Goal: Information Seeking & Learning: Learn about a topic

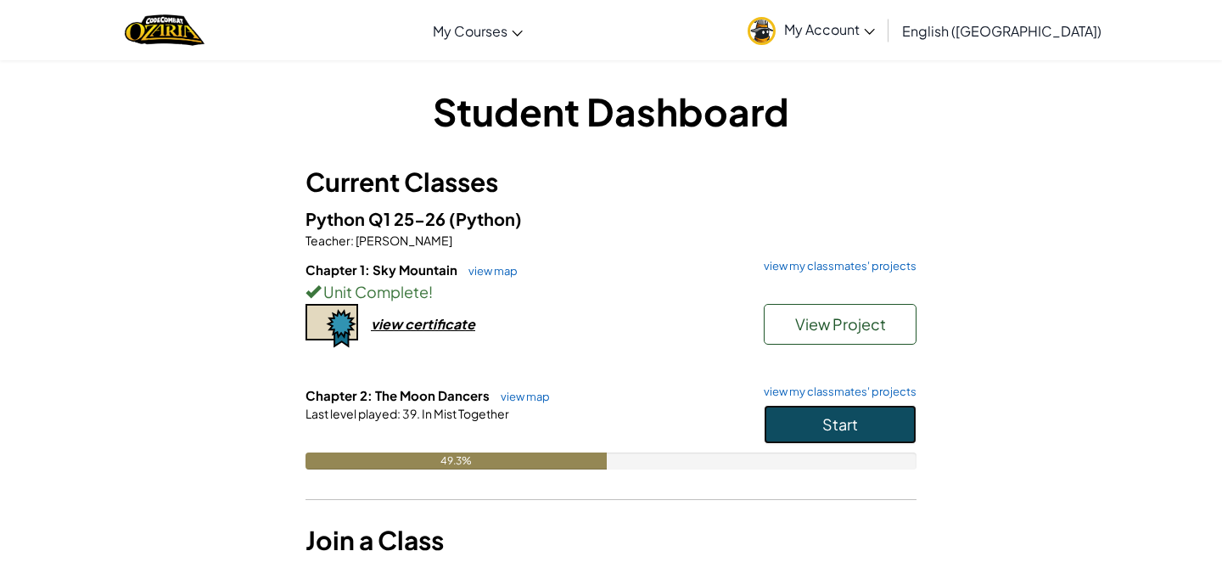
click at [838, 419] on span "Start" at bounding box center [840, 424] width 36 height 20
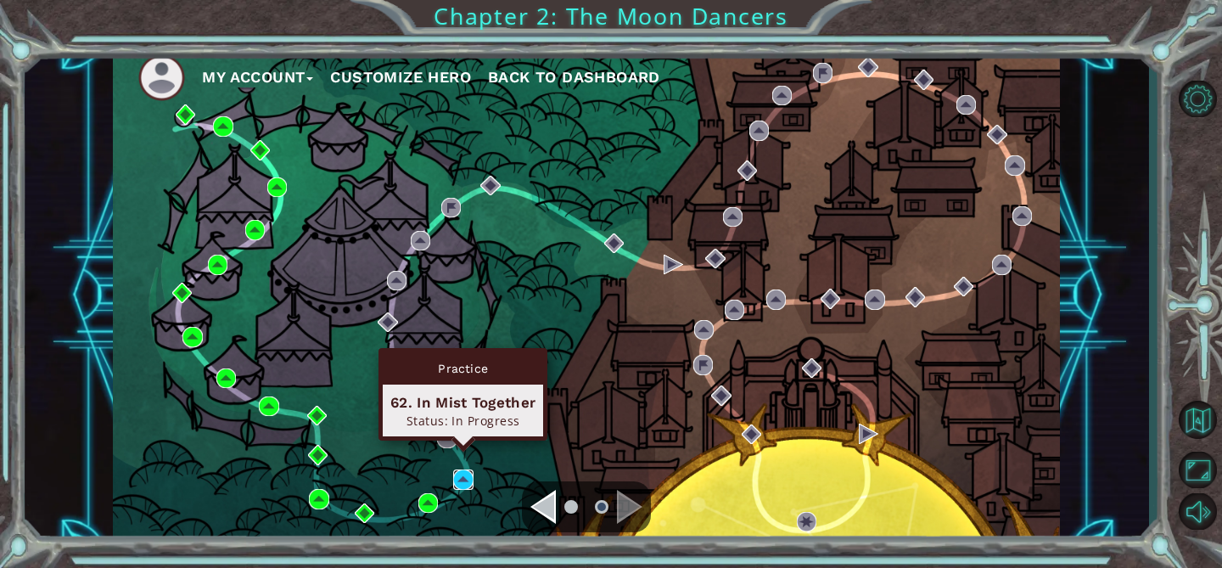
click at [463, 477] on img at bounding box center [463, 479] width 20 height 20
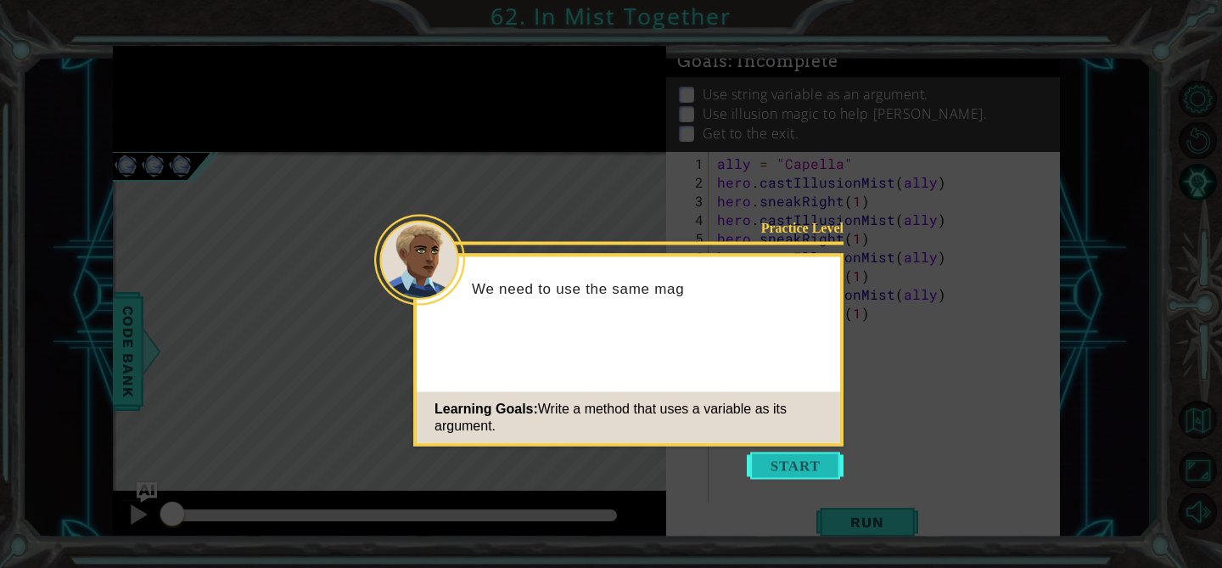
click at [765, 455] on button "Start" at bounding box center [795, 465] width 97 height 27
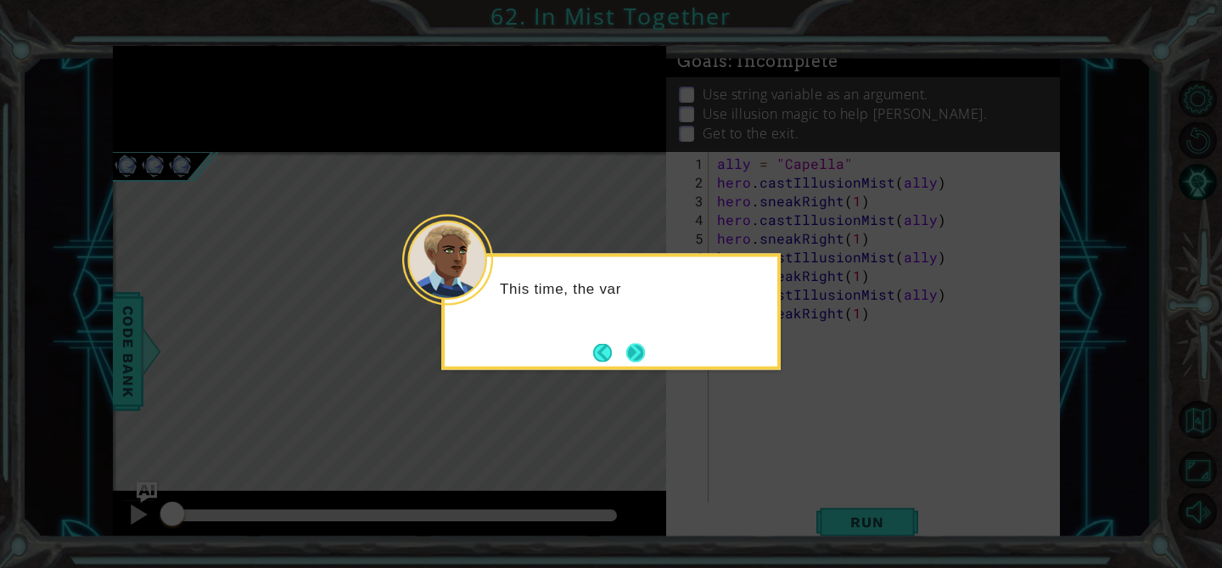
click at [641, 348] on button "Next" at bounding box center [635, 352] width 19 height 19
click at [641, 349] on button "Next" at bounding box center [635, 352] width 19 height 19
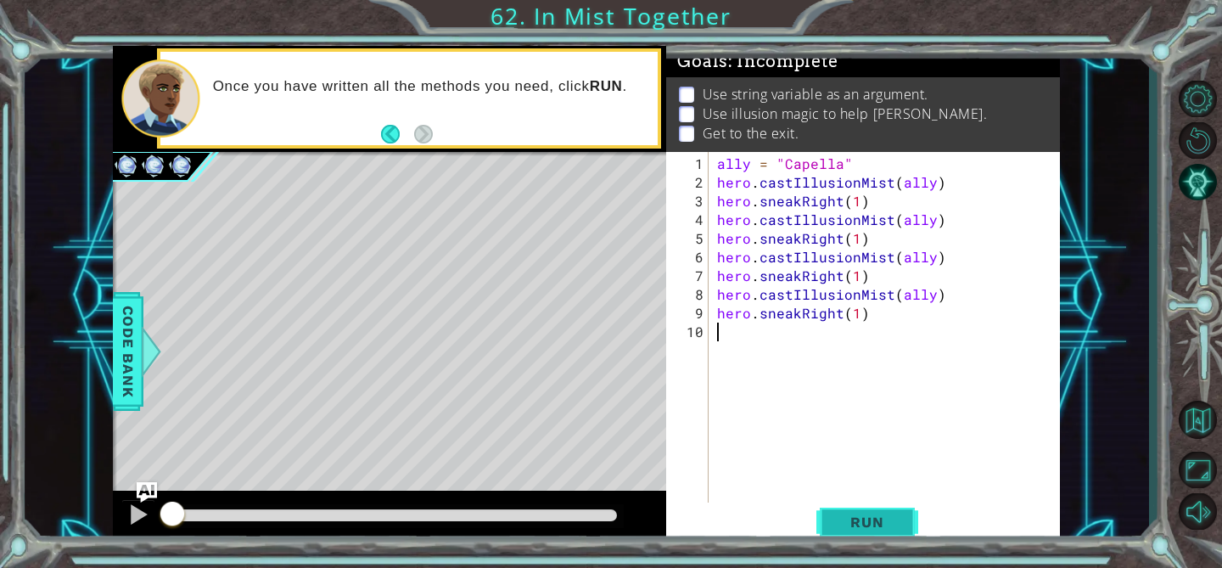
click at [856, 515] on span "Run" at bounding box center [866, 521] width 67 height 17
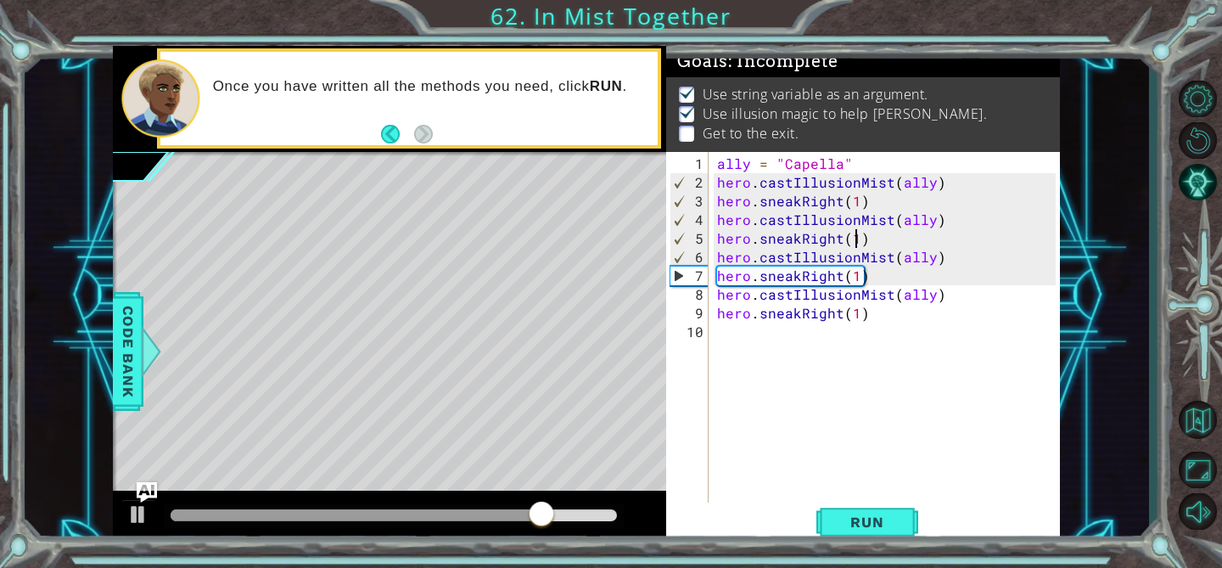
click at [856, 244] on div "ally = "Capella" hero . castIllusionMist ( ally ) hero . sneakRight ( 1 ) hero …" at bounding box center [889, 350] width 350 height 392
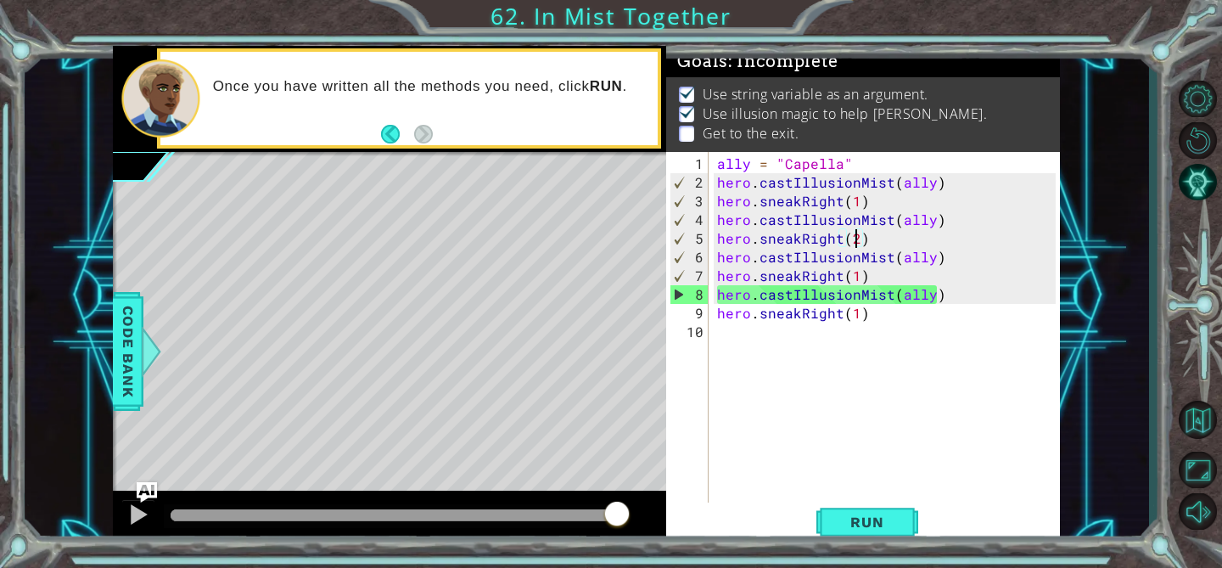
click at [856, 281] on div "ally = "Capella" hero . castIllusionMist ( ally ) hero . sneakRight ( 1 ) hero …" at bounding box center [889, 350] width 350 height 392
click at [868, 526] on span "Run" at bounding box center [866, 521] width 67 height 17
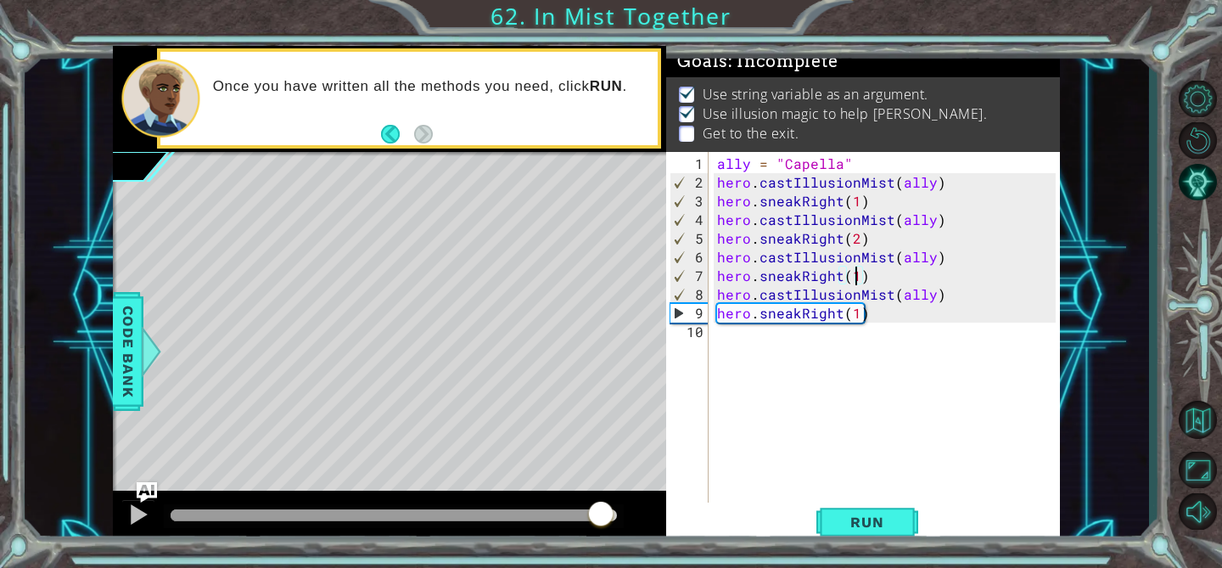
drag, startPoint x: 207, startPoint y: 513, endPoint x: 585, endPoint y: 499, distance: 378.7
click at [589, 499] on div at bounding box center [389, 517] width 553 height 54
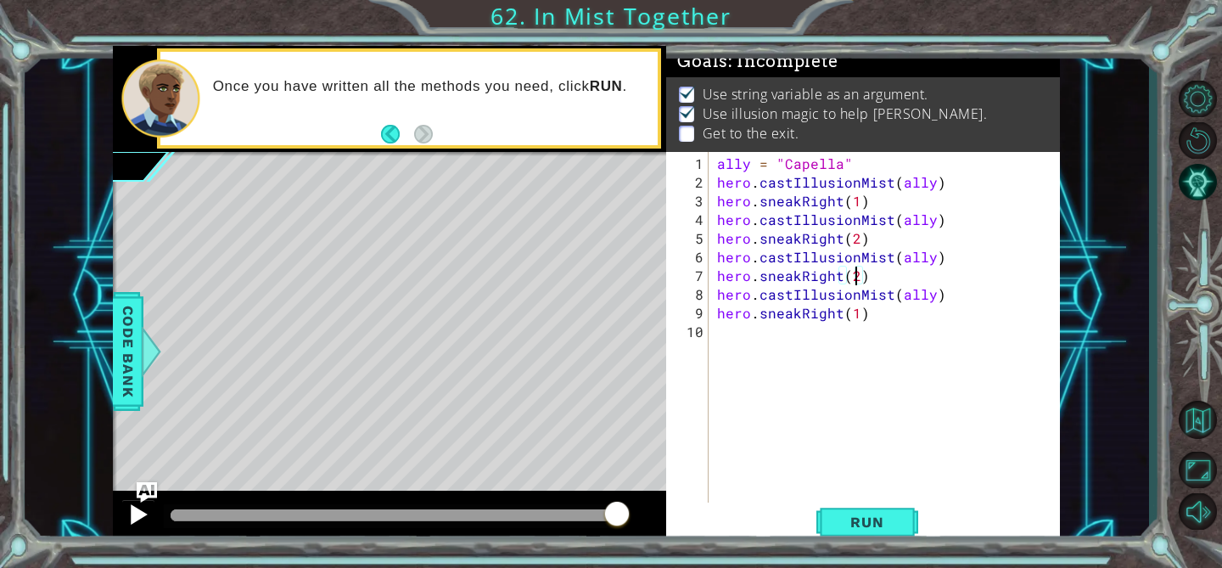
type textarea "hero.sneakRight(2)"
click at [142, 521] on div at bounding box center [138, 514] width 22 height 22
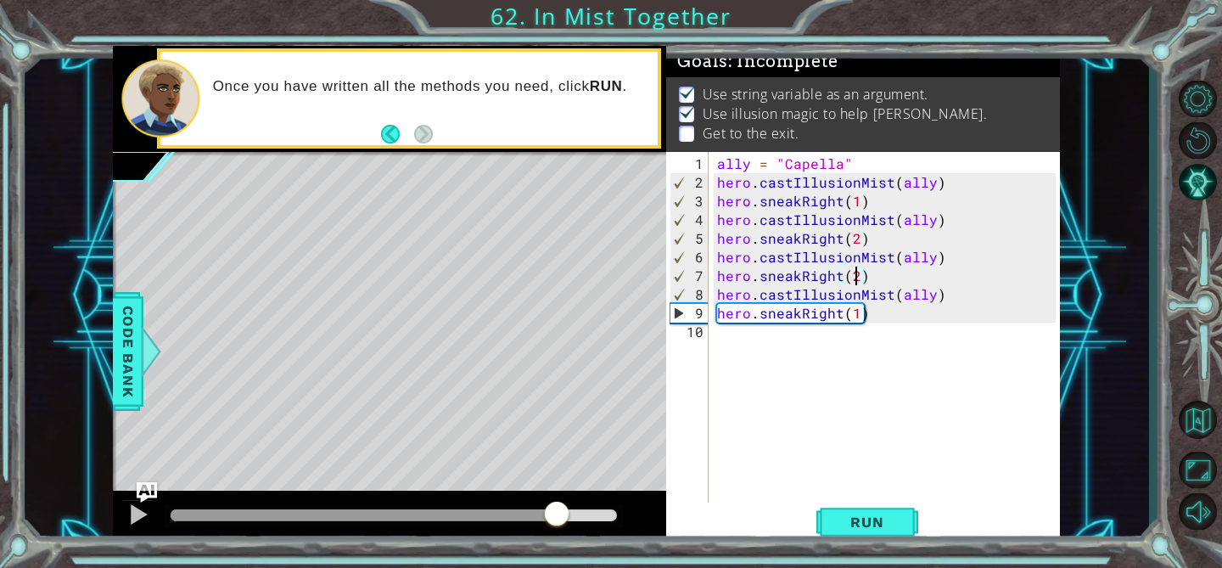
drag, startPoint x: 193, startPoint y: 506, endPoint x: 556, endPoint y: 534, distance: 364.2
click at [556, 534] on div at bounding box center [389, 517] width 553 height 54
drag, startPoint x: 616, startPoint y: 509, endPoint x: 585, endPoint y: 510, distance: 30.6
click at [585, 510] on div at bounding box center [583, 515] width 31 height 31
click at [857, 321] on div "ally = "Capella" hero . castIllusionMist ( ally ) hero . sneakRight ( 1 ) hero …" at bounding box center [889, 350] width 350 height 392
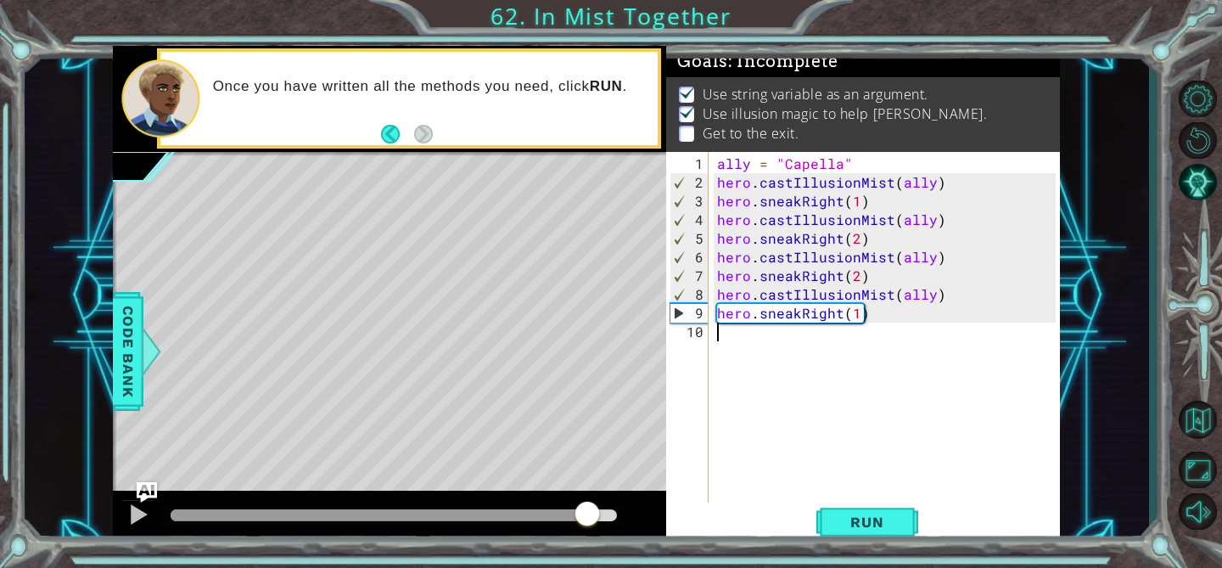
scroll to position [0, 0]
click at [855, 312] on div "ally = "Capella" hero . castIllusionMist ( ally ) hero . sneakRight ( 1 ) hero …" at bounding box center [889, 350] width 350 height 392
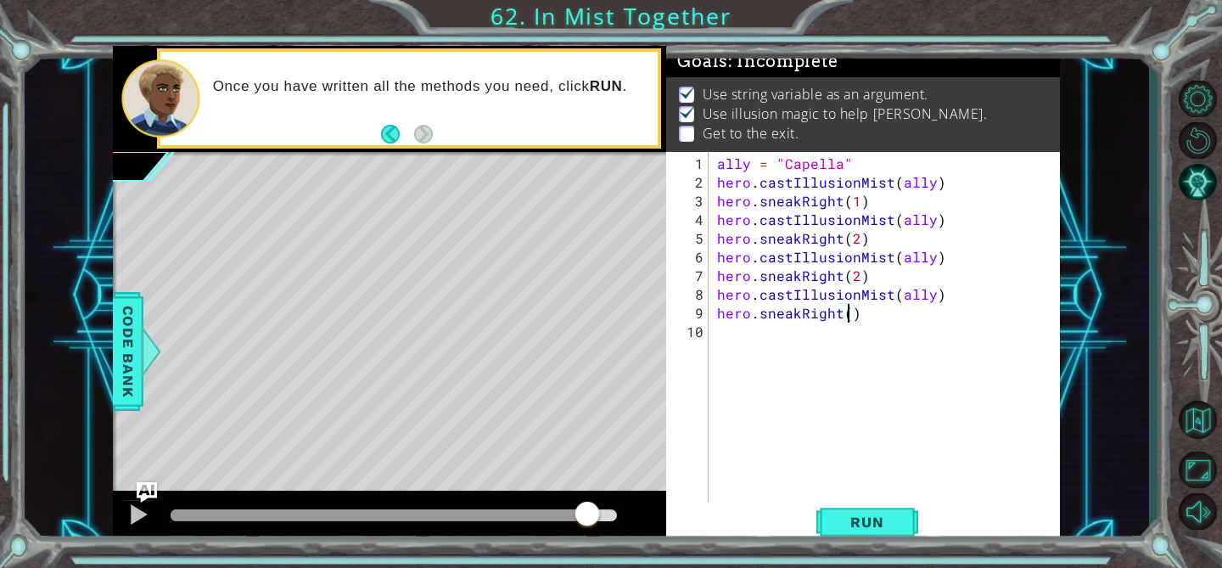
type textarea "hero.sneakRight(2)"
click at [884, 500] on div "ally = "Capella" hero . castIllusionMist ( ally ) hero . sneakRight ( 1 ) hero …" at bounding box center [889, 350] width 350 height 392
click at [884, 512] on button "Run" at bounding box center [867, 521] width 102 height 39
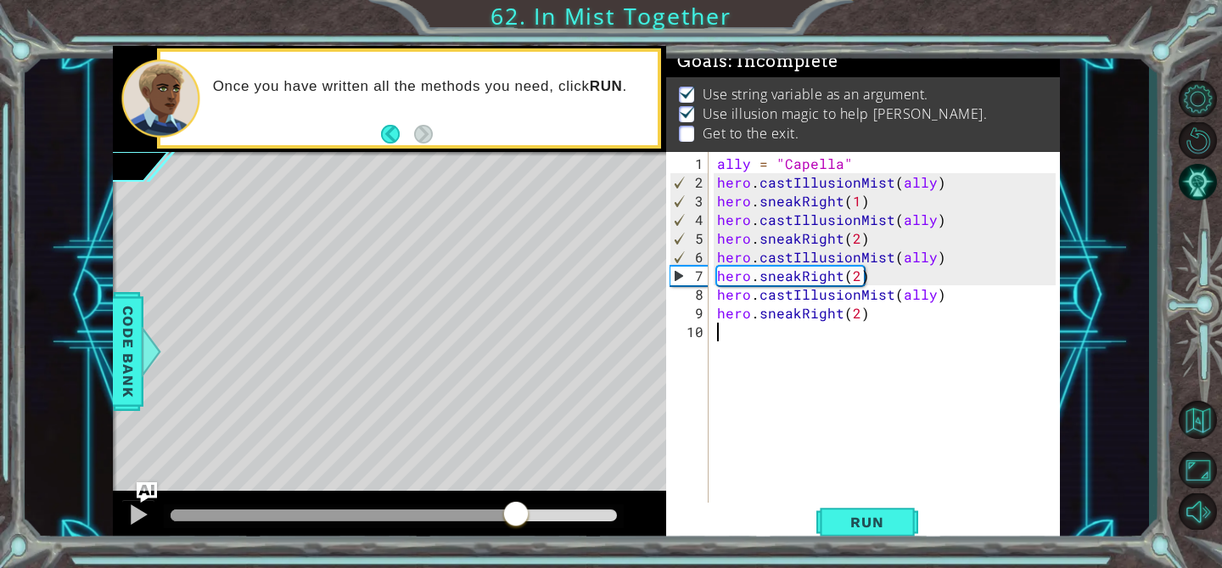
drag, startPoint x: 204, startPoint y: 504, endPoint x: 515, endPoint y: 494, distance: 311.6
click at [515, 494] on div at bounding box center [389, 517] width 553 height 54
drag, startPoint x: 518, startPoint y: 494, endPoint x: 546, endPoint y: 498, distance: 28.3
click at [546, 497] on div at bounding box center [389, 517] width 553 height 54
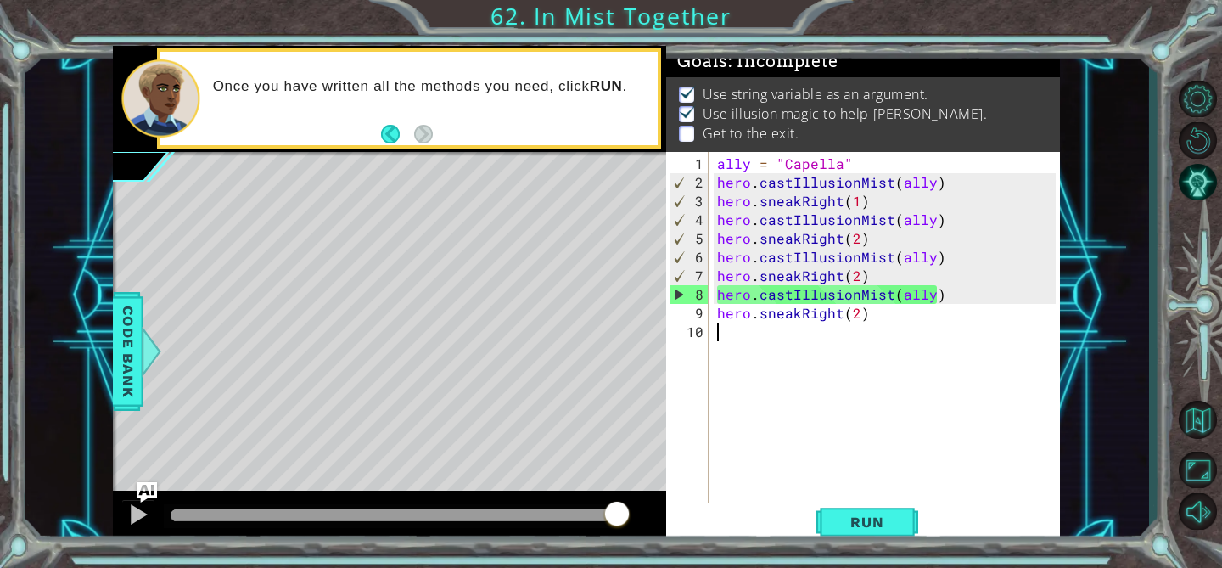
drag, startPoint x: 545, startPoint y: 515, endPoint x: 636, endPoint y: 518, distance: 90.8
click at [636, 518] on div at bounding box center [389, 517] width 553 height 54
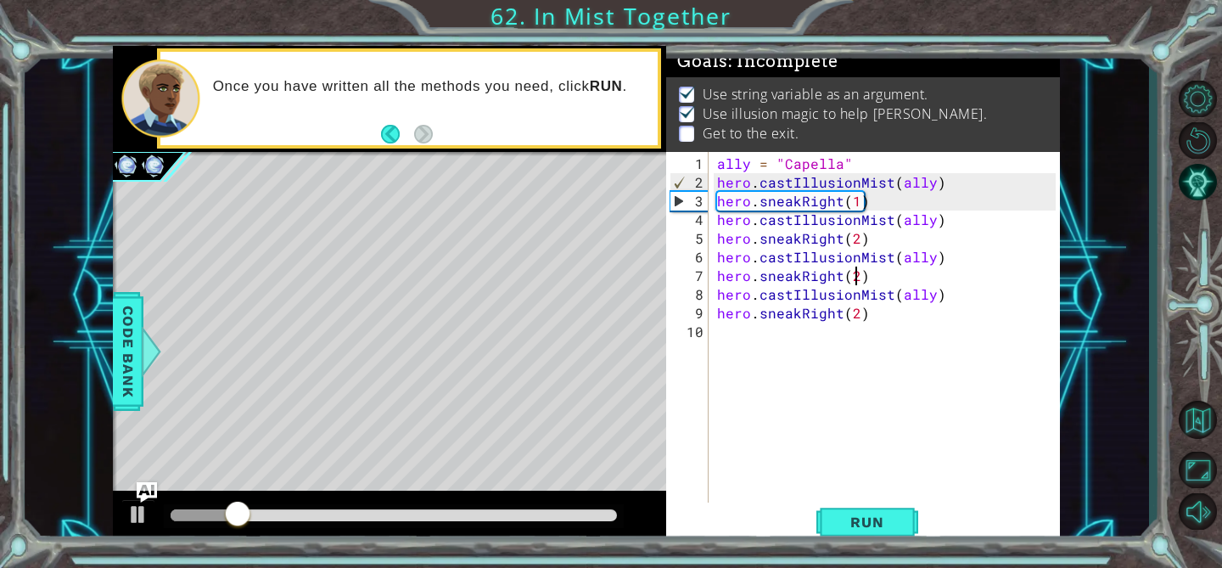
click at [860, 278] on div "ally = "Capella" hero . castIllusionMist ( ally ) hero . sneakRight ( 1 ) hero …" at bounding box center [889, 350] width 350 height 392
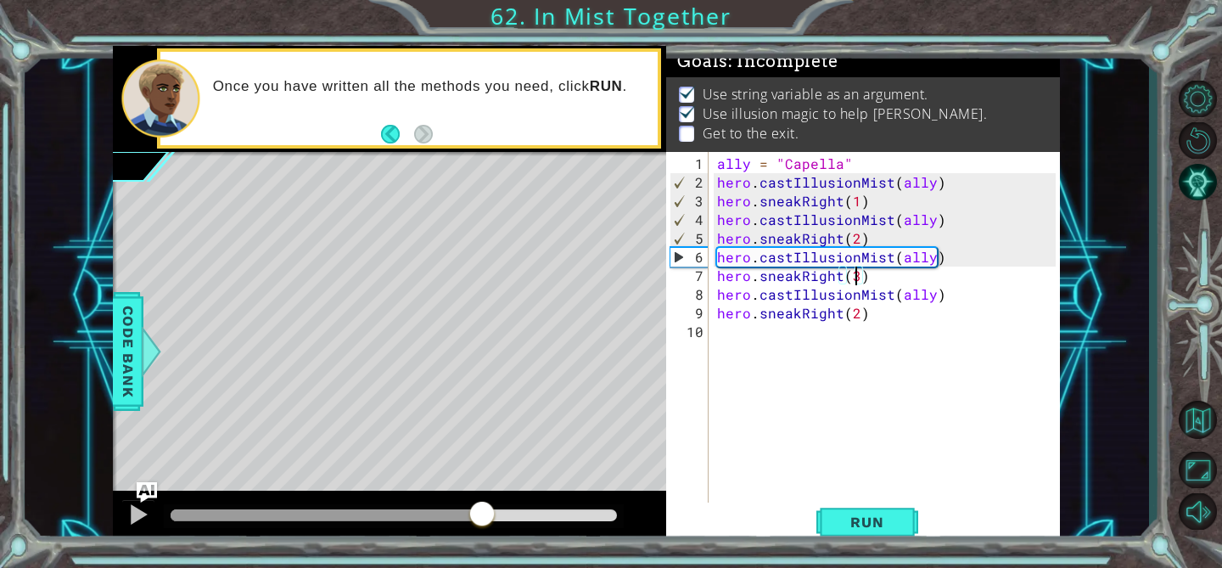
drag, startPoint x: 288, startPoint y: 518, endPoint x: 489, endPoint y: 515, distance: 201.1
click at [489, 515] on div at bounding box center [482, 515] width 31 height 31
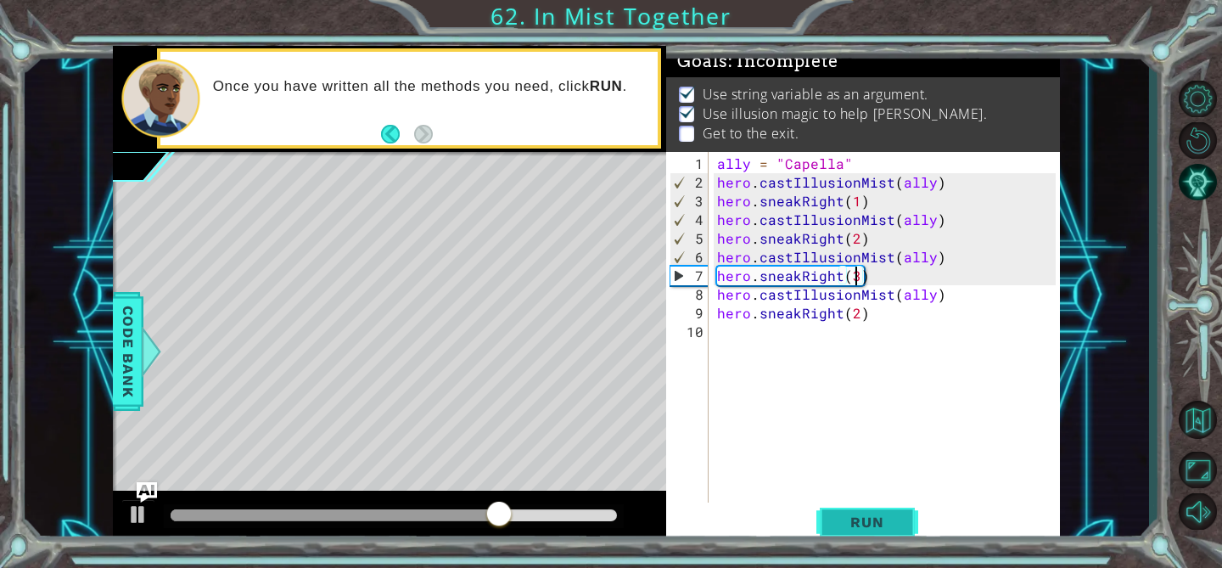
type textarea "hero.sneakRight(3)"
click at [854, 524] on span "Run" at bounding box center [866, 521] width 67 height 17
drag, startPoint x: 188, startPoint y: 507, endPoint x: 599, endPoint y: 512, distance: 410.7
click at [599, 512] on div at bounding box center [599, 515] width 31 height 31
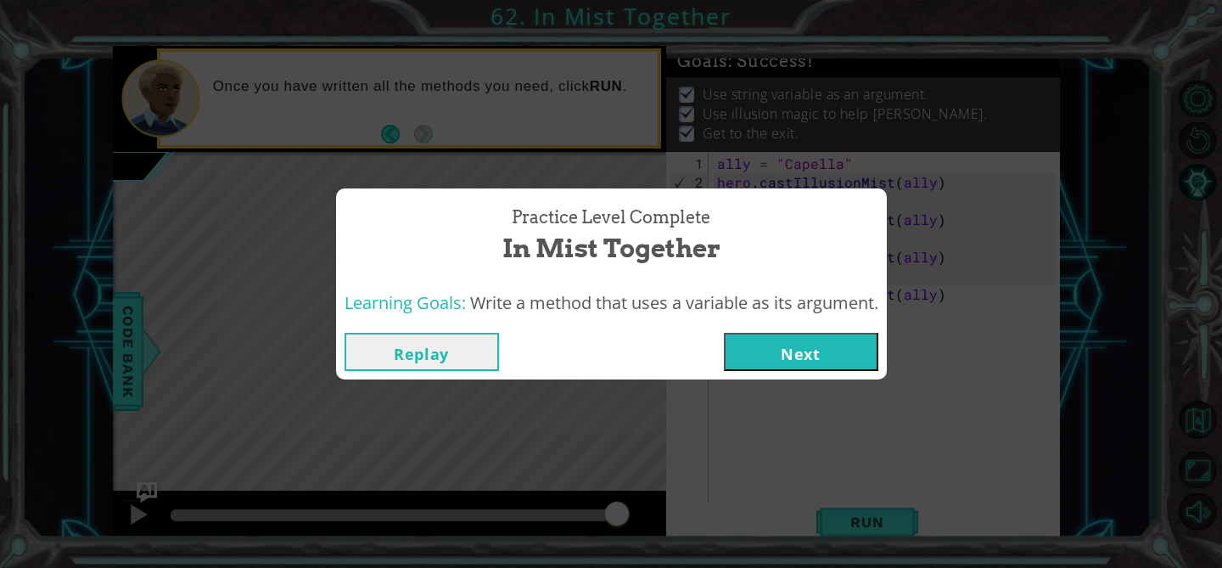
click at [769, 348] on button "Next" at bounding box center [801, 352] width 154 height 38
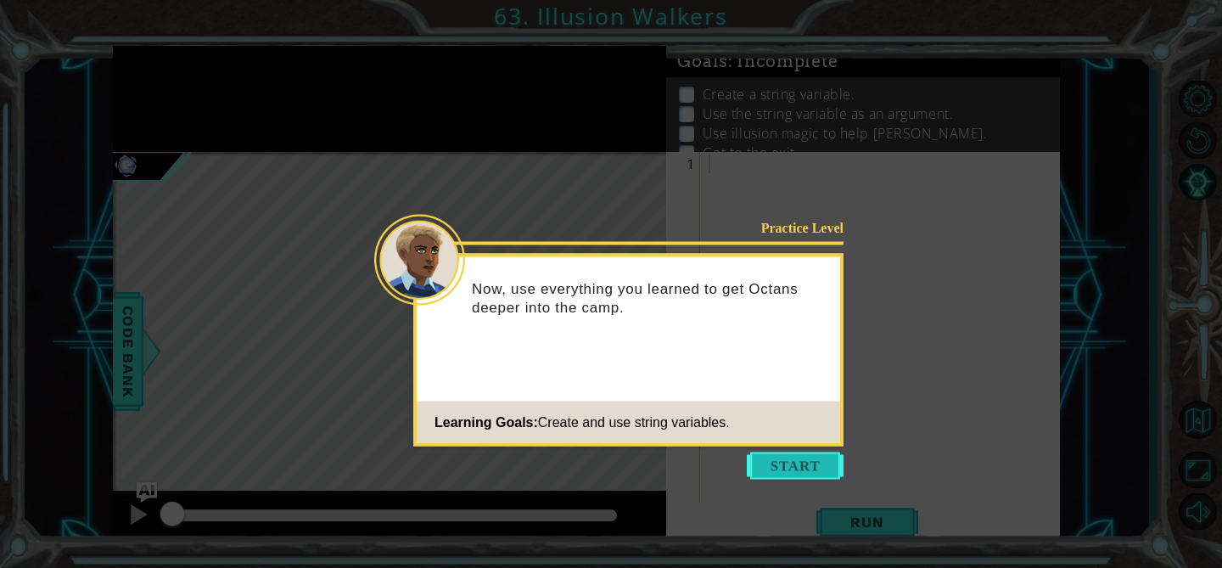
click at [782, 459] on button "Start" at bounding box center [795, 465] width 97 height 27
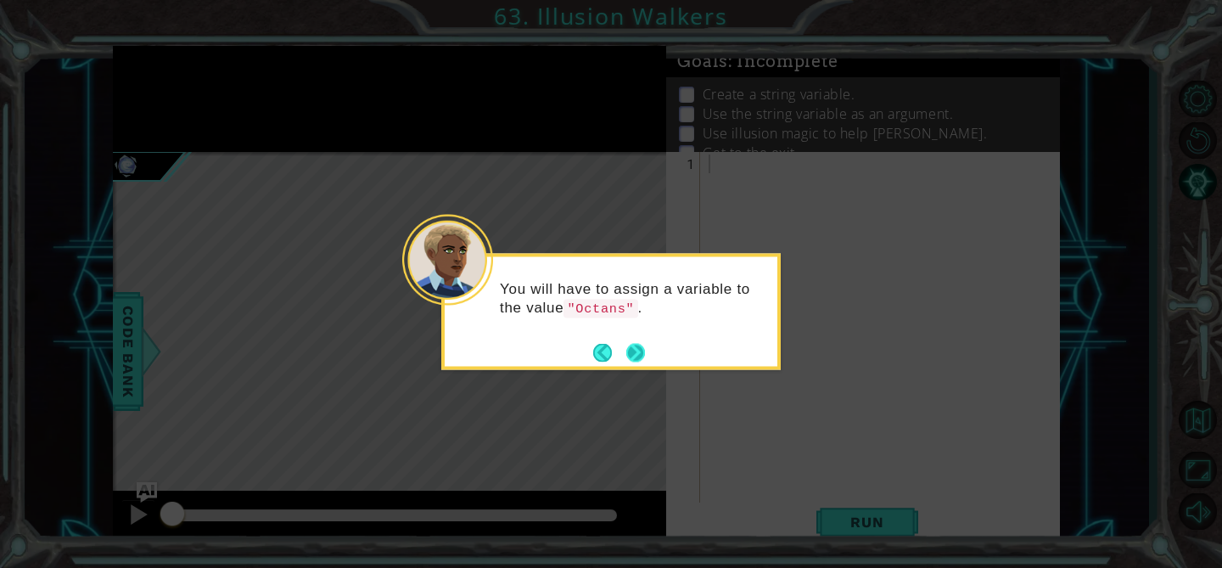
click at [638, 349] on button "Next" at bounding box center [635, 352] width 19 height 19
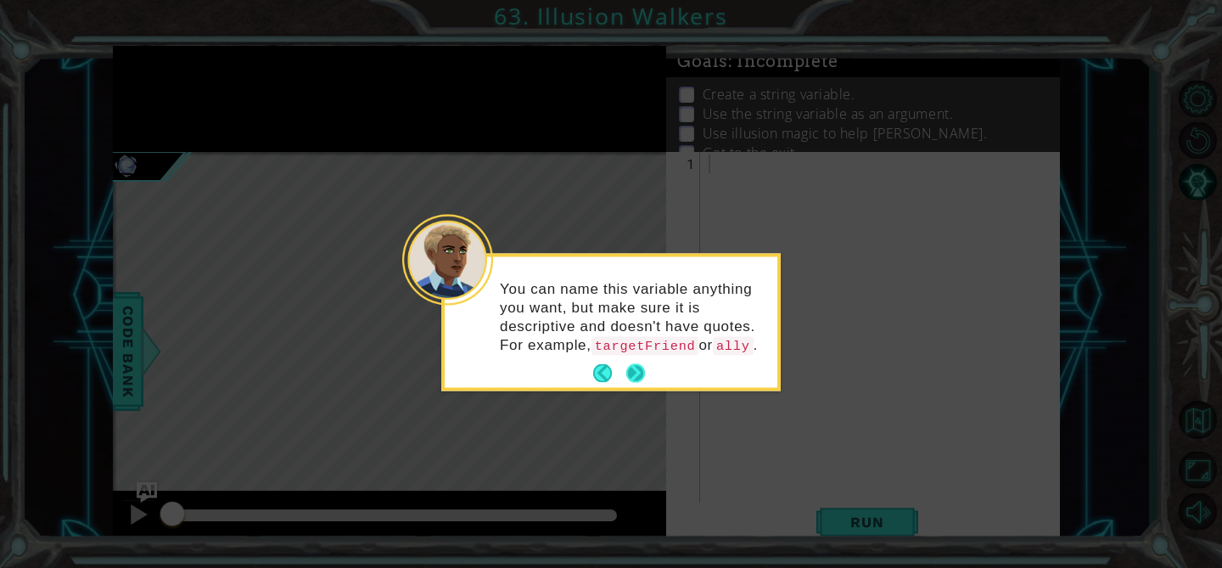
click at [626, 383] on button "Next" at bounding box center [635, 373] width 19 height 19
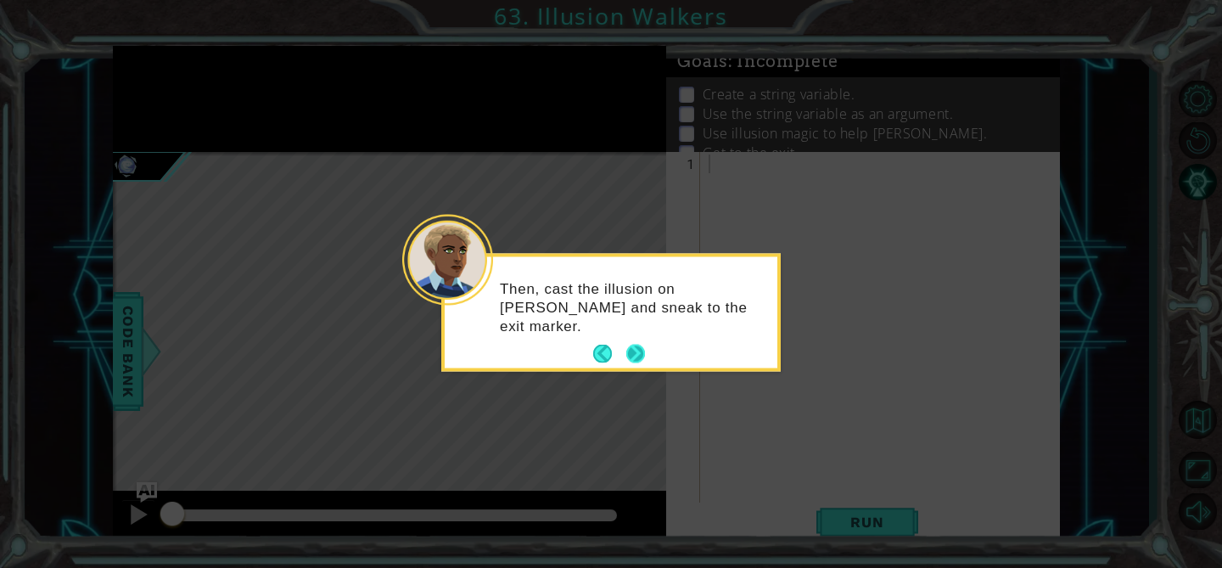
click at [640, 349] on button "Next" at bounding box center [635, 353] width 19 height 19
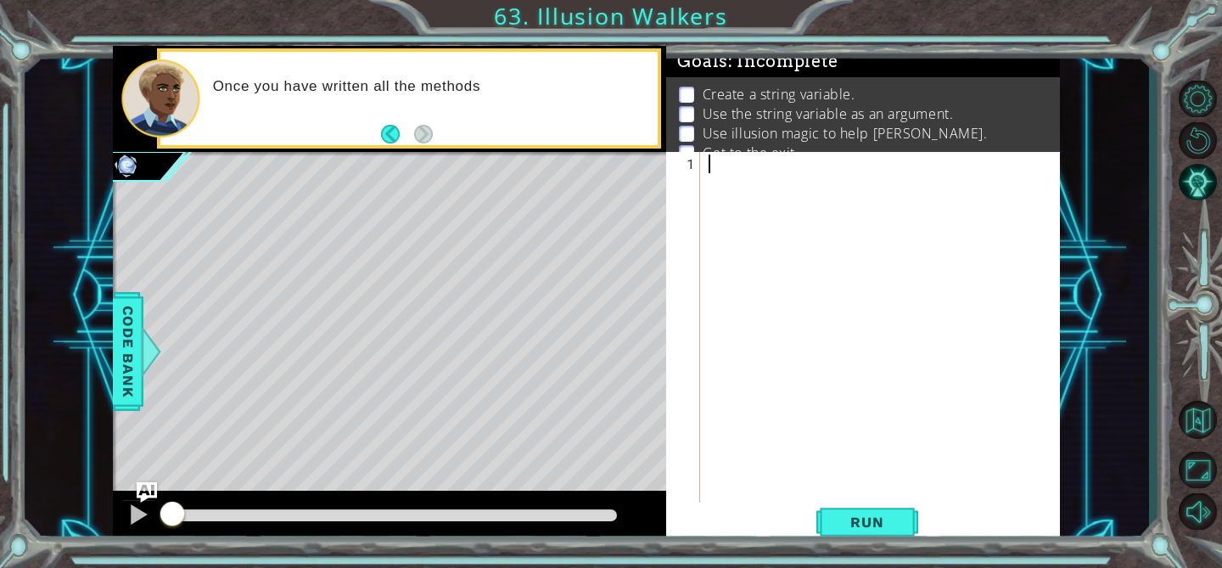
type textarea """
type textarea "ally = "Octans""
click at [726, 184] on div "ally = "Octans"" at bounding box center [884, 350] width 359 height 392
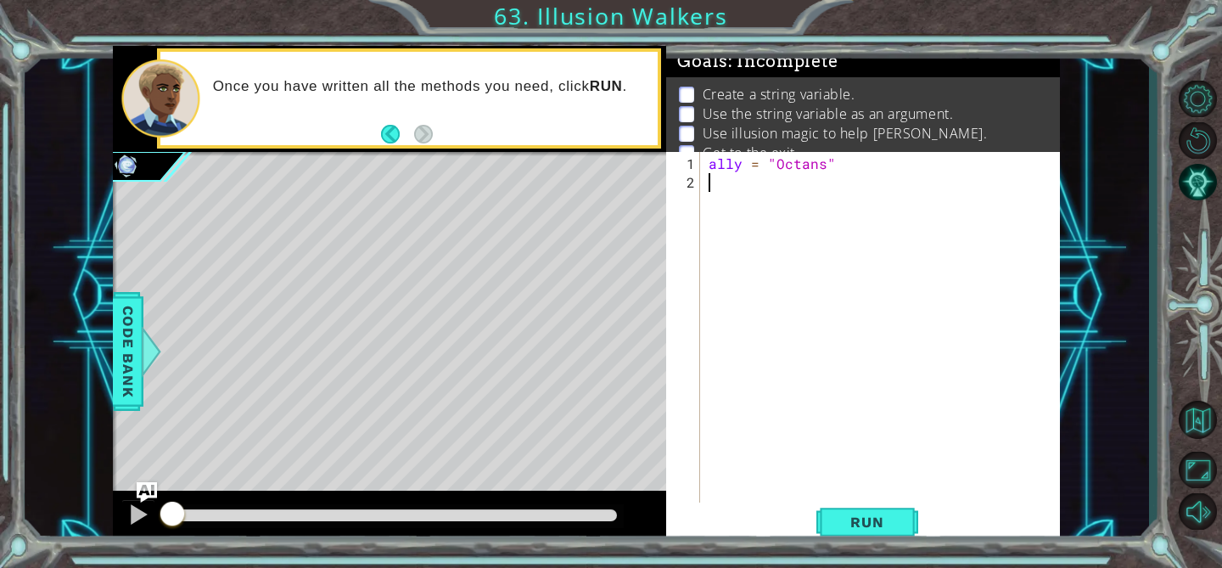
scroll to position [0, 0]
type textarea "hero.castIllusionMist(friend)"
click at [745, 211] on div "ally = "Octans" hero . castIllusionMist ( friend )" at bounding box center [884, 350] width 359 height 392
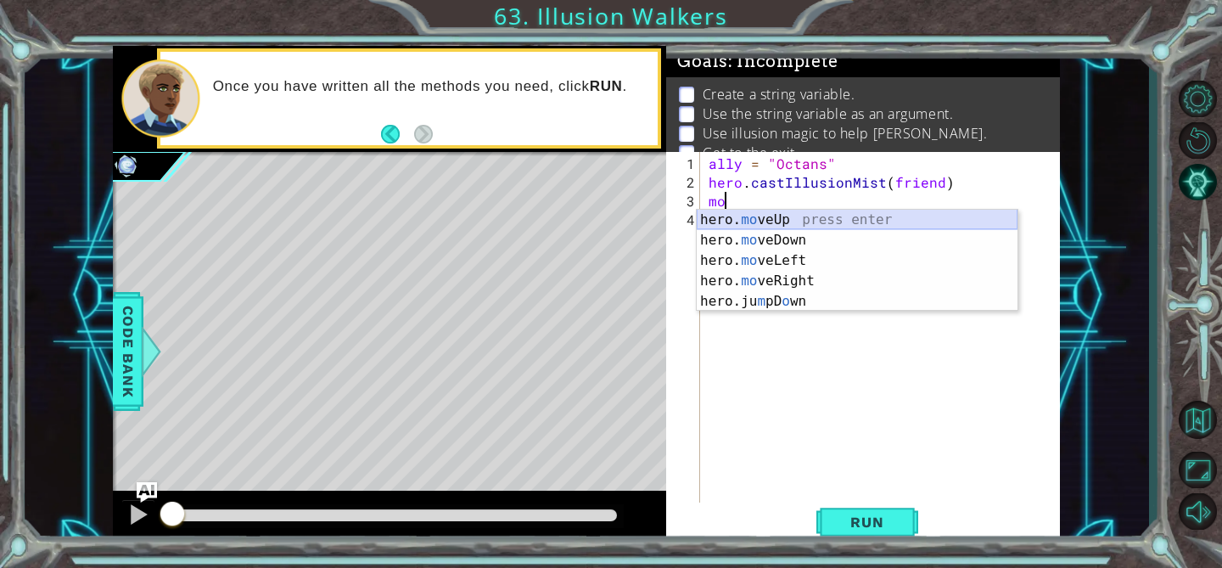
click at [762, 221] on div "hero. mo veUp press enter hero. mo veDown press enter hero. mo veLeft press ent…" at bounding box center [857, 281] width 321 height 143
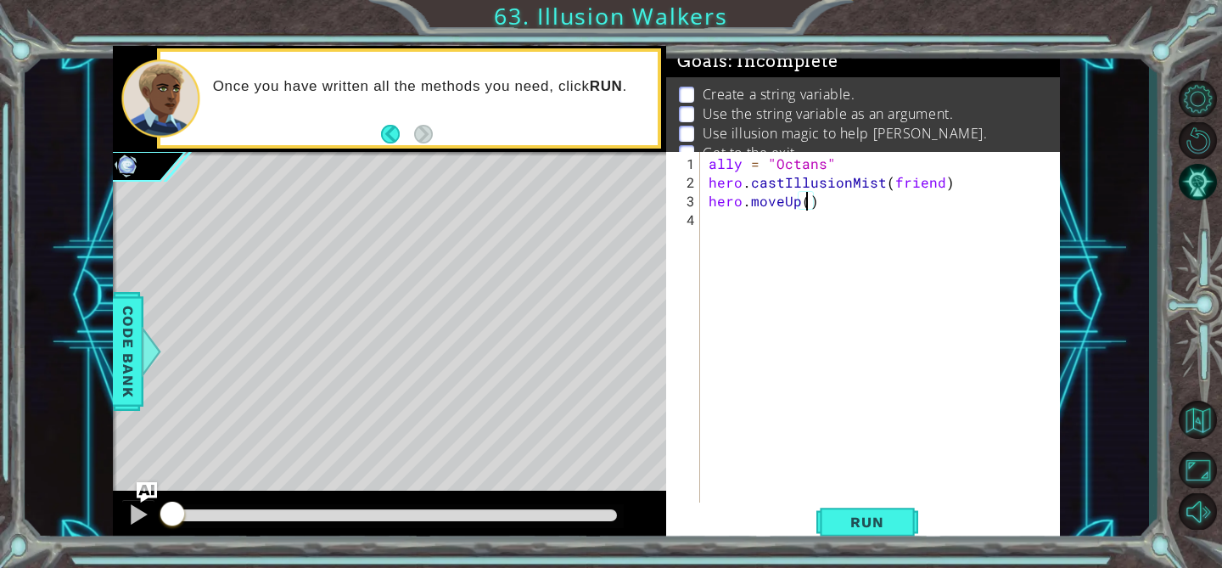
scroll to position [0, 6]
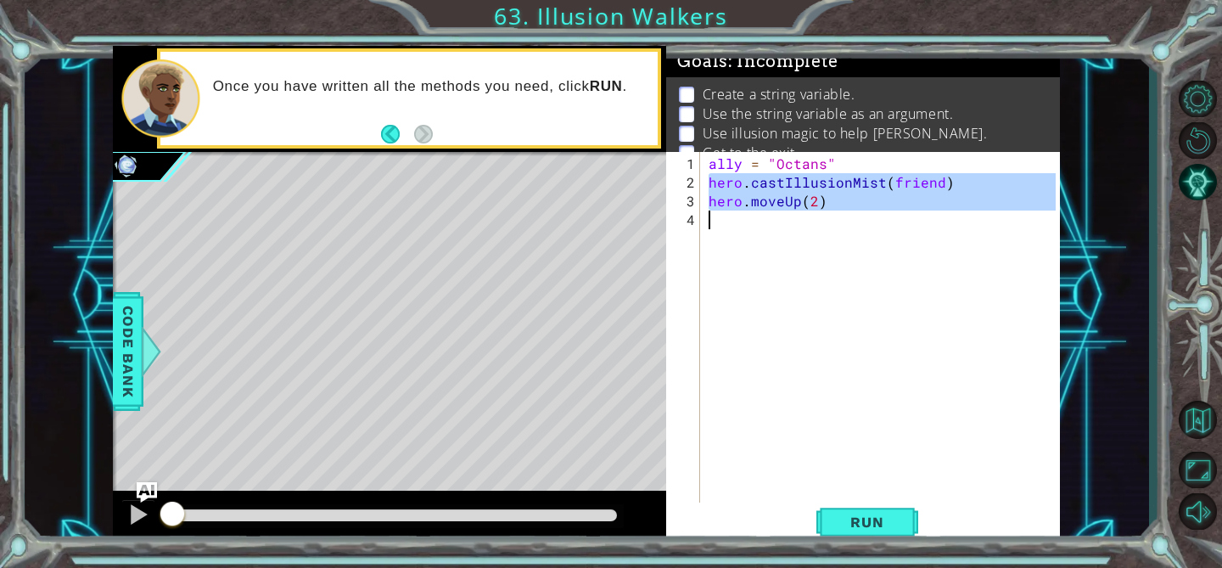
drag, startPoint x: 708, startPoint y: 182, endPoint x: 834, endPoint y: 216, distance: 131.1
click at [834, 216] on div "ally = "Octans" hero . castIllusionMist ( friend ) hero . moveUp ( 2 )" at bounding box center [884, 350] width 359 height 392
type textarea "hero.moveUp(2)"
click at [757, 229] on div "ally = "Octans" hero . castIllusionMist ( friend ) hero . moveUp ( 2 )" at bounding box center [884, 350] width 359 height 392
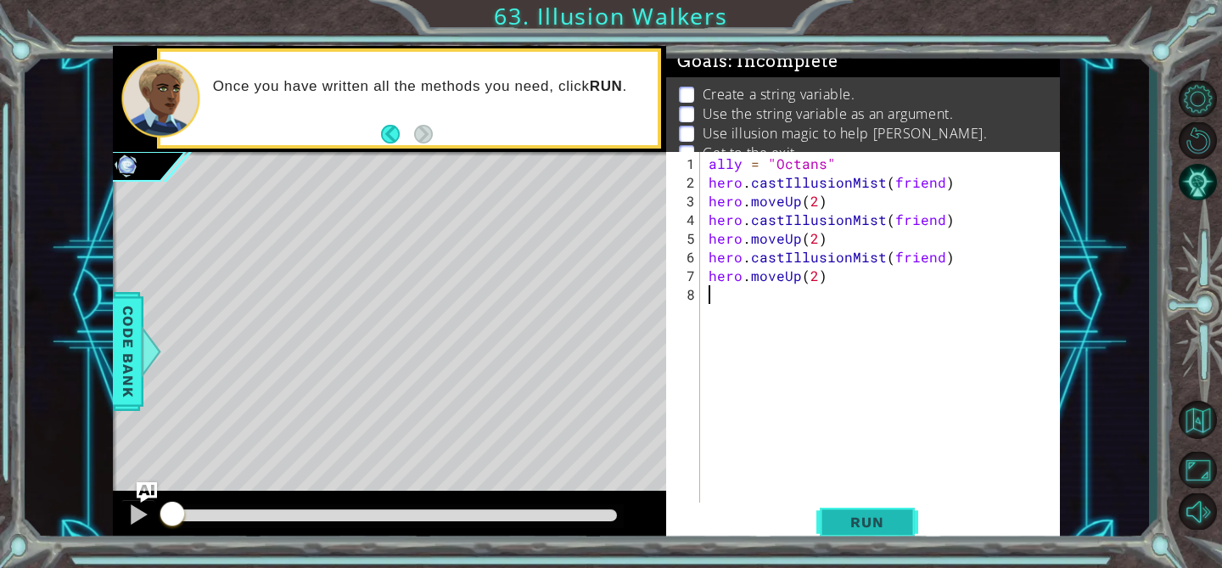
click at [849, 510] on button "Run" at bounding box center [867, 521] width 102 height 39
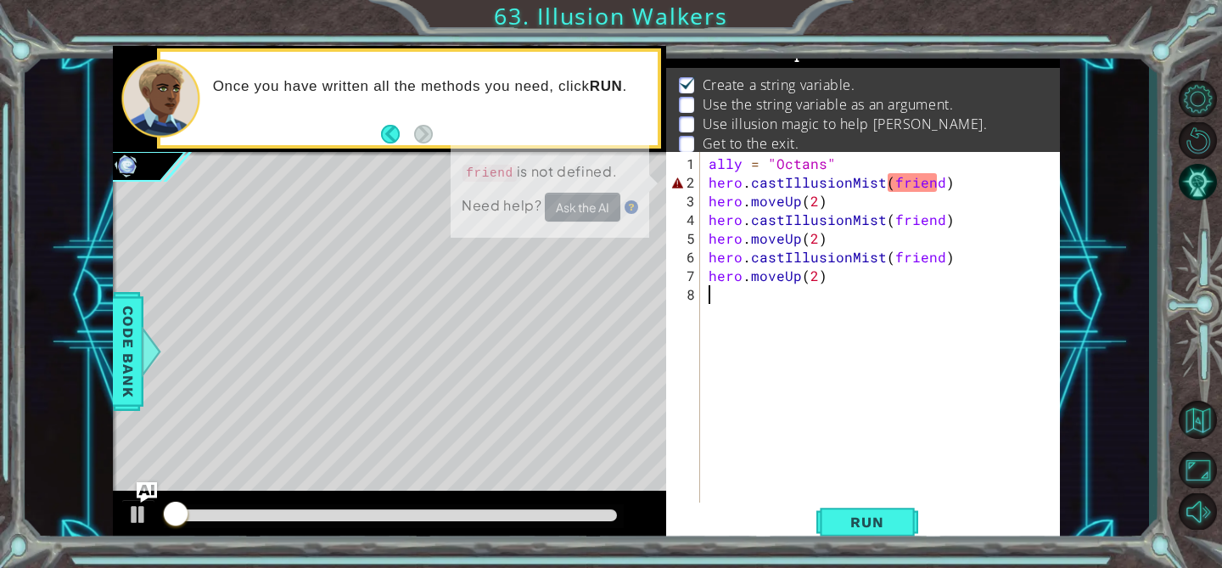
scroll to position [10, 0]
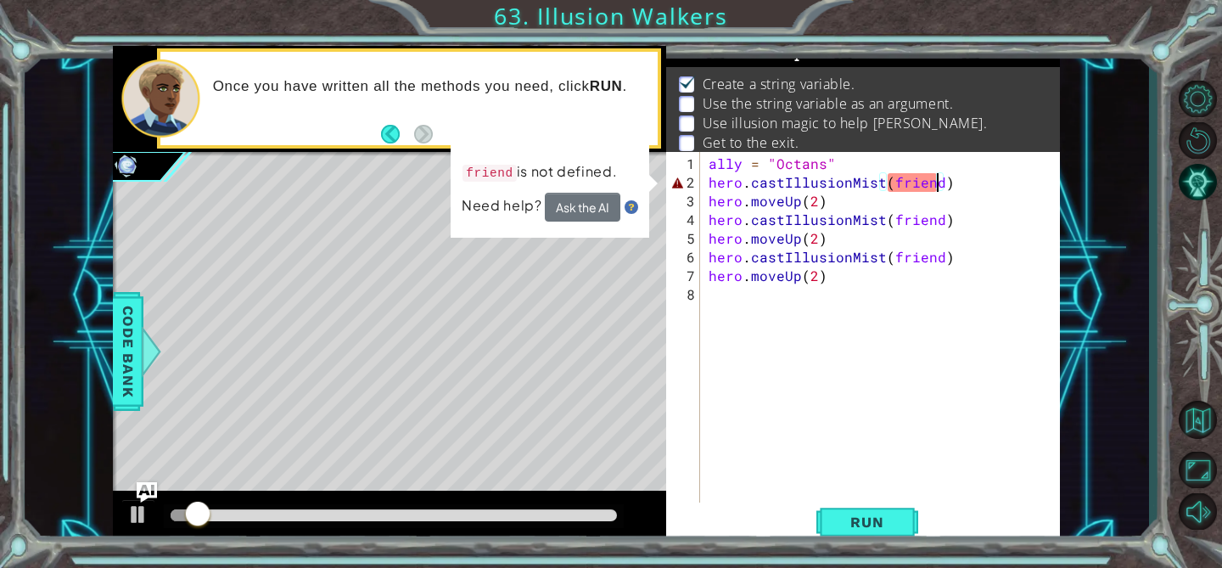
click at [935, 184] on div "ally = "Octans" hero . castIllusionMist ( friend ) hero . moveUp ( 2 ) hero . c…" at bounding box center [884, 350] width 359 height 392
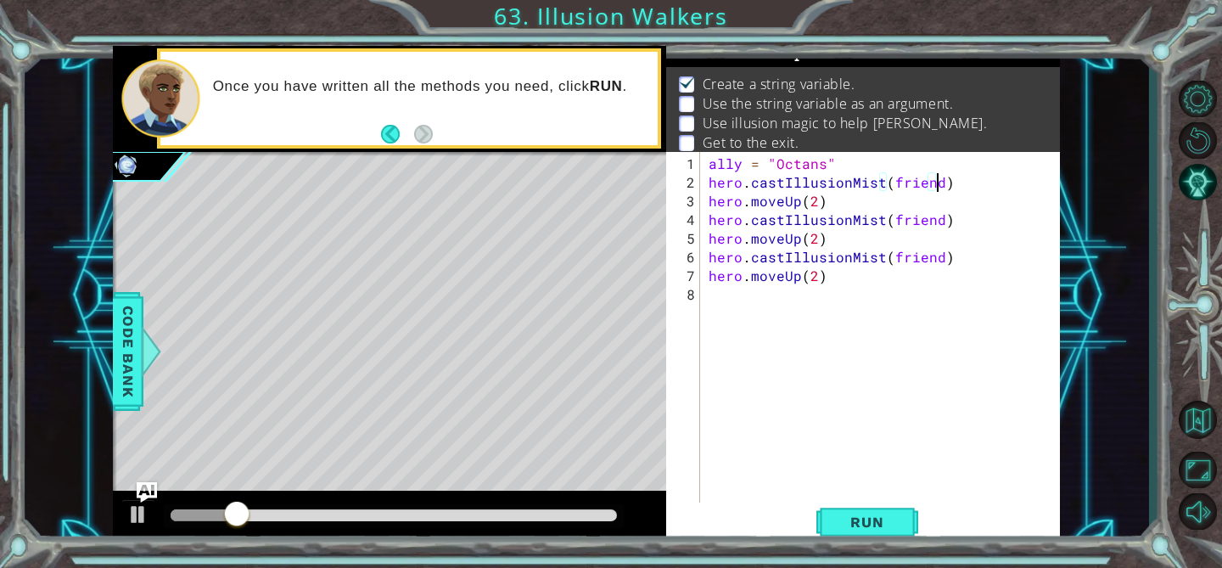
scroll to position [0, 14]
drag, startPoint x: 741, startPoint y: 162, endPoint x: 742, endPoint y: 261, distance: 99.3
click at [742, 183] on div "ally = "Octans" hero . castIllusionMist ( friend ) hero . moveUp ( 2 ) hero . c…" at bounding box center [884, 350] width 359 height 392
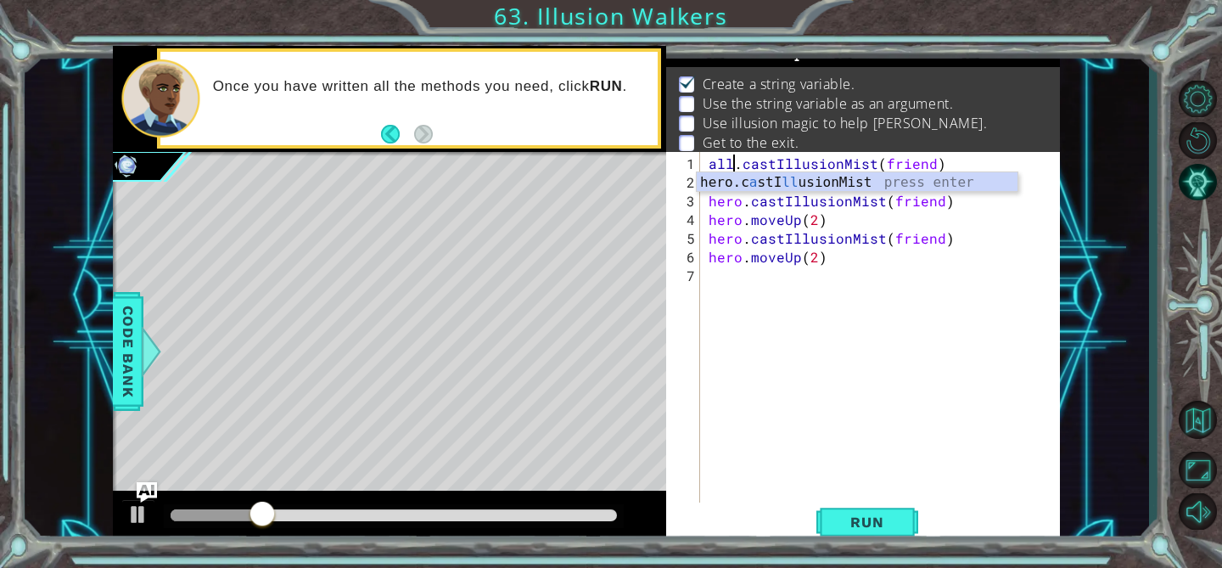
scroll to position [0, 13]
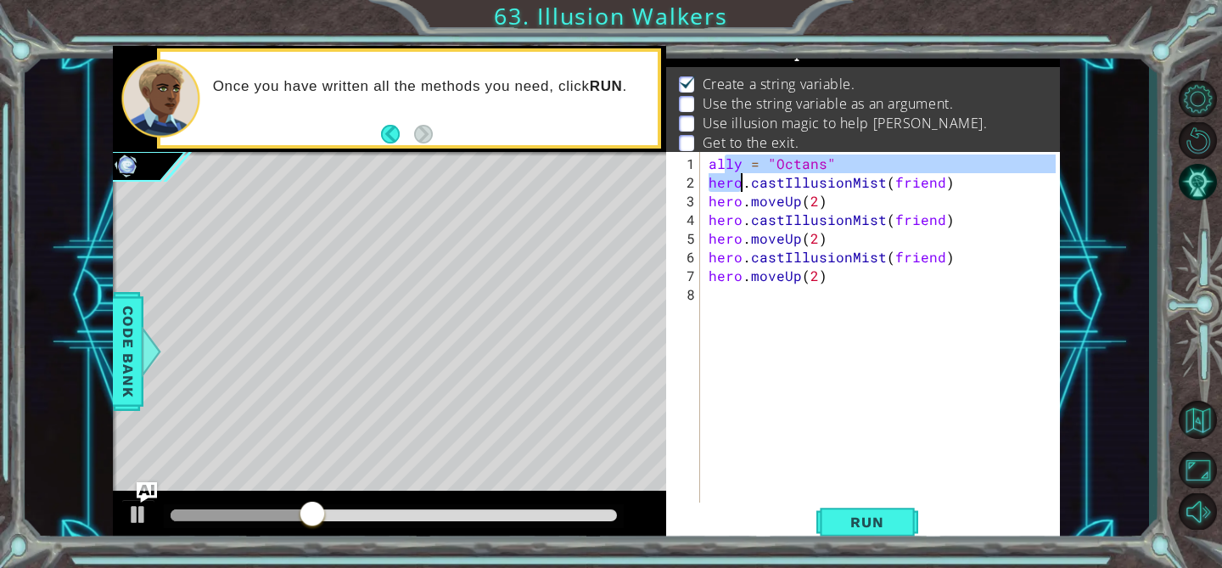
click at [739, 162] on div "ally = "Octans" hero . castIllusionMist ( friend ) hero . moveUp ( 2 ) hero . c…" at bounding box center [884, 350] width 359 height 392
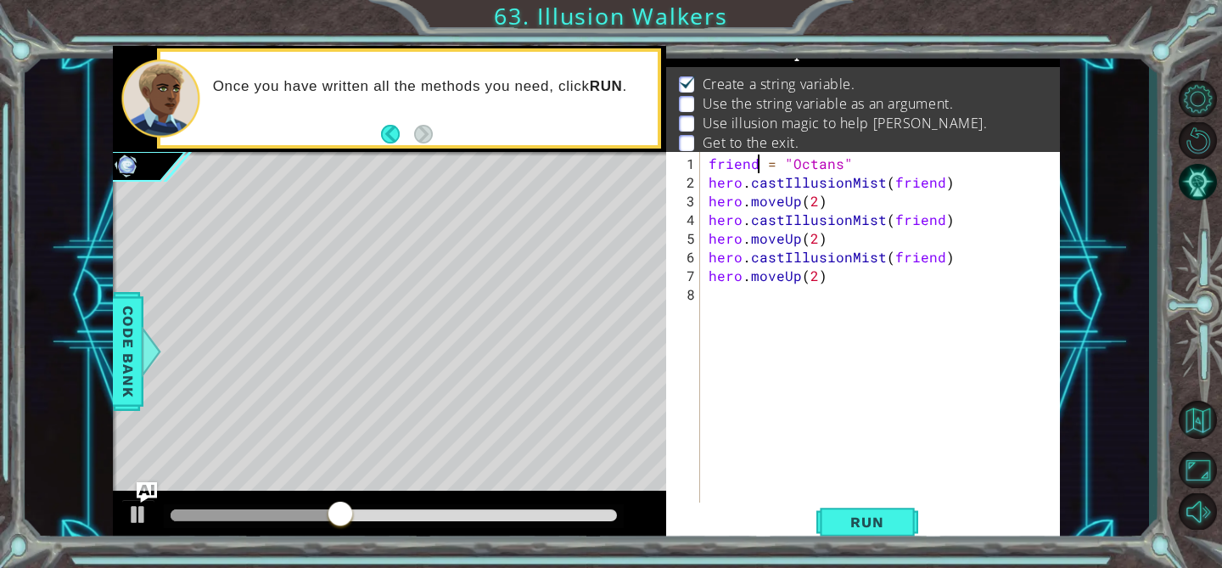
scroll to position [0, 3]
click at [874, 518] on span "Run" at bounding box center [866, 521] width 67 height 17
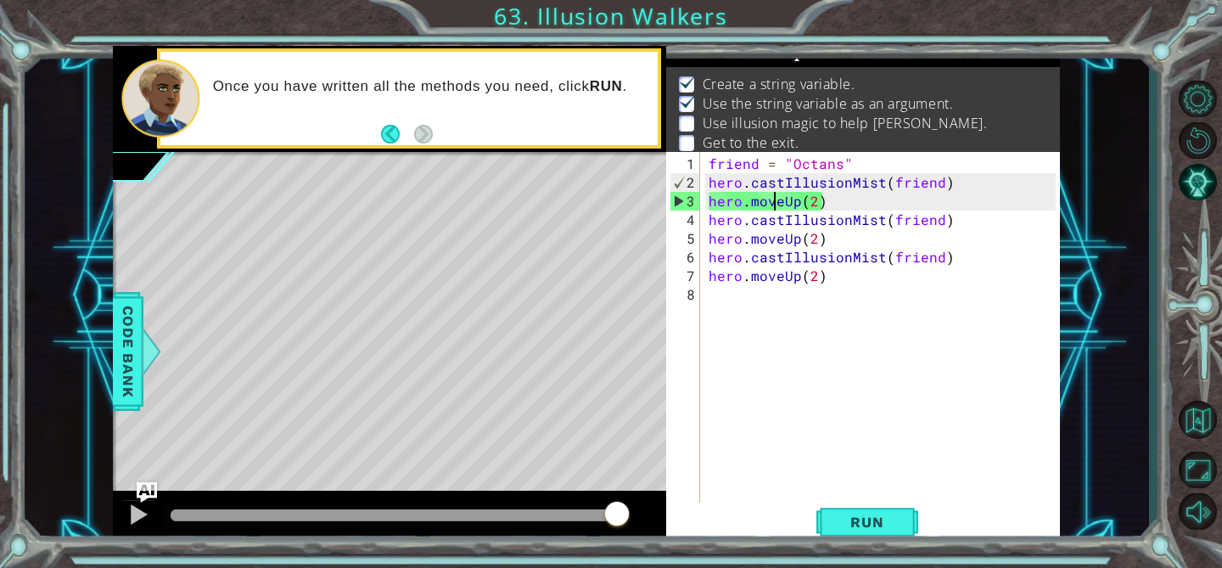
click at [776, 204] on div "friend = "Octans" hero . castIllusionMist ( friend ) hero . moveUp ( 2 ) hero .…" at bounding box center [884, 350] width 359 height 392
click at [781, 206] on div "friend = "Octans" hero . castIllusionMist ( friend ) hero . moveUp ( 2 ) hero .…" at bounding box center [884, 350] width 359 height 392
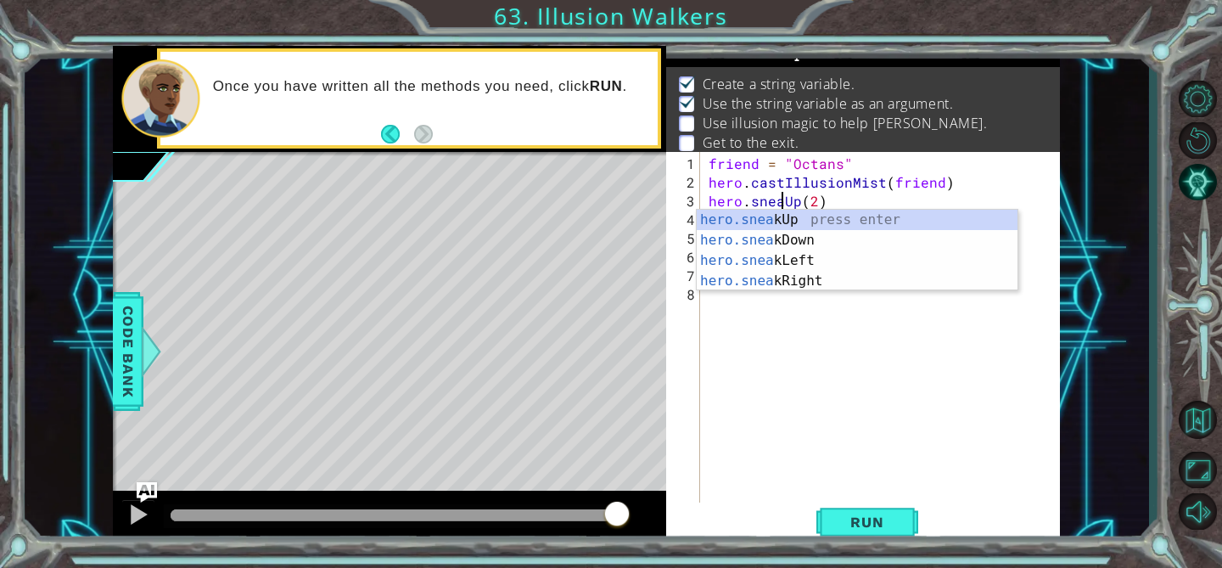
scroll to position [0, 4]
type textarea "hero.sneakUp(2)"
click at [798, 396] on div "friend = "Octans" hero . castIllusionMist ( friend ) hero . sneakUp ( 2 ) hero …" at bounding box center [884, 350] width 359 height 392
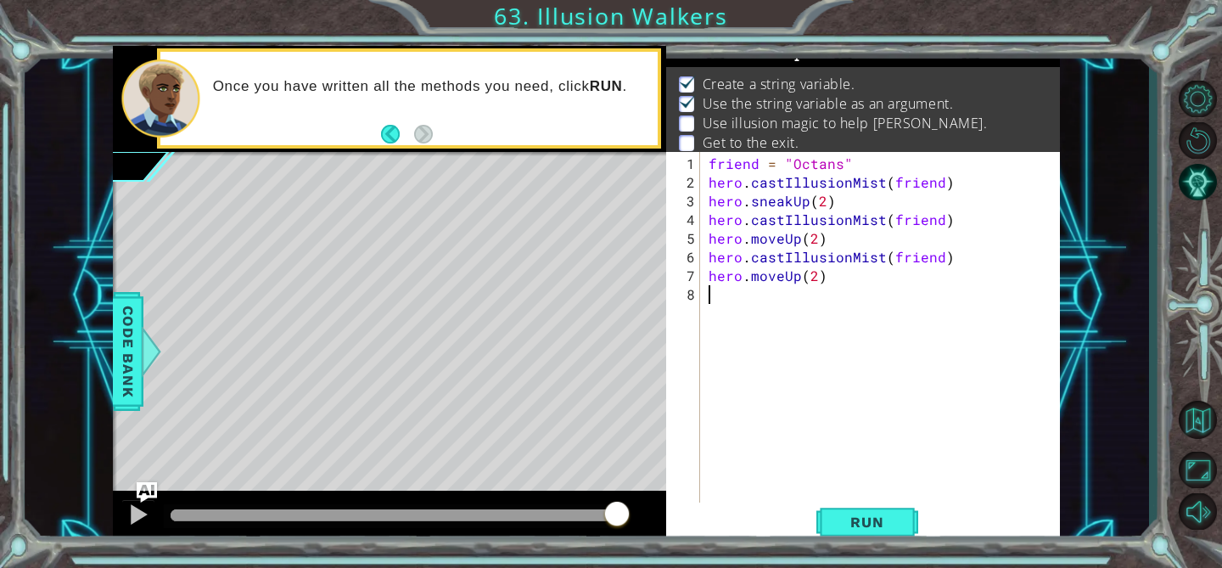
scroll to position [0, 0]
click at [782, 247] on div "friend = "Octans" hero . castIllusionMist ( friend ) hero . sneakUp ( 2 ) hero …" at bounding box center [884, 350] width 359 height 392
click at [779, 241] on div "friend = "Octans" hero . castIllusionMist ( friend ) hero . sneakUp ( 2 ) hero …" at bounding box center [884, 350] width 359 height 392
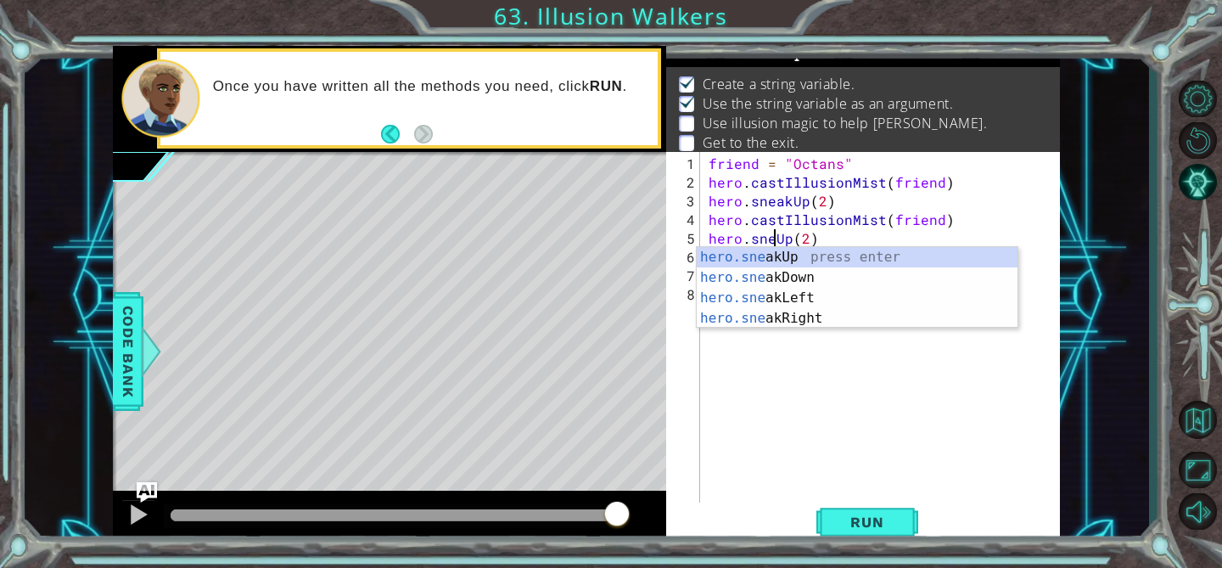
type textarea "hero.sneakUp(2)"
click at [830, 333] on div "friend = "Octans" hero . castIllusionMist ( friend ) hero . sneakUp ( 2 ) hero …" at bounding box center [884, 350] width 359 height 392
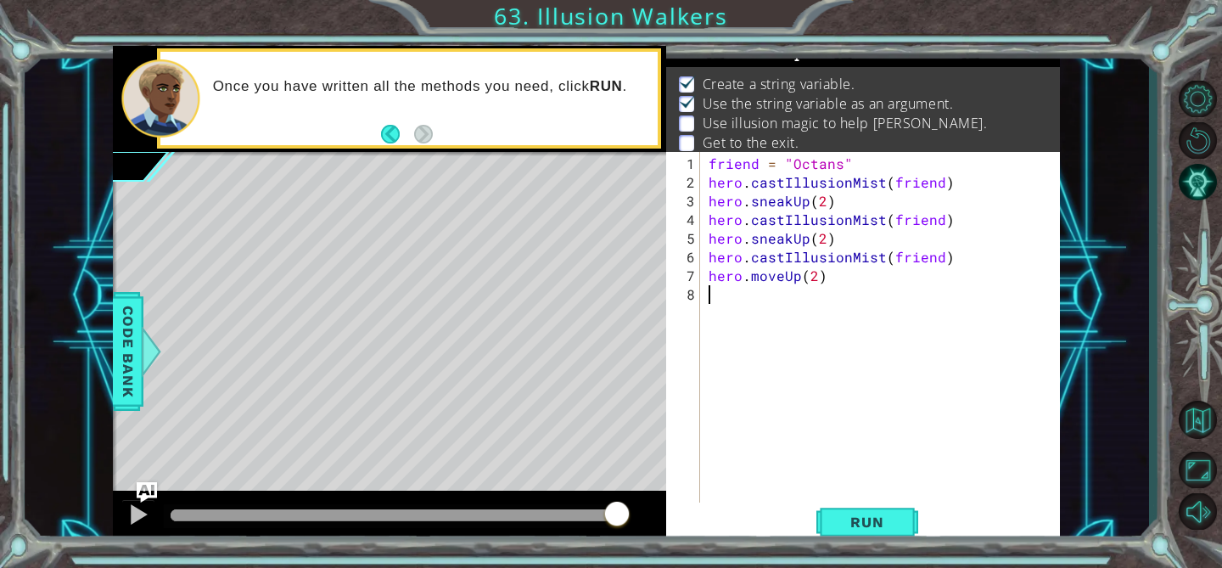
click at [782, 284] on div "friend = "Octans" hero . castIllusionMist ( friend ) hero . sneakUp ( 2 ) hero …" at bounding box center [884, 350] width 359 height 392
click at [780, 281] on div "friend = "Octans" hero . castIllusionMist ( friend ) hero . sneakUp ( 2 ) hero …" at bounding box center [884, 350] width 359 height 392
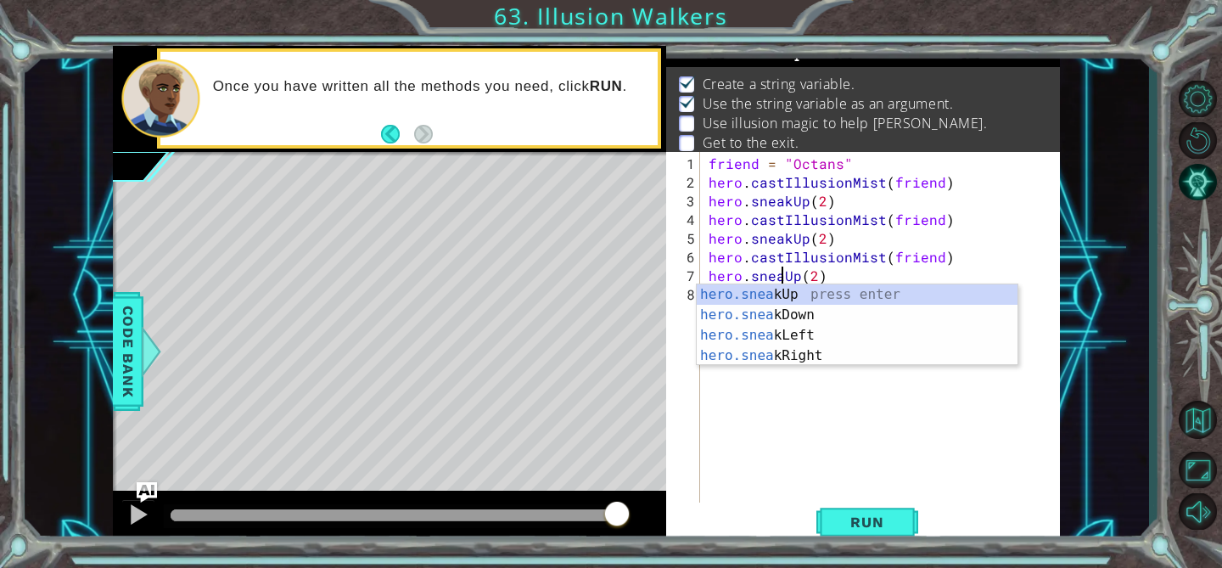
scroll to position [0, 4]
type textarea "hero.sneakUp(2)"
click at [853, 514] on span "Run" at bounding box center [866, 521] width 67 height 17
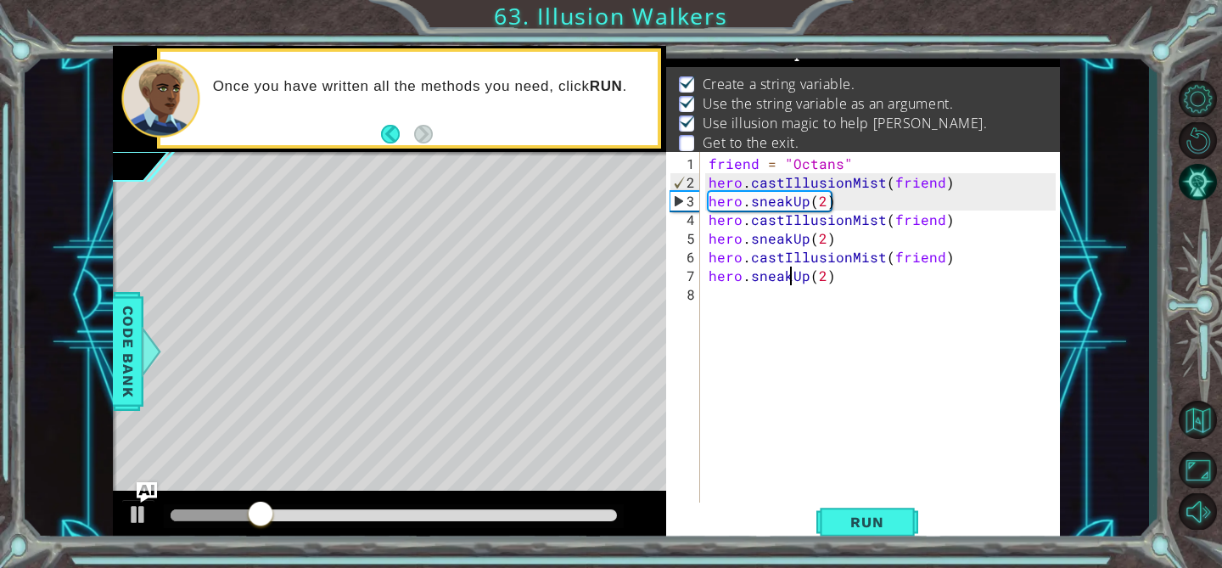
click at [799, 299] on div "friend = "Octans" hero . castIllusionMist ( friend ) hero . sneakUp ( 2 ) hero …" at bounding box center [884, 350] width 359 height 392
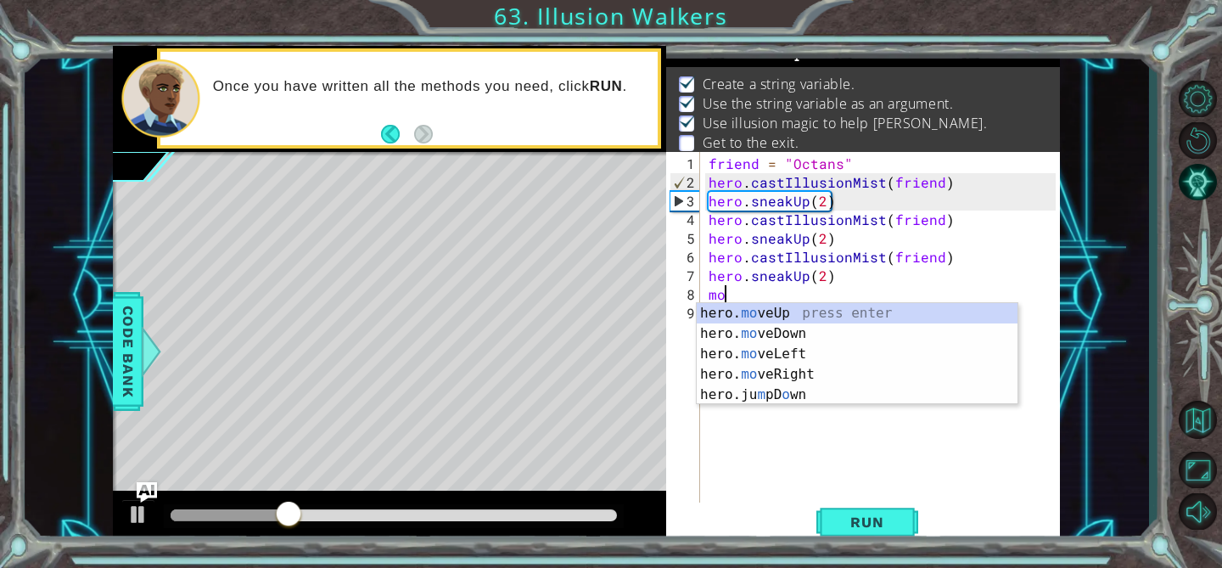
scroll to position [0, 0]
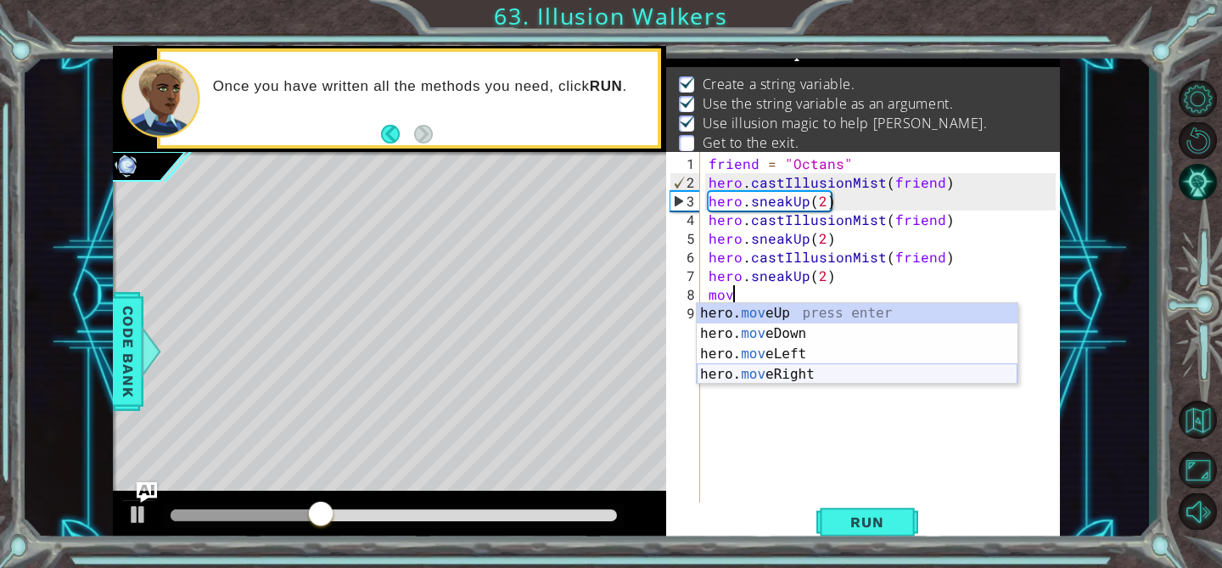
click at [776, 369] on div "hero. mov eUp press enter hero. mov eDown press enter hero. mov eLeft press ent…" at bounding box center [857, 364] width 321 height 122
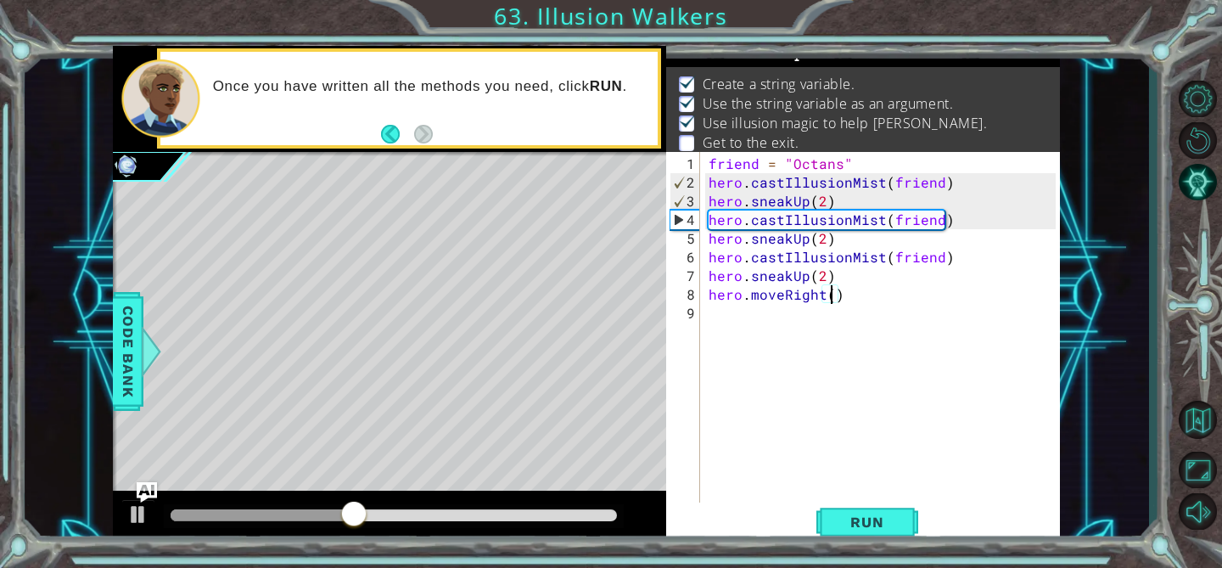
scroll to position [0, 8]
click at [876, 518] on span "Run" at bounding box center [866, 521] width 67 height 17
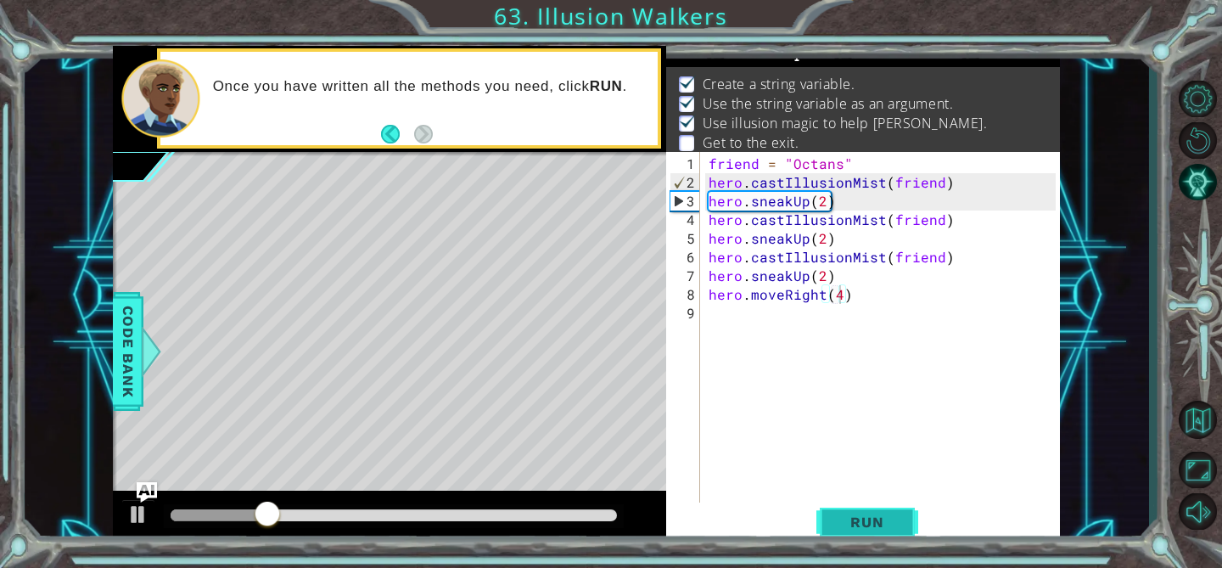
click at [853, 520] on span "Run" at bounding box center [866, 521] width 67 height 17
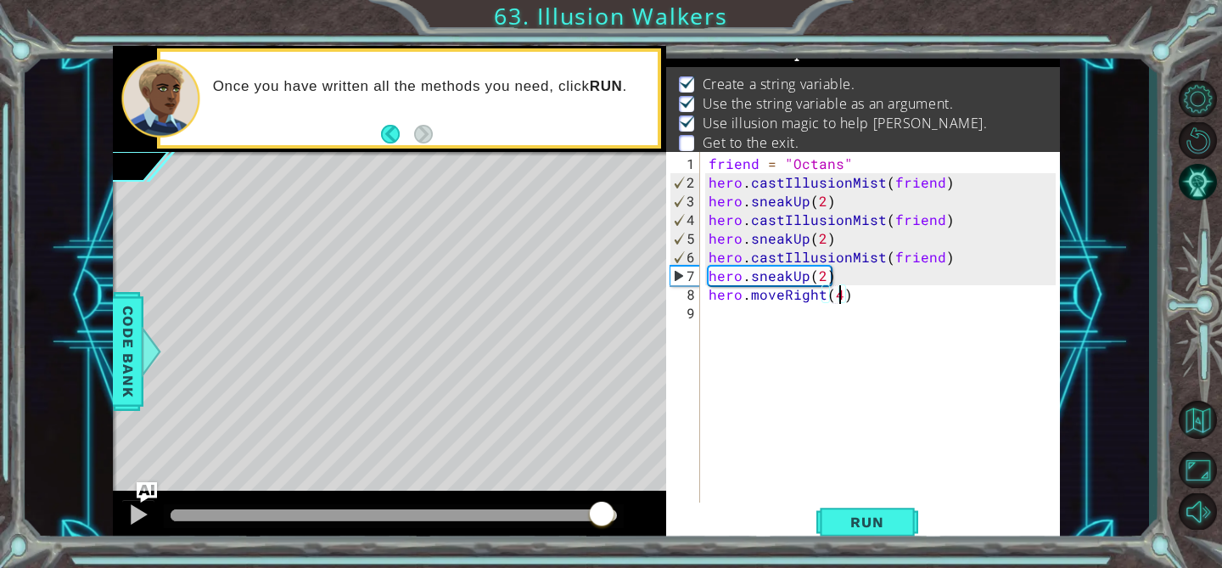
drag, startPoint x: 226, startPoint y: 512, endPoint x: 602, endPoint y: 514, distance: 375.9
click at [602, 514] on div at bounding box center [601, 515] width 31 height 31
click at [822, 280] on div "friend = "Octans" hero . castIllusionMist ( friend ) hero . sneakUp ( 2 ) hero …" at bounding box center [884, 350] width 359 height 392
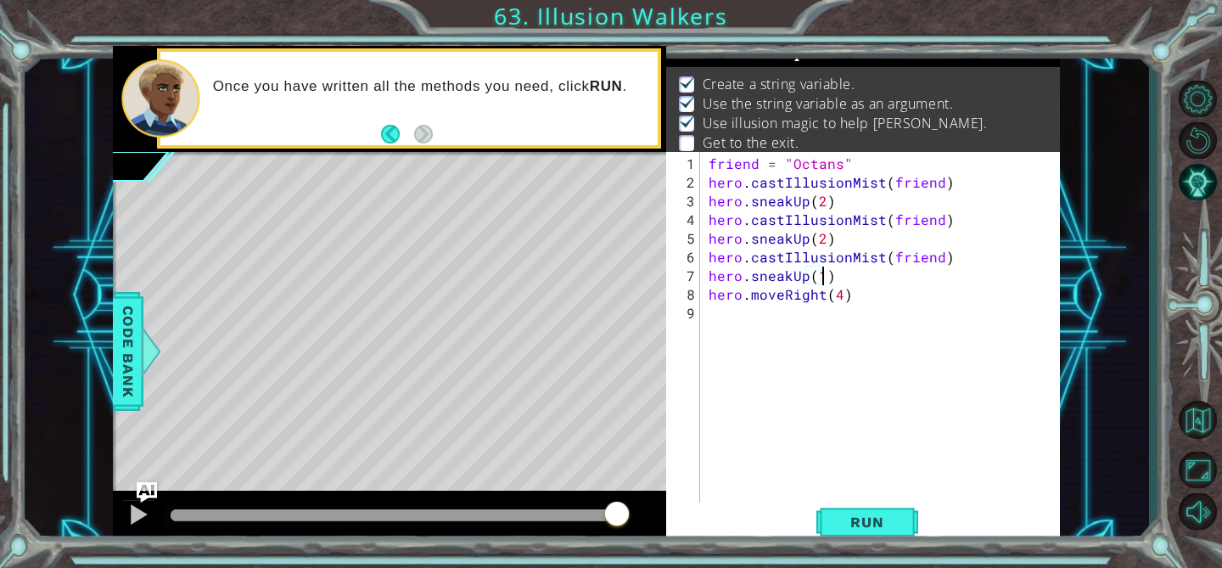
scroll to position [0, 7]
type textarea "hero.sneakUp(1)"
click at [854, 518] on span "Run" at bounding box center [866, 521] width 67 height 17
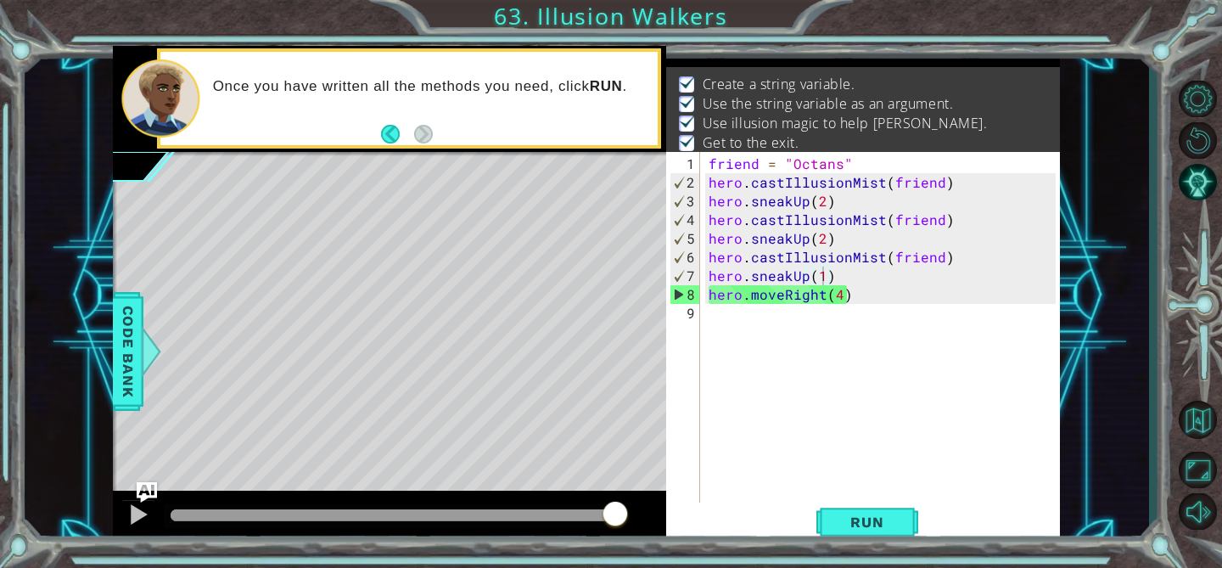
drag, startPoint x: 193, startPoint y: 519, endPoint x: 619, endPoint y: 507, distance: 426.1
click at [620, 507] on body "1 ההההההההההההההההההההההההההההההההההההההההההההההההההההההההההההההההההההההההההההה…" at bounding box center [611, 284] width 1222 height 568
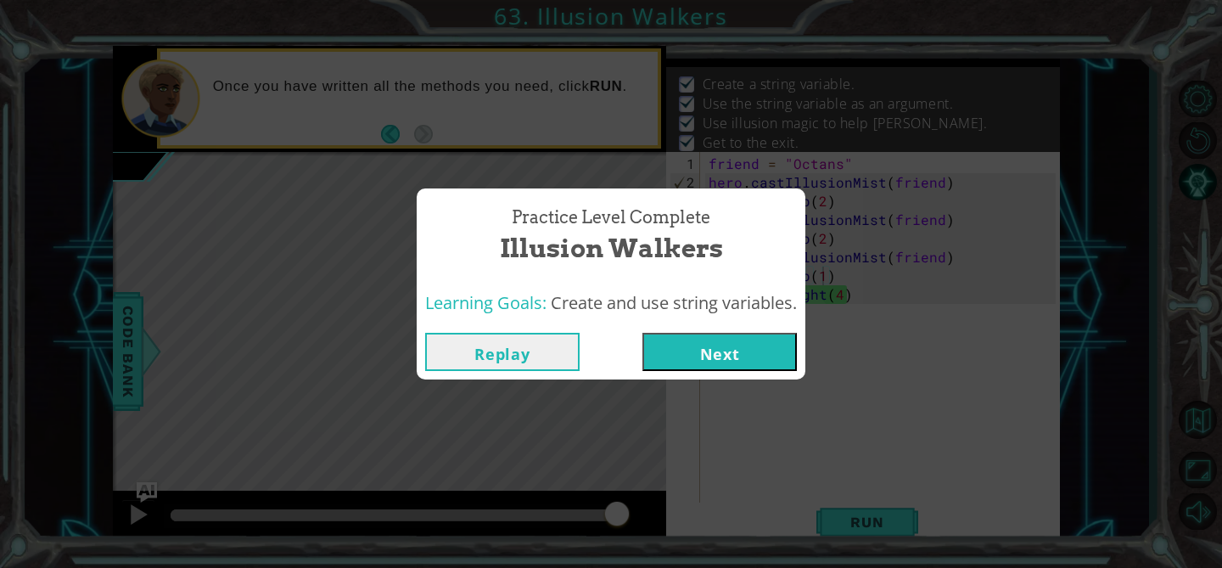
click at [674, 348] on button "Next" at bounding box center [719, 352] width 154 height 38
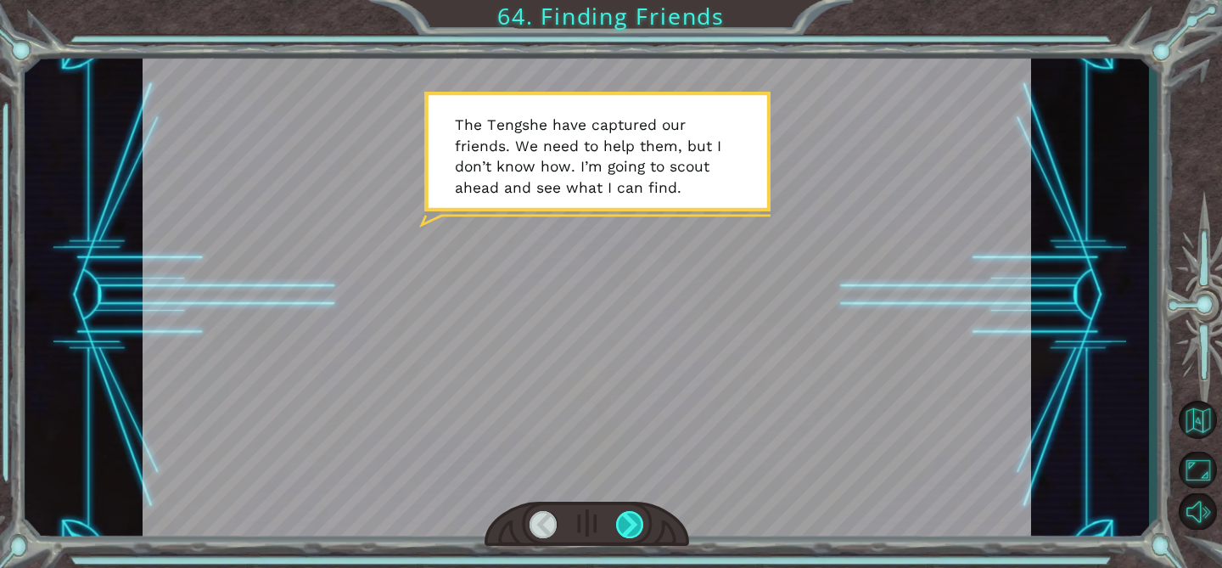
click at [635, 529] on div at bounding box center [630, 524] width 28 height 27
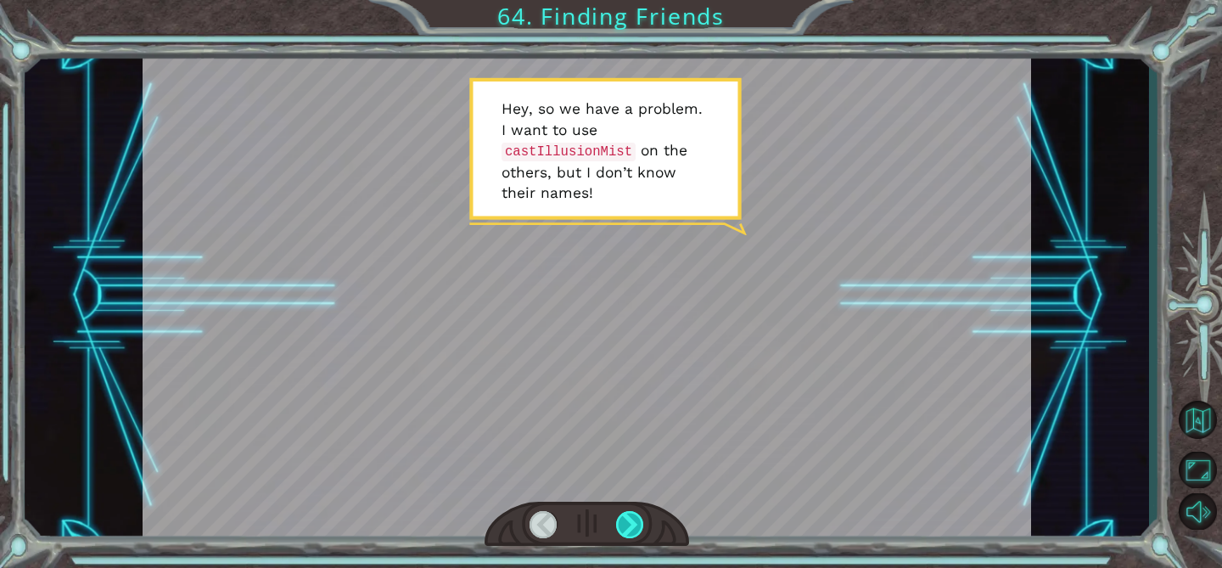
click at [635, 529] on div at bounding box center [630, 524] width 28 height 27
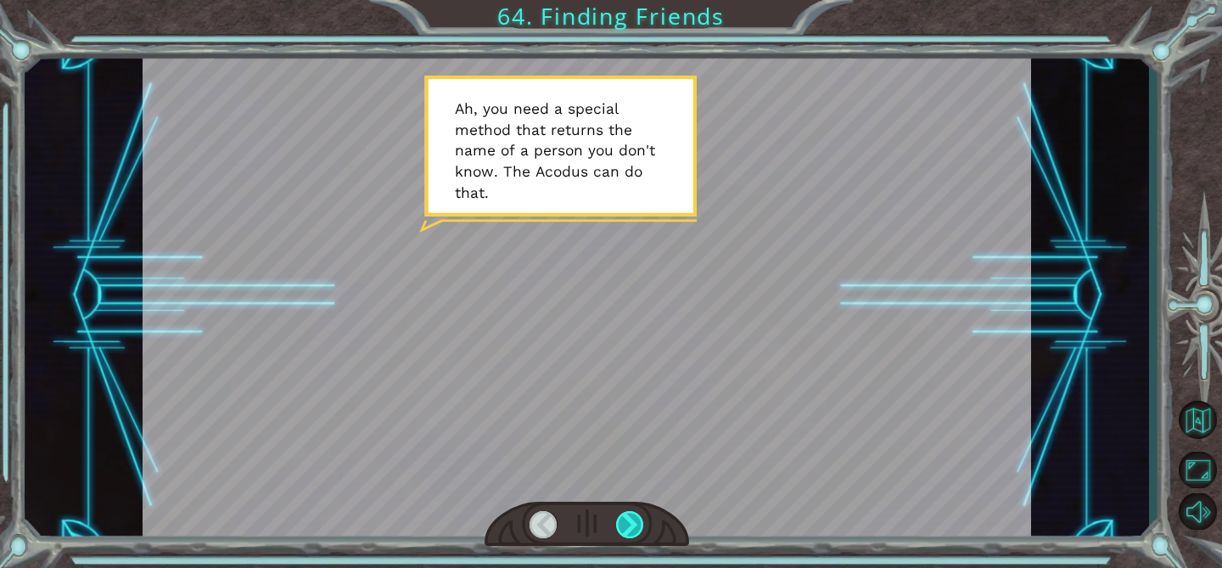
click at [636, 529] on div at bounding box center [630, 524] width 28 height 27
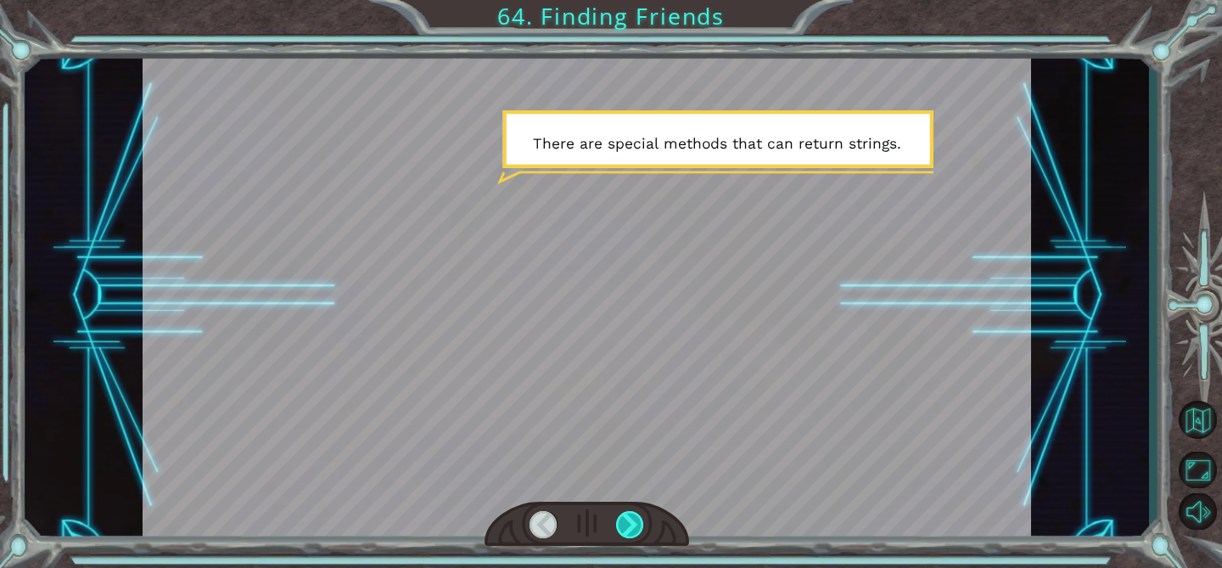
click at [636, 529] on div at bounding box center [630, 524] width 28 height 27
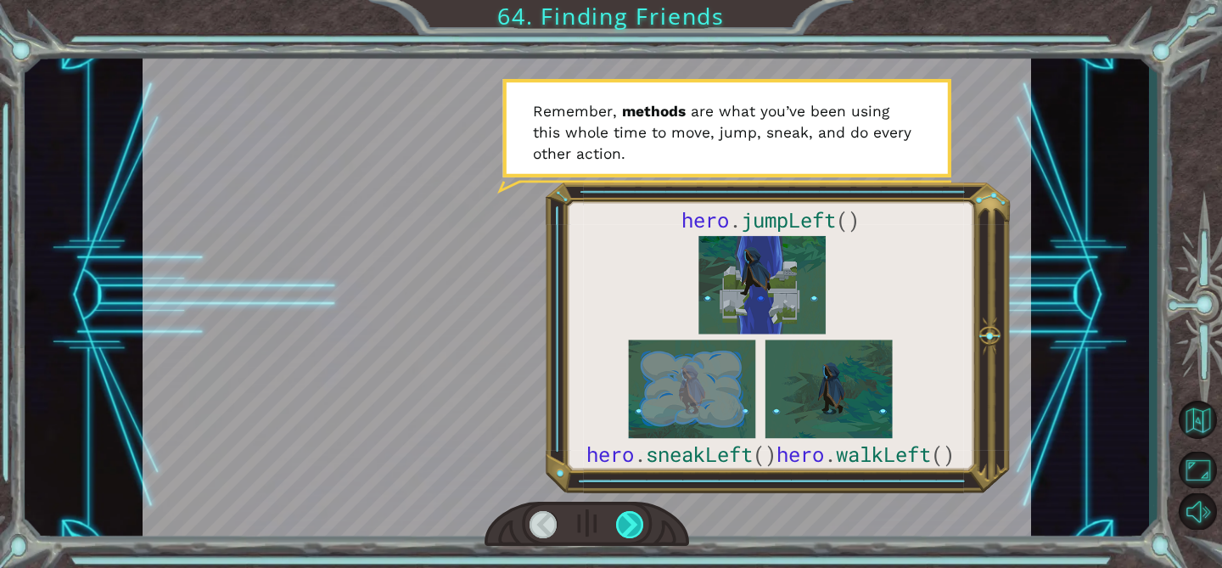
click at [636, 529] on div at bounding box center [630, 524] width 28 height 27
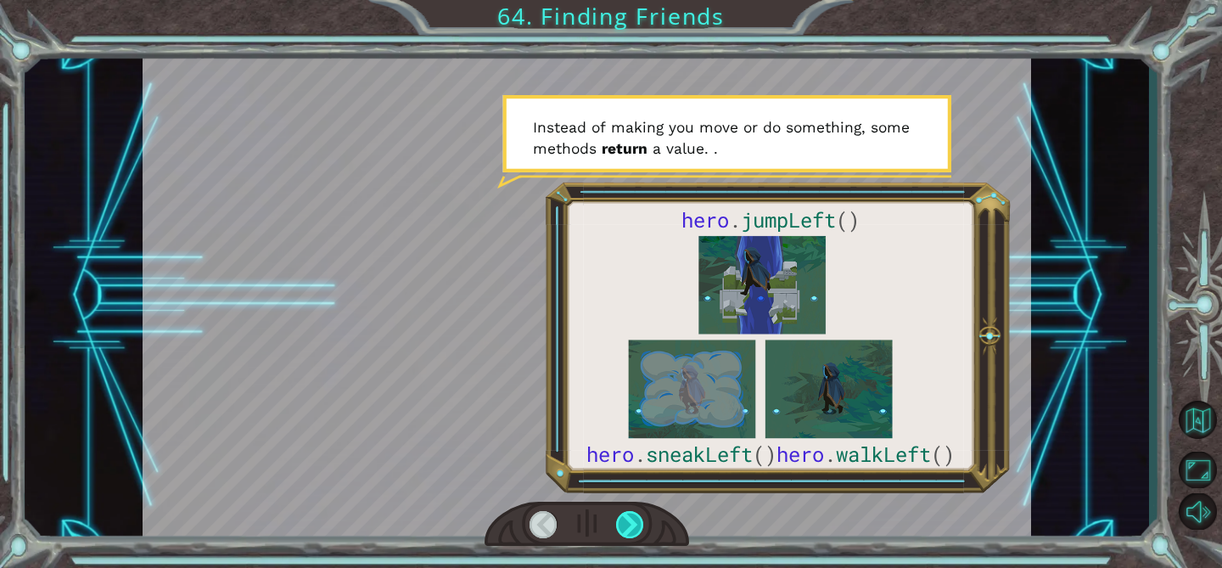
click at [636, 529] on div at bounding box center [630, 524] width 28 height 27
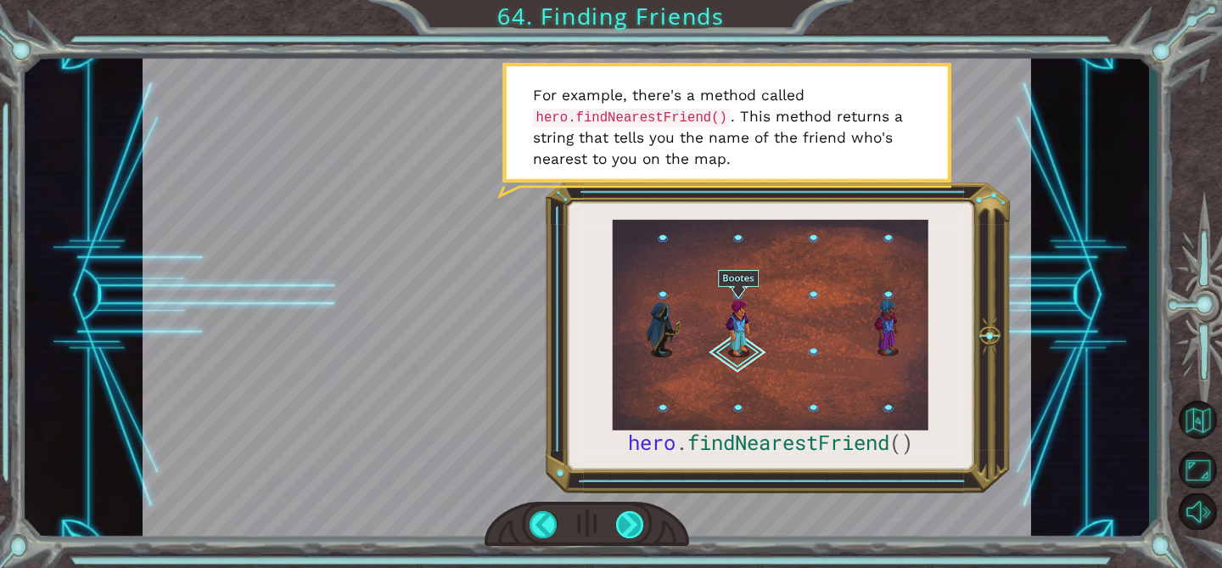
click at [636, 529] on div at bounding box center [630, 524] width 28 height 27
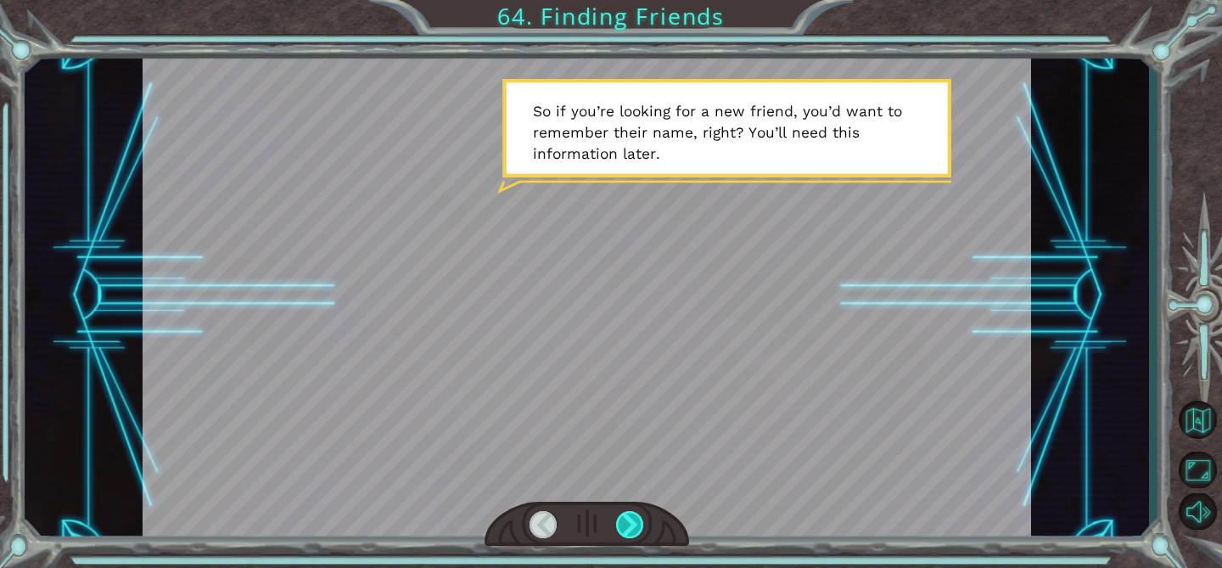
click at [636, 529] on div at bounding box center [630, 524] width 28 height 27
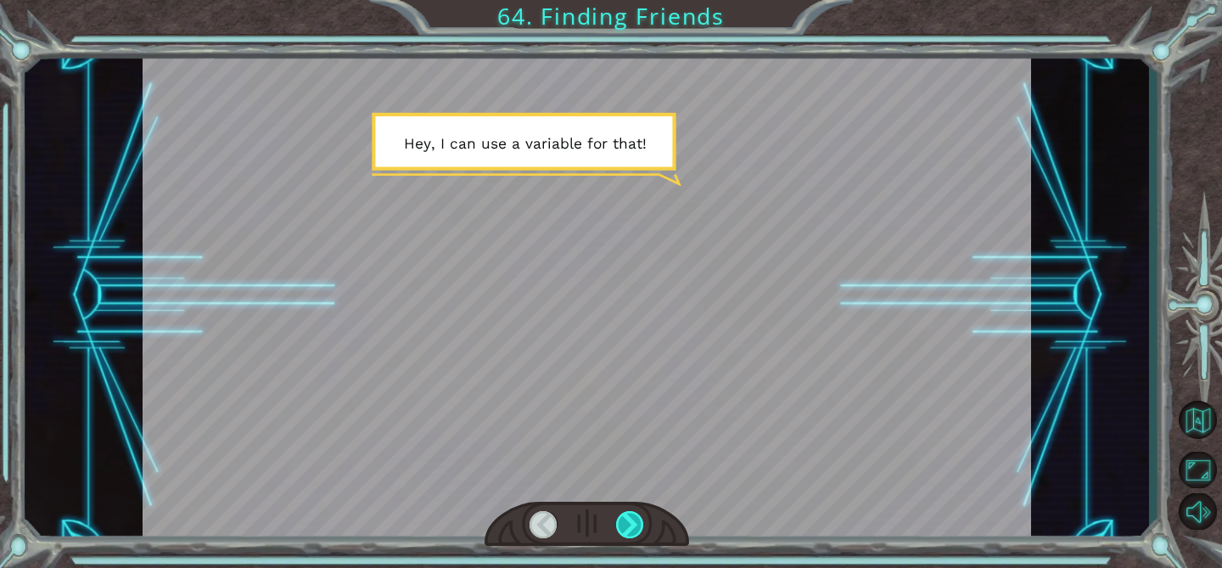
click at [636, 529] on div at bounding box center [630, 524] width 28 height 27
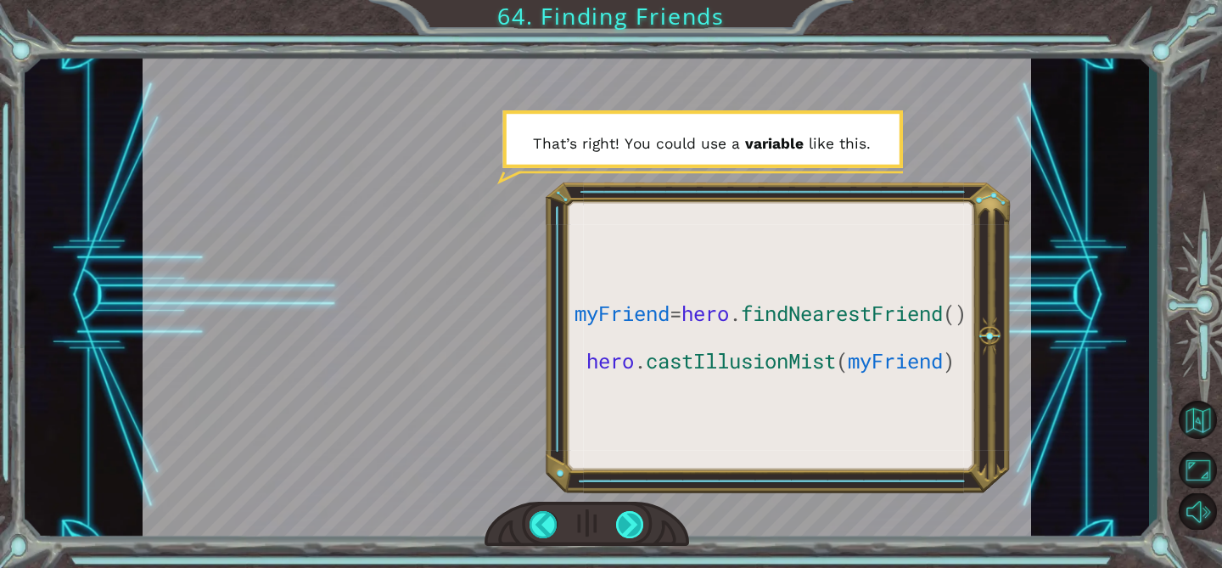
click at [636, 529] on div at bounding box center [630, 524] width 28 height 27
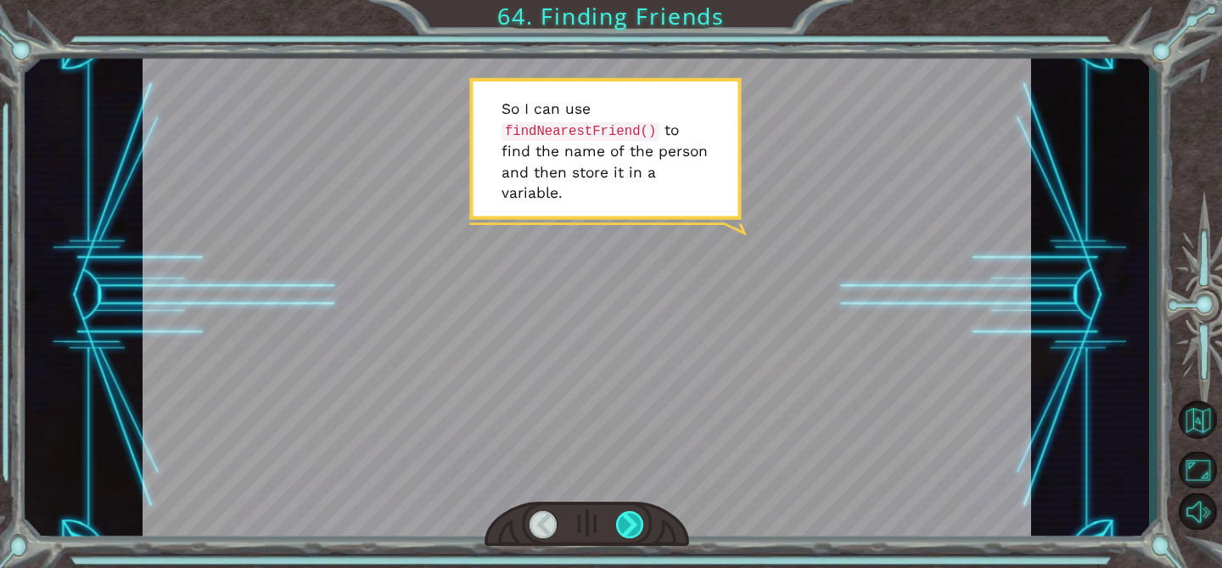
click at [636, 529] on div at bounding box center [630, 524] width 28 height 27
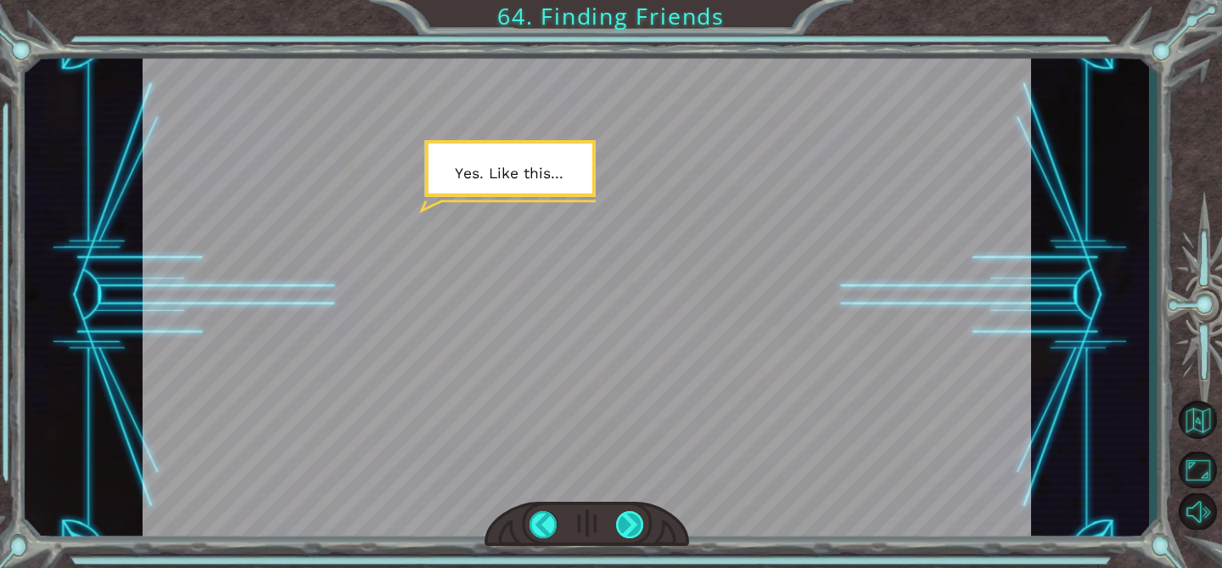
click at [636, 529] on div at bounding box center [630, 524] width 28 height 27
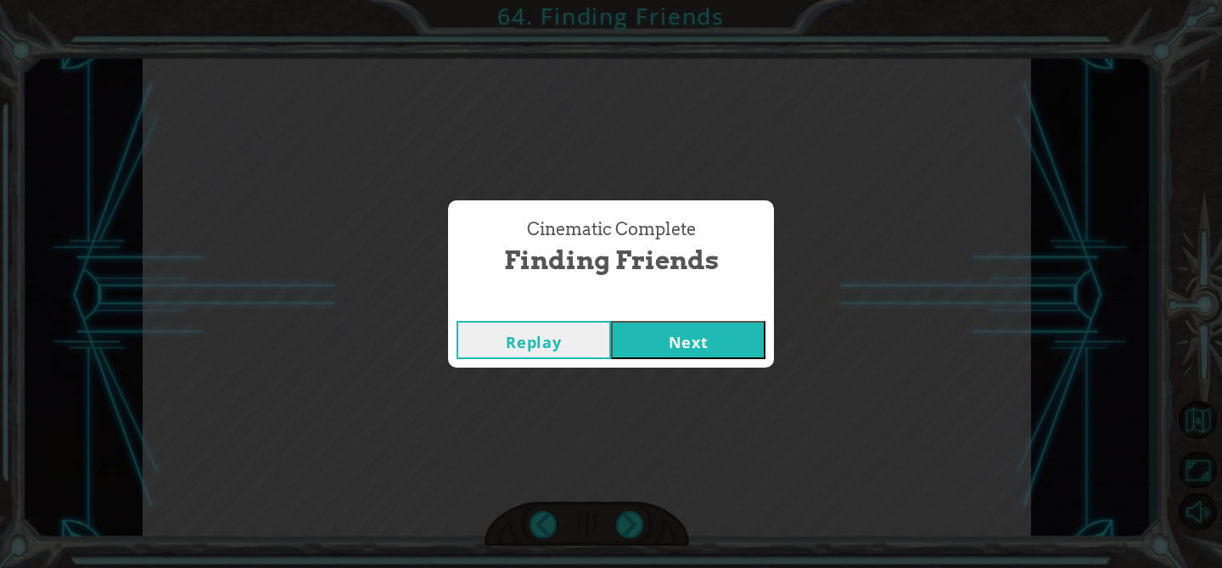
click at [690, 344] on button "Next" at bounding box center [688, 340] width 154 height 38
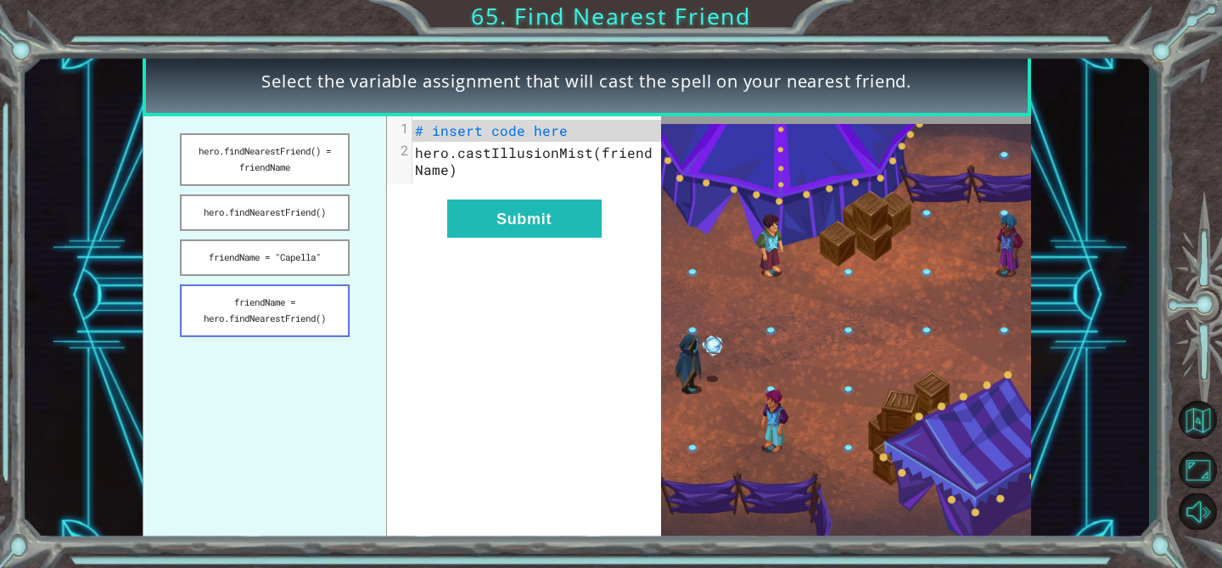
click at [311, 298] on button "friendName = hero.findNearestFriend()" at bounding box center [265, 310] width 170 height 53
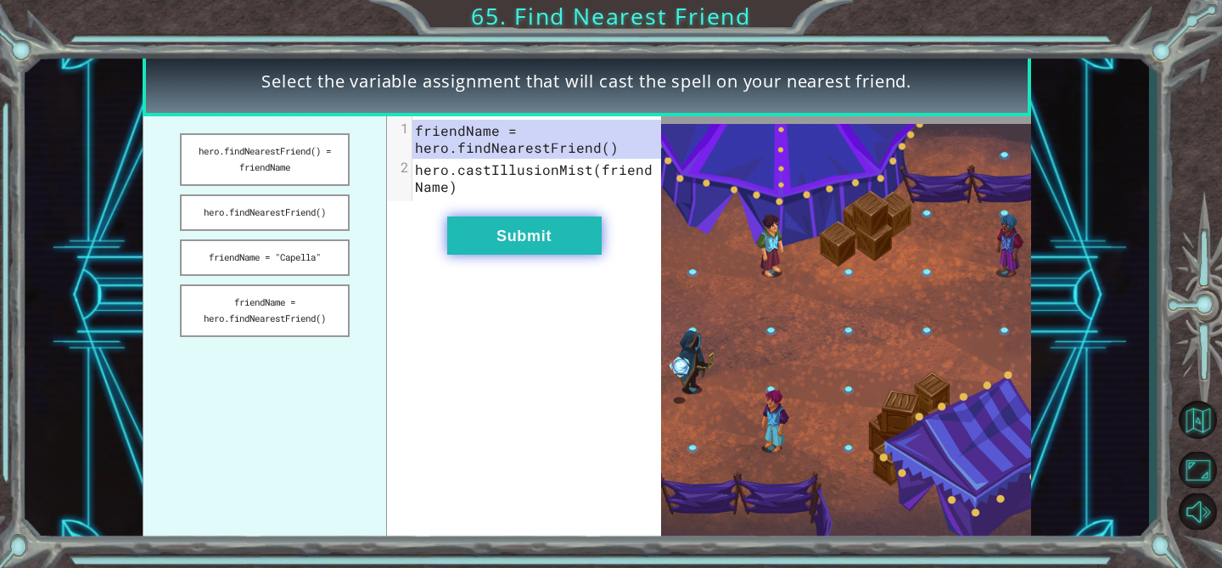
click at [535, 230] on button "Submit" at bounding box center [524, 235] width 154 height 38
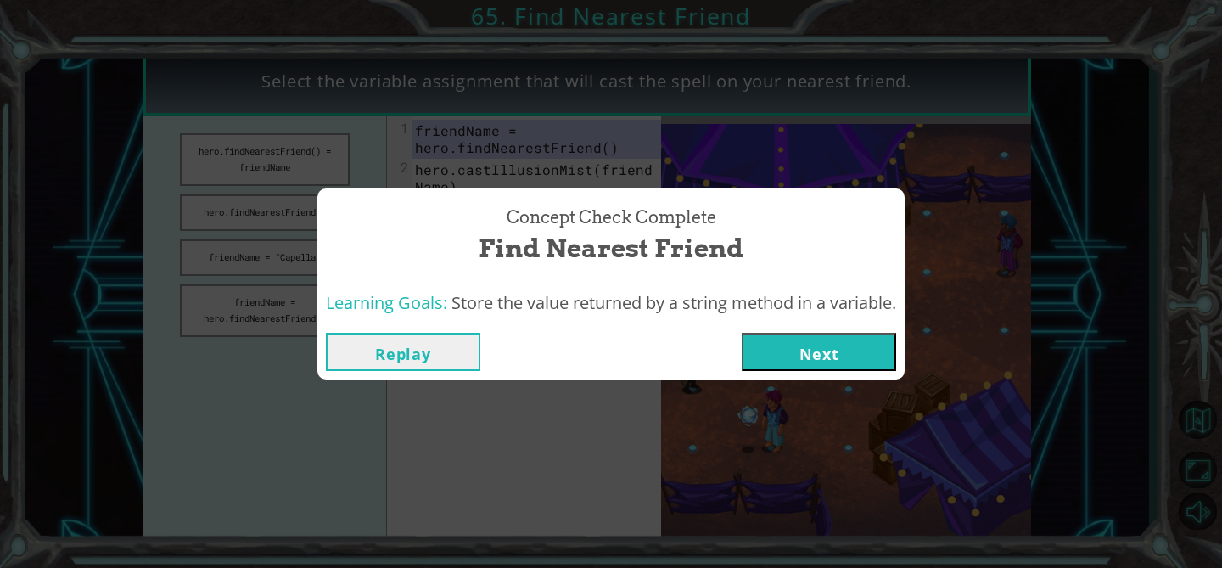
click at [789, 368] on button "Next" at bounding box center [819, 352] width 154 height 38
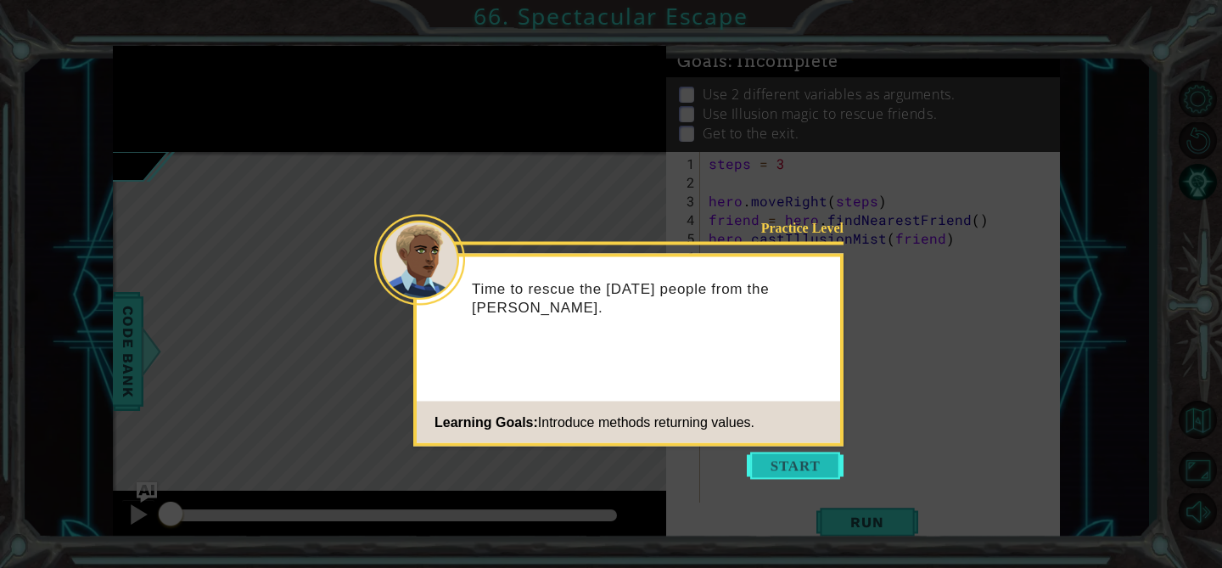
click at [808, 456] on button "Start" at bounding box center [795, 465] width 97 height 27
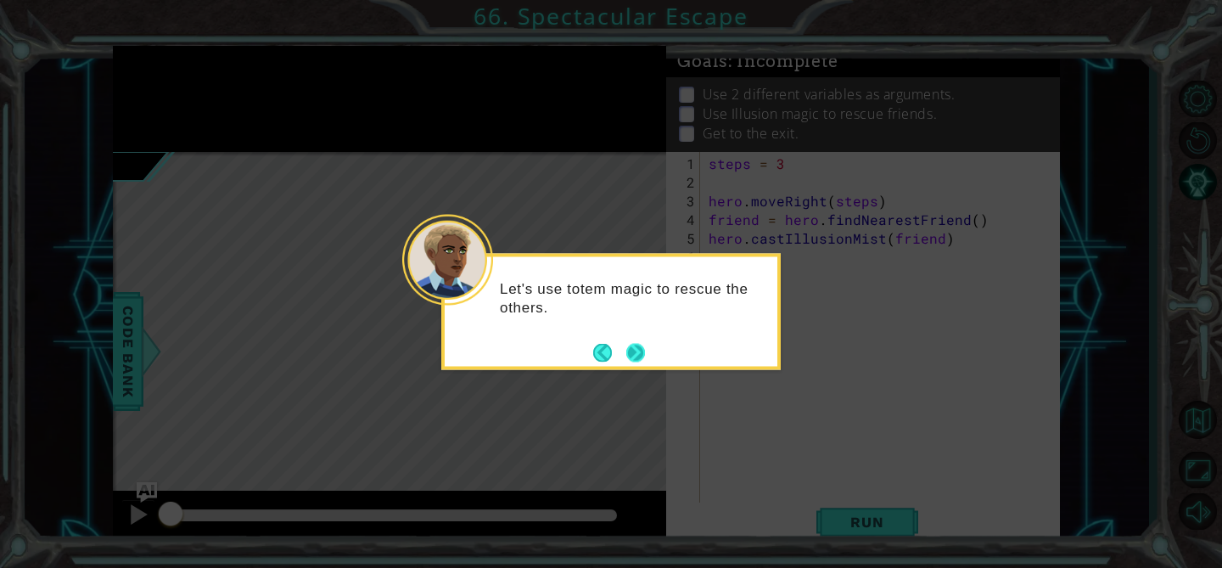
click at [641, 346] on button "Next" at bounding box center [635, 352] width 19 height 19
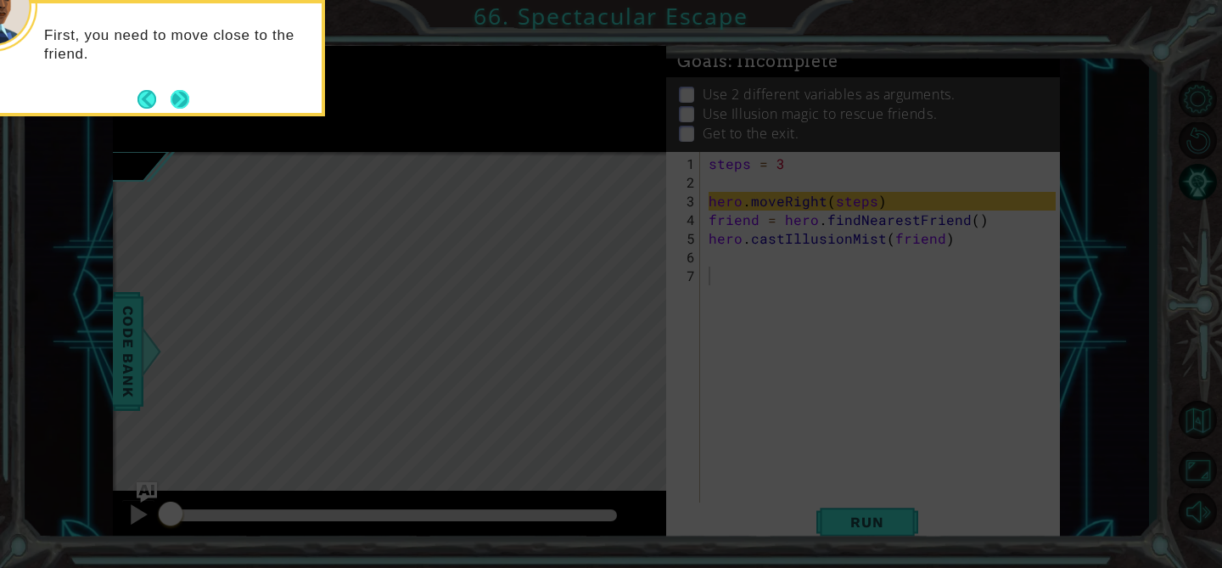
click at [188, 96] on button "Next" at bounding box center [180, 99] width 19 height 19
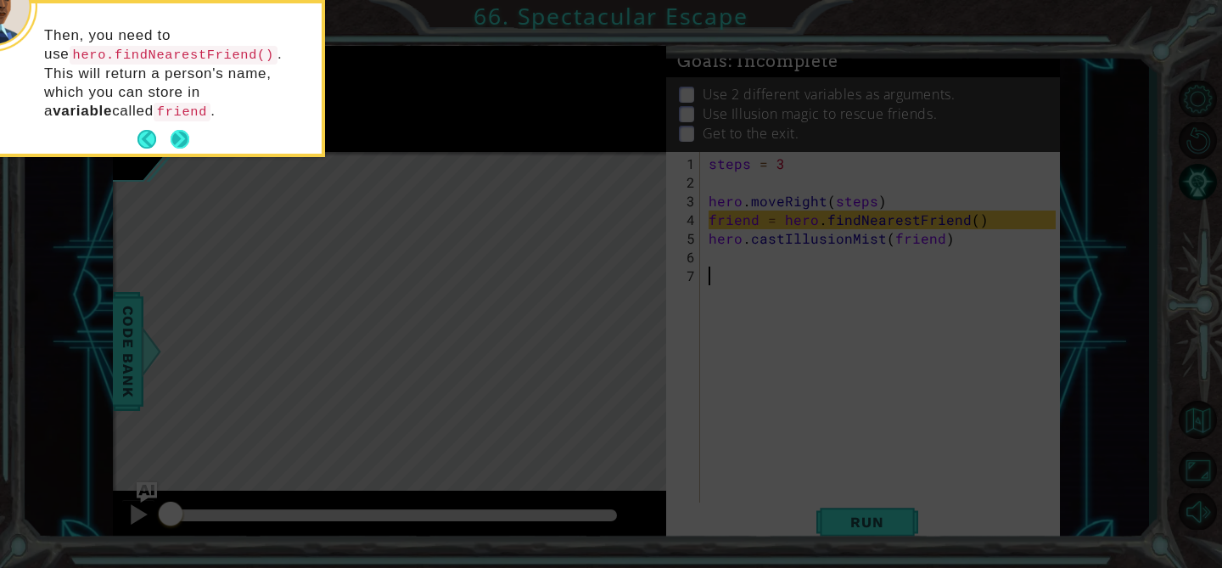
click at [179, 133] on button "Next" at bounding box center [180, 139] width 19 height 19
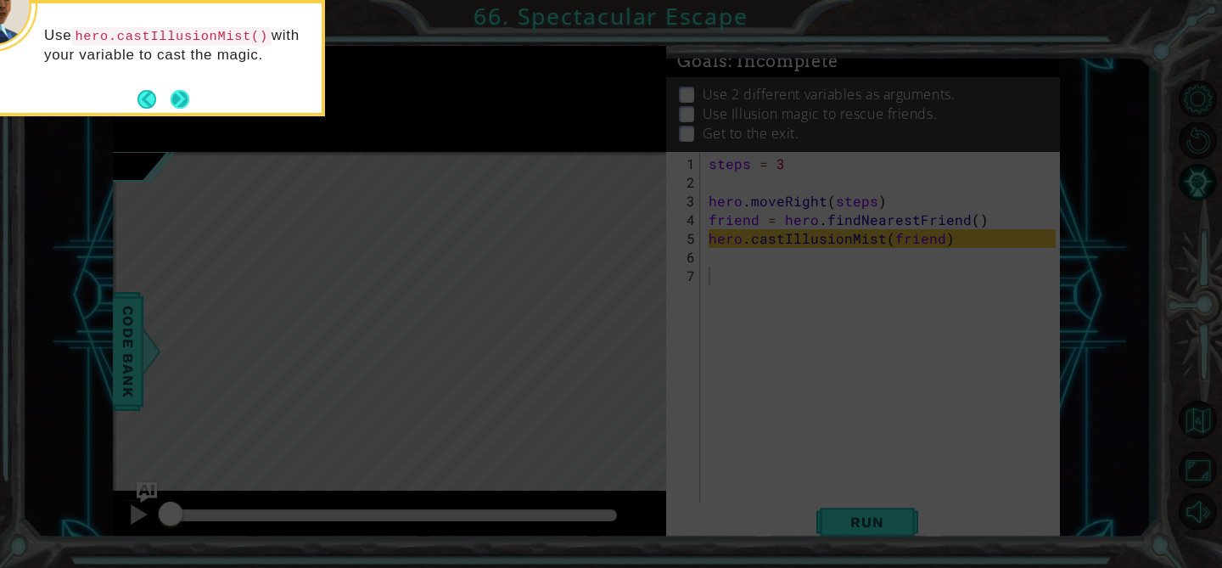
click at [180, 96] on button "Next" at bounding box center [180, 99] width 19 height 19
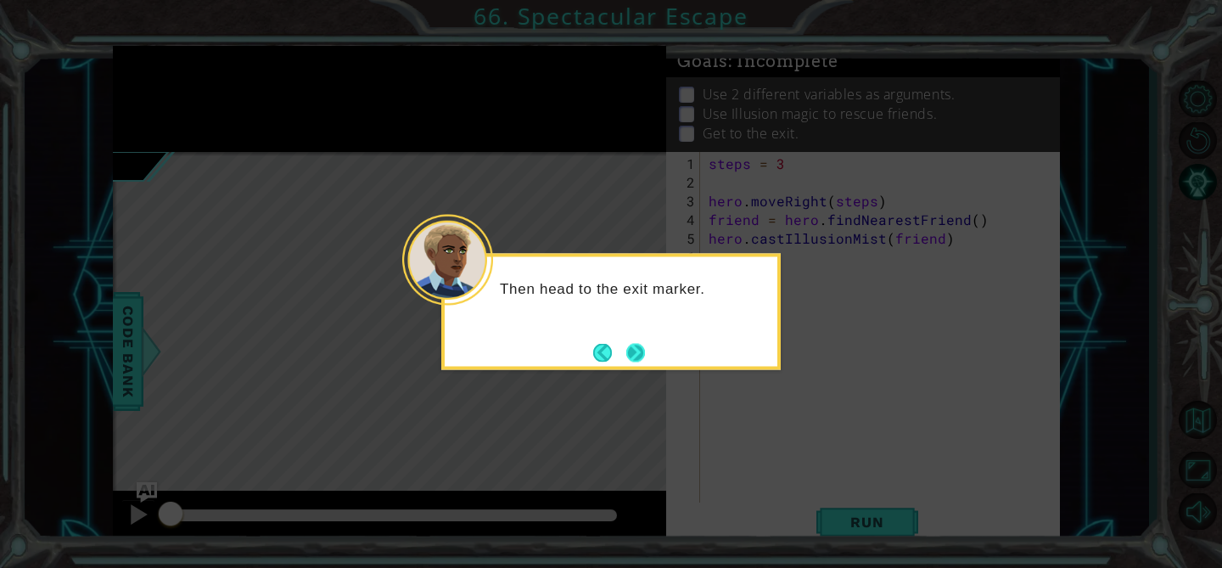
click at [647, 344] on div "Then head to the exit marker." at bounding box center [610, 312] width 339 height 116
click at [638, 345] on button "Next" at bounding box center [635, 352] width 19 height 19
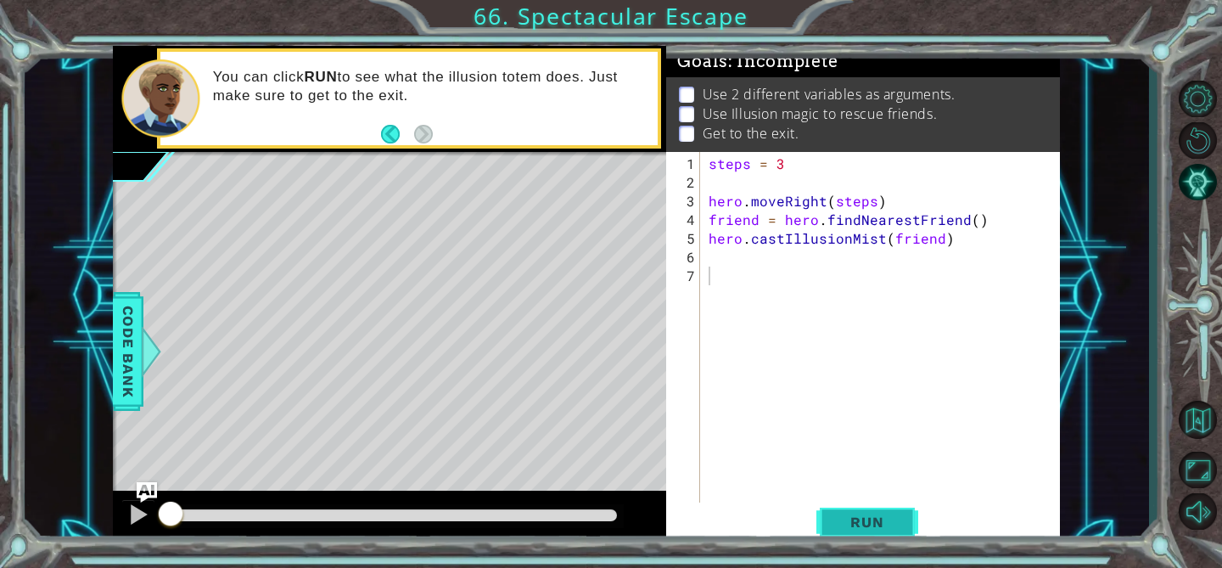
click at [854, 518] on span "Run" at bounding box center [866, 521] width 67 height 17
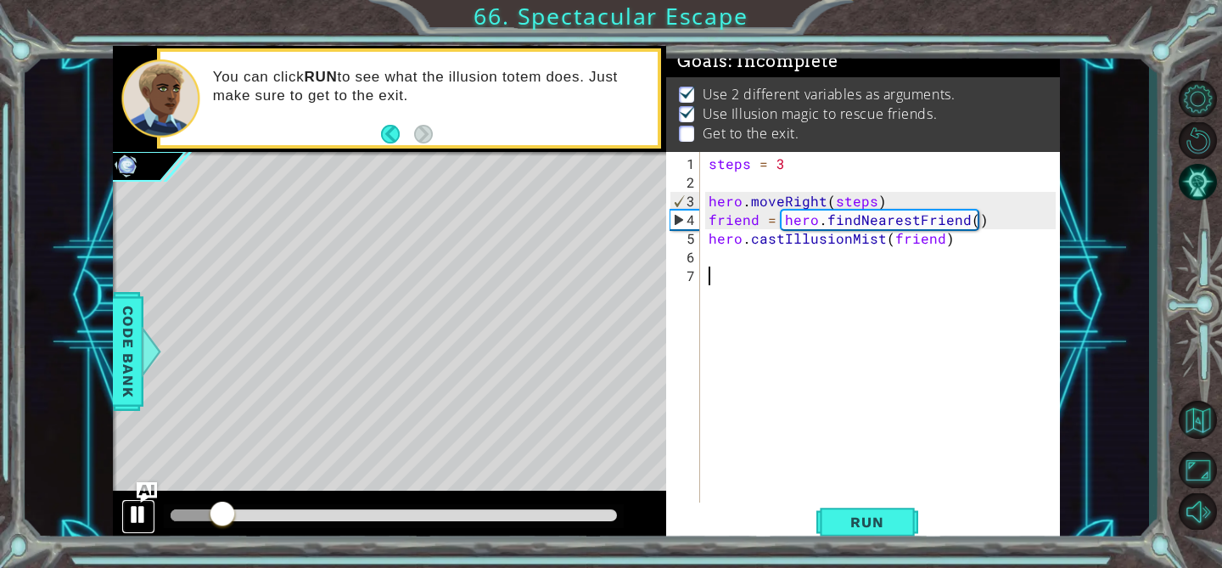
click at [134, 513] on div at bounding box center [138, 514] width 22 height 22
click at [731, 256] on div "steps = 3 hero . moveRight ( steps ) friend = hero . findNearestFriend ( ) hero…" at bounding box center [884, 350] width 359 height 392
click at [858, 515] on span "Run" at bounding box center [866, 521] width 67 height 17
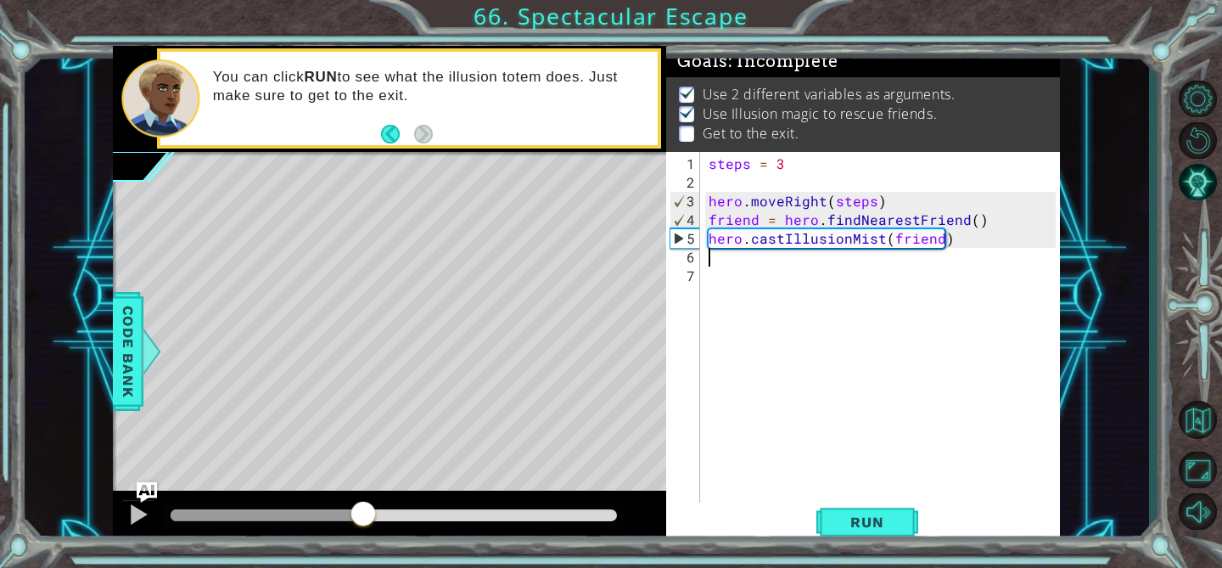
drag, startPoint x: 190, startPoint y: 511, endPoint x: 366, endPoint y: 508, distance: 175.7
click at [367, 509] on div at bounding box center [363, 515] width 31 height 31
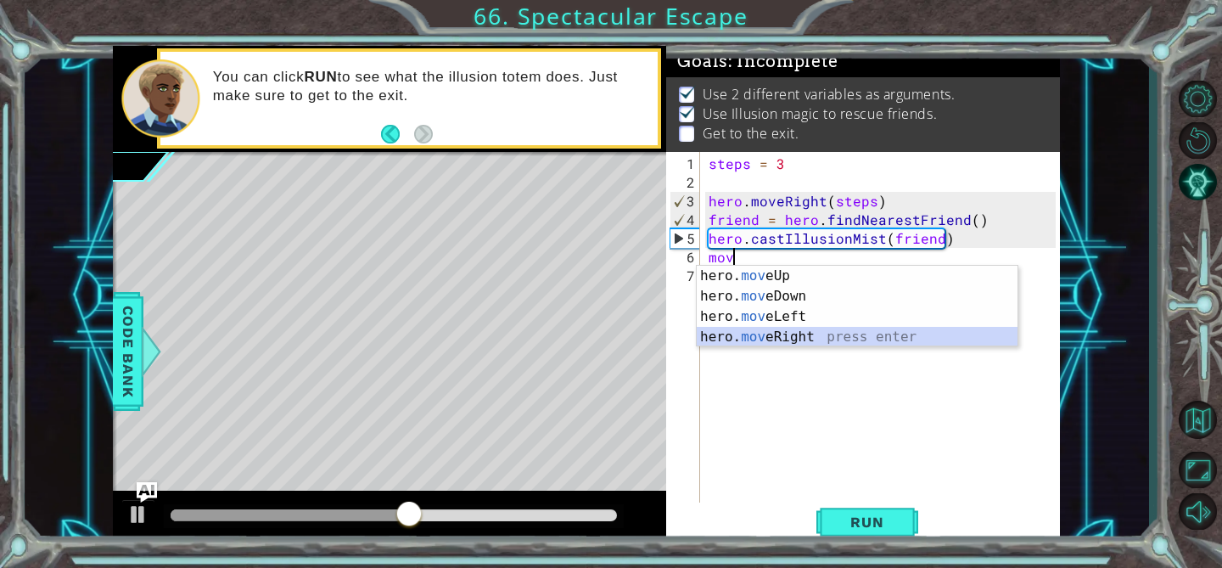
click at [763, 334] on div "hero. mov eUp press enter hero. mov eDown press enter hero. mov eLeft press ent…" at bounding box center [857, 327] width 321 height 122
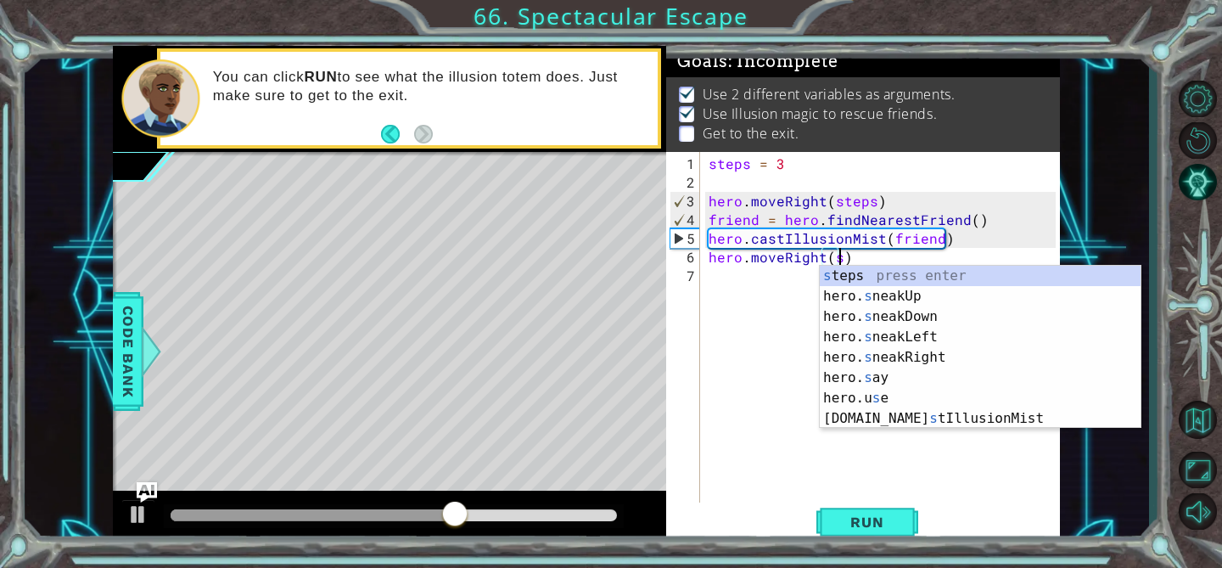
scroll to position [0, 8]
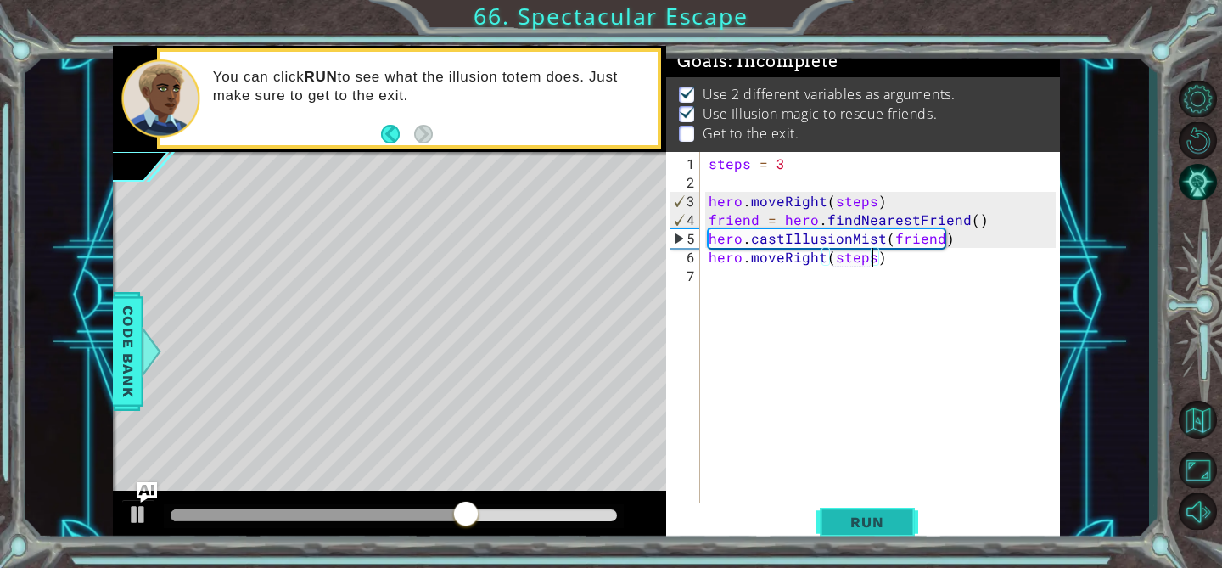
type textarea "hero.moveRight(steps)"
click at [853, 513] on span "Run" at bounding box center [866, 521] width 67 height 17
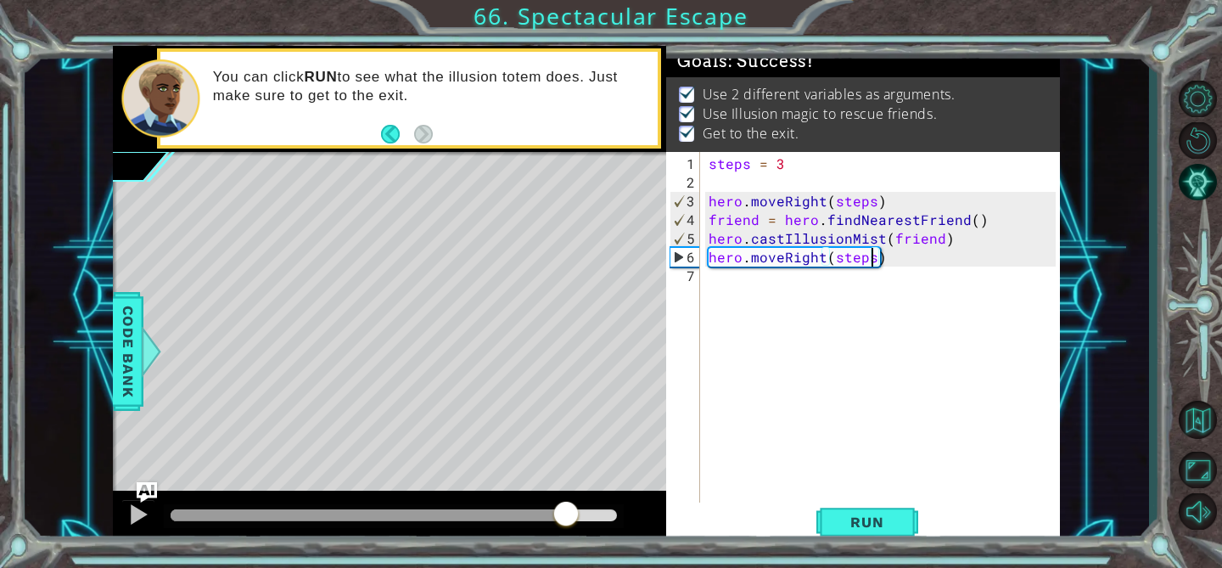
drag, startPoint x: 238, startPoint y: 505, endPoint x: 566, endPoint y: 513, distance: 327.6
click at [566, 513] on div at bounding box center [566, 515] width 31 height 31
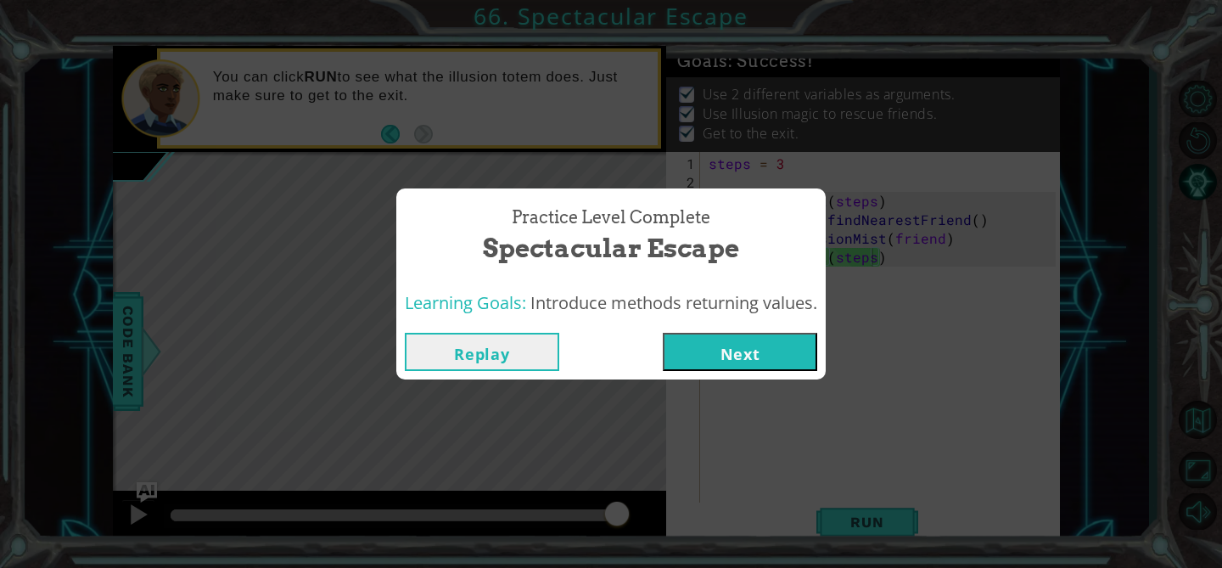
click at [700, 357] on button "Next" at bounding box center [740, 352] width 154 height 38
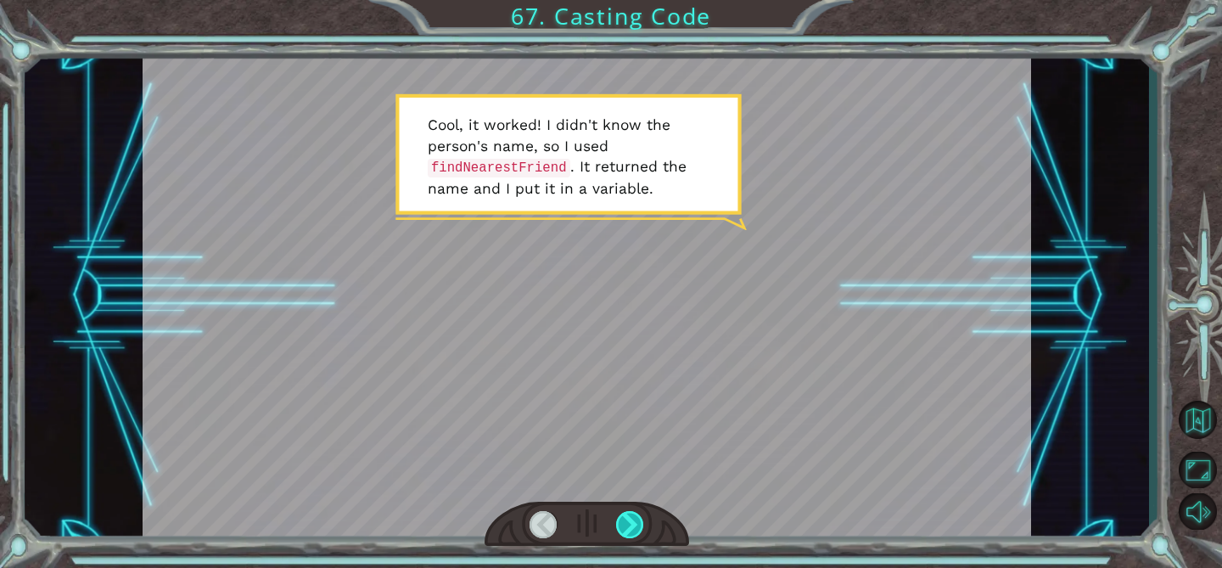
click at [637, 517] on div at bounding box center [630, 524] width 28 height 27
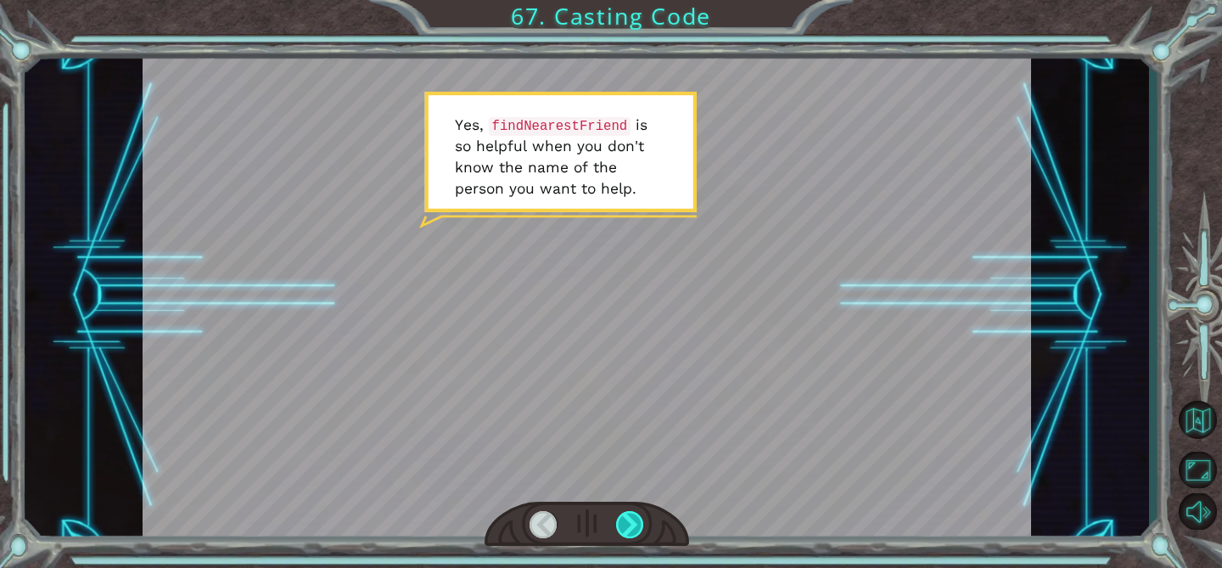
click at [637, 517] on div at bounding box center [630, 524] width 28 height 27
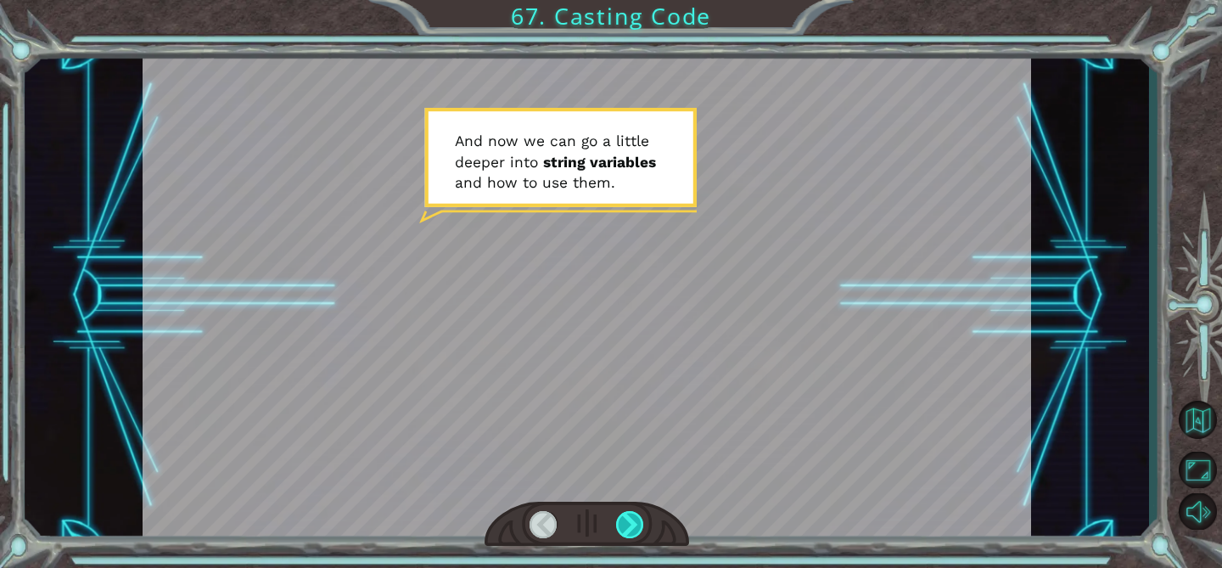
click at [637, 517] on div at bounding box center [630, 524] width 28 height 27
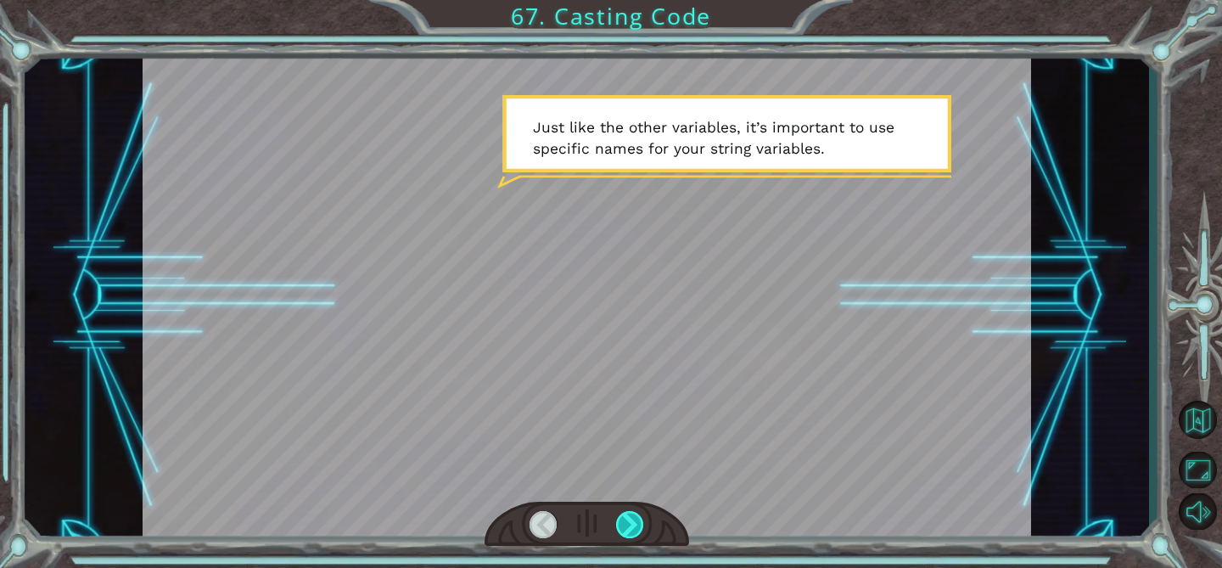
click at [637, 517] on div at bounding box center [630, 524] width 28 height 27
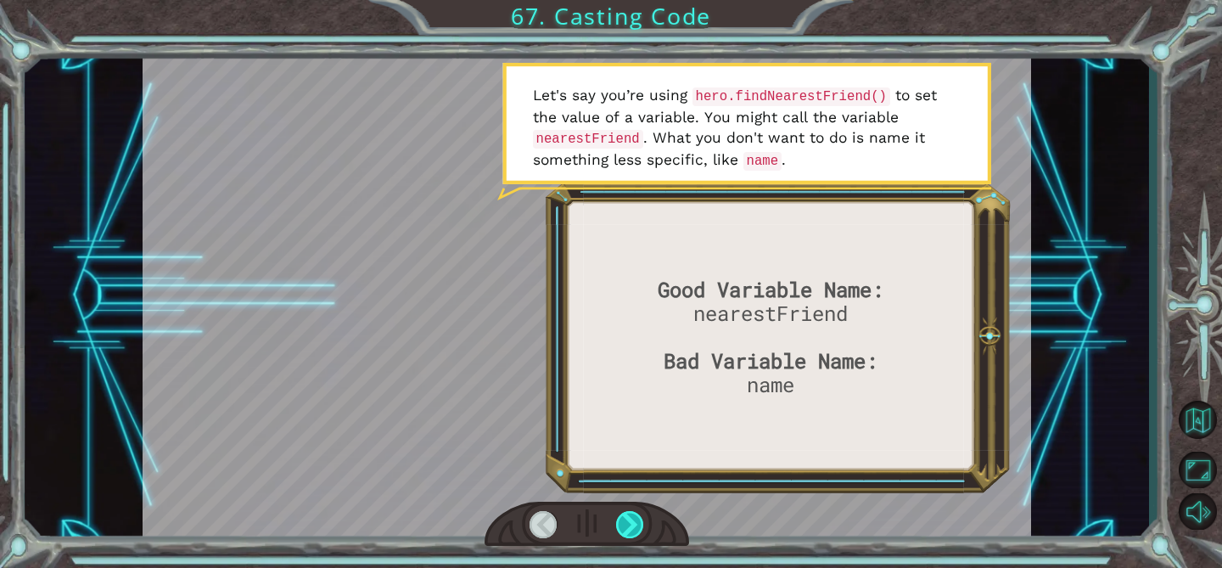
click at [637, 517] on div at bounding box center [630, 524] width 28 height 27
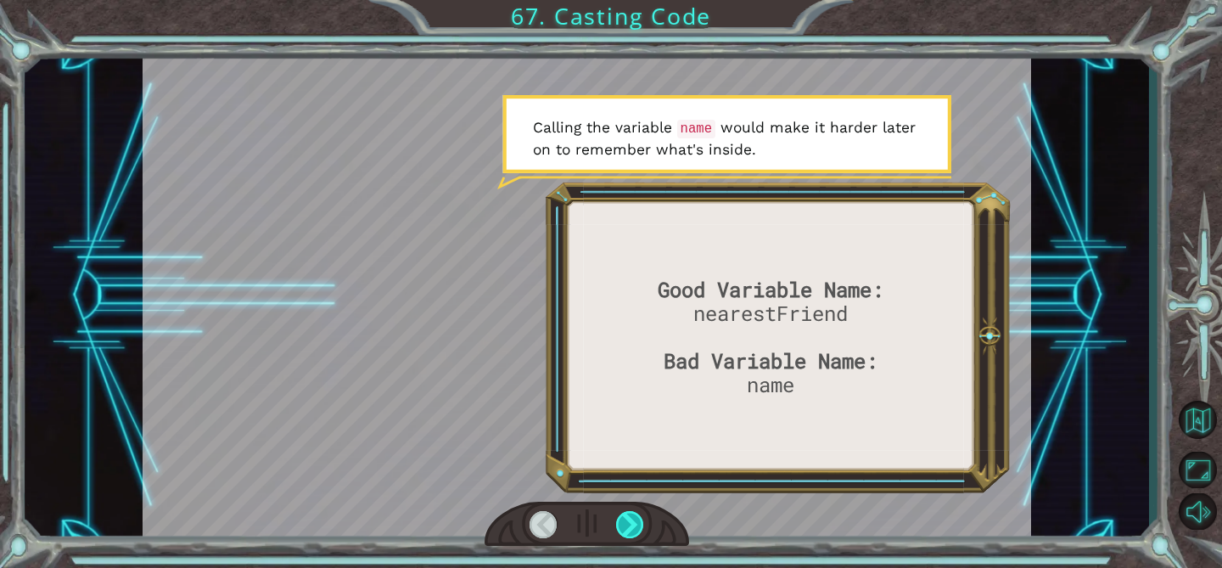
click at [637, 517] on div at bounding box center [630, 524] width 28 height 27
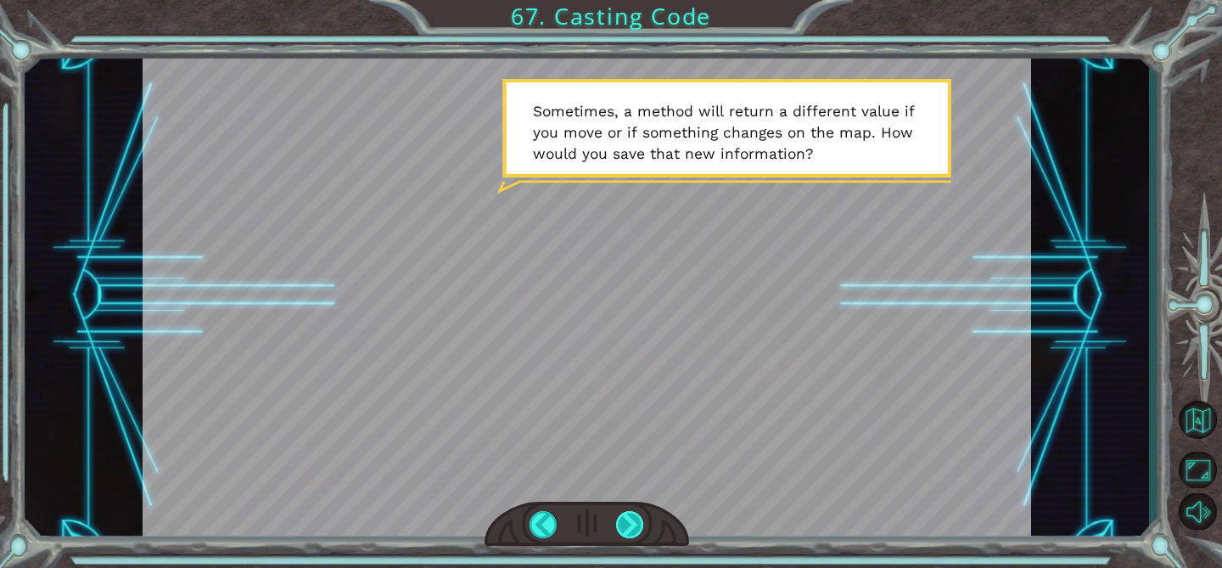
click at [637, 517] on div at bounding box center [630, 524] width 28 height 27
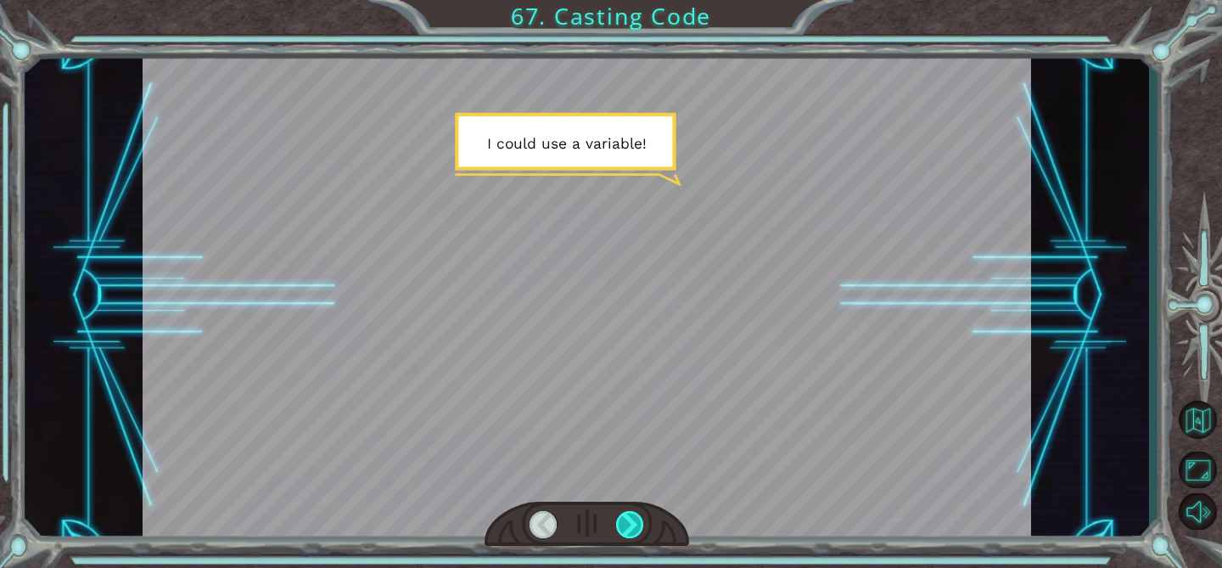
click at [637, 517] on div at bounding box center [630, 524] width 28 height 27
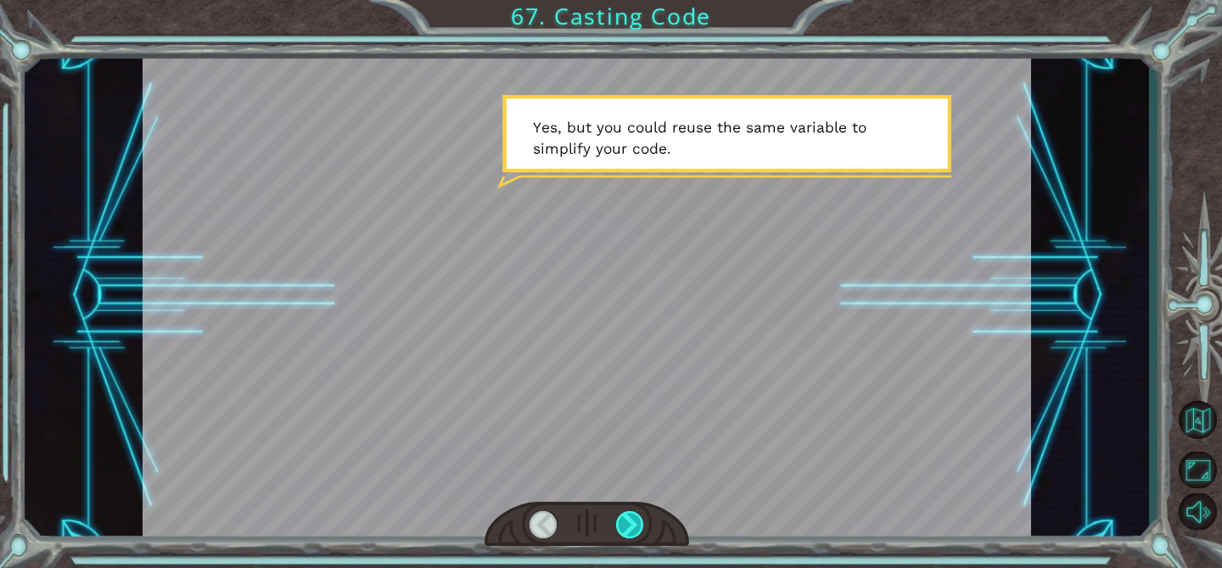
click at [637, 517] on div at bounding box center [630, 524] width 28 height 27
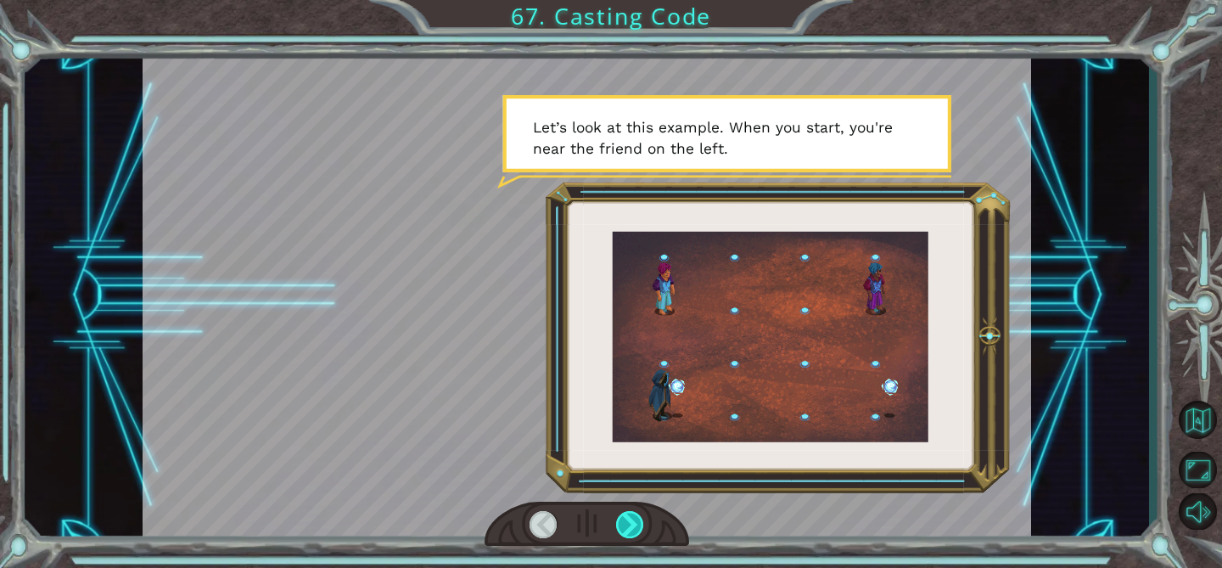
click at [637, 517] on div at bounding box center [630, 524] width 28 height 27
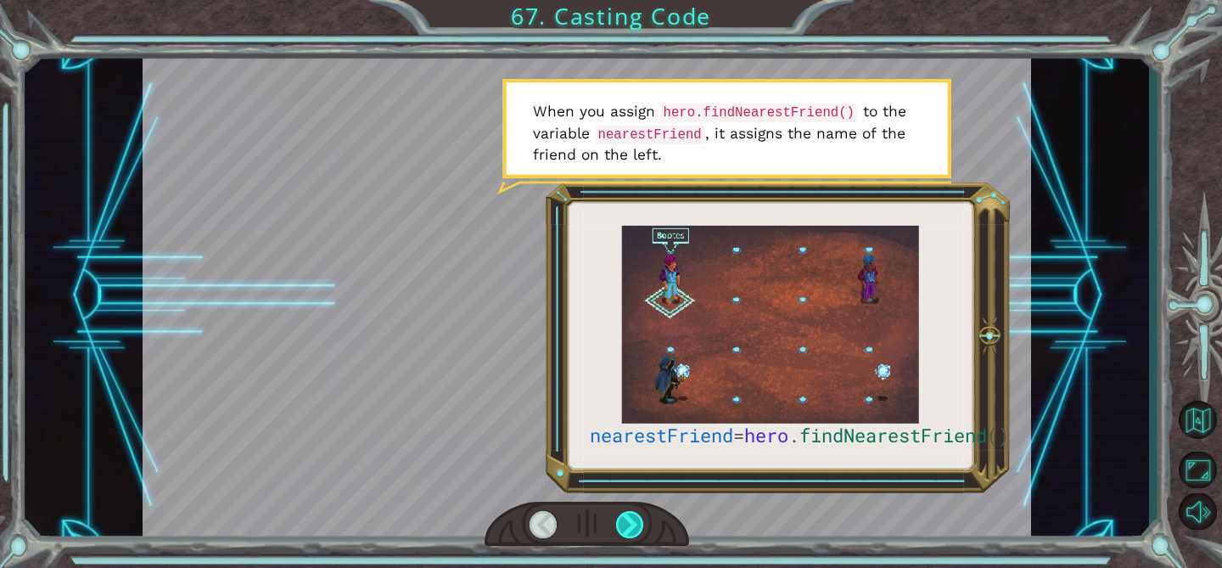
click at [637, 517] on div at bounding box center [630, 524] width 28 height 27
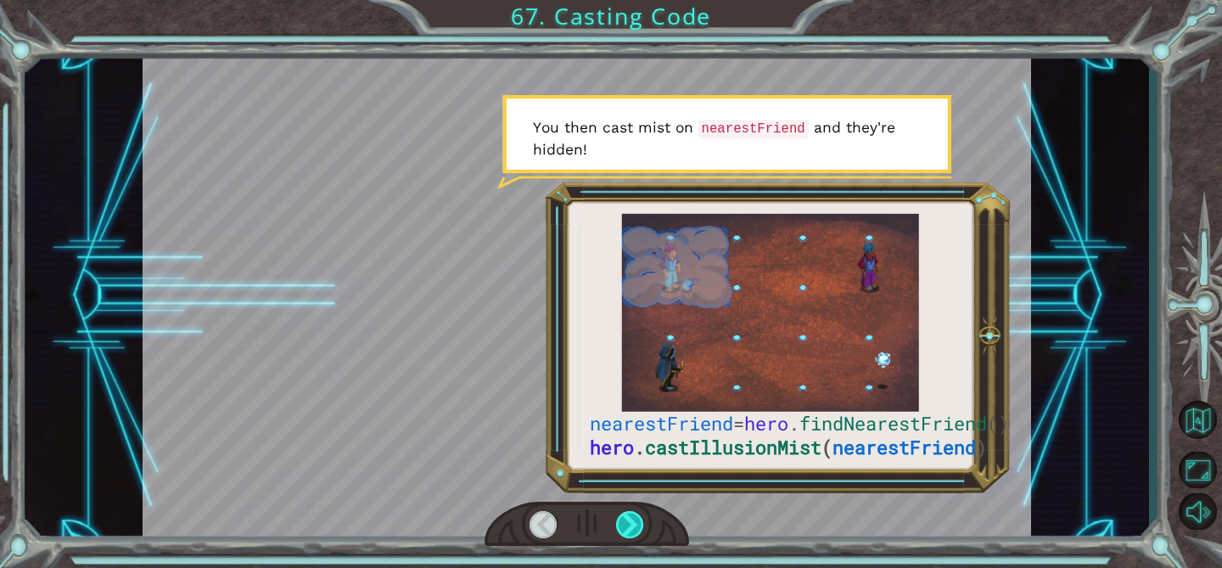
click at [637, 517] on div at bounding box center [630, 524] width 28 height 27
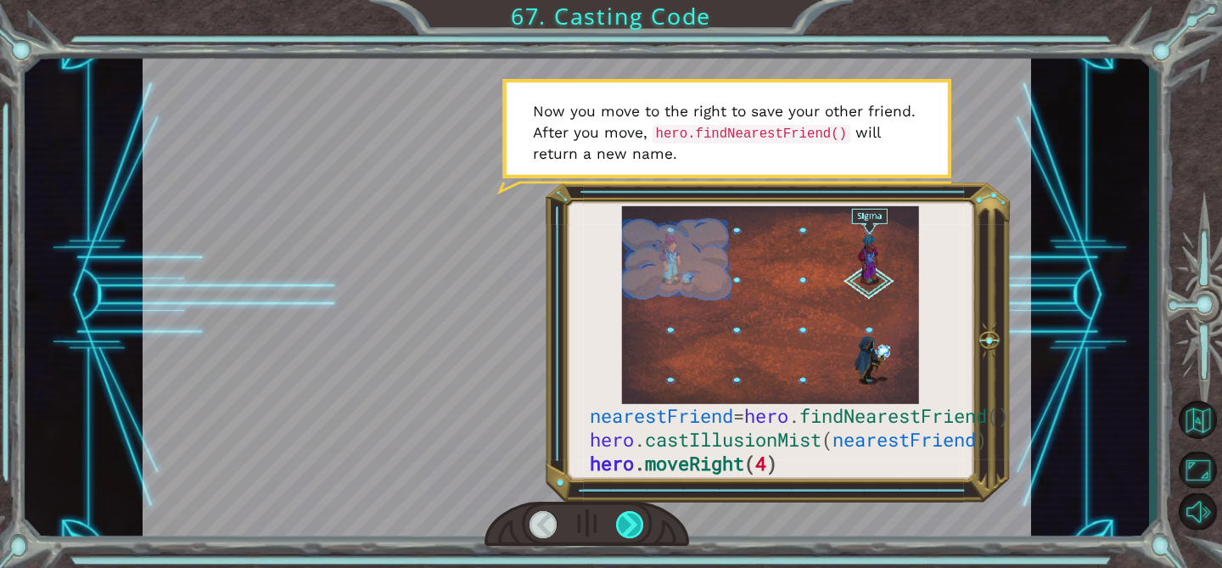
click at [637, 517] on div at bounding box center [630, 524] width 28 height 27
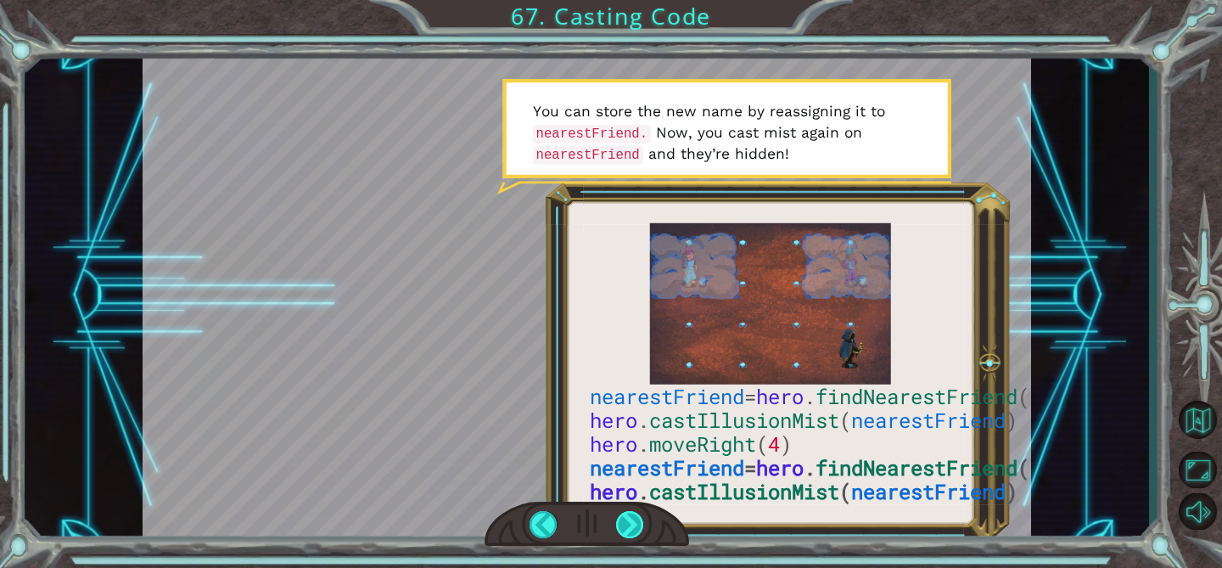
click at [637, 517] on div at bounding box center [630, 524] width 28 height 27
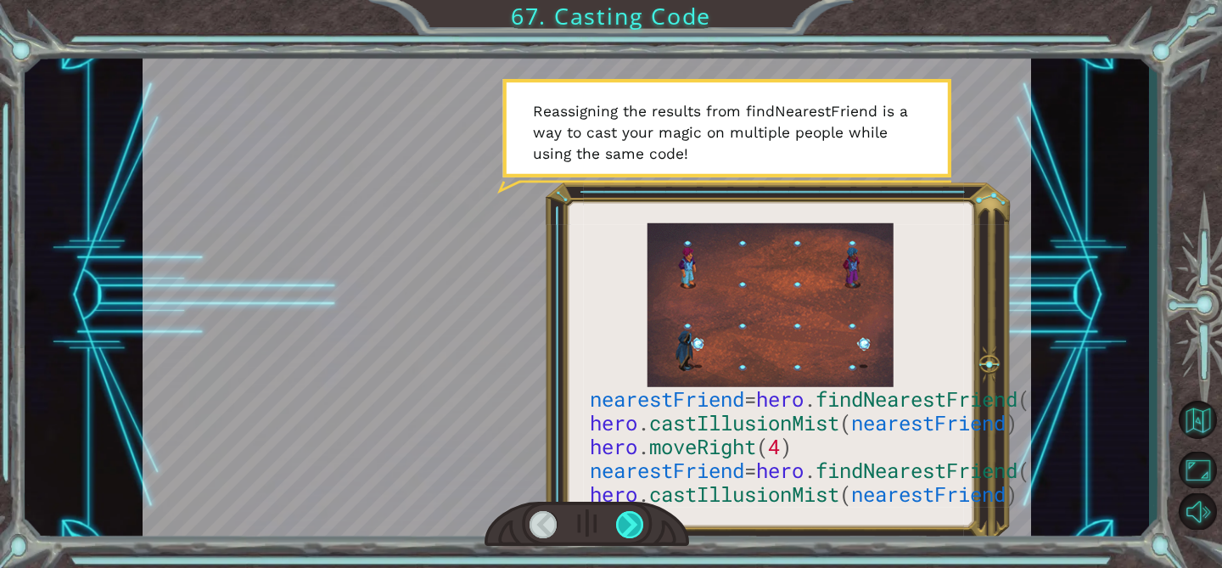
click at [637, 517] on div at bounding box center [630, 524] width 28 height 27
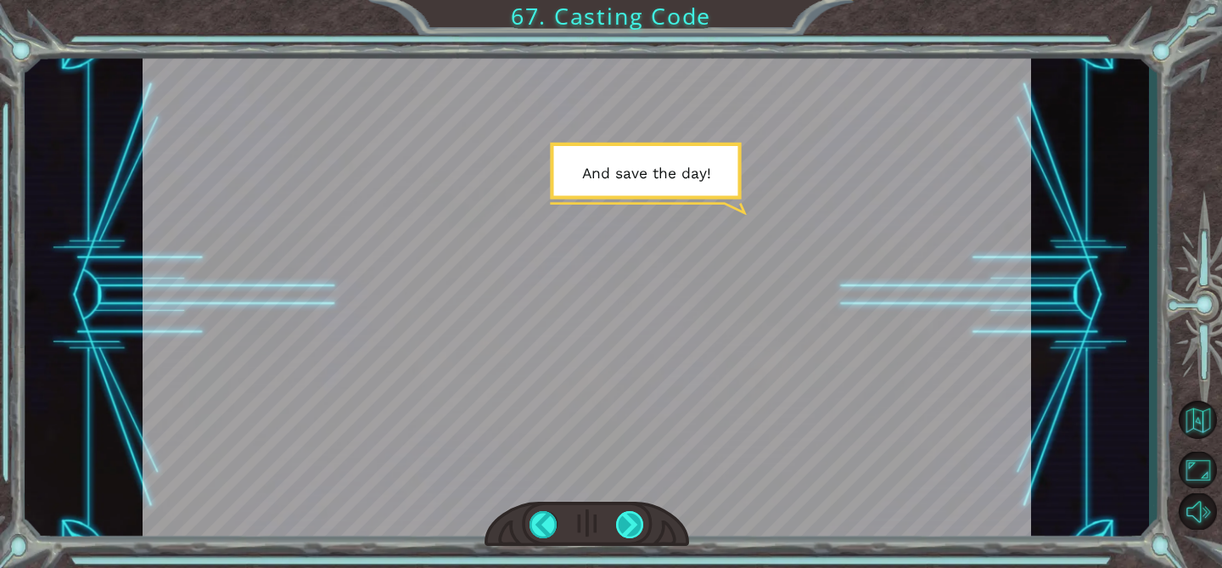
click at [637, 517] on div at bounding box center [630, 524] width 28 height 27
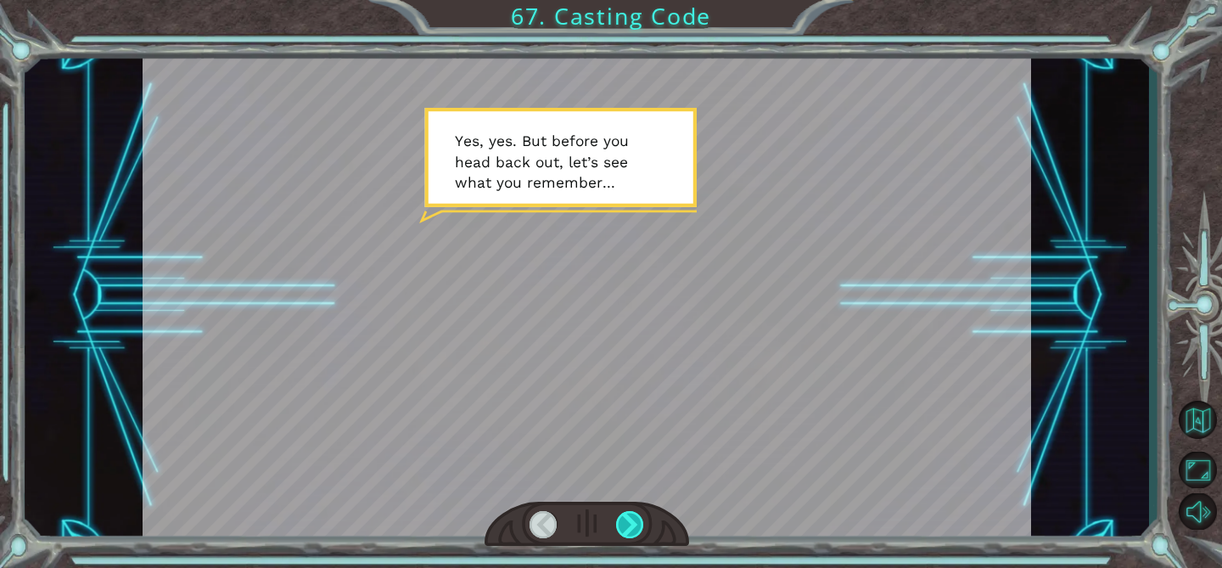
click at [637, 517] on div at bounding box center [630, 524] width 28 height 27
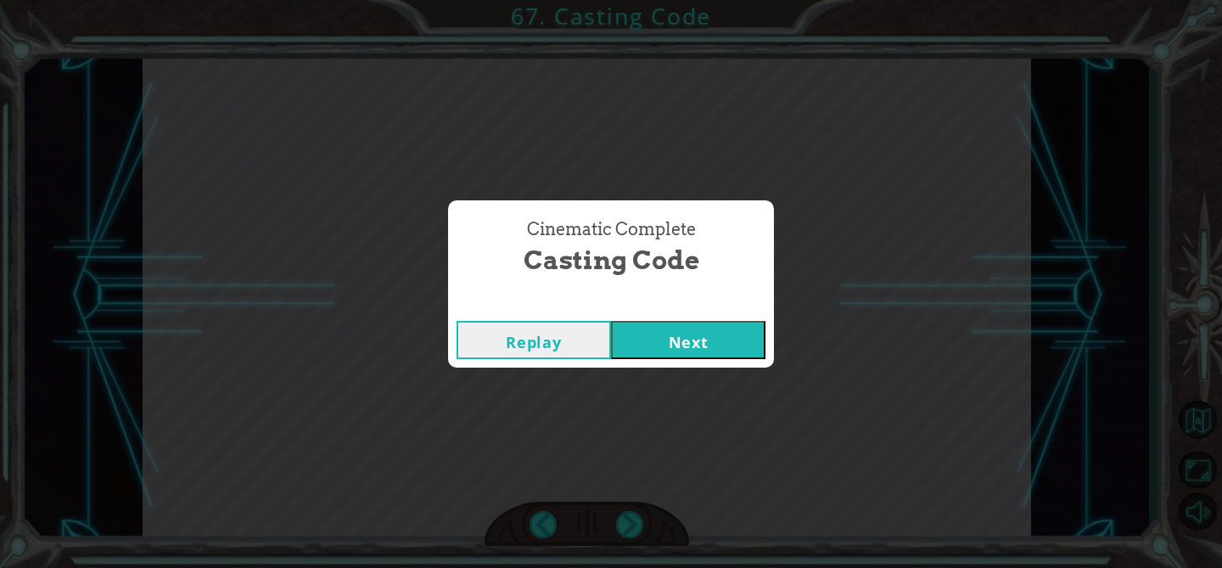
click at [709, 347] on button "Next" at bounding box center [688, 340] width 154 height 38
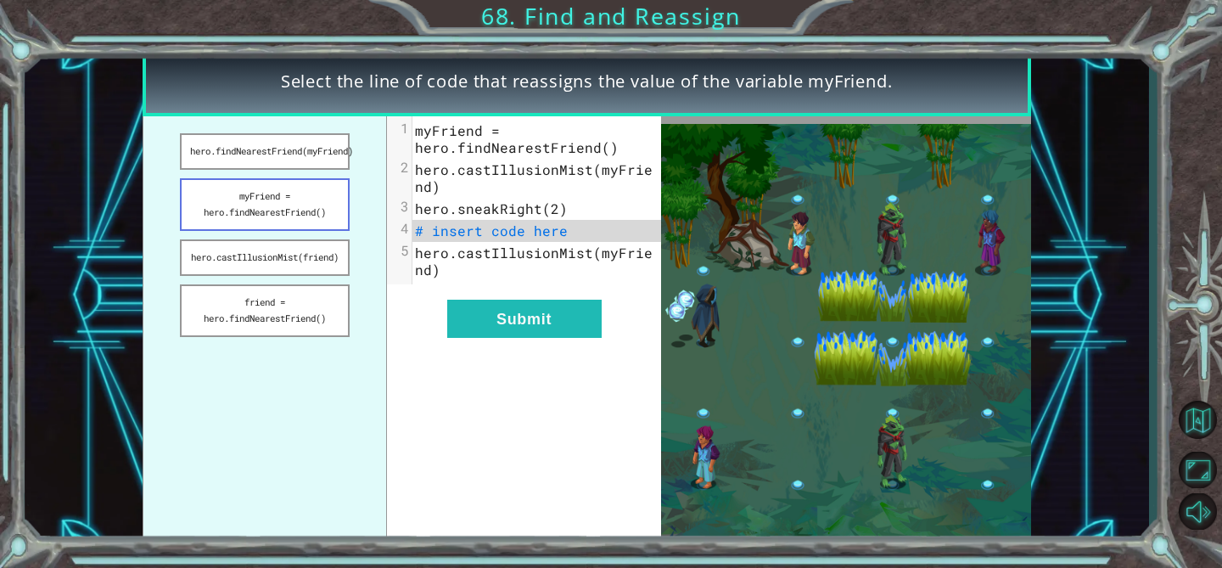
click at [300, 200] on button "myFriend = hero.findNearestFriend()" at bounding box center [265, 204] width 170 height 53
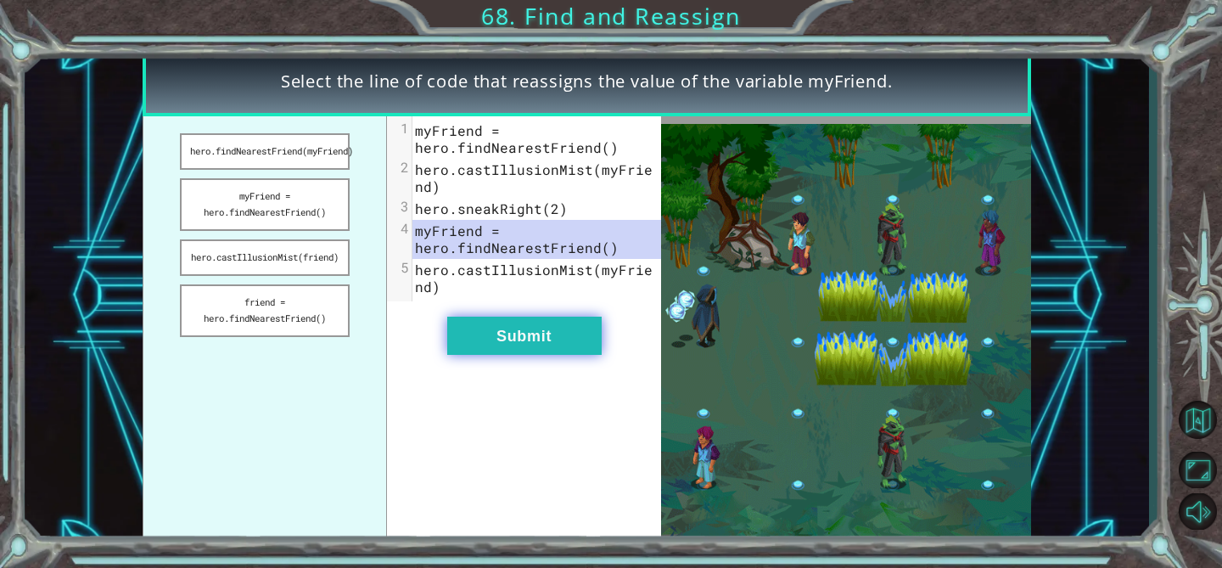
click at [507, 333] on button "Submit" at bounding box center [524, 335] width 154 height 38
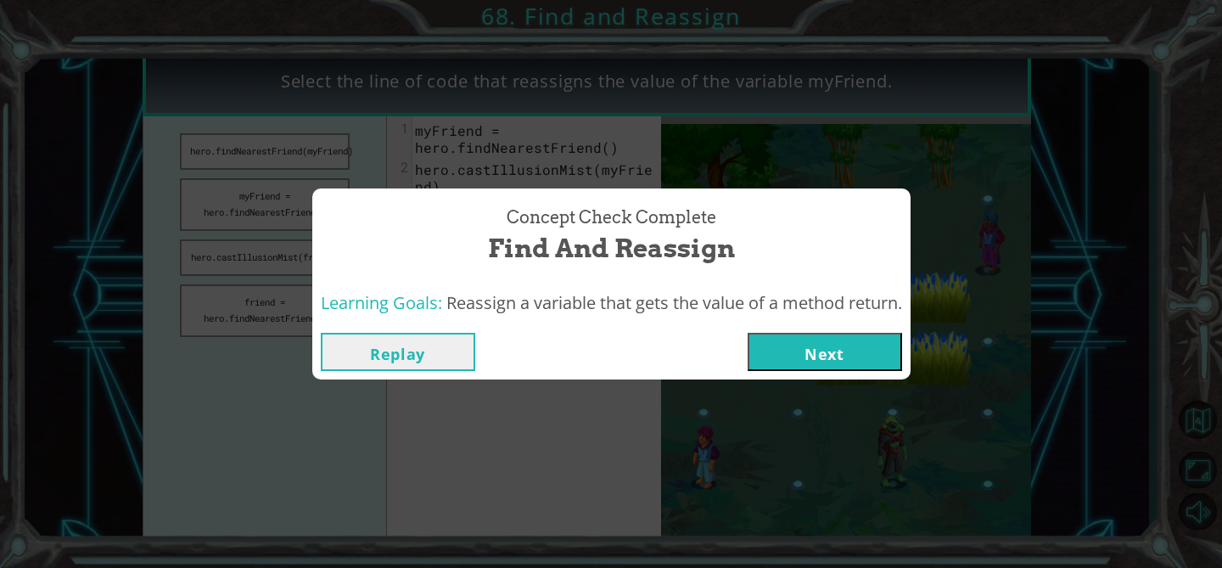
click at [830, 339] on button "Next" at bounding box center [825, 352] width 154 height 38
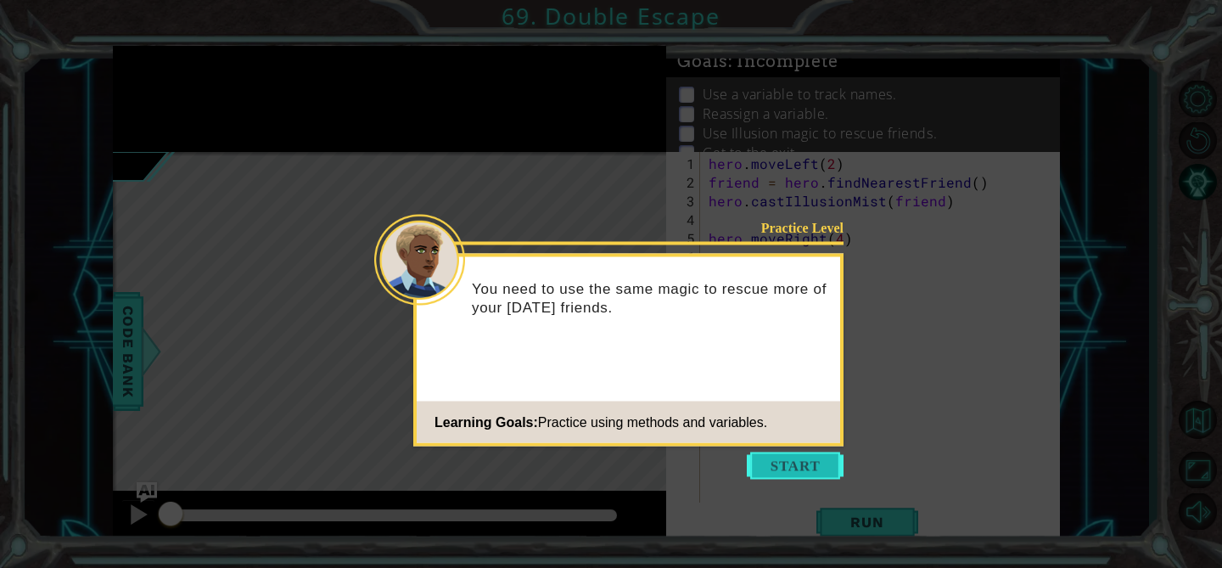
click at [785, 457] on button "Start" at bounding box center [795, 465] width 97 height 27
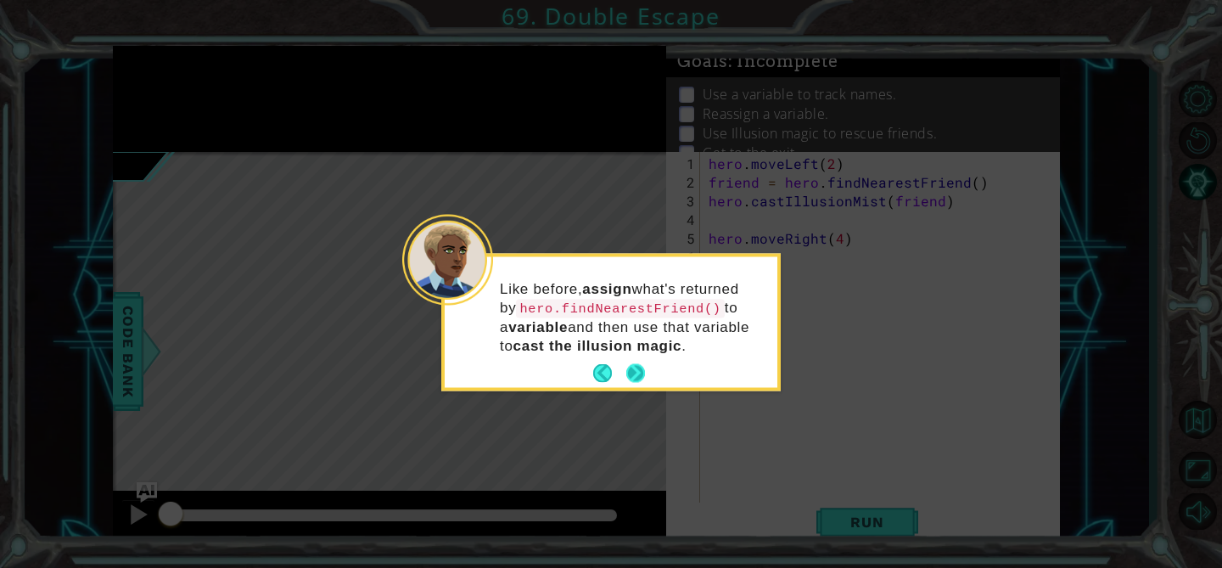
click at [635, 368] on button "Next" at bounding box center [635, 373] width 19 height 19
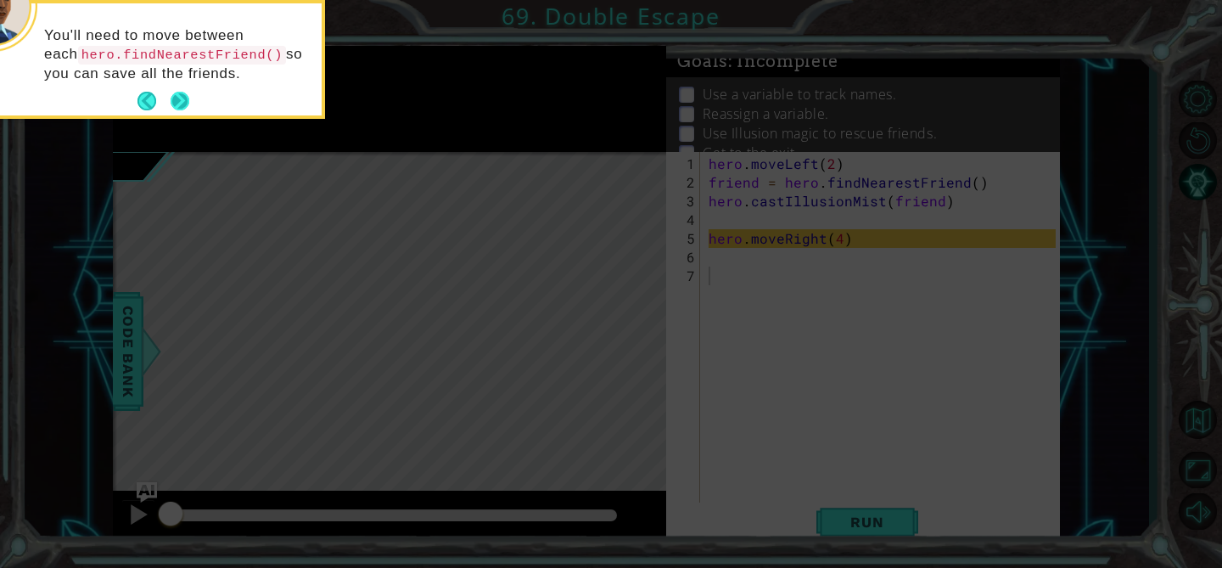
click at [182, 96] on button "Next" at bounding box center [180, 101] width 19 height 19
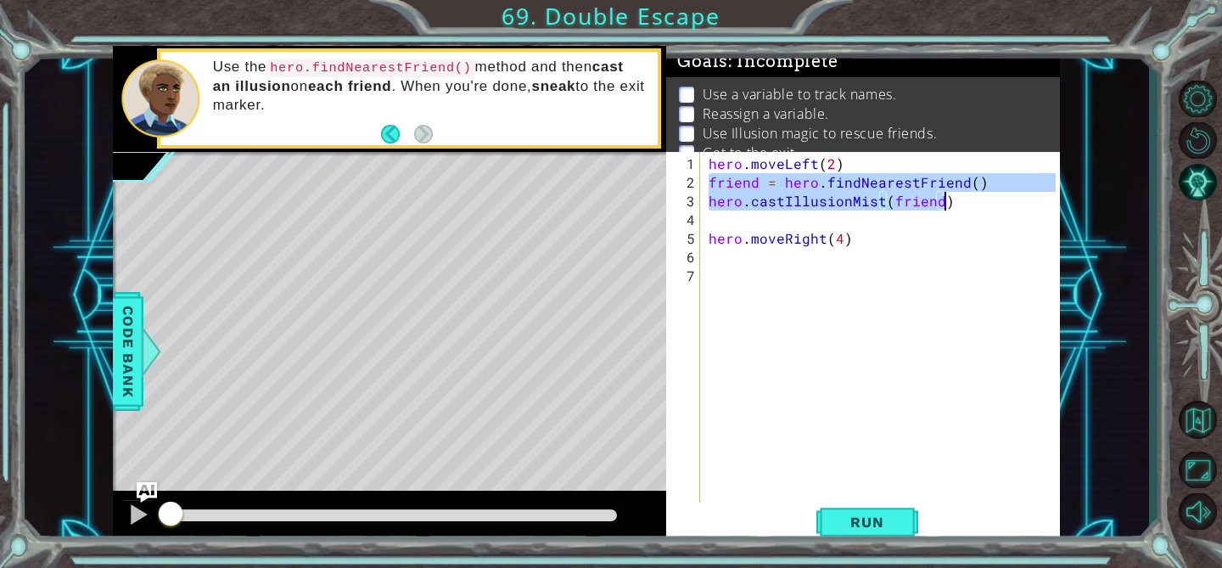
drag, startPoint x: 710, startPoint y: 182, endPoint x: 960, endPoint y: 203, distance: 250.4
click at [960, 204] on div "hero . moveLeft ( 2 ) friend = hero . findNearestFriend ( ) hero . castIllusion…" at bounding box center [884, 350] width 359 height 392
type textarea "friend = hero.findNearestFriend() hero.castIllusionMist(friend)"
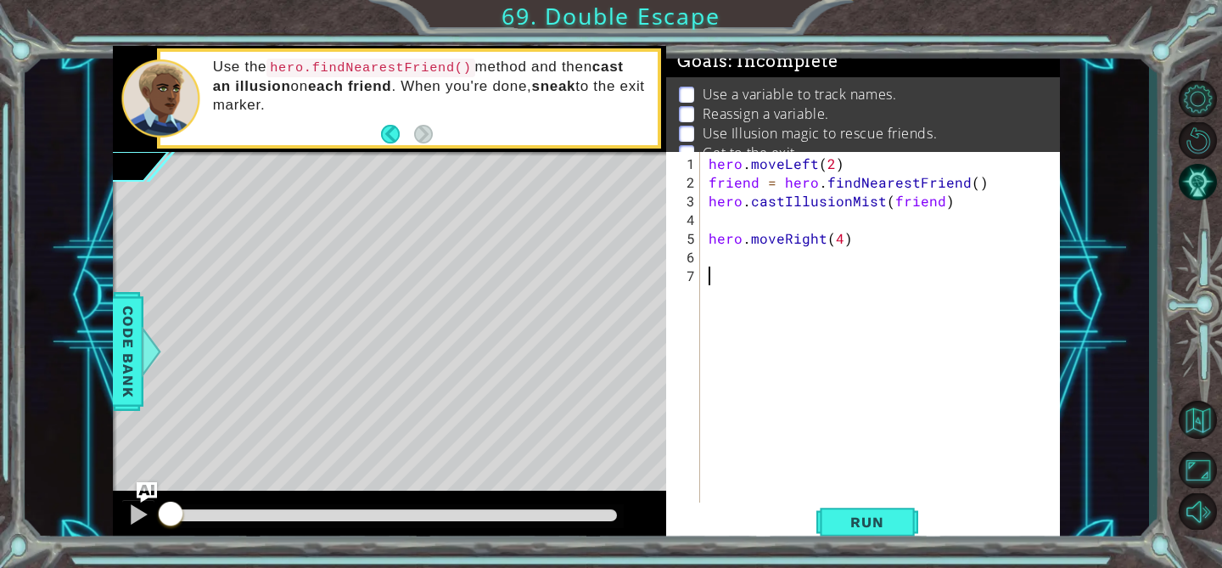
click at [805, 266] on div "hero . moveLeft ( 2 ) friend = hero . findNearestFriend ( ) hero . castIllusion…" at bounding box center [884, 350] width 359 height 392
click at [785, 260] on div "hero . moveLeft ( 2 ) friend = hero . findNearestFriend ( ) hero . castIllusion…" at bounding box center [884, 350] width 359 height 392
paste textarea "hero.castIllusionMist(friend)"
type textarea "hero.castIllusionMist(friend)"
click at [754, 297] on div "hero . moveLeft ( 2 ) friend = hero . findNearestFriend ( ) hero . castIllusion…" at bounding box center [884, 350] width 359 height 392
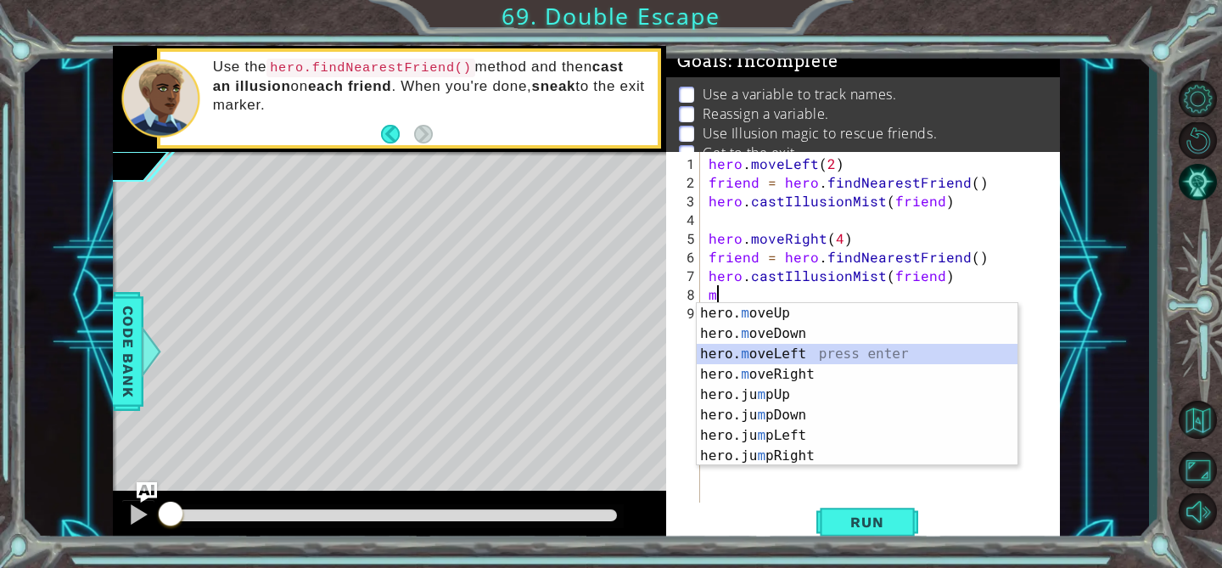
click at [781, 357] on div "hero. m oveUp press enter hero. m oveDown press enter hero. m oveLeft press ent…" at bounding box center [857, 405] width 321 height 204
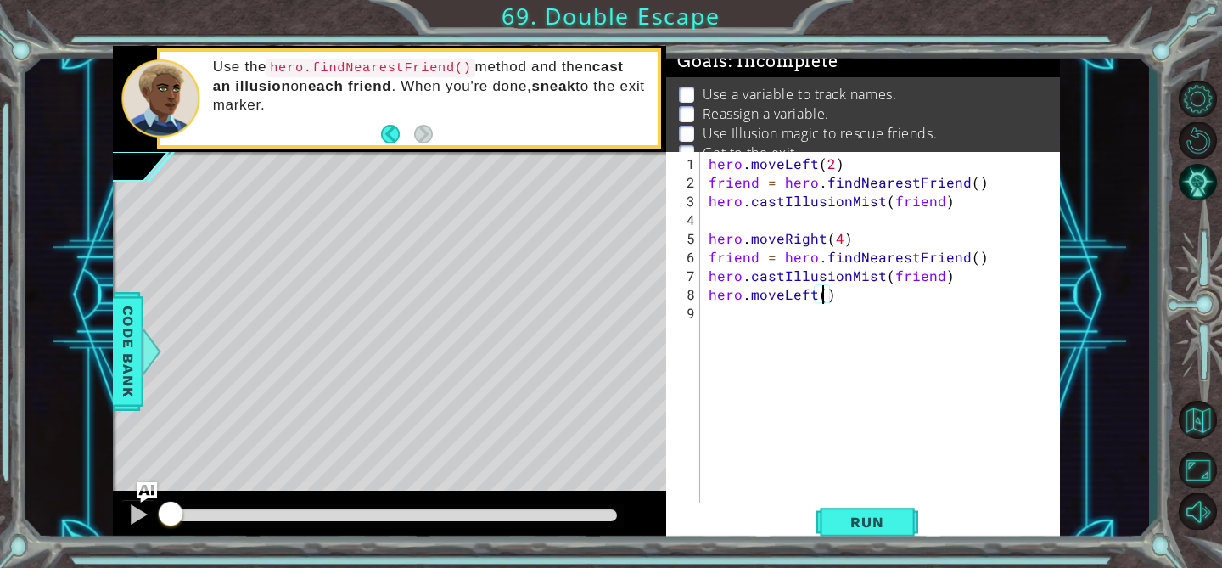
type textarea "hero.moveLeft(2)"
click at [759, 319] on div "hero . moveLeft ( 2 ) friend = hero . findNearestFriend ( ) hero . castIllusion…" at bounding box center [884, 350] width 359 height 392
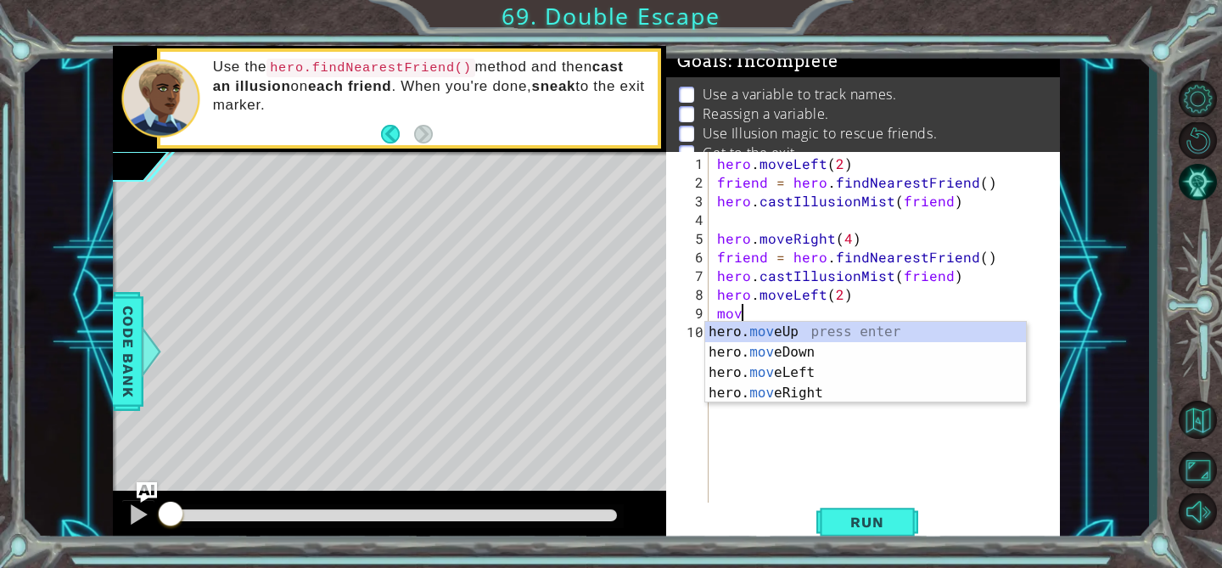
scroll to position [0, 0]
click at [766, 328] on div "hero. mov eUp press enter hero. mov eDown press enter hero. mov eLeft press ent…" at bounding box center [865, 383] width 321 height 122
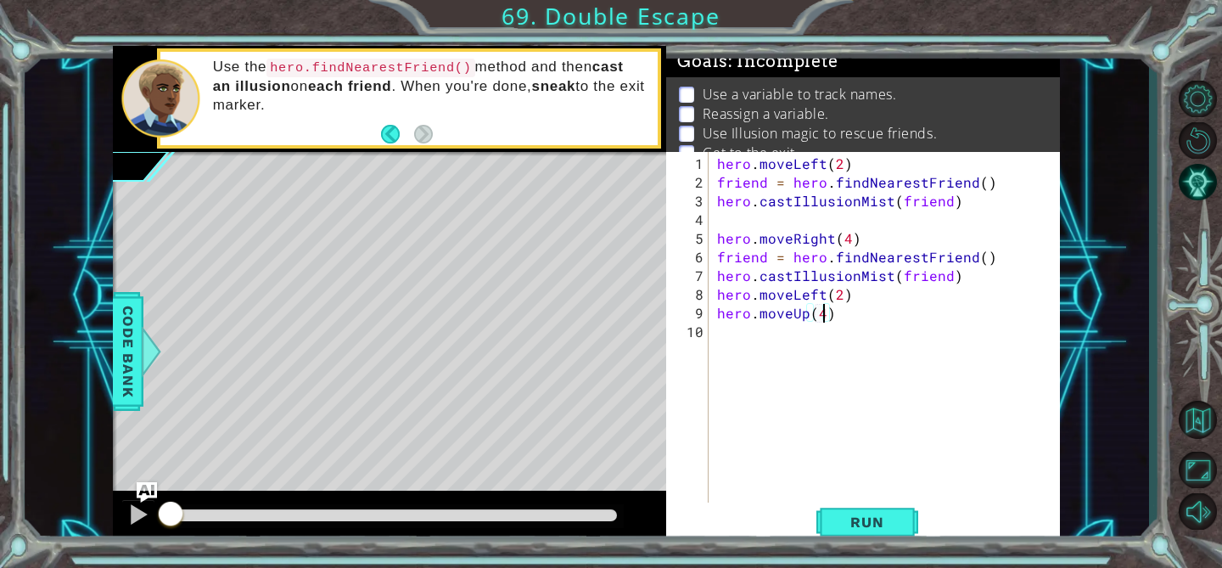
scroll to position [0, 6]
type textarea "hero.moveUp(4)"
click at [857, 519] on span "Run" at bounding box center [866, 521] width 67 height 17
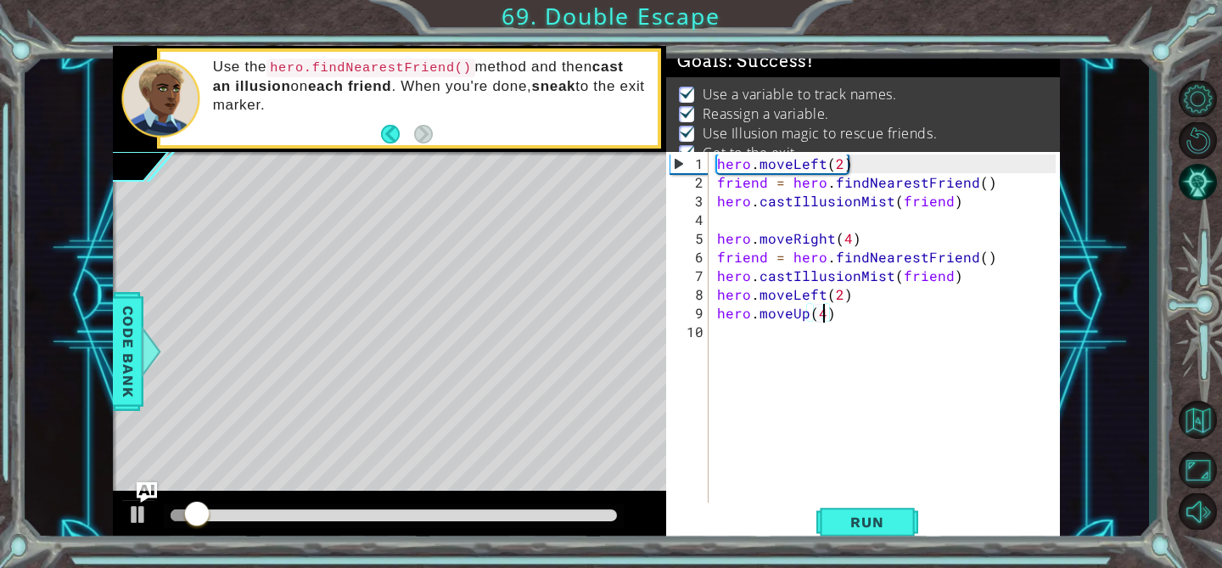
scroll to position [20, 0]
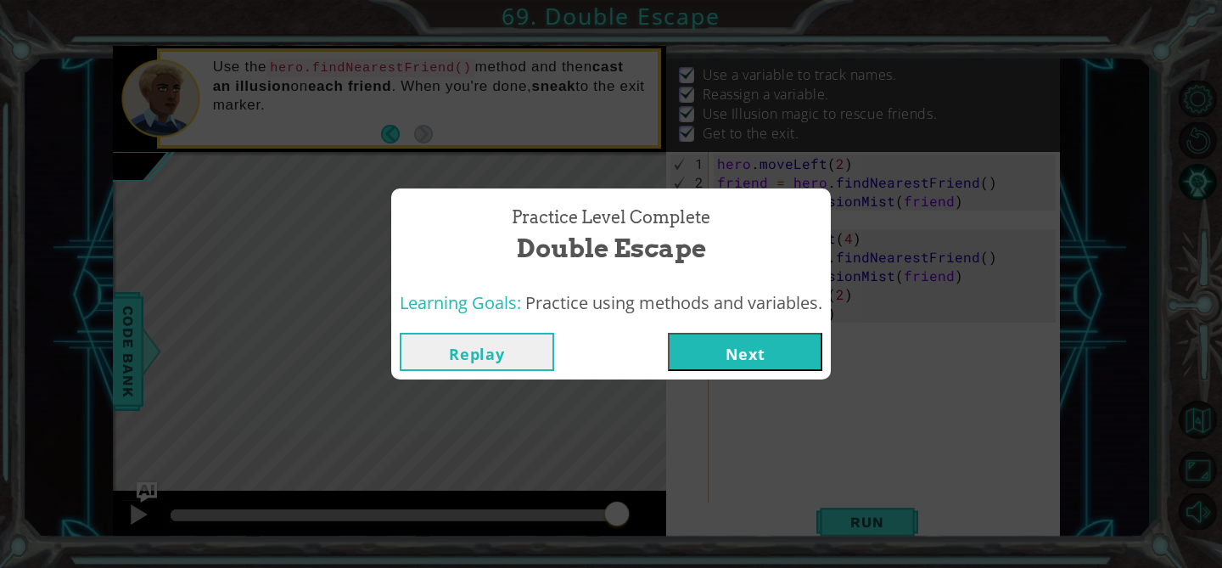
click at [715, 363] on button "Next" at bounding box center [745, 352] width 154 height 38
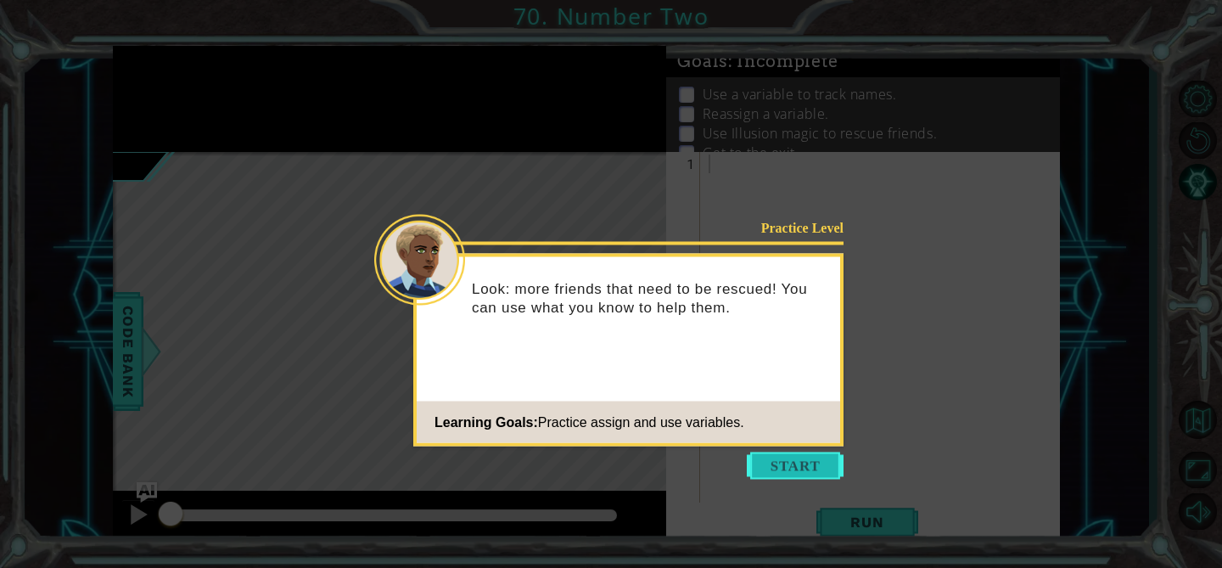
click at [779, 452] on button "Start" at bounding box center [795, 465] width 97 height 27
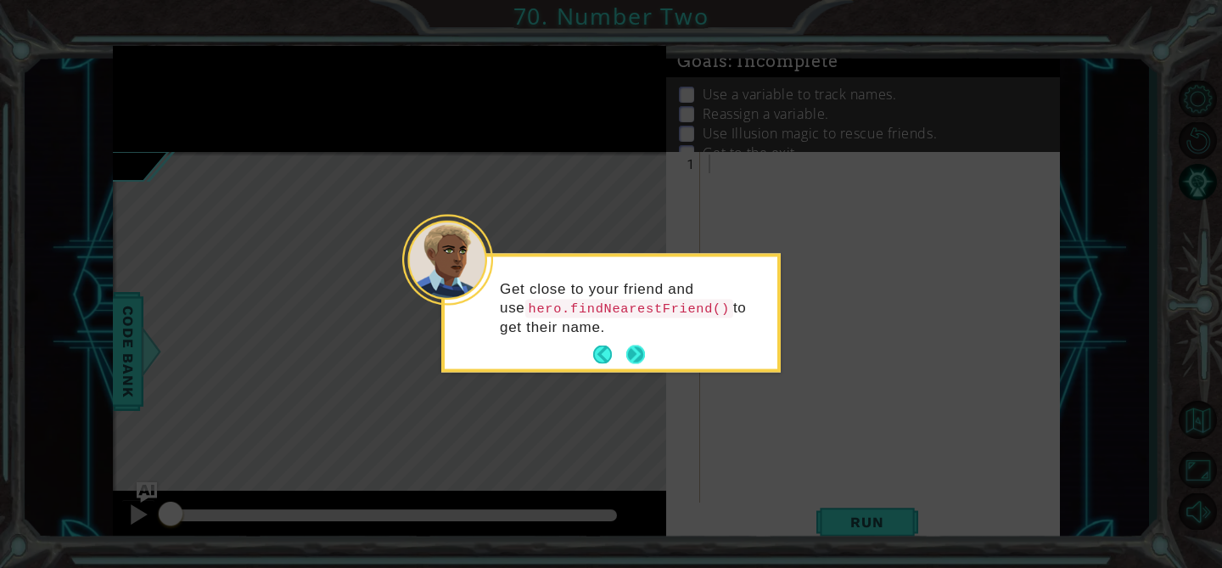
click at [636, 354] on button "Next" at bounding box center [635, 354] width 19 height 19
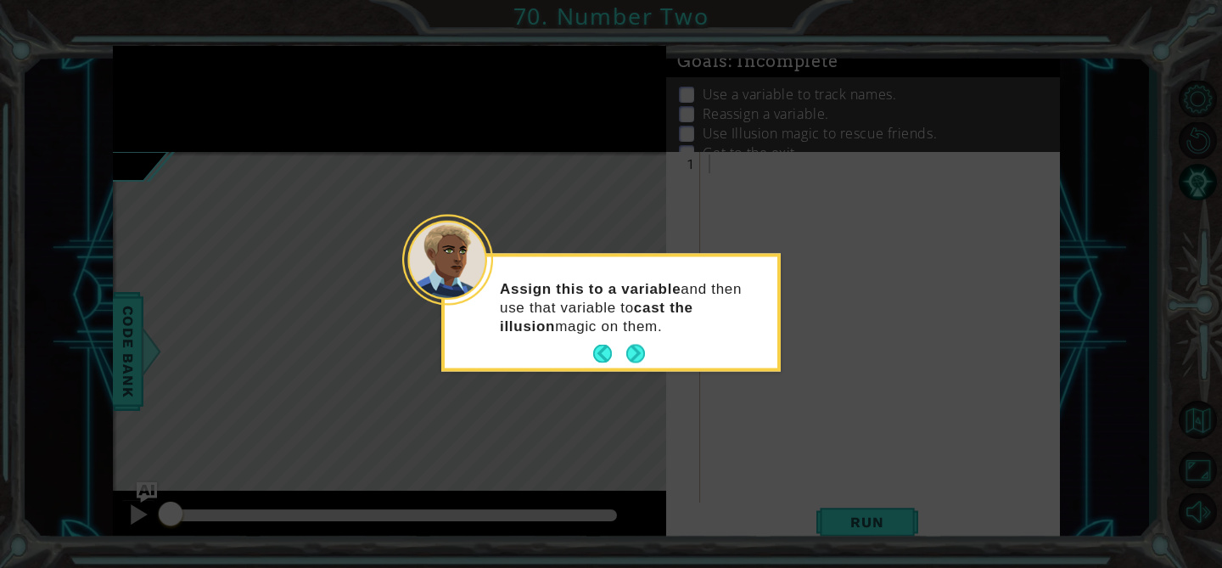
click at [636, 354] on button "Next" at bounding box center [635, 353] width 19 height 19
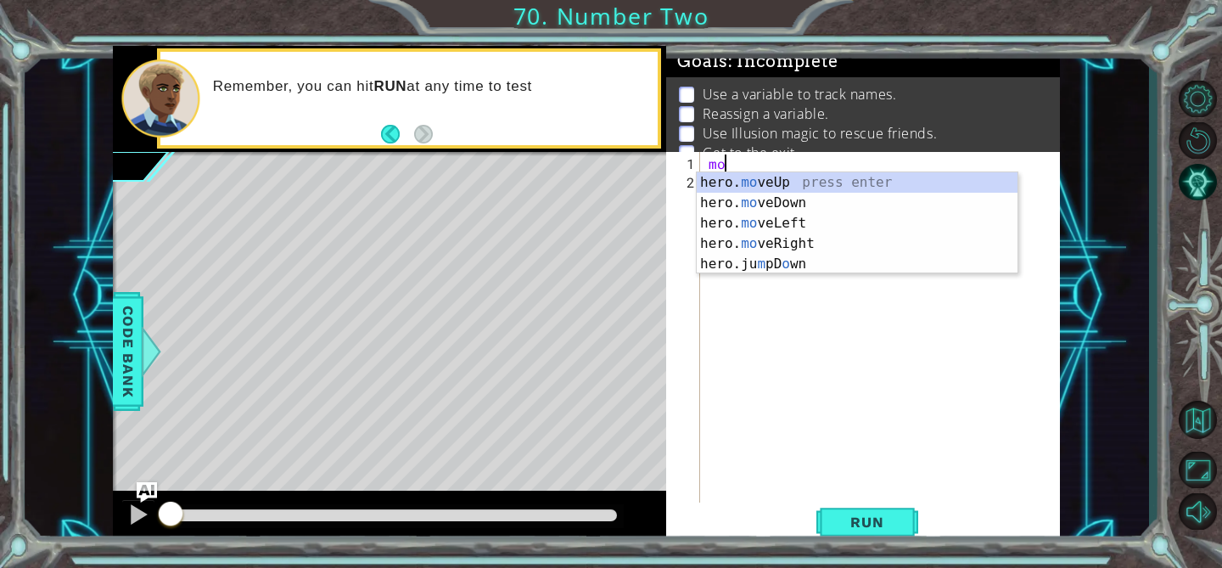
type textarea "m"
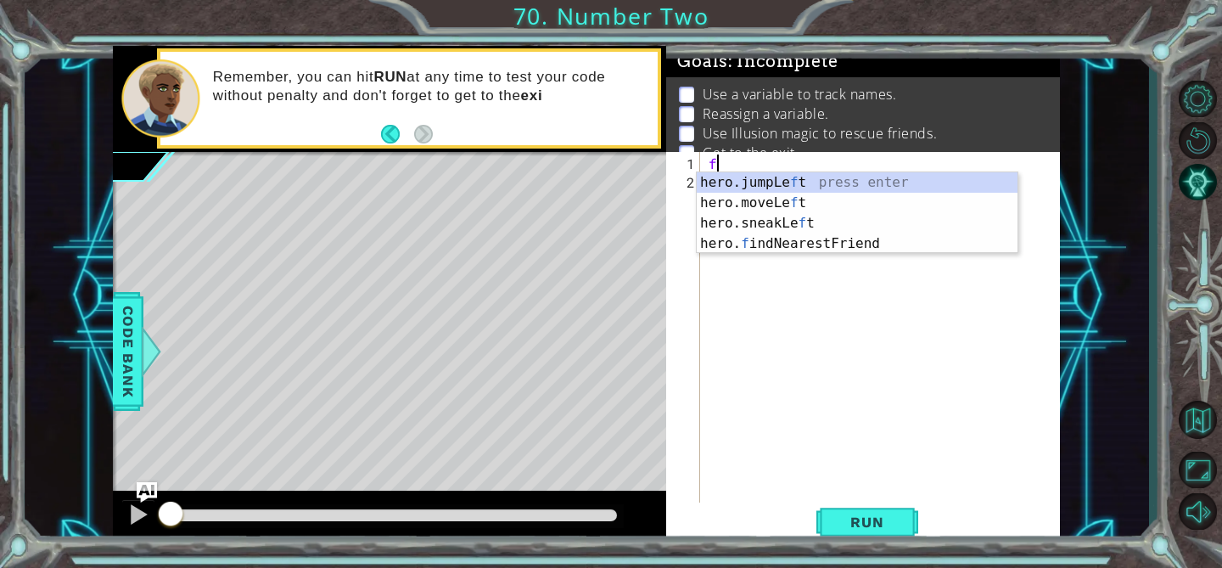
type textarea "fi"
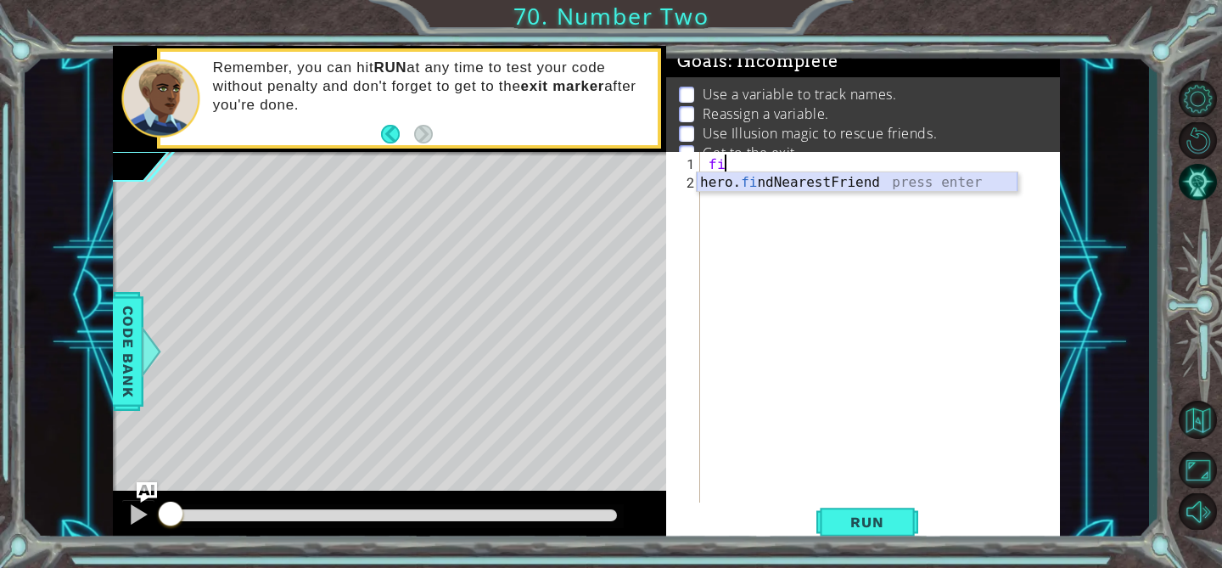
click at [752, 180] on div "hero. fi ndNearestFriend press enter" at bounding box center [857, 202] width 321 height 61
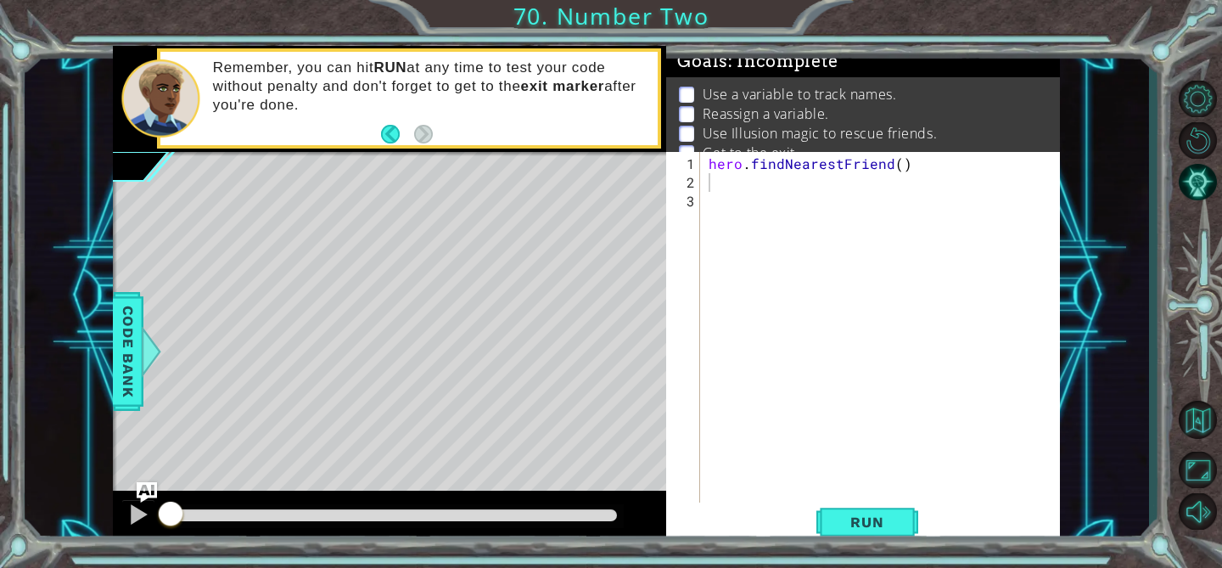
click at [703, 167] on div "1 2 3 hero . findNearestFriend ( ) הההההההההההההההההההההההההההההההההההההההההההה…" at bounding box center [860, 329] width 389 height 355
click at [709, 167] on div "hero . findNearestFriend ( )" at bounding box center [884, 350] width 359 height 392
type textarea "friend = hero.findNearestFriend()"
click at [714, 176] on div "friend = hero . findNearestFriend ( )" at bounding box center [884, 350] width 359 height 392
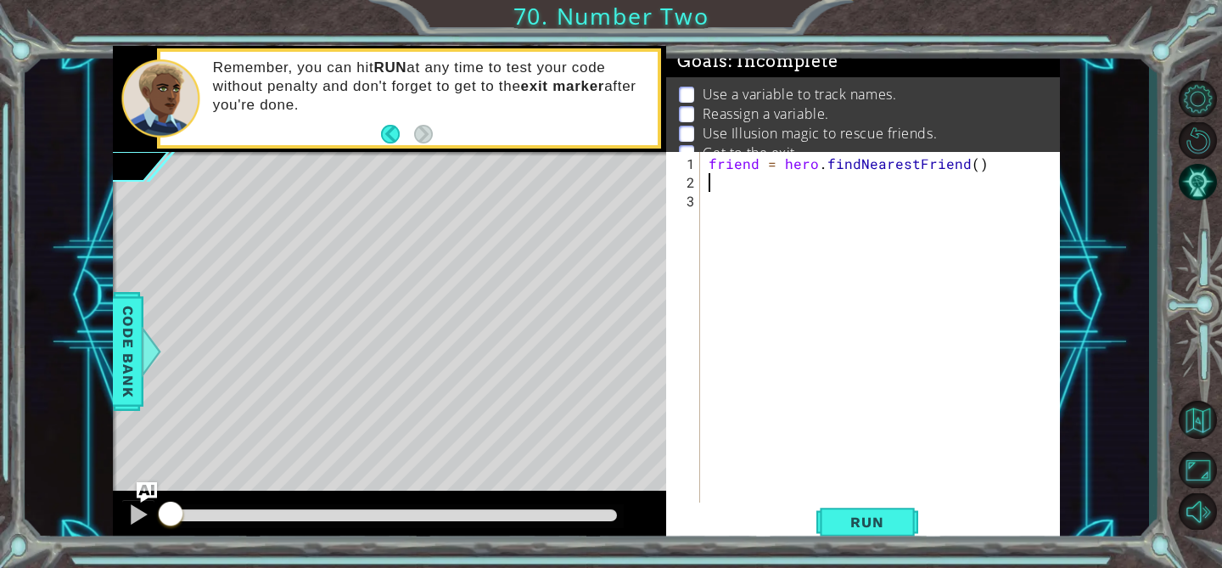
scroll to position [0, 0]
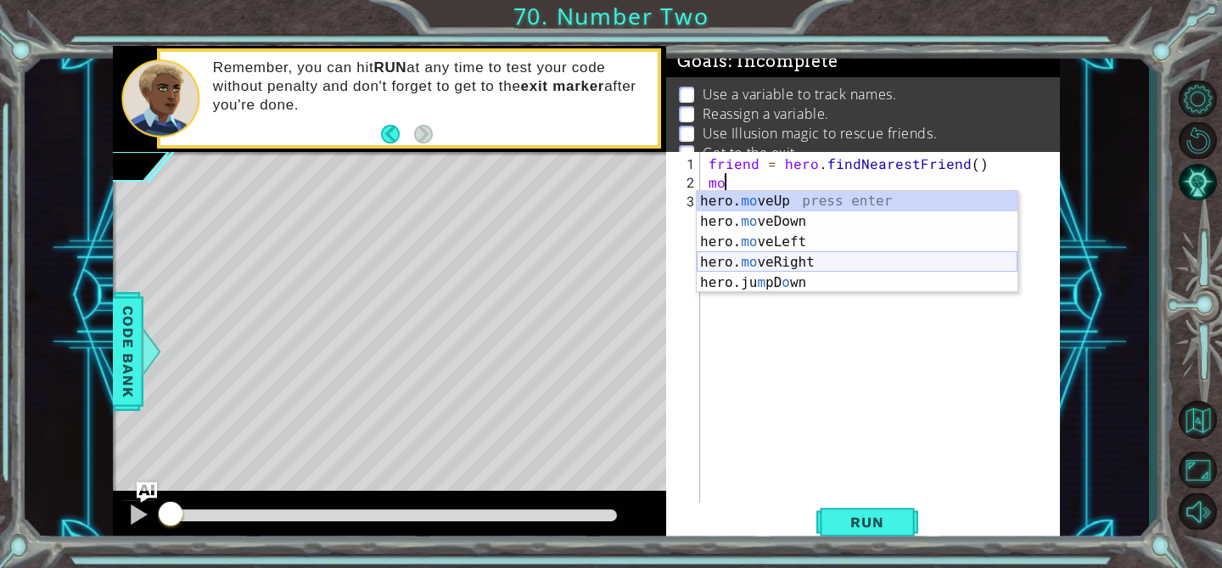
click at [753, 255] on div "hero. mo veUp press enter hero. mo veDown press enter hero. mo veLeft press ent…" at bounding box center [857, 262] width 321 height 143
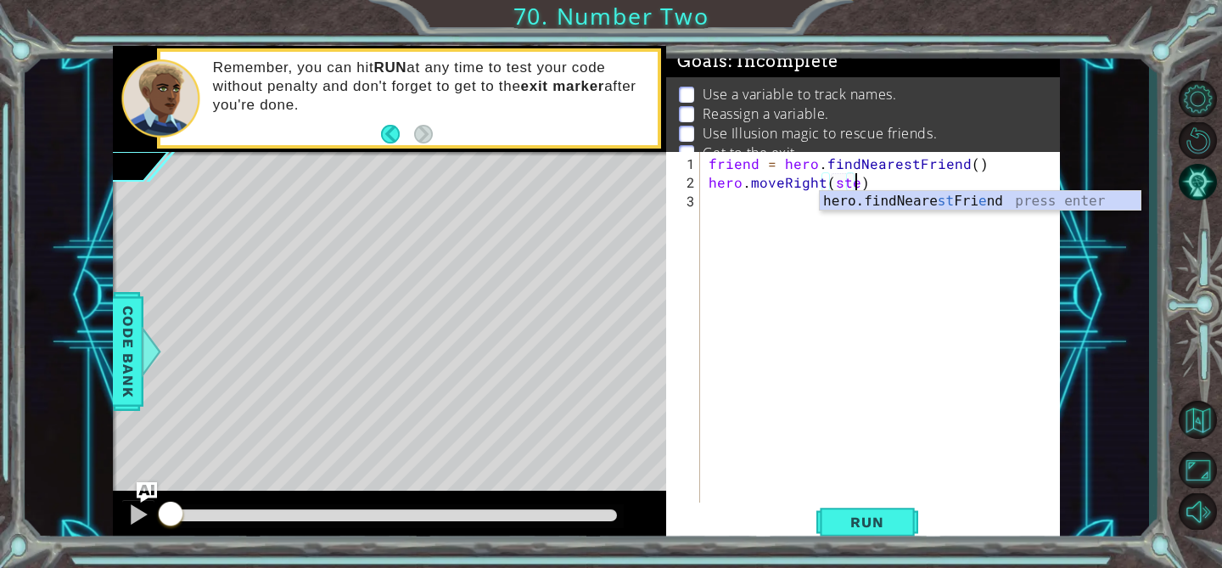
scroll to position [0, 8]
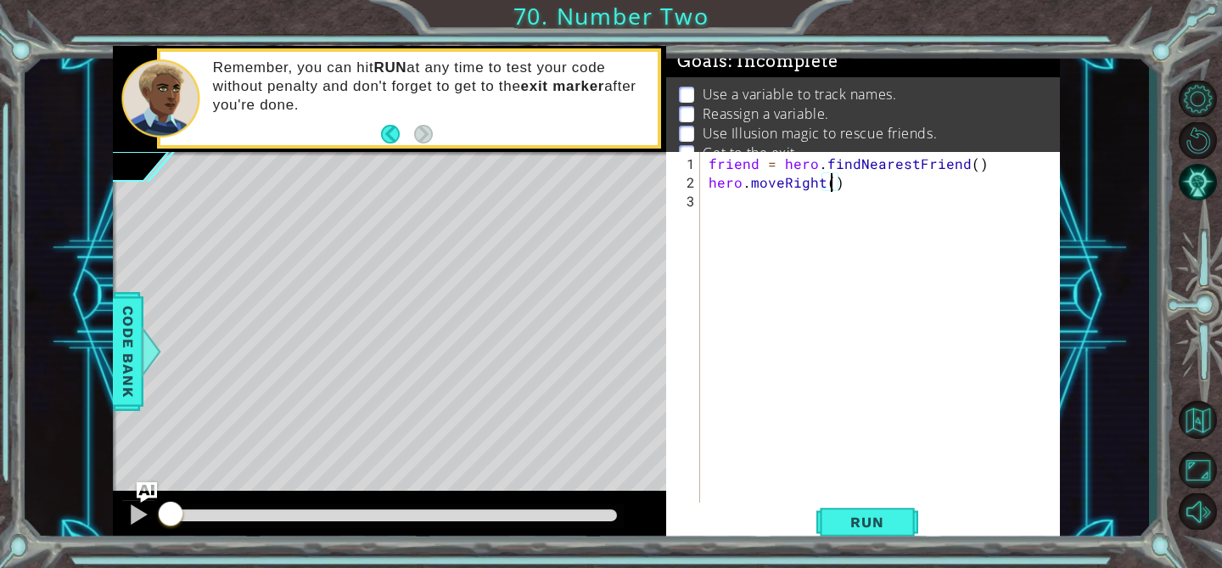
type textarea "hero.moveRight(2)"
click at [787, 205] on div "friend = hero . findNearestFriend ( ) hero . moveRight ( 2 )" at bounding box center [884, 350] width 359 height 392
click at [837, 187] on div "friend = hero . findNearestFriend ( ) hero . moveRight ( 2 )" at bounding box center [884, 350] width 359 height 392
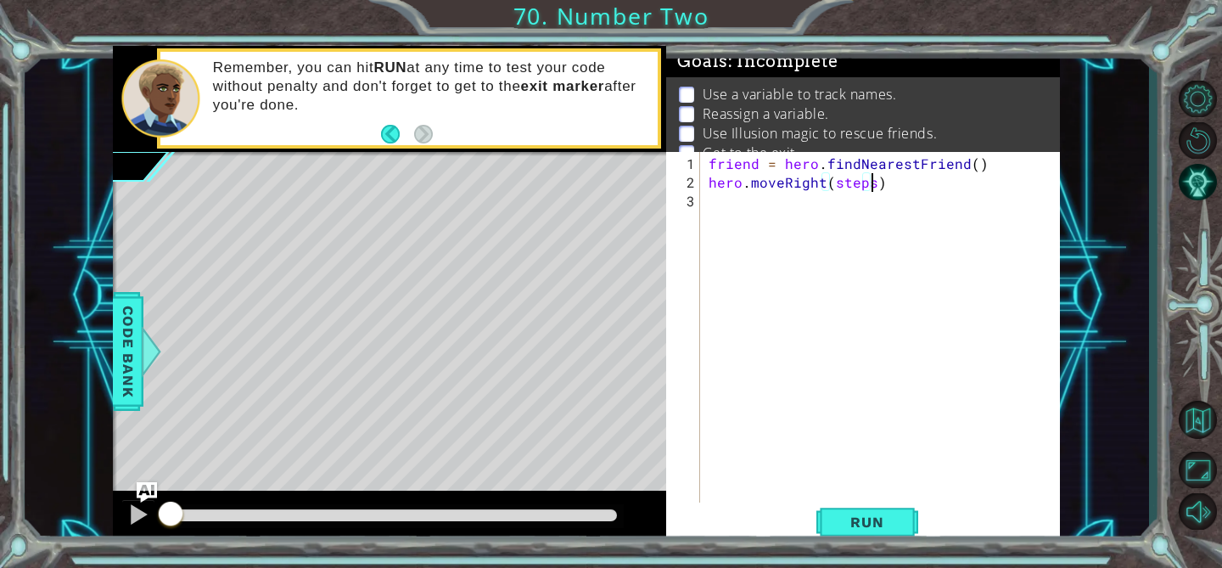
scroll to position [0, 9]
click at [708, 164] on div "friend = hero . findNearestFriend ( ) hero . moveRight ( steps )" at bounding box center [884, 350] width 359 height 392
type textarea "friend = hero.findNearestFriend()"
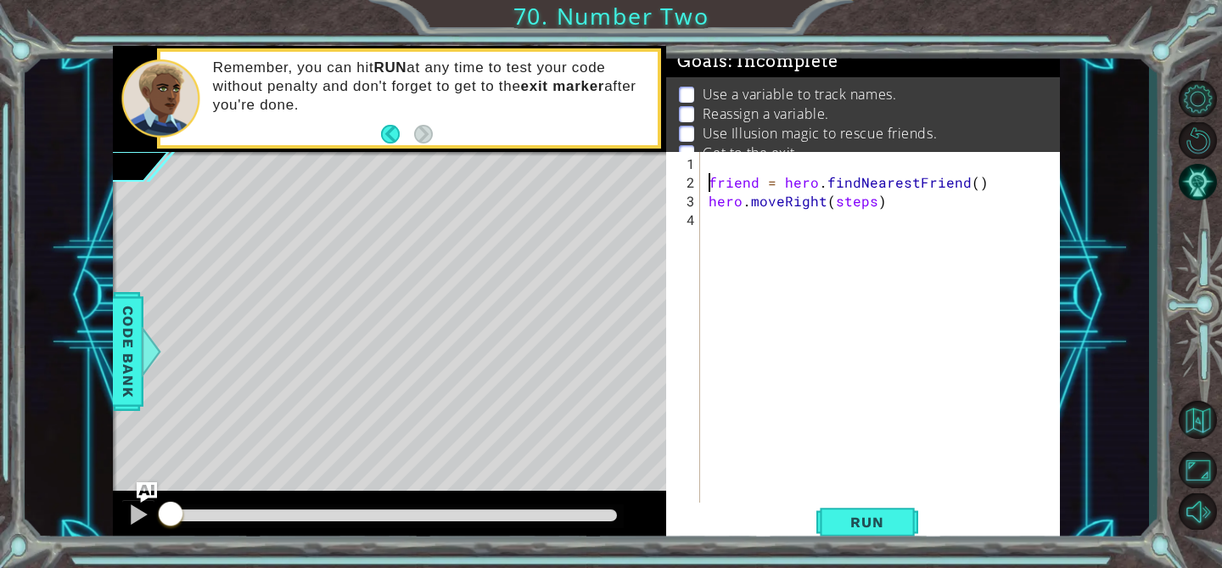
click at [713, 162] on div "friend = hero . findNearestFriend ( ) hero . moveRight ( steps )" at bounding box center [884, 350] width 359 height 392
type textarea "steps = 2"
click at [730, 221] on div "steps = 2 friend = hero . findNearestFriend ( ) hero . moveRight ( steps )" at bounding box center [884, 350] width 359 height 392
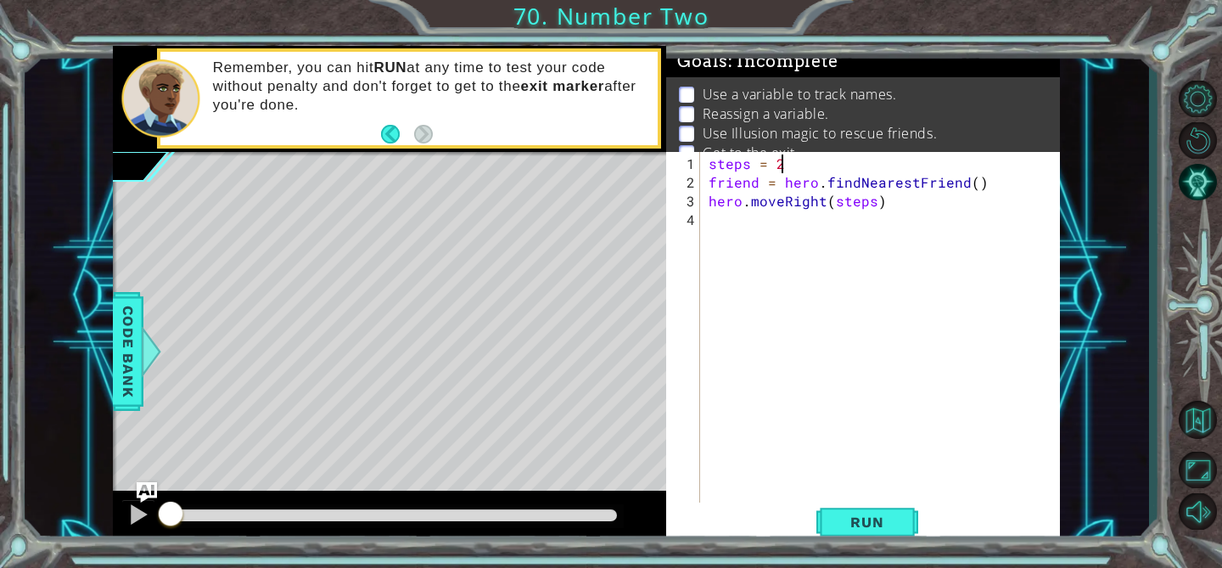
scroll to position [0, 0]
click at [769, 243] on div "hero. c astIllusionMist press enter" at bounding box center [857, 258] width 321 height 61
type textarea "hero.castIllusionMist(friend)"
click at [783, 242] on div "steps = 2 friend = hero . findNearestFriend ( ) hero . moveRight ( steps ) hero…" at bounding box center [884, 350] width 359 height 392
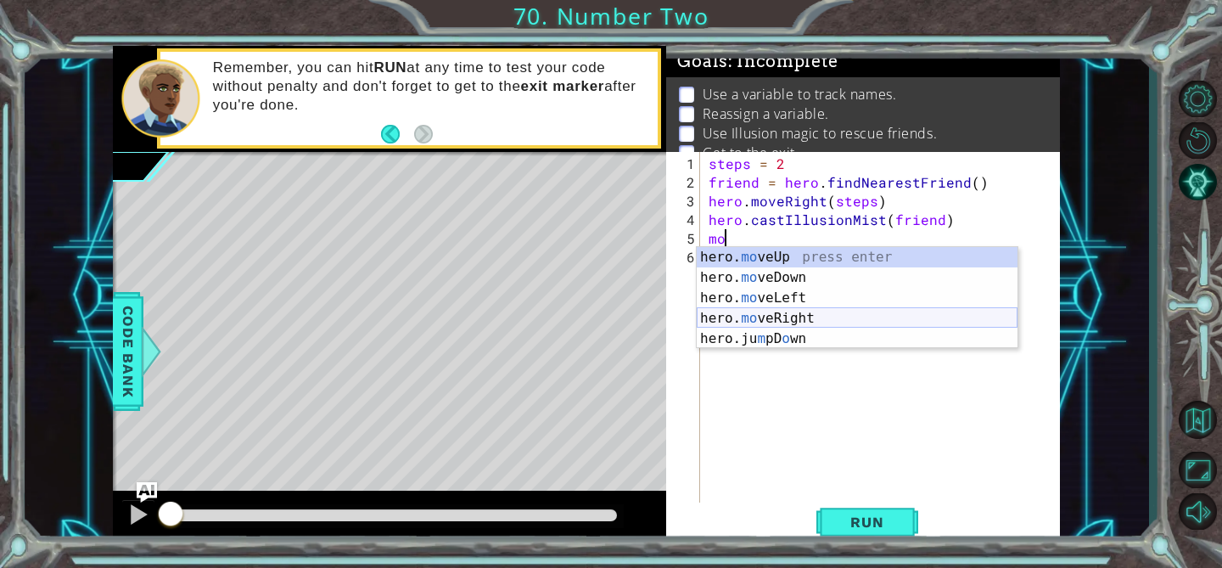
click at [792, 316] on div "hero. mo veUp press enter hero. mo veDown press enter hero. mo veLeft press ent…" at bounding box center [857, 318] width 321 height 143
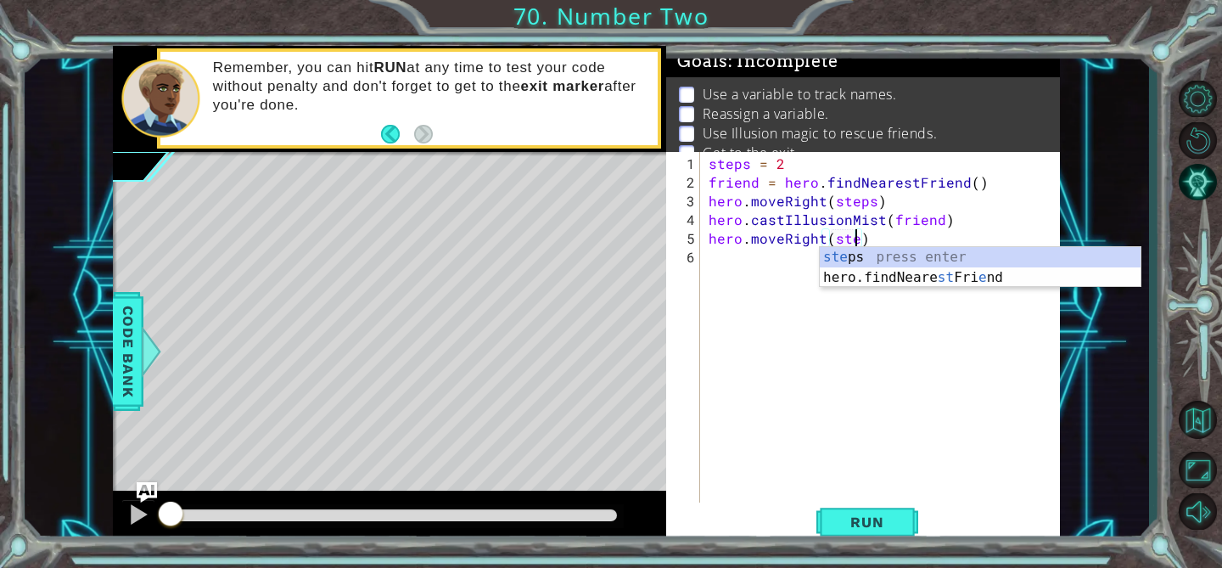
type textarea "hero.moveRight(steps)"
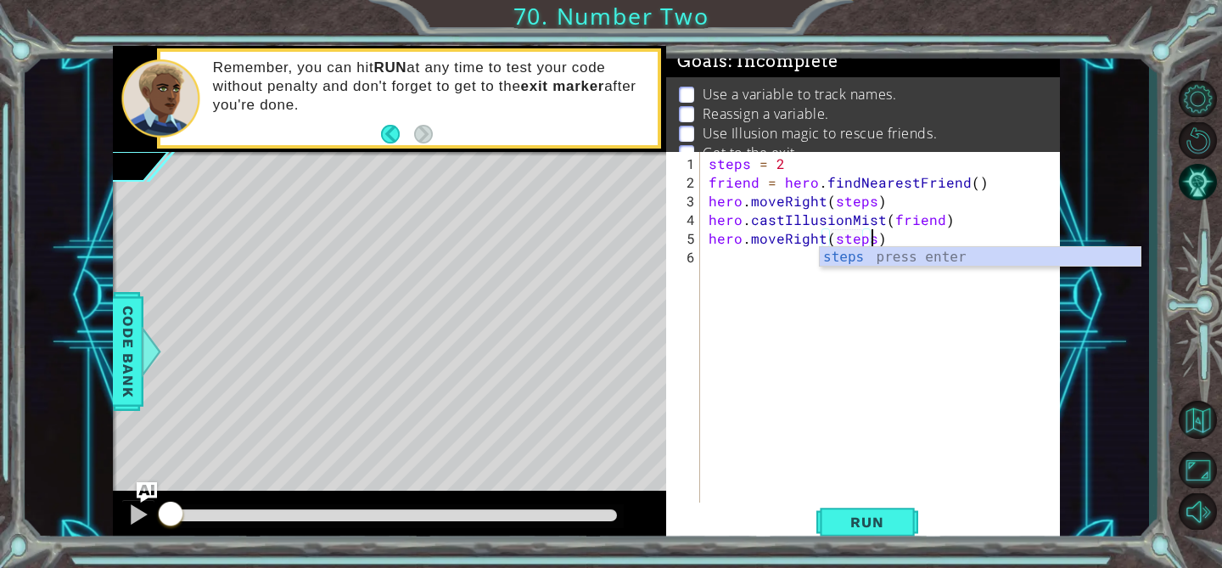
scroll to position [0, 9]
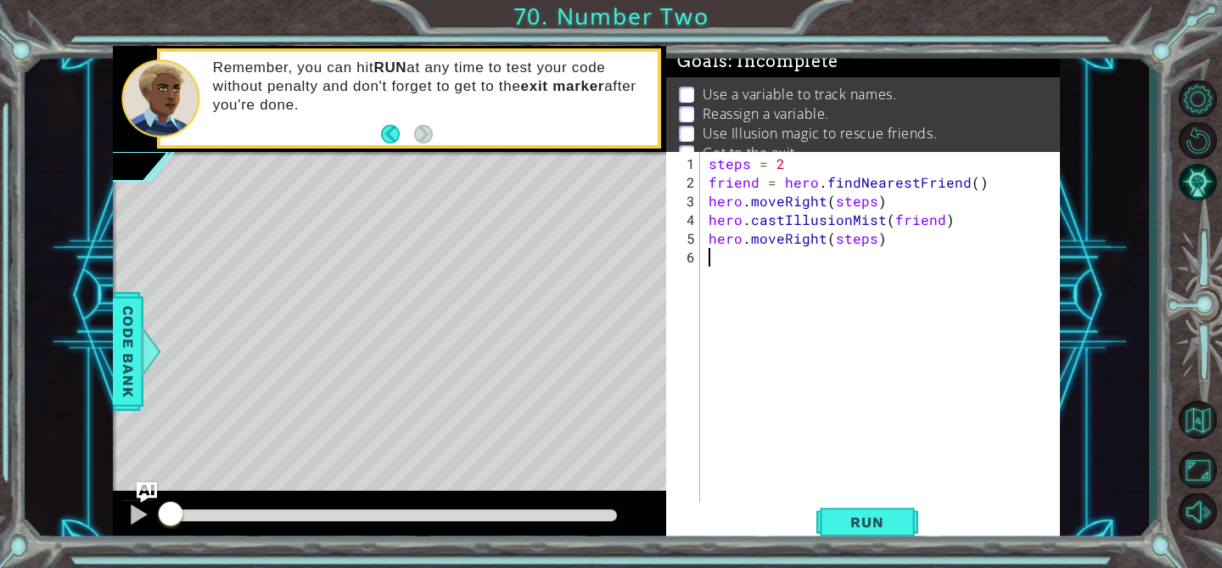
click at [777, 262] on div "steps = 2 friend = hero . findNearestFriend ( ) hero . moveRight ( steps ) hero…" at bounding box center [884, 350] width 359 height 392
type textarea "c"
type textarea "ffi"
click at [787, 277] on div "hero. f indNearest F r i end press enter" at bounding box center [857, 296] width 321 height 61
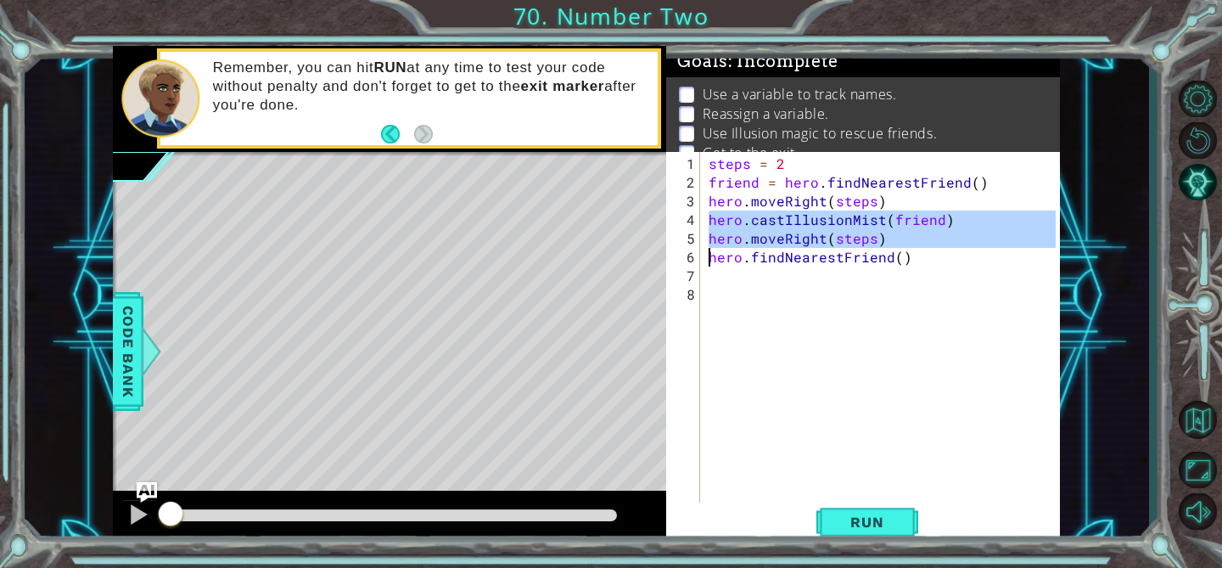
click at [708, 259] on div "steps = 2 friend = hero . findNearestFriend ( ) hero . moveRight ( steps ) hero…" at bounding box center [884, 350] width 359 height 392
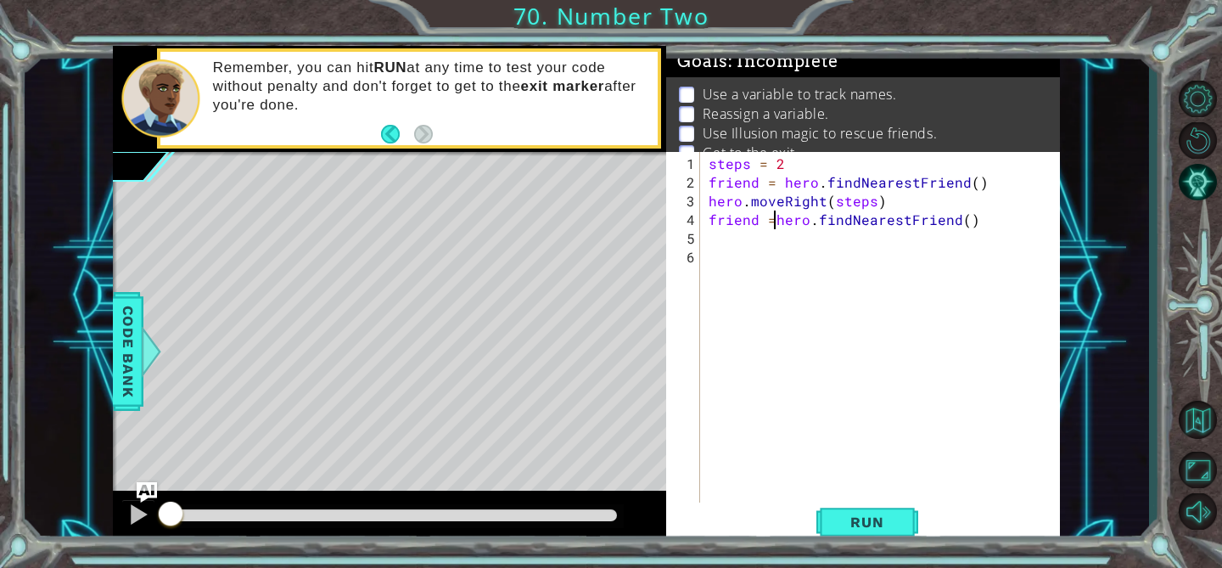
scroll to position [0, 3]
type textarea "friend = hero.findNearestFriend()"
click at [715, 234] on div "steps = 2 friend = hero . findNearestFriend ( ) hero . moveRight ( steps ) frie…" at bounding box center [884, 350] width 359 height 392
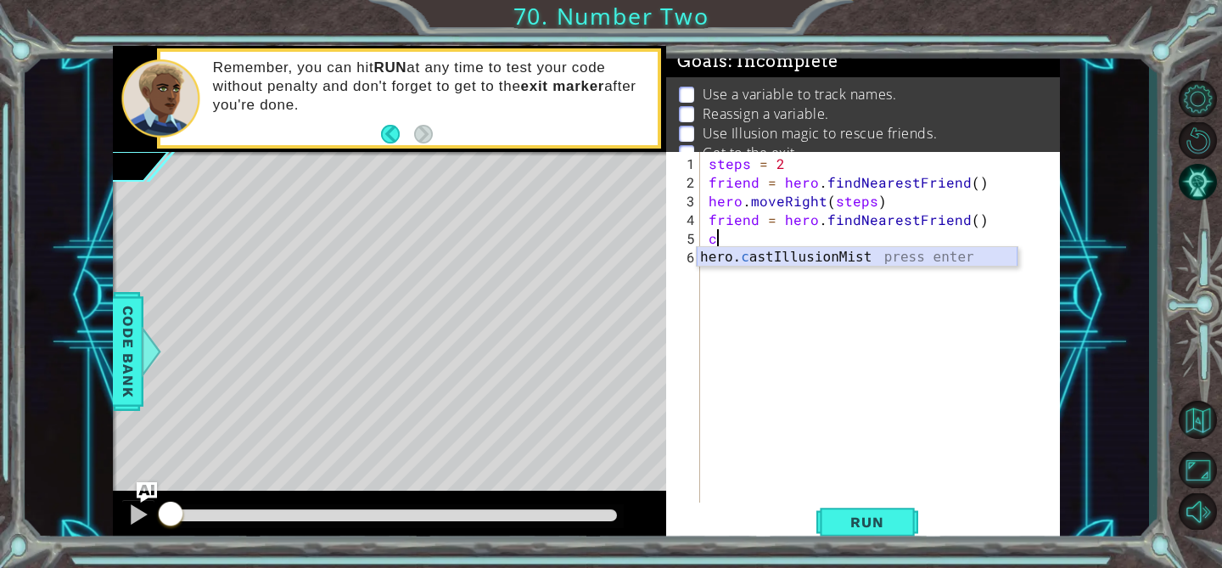
click at [752, 252] on div "hero. c astIllusionMist press enter" at bounding box center [857, 277] width 321 height 61
type textarea "hero.castIllusionMist(friend)"
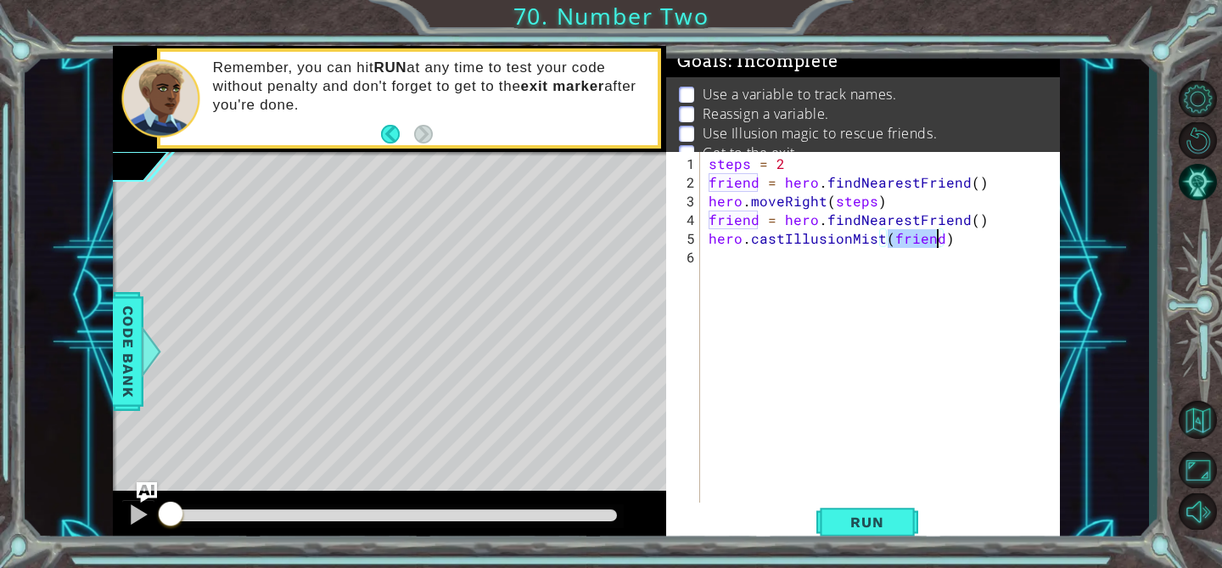
click at [755, 260] on div "steps = 2 friend = hero . findNearestFriend ( ) hero . moveRight ( steps ) frie…" at bounding box center [884, 350] width 359 height 392
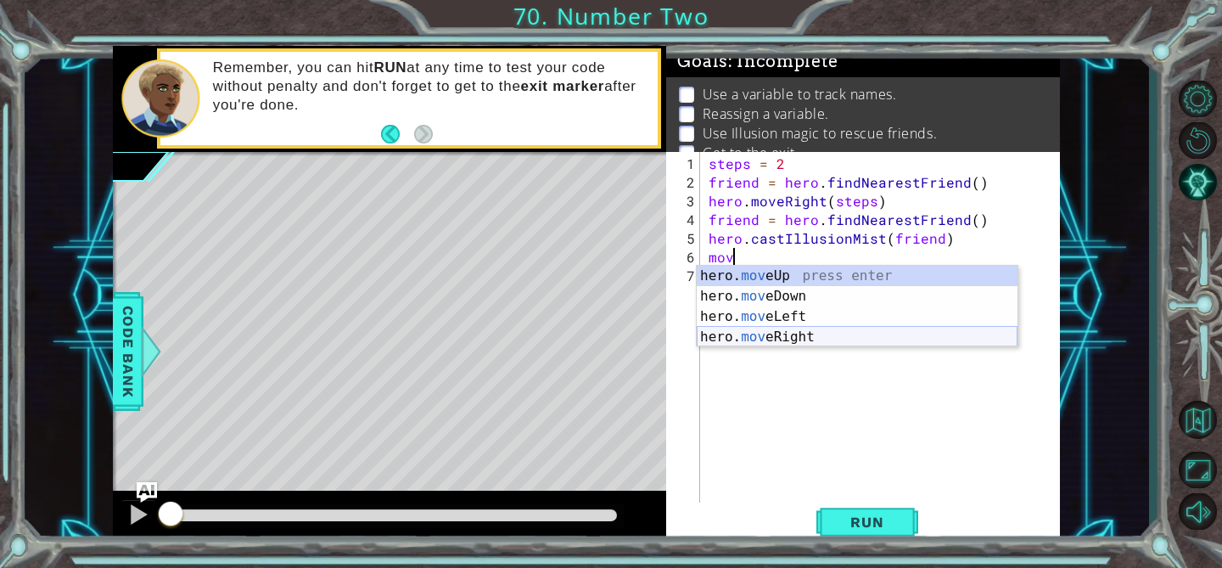
click at [787, 328] on div "hero. mov eUp press enter hero. mov eDown press enter hero. mov eLeft press ent…" at bounding box center [857, 327] width 321 height 122
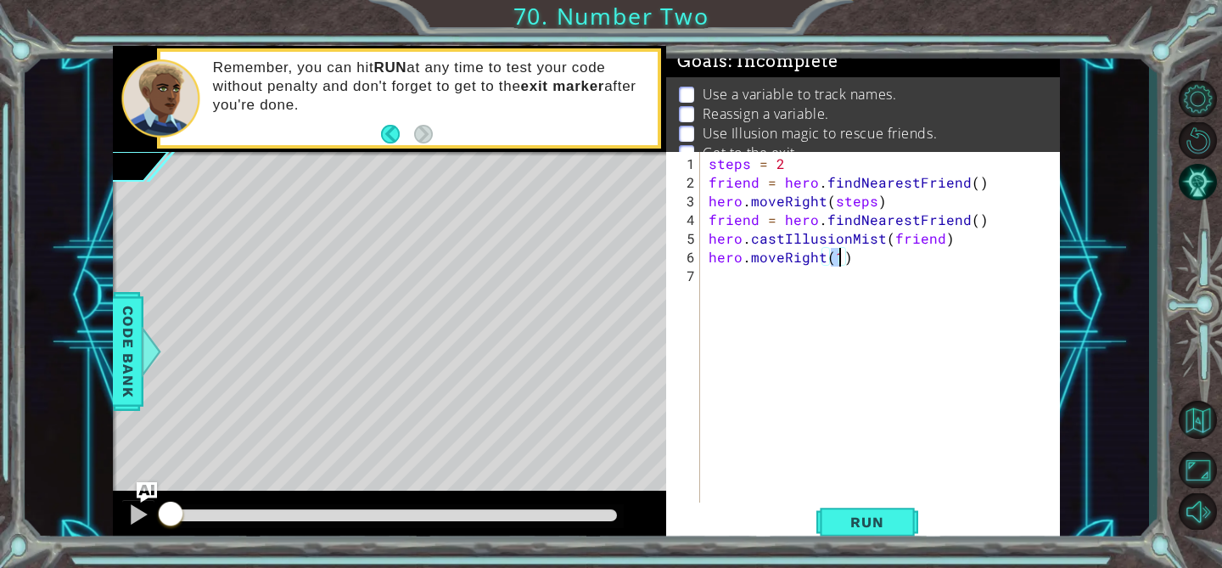
scroll to position [0, 8]
click at [854, 514] on span "Run" at bounding box center [866, 521] width 67 height 17
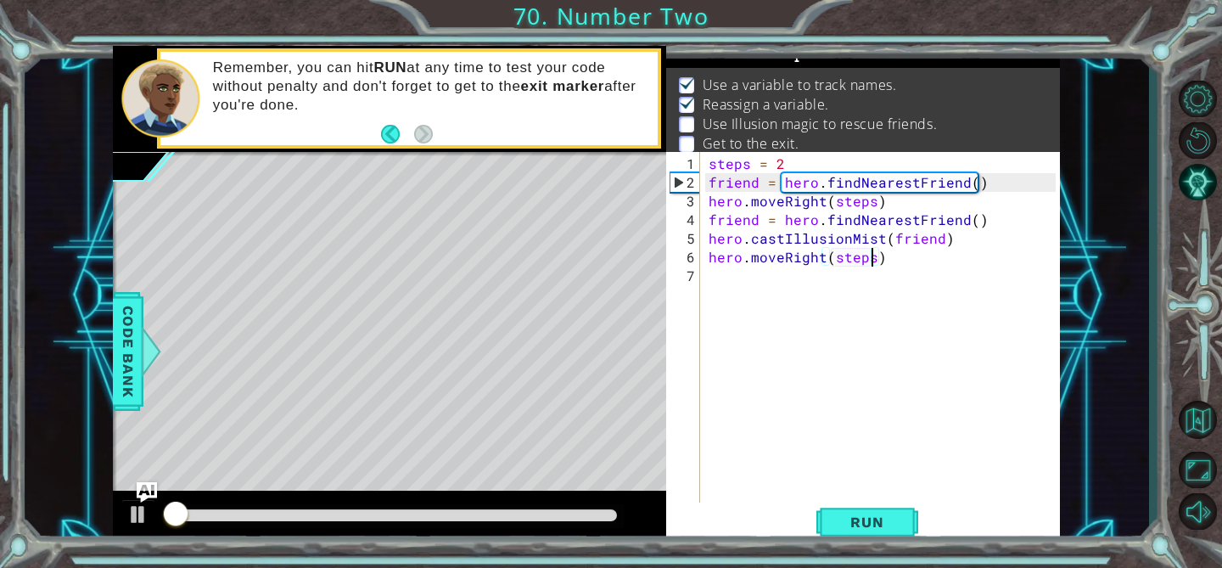
scroll to position [10, 0]
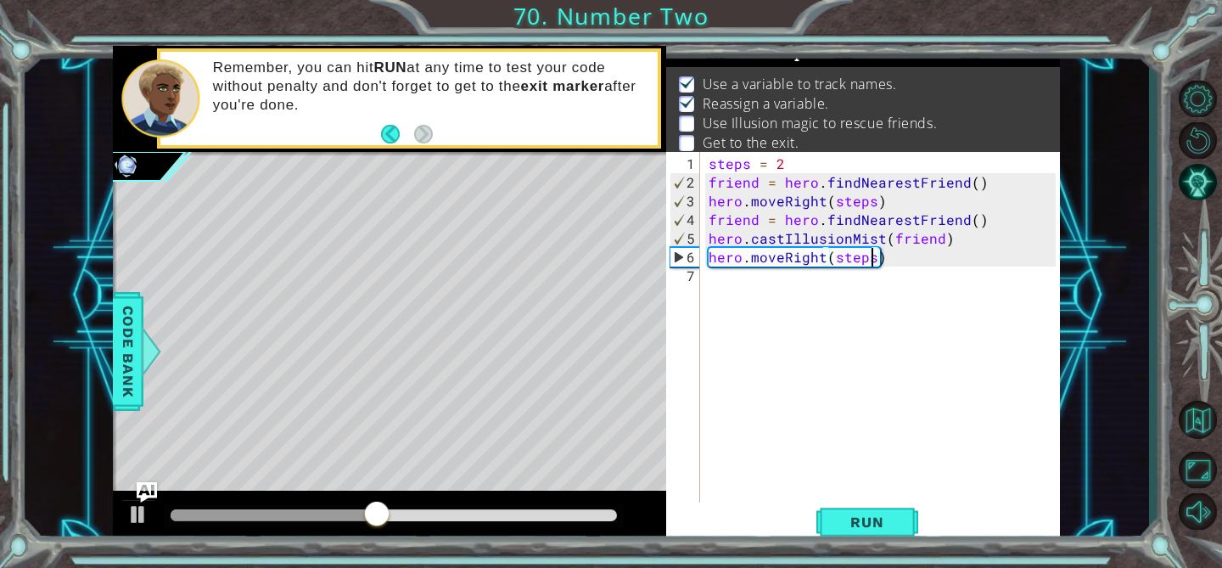
click at [986, 182] on div "steps = 2 friend = hero . findNearestFriend ( ) hero . moveRight ( steps ) frie…" at bounding box center [884, 350] width 359 height 392
type textarea "friend = hero.findNearestFriend()"
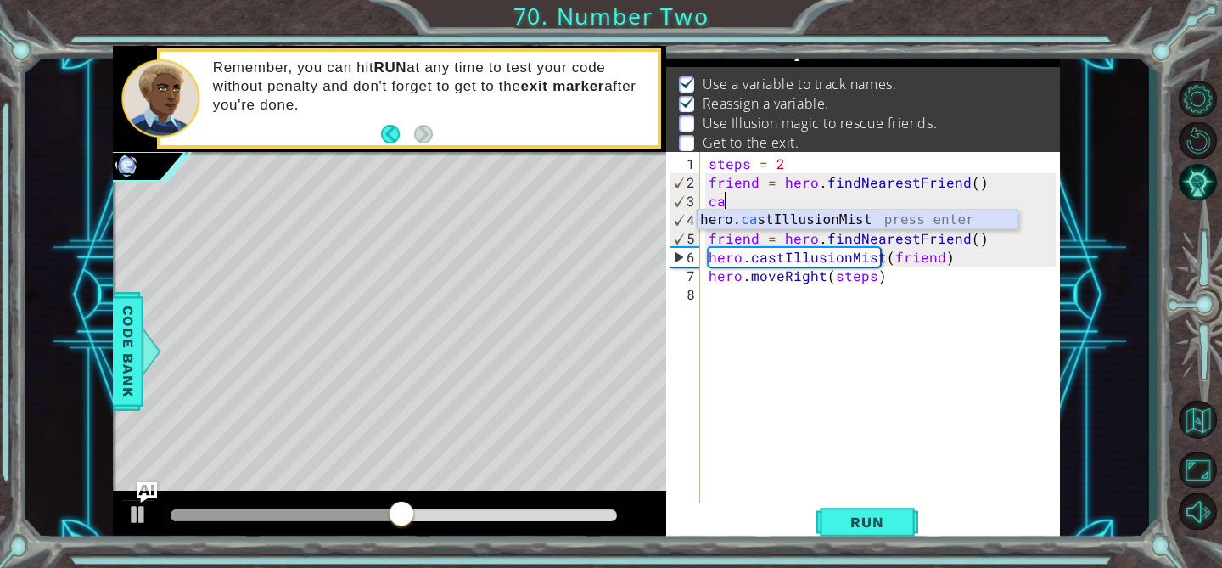
click at [938, 220] on div "hero. ca stIllusionMist press enter" at bounding box center [857, 240] width 321 height 61
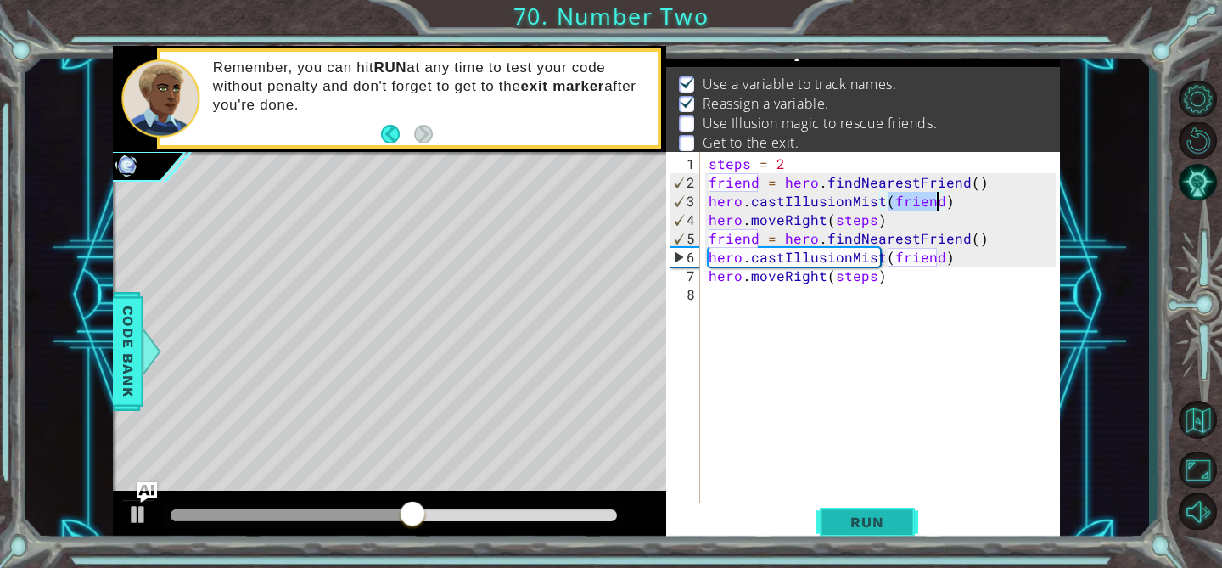
type textarea "hero.castIllusionMist(friend)"
click at [881, 524] on span "Run" at bounding box center [866, 521] width 67 height 17
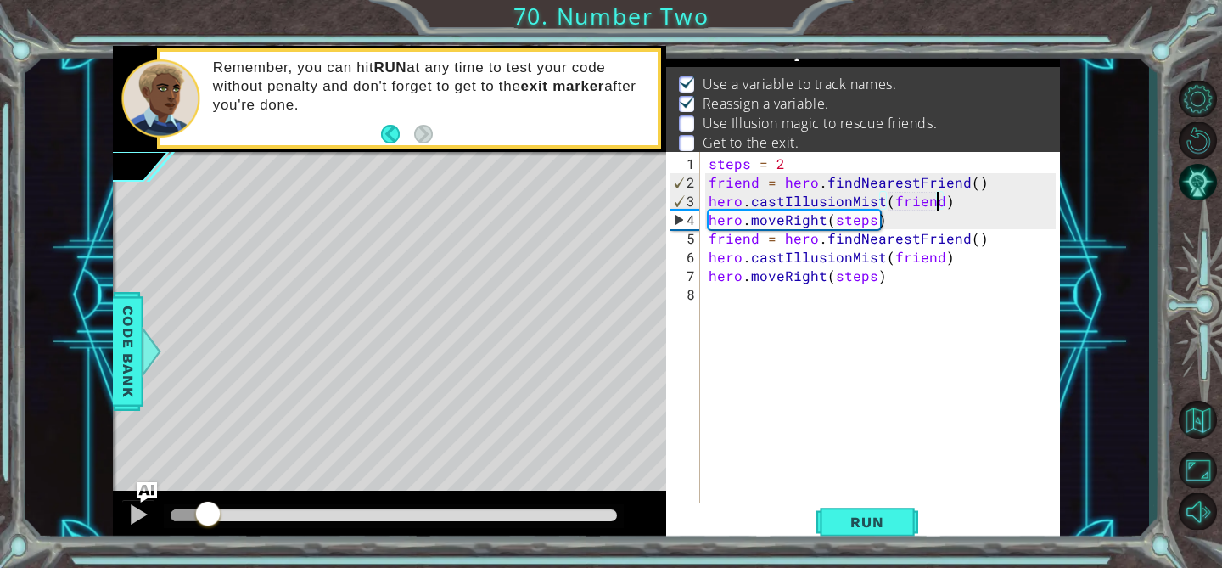
drag, startPoint x: 210, startPoint y: 510, endPoint x: 204, endPoint y: 501, distance: 10.4
click at [204, 501] on div at bounding box center [208, 515] width 31 height 31
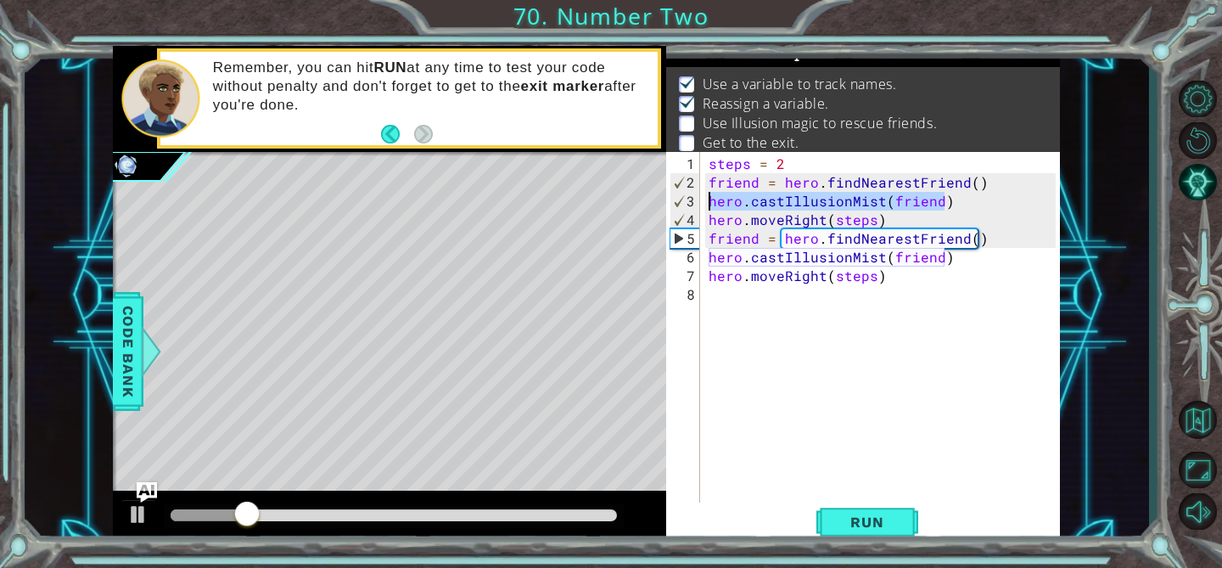
drag, startPoint x: 950, startPoint y: 203, endPoint x: 708, endPoint y: 204, distance: 242.7
click at [708, 204] on div "steps = 2 friend = hero . findNearestFriend ( ) hero . castIllusionMist ( frien…" at bounding box center [884, 350] width 359 height 392
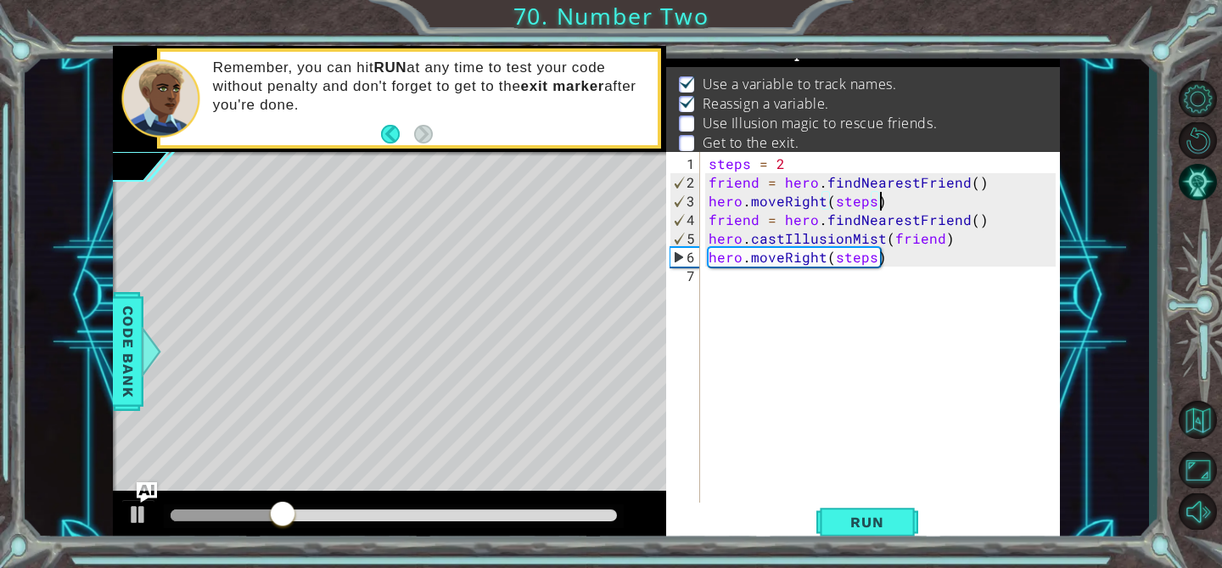
click at [888, 203] on div "steps = 2 friend = hero . findNearestFriend ( ) hero . moveRight ( steps ) frie…" at bounding box center [884, 350] width 359 height 392
type textarea "hero.moveRight(steps)"
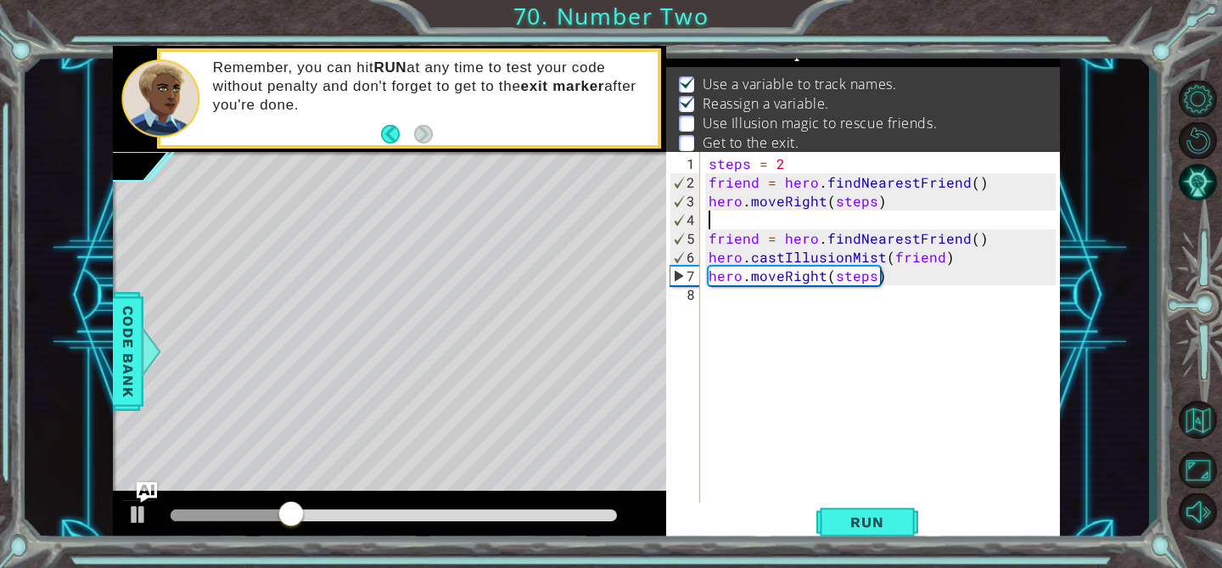
paste textarea "hero.castIllusionMist(friend)"
type textarea "hero.castIllusionMist(friend)"
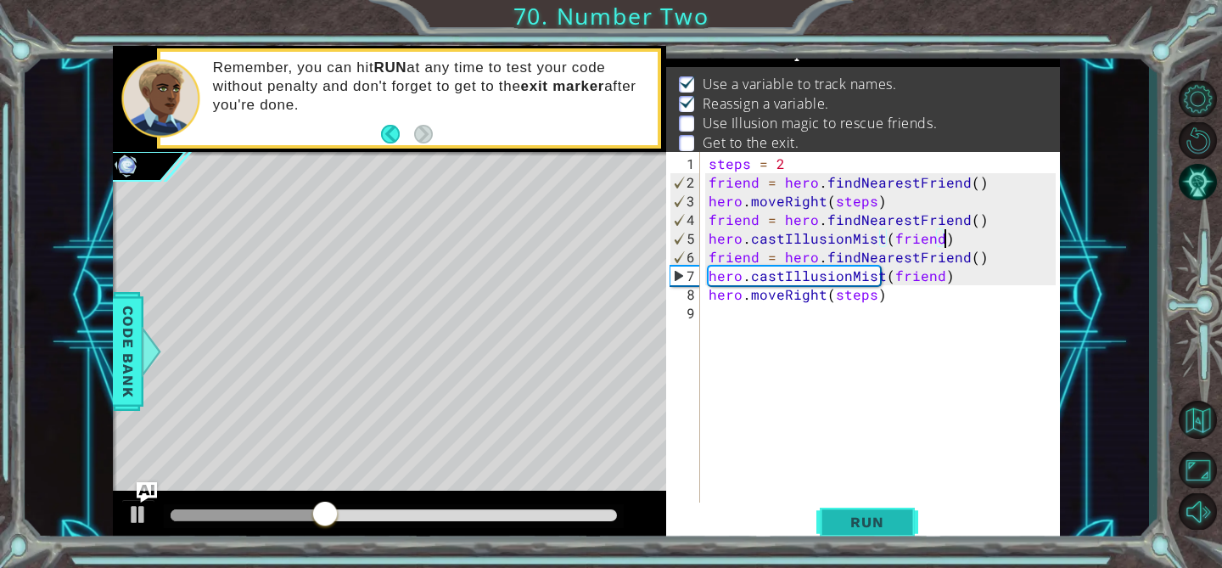
click at [882, 520] on span "Run" at bounding box center [866, 521] width 67 height 17
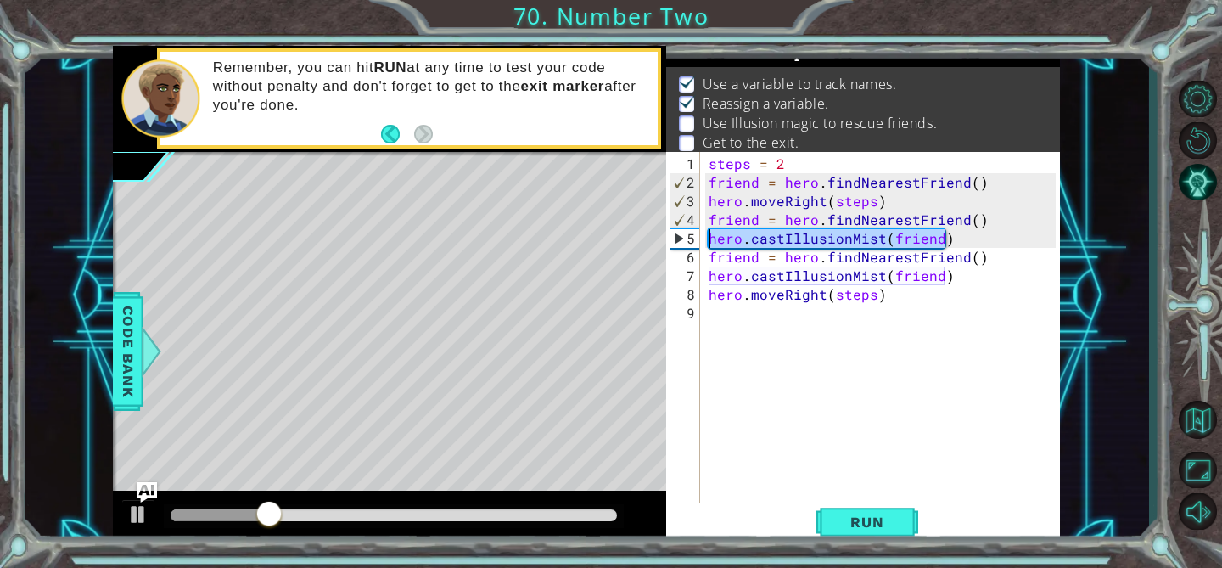
drag, startPoint x: 944, startPoint y: 238, endPoint x: 704, endPoint y: 236, distance: 240.1
click at [704, 237] on div "hero.castIllusionMist(friend) 1 2 3 4 5 6 7 8 9 steps = 2 friend = hero . findN…" at bounding box center [860, 329] width 389 height 355
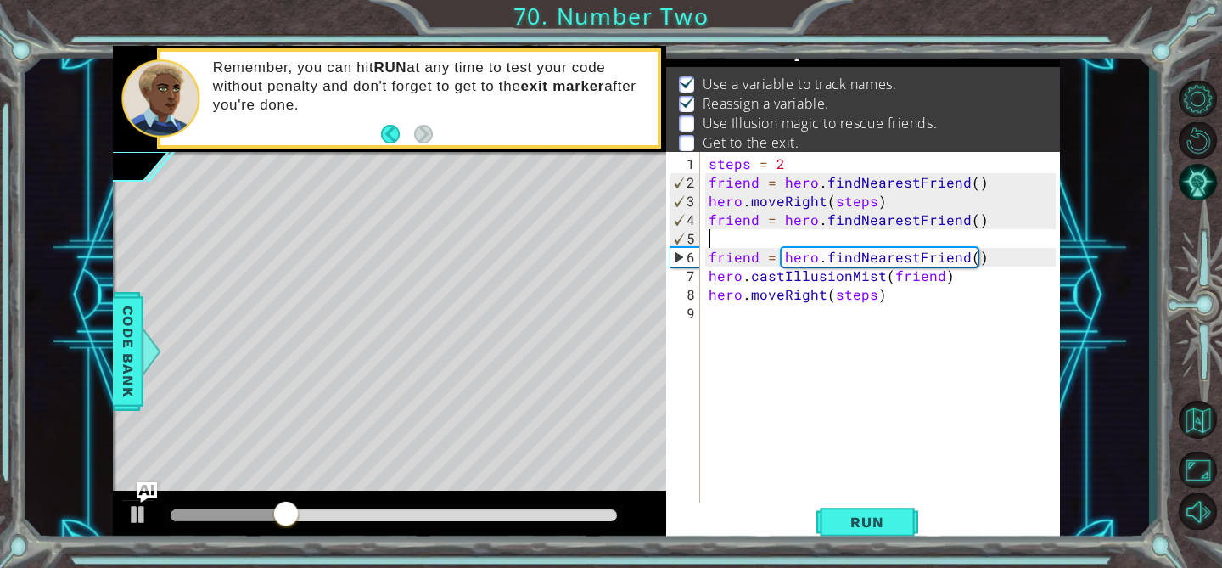
type textarea "friend = hero.findNearestFriend()"
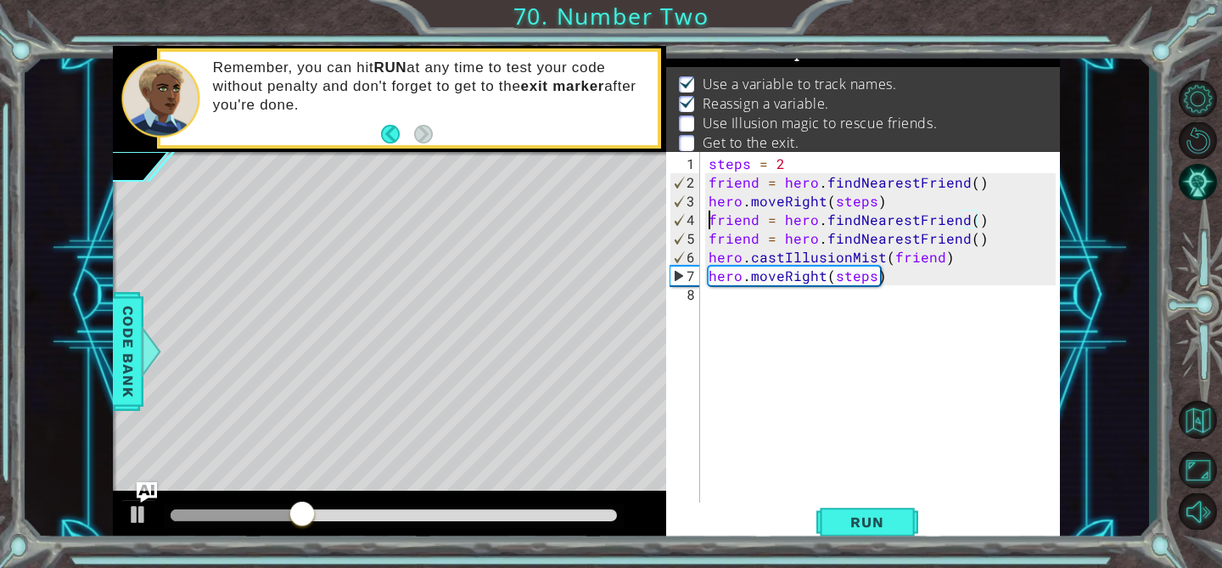
click at [708, 220] on div "steps = 2 friend = hero . findNearestFriend ( ) hero . moveRight ( steps ) frie…" at bounding box center [884, 350] width 359 height 392
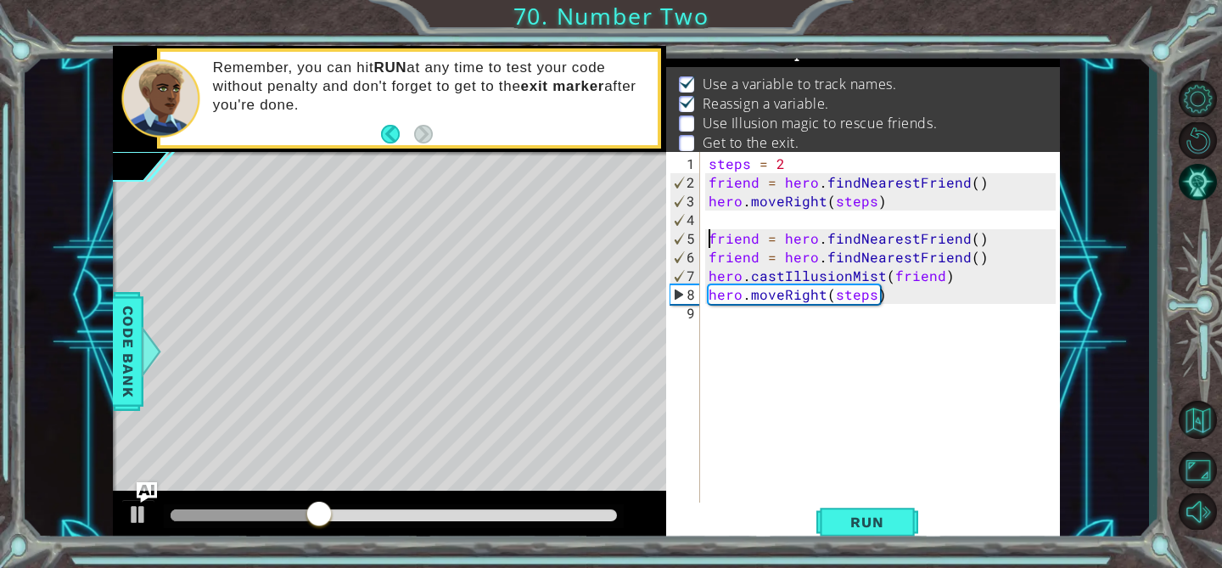
click at [724, 221] on div "steps = 2 friend = hero . findNearestFriend ( ) hero . moveRight ( steps ) frie…" at bounding box center [884, 350] width 359 height 392
paste textarea "hero.castIllusionMist(friend)"
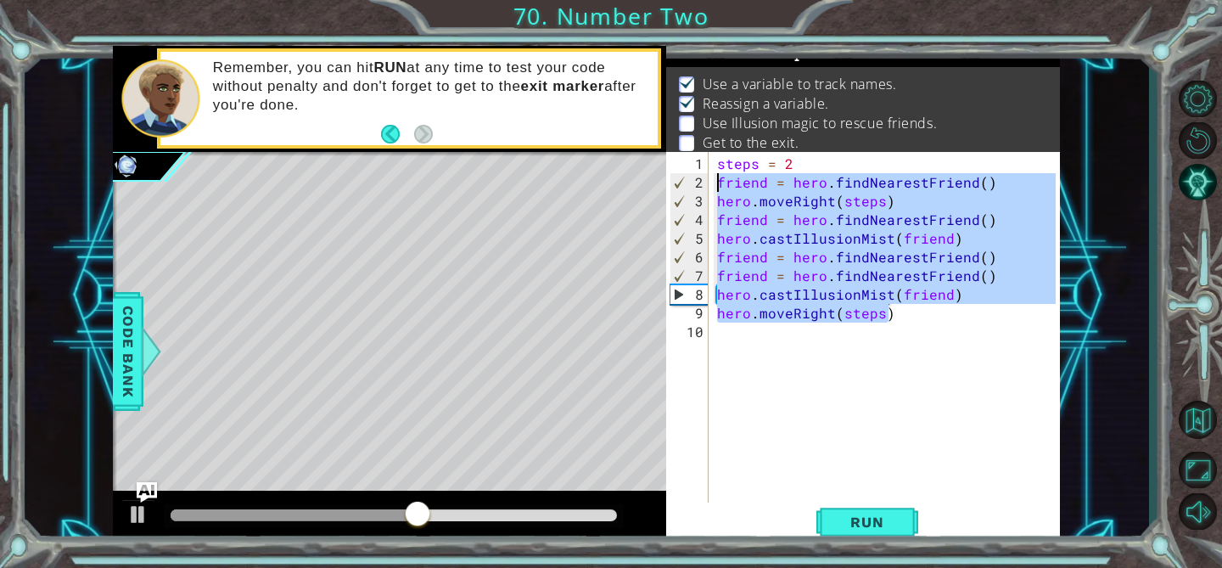
drag, startPoint x: 884, startPoint y: 314, endPoint x: 681, endPoint y: 184, distance: 240.8
click at [681, 184] on div "hero.castIllusionMist(friend) 1 2 3 4 5 6 7 8 9 10 steps = 2 friend = hero . fi…" at bounding box center [860, 329] width 389 height 355
type textarea "friend = hero.findNearestFriend() hero.moveRight(steps)"
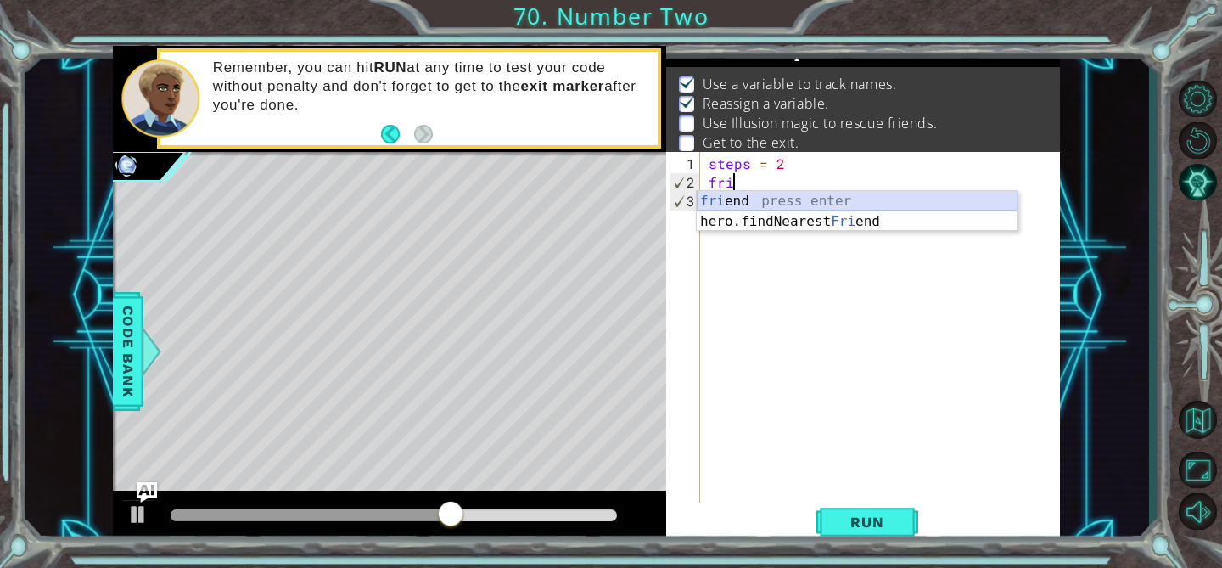
click at [754, 198] on div "fri end press enter hero.findNearest Fri end press enter" at bounding box center [857, 231] width 321 height 81
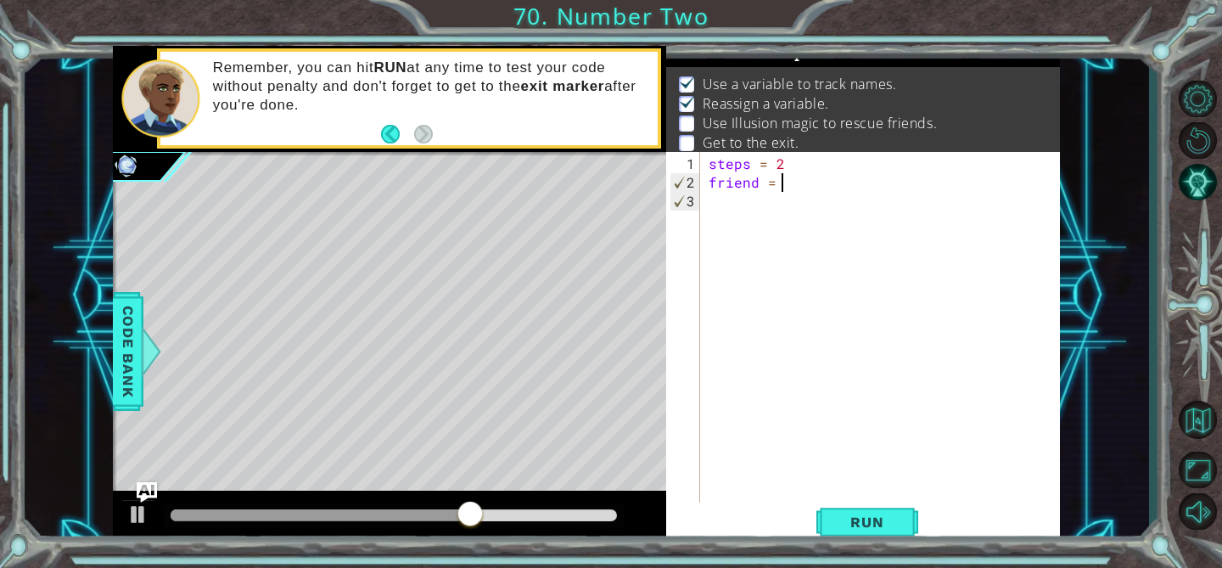
scroll to position [0, 4]
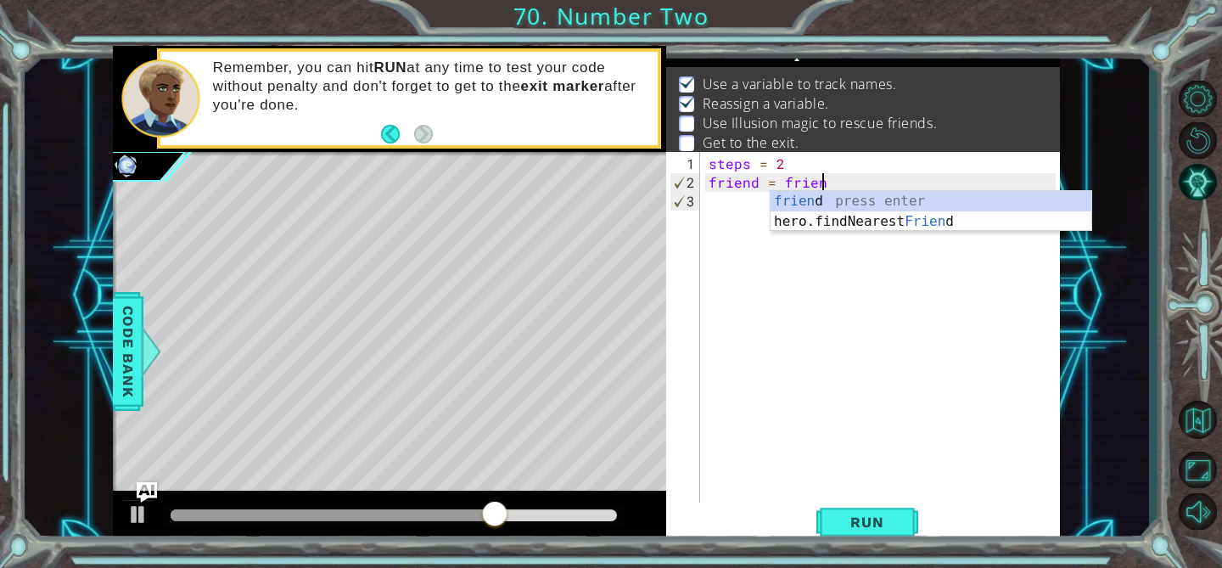
type textarea "friend = frie"
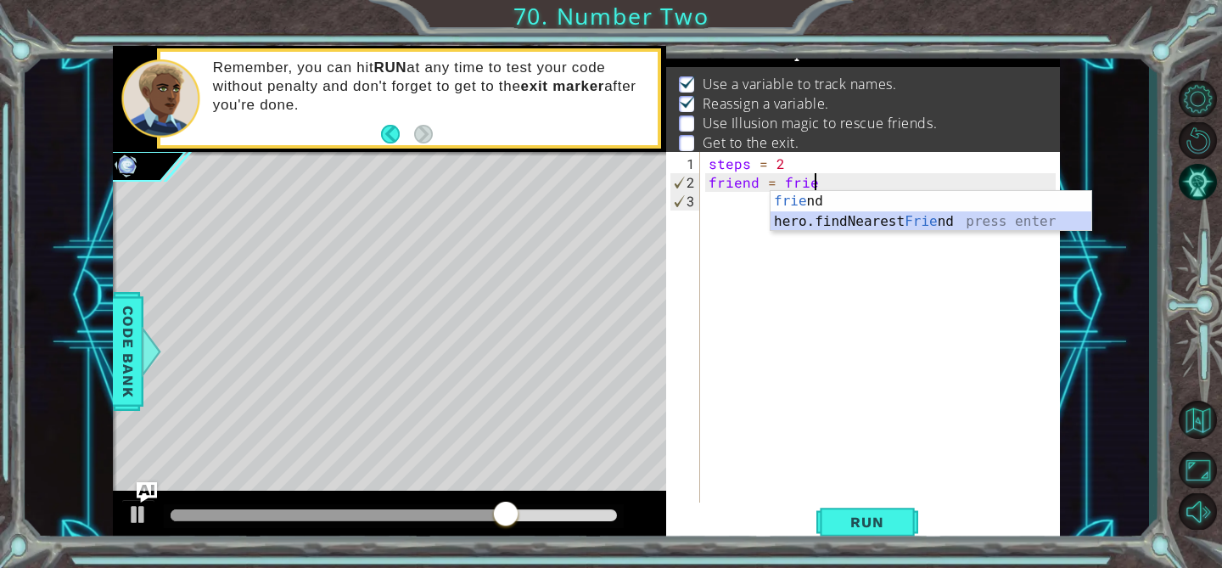
click at [842, 221] on div "frie nd press enter hero.findNearest Frie nd press enter" at bounding box center [930, 231] width 321 height 81
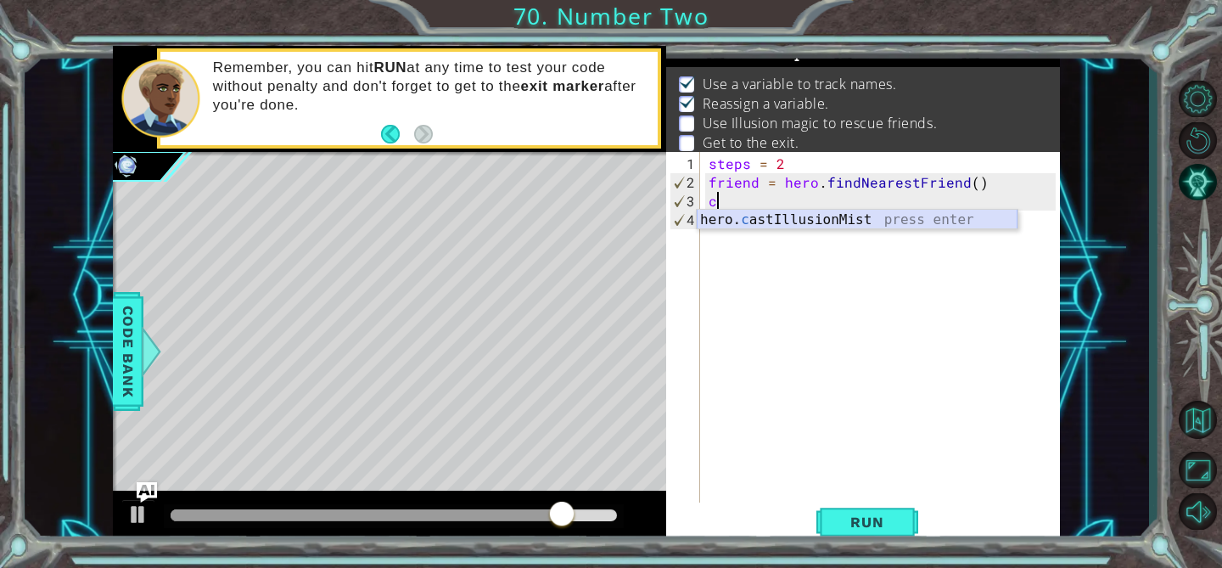
click at [861, 226] on div "hero. c astIllusionMist press enter" at bounding box center [857, 240] width 321 height 61
type textarea "hero.castIllusionMist(friend)"
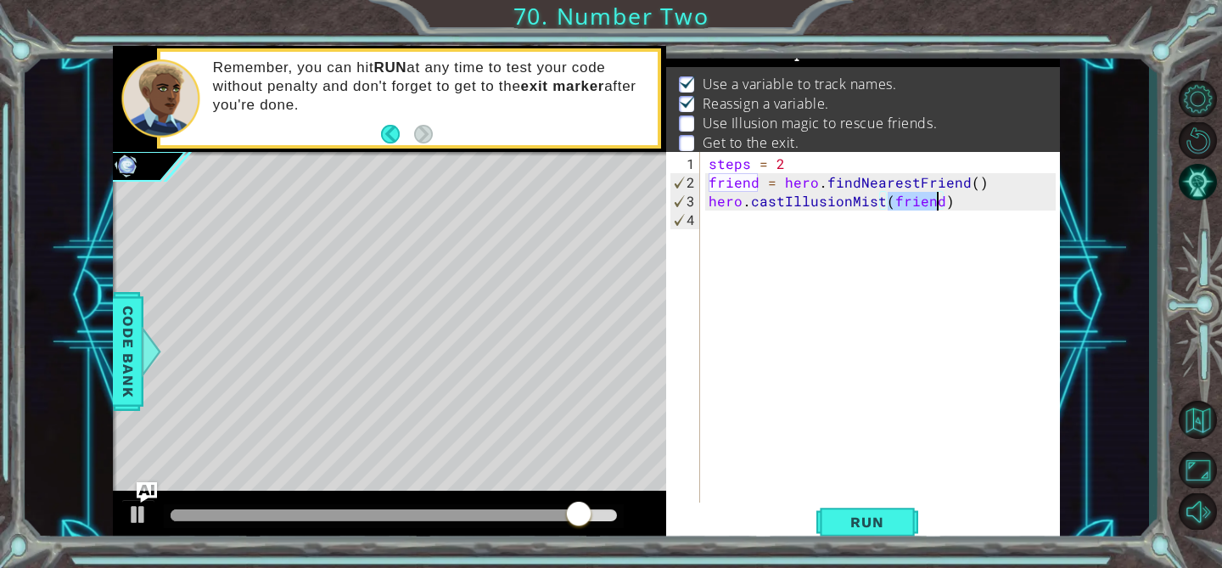
click at [818, 232] on div "steps = 2 friend = hero . findNearestFriend ( ) hero . castIllusionMist ( frien…" at bounding box center [884, 350] width 359 height 392
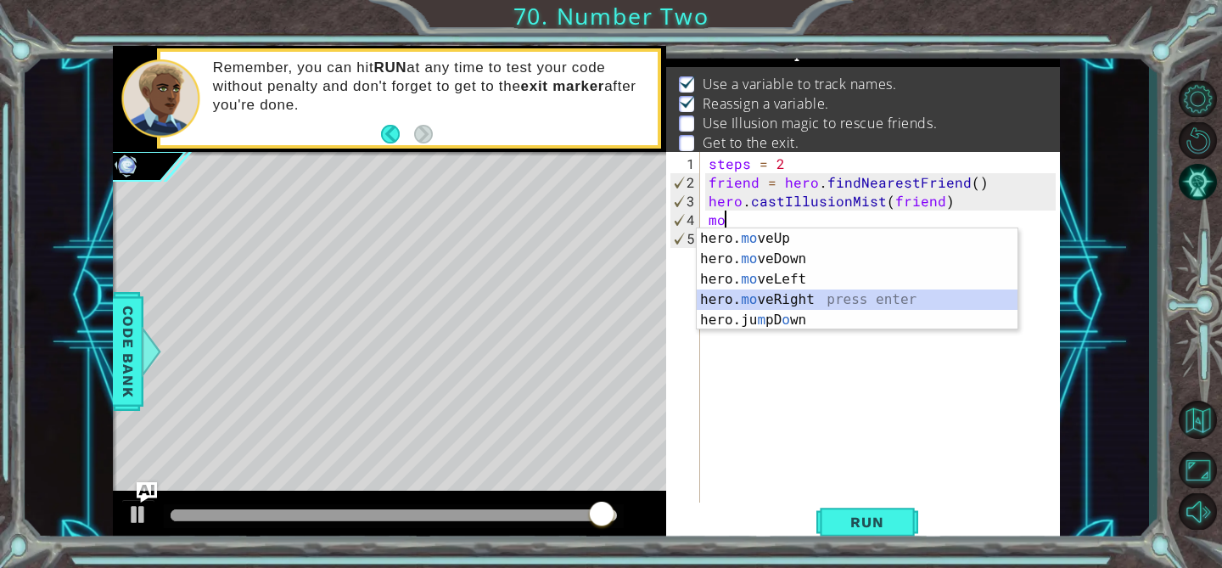
click at [811, 294] on div "hero. mo veUp press enter hero. mo veDown press enter hero. mo veLeft press ent…" at bounding box center [857, 299] width 321 height 143
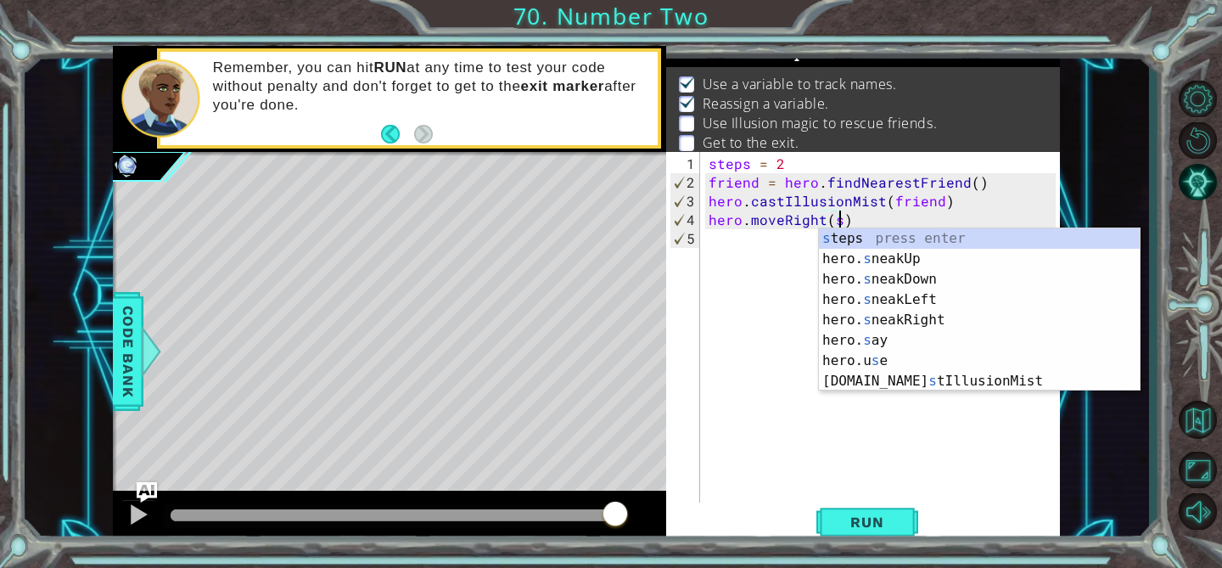
scroll to position [0, 8]
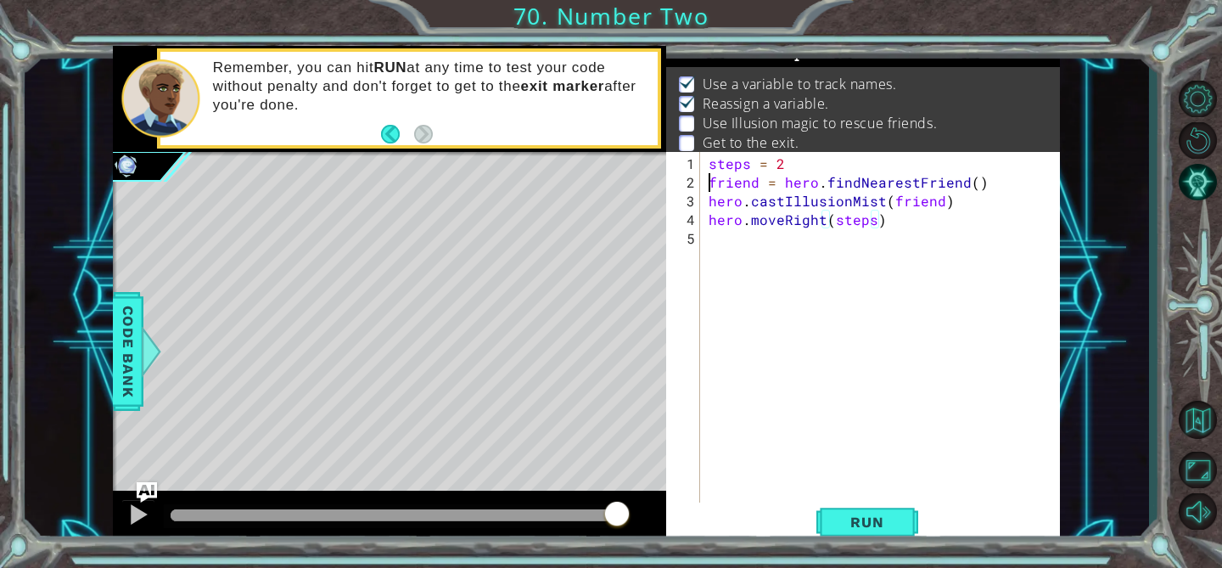
click at [708, 182] on div "steps = 2 friend = hero . findNearestFriend ( ) hero . castIllusionMist ( frien…" at bounding box center [884, 350] width 359 height 392
type textarea "friend = hero.findNearestFriend()"
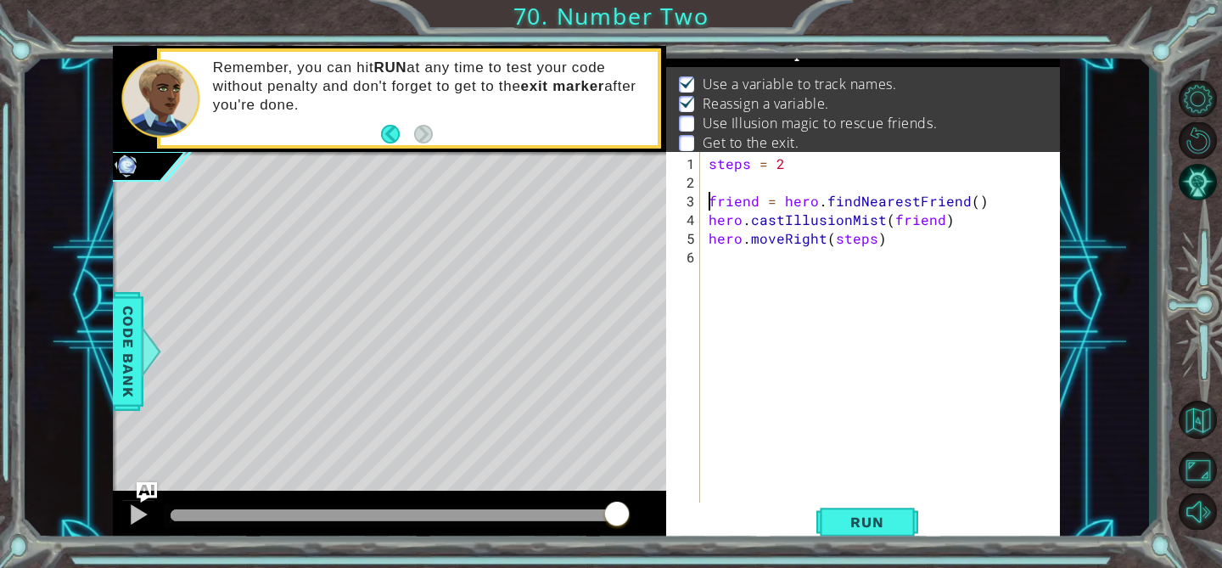
click at [711, 177] on div "steps = 2 friend = hero . findNearestFriend ( ) hero . castIllusionMist ( frien…" at bounding box center [884, 350] width 359 height 392
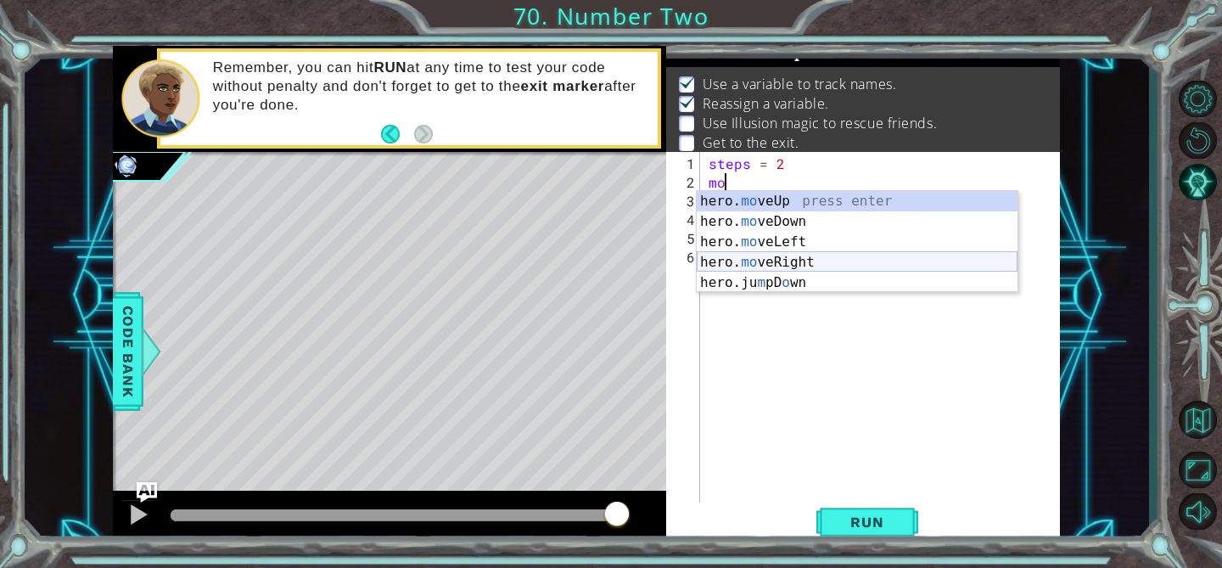
click at [764, 257] on div "hero. mo veUp press enter hero. mo veDown press enter hero. mo veLeft press ent…" at bounding box center [857, 262] width 321 height 143
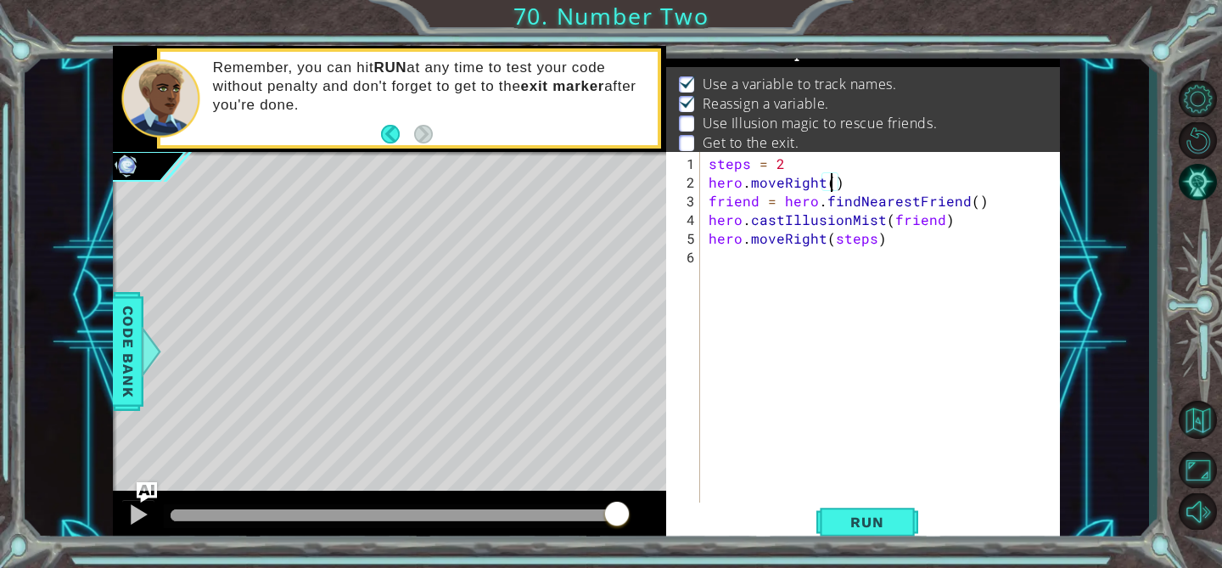
scroll to position [0, 8]
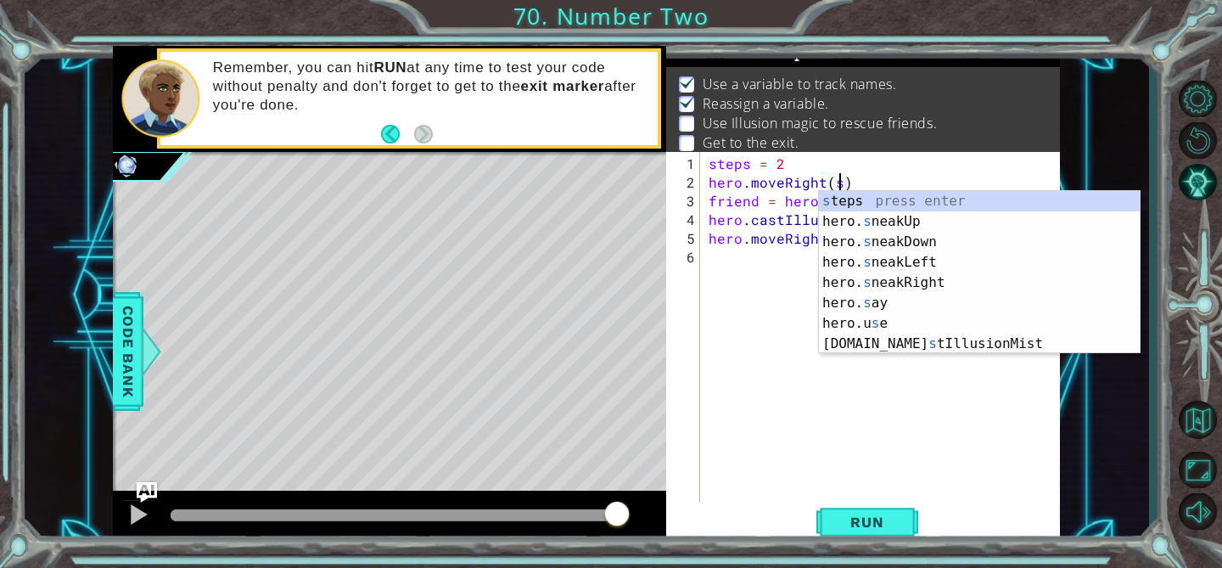
type textarea "hero.moveRight(steps)"
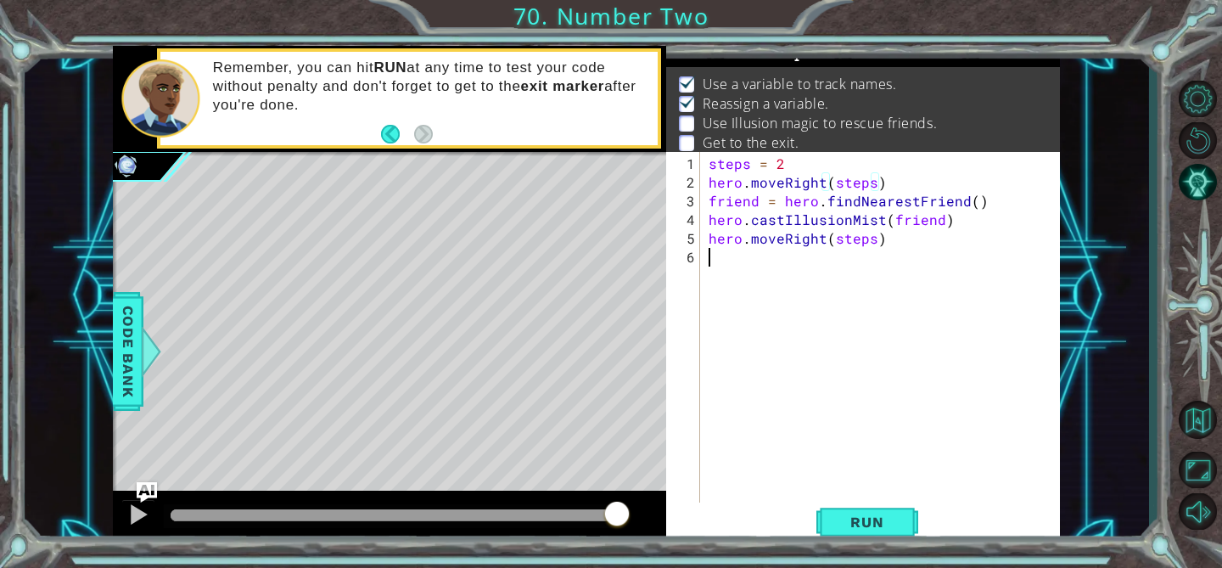
click at [767, 262] on div "steps = 2 hero . moveRight ( steps ) friend = hero . findNearestFriend ( ) hero…" at bounding box center [884, 350] width 359 height 392
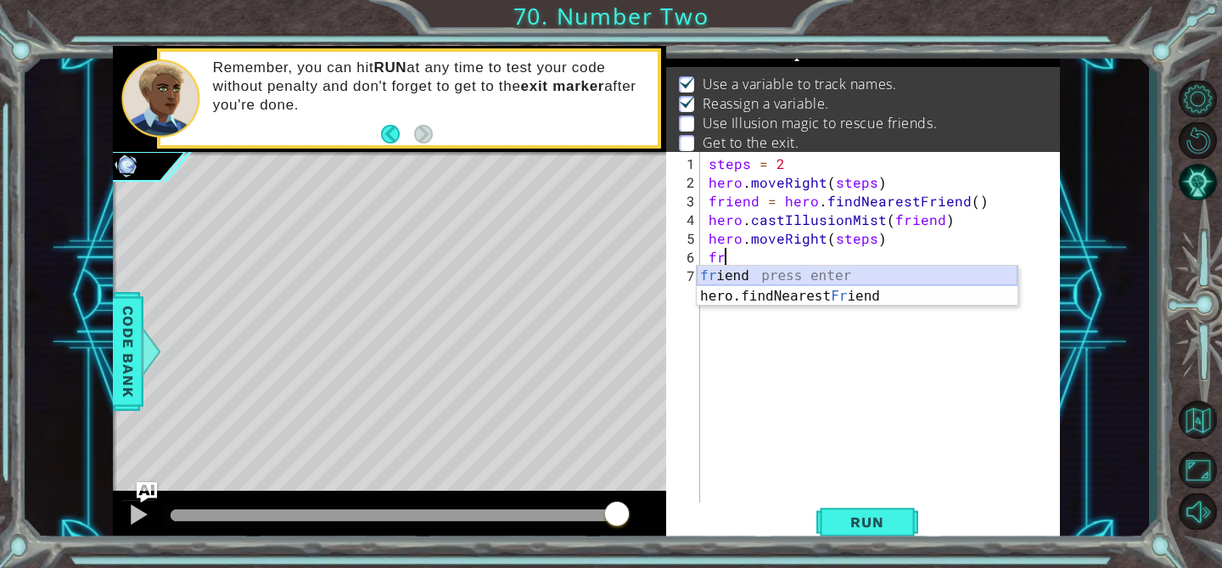
click at [771, 275] on div "fr iend press enter hero.findNearest Fr iend press enter" at bounding box center [857, 306] width 321 height 81
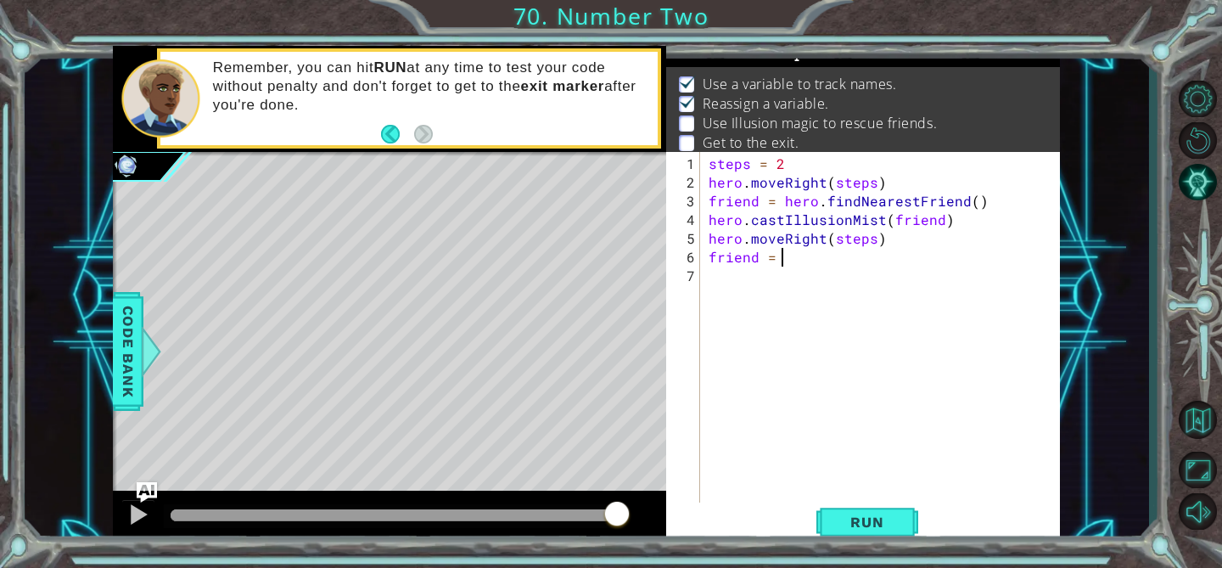
type textarea "friend = f"
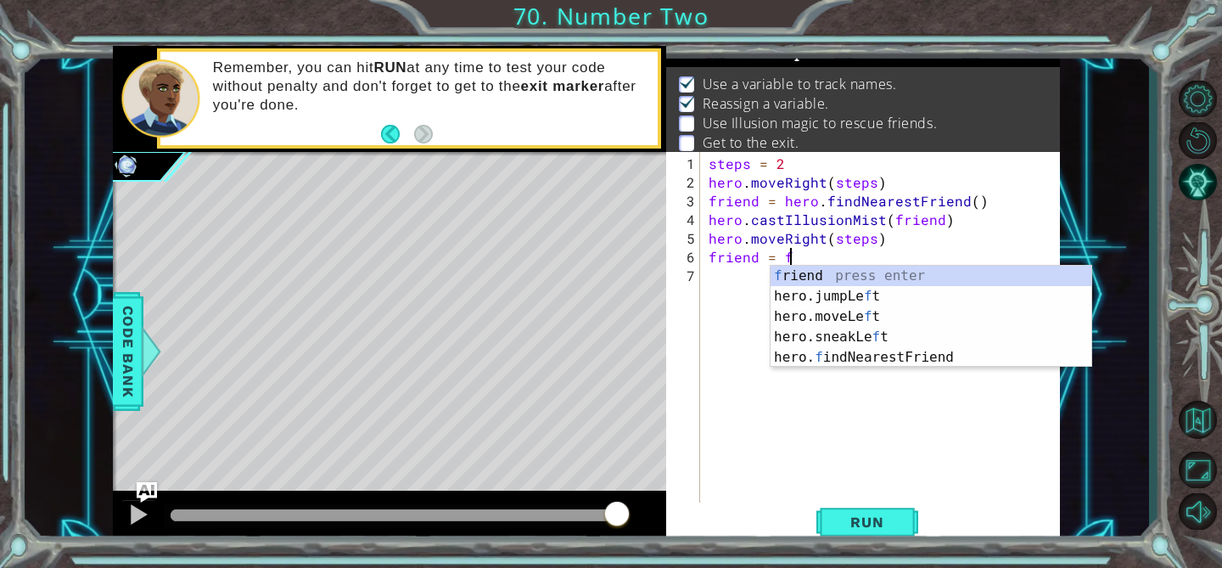
scroll to position [0, 4]
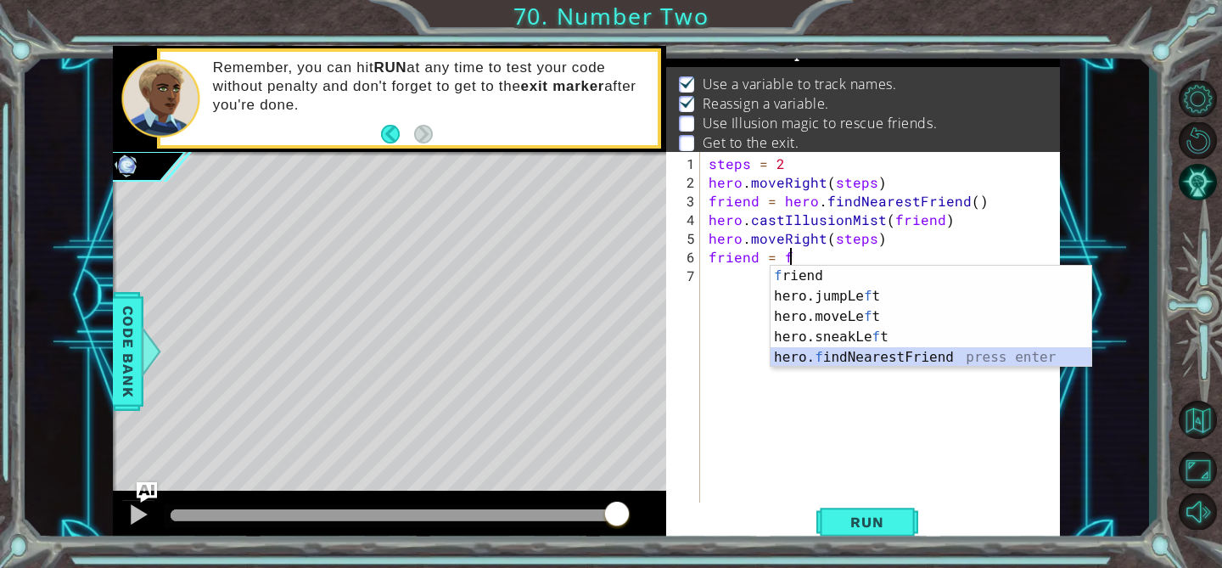
click at [820, 362] on div "f riend press enter hero.jumpLe f t press enter hero.moveLe f t press enter her…" at bounding box center [930, 337] width 321 height 143
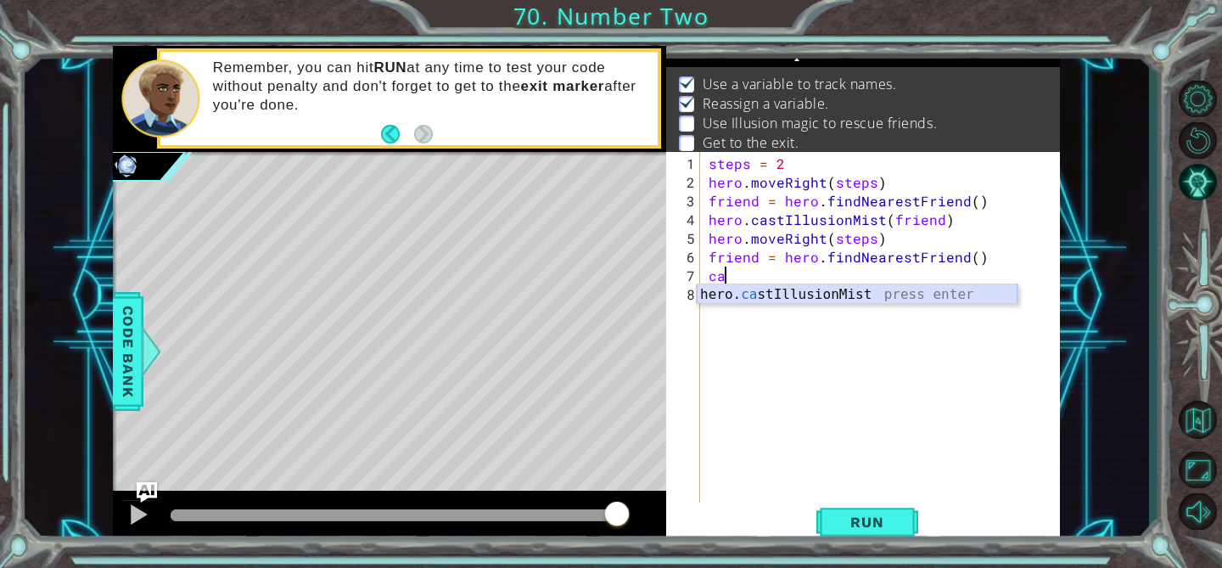
click at [798, 295] on div "hero. ca stIllusionMist press enter" at bounding box center [857, 314] width 321 height 61
type textarea "hero.castIllusionMist(friend)"
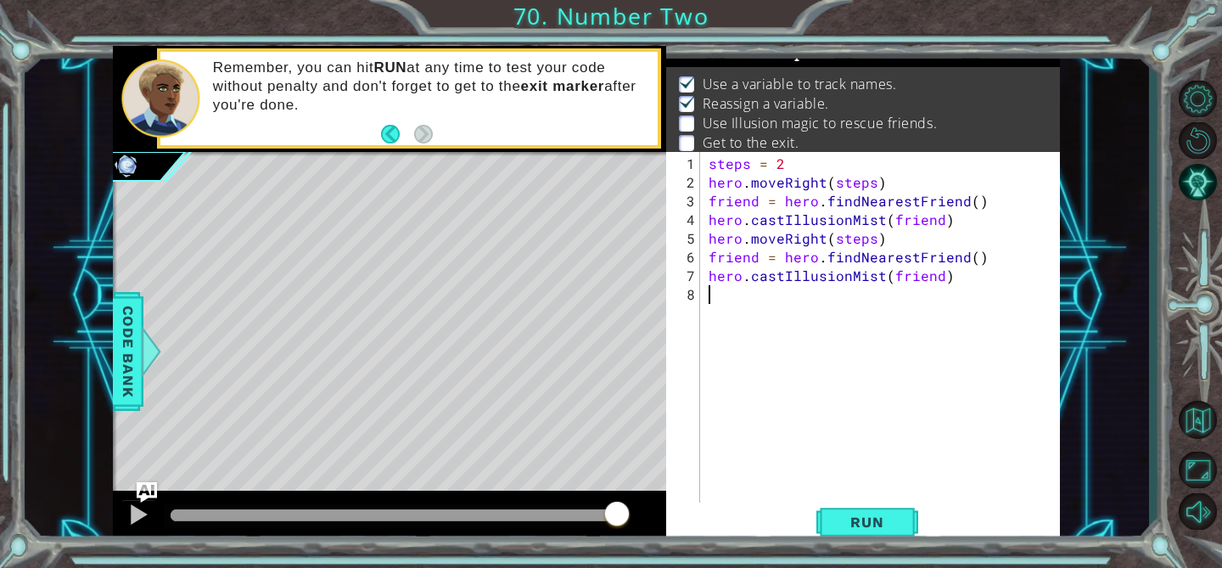
click at [784, 296] on div "steps = 2 hero . moveRight ( steps ) friend = hero . findNearestFriend ( ) hero…" at bounding box center [884, 350] width 359 height 392
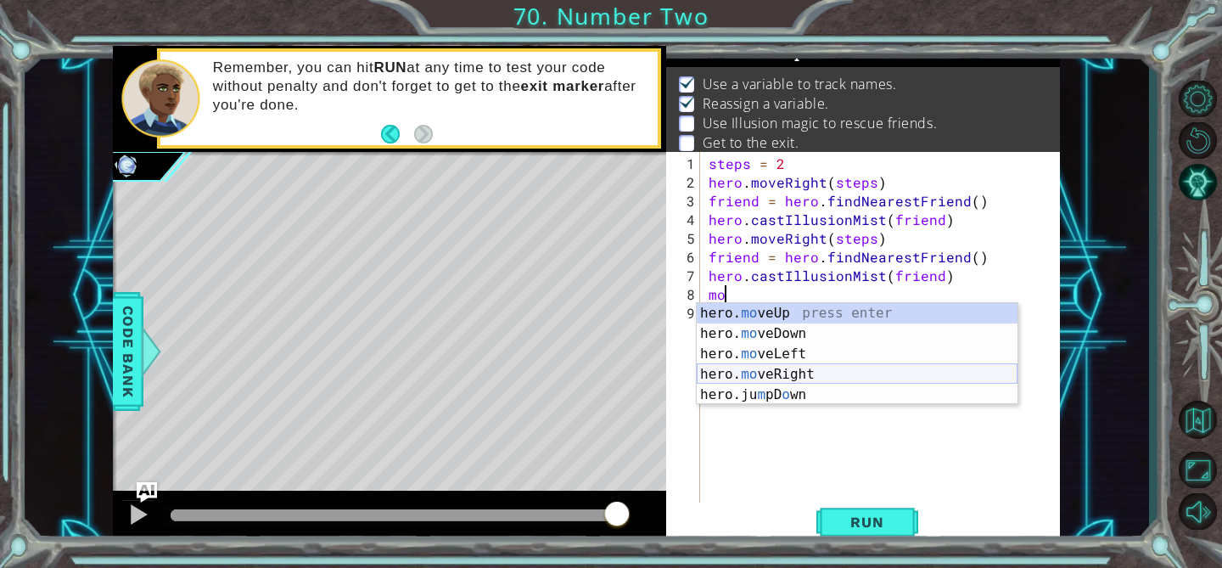
click at [795, 367] on div "hero. mo veUp press enter hero. mo veDown press enter hero. mo veLeft press ent…" at bounding box center [857, 374] width 321 height 143
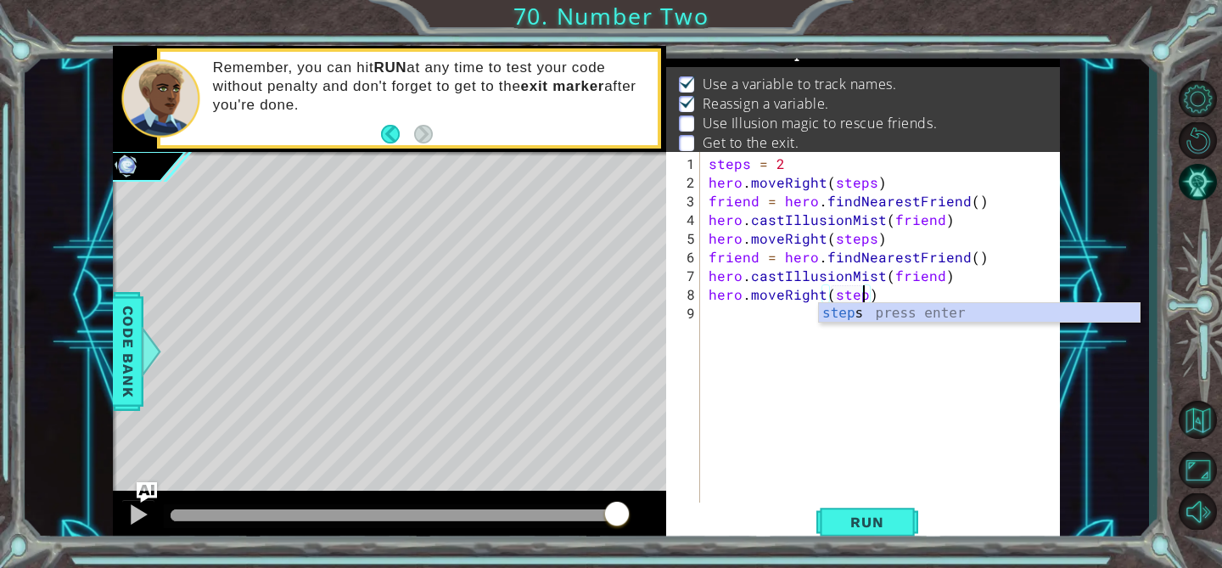
scroll to position [0, 9]
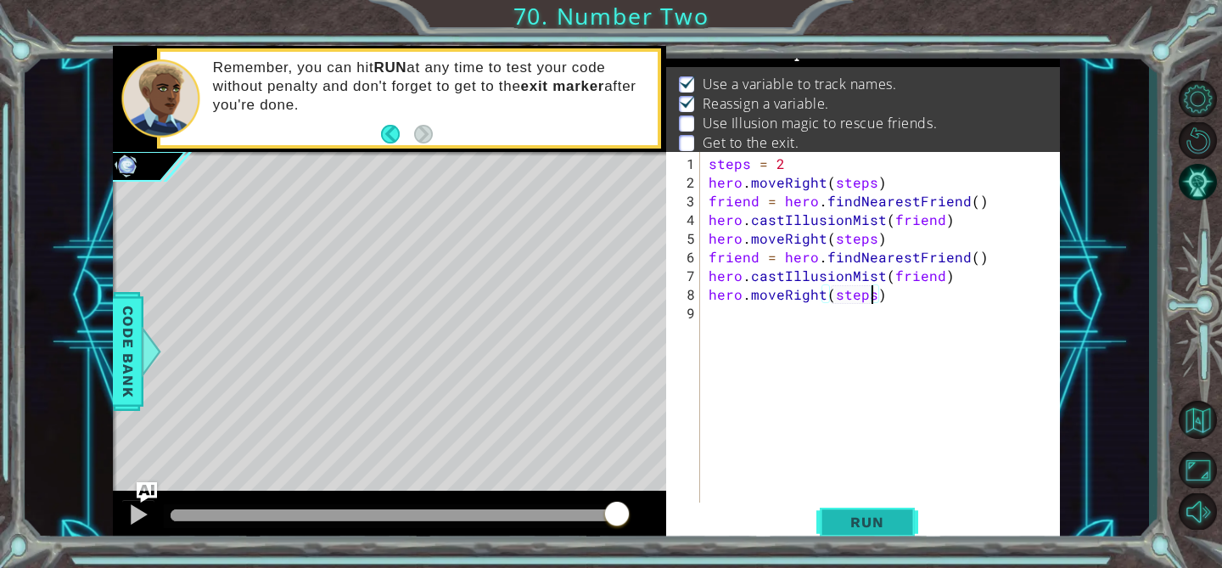
type textarea "hero.moveRight(steps)"
click at [847, 524] on span "Run" at bounding box center [866, 521] width 67 height 17
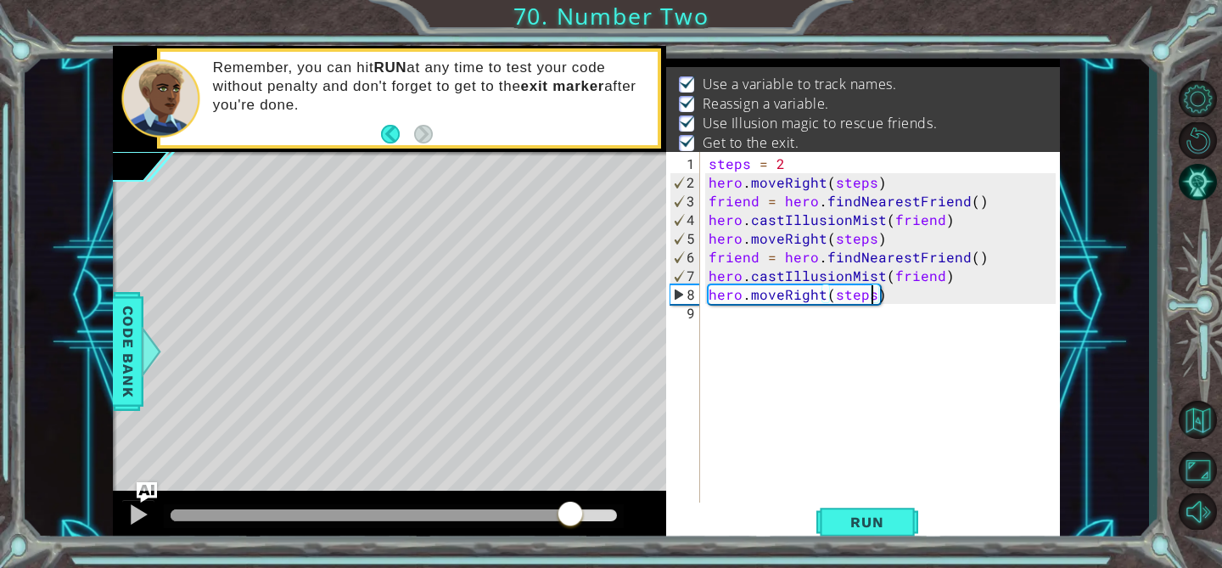
drag, startPoint x: 216, startPoint y: 518, endPoint x: 571, endPoint y: 509, distance: 354.8
click at [573, 510] on div at bounding box center [570, 515] width 31 height 31
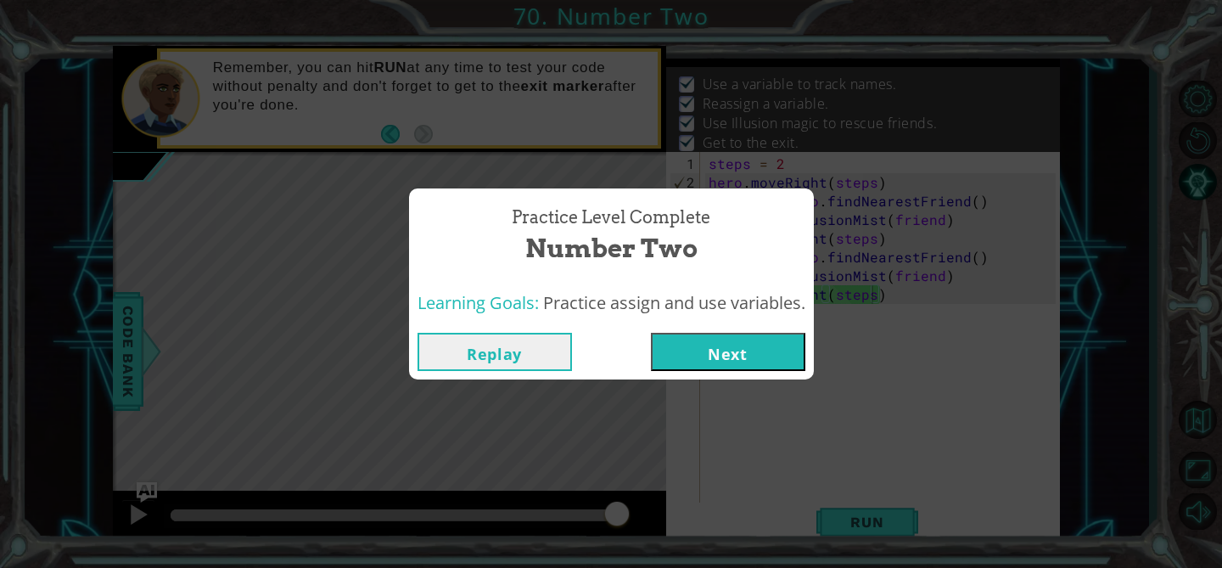
click at [686, 362] on button "Next" at bounding box center [728, 352] width 154 height 38
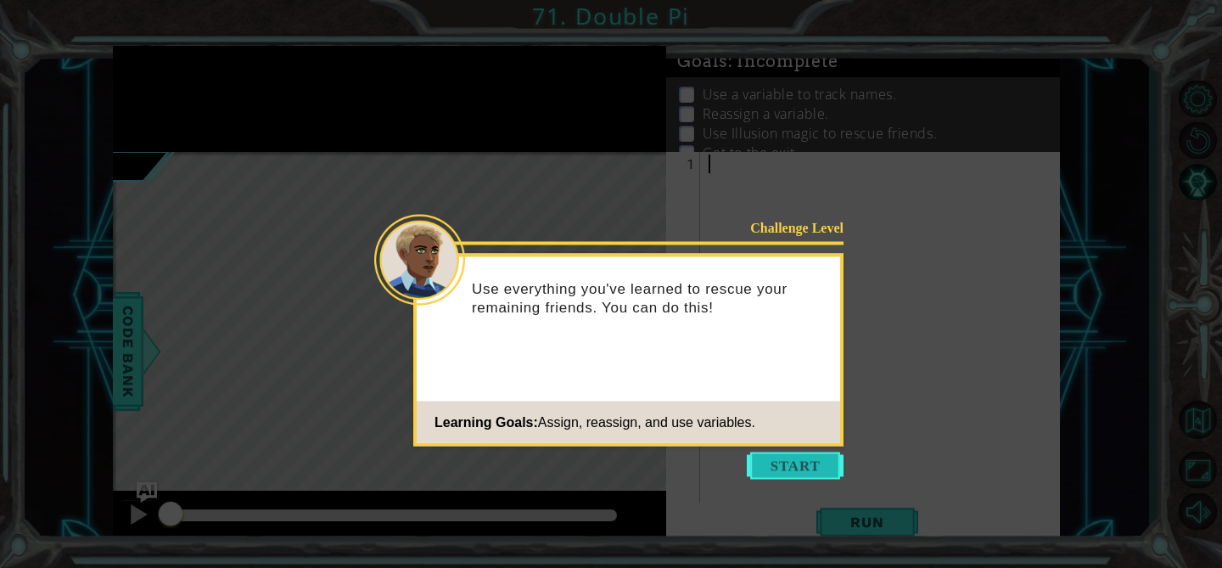
click at [796, 462] on button "Start" at bounding box center [795, 465] width 97 height 27
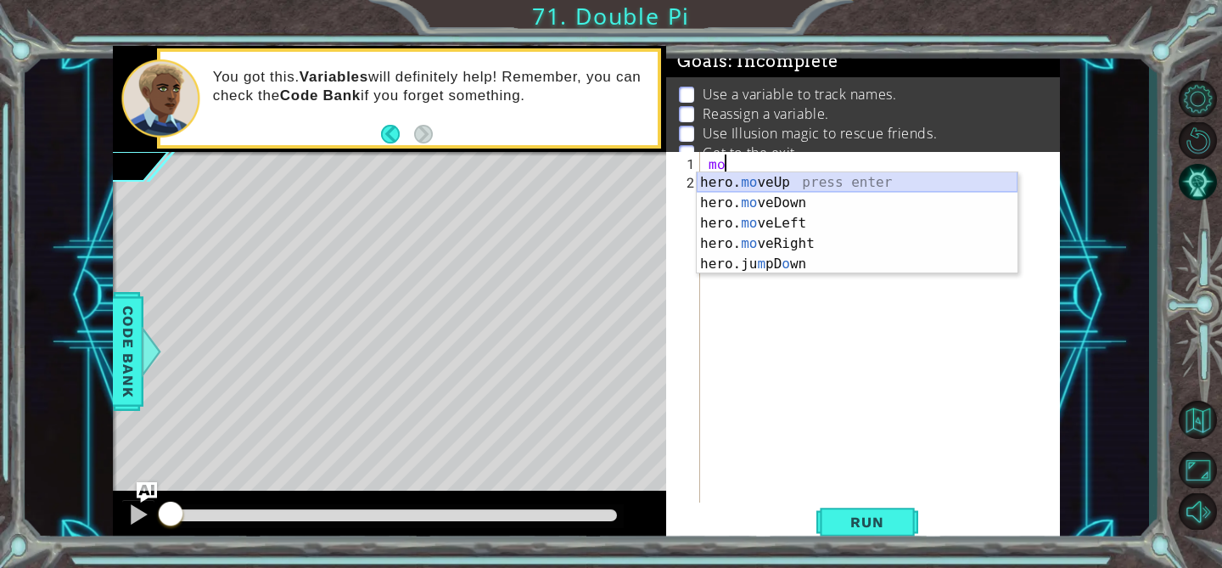
click at [711, 178] on div "hero. mo veUp press enter hero. mo veDown press enter hero. mo veLeft press ent…" at bounding box center [857, 243] width 321 height 143
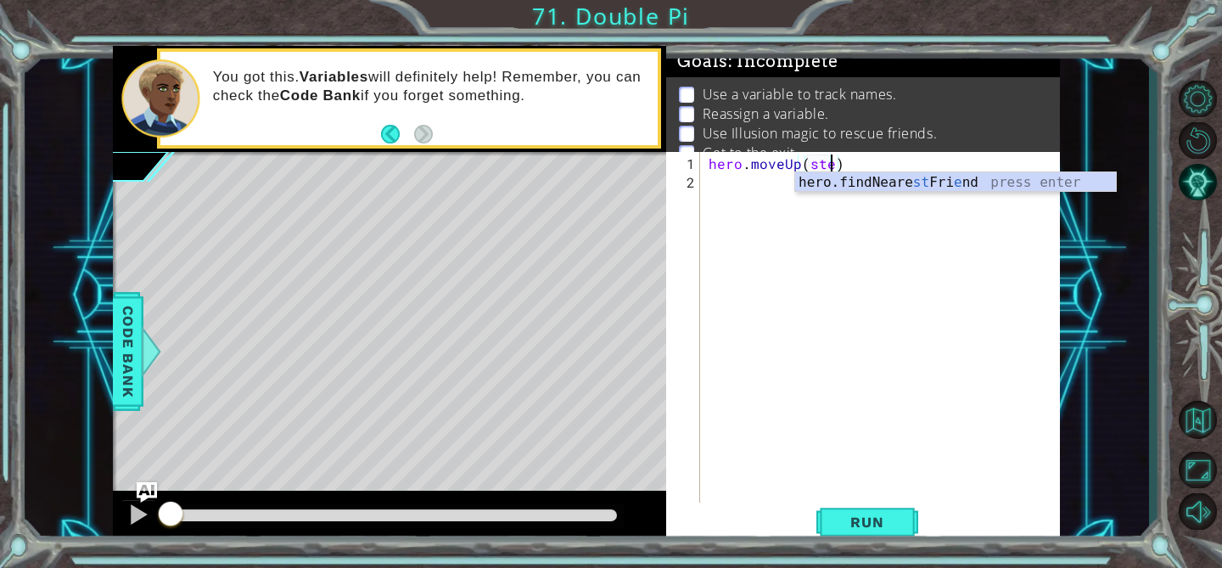
type textarea "hero.moveUp(steps)"
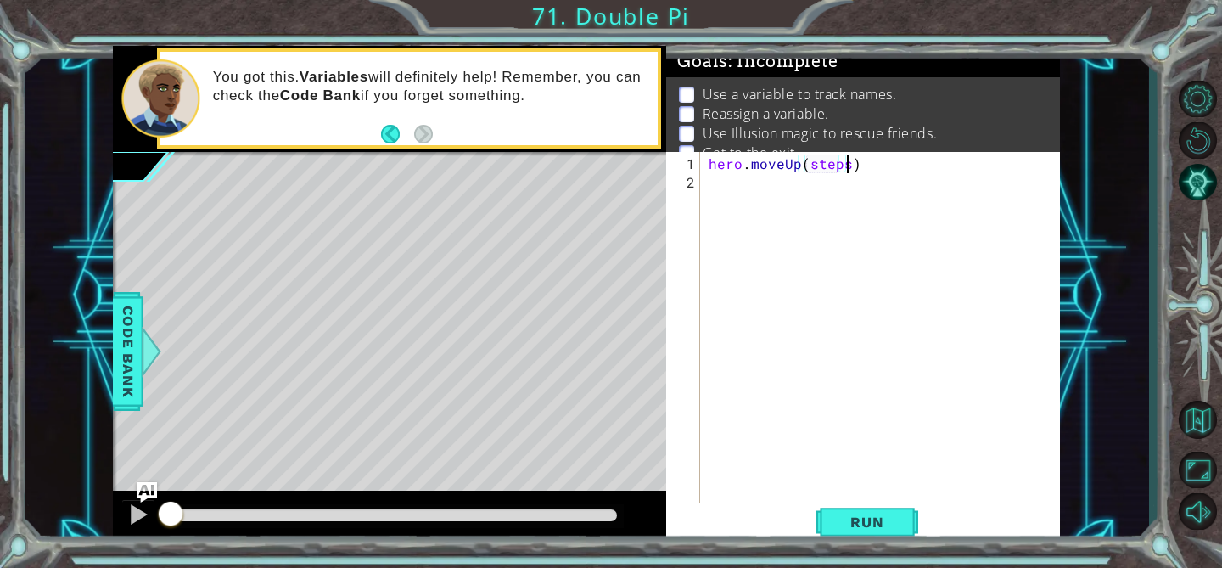
scroll to position [0, 8]
click at [707, 164] on div "hero . moveUp ( steps )" at bounding box center [884, 350] width 359 height 392
click at [706, 165] on div "hero . moveUp ( steps )" at bounding box center [884, 350] width 359 height 392
type textarea "steps = 2"
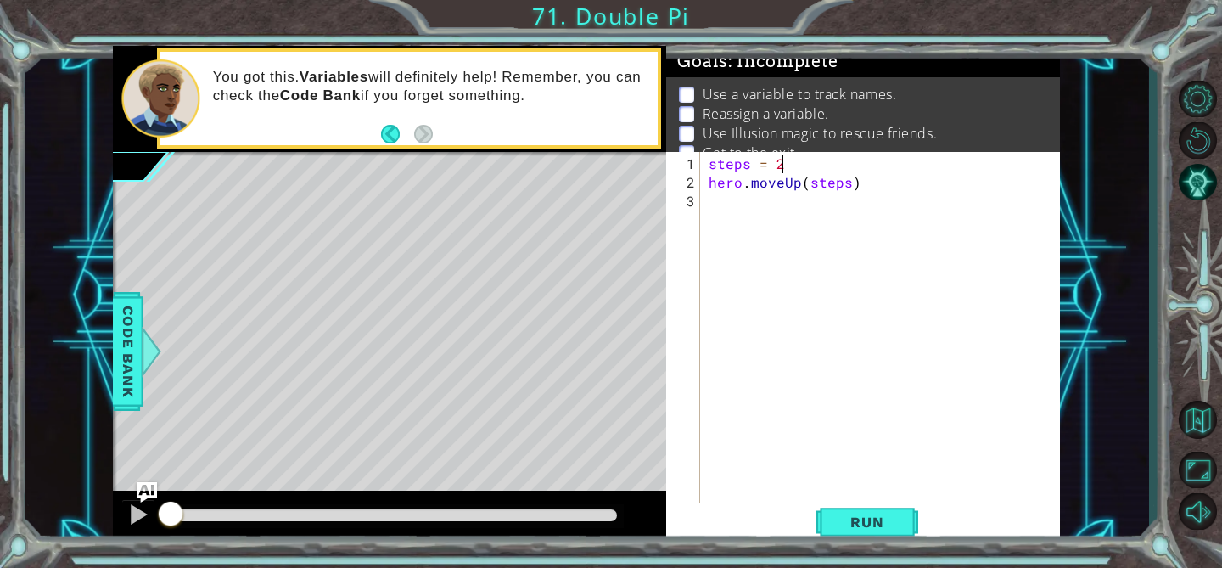
scroll to position [0, 3]
click at [729, 200] on div "steps = 2 hero . moveUp ( steps )" at bounding box center [884, 350] width 359 height 392
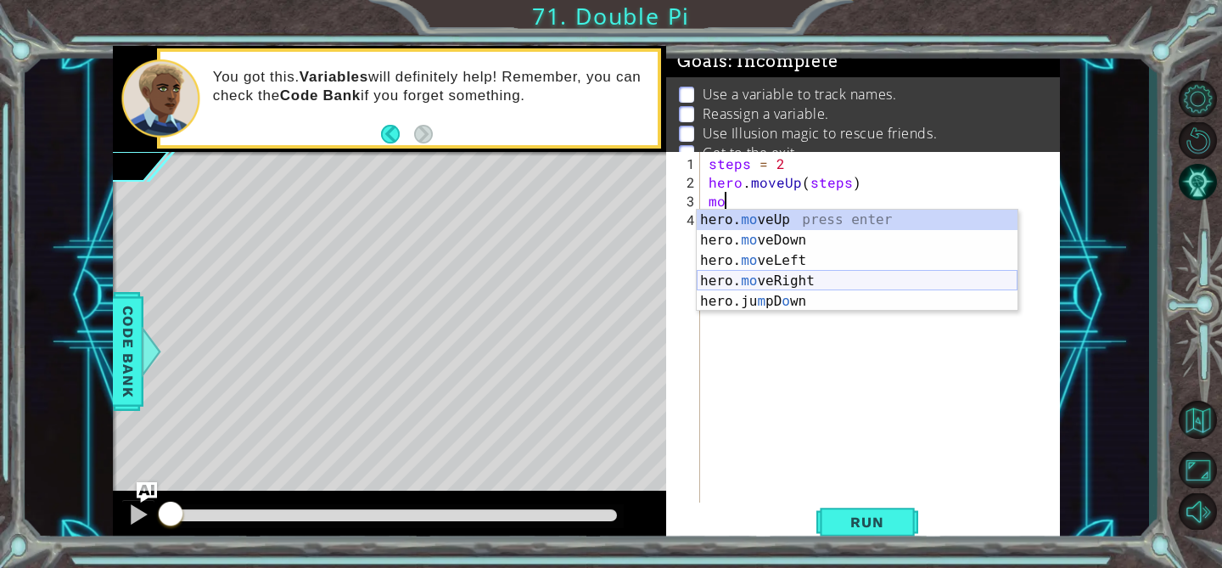
click at [777, 285] on div "hero. mo veUp press enter hero. mo veDown press enter hero. mo veLeft press ent…" at bounding box center [857, 281] width 321 height 143
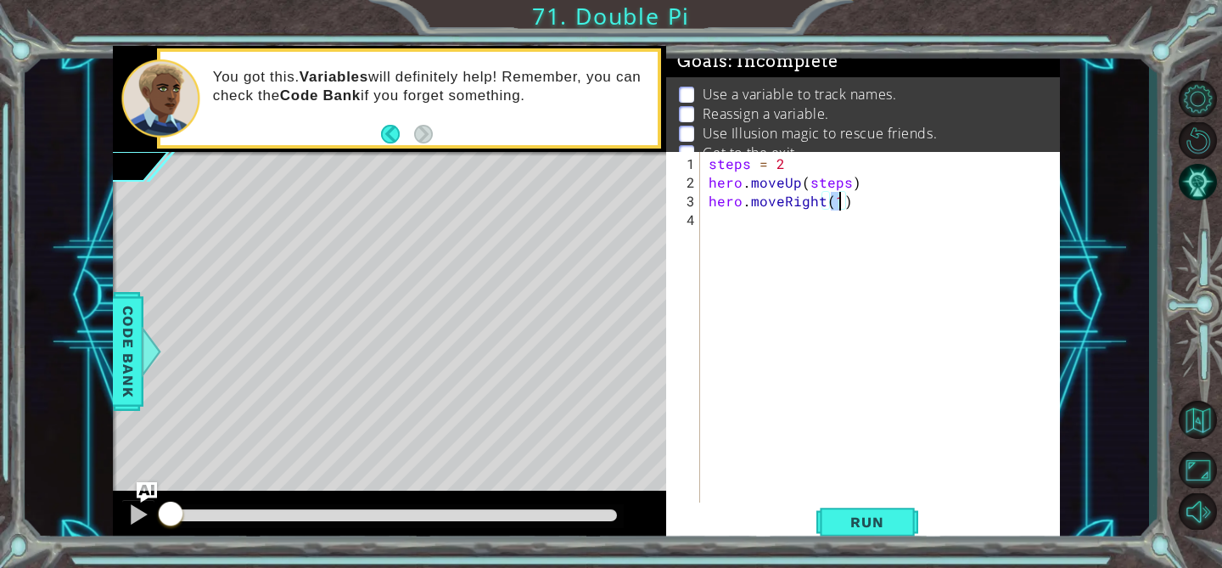
scroll to position [0, 8]
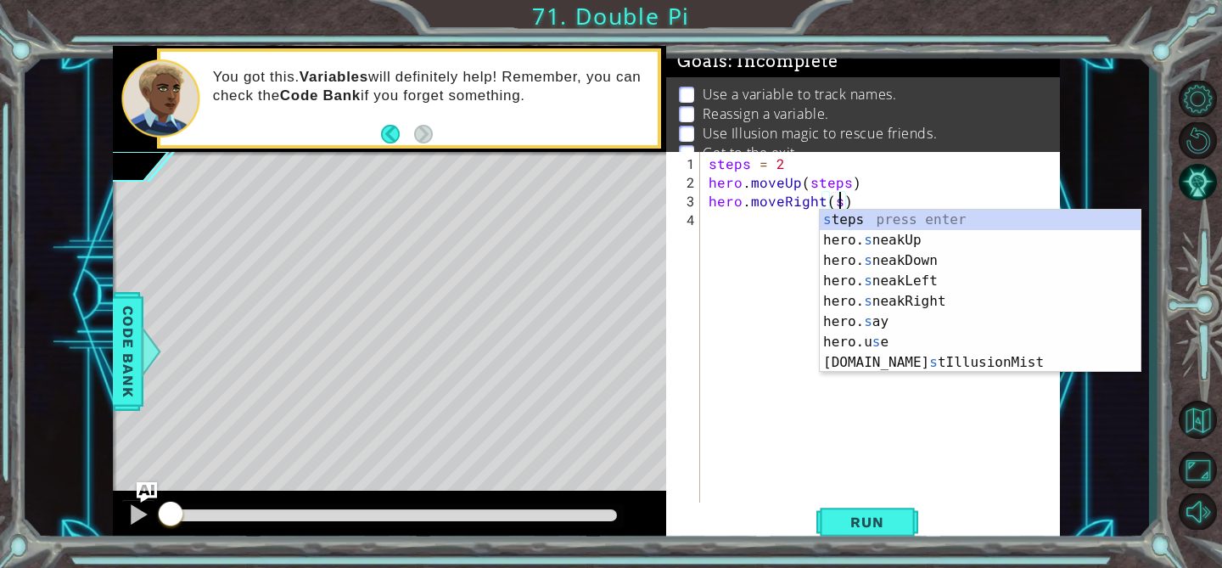
type textarea "hero.moveRight(steps)"
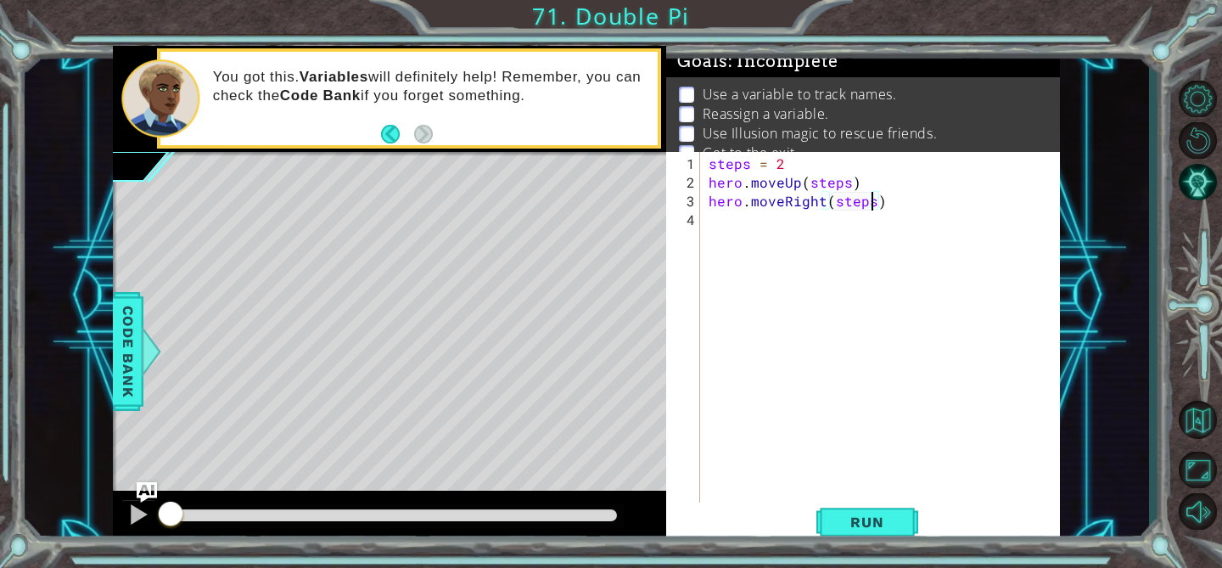
click at [733, 230] on div "steps = 2 hero . moveUp ( steps ) hero . moveRight ( steps )" at bounding box center [884, 350] width 359 height 392
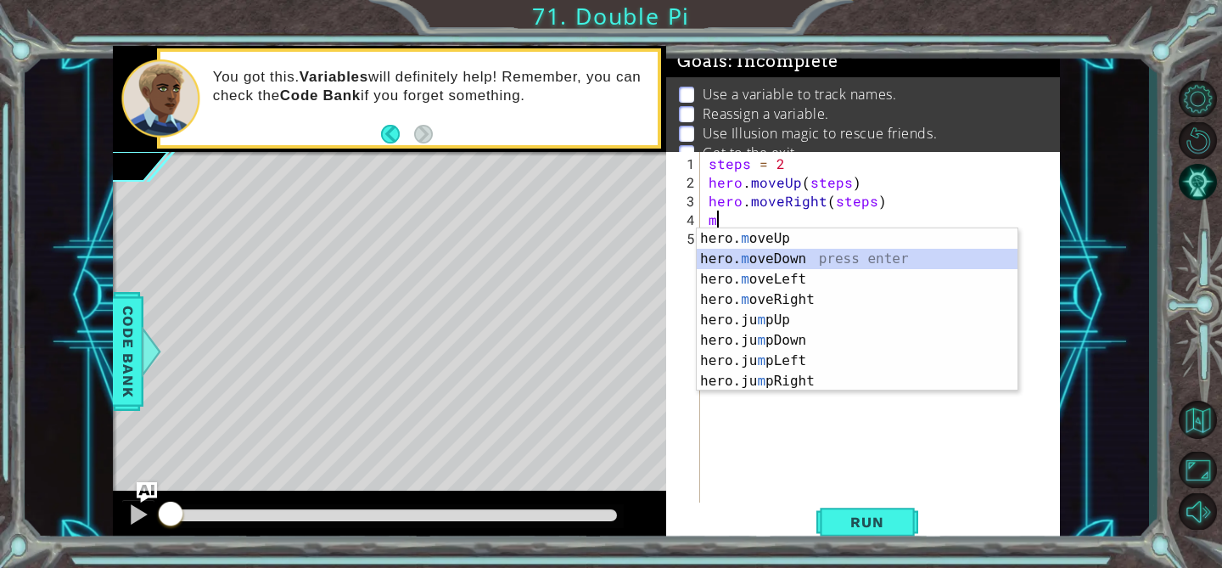
click at [770, 253] on div "hero. m oveUp press enter hero. m oveDown press enter hero. m oveLeft press ent…" at bounding box center [857, 330] width 321 height 204
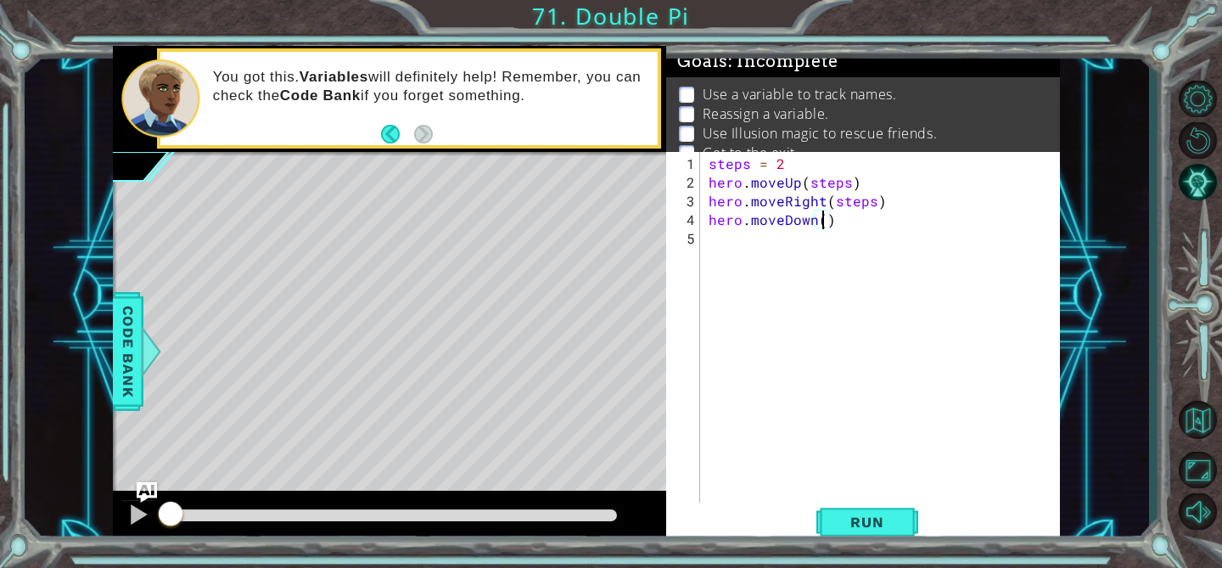
scroll to position [0, 7]
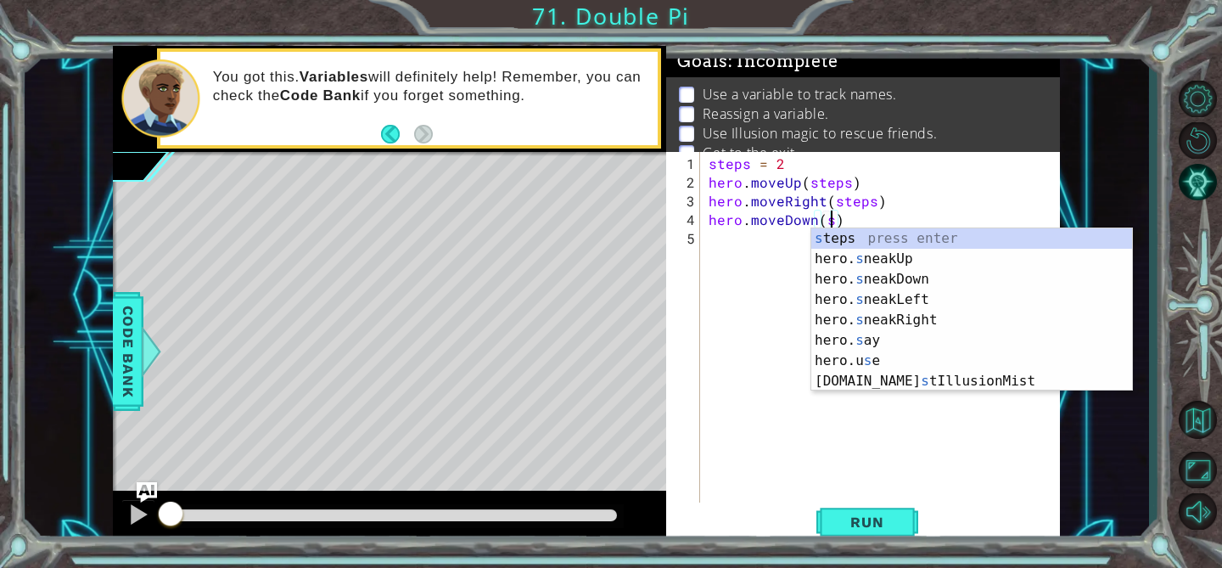
type textarea "hero.moveDown(steps)"
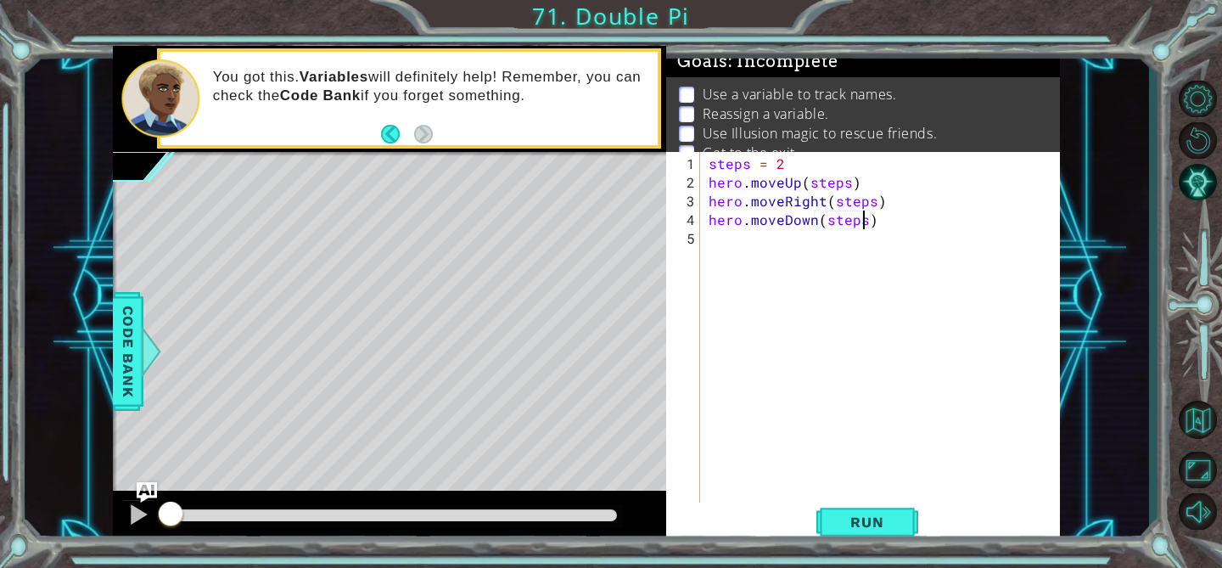
click at [770, 248] on div "steps = 2 hero . moveUp ( steps ) hero . moveRight ( steps ) hero . moveDown ( …" at bounding box center [884, 350] width 359 height 392
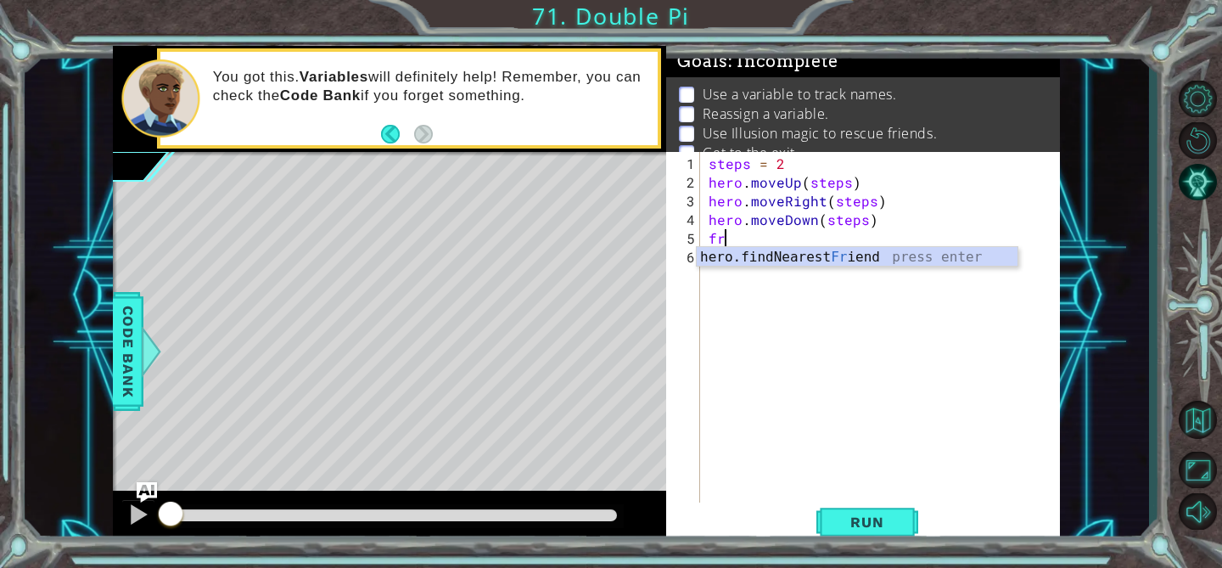
type textarea "fri"
click at [793, 256] on div "hero.findNearest Fri end press enter" at bounding box center [857, 277] width 321 height 61
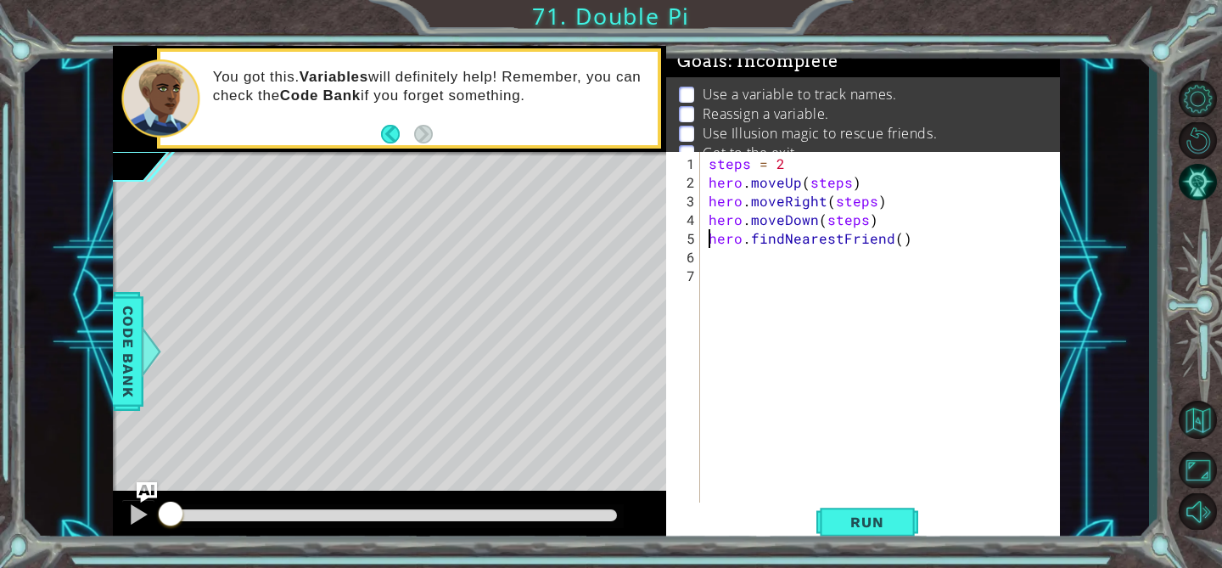
click at [708, 243] on div "steps = 2 hero . moveUp ( steps ) hero . moveRight ( steps ) hero . moveDown ( …" at bounding box center [884, 350] width 359 height 392
type textarea "friend = hero.findNearestFriend()"
click at [738, 253] on div "steps = 2 hero . moveUp ( steps ) hero . moveRight ( steps ) hero . moveDown ( …" at bounding box center [884, 350] width 359 height 392
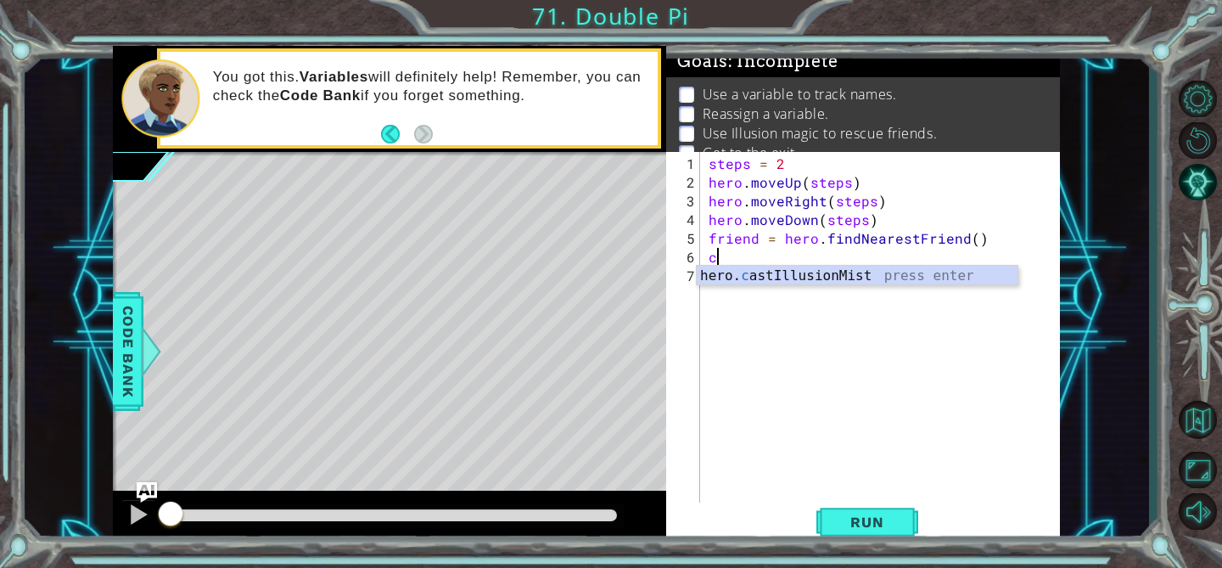
type textarea "hero.castIllusionMist(friend)"
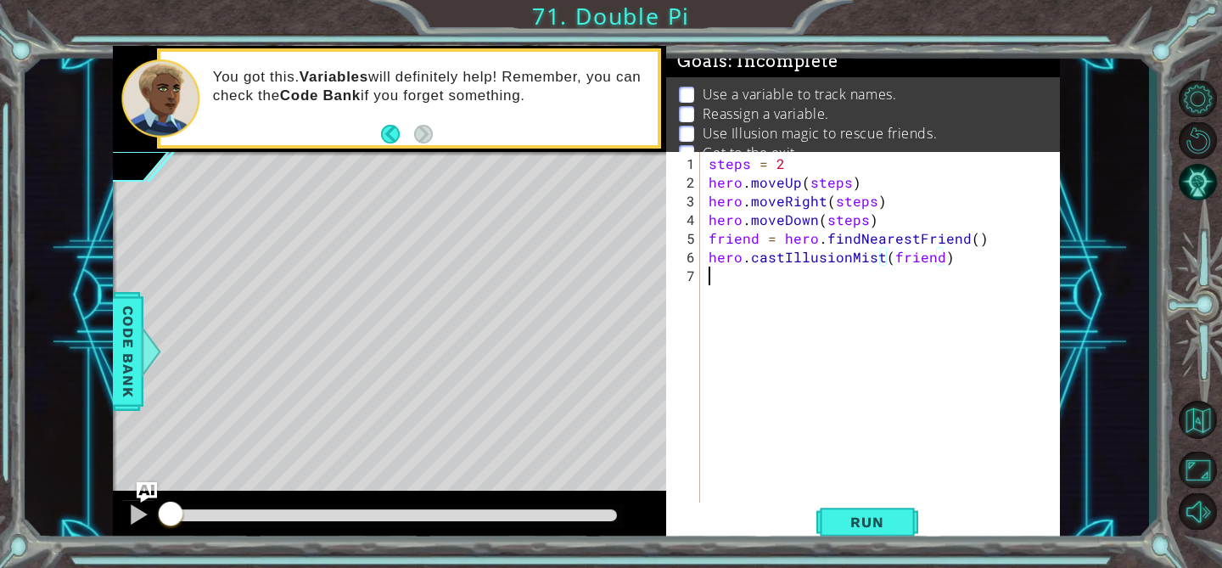
click at [770, 287] on div "steps = 2 hero . moveUp ( steps ) hero . moveRight ( steps ) hero . moveDown ( …" at bounding box center [884, 350] width 359 height 392
type textarea "hero.moveUp(3)"
click at [769, 300] on div "steps = 2 hero . moveUp ( steps ) hero . moveRight ( steps ) hero . moveDown ( …" at bounding box center [884, 350] width 359 height 392
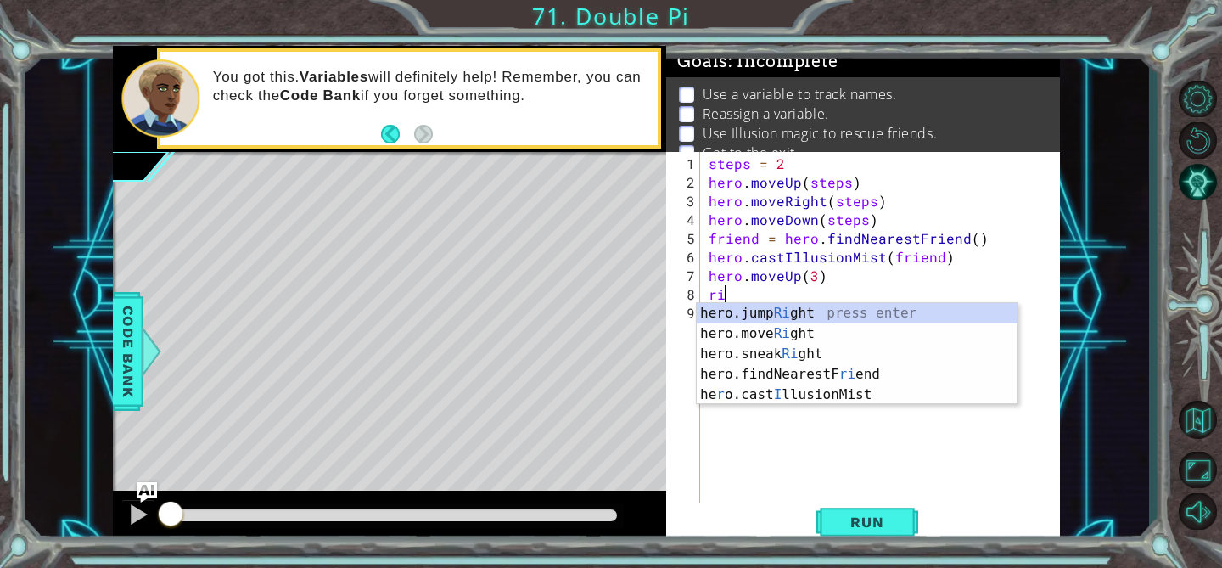
type textarea "r"
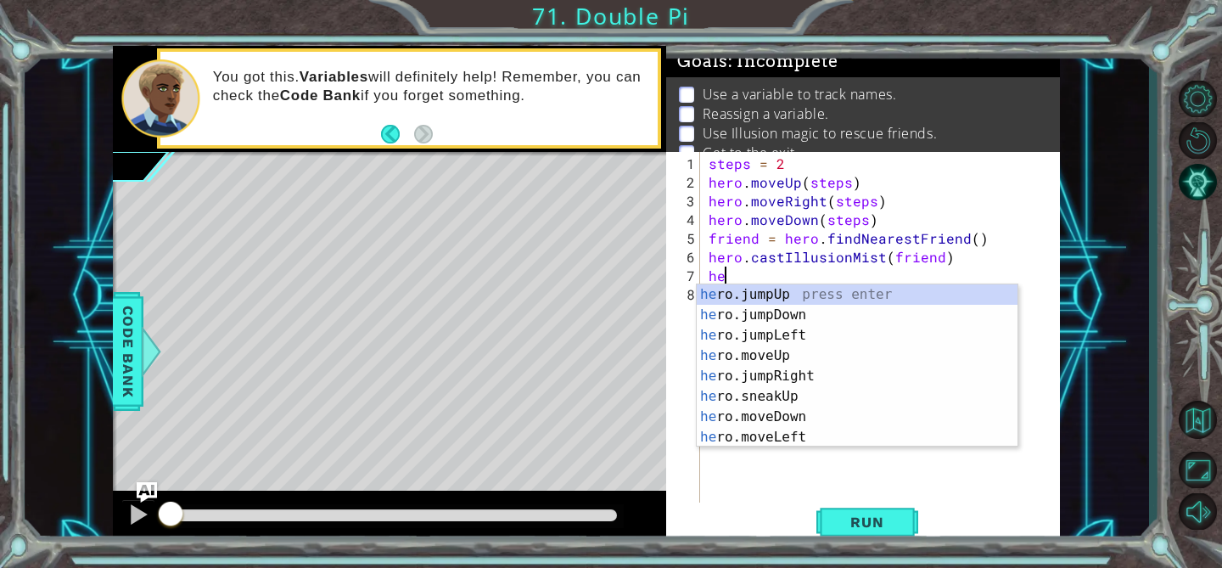
type textarea "h"
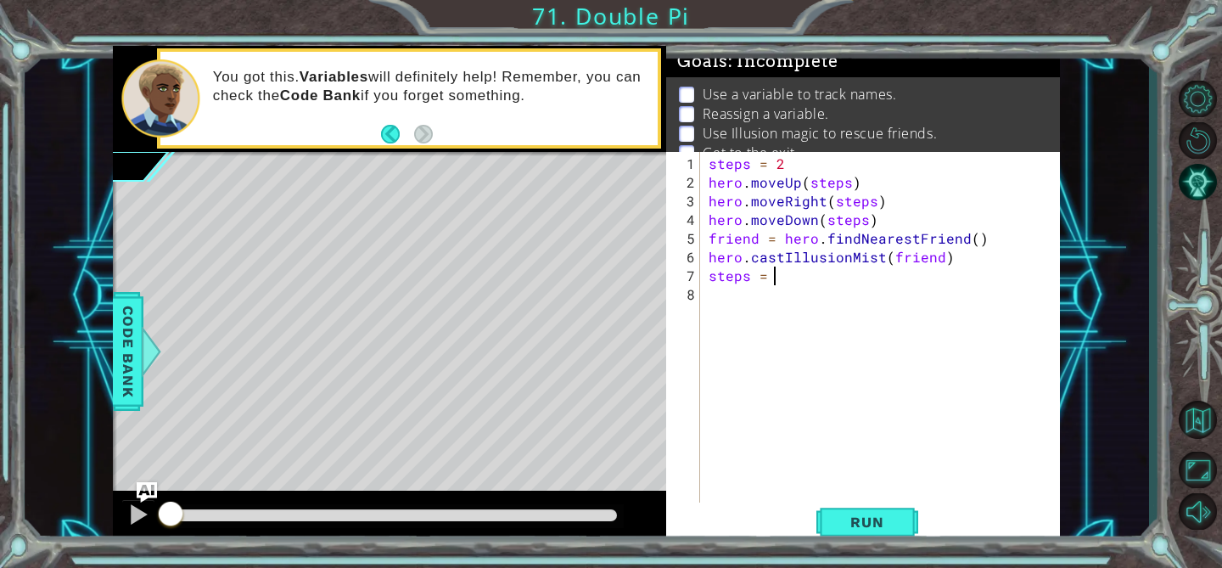
type textarea "steps = 3"
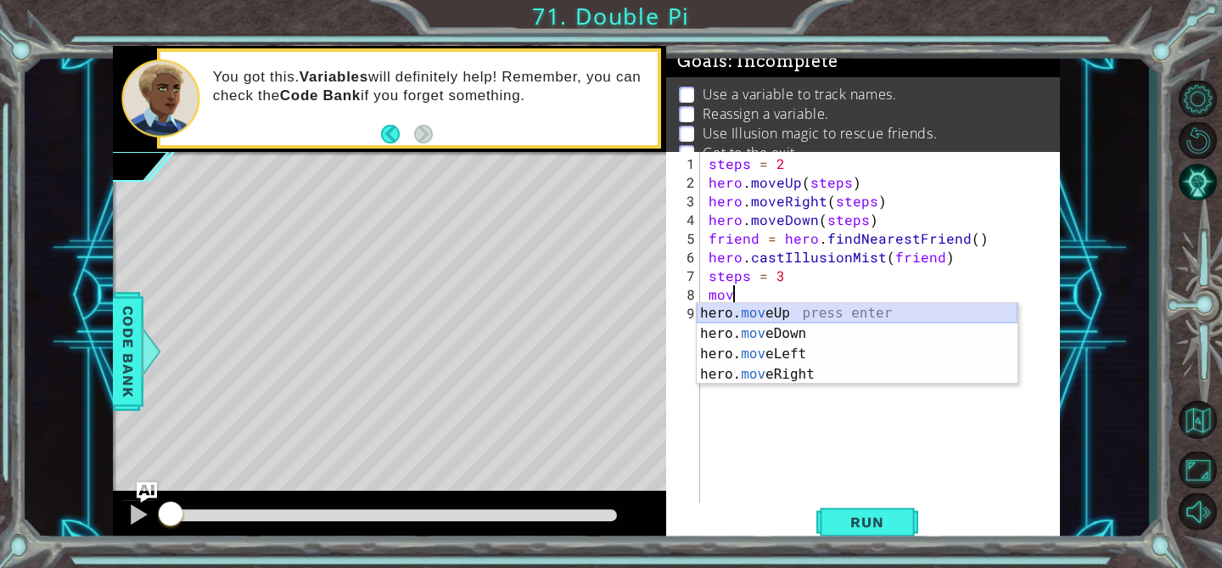
click at [777, 312] on div "hero. mov eUp press enter hero. mov eDown press enter hero. mov eLeft press ent…" at bounding box center [857, 364] width 321 height 122
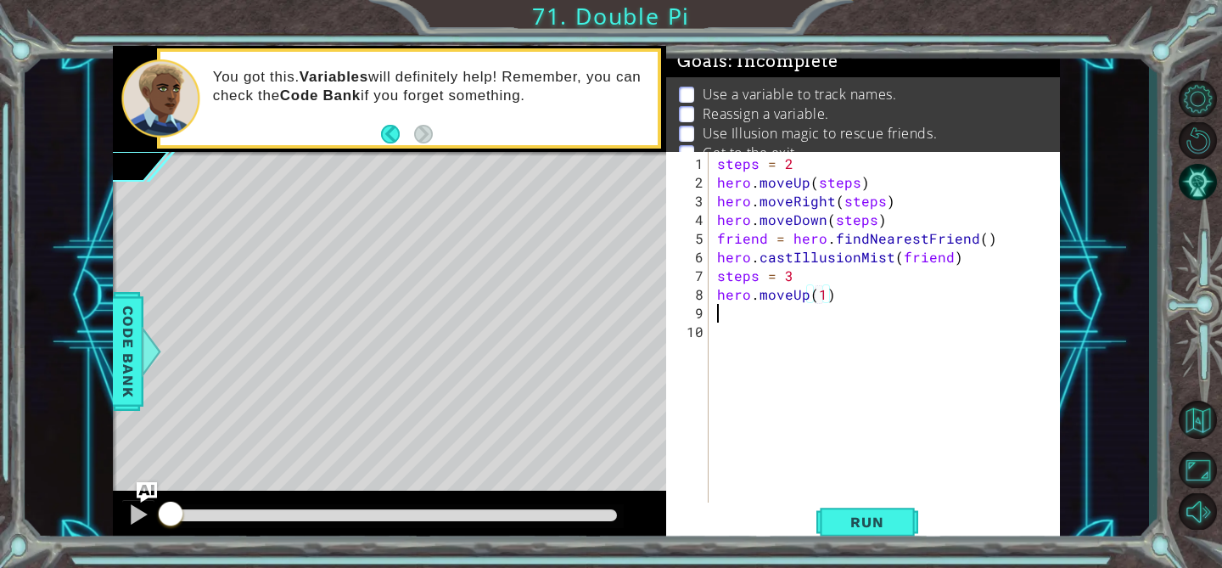
type textarea "hero.moveUp(1)s"
type textarea "hero.moveUp(steps)"
click at [753, 316] on div "steps = 2 hero . moveUp ( steps ) hero . moveRight ( steps ) hero . moveDown ( …" at bounding box center [884, 350] width 359 height 392
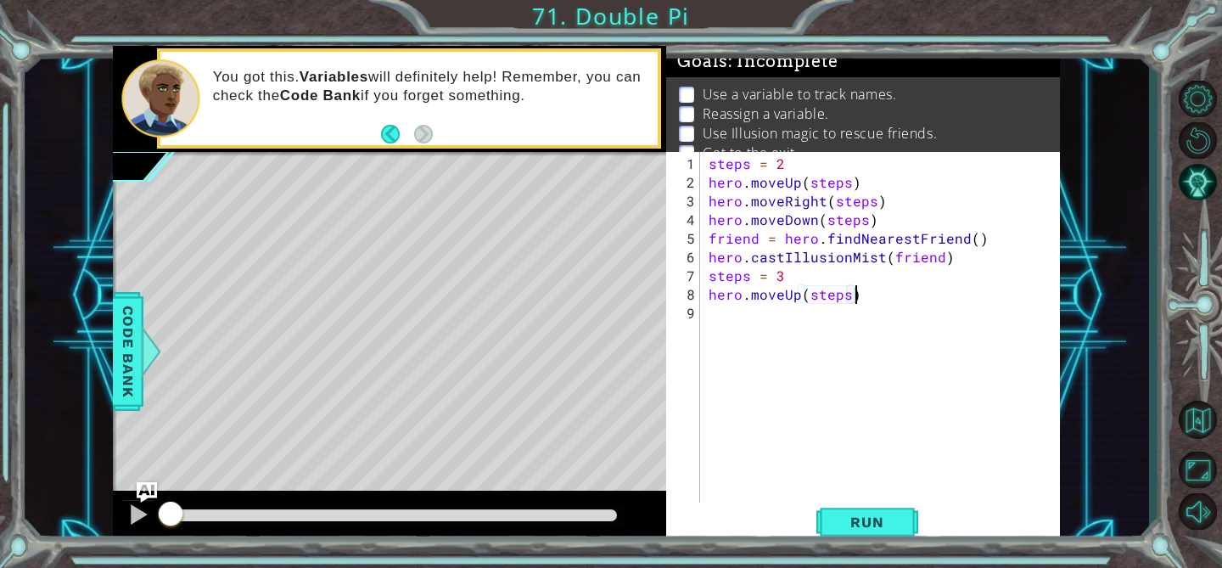
scroll to position [0, 0]
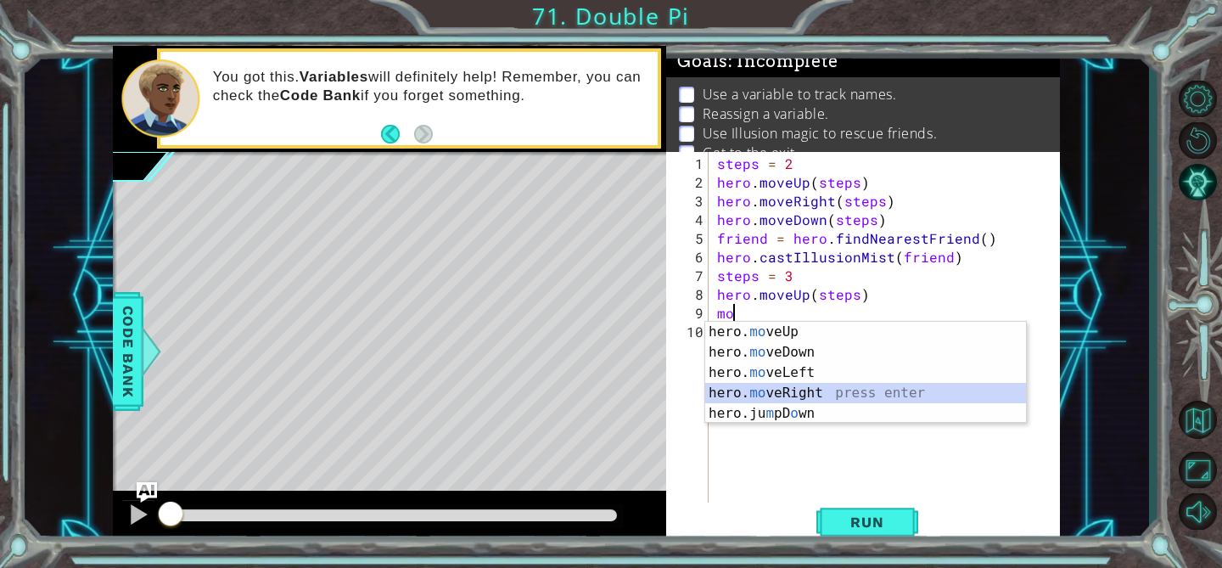
click at [801, 386] on div "hero. mo veUp press enter hero. mo veDown press enter hero. mo veLeft press ent…" at bounding box center [865, 393] width 321 height 143
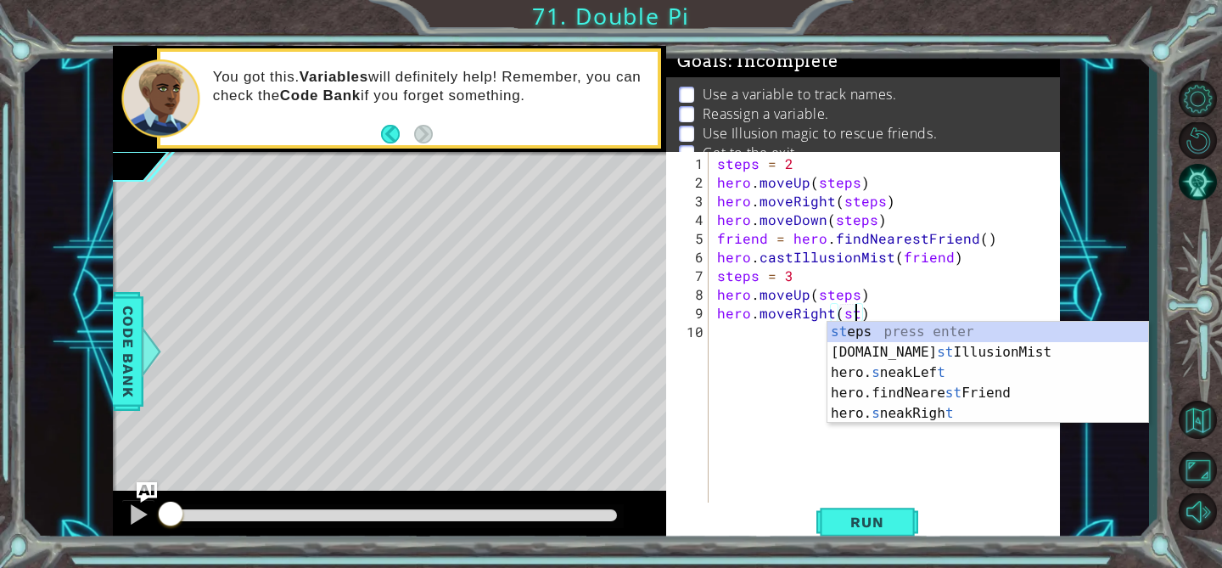
scroll to position [0, 8]
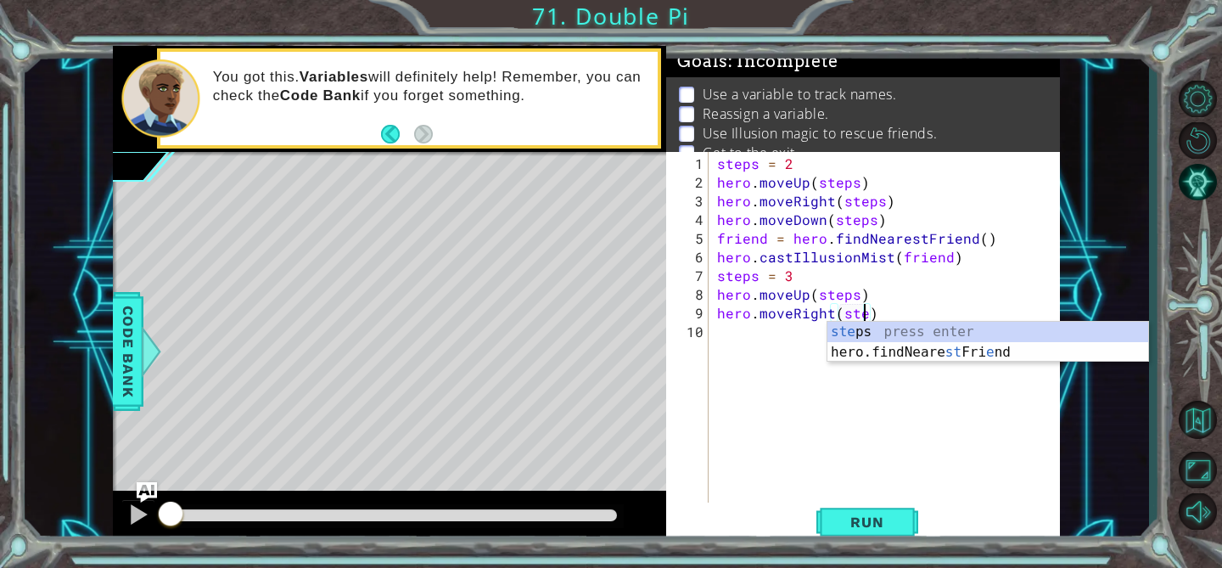
type textarea "hero.moveRight(steps)"
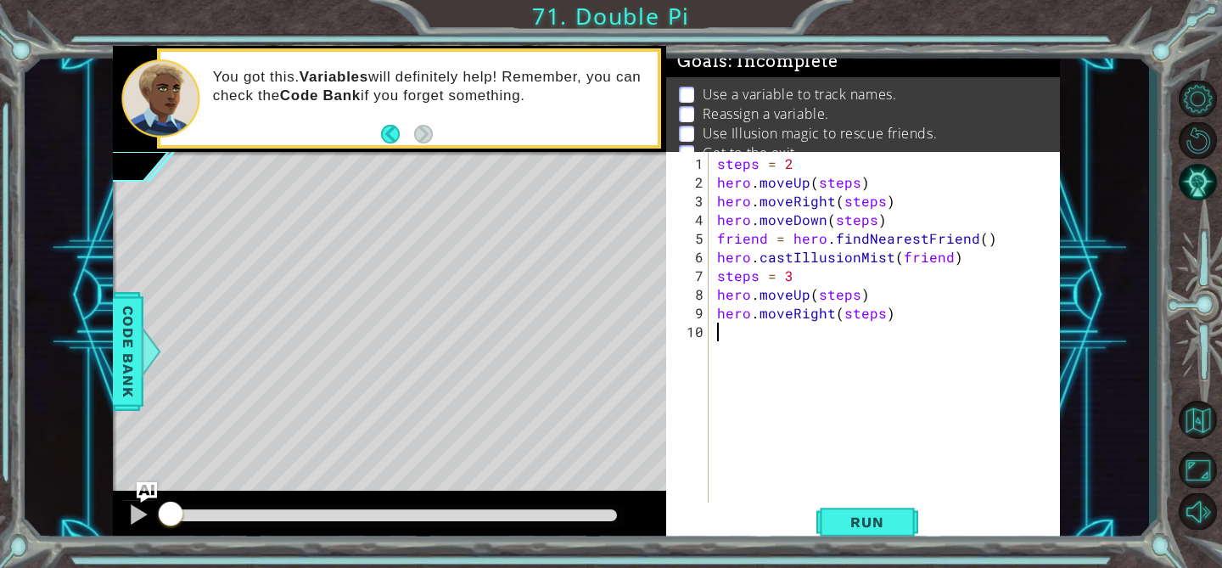
click at [753, 339] on div "steps = 2 hero . moveUp ( steps ) hero . moveRight ( steps ) hero . moveDown ( …" at bounding box center [889, 350] width 351 height 392
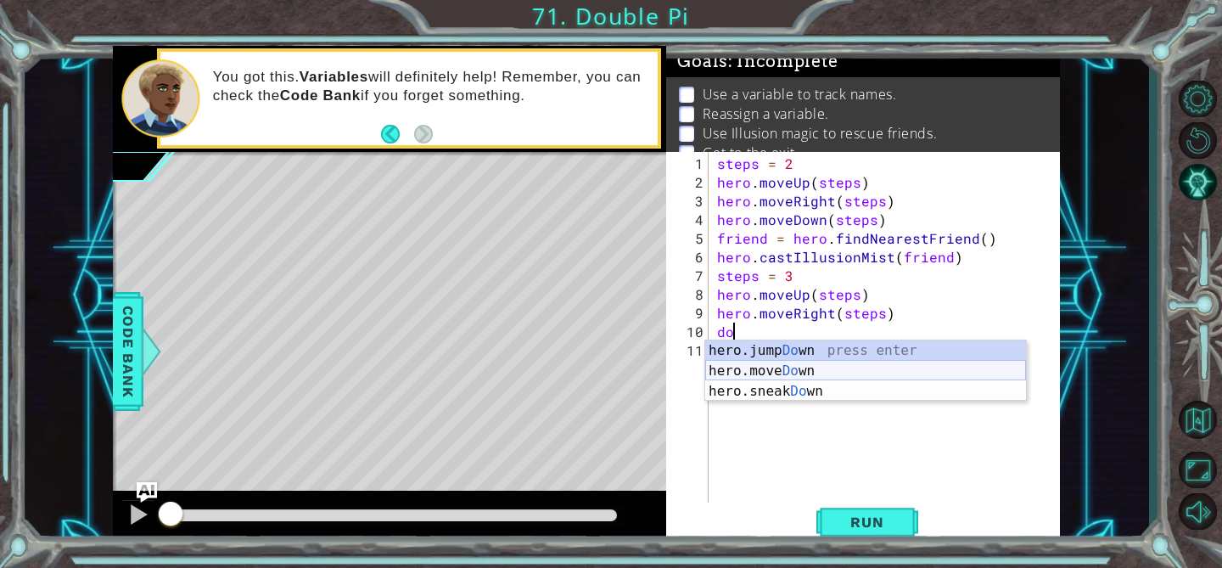
click at [787, 365] on div "hero.jump Do wn press enter hero.move Do wn press enter hero.sneak Do wn press …" at bounding box center [865, 391] width 321 height 102
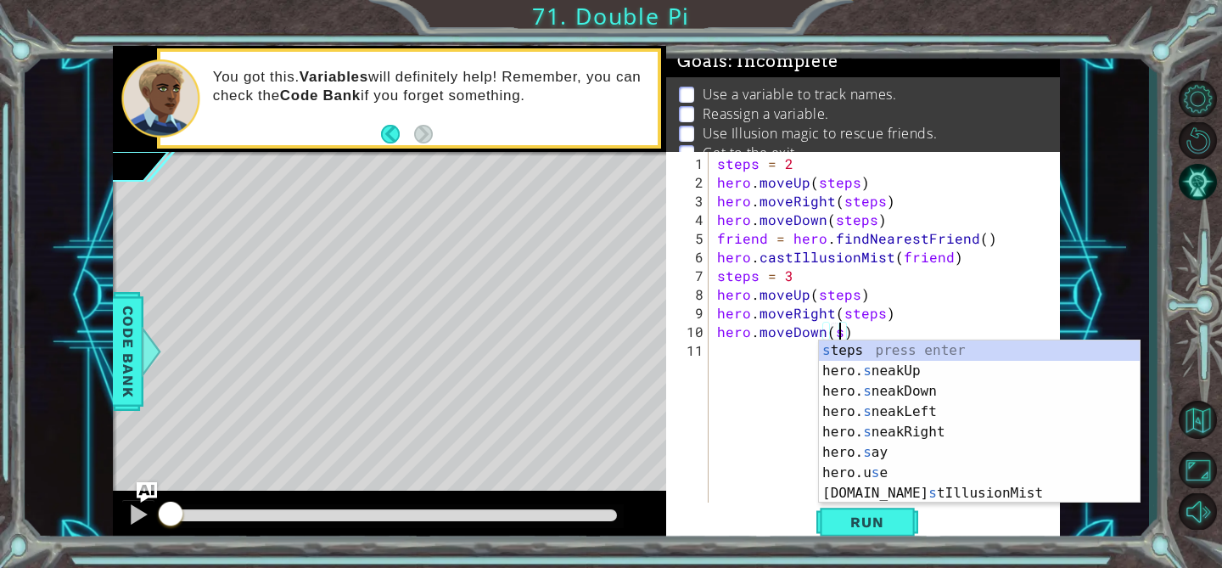
scroll to position [0, 7]
click at [857, 349] on div "s teps press enter hero. s neakUp press enter hero. s neakDown press enter hero…" at bounding box center [979, 442] width 321 height 204
type textarea "hero.moveDown(steps)"
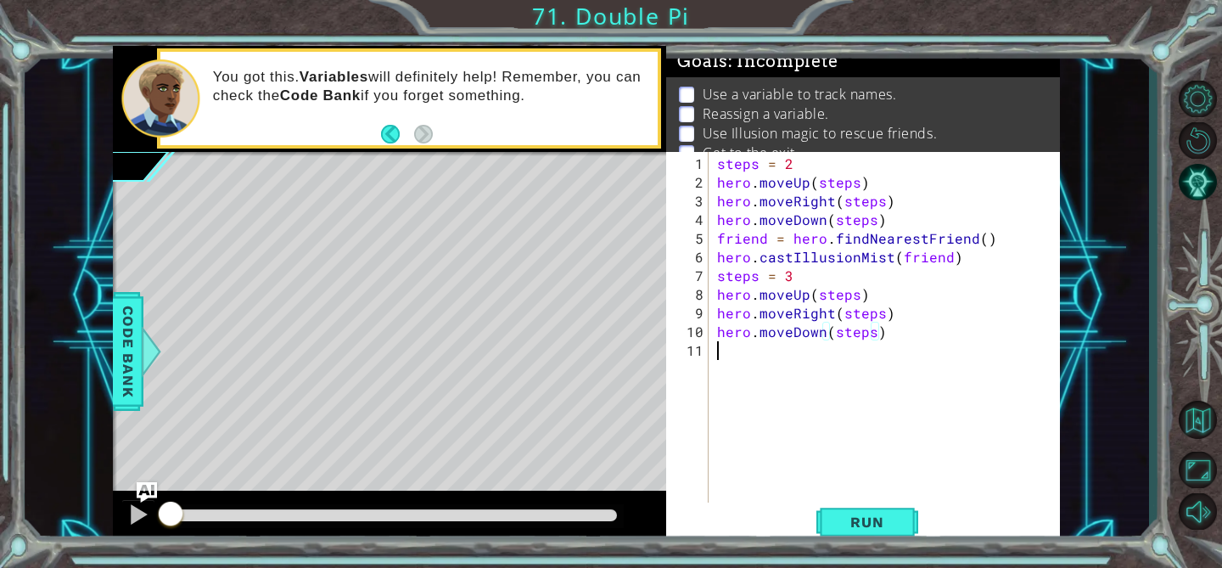
click at [778, 367] on div "steps = 2 hero . moveUp ( steps ) hero . moveRight ( steps ) hero . moveDown ( …" at bounding box center [889, 350] width 351 height 392
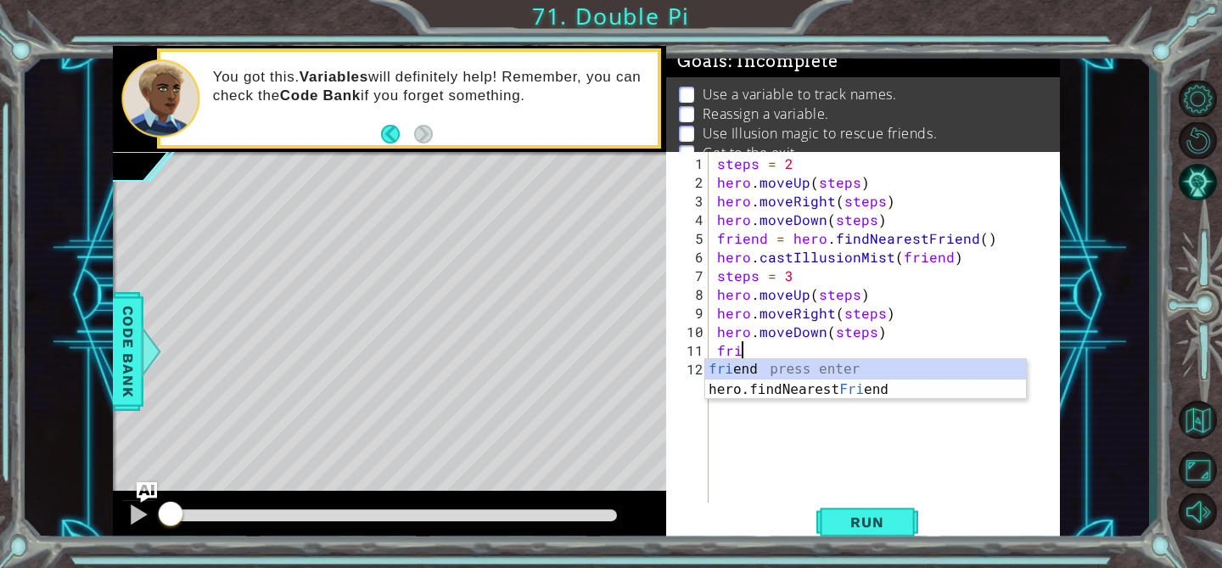
scroll to position [0, 0]
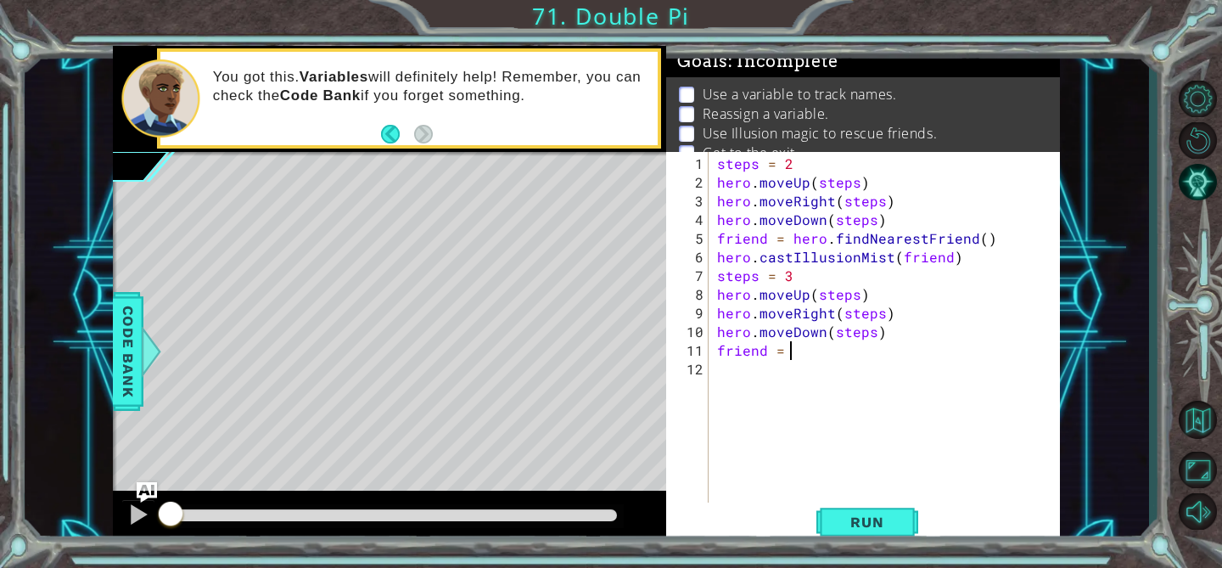
type textarea "friend = f"
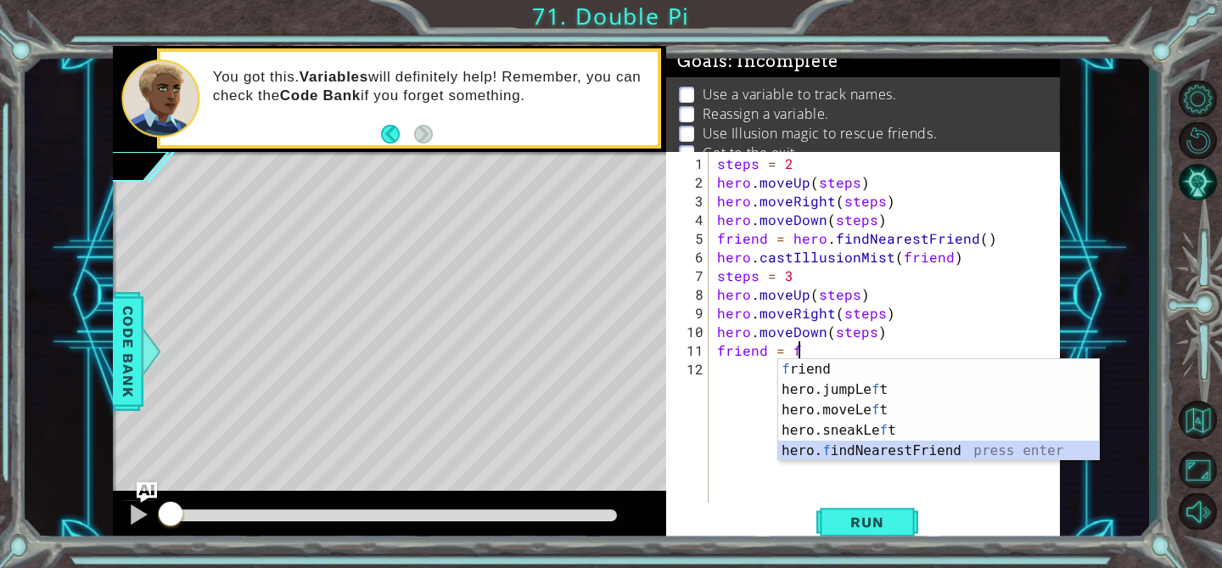
click at [827, 453] on div "f riend press enter hero.jumpLe f t press enter hero.moveLe f t press enter her…" at bounding box center [938, 430] width 321 height 143
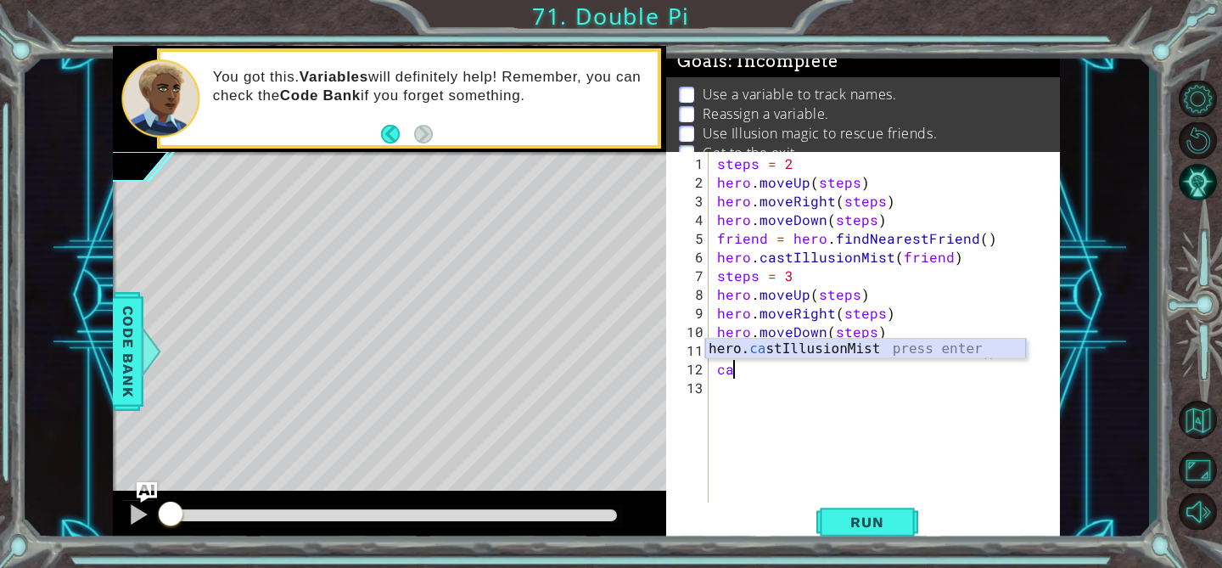
click at [796, 352] on div "hero. ca stIllusionMist press enter" at bounding box center [865, 369] width 321 height 61
type textarea "hero.castIllusionMist(friend)"
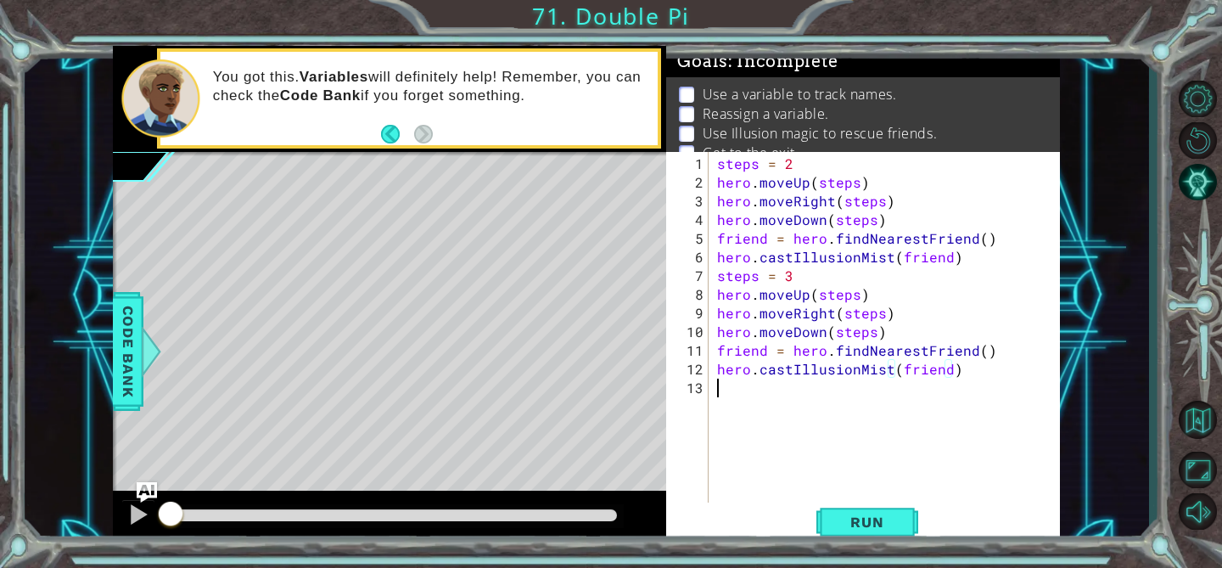
click at [788, 395] on div "steps = 2 hero . moveUp ( steps ) hero . moveRight ( steps ) hero . moveDown ( …" at bounding box center [889, 350] width 351 height 392
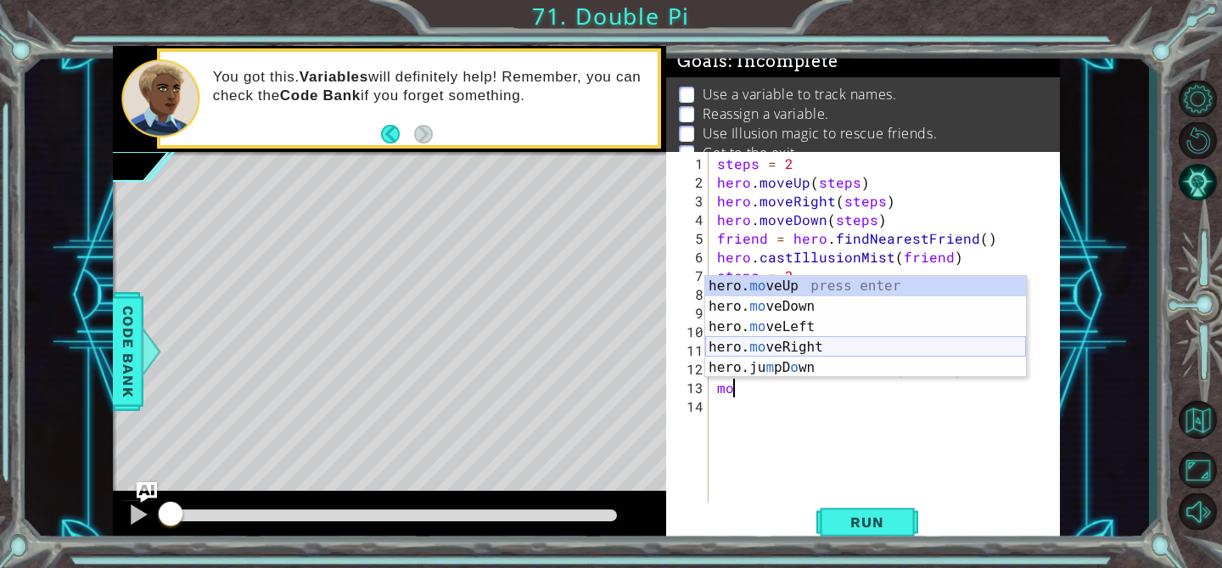
click at [812, 345] on div "hero. mo veUp press enter hero. mo veDown press enter hero. mo veLeft press ent…" at bounding box center [865, 347] width 321 height 143
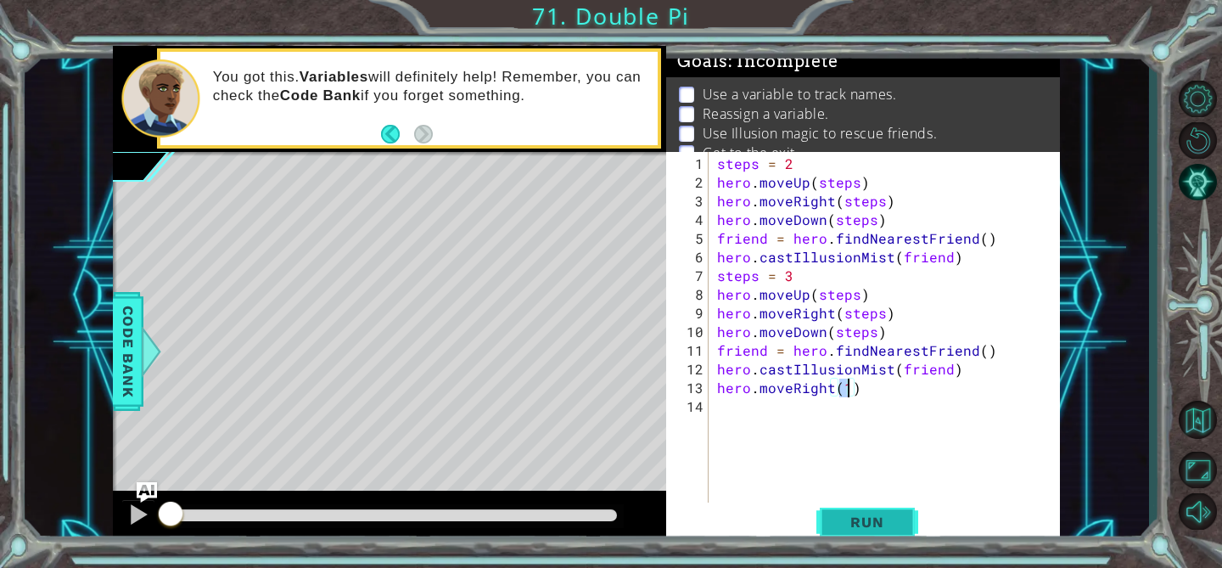
type textarea "hero.moveRight(1)"
click at [854, 518] on span "Run" at bounding box center [866, 521] width 67 height 17
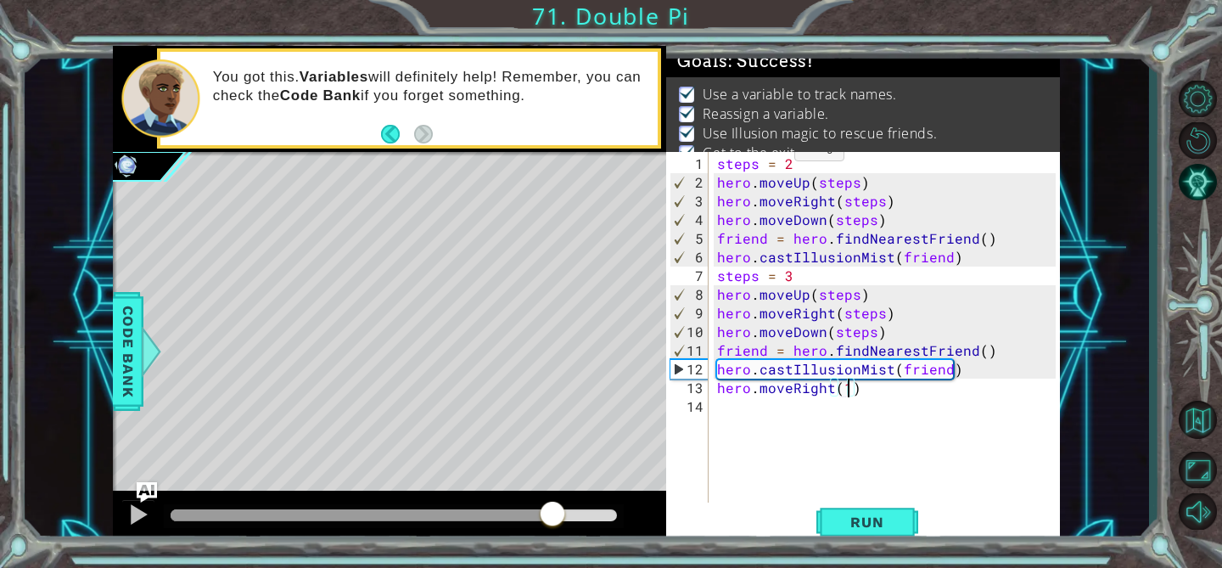
drag, startPoint x: 210, startPoint y: 521, endPoint x: 553, endPoint y: 496, distance: 343.7
click at [553, 496] on div at bounding box center [389, 517] width 553 height 54
drag, startPoint x: 550, startPoint y: 495, endPoint x: 572, endPoint y: 508, distance: 25.9
click at [537, 496] on div at bounding box center [389, 517] width 553 height 54
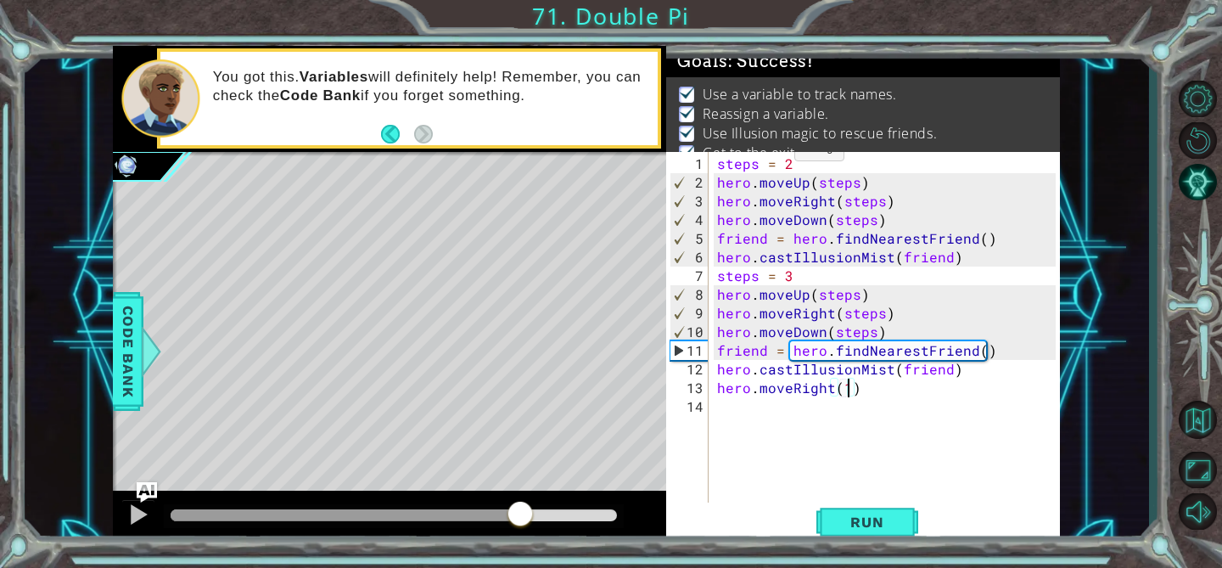
drag, startPoint x: 573, startPoint y: 508, endPoint x: 521, endPoint y: 510, distance: 51.8
click at [521, 508] on div at bounding box center [520, 515] width 31 height 31
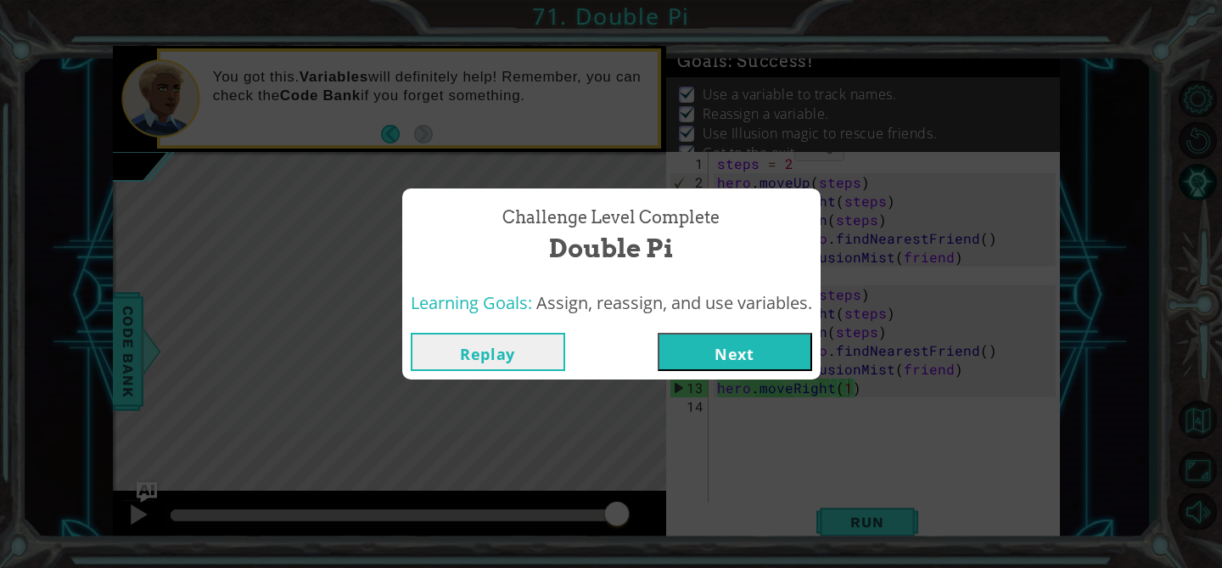
click at [727, 344] on button "Next" at bounding box center [735, 352] width 154 height 38
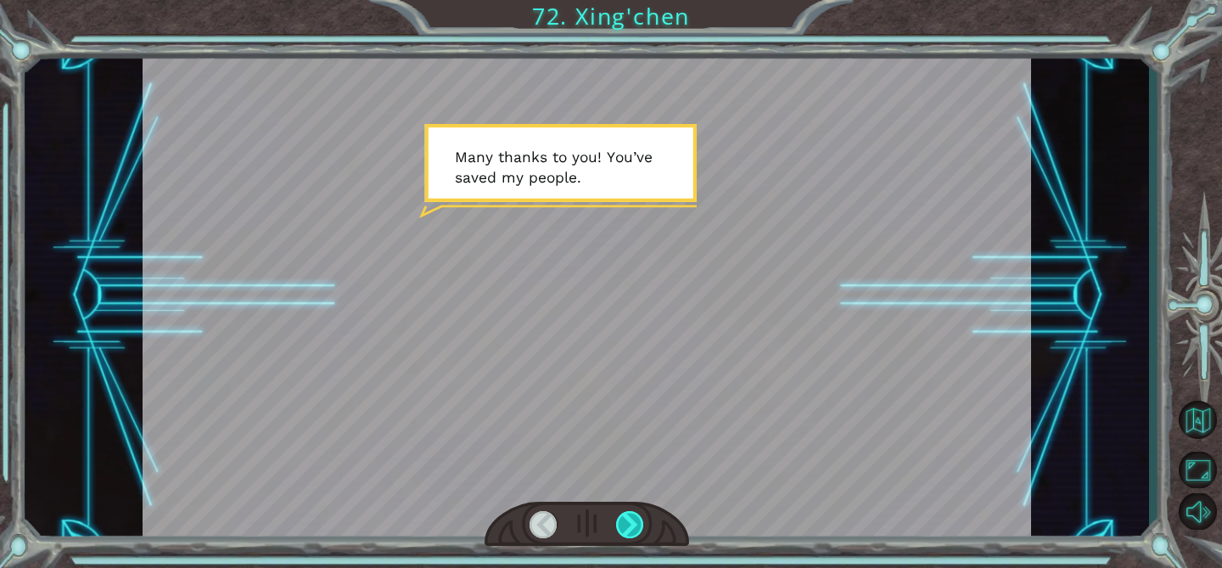
click at [628, 520] on div at bounding box center [630, 524] width 28 height 27
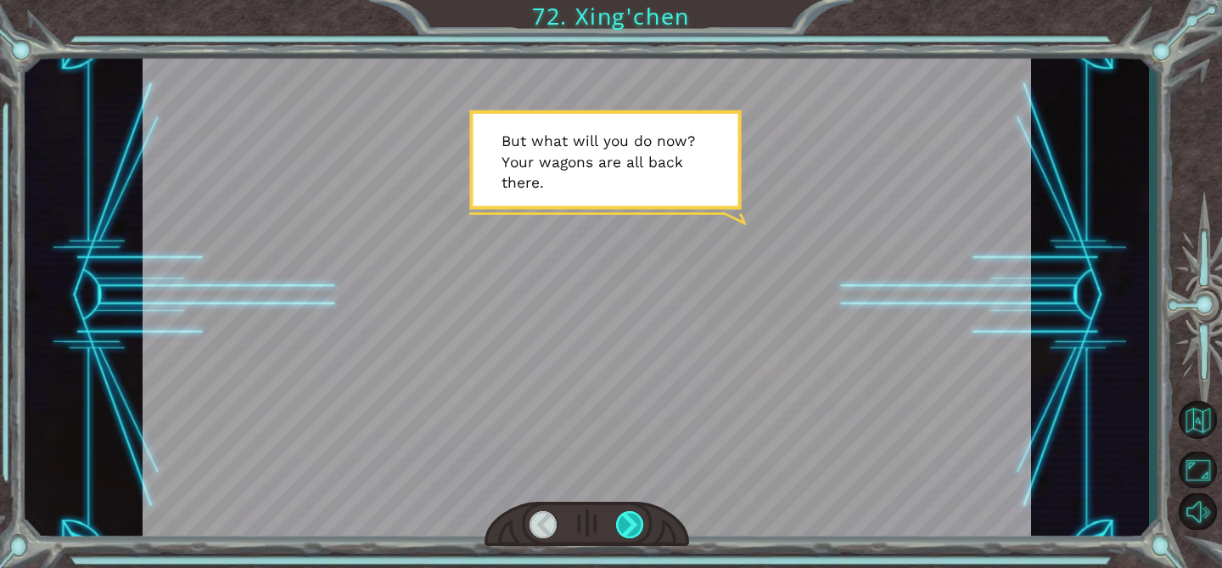
click at [628, 520] on div at bounding box center [630, 524] width 28 height 27
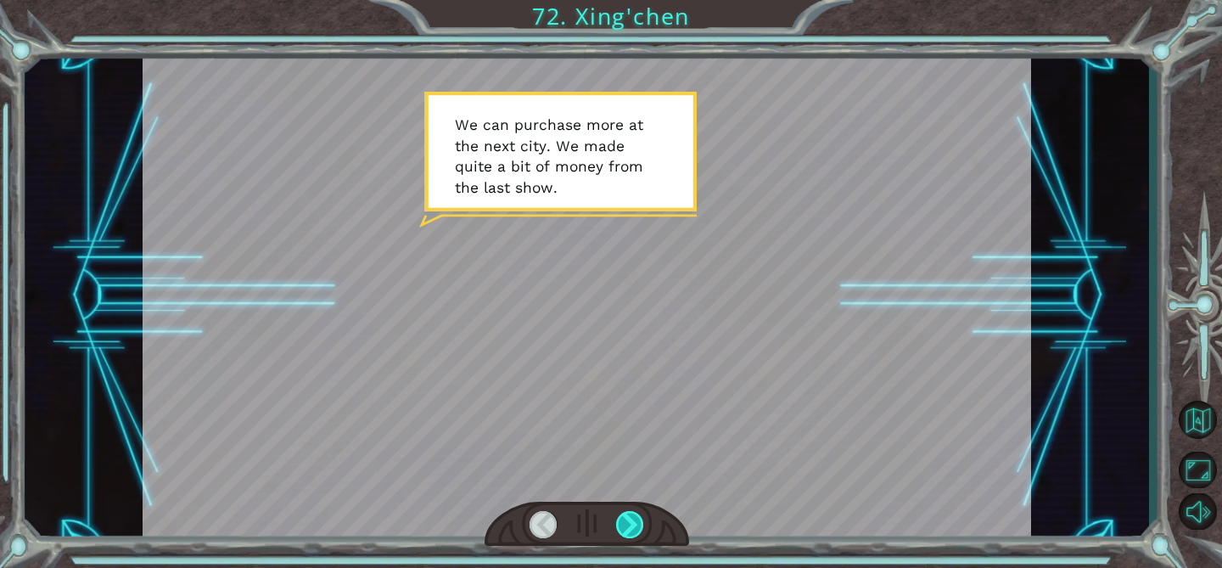
click at [628, 520] on div at bounding box center [630, 524] width 28 height 27
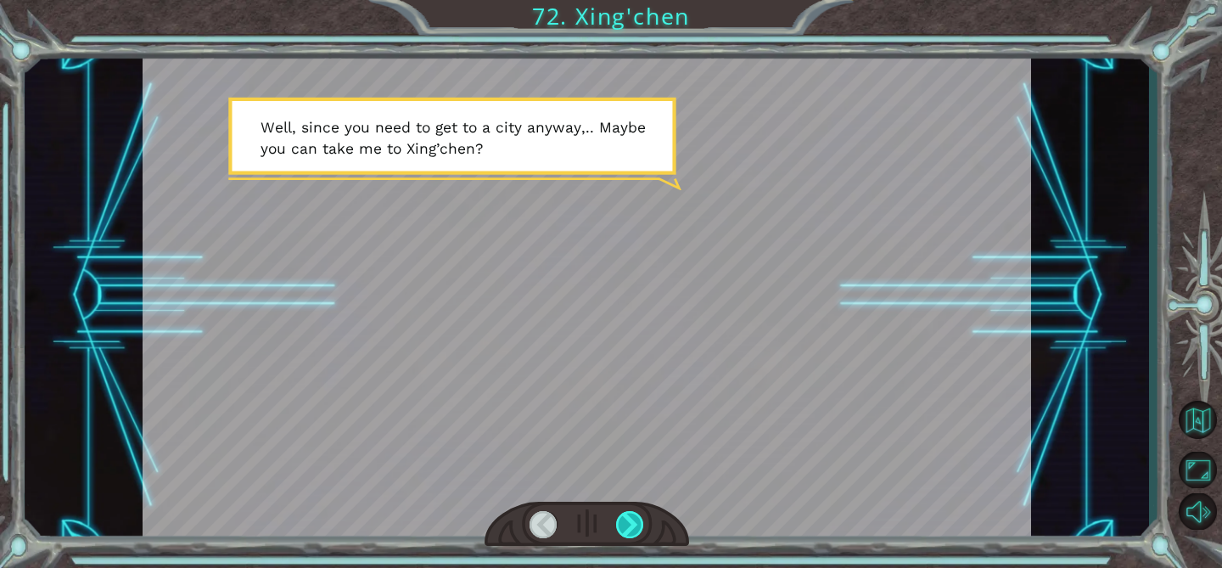
click at [628, 520] on div at bounding box center [630, 524] width 28 height 27
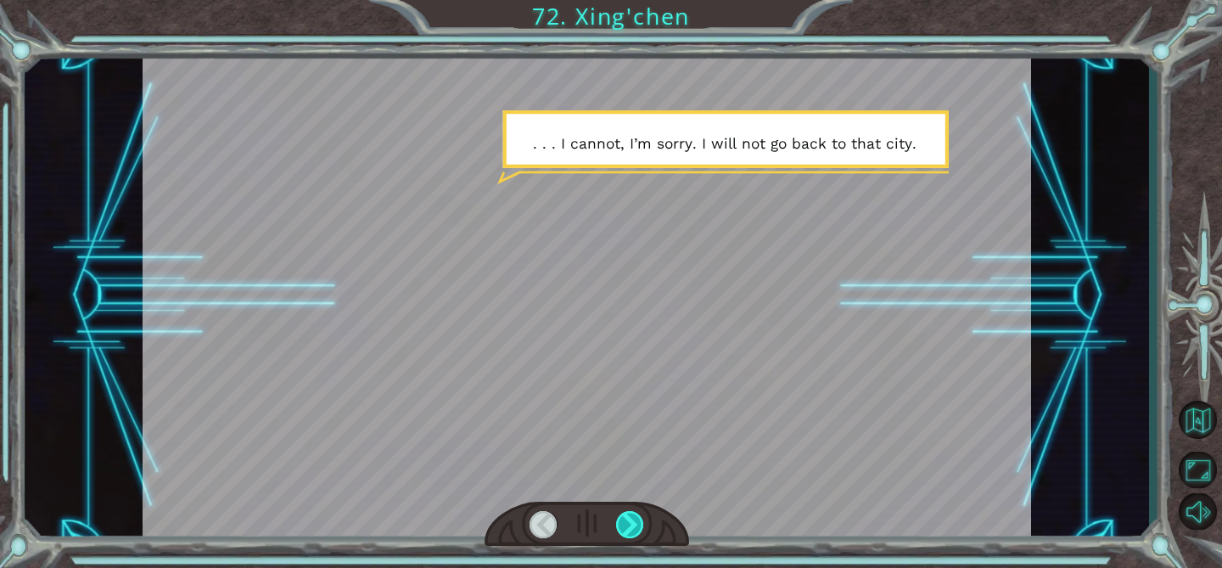
click at [628, 520] on div at bounding box center [630, 524] width 28 height 27
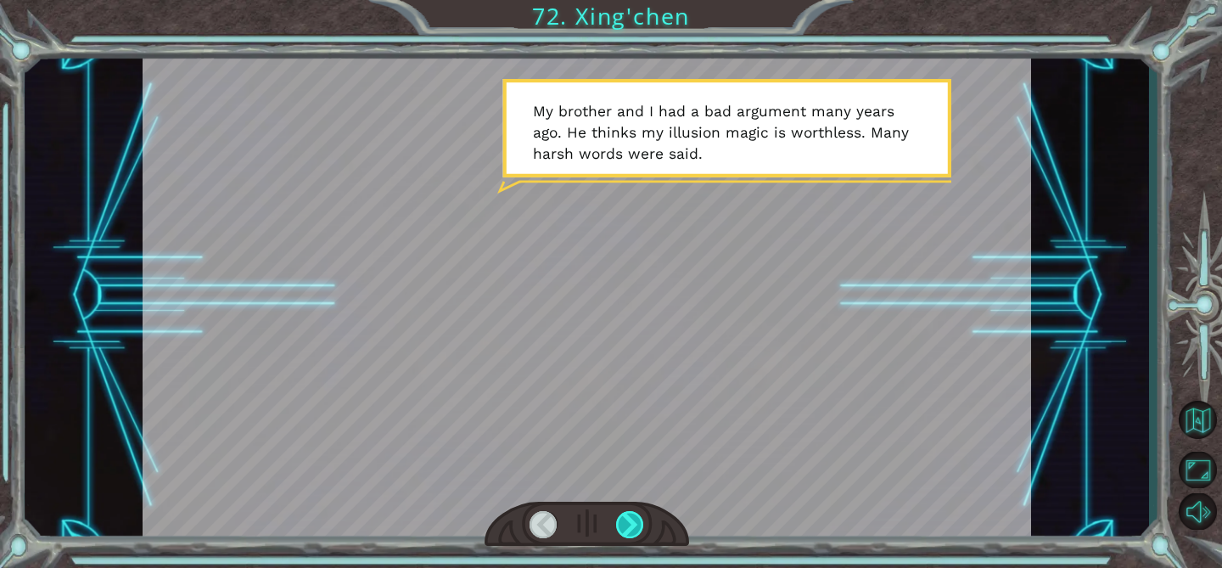
click at [628, 520] on div at bounding box center [630, 524] width 28 height 27
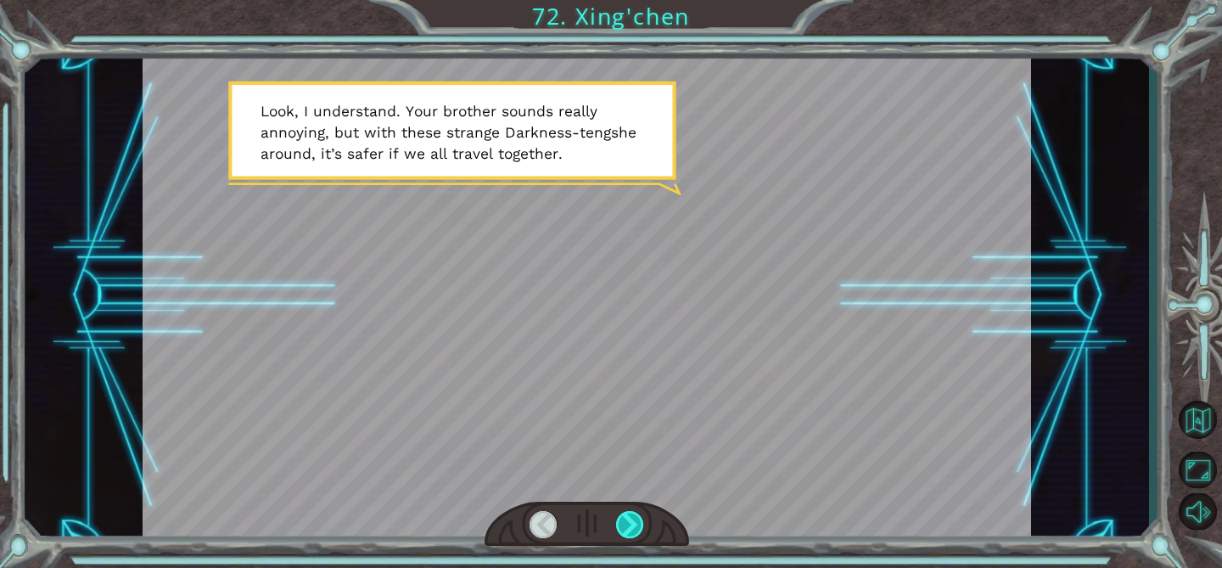
click at [628, 520] on div at bounding box center [630, 524] width 28 height 27
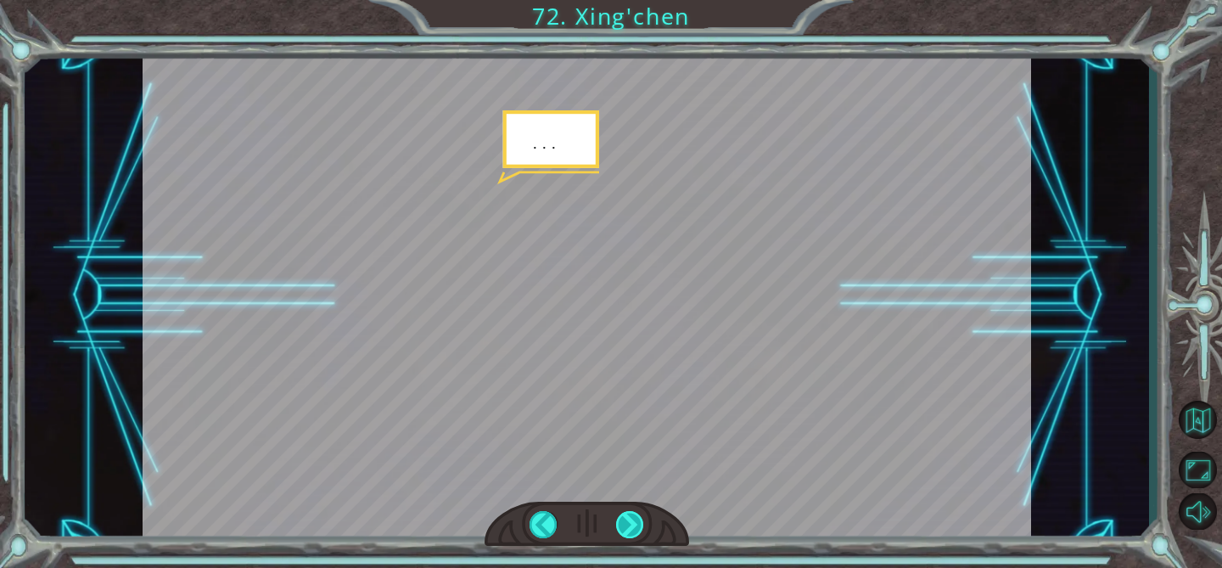
click at [628, 520] on div at bounding box center [630, 524] width 28 height 27
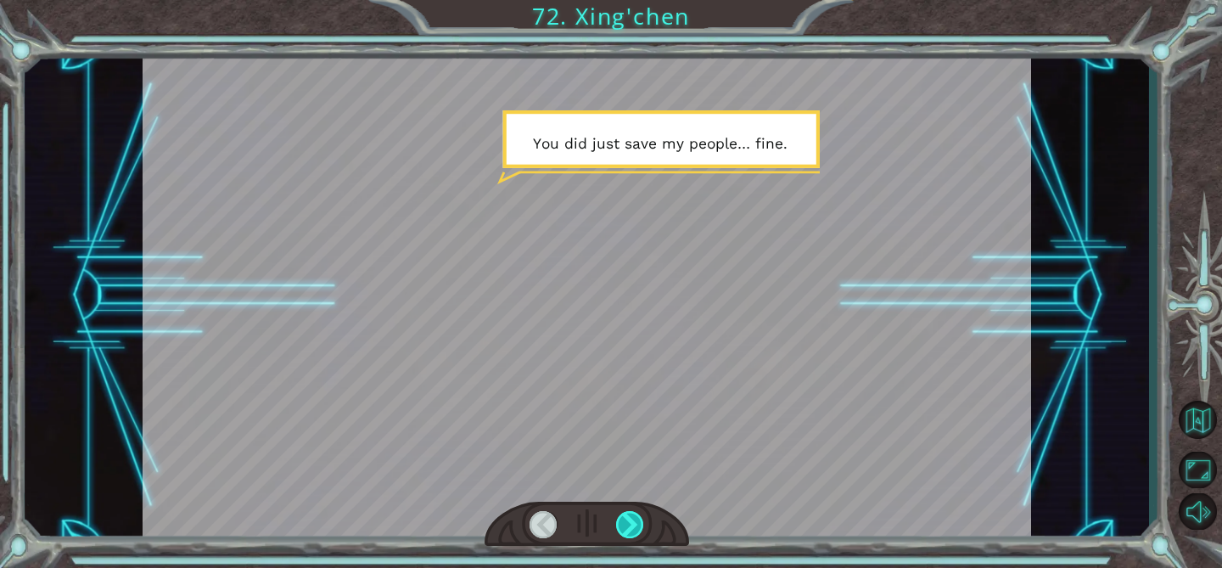
click at [628, 520] on div at bounding box center [630, 524] width 28 height 27
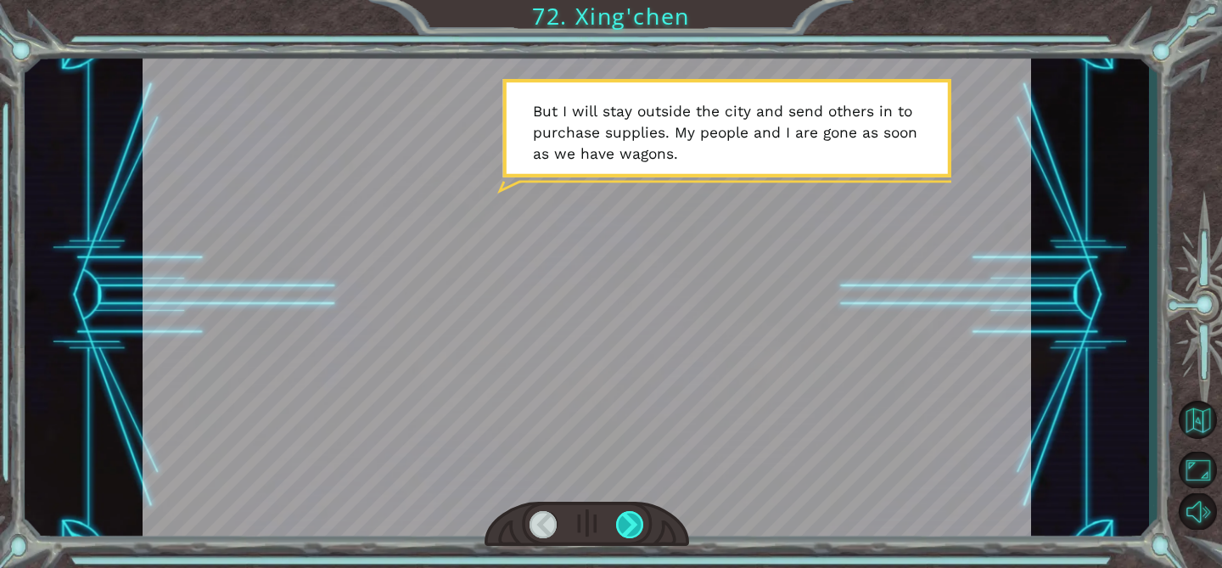
click at [628, 520] on div at bounding box center [630, 524] width 28 height 27
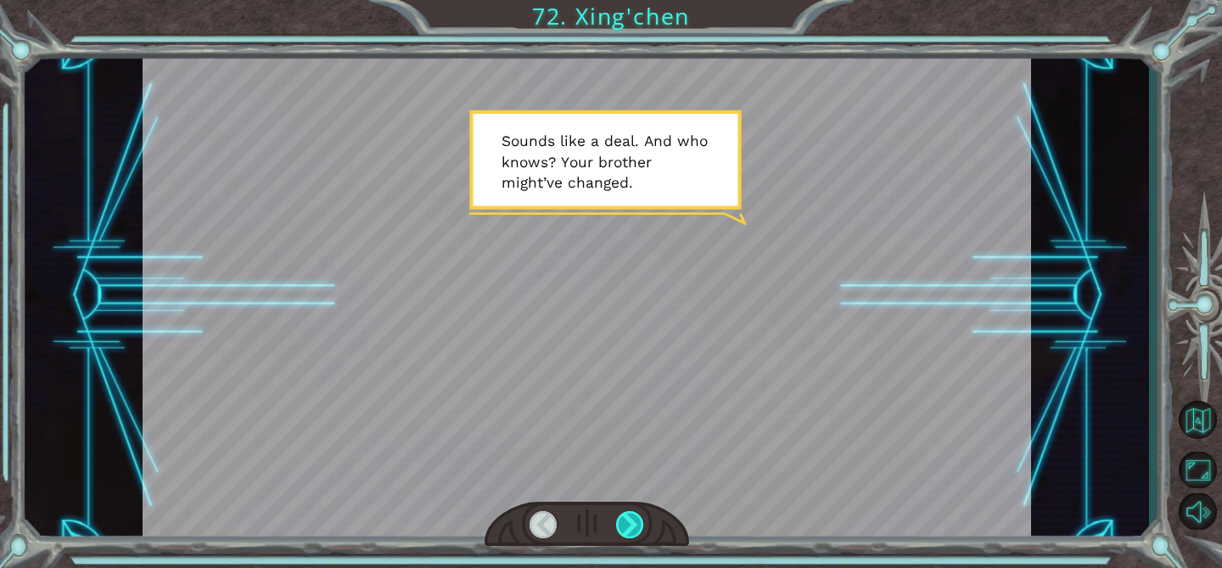
click at [628, 520] on div at bounding box center [630, 524] width 28 height 27
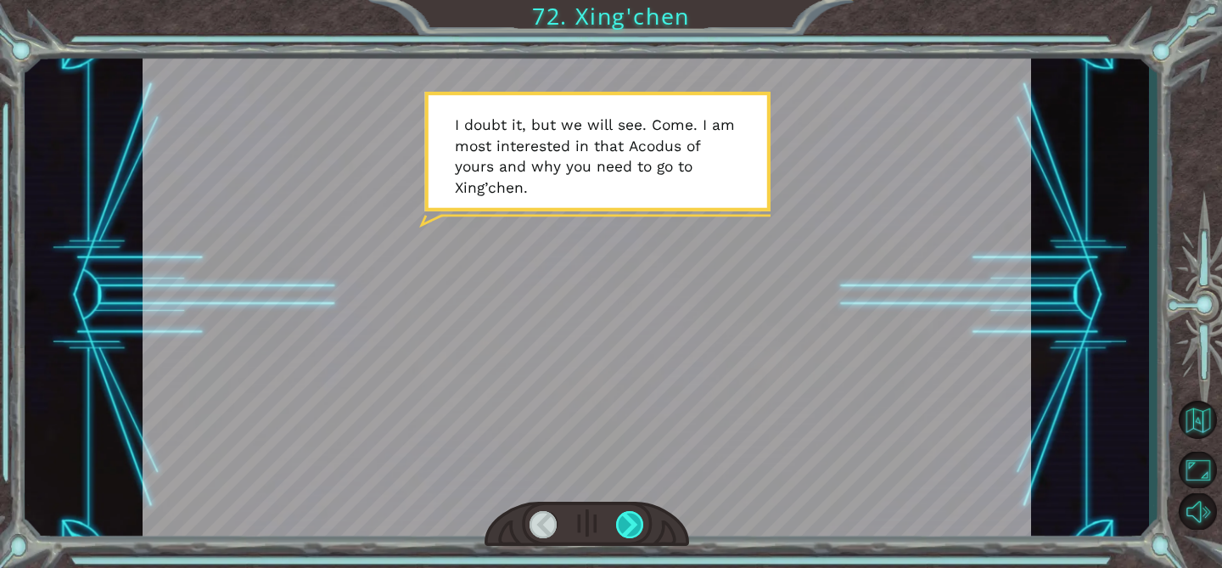
click at [628, 520] on div at bounding box center [630, 524] width 28 height 27
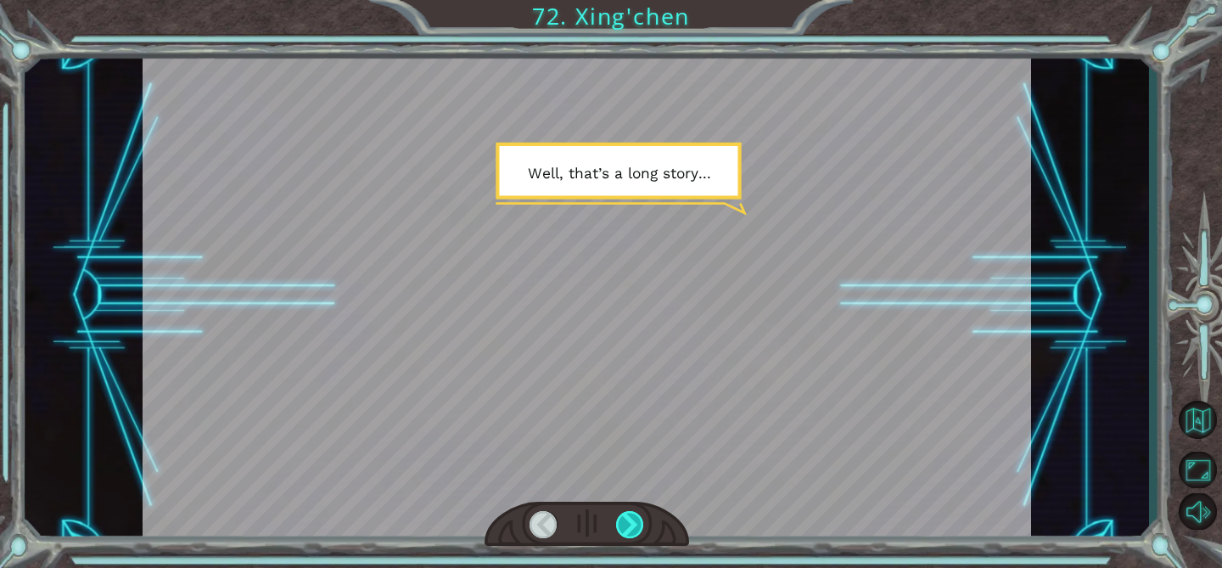
click at [628, 520] on div at bounding box center [630, 524] width 28 height 27
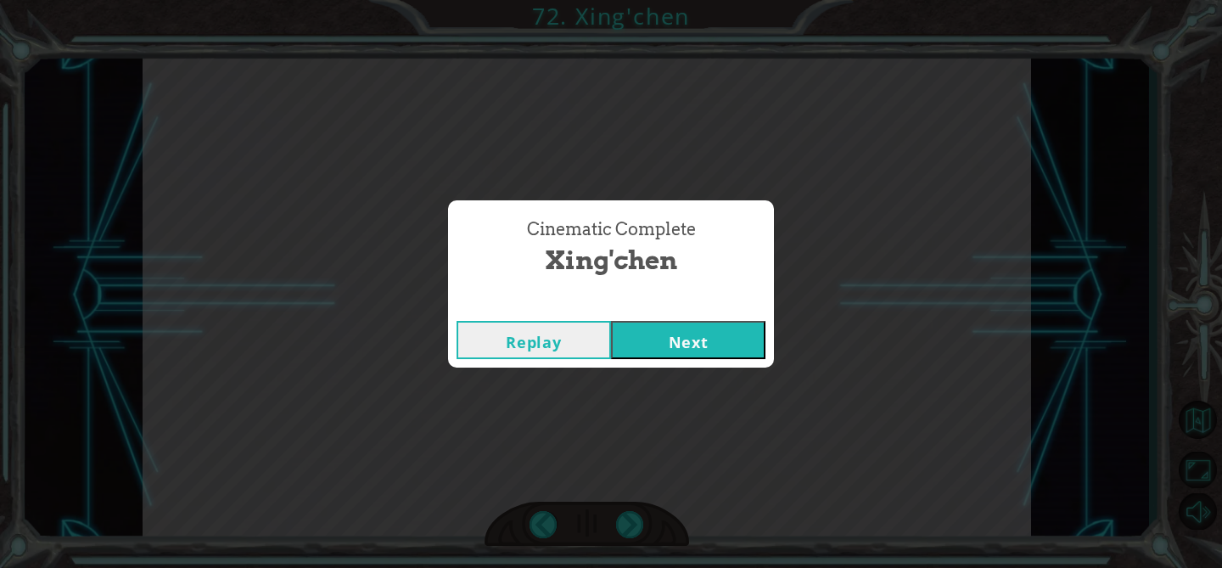
click at [674, 345] on button "Next" at bounding box center [688, 340] width 154 height 38
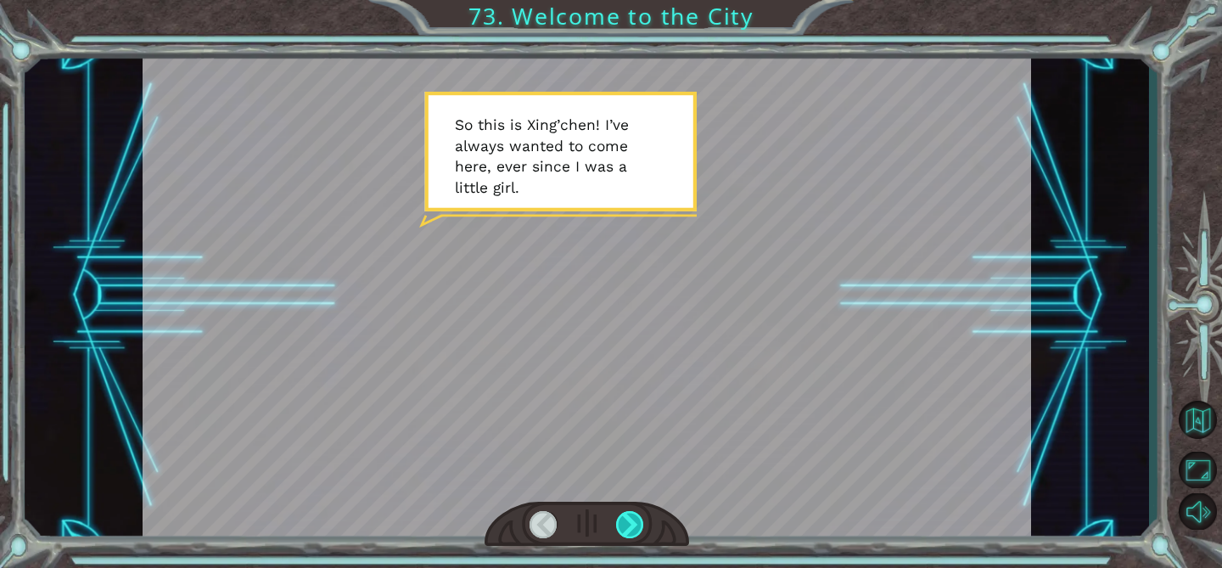
click at [627, 529] on div at bounding box center [630, 524] width 28 height 27
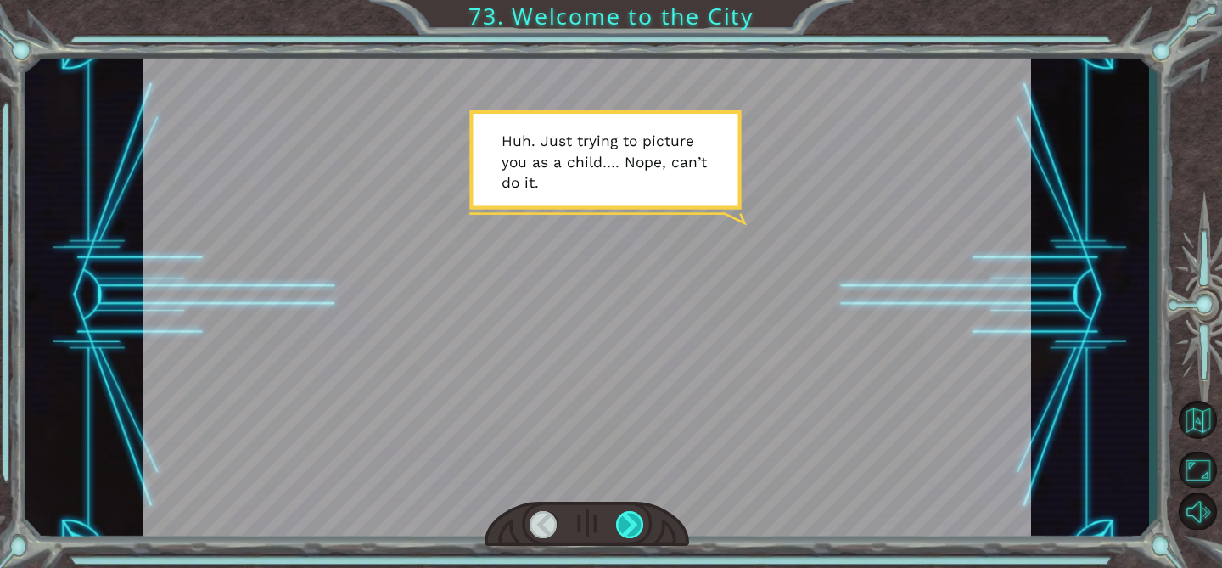
click at [627, 526] on div at bounding box center [630, 524] width 28 height 27
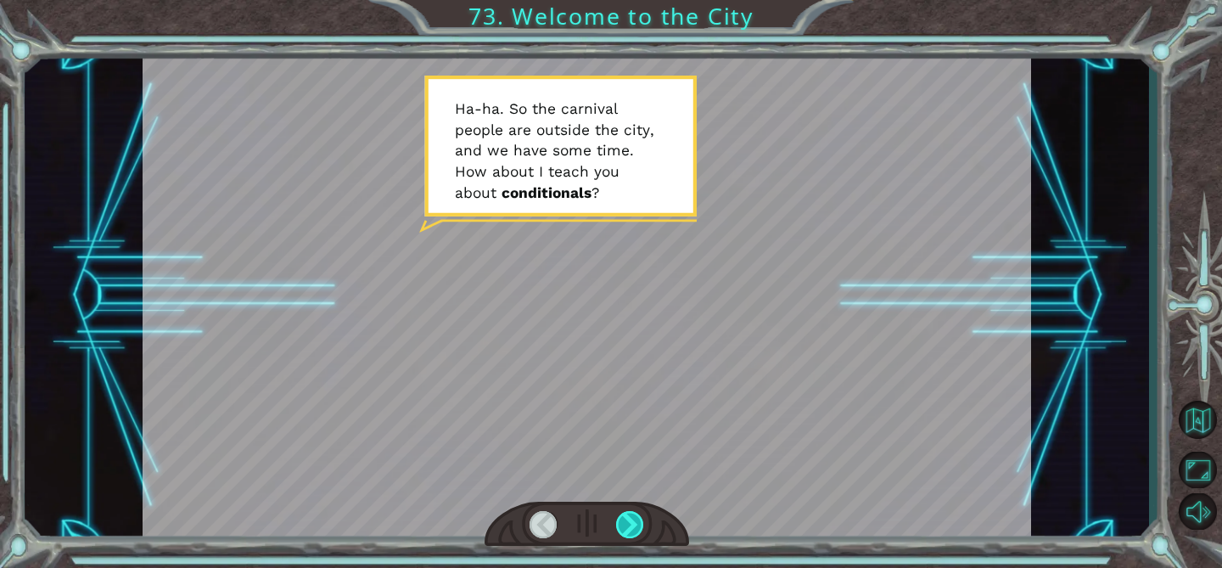
click at [627, 526] on div at bounding box center [630, 524] width 28 height 27
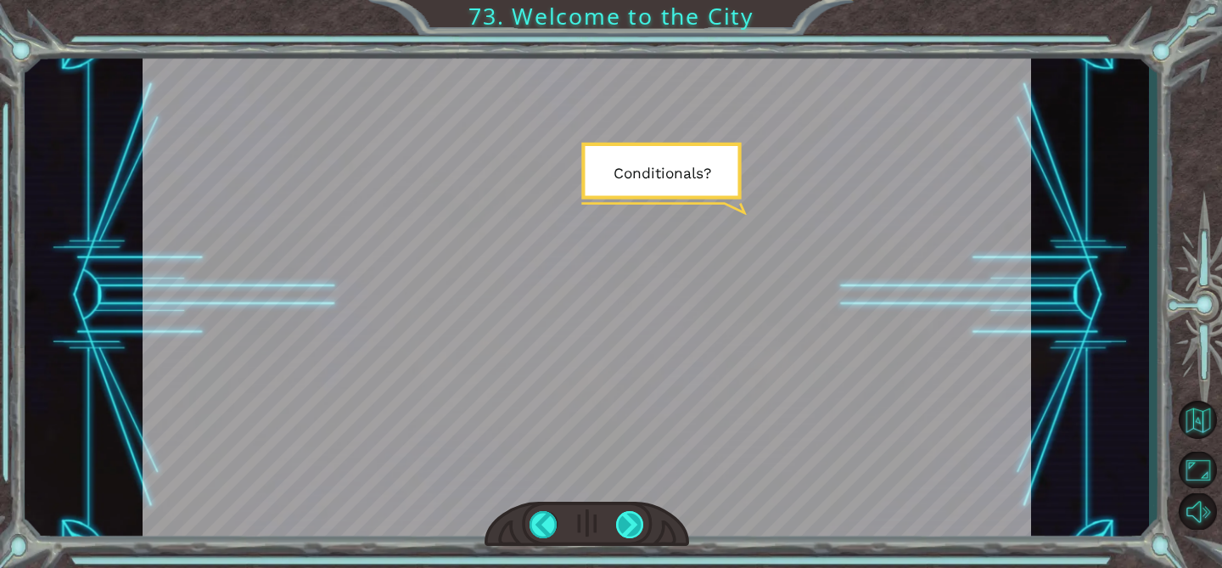
click at [627, 526] on div at bounding box center [630, 524] width 28 height 27
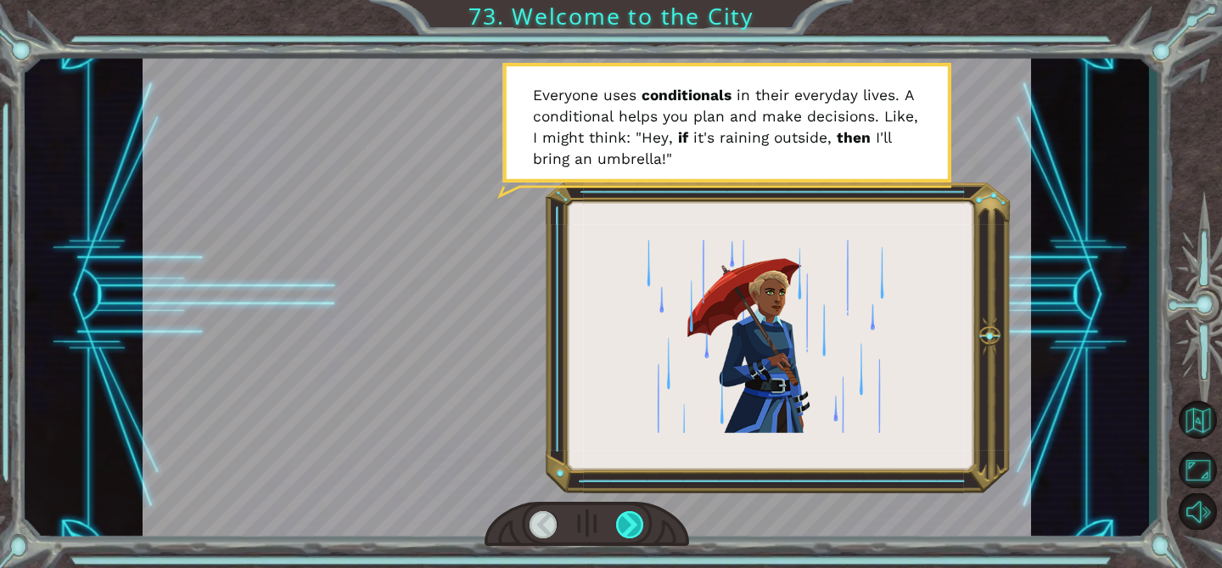
click at [627, 526] on div at bounding box center [630, 524] width 28 height 27
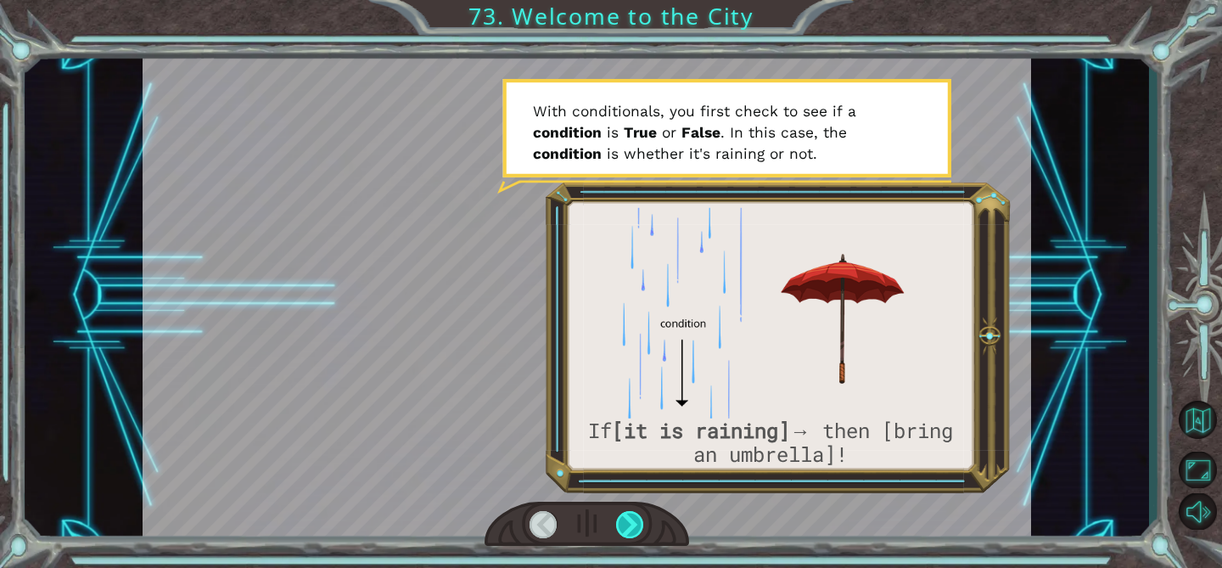
click at [627, 526] on div at bounding box center [630, 524] width 28 height 27
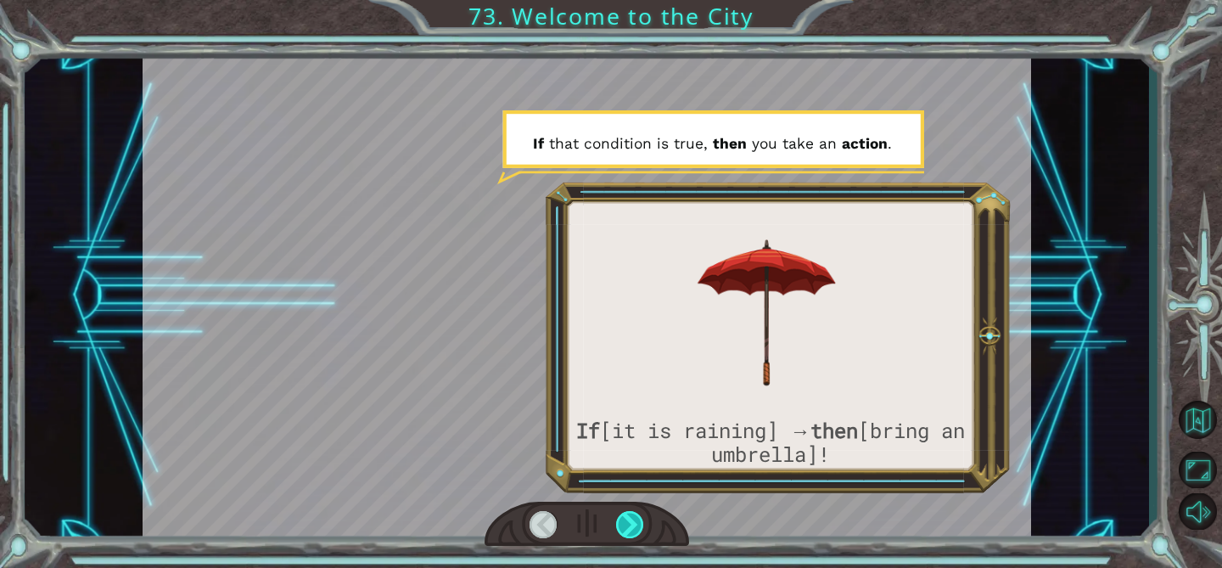
click at [627, 526] on div at bounding box center [630, 524] width 28 height 27
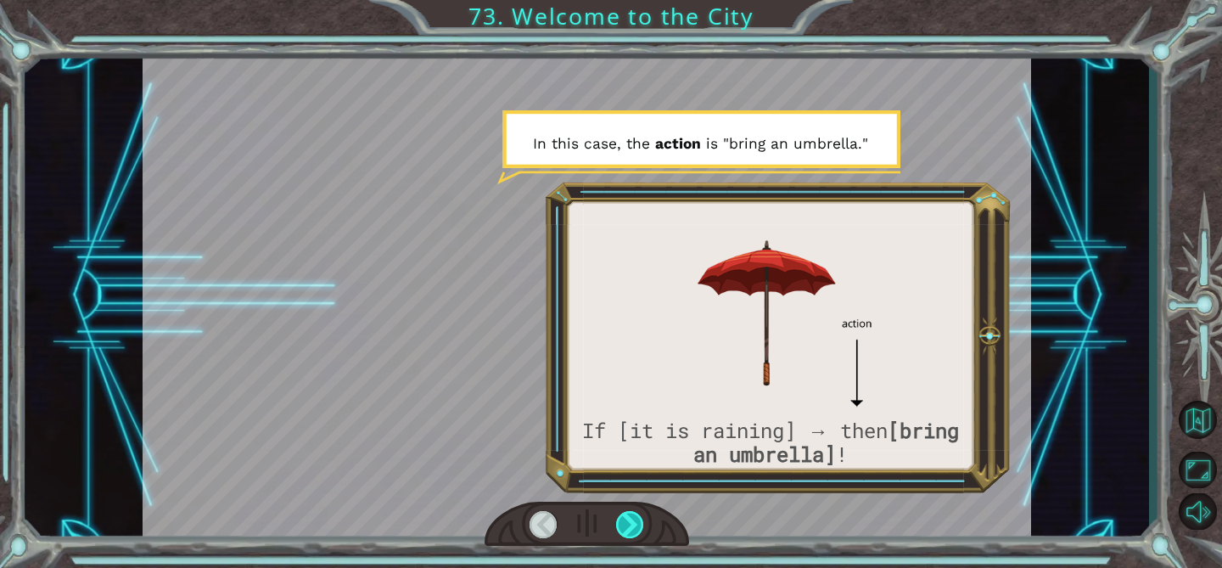
click at [627, 526] on div at bounding box center [630, 524] width 28 height 27
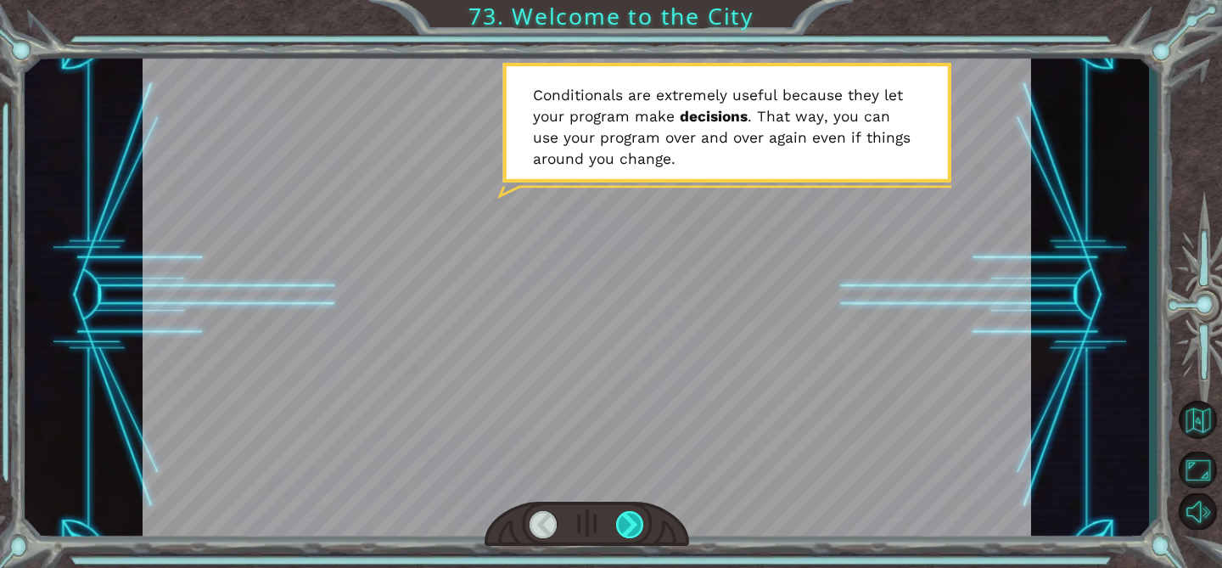
click at [627, 526] on div at bounding box center [630, 524] width 28 height 27
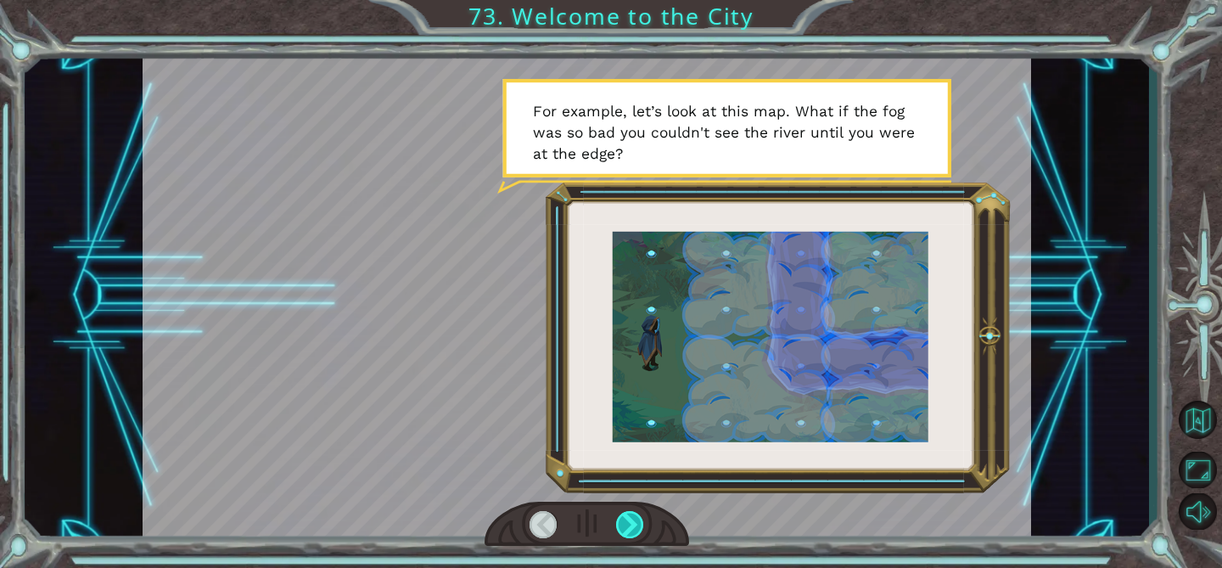
click at [627, 526] on div at bounding box center [630, 524] width 28 height 27
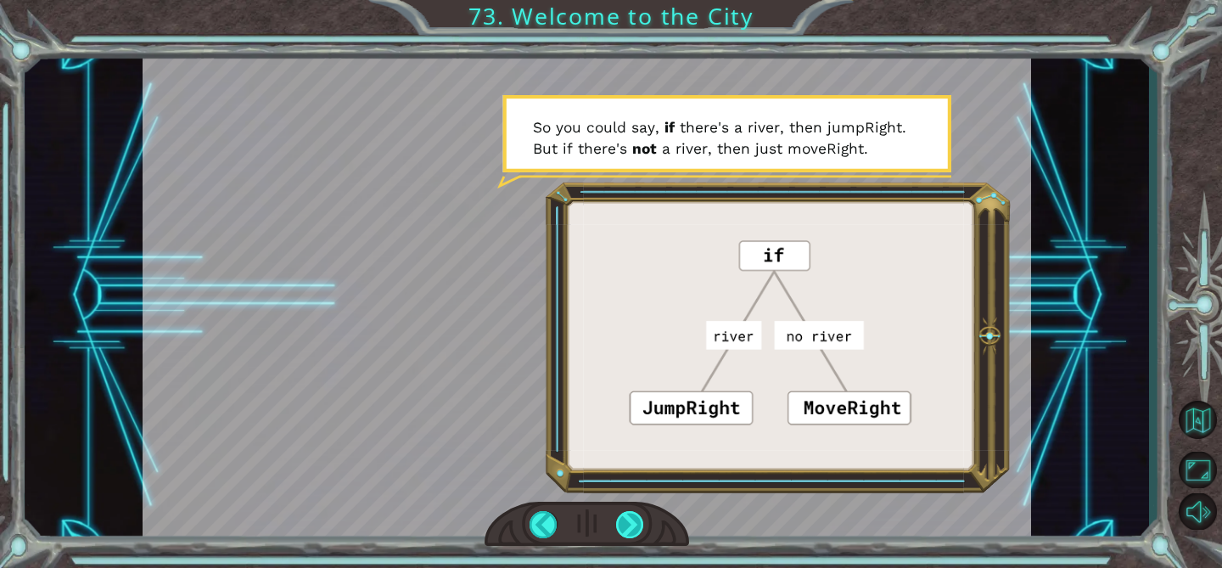
click at [627, 526] on div at bounding box center [630, 524] width 28 height 27
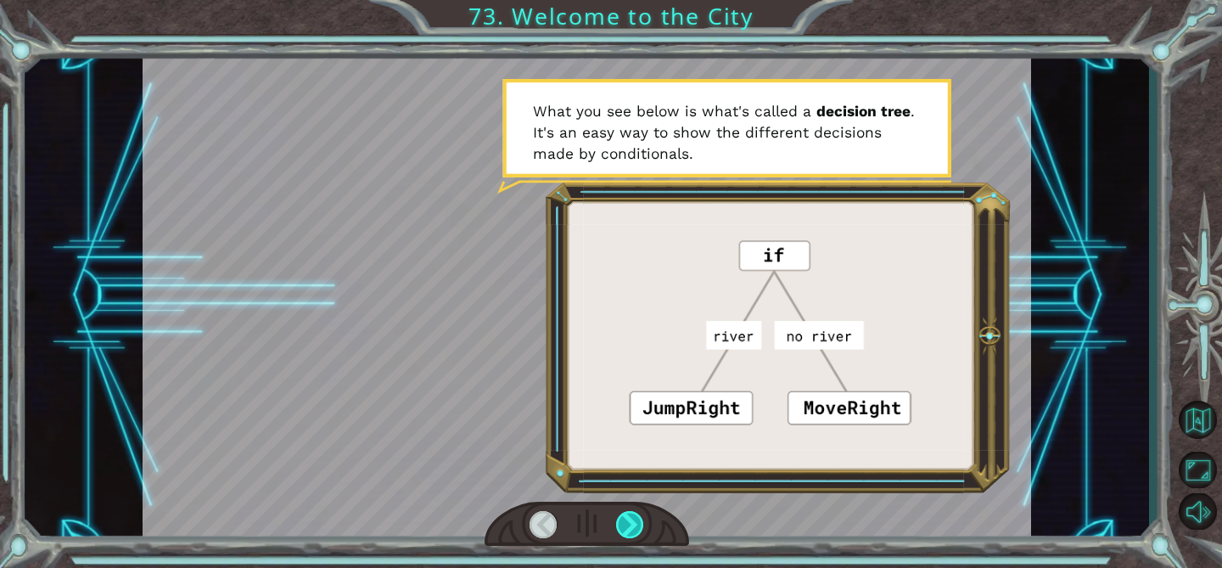
click at [627, 526] on div at bounding box center [630, 524] width 28 height 27
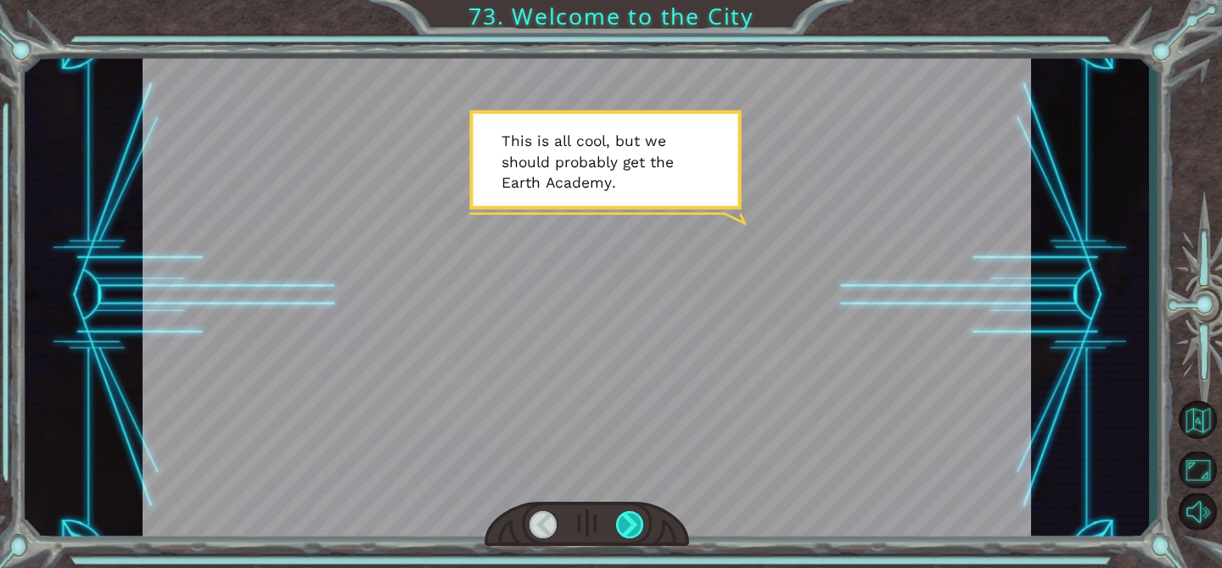
click at [627, 526] on div at bounding box center [630, 524] width 28 height 27
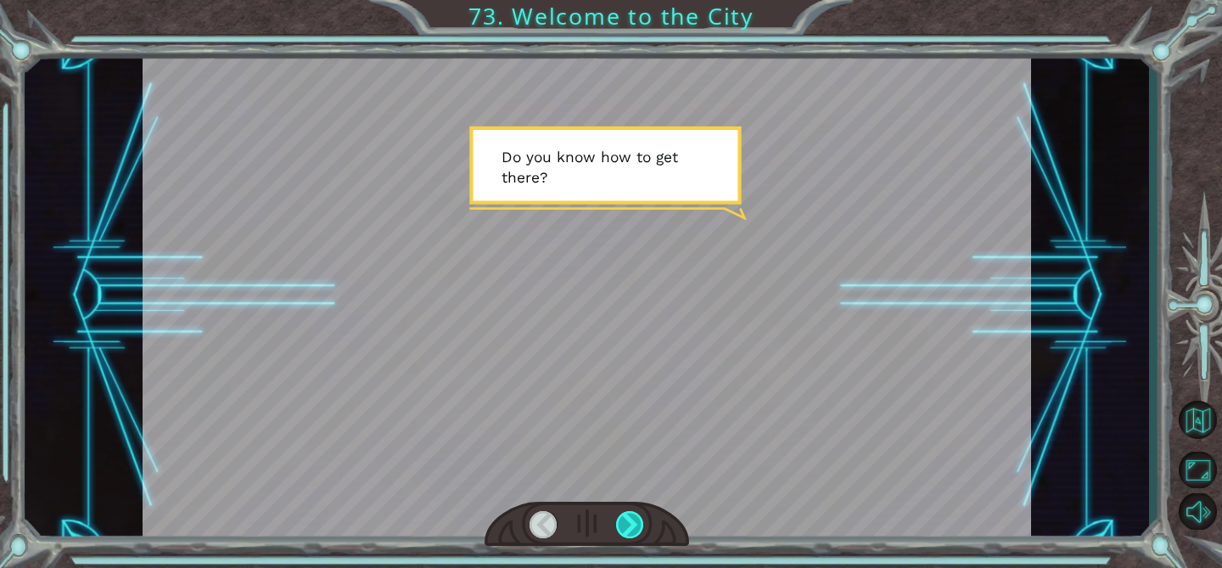
click at [627, 526] on div at bounding box center [630, 524] width 28 height 27
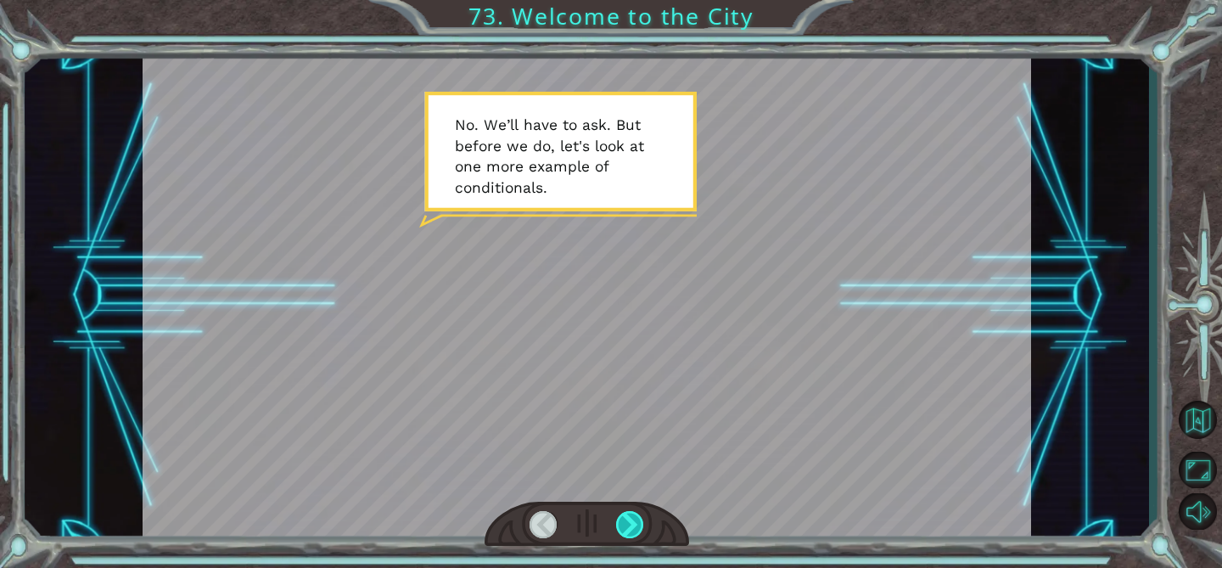
click at [627, 526] on div at bounding box center [630, 524] width 28 height 27
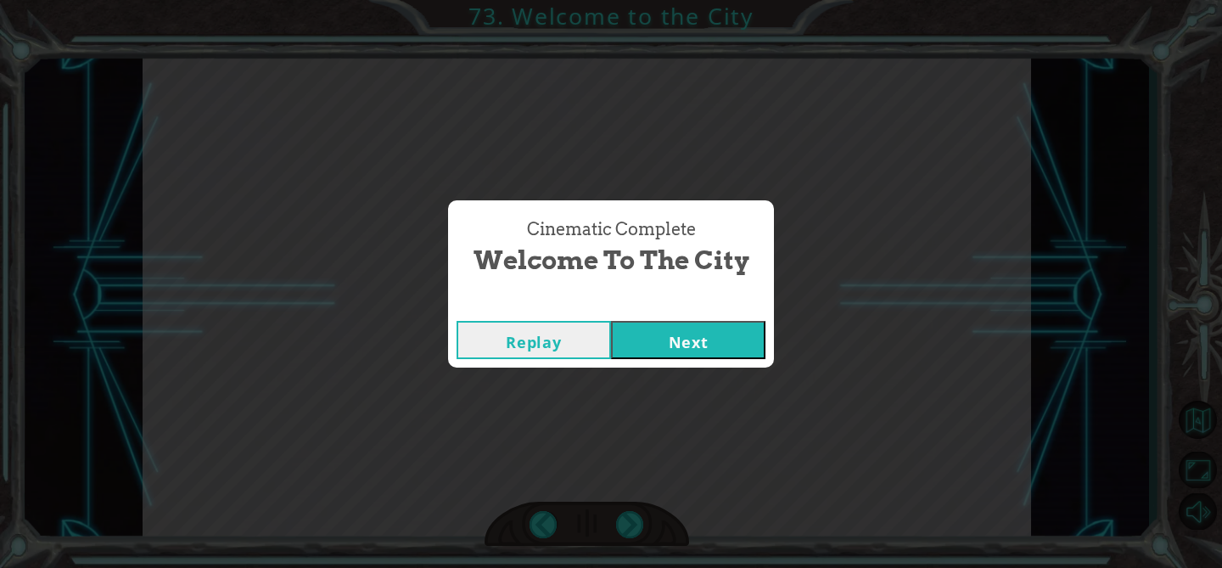
click at [684, 353] on button "Next" at bounding box center [688, 340] width 154 height 38
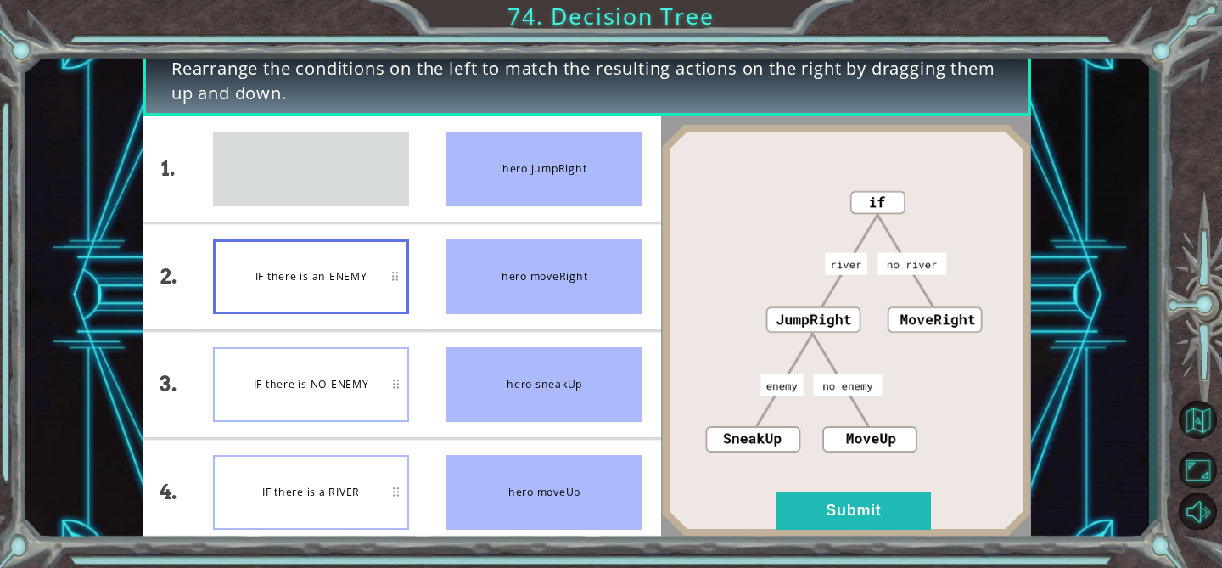
drag, startPoint x: 350, startPoint y: 168, endPoint x: 351, endPoint y: 276, distance: 107.8
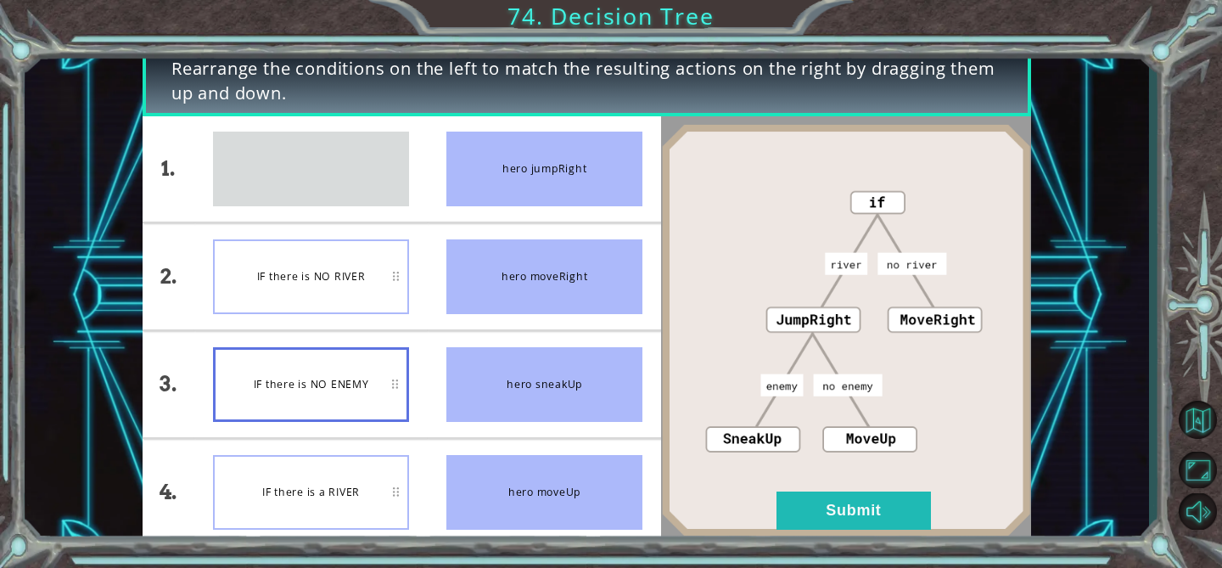
drag, startPoint x: 348, startPoint y: 171, endPoint x: 359, endPoint y: 400, distance: 228.5
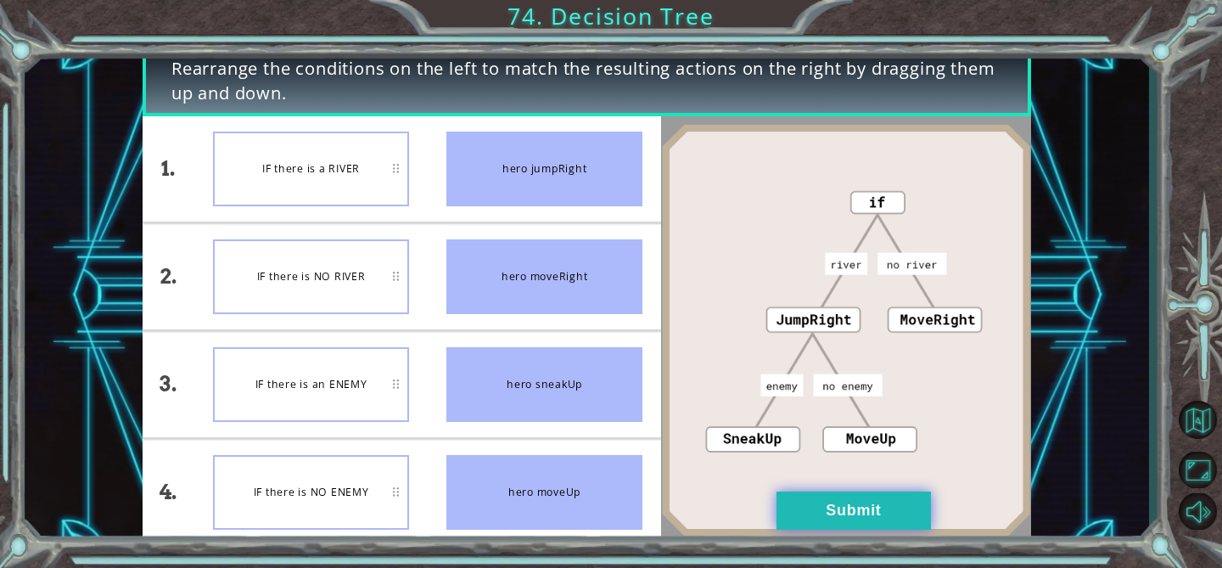
click at [890, 500] on button "Submit" at bounding box center [853, 510] width 154 height 38
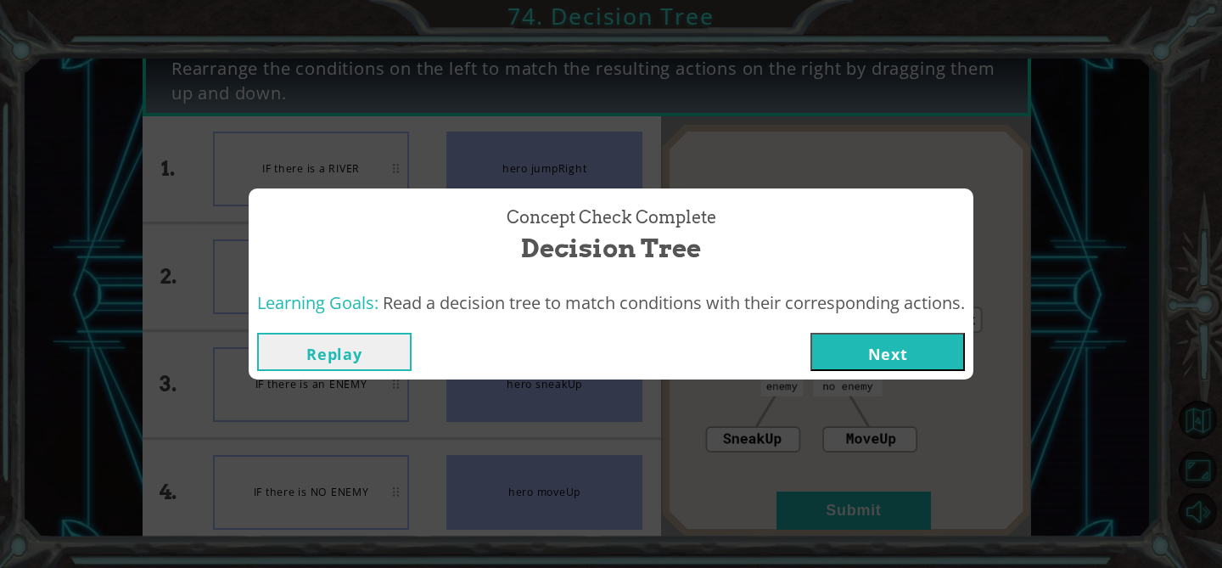
click at [875, 343] on button "Next" at bounding box center [887, 352] width 154 height 38
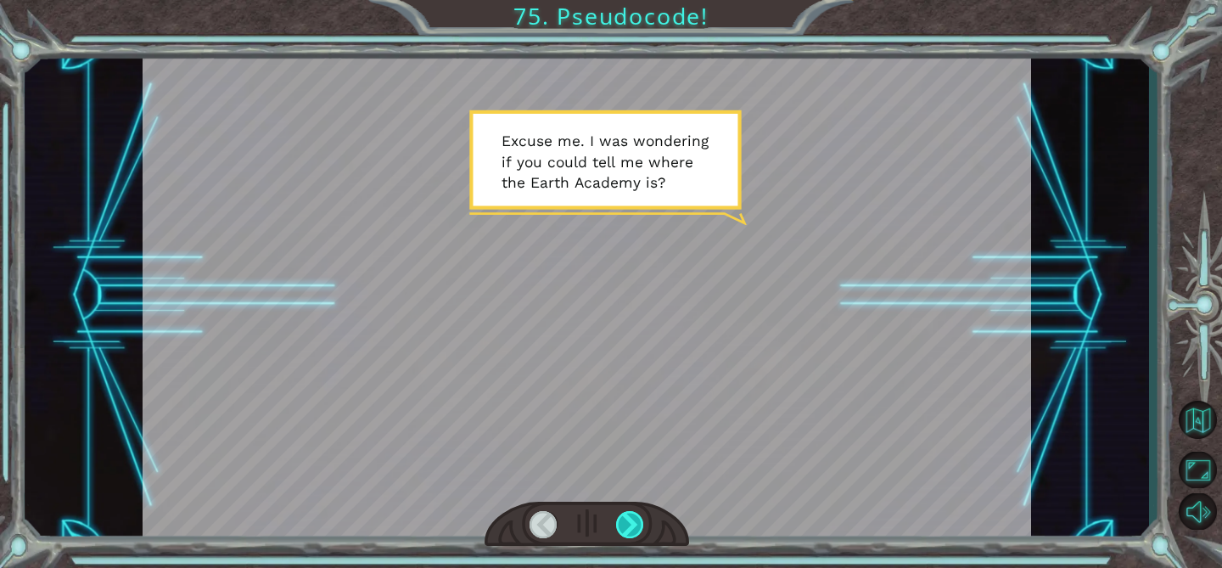
click at [627, 521] on div at bounding box center [630, 524] width 28 height 27
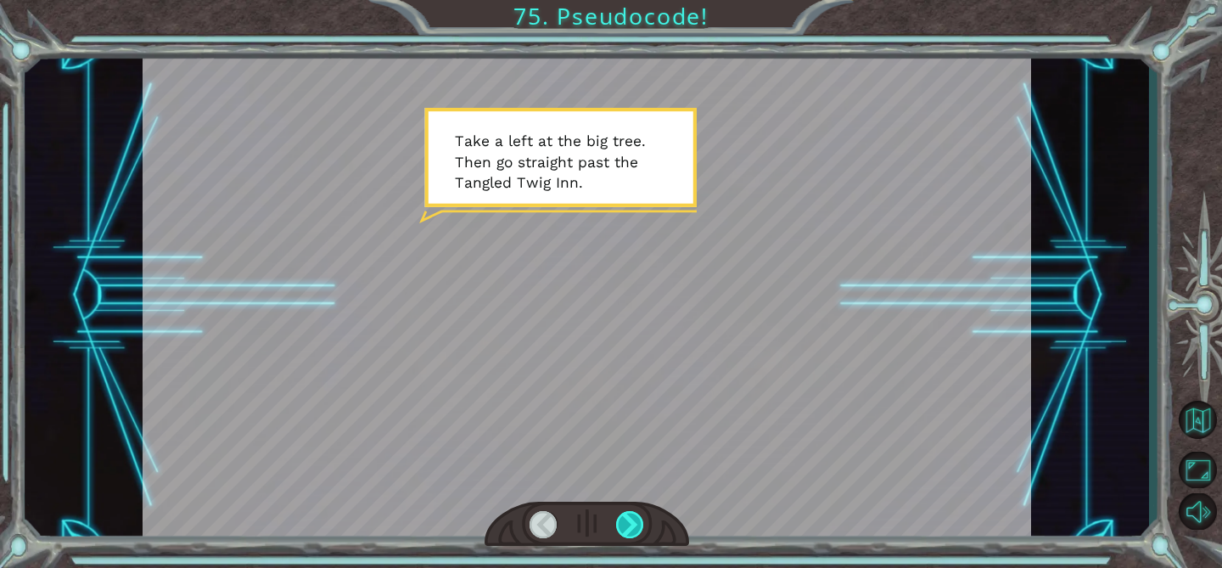
click at [627, 521] on div at bounding box center [630, 524] width 28 height 27
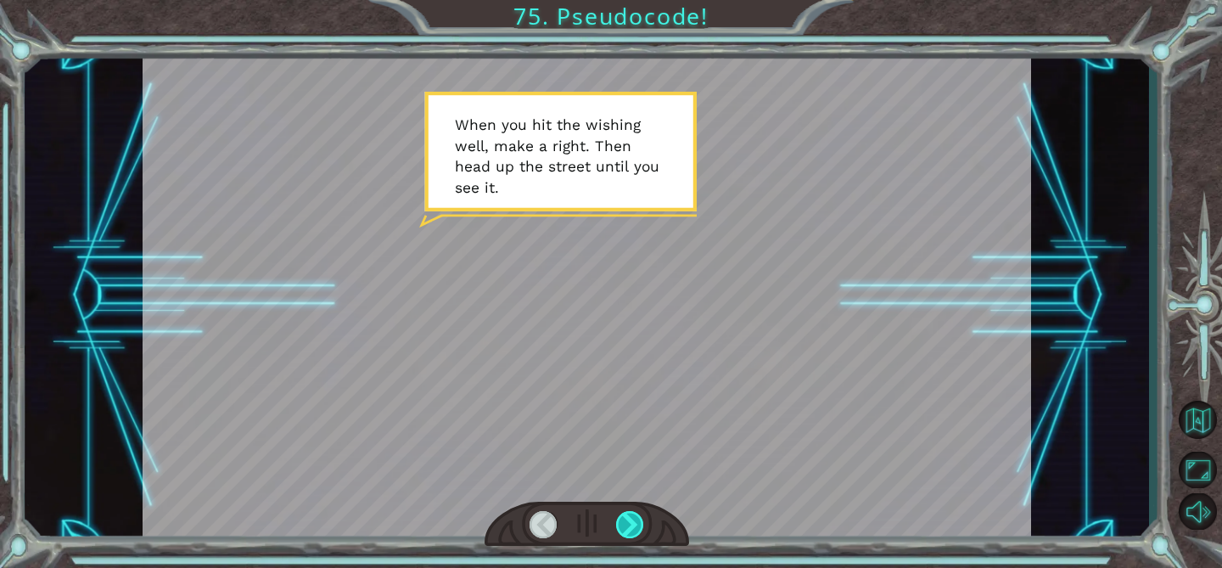
click at [627, 521] on div at bounding box center [630, 524] width 28 height 27
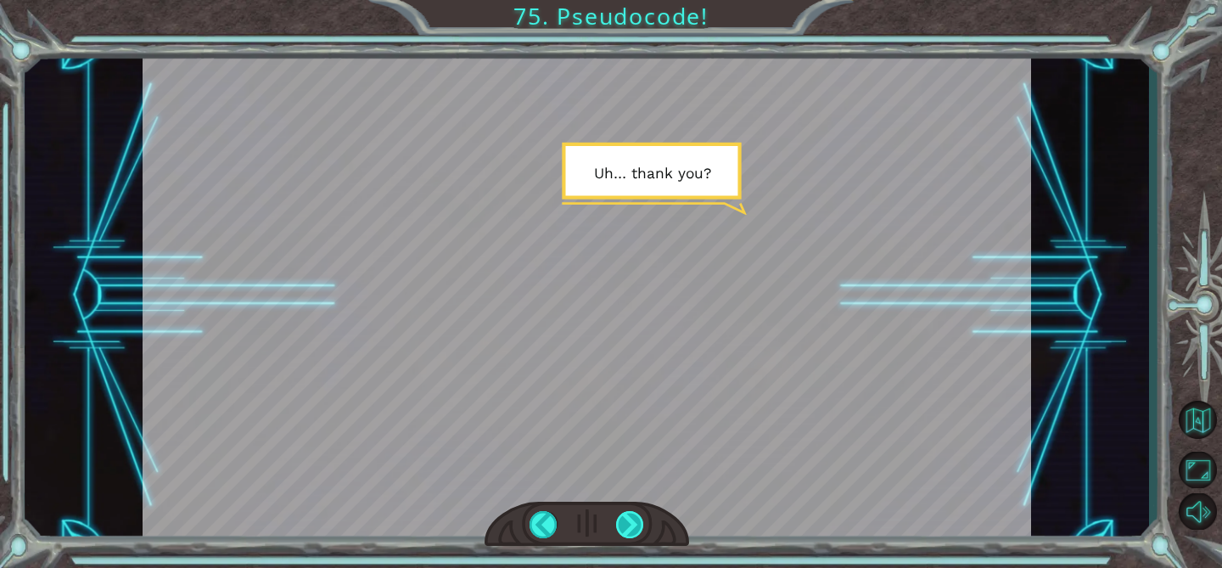
click at [627, 521] on div at bounding box center [630, 524] width 28 height 27
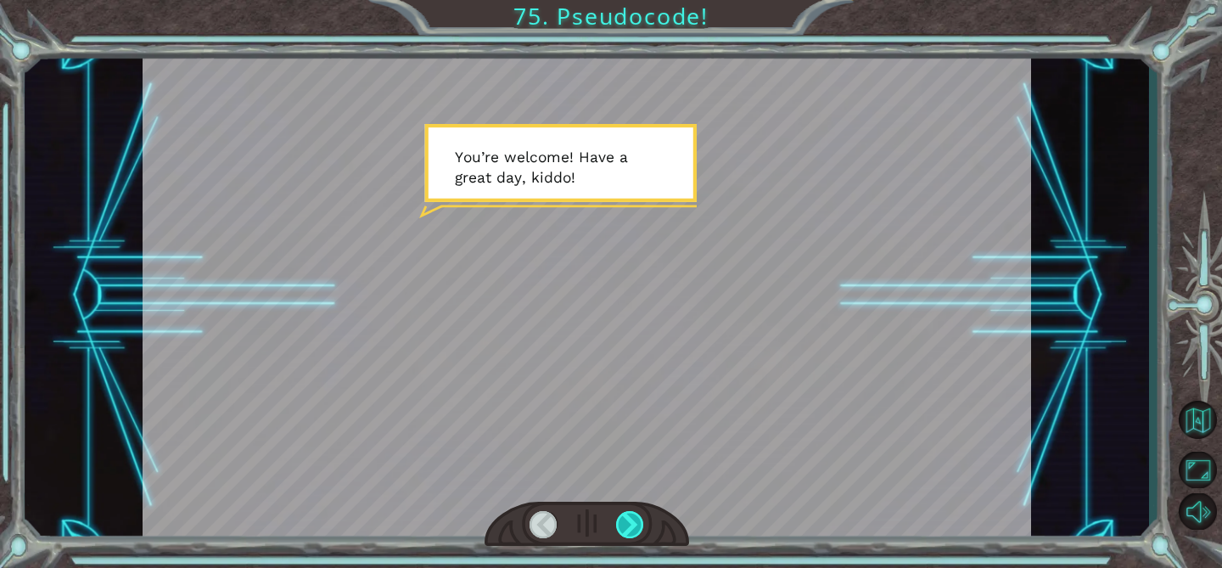
click at [627, 521] on div at bounding box center [630, 524] width 28 height 27
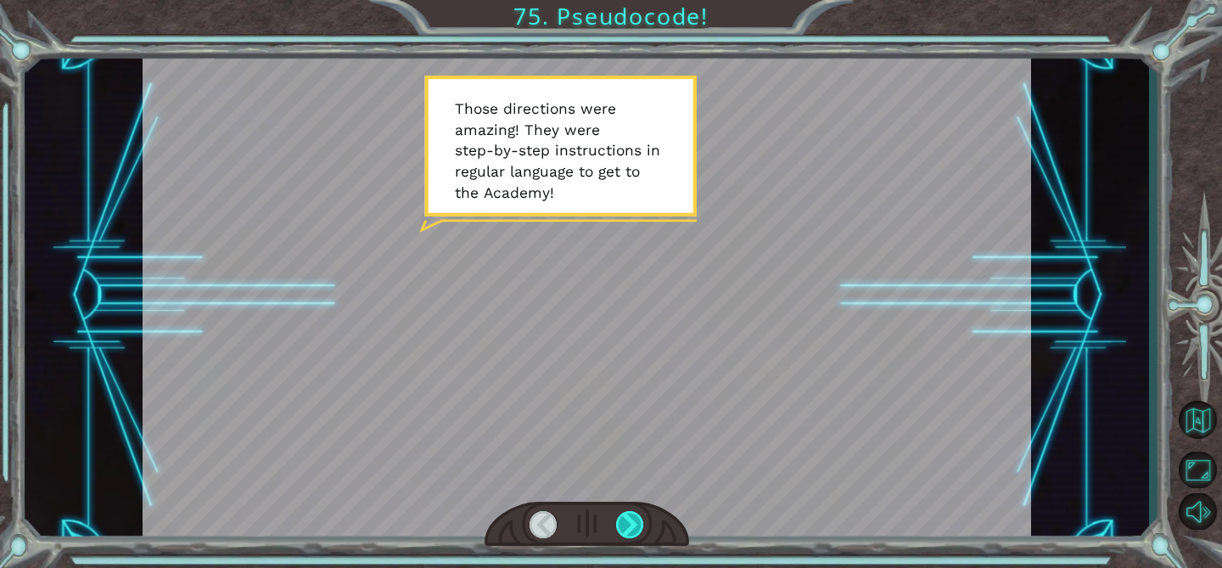
click at [627, 521] on div at bounding box center [630, 524] width 28 height 27
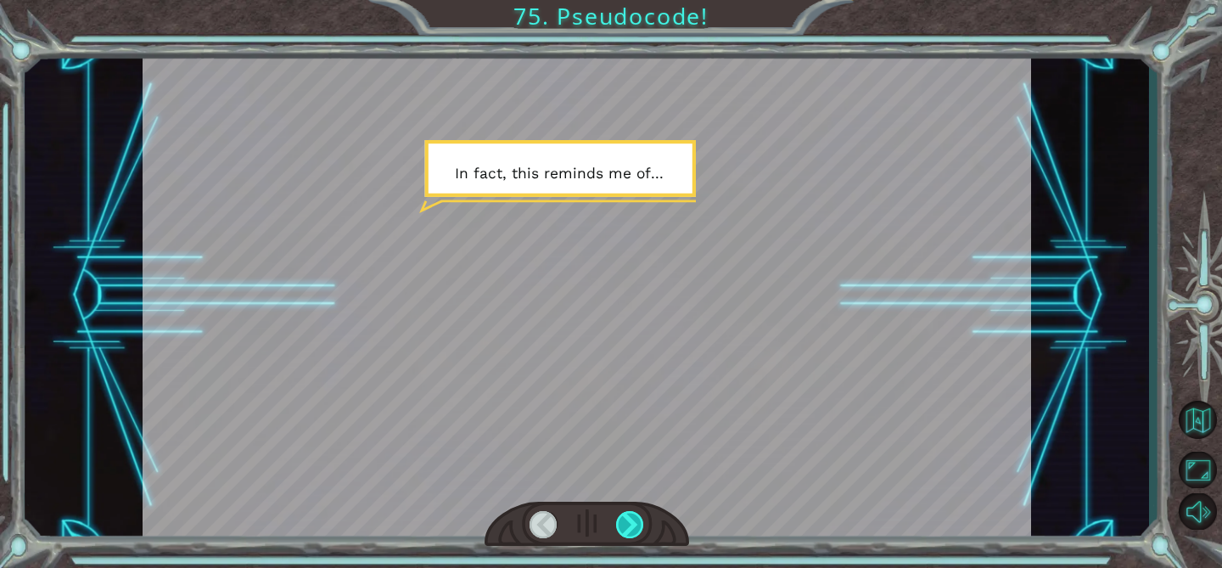
click at [627, 521] on div at bounding box center [630, 524] width 28 height 27
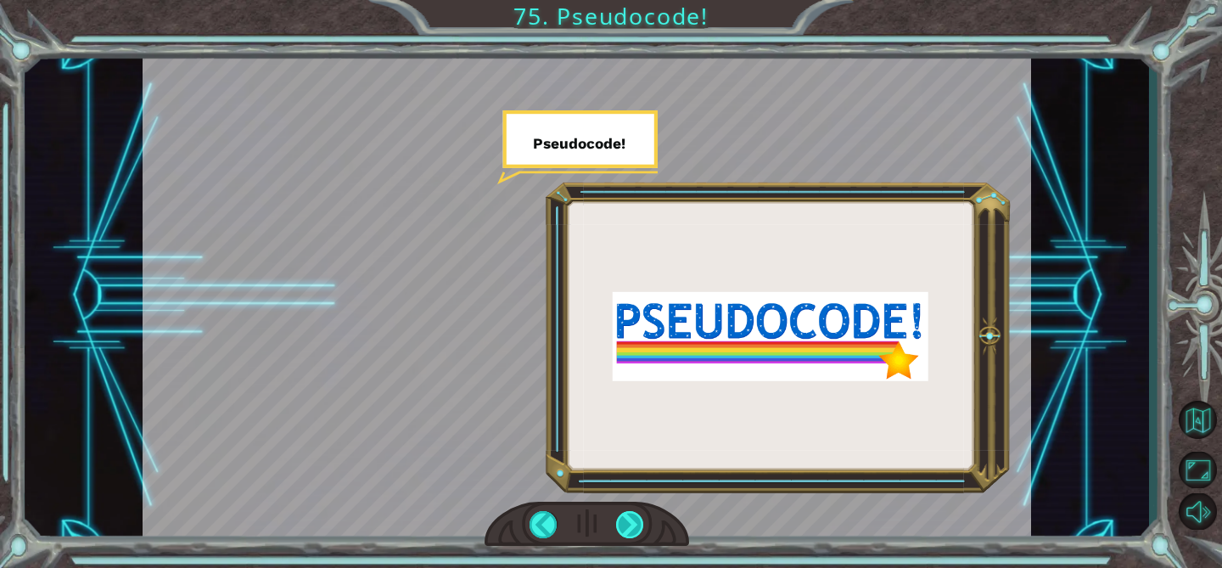
click at [627, 521] on div at bounding box center [630, 524] width 28 height 27
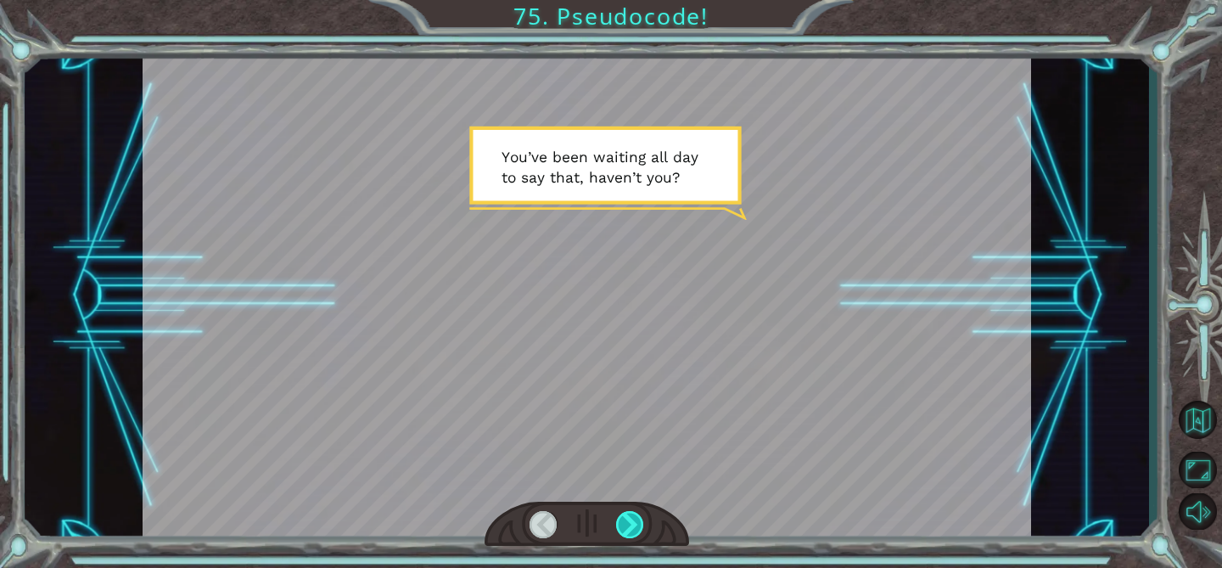
click at [627, 525] on div at bounding box center [630, 524] width 28 height 27
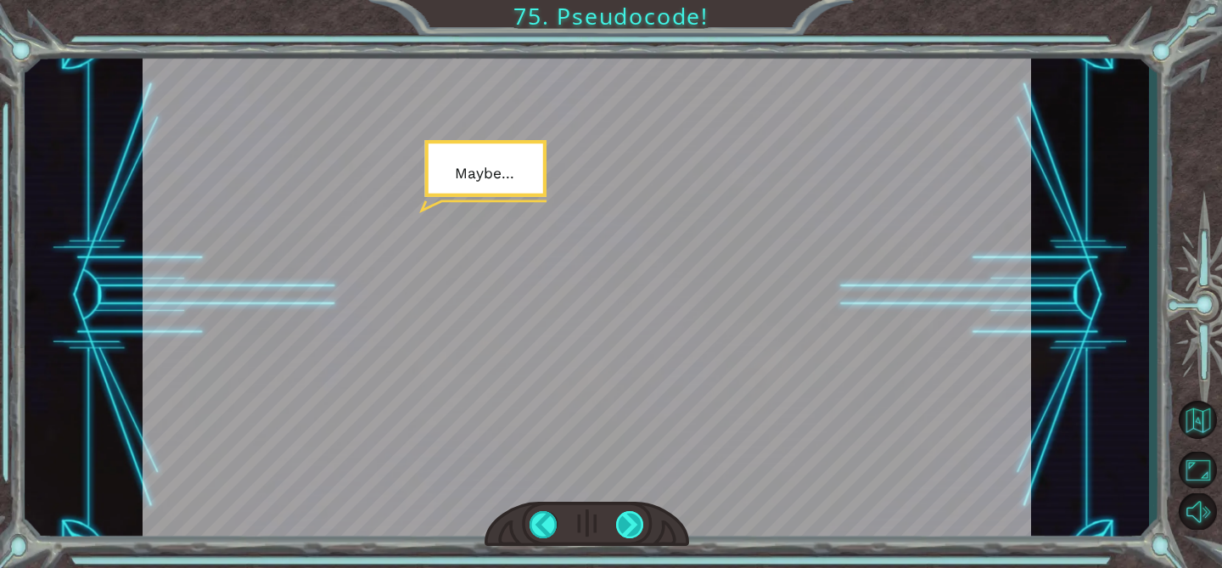
click at [619, 524] on div at bounding box center [630, 524] width 28 height 27
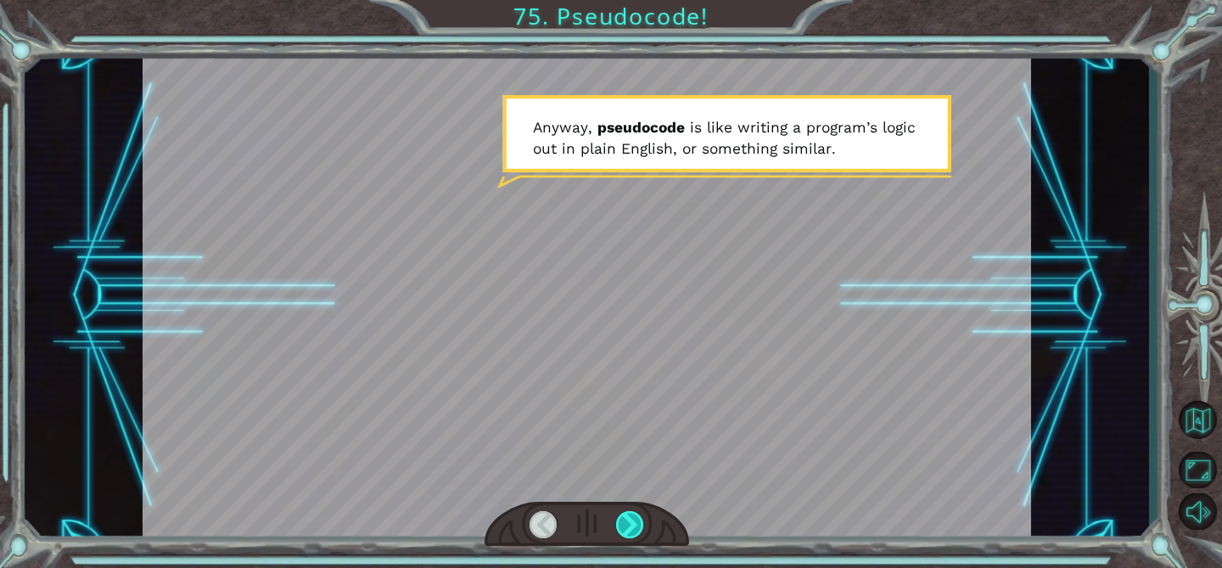
click at [619, 524] on div at bounding box center [630, 524] width 28 height 27
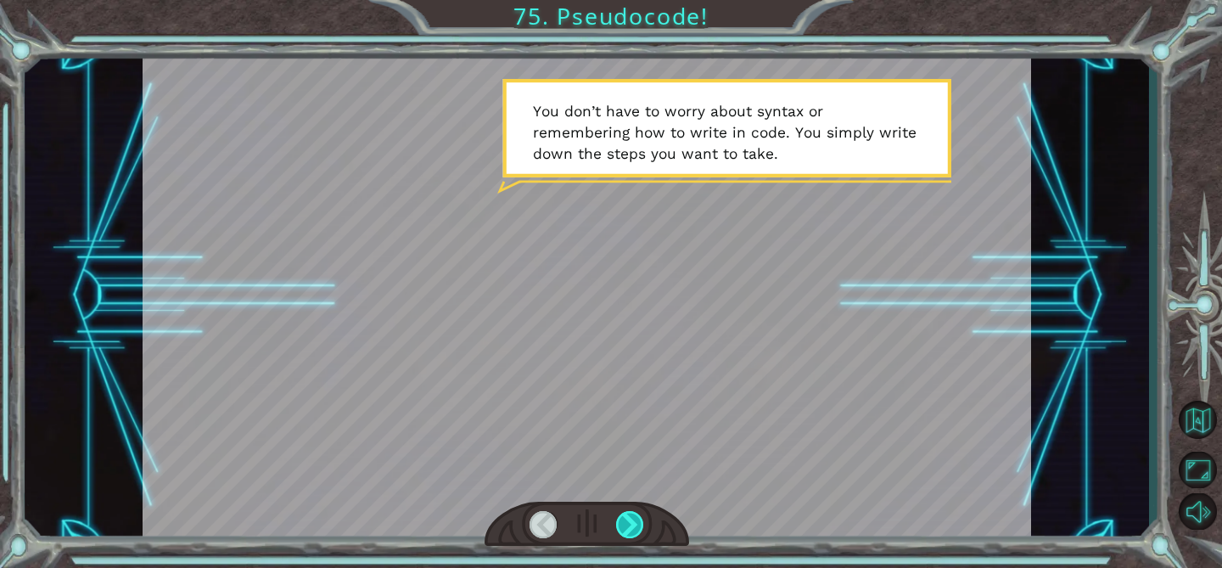
click at [619, 524] on div at bounding box center [630, 524] width 28 height 27
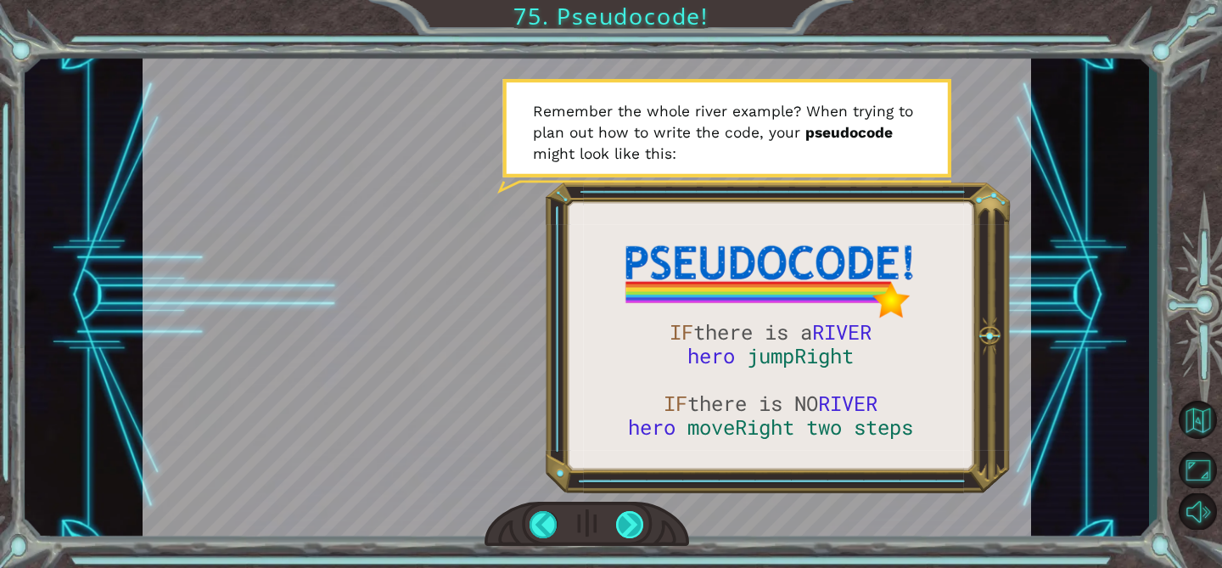
click at [619, 524] on div at bounding box center [630, 524] width 28 height 27
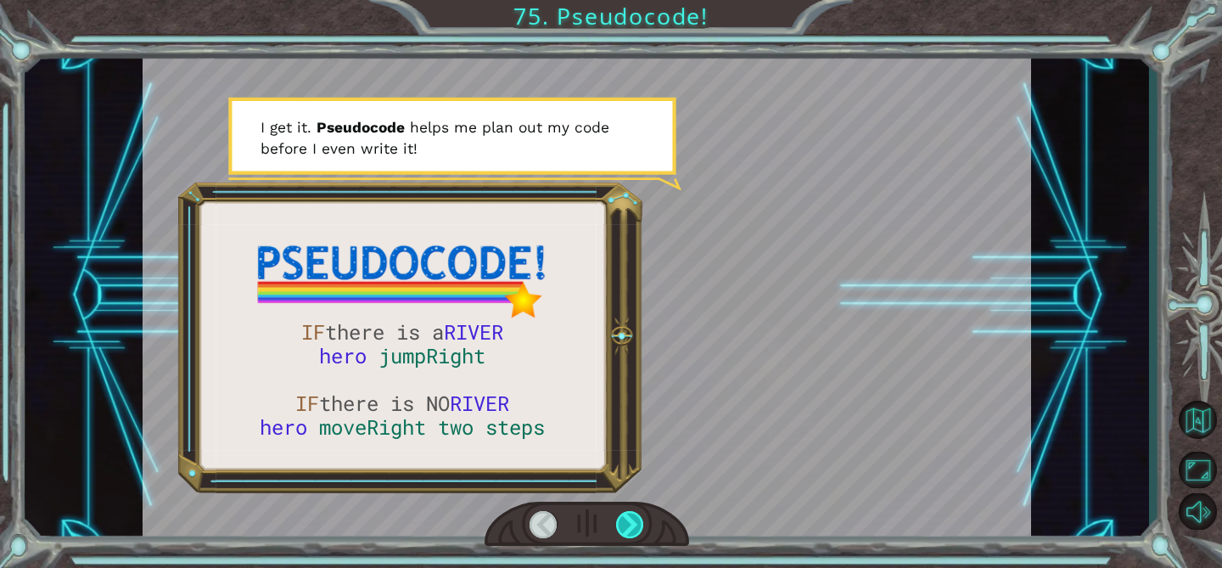
click at [619, 524] on div at bounding box center [630, 524] width 28 height 27
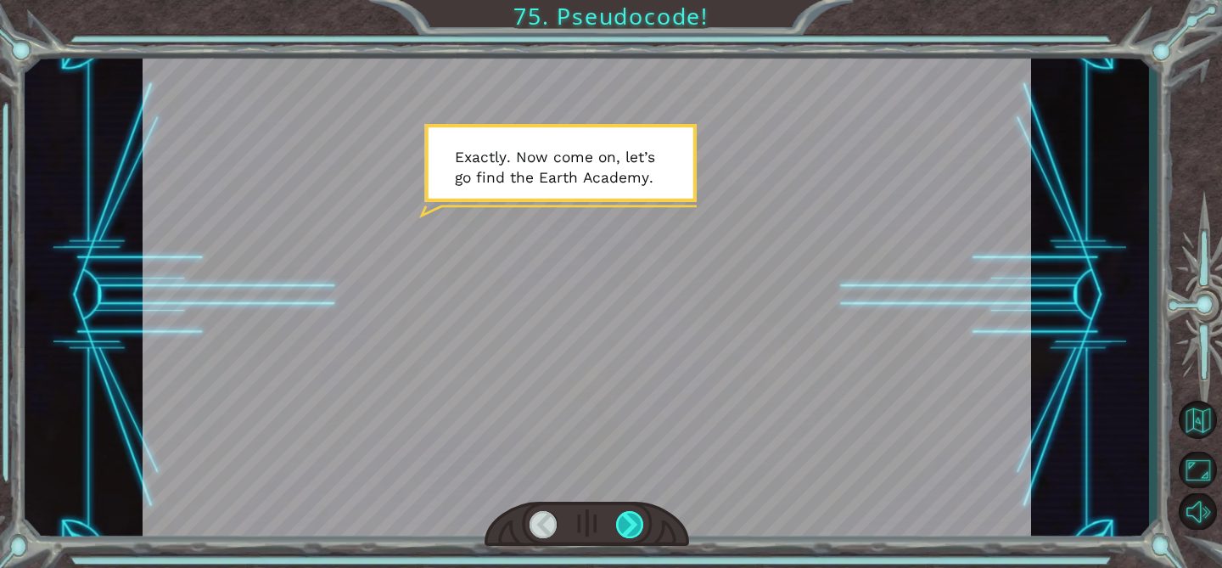
click at [619, 524] on div at bounding box center [630, 524] width 28 height 27
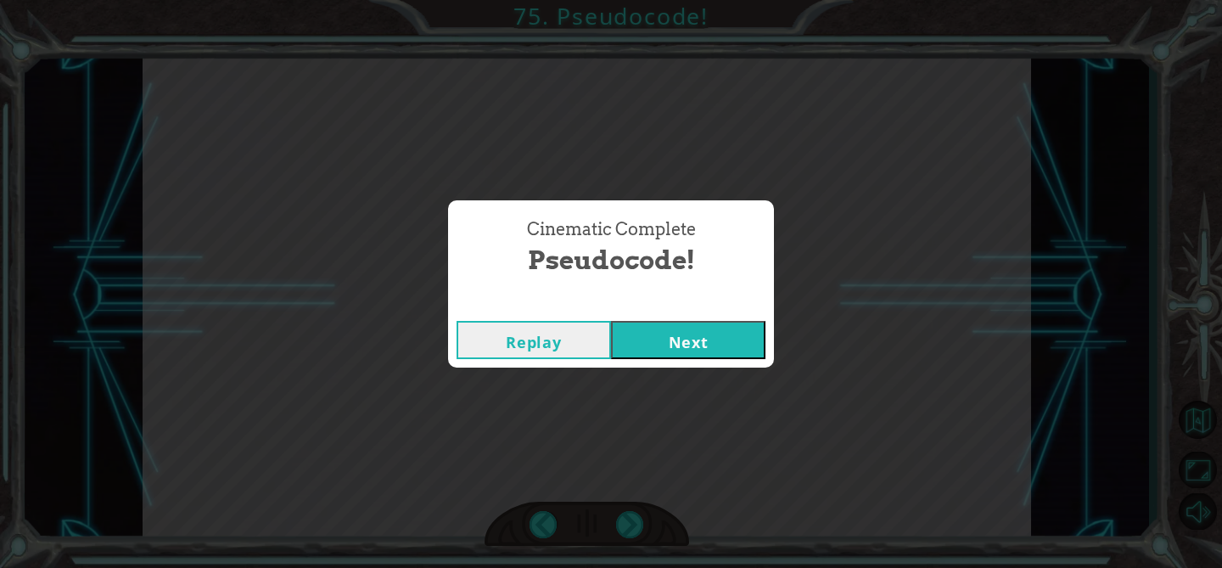
click at [697, 350] on button "Next" at bounding box center [688, 340] width 154 height 38
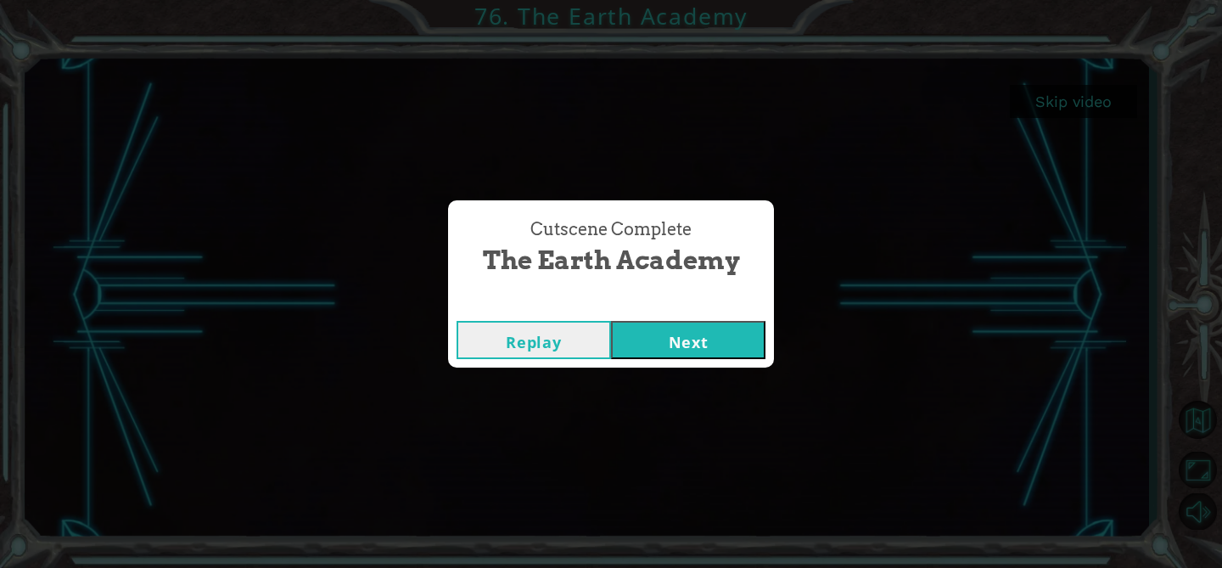
click at [726, 348] on button "Next" at bounding box center [688, 340] width 154 height 38
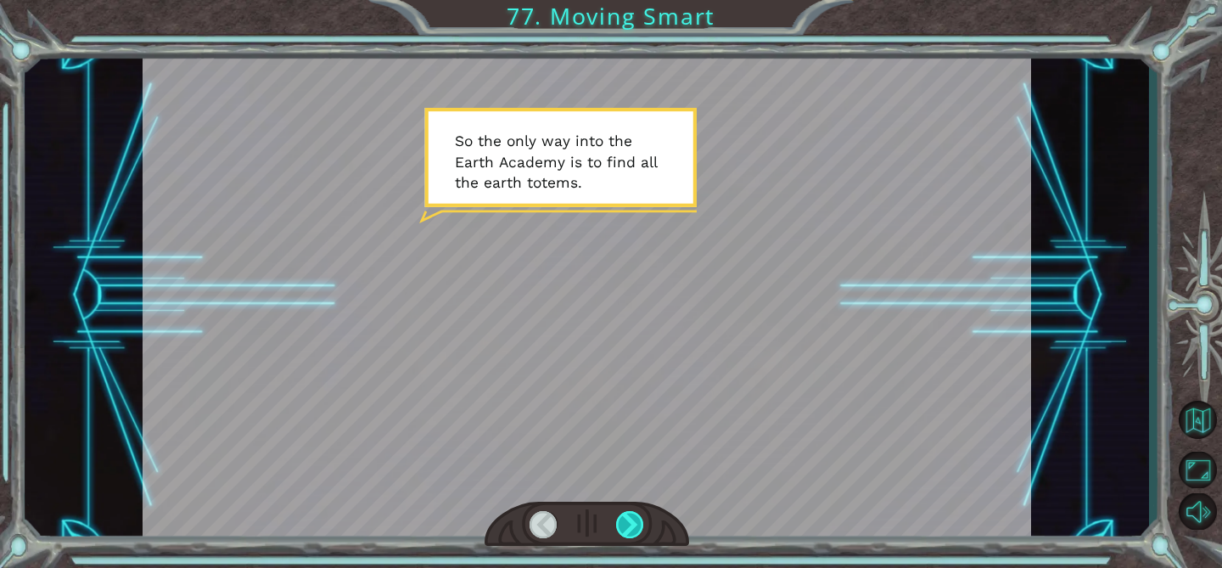
click at [630, 524] on div at bounding box center [630, 524] width 28 height 27
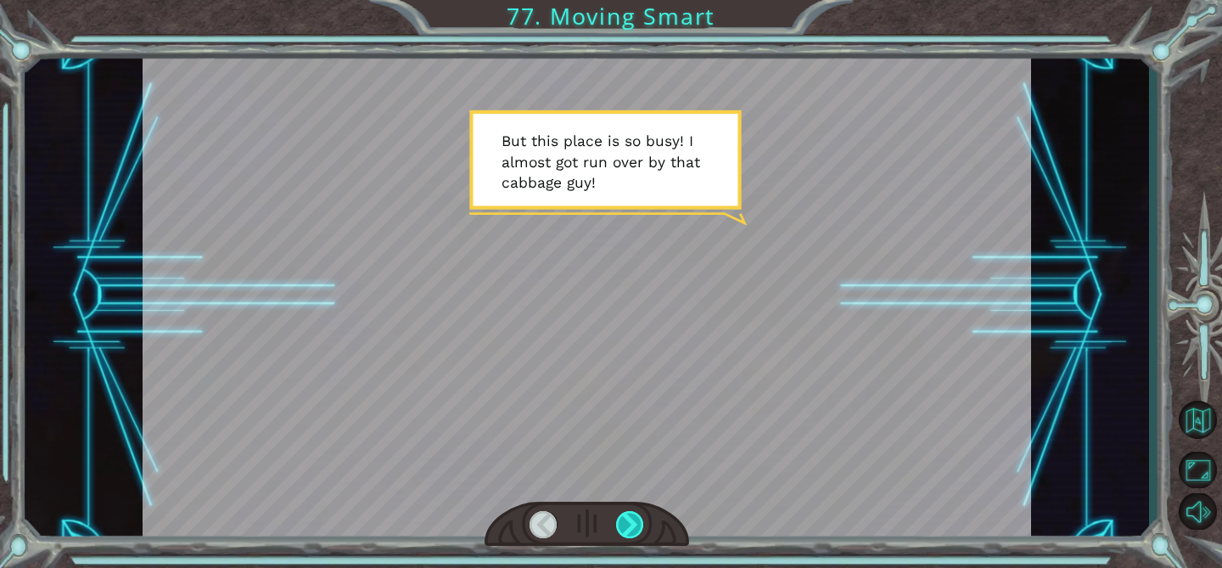
click at [630, 524] on div at bounding box center [630, 524] width 28 height 27
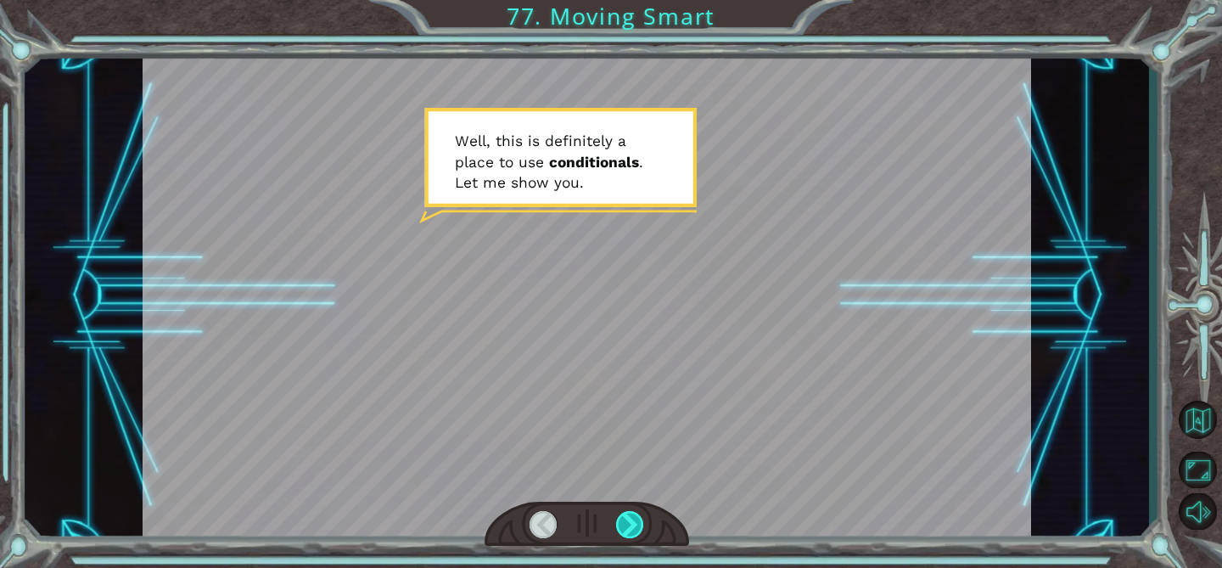
click at [630, 524] on div at bounding box center [630, 524] width 28 height 27
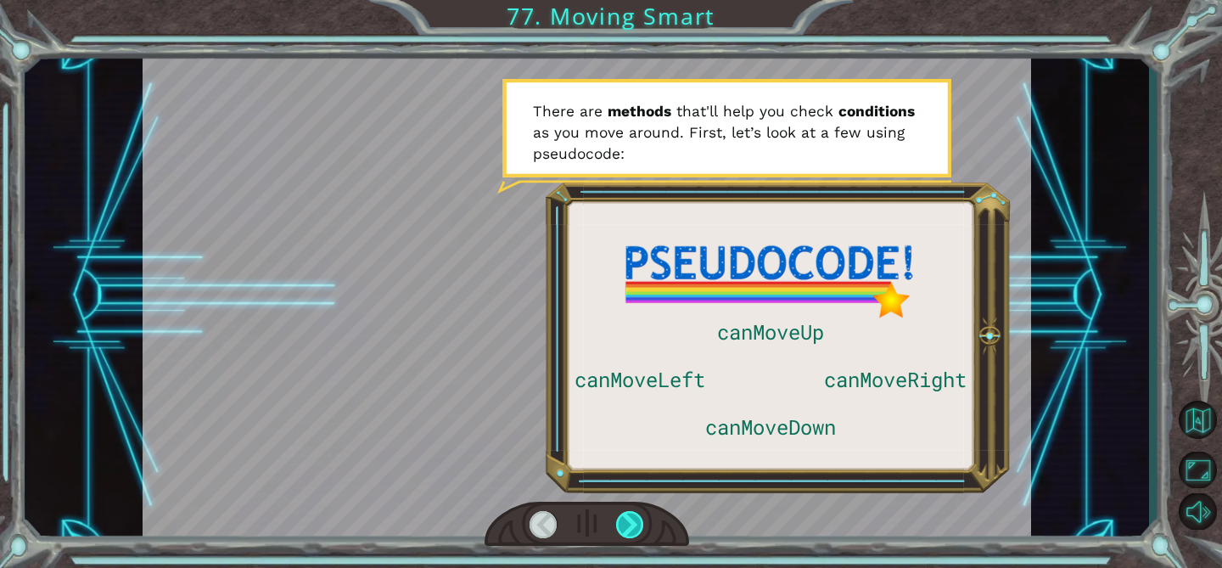
click at [630, 524] on div at bounding box center [630, 524] width 28 height 27
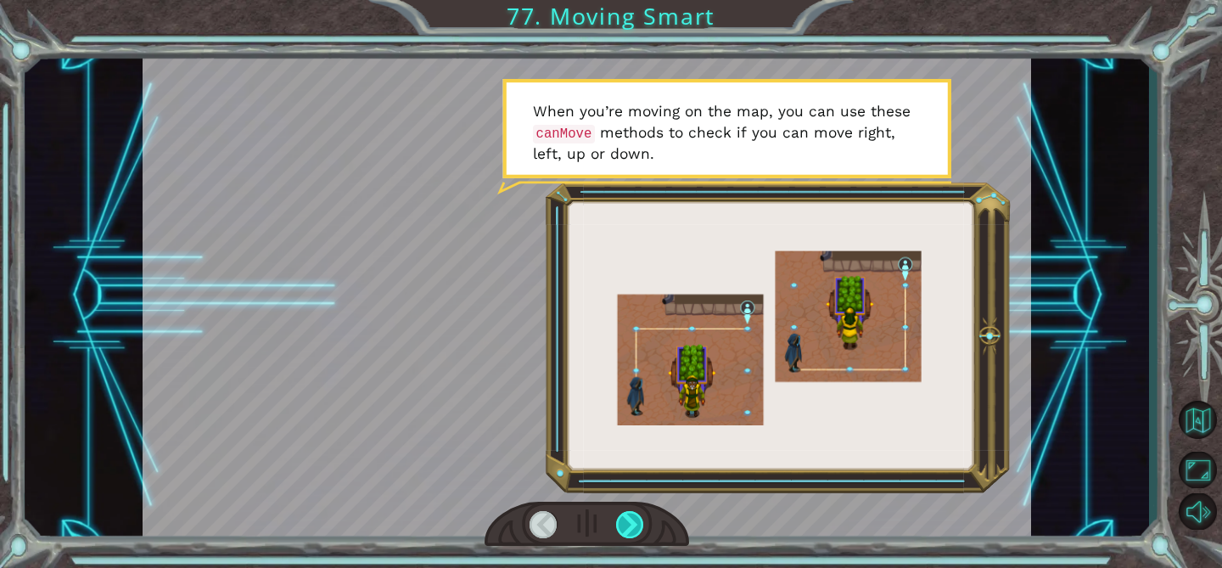
click at [630, 524] on div at bounding box center [630, 524] width 28 height 27
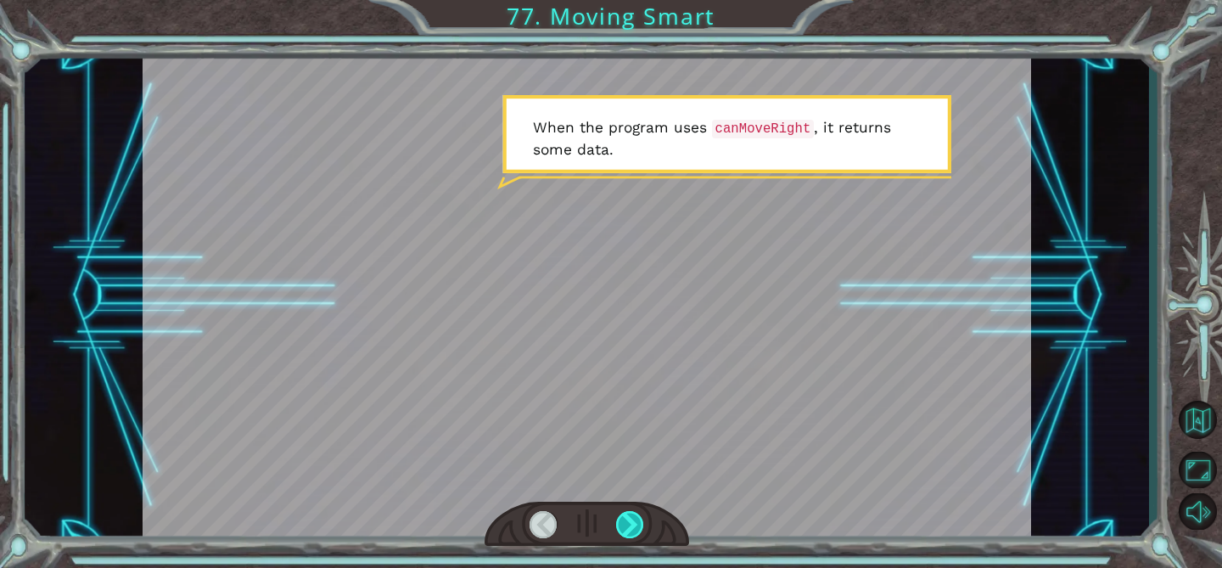
click at [630, 524] on div at bounding box center [630, 524] width 28 height 27
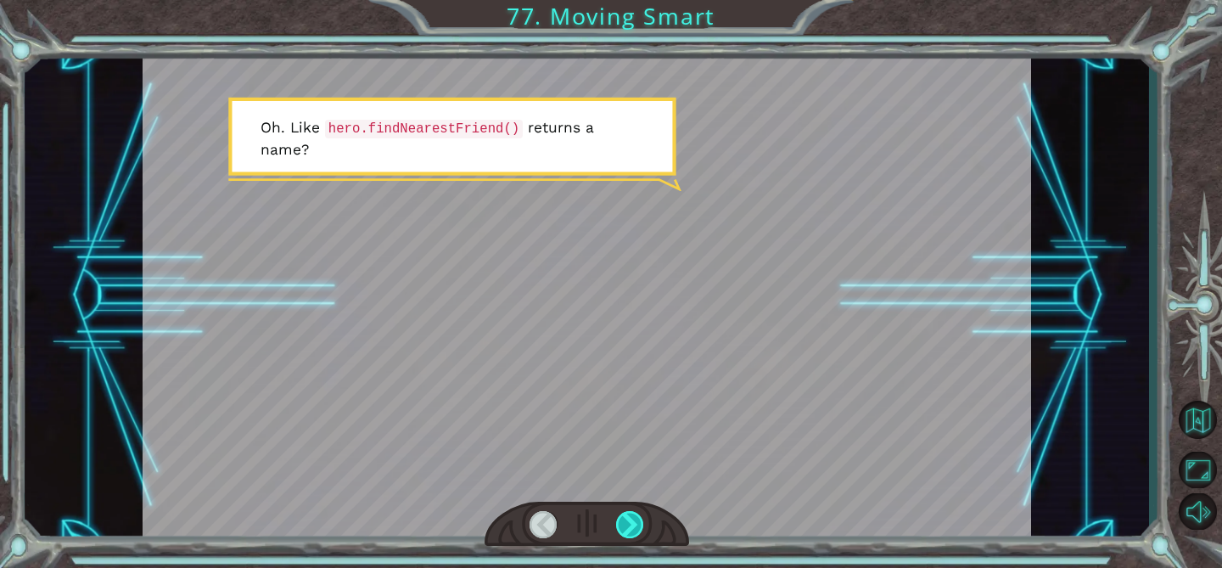
click at [630, 524] on div at bounding box center [630, 524] width 28 height 27
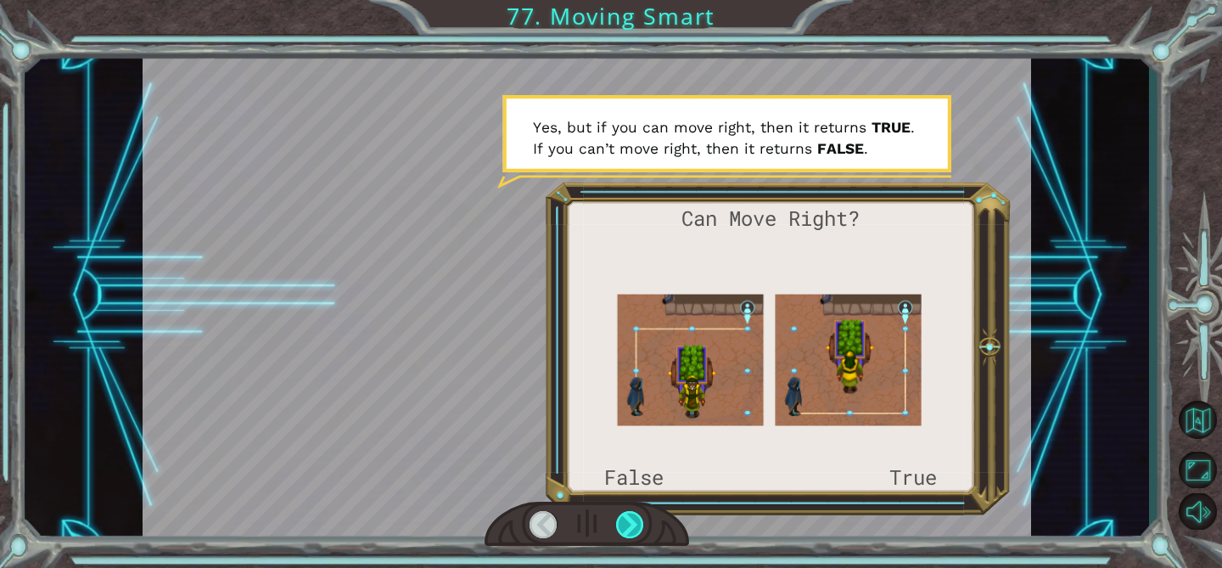
click at [630, 524] on div at bounding box center [630, 524] width 28 height 27
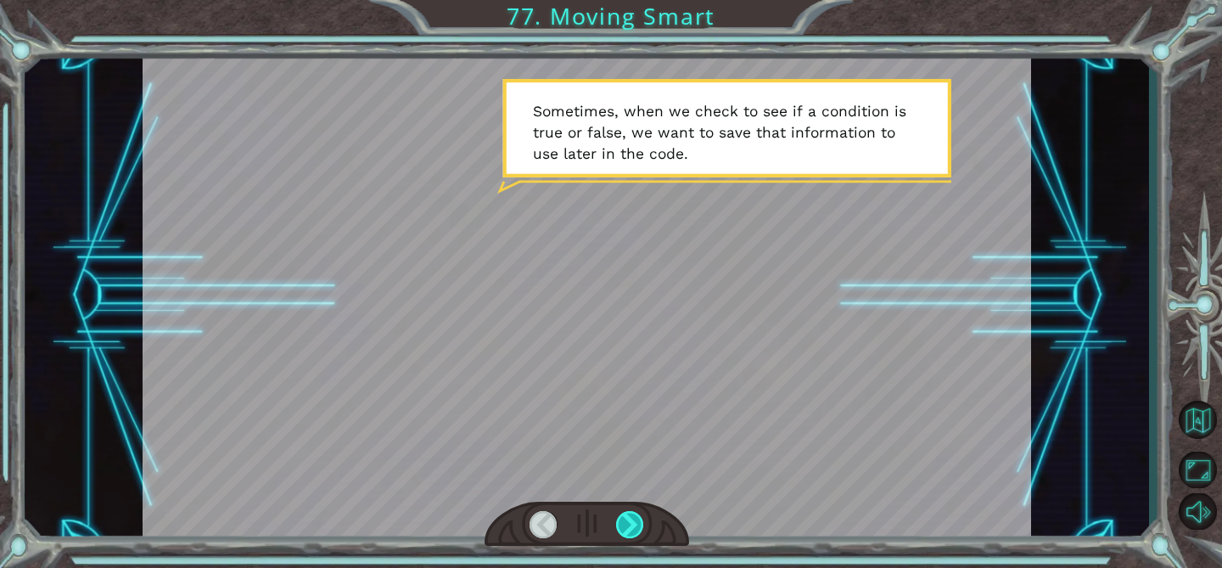
click at [630, 524] on div at bounding box center [630, 524] width 28 height 27
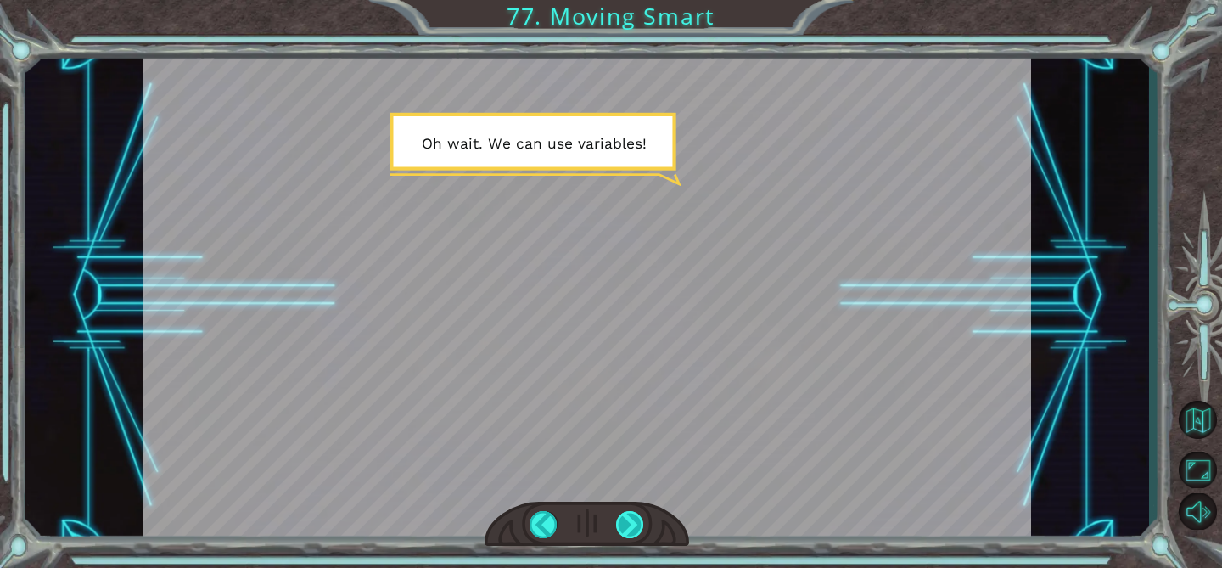
click at [630, 524] on div at bounding box center [630, 524] width 28 height 27
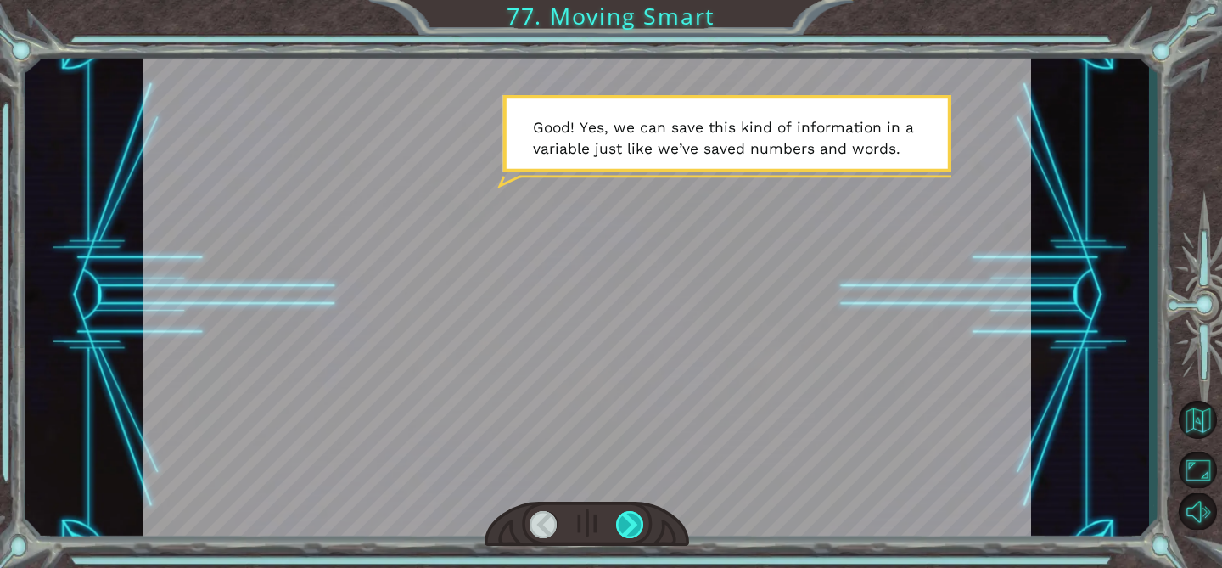
click at [630, 524] on div at bounding box center [630, 524] width 28 height 27
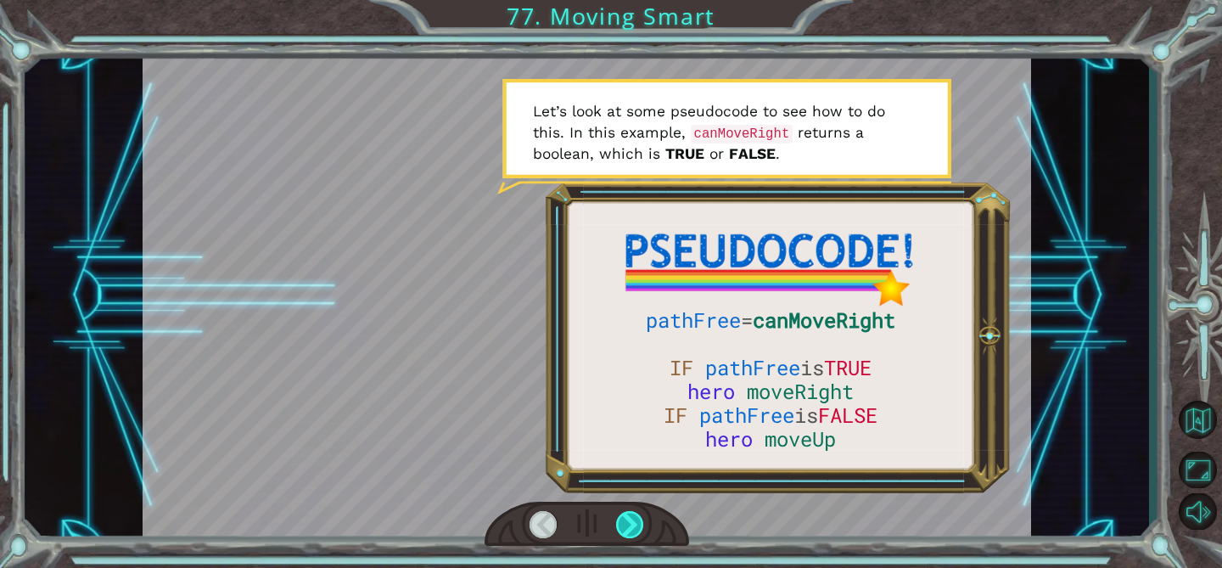
click at [630, 524] on div at bounding box center [630, 524] width 28 height 27
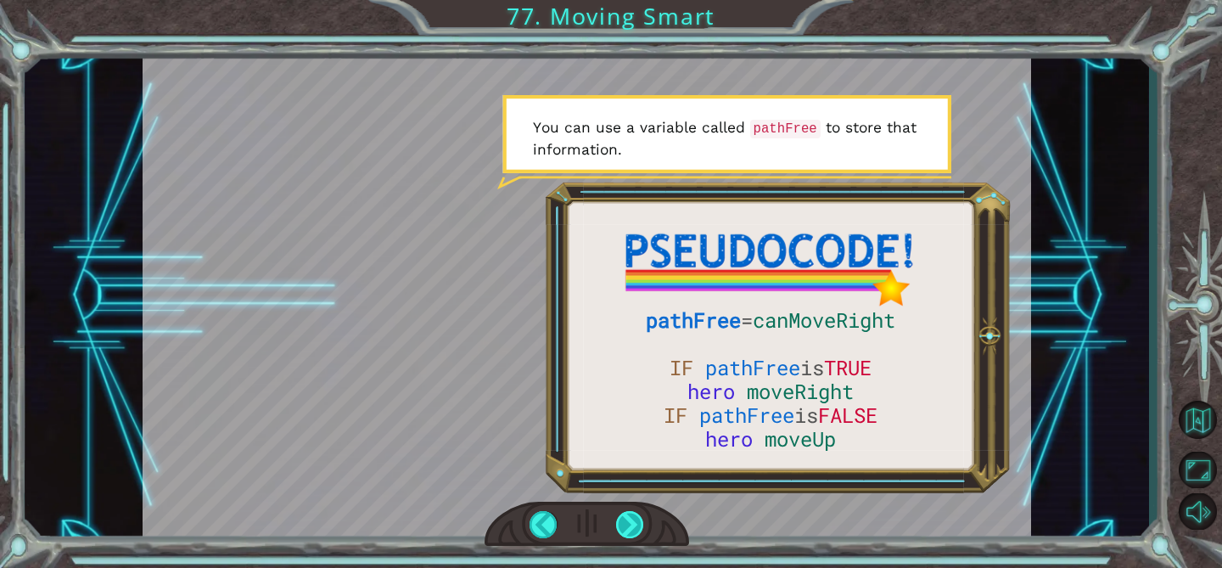
click at [630, 524] on div at bounding box center [630, 524] width 28 height 27
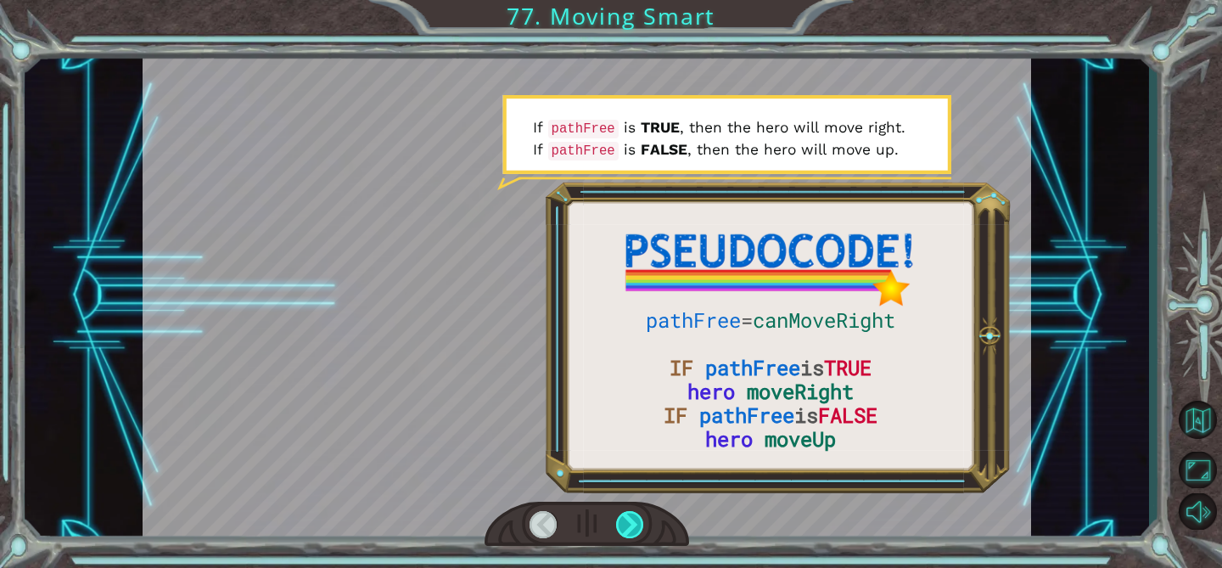
click at [630, 524] on div at bounding box center [630, 524] width 28 height 27
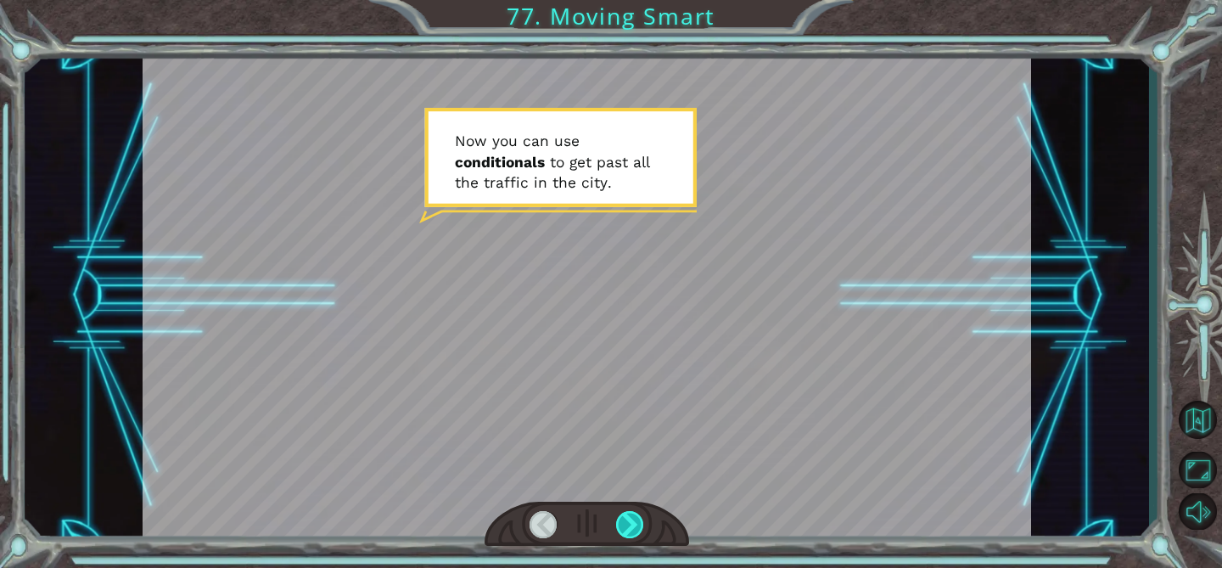
click at [630, 524] on div at bounding box center [630, 524] width 28 height 27
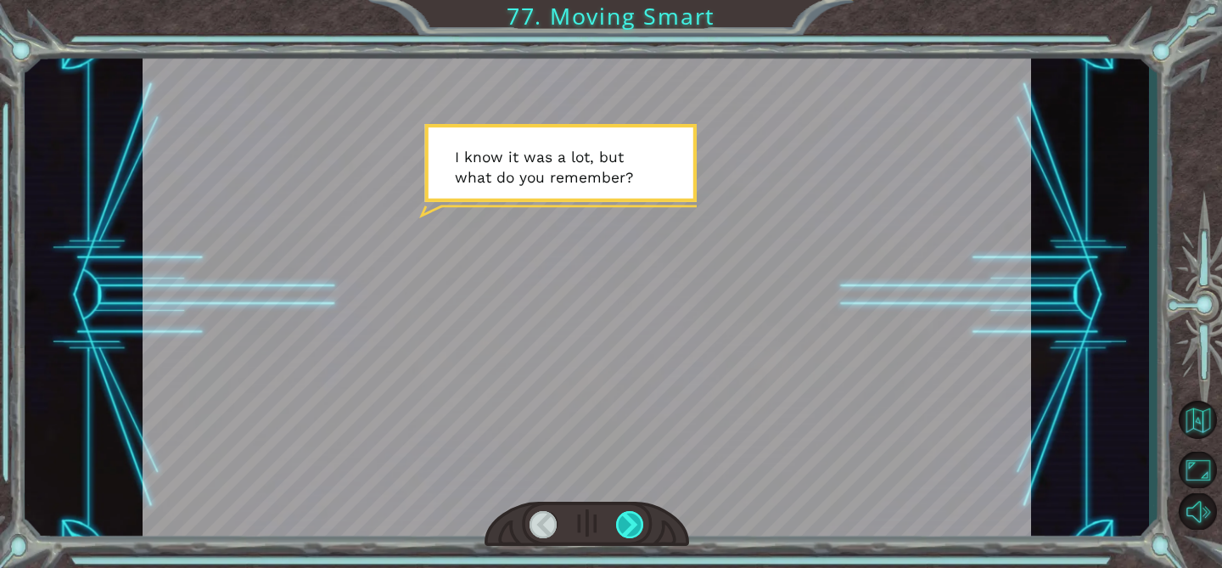
click at [632, 524] on div at bounding box center [630, 524] width 28 height 27
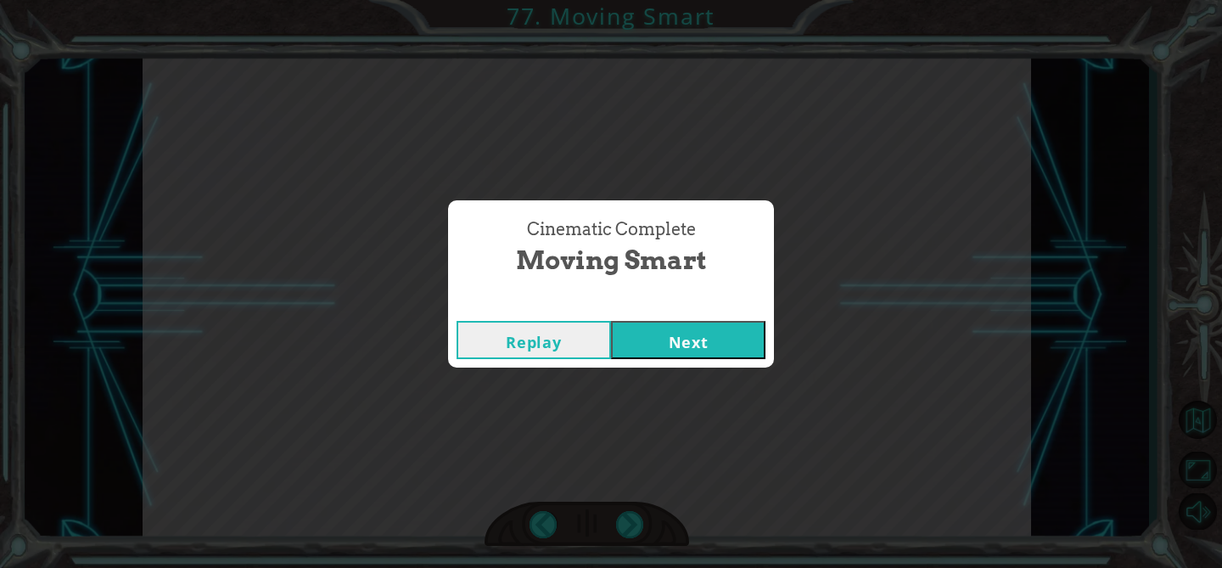
click at [657, 355] on button "Next" at bounding box center [688, 340] width 154 height 38
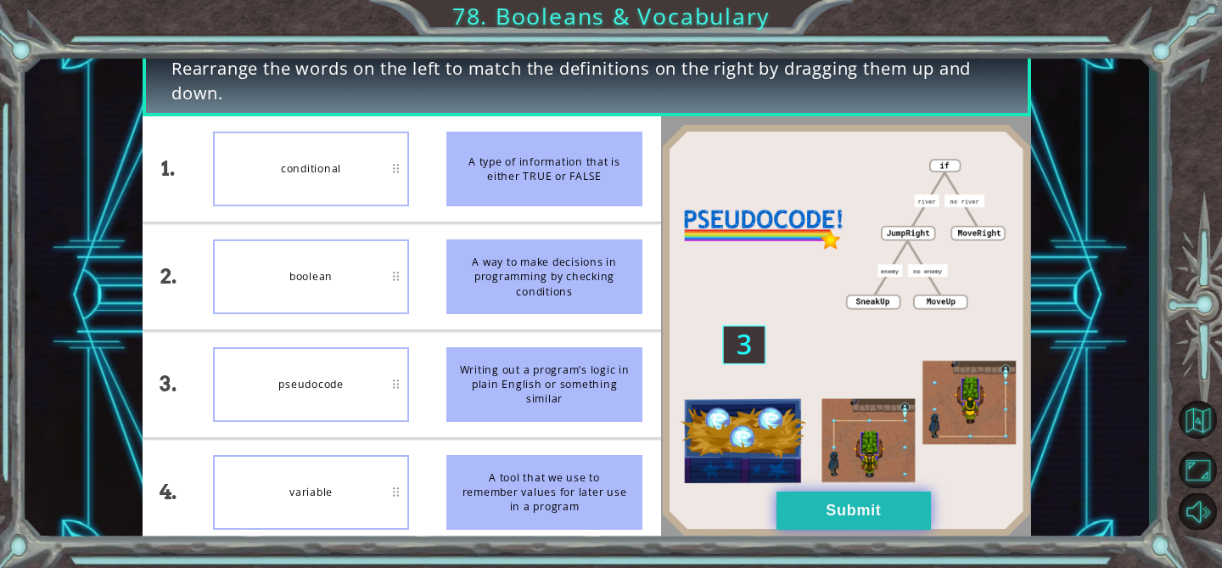
click at [799, 508] on button "Submit" at bounding box center [853, 510] width 154 height 38
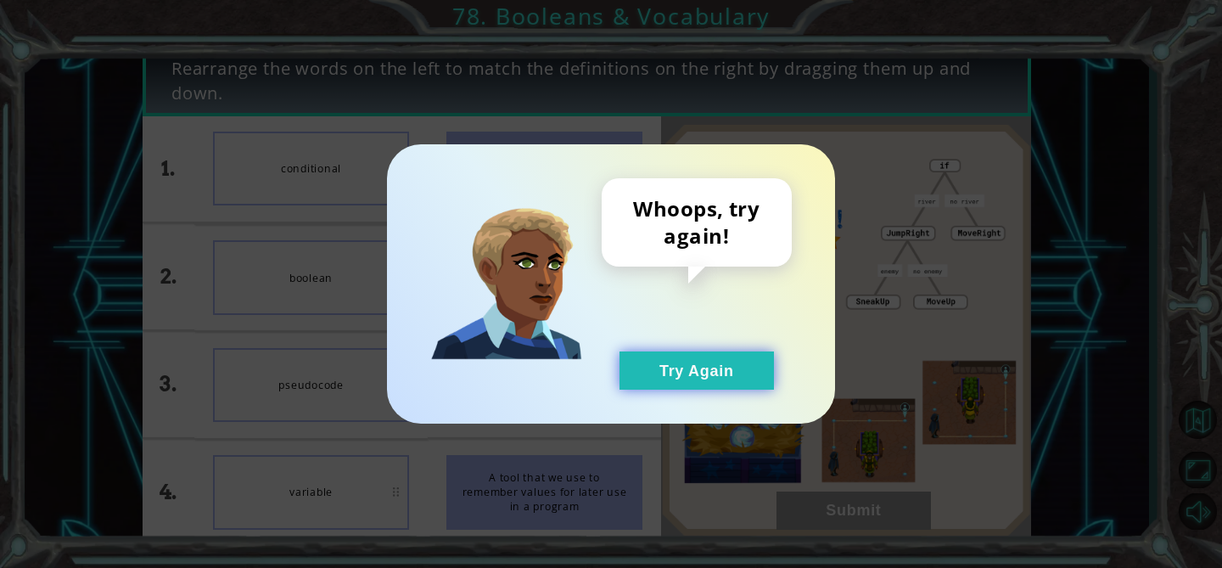
click at [697, 369] on button "Try Again" at bounding box center [696, 370] width 154 height 38
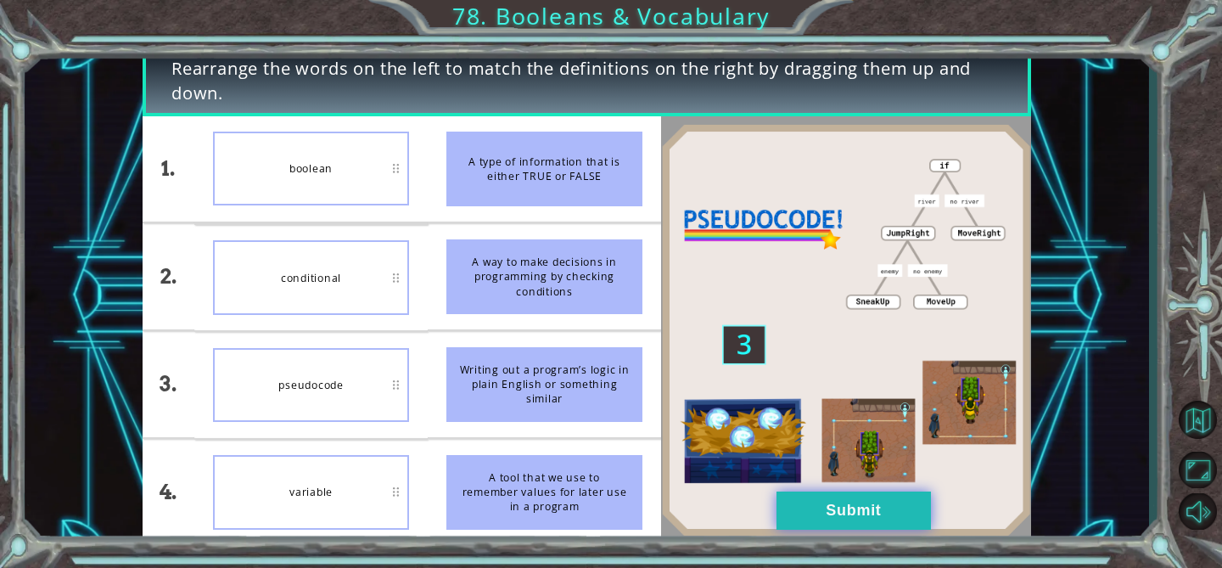
click at [809, 507] on button "Submit" at bounding box center [853, 510] width 154 height 38
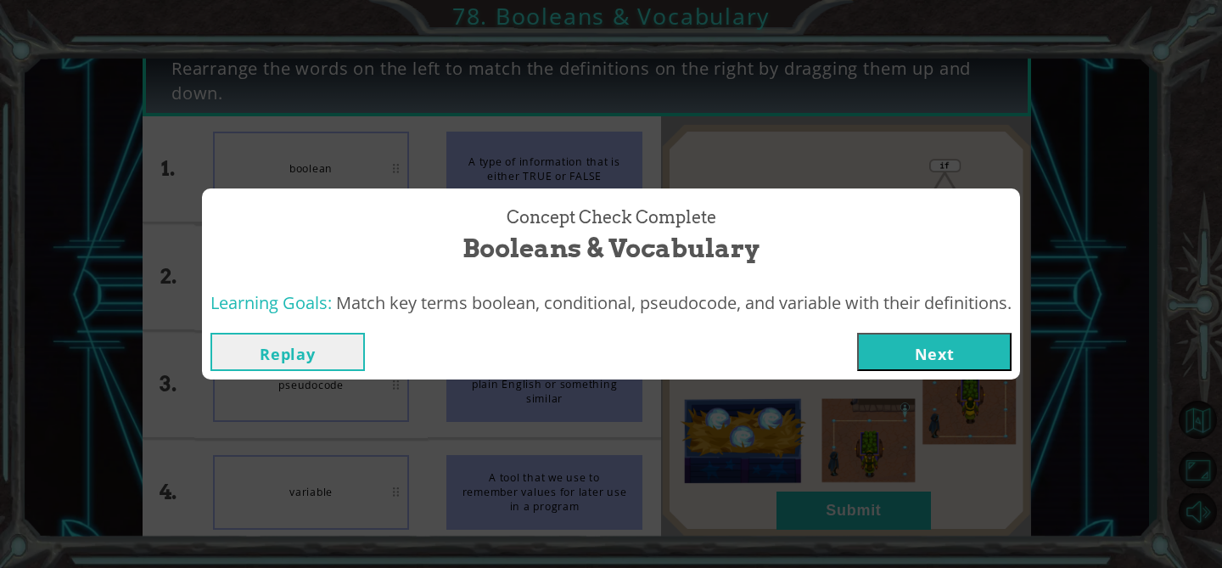
click at [914, 346] on button "Next" at bounding box center [934, 352] width 154 height 38
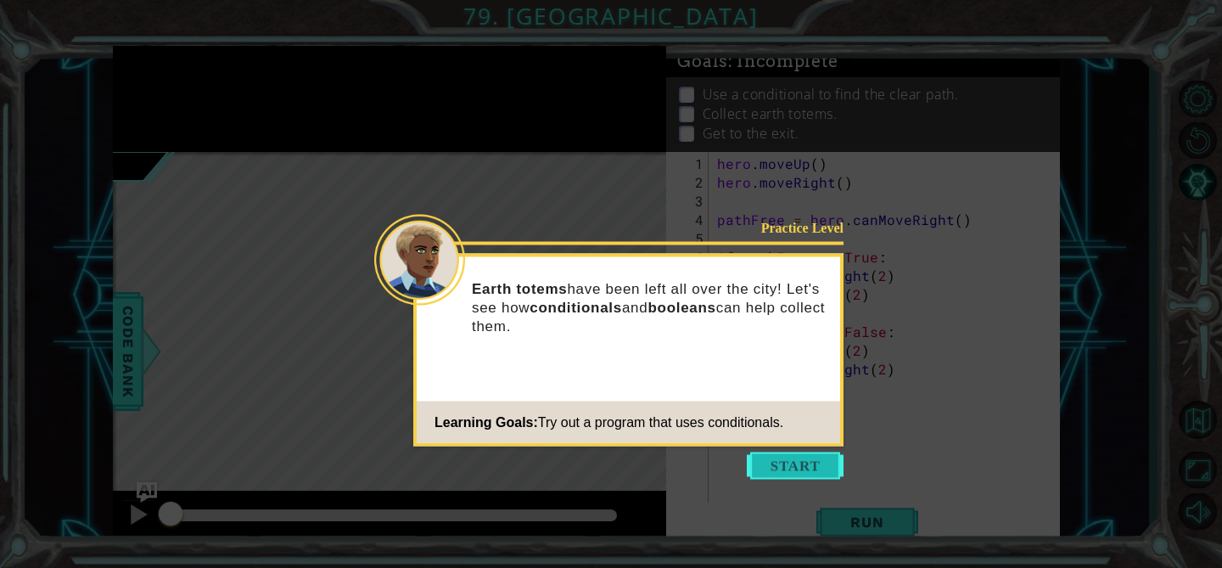
click at [790, 473] on button "Start" at bounding box center [795, 465] width 97 height 27
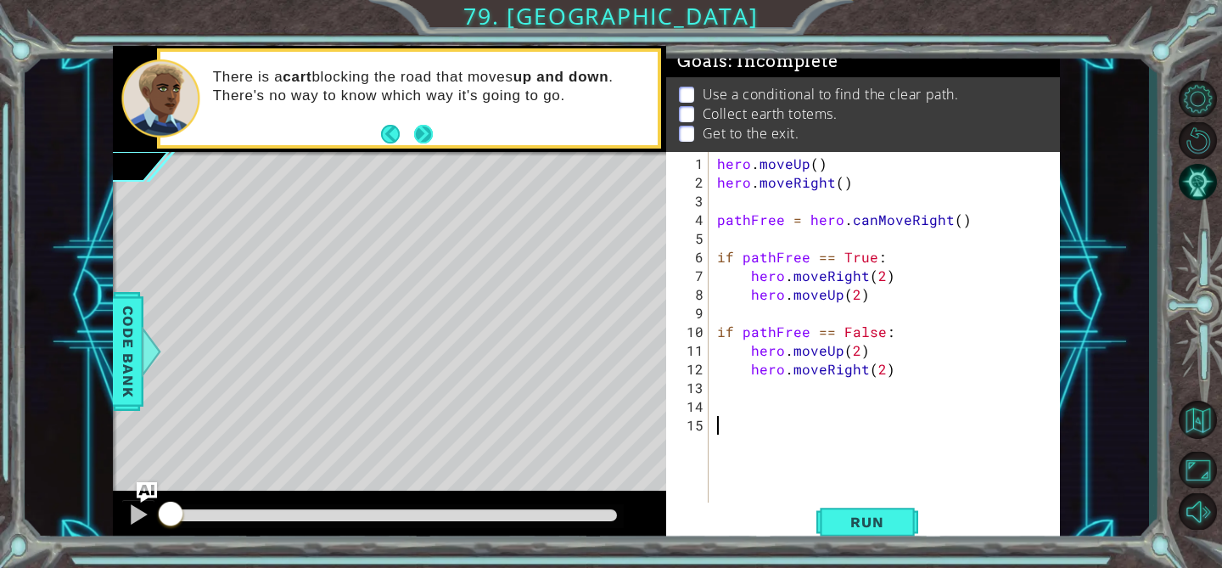
click at [423, 142] on button "Next" at bounding box center [423, 134] width 19 height 19
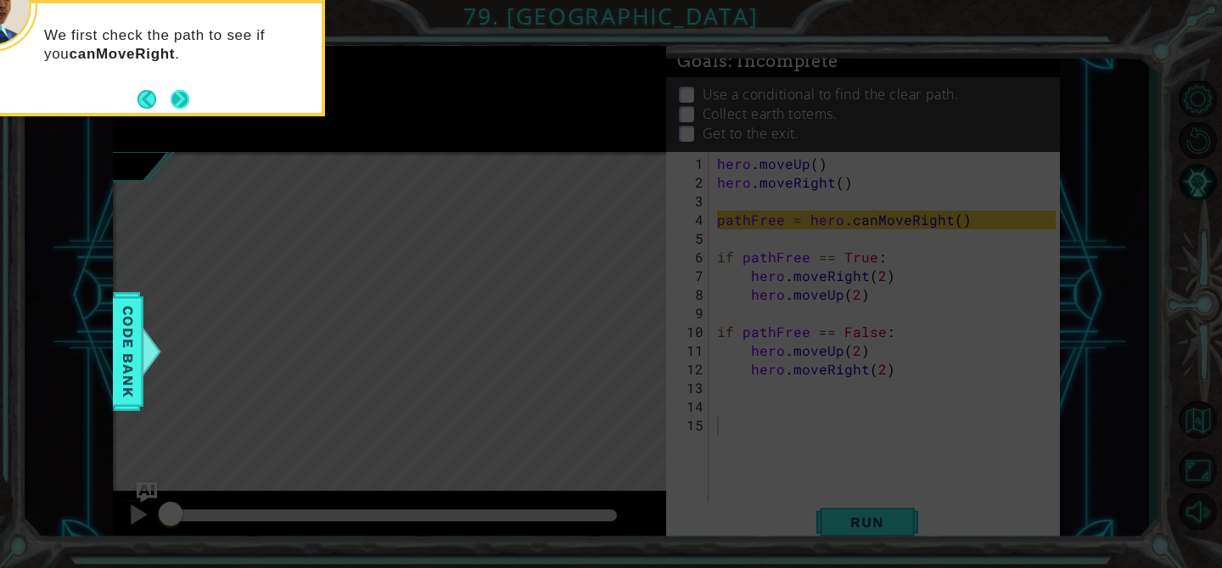
click at [176, 100] on button "Next" at bounding box center [180, 99] width 19 height 19
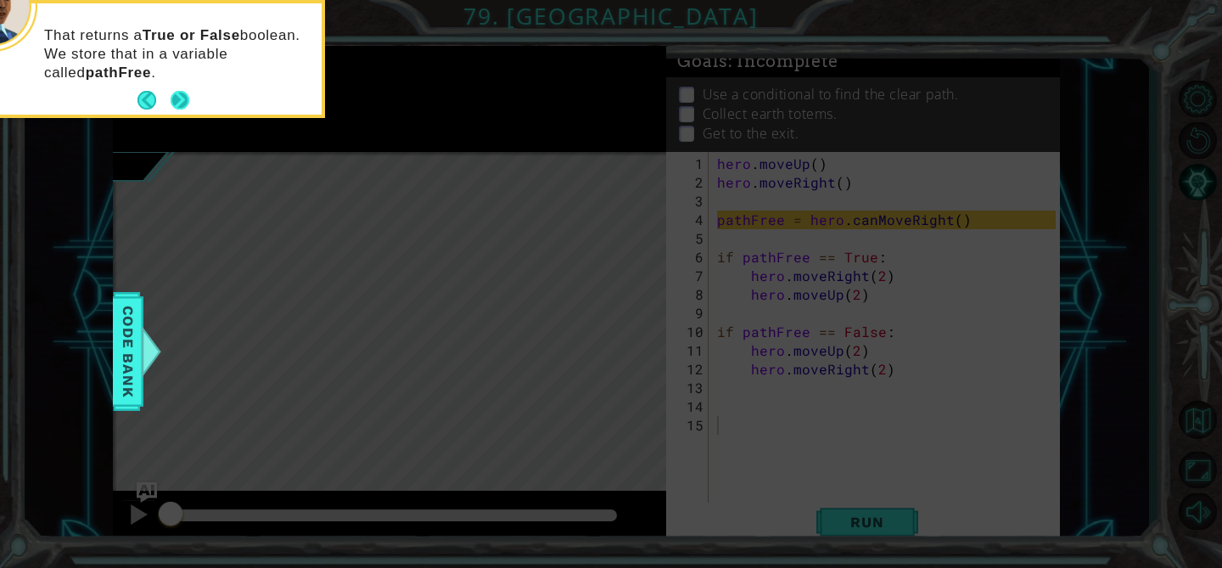
click at [176, 101] on button "Next" at bounding box center [179, 101] width 29 height 29
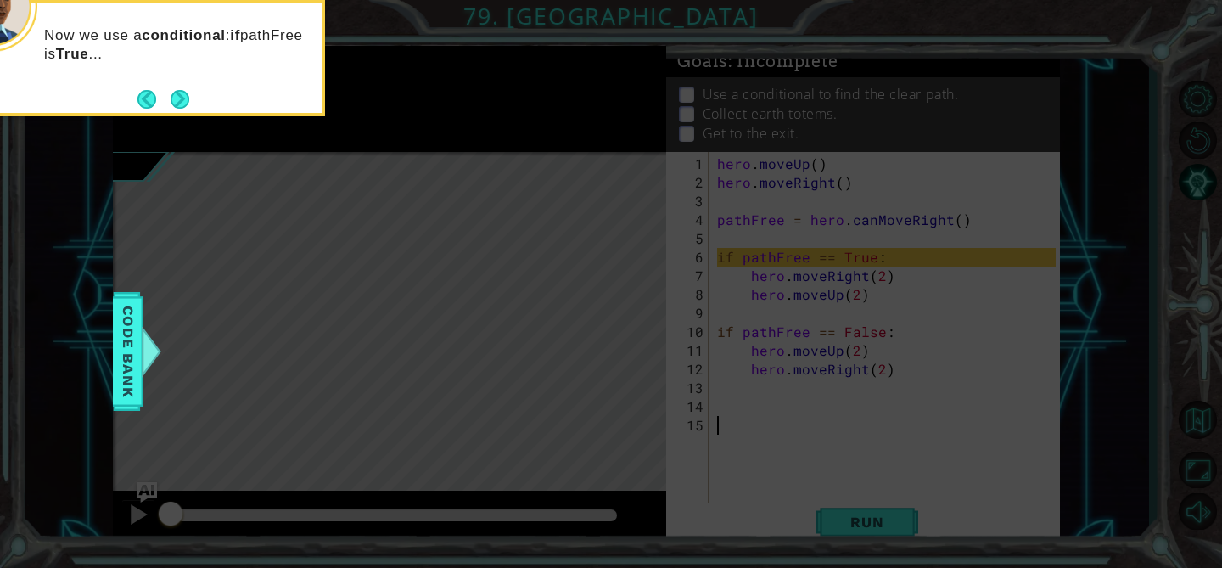
click at [177, 101] on button "Next" at bounding box center [180, 99] width 19 height 19
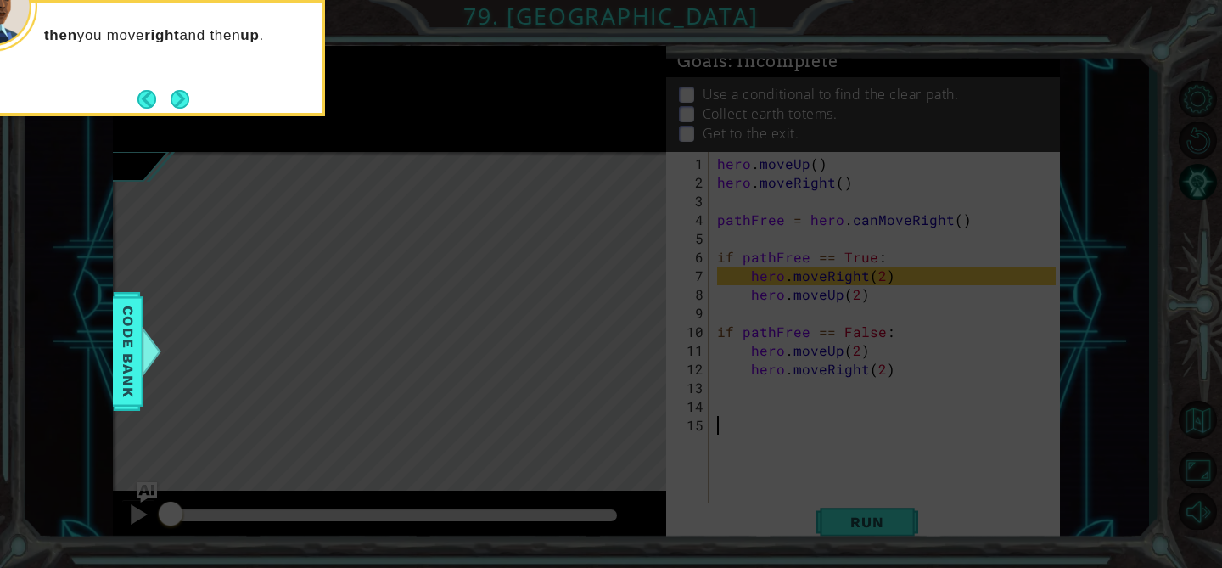
click at [177, 101] on button "Next" at bounding box center [180, 99] width 19 height 19
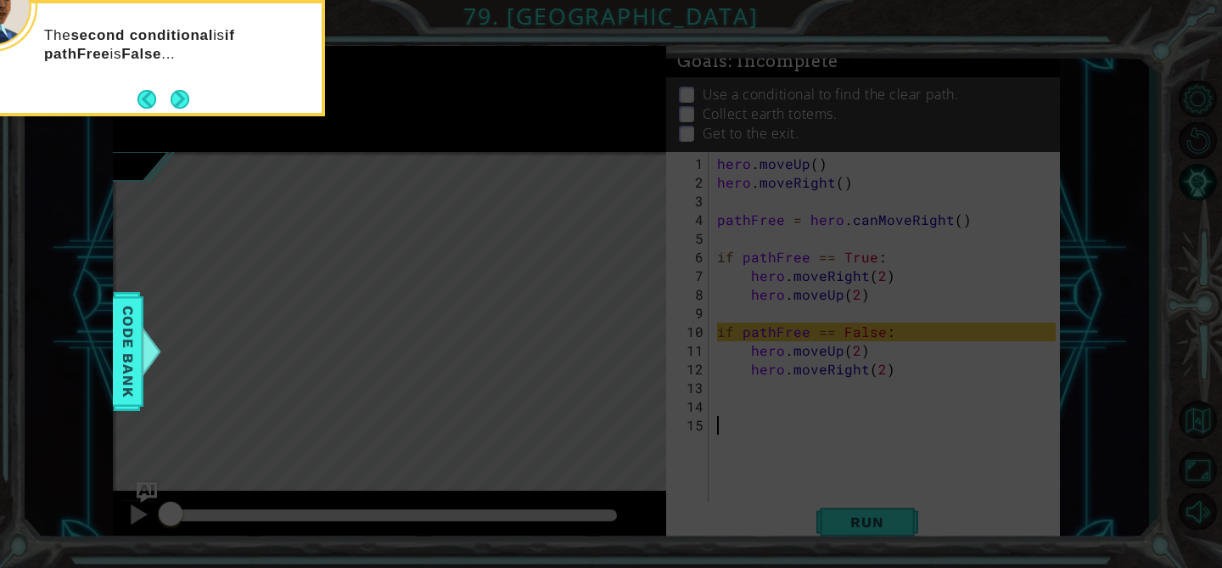
click at [177, 101] on button "Next" at bounding box center [180, 99] width 19 height 19
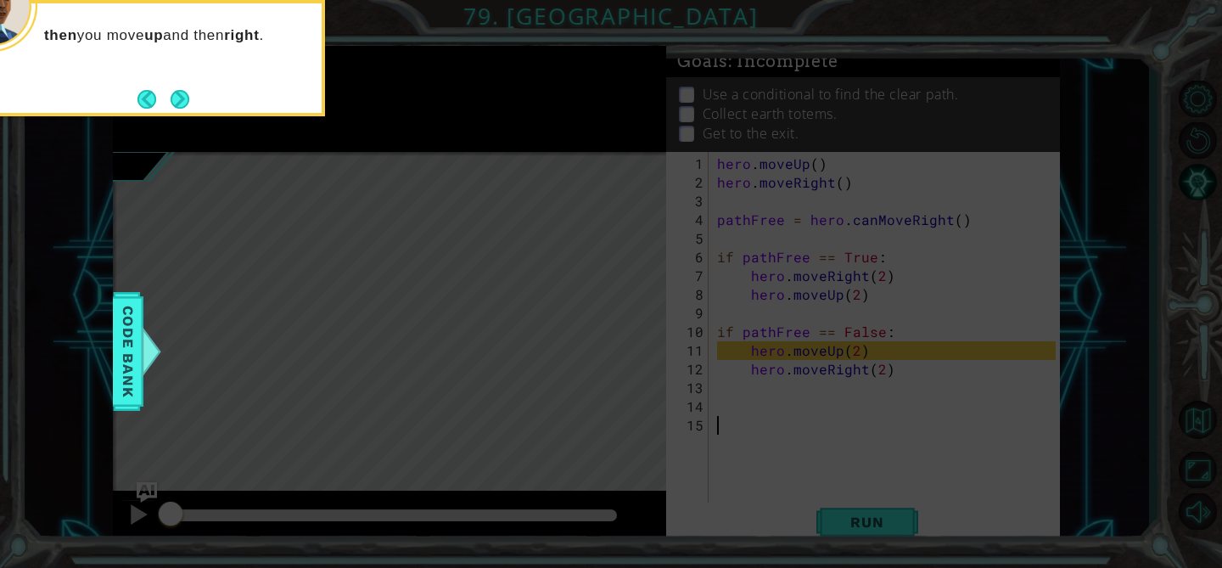
click at [177, 101] on button "Next" at bounding box center [180, 99] width 19 height 19
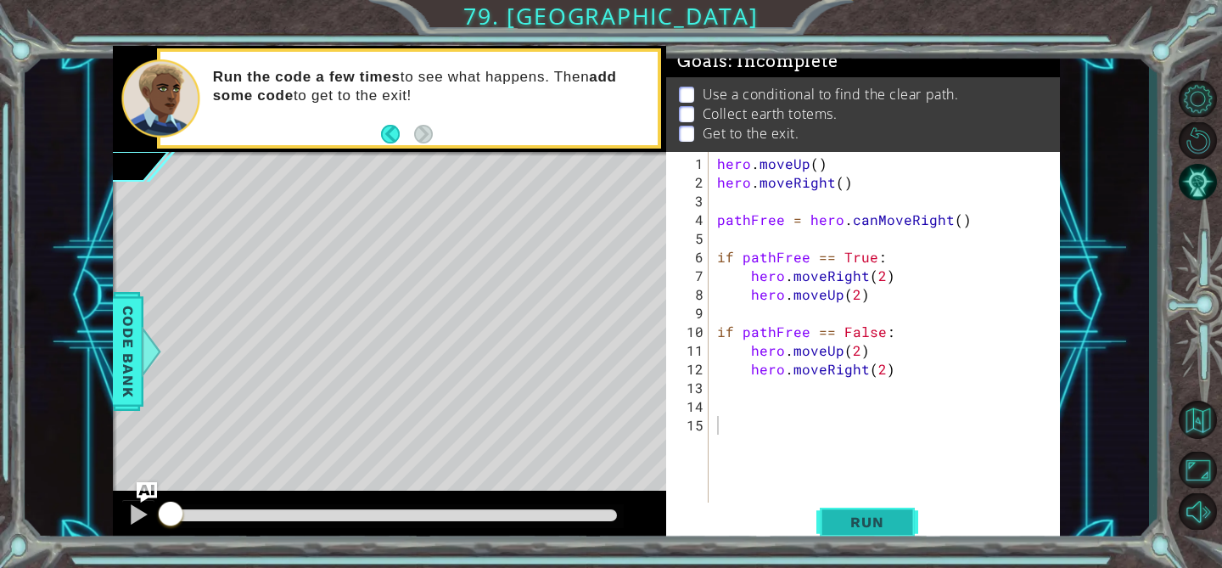
click at [835, 518] on span "Run" at bounding box center [866, 521] width 67 height 17
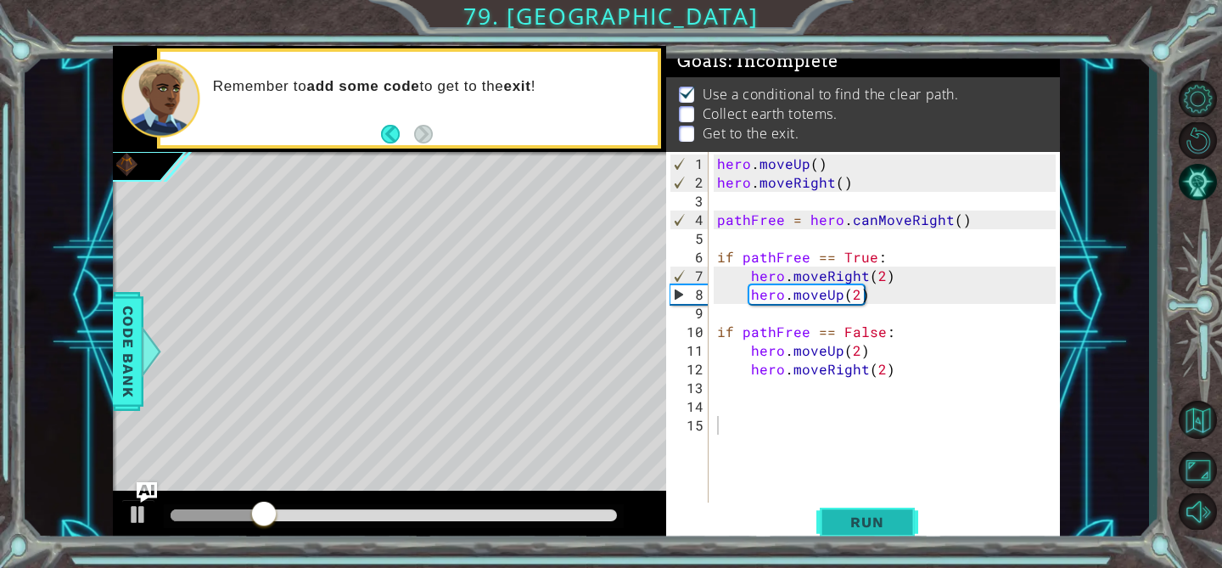
click at [851, 518] on span "Run" at bounding box center [866, 521] width 67 height 17
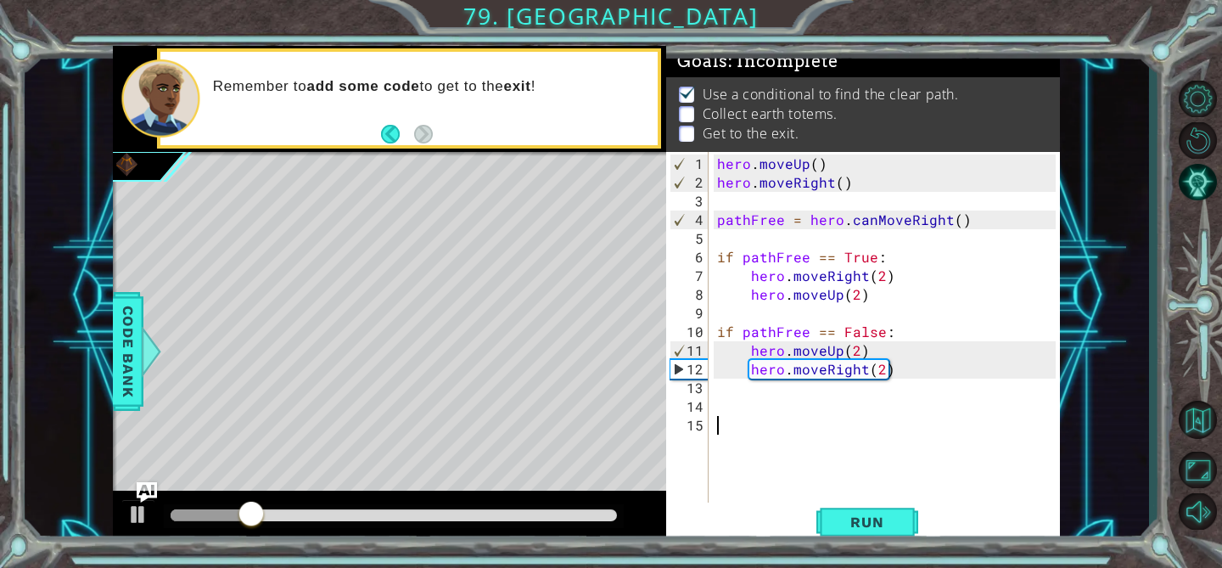
click at [773, 410] on div "hero . moveUp ( ) hero . moveRight ( ) pathFree = hero . canMoveRight ( ) if pa…" at bounding box center [889, 350] width 350 height 392
type textarea "ju"
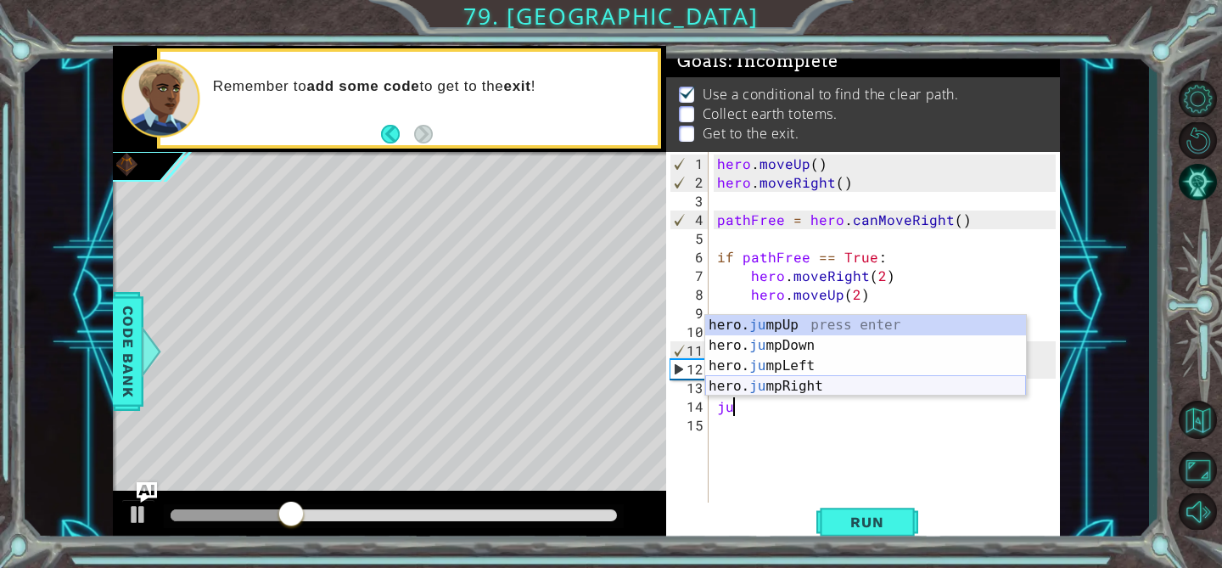
click at [783, 385] on div "hero. ju mpUp press enter hero. ju mpDown press enter hero. ju mpLeft press ent…" at bounding box center [865, 376] width 321 height 122
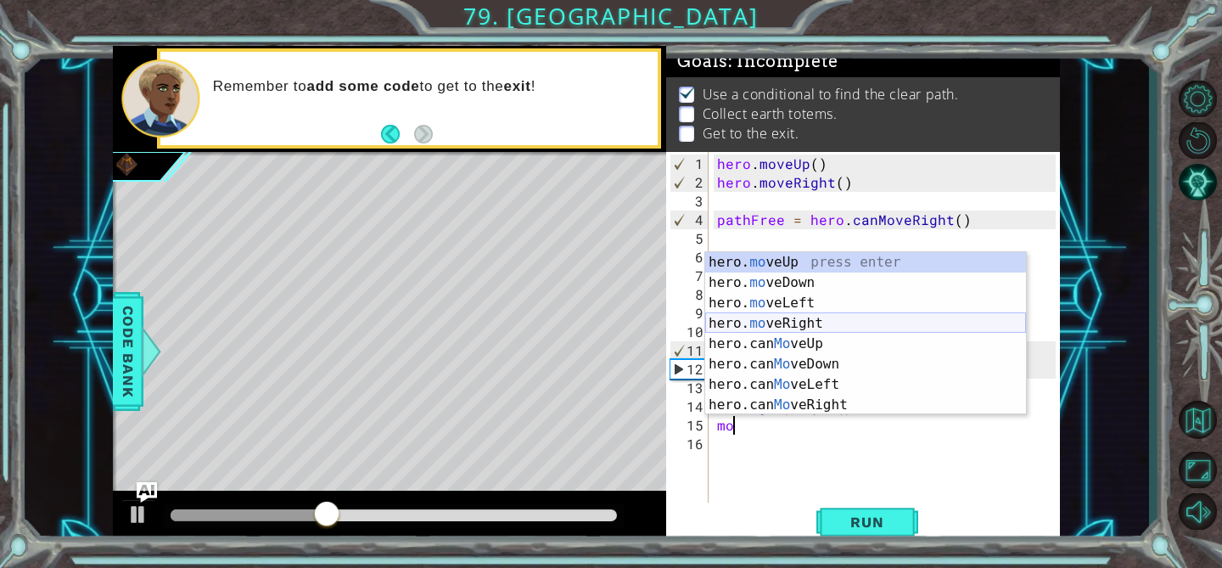
click at [735, 317] on div "hero. mo veUp press enter hero. mo veDown press enter hero. mo veLeft press ent…" at bounding box center [865, 354] width 321 height 204
type textarea "hero.moveRight(1)"
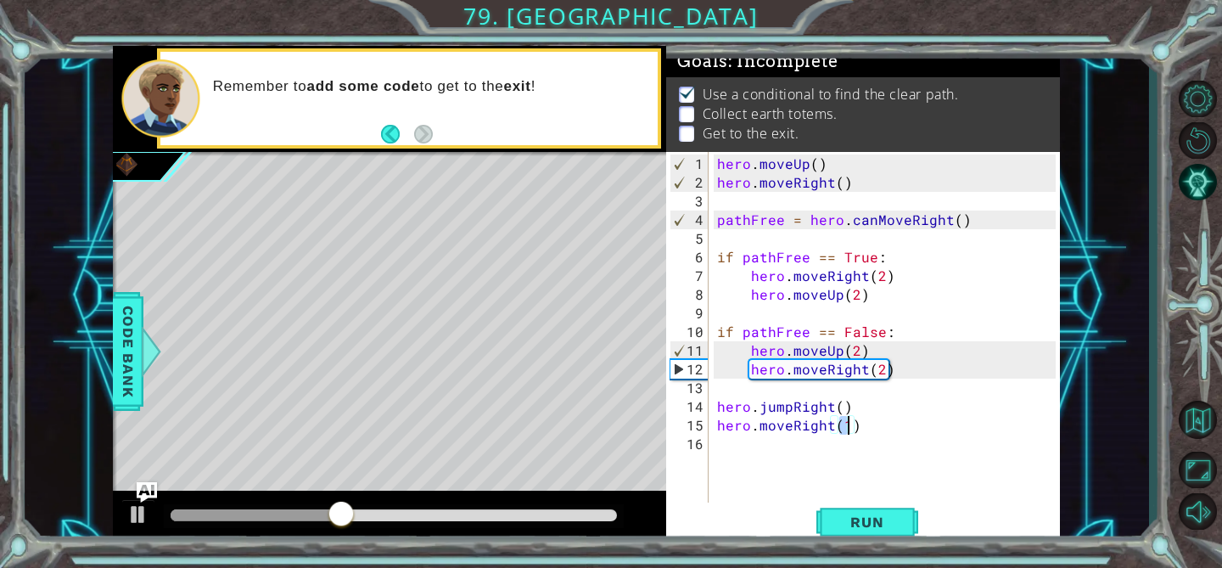
click at [787, 446] on div "hero . moveUp ( ) hero . moveRight ( ) pathFree = hero . canMoveRight ( ) if pa…" at bounding box center [889, 350] width 350 height 392
type textarea "ju"
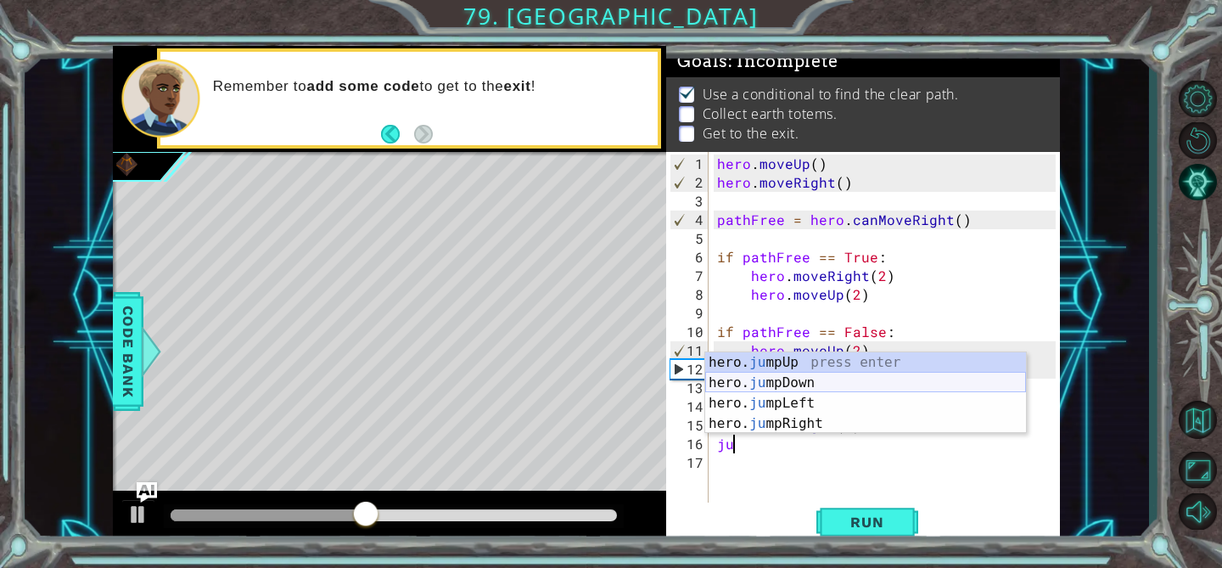
click at [817, 383] on div "hero. ju mpUp press enter hero. ju mpDown press enter hero. ju mpLeft press ent…" at bounding box center [865, 413] width 321 height 122
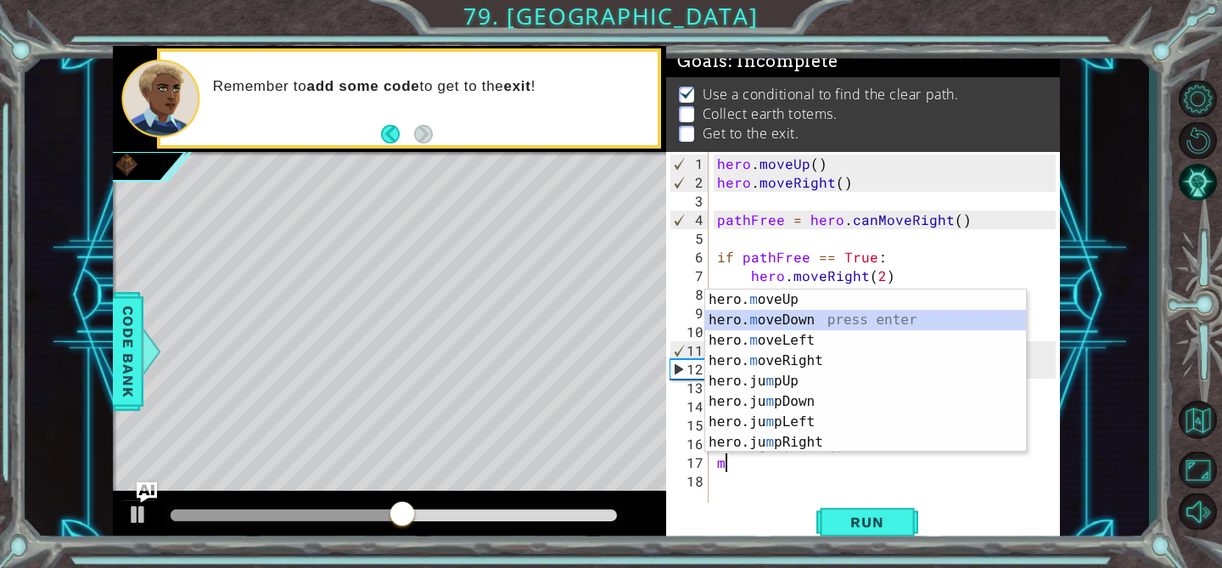
click at [810, 322] on div "hero. m oveUp press enter hero. m oveDown press enter hero. m oveLeft press ent…" at bounding box center [865, 391] width 321 height 204
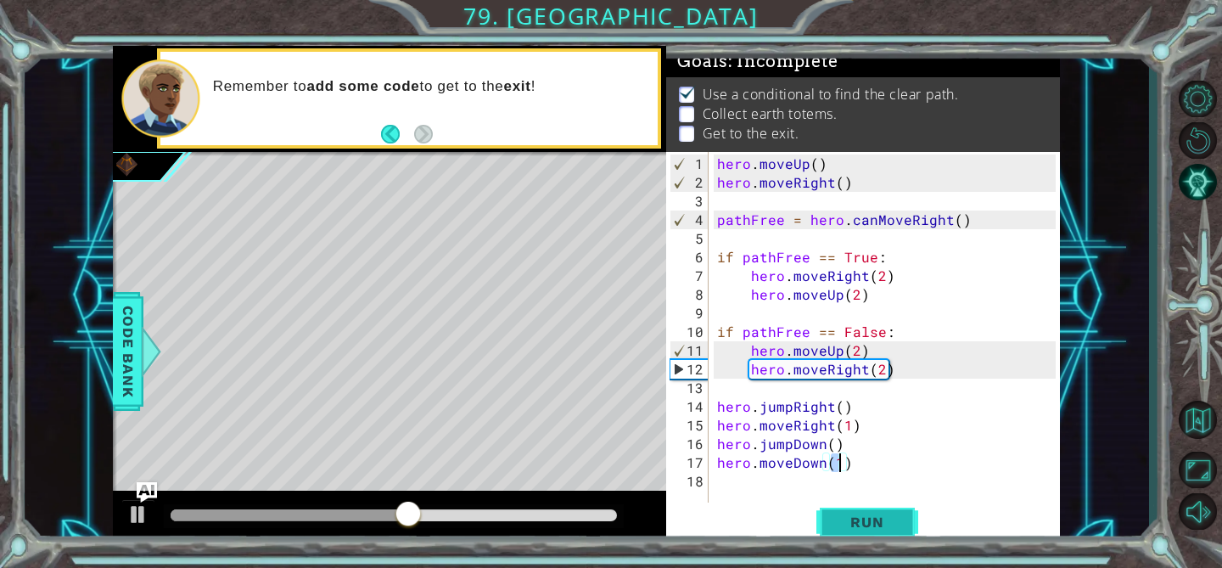
type textarea "hero.moveDown(1)"
click at [837, 527] on span "Run" at bounding box center [866, 521] width 67 height 17
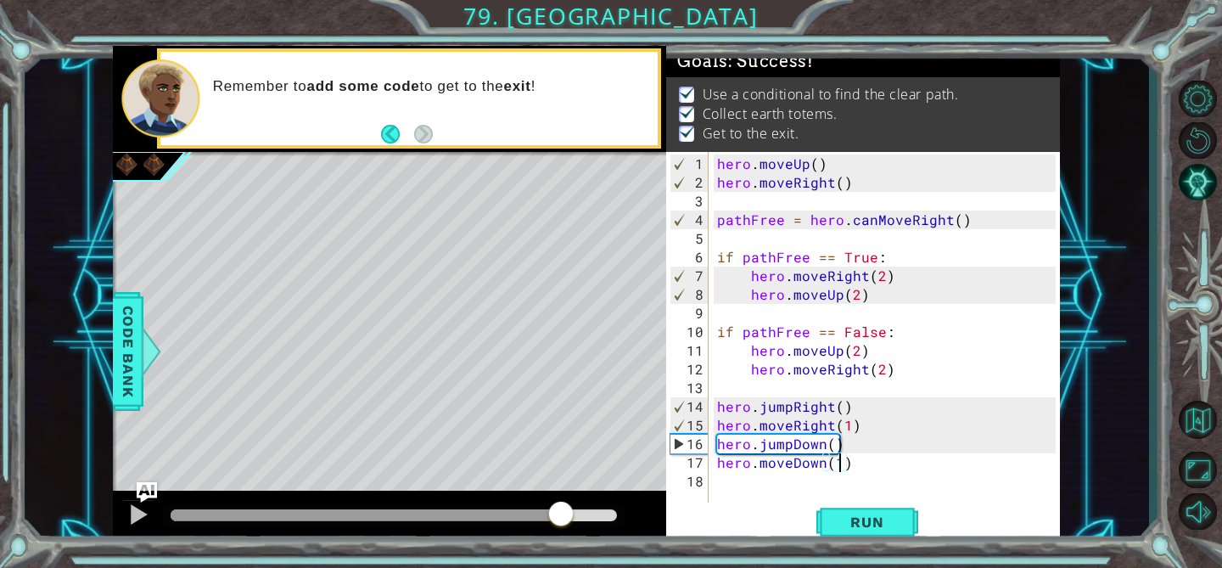
drag, startPoint x: 268, startPoint y: 517, endPoint x: 580, endPoint y: 513, distance: 311.4
click at [576, 513] on div at bounding box center [561, 515] width 31 height 31
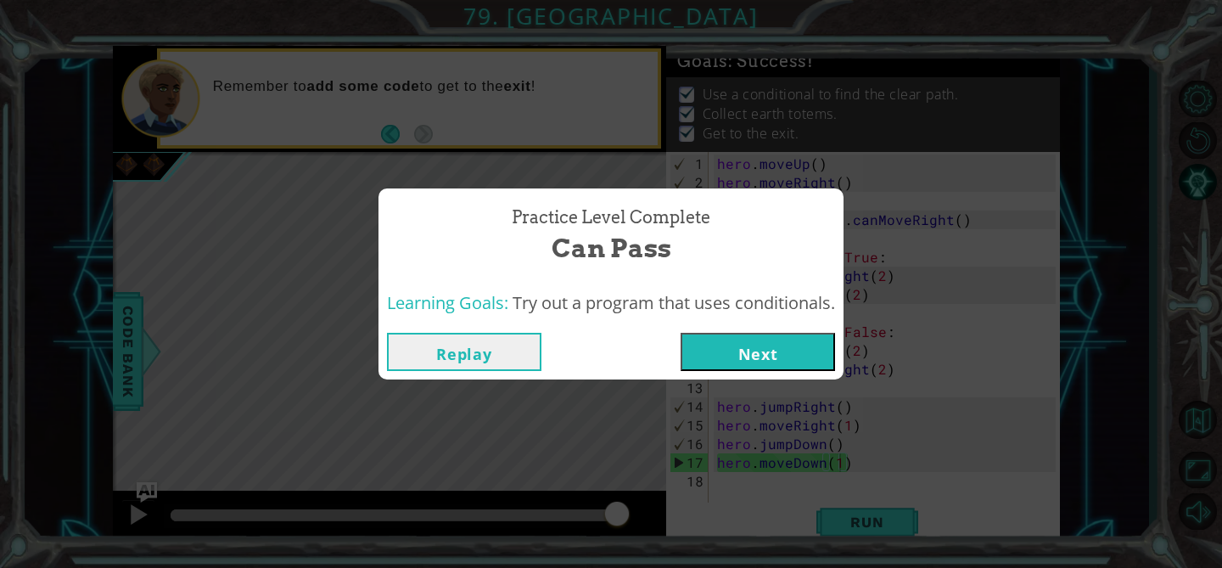
click at [720, 333] on button "Next" at bounding box center [758, 352] width 154 height 38
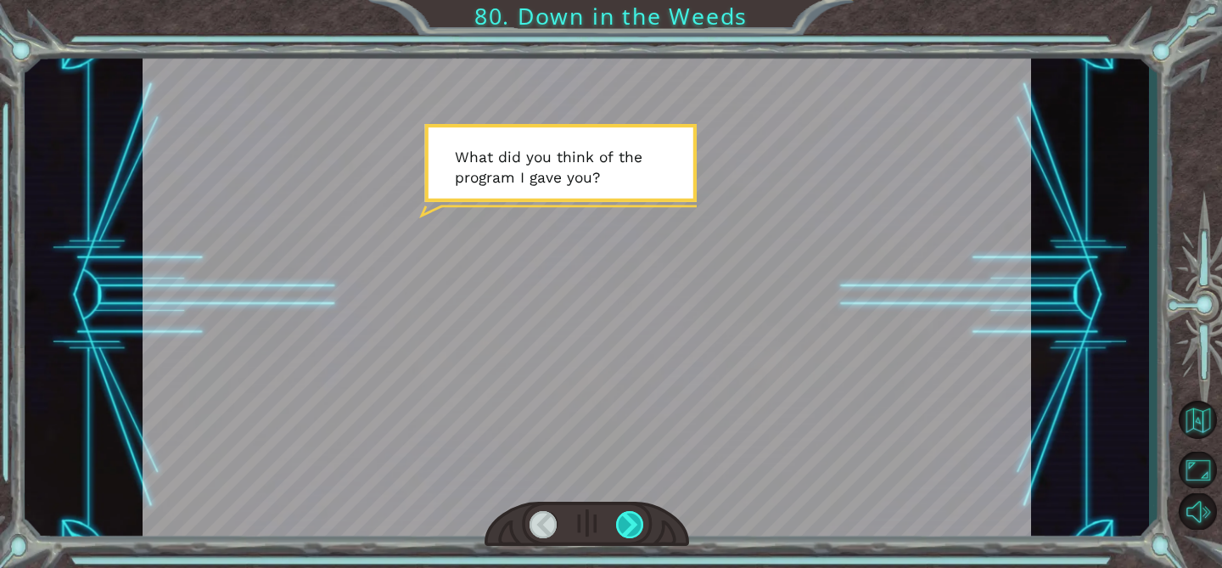
click at [638, 526] on div at bounding box center [630, 524] width 28 height 27
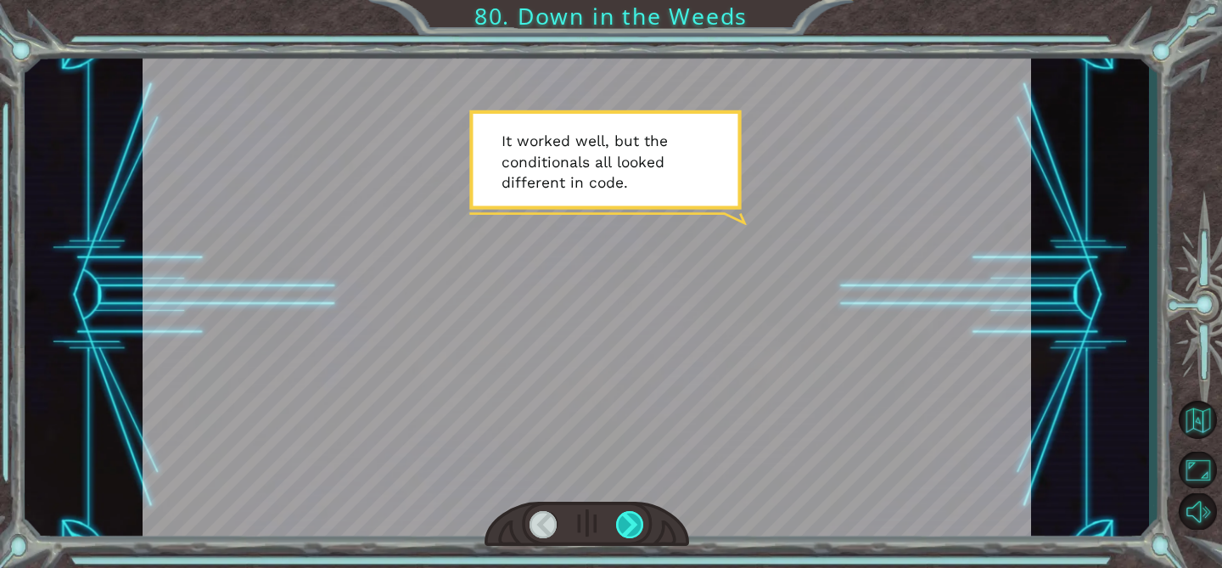
click at [634, 514] on div at bounding box center [630, 524] width 28 height 27
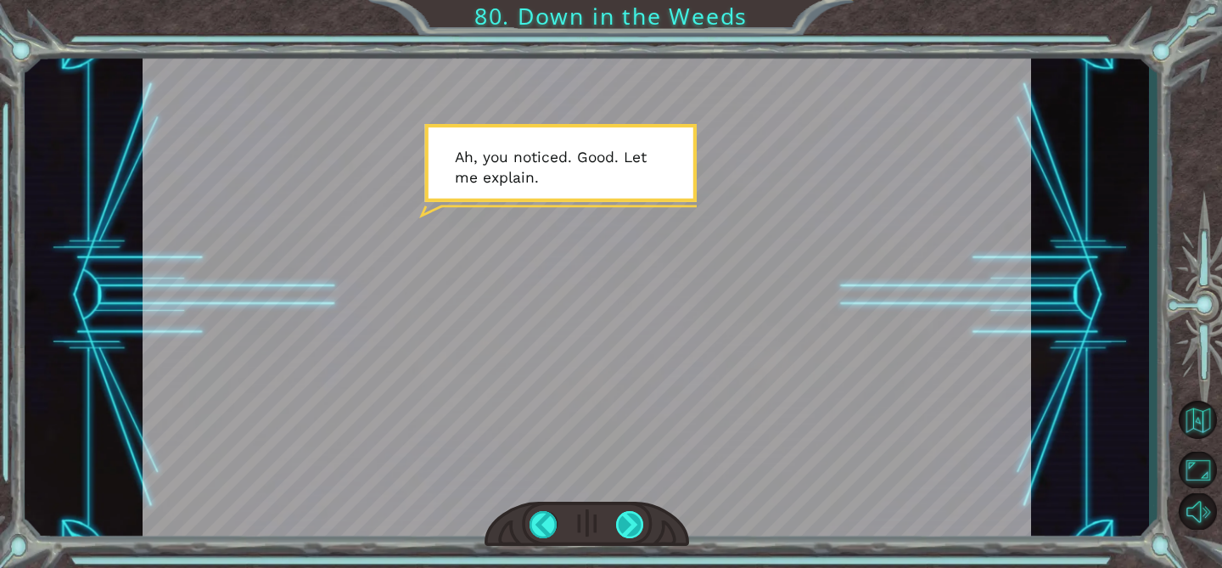
click at [634, 514] on div at bounding box center [630, 524] width 28 height 27
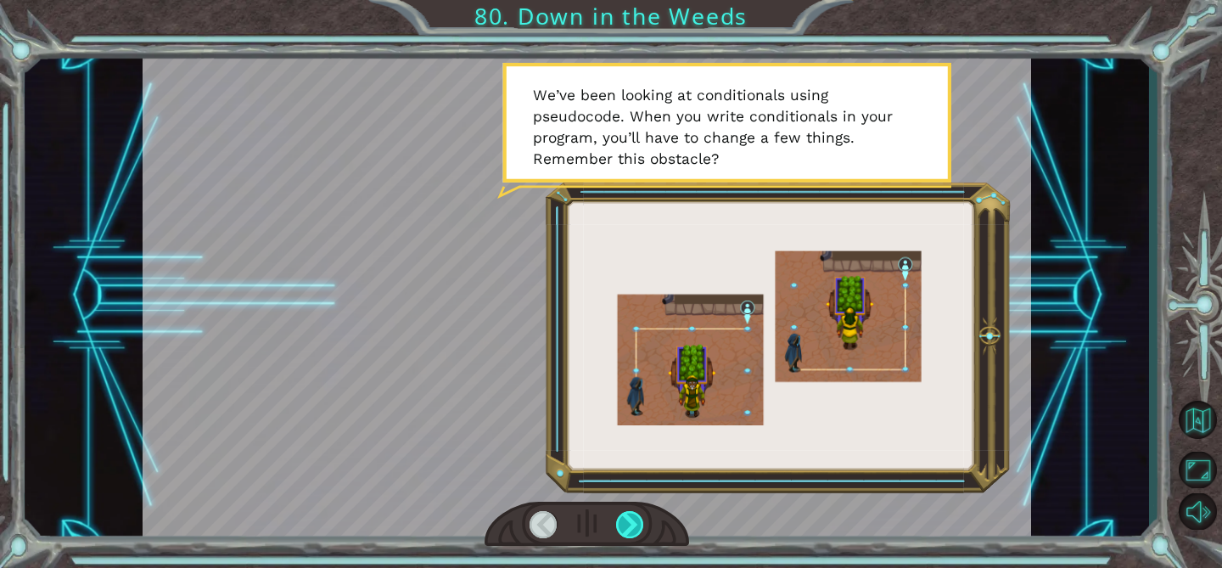
click at [634, 514] on div at bounding box center [630, 524] width 28 height 27
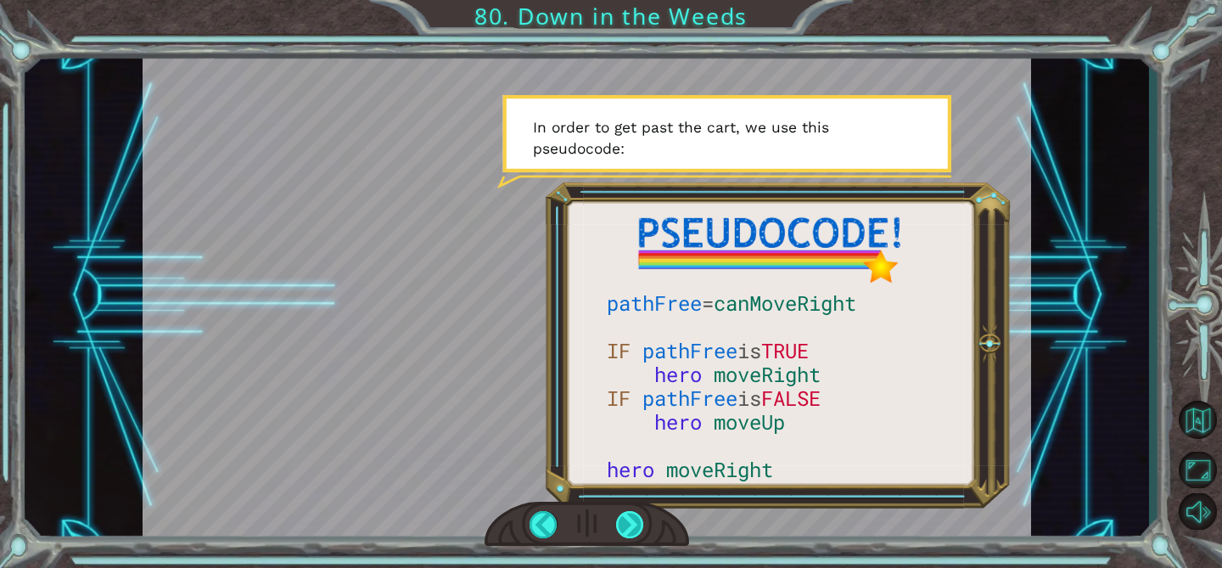
click at [634, 514] on div at bounding box center [630, 524] width 28 height 27
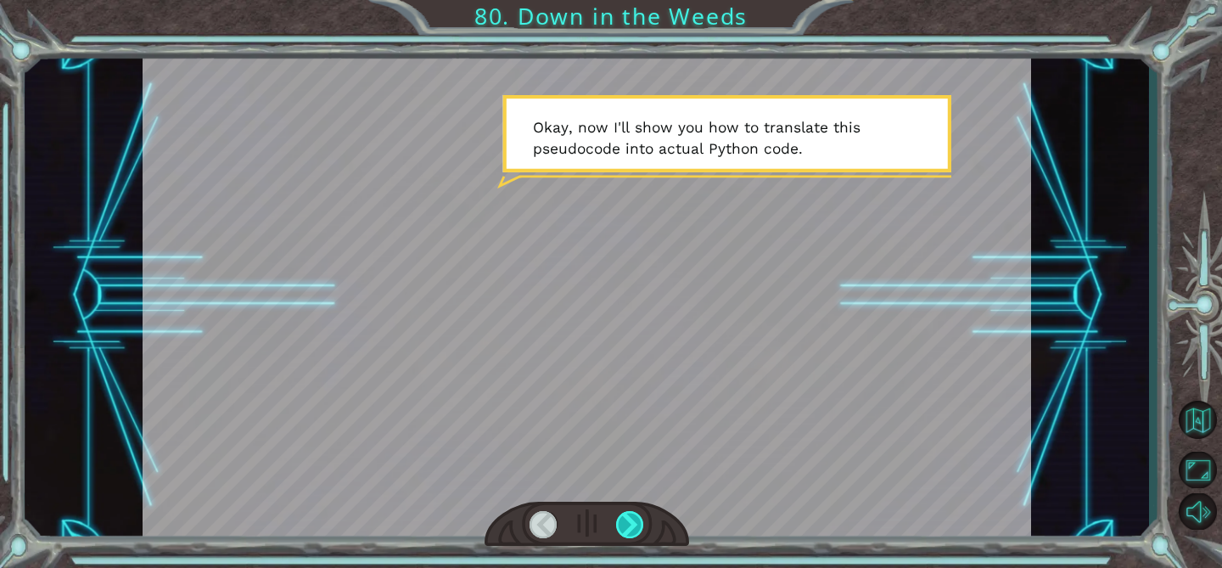
click at [634, 514] on div at bounding box center [630, 524] width 28 height 27
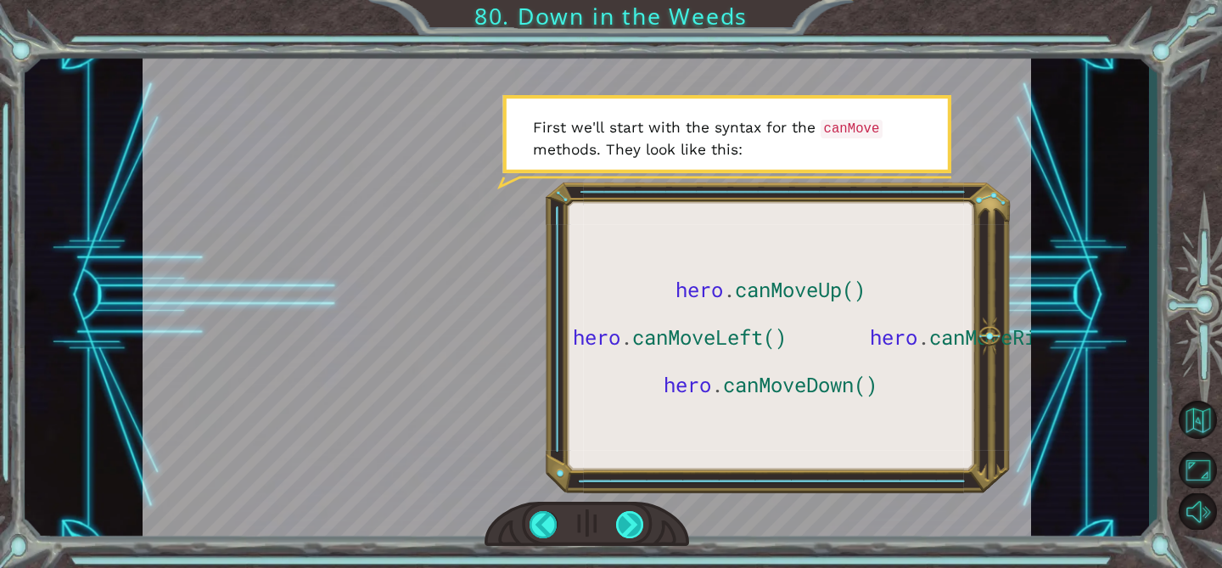
click at [634, 514] on div at bounding box center [630, 524] width 28 height 27
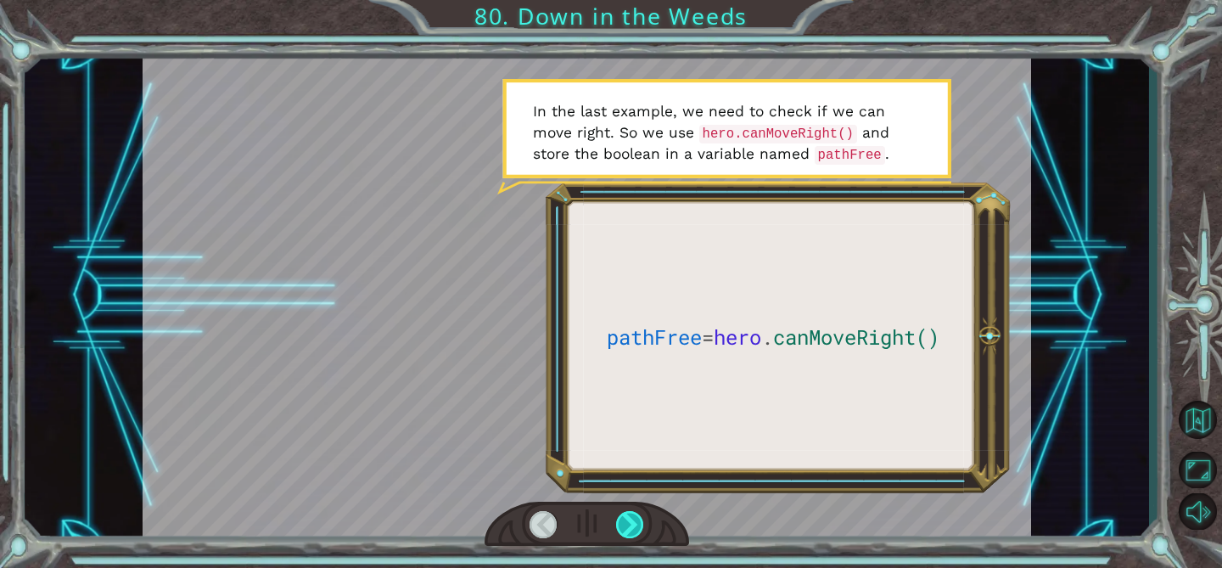
click at [634, 514] on div at bounding box center [630, 524] width 28 height 27
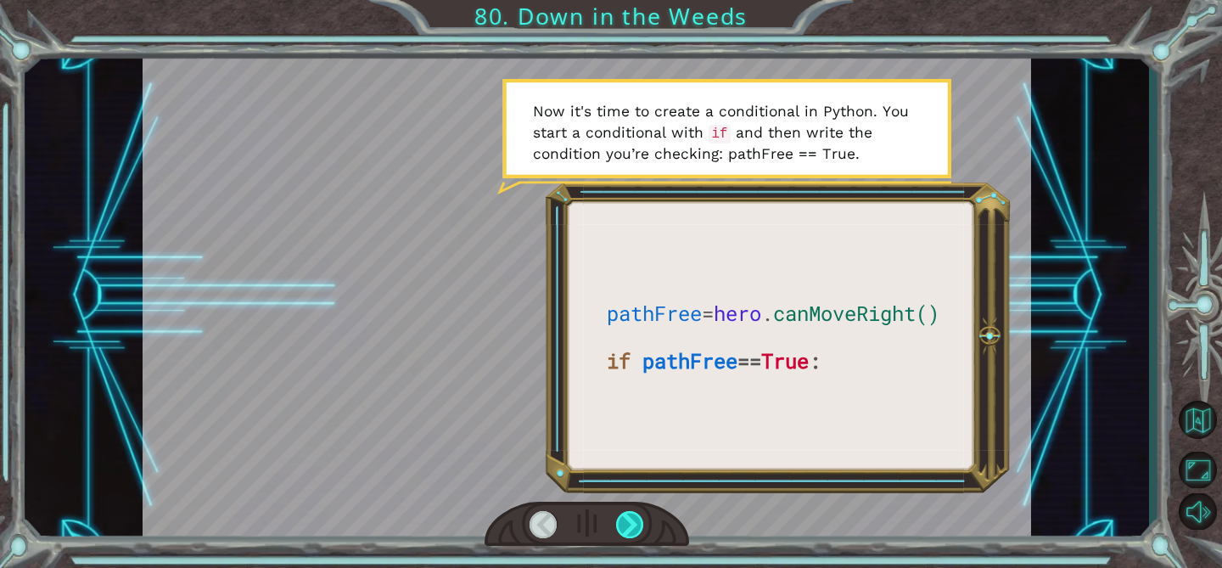
click at [634, 514] on div at bounding box center [630, 524] width 28 height 27
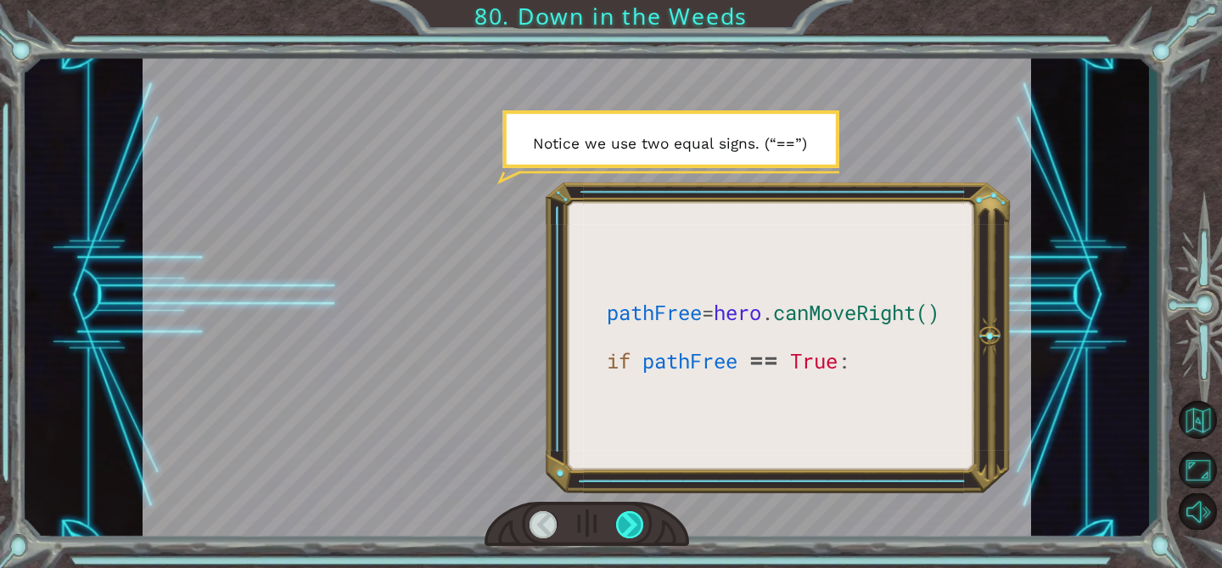
click at [634, 514] on div at bounding box center [630, 524] width 28 height 27
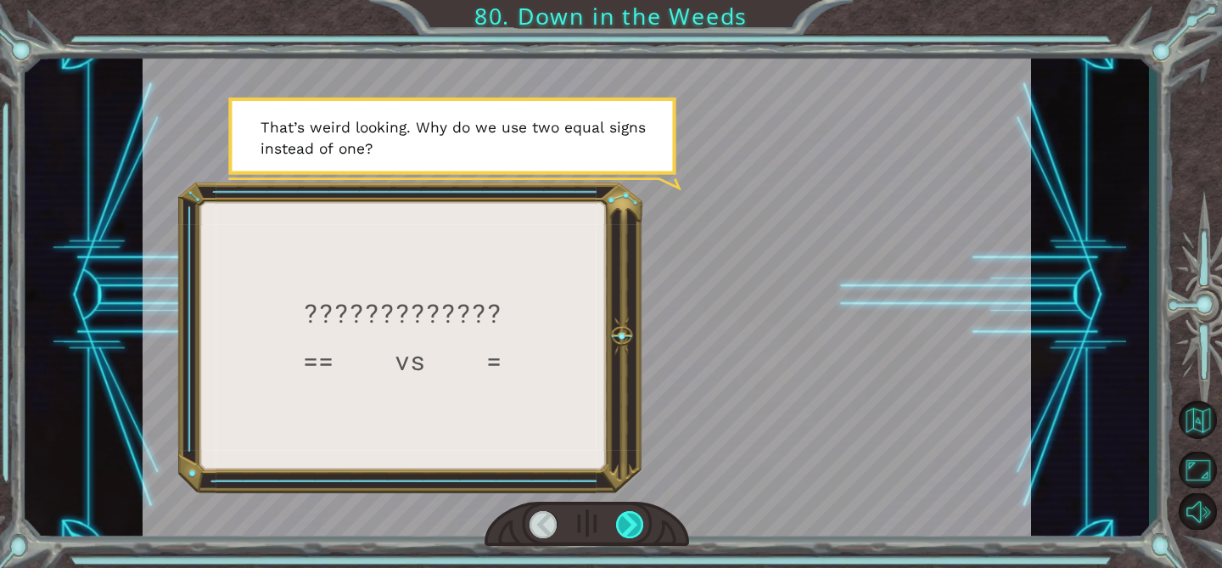
click at [634, 514] on div at bounding box center [630, 524] width 28 height 27
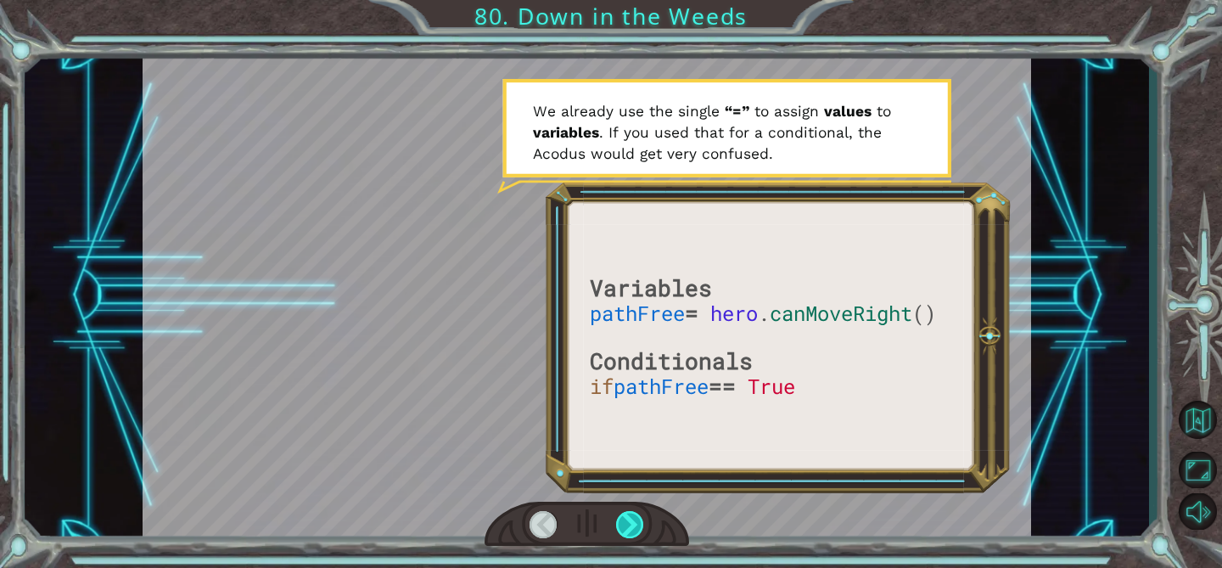
click at [634, 514] on div at bounding box center [630, 524] width 28 height 27
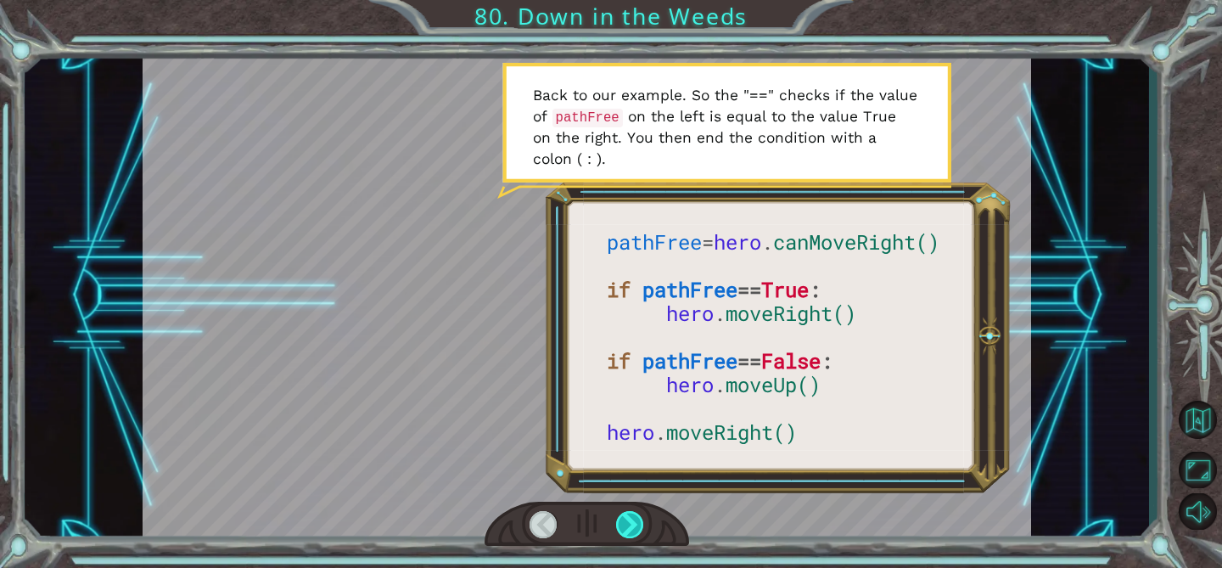
click at [631, 514] on div at bounding box center [630, 524] width 28 height 27
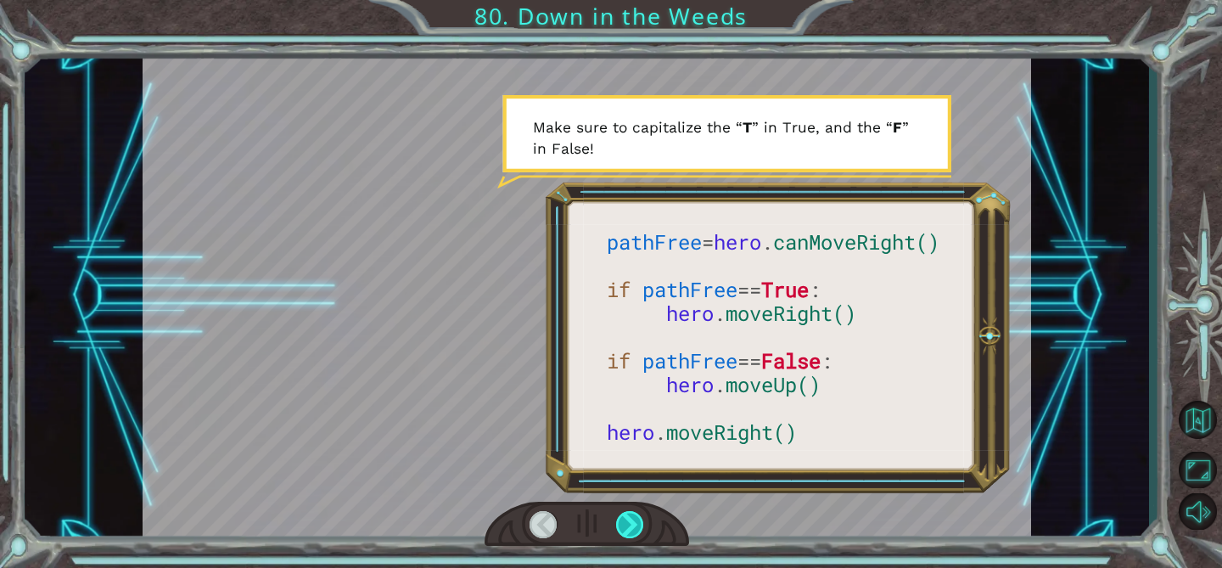
click at [631, 514] on div at bounding box center [630, 524] width 28 height 27
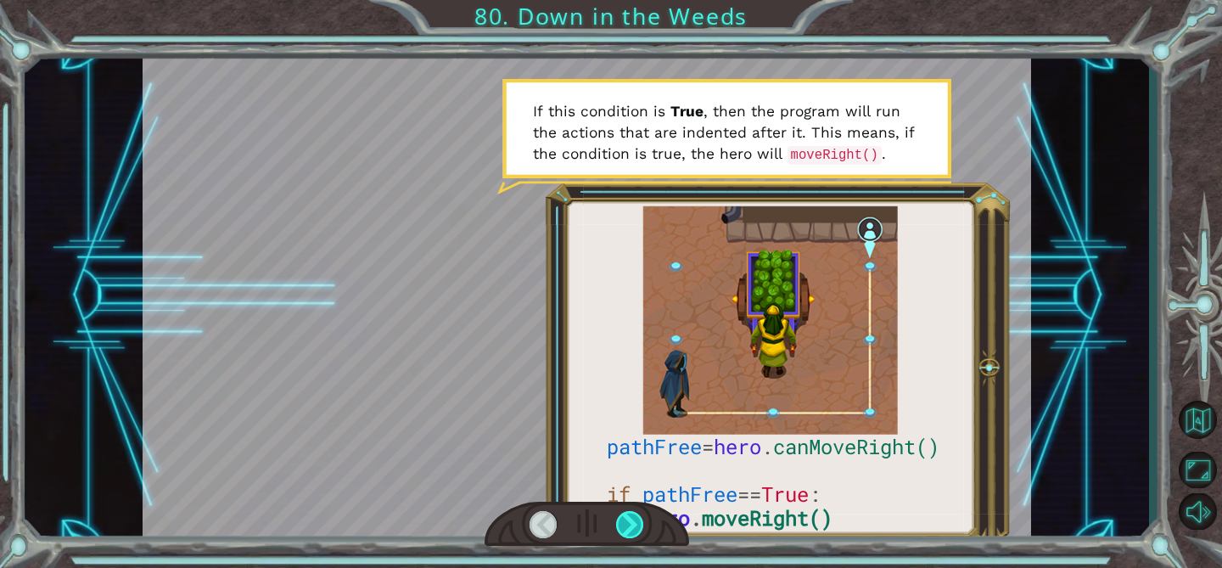
click at [631, 514] on div at bounding box center [630, 524] width 28 height 27
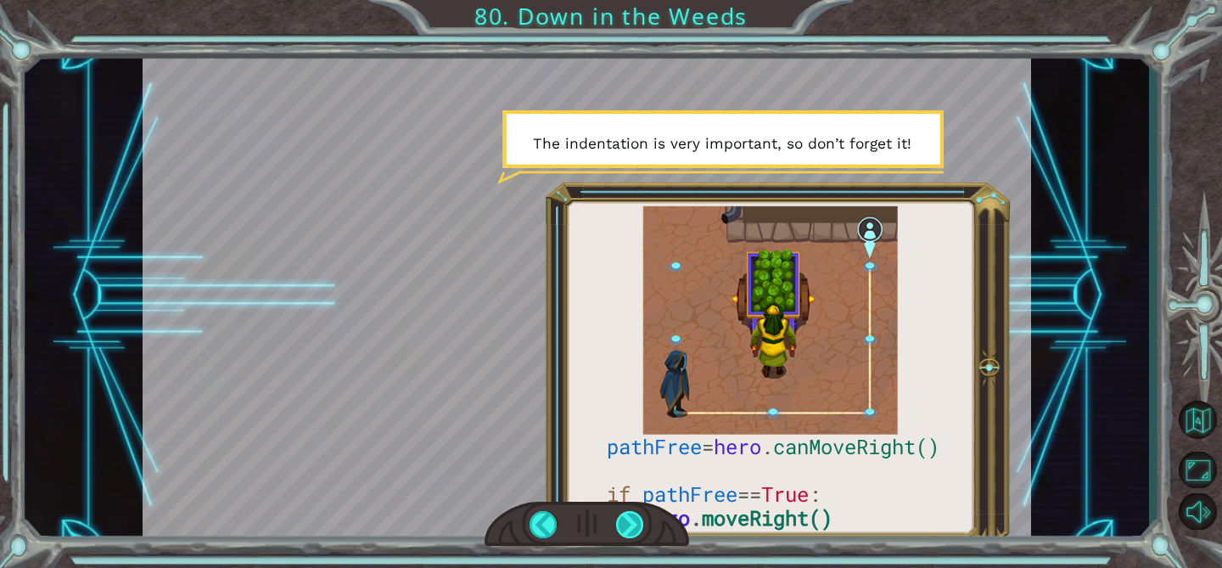
click at [631, 514] on div at bounding box center [630, 524] width 28 height 27
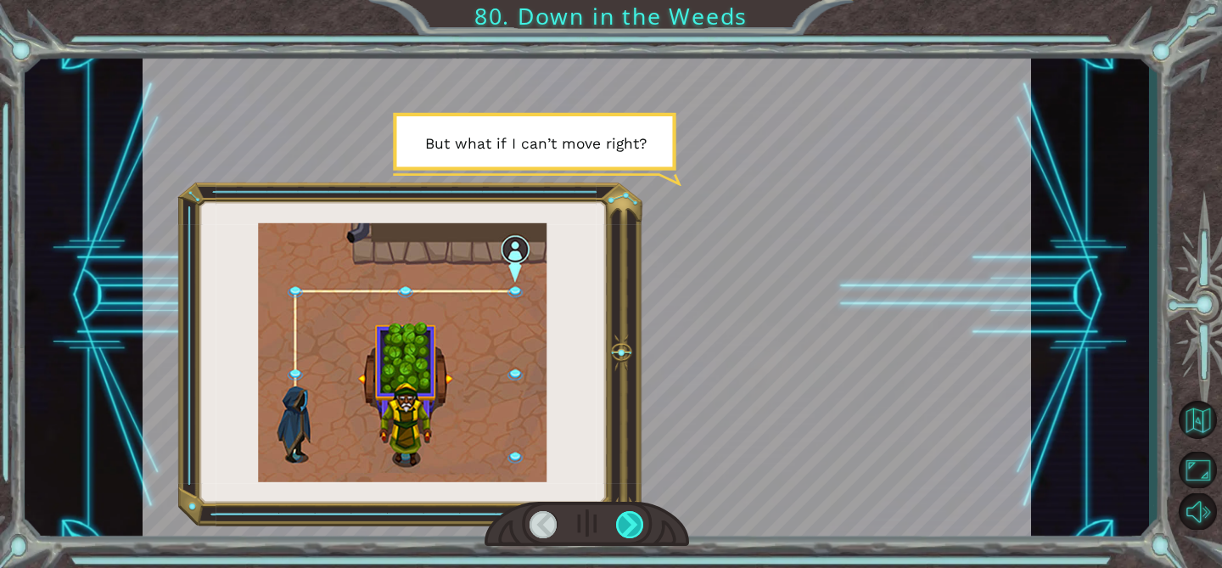
click at [631, 514] on div at bounding box center [630, 524] width 28 height 27
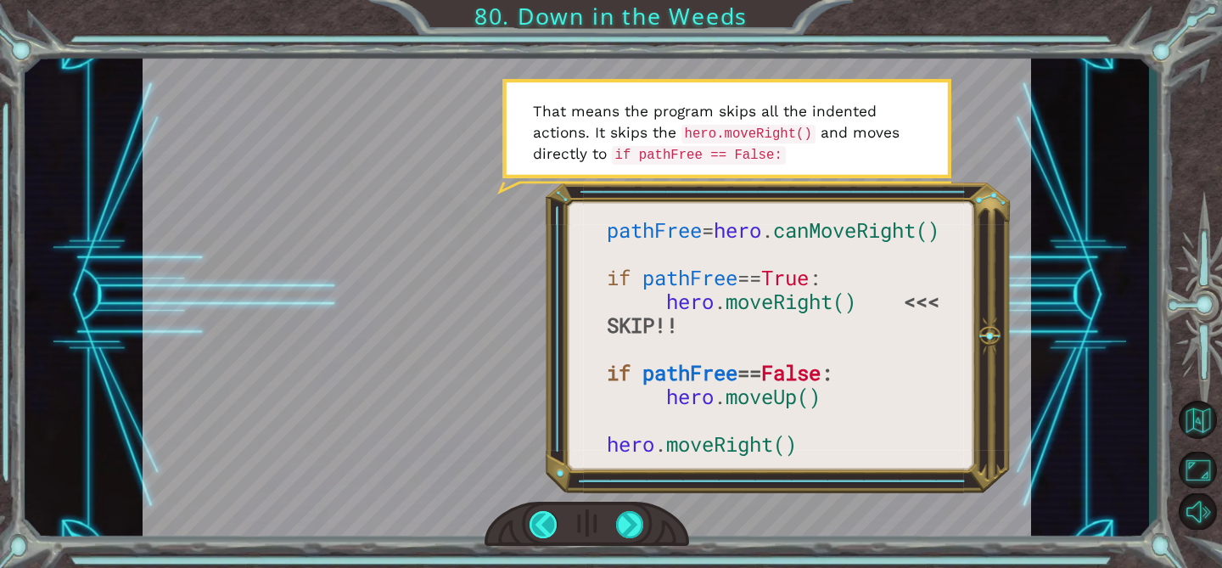
click at [552, 529] on div at bounding box center [543, 524] width 28 height 27
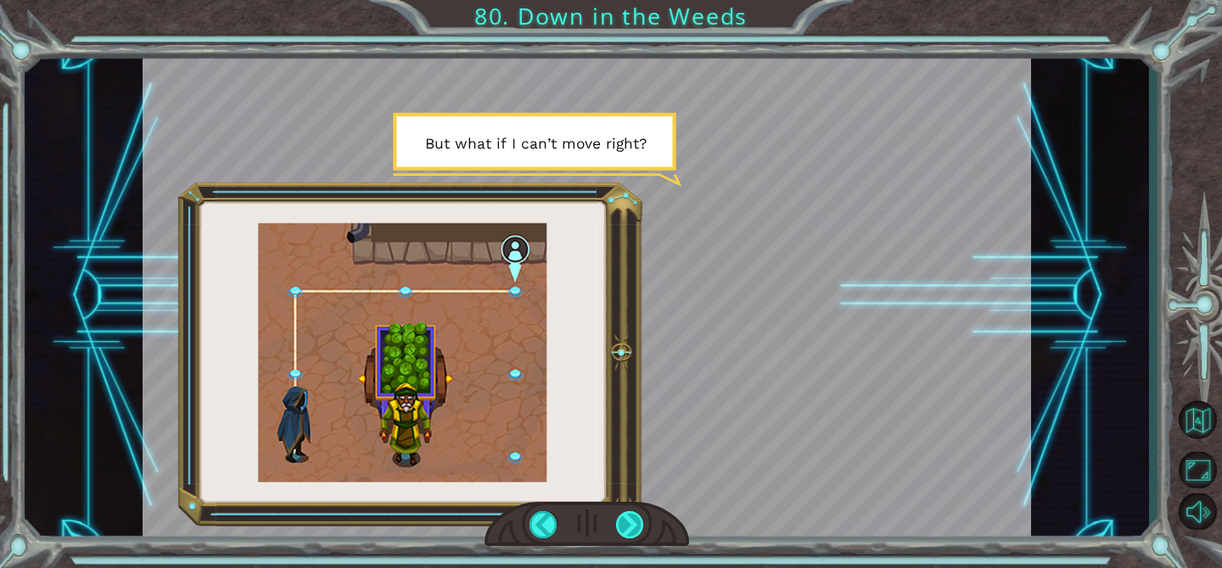
click at [624, 528] on div at bounding box center [630, 524] width 28 height 27
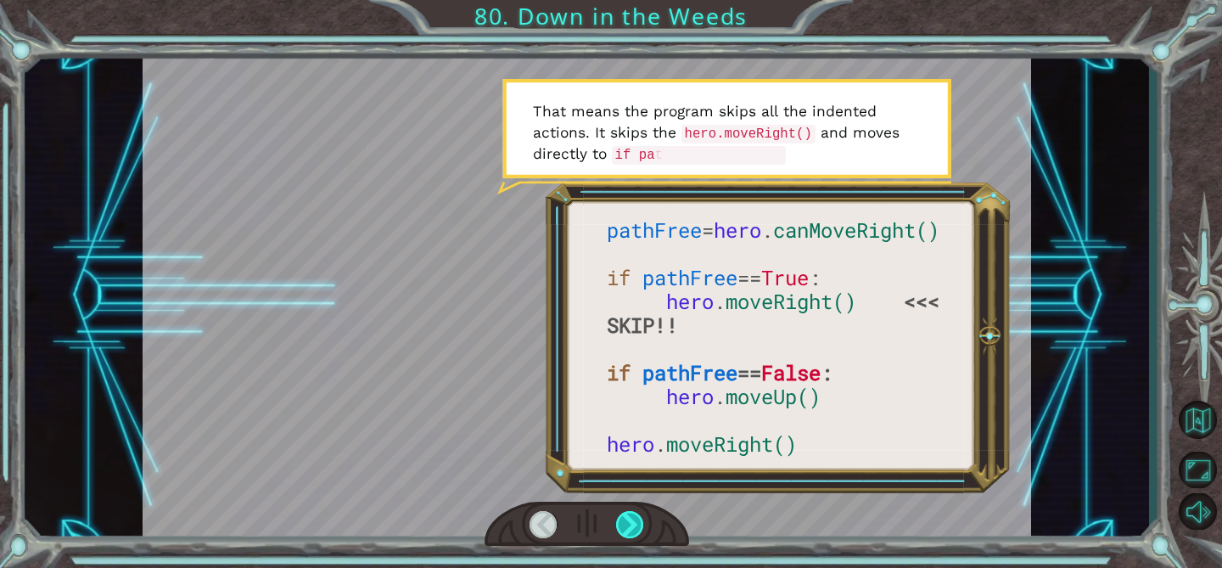
click at [629, 526] on div at bounding box center [630, 524] width 28 height 27
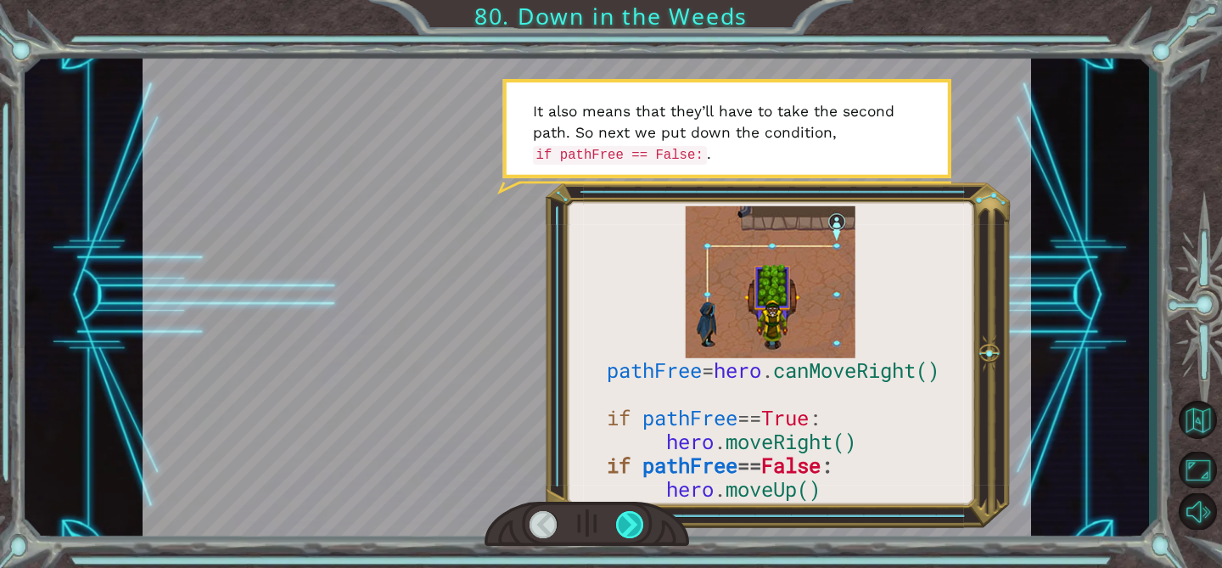
click at [633, 518] on div at bounding box center [630, 524] width 28 height 27
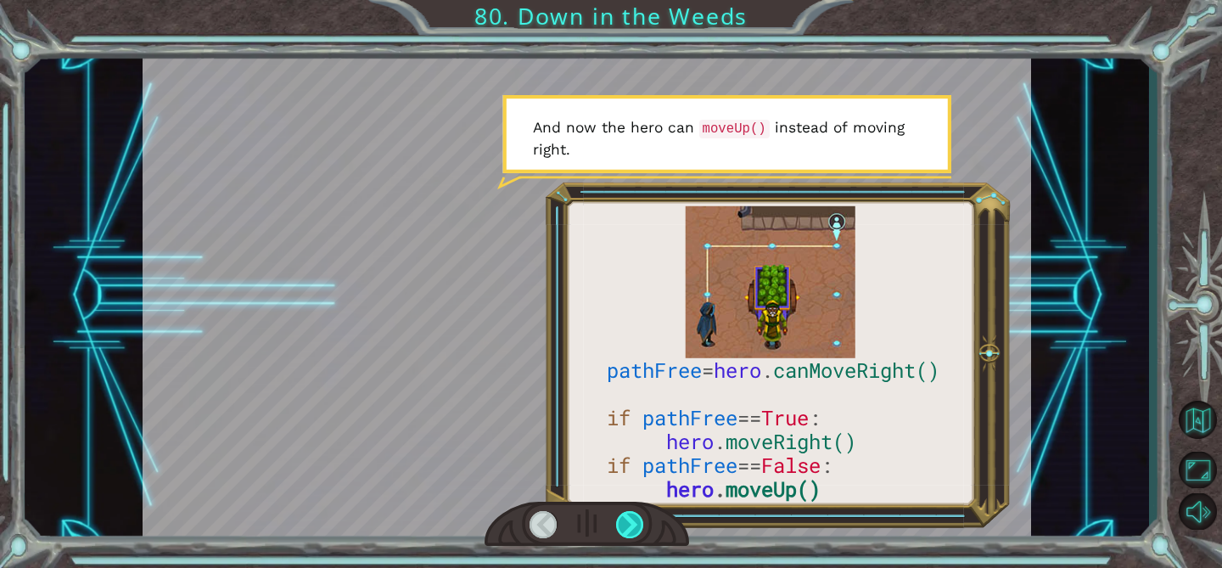
click at [633, 518] on div at bounding box center [630, 524] width 28 height 27
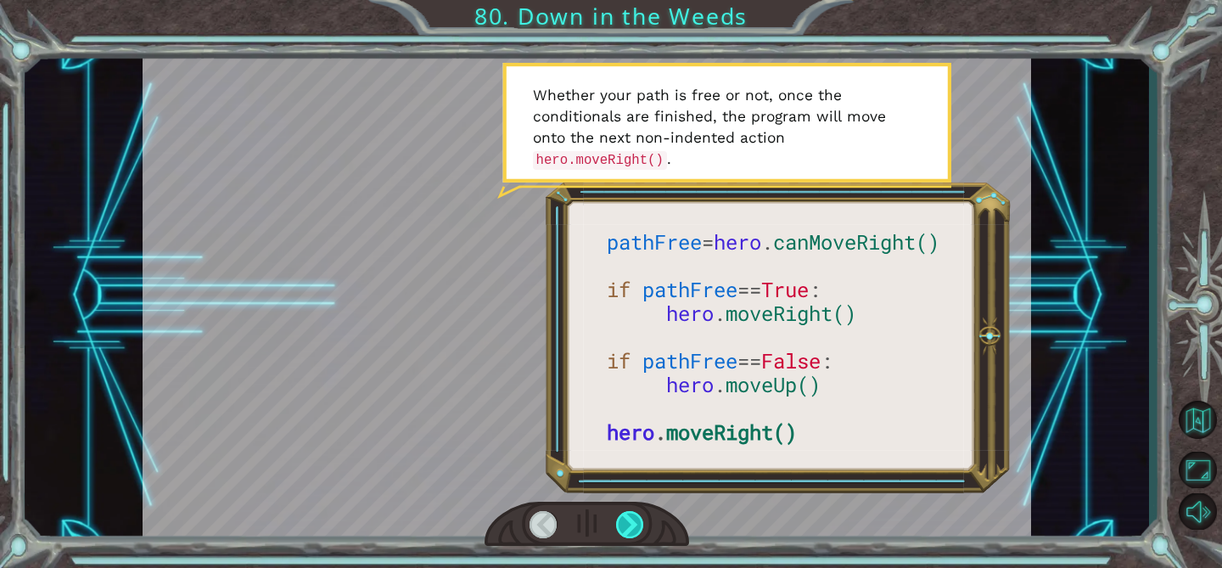
click at [633, 518] on div at bounding box center [630, 524] width 28 height 27
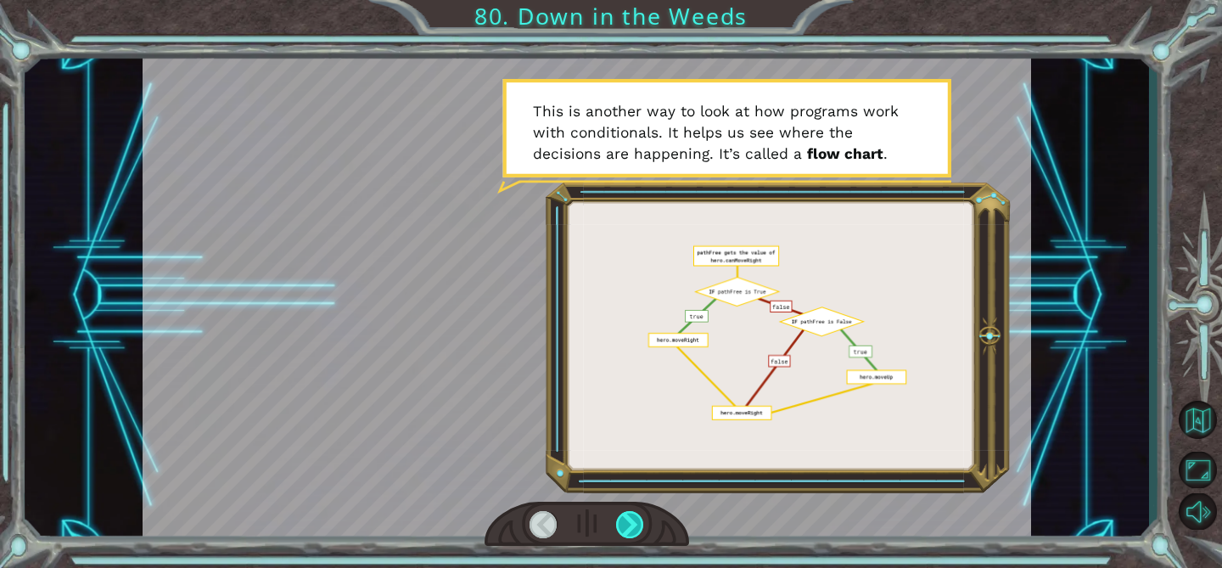
click at [633, 518] on div at bounding box center [630, 524] width 28 height 27
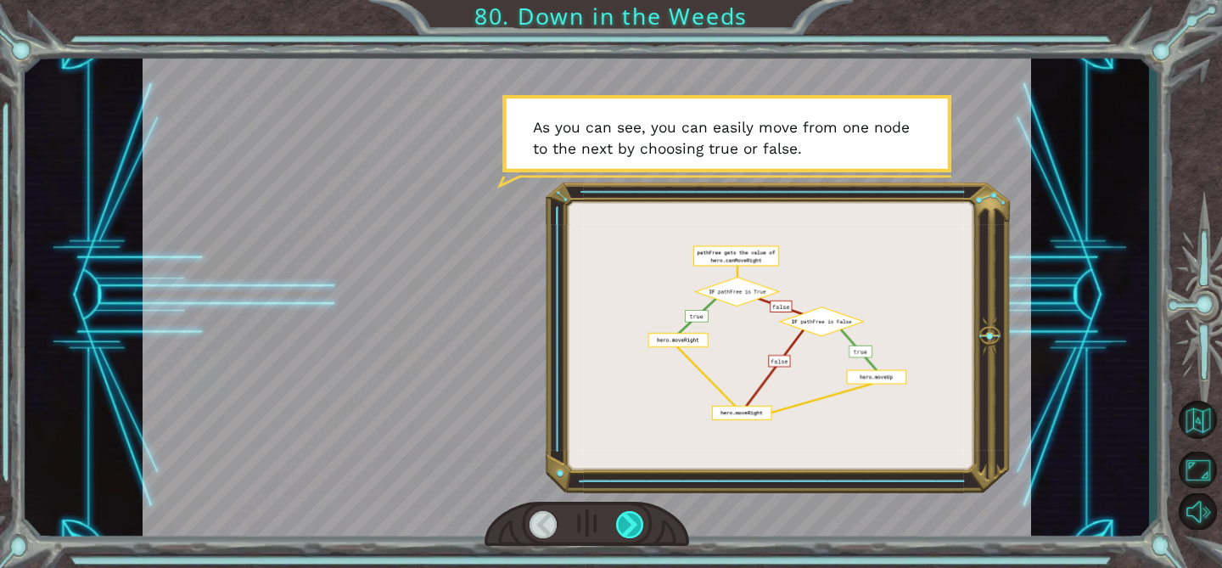
click at [633, 518] on div at bounding box center [630, 524] width 28 height 27
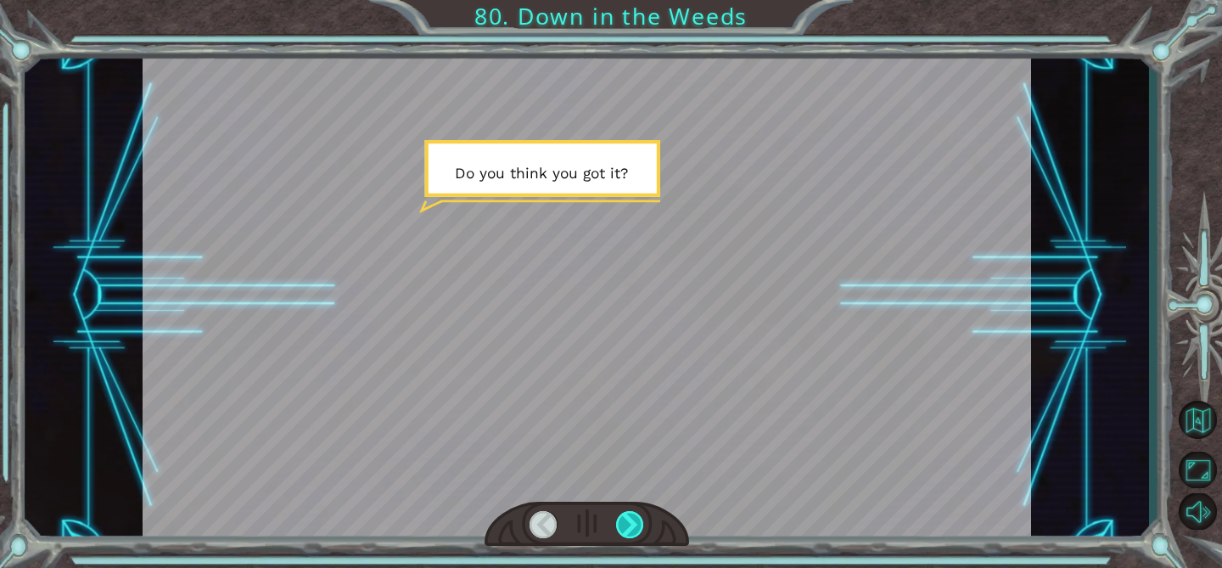
click at [633, 518] on div at bounding box center [630, 524] width 28 height 27
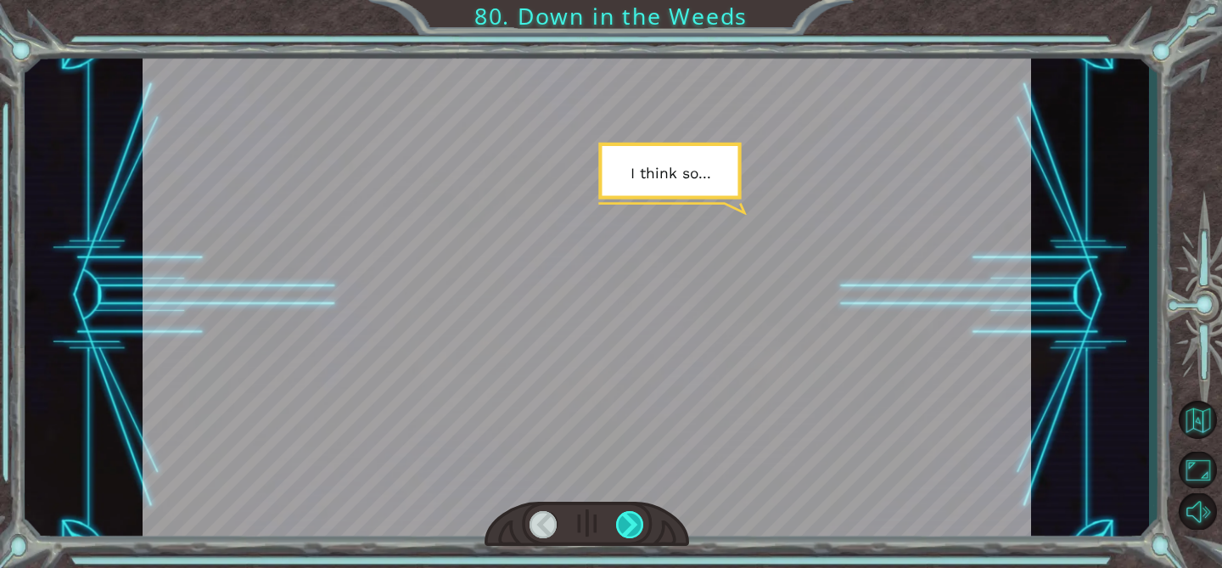
click at [633, 518] on div at bounding box center [630, 524] width 28 height 27
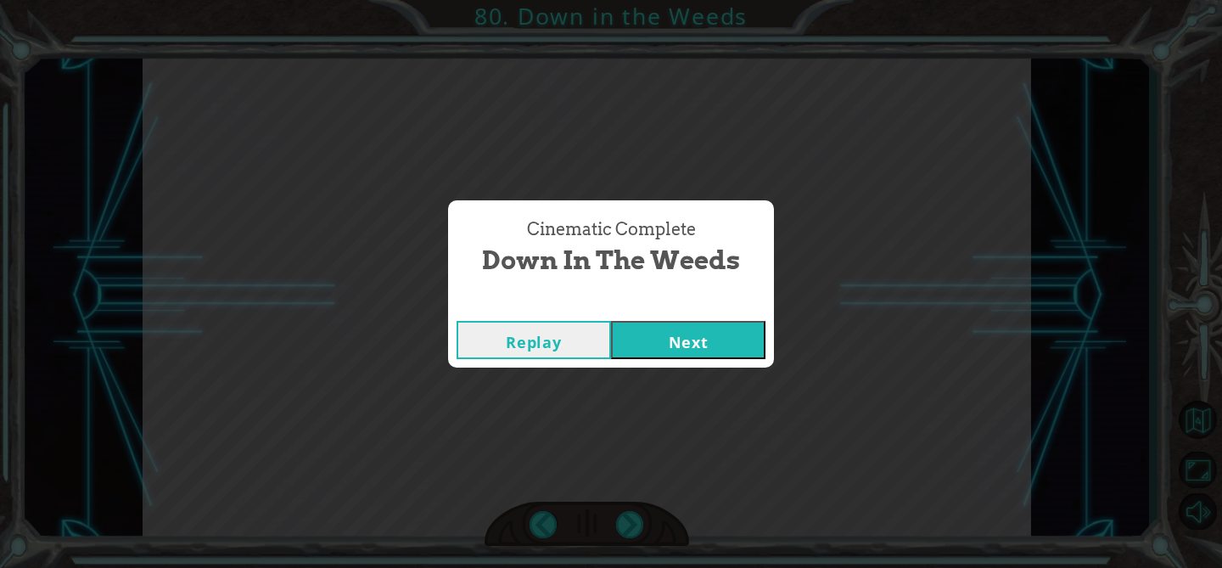
click at [680, 346] on button "Next" at bounding box center [688, 340] width 154 height 38
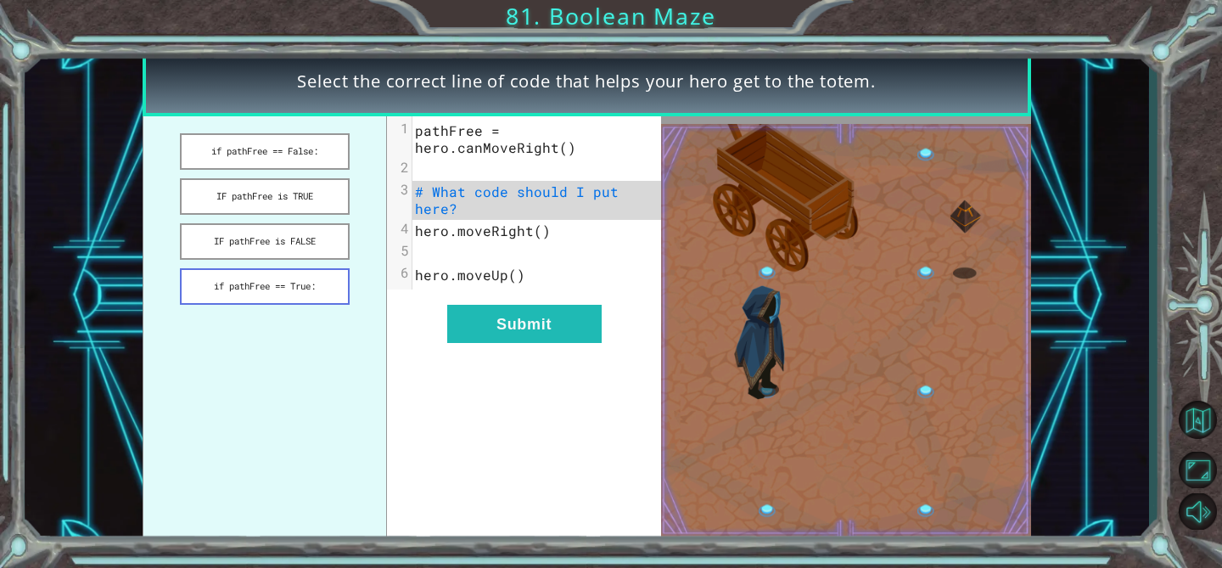
click at [333, 276] on button "if pathFree == True:" at bounding box center [265, 286] width 170 height 36
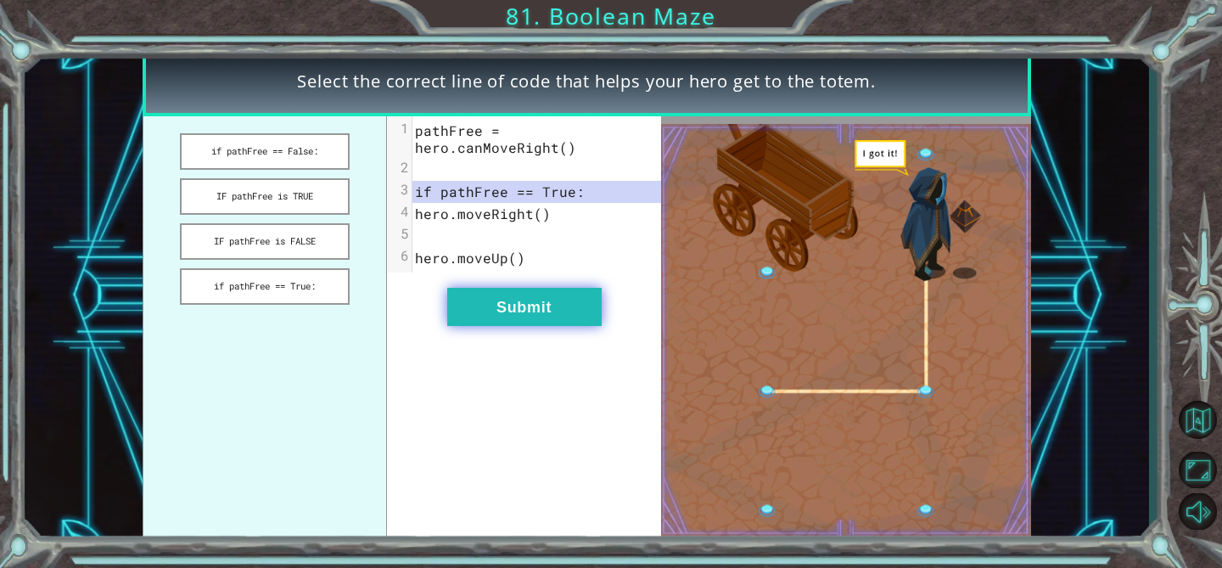
click at [552, 295] on button "Submit" at bounding box center [524, 307] width 154 height 38
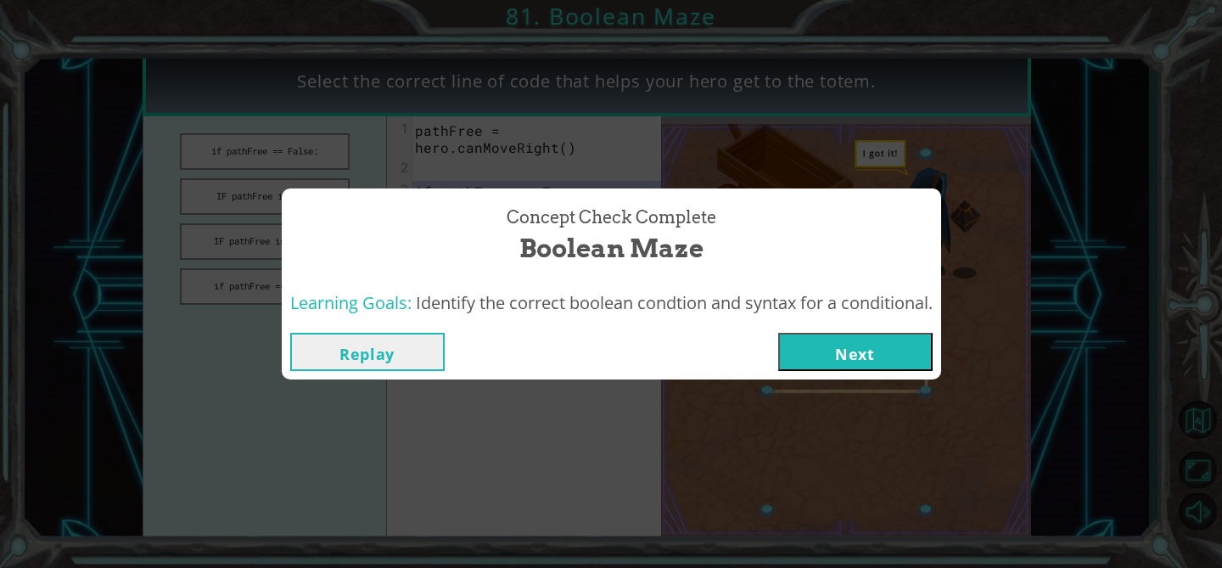
click at [808, 359] on button "Next" at bounding box center [855, 352] width 154 height 38
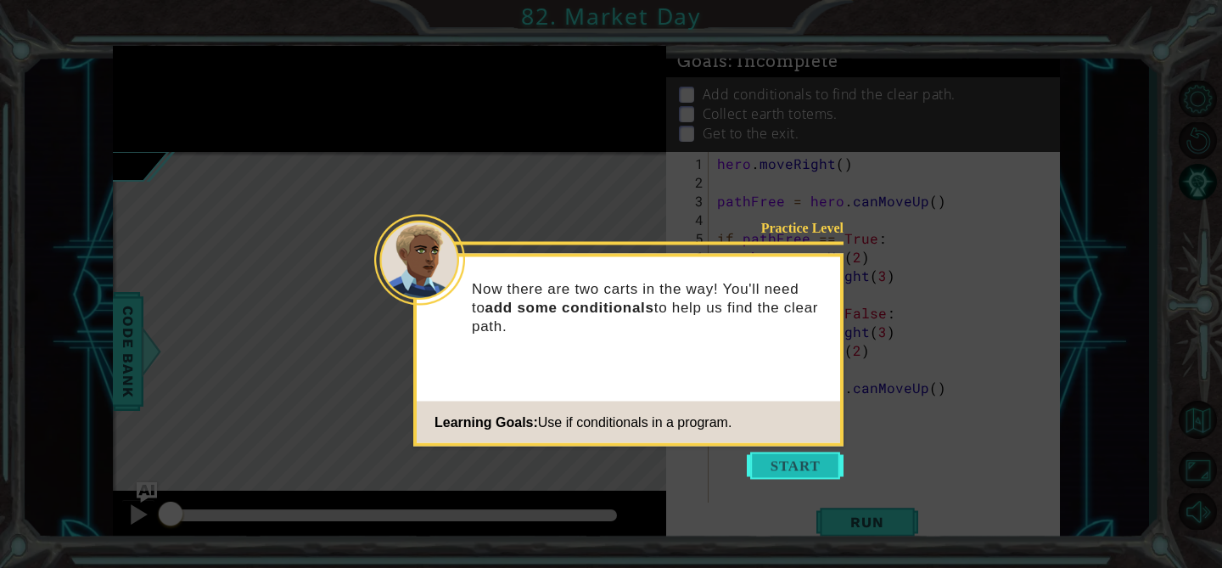
click at [793, 462] on button "Start" at bounding box center [795, 465] width 97 height 27
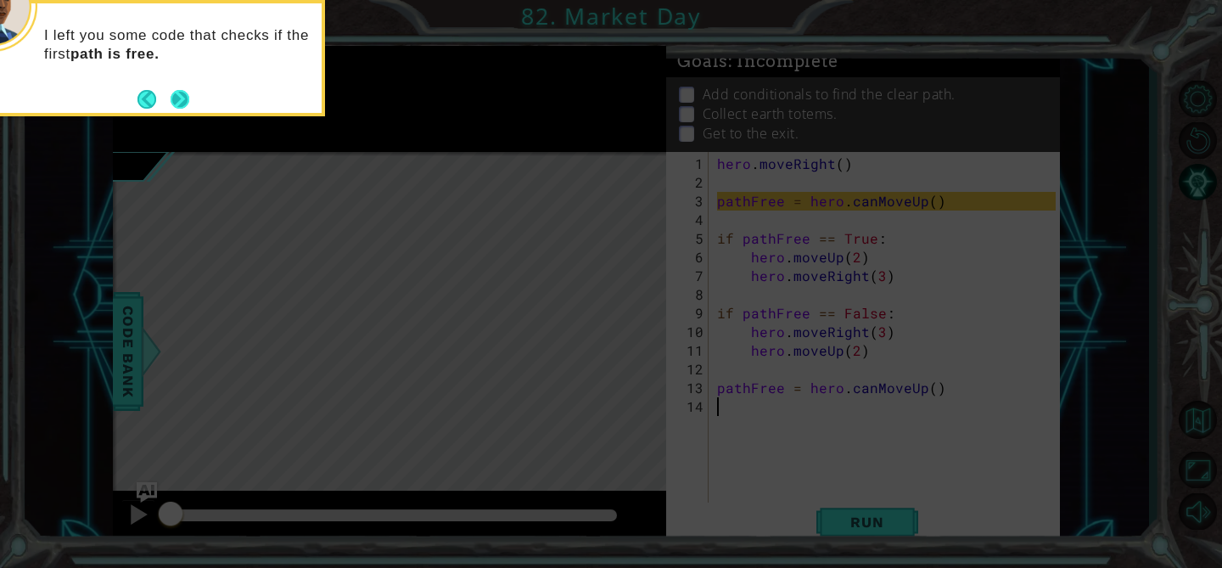
click at [180, 98] on button "Next" at bounding box center [180, 99] width 19 height 19
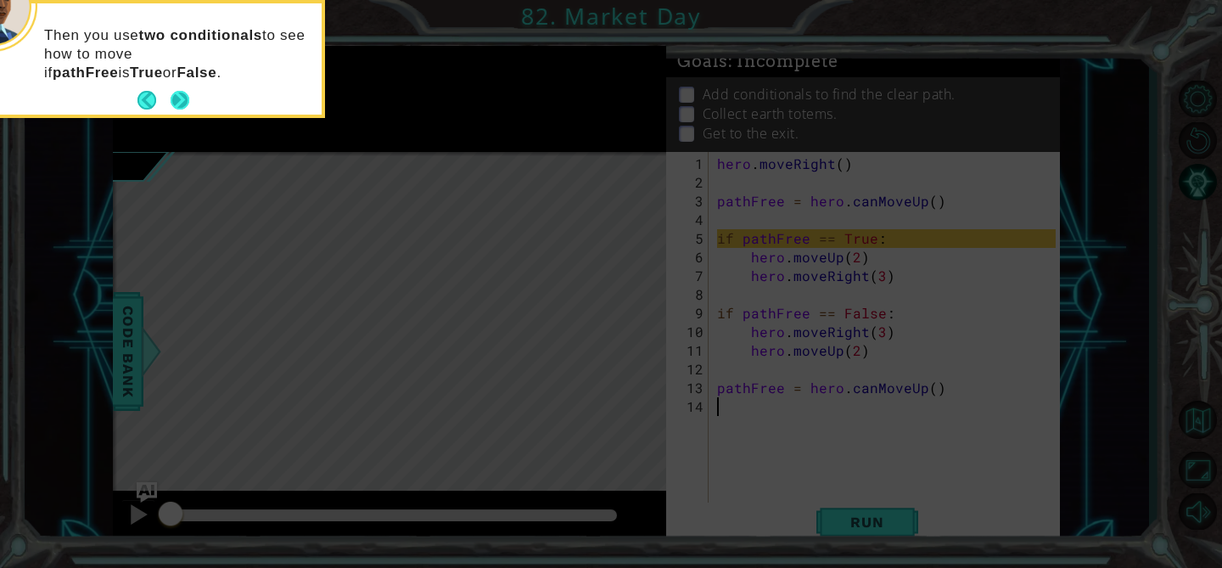
click at [188, 97] on button "Next" at bounding box center [180, 100] width 19 height 19
click at [179, 98] on button "Next" at bounding box center [180, 100] width 19 height 19
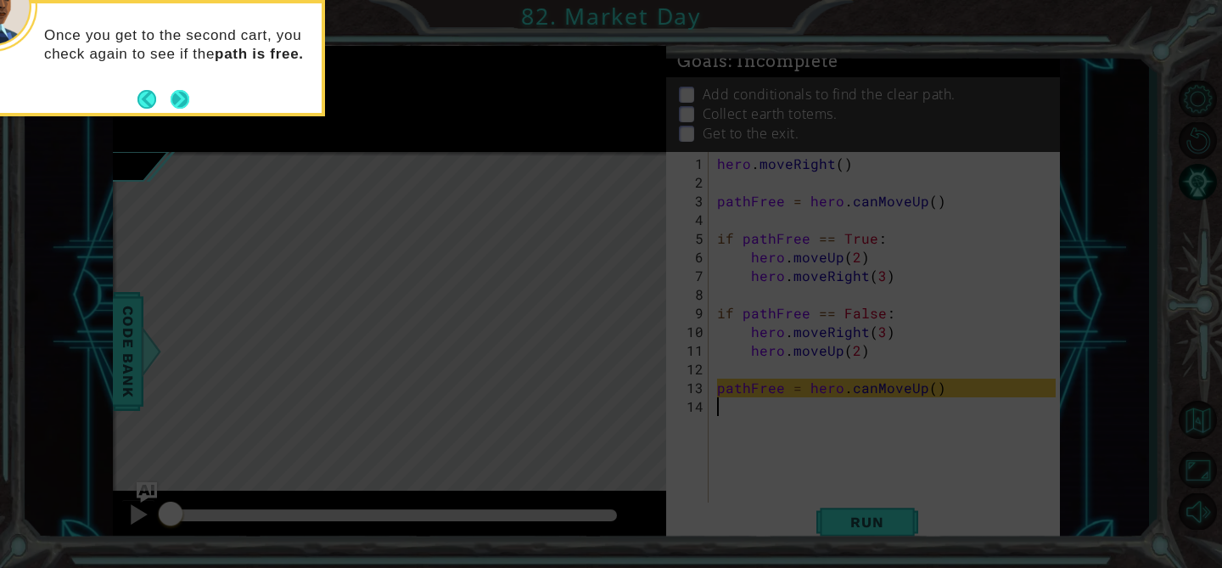
click at [181, 99] on button "Next" at bounding box center [180, 99] width 19 height 19
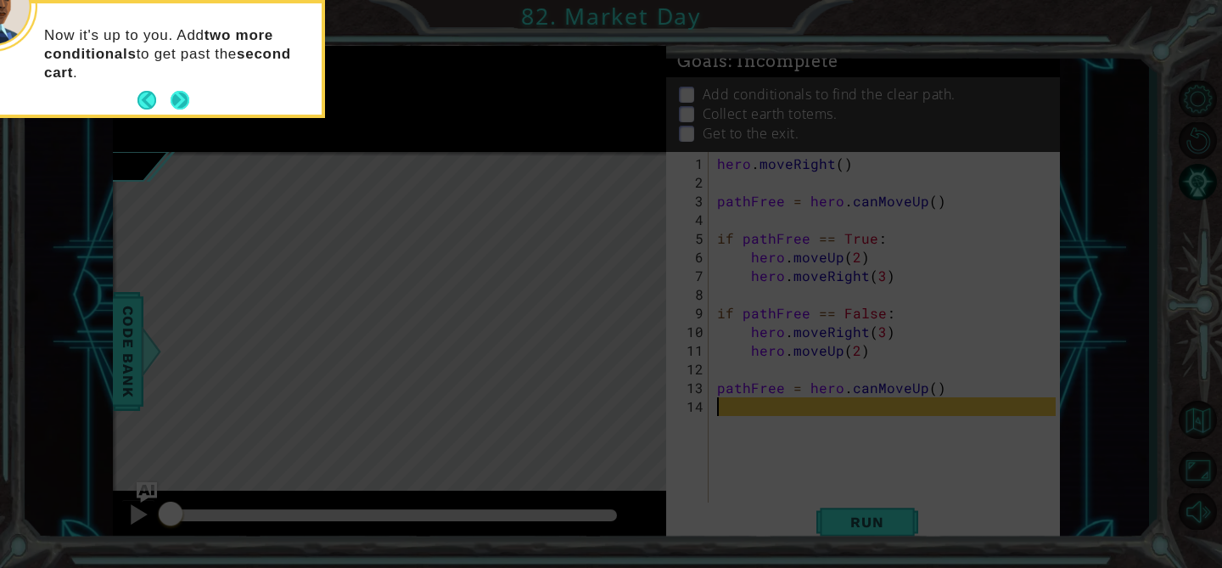
click at [179, 98] on button "Next" at bounding box center [180, 100] width 19 height 19
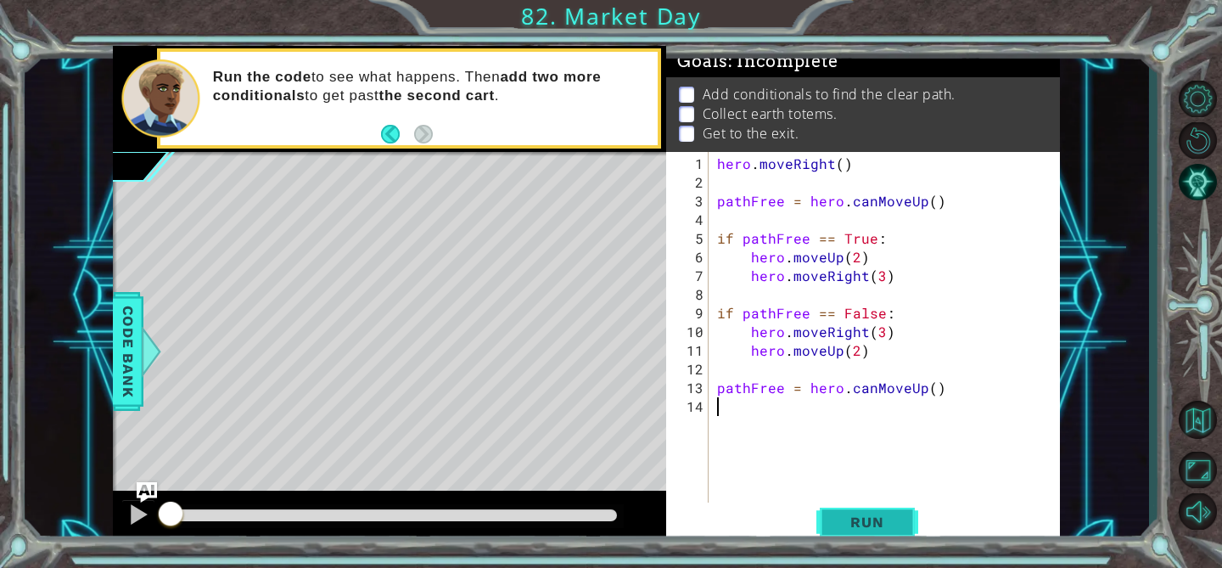
click at [875, 519] on span "Run" at bounding box center [866, 521] width 67 height 17
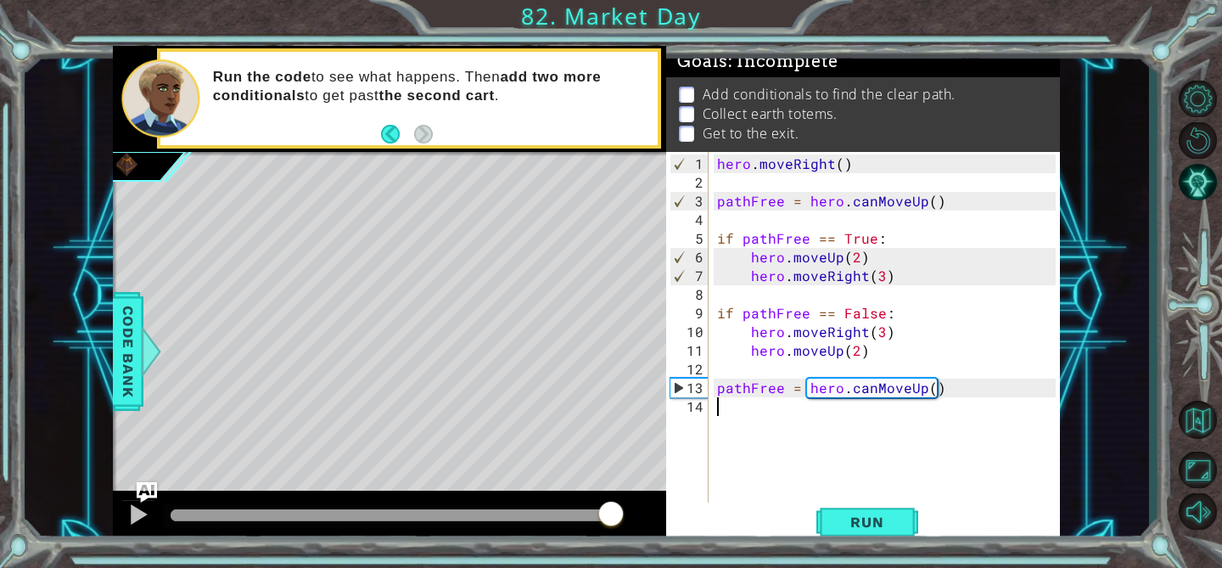
drag, startPoint x: 181, startPoint y: 510, endPoint x: 608, endPoint y: 515, distance: 426.8
click at [608, 515] on div at bounding box center [611, 515] width 31 height 31
click at [137, 499] on img "Ask AI" at bounding box center [147, 492] width 22 height 22
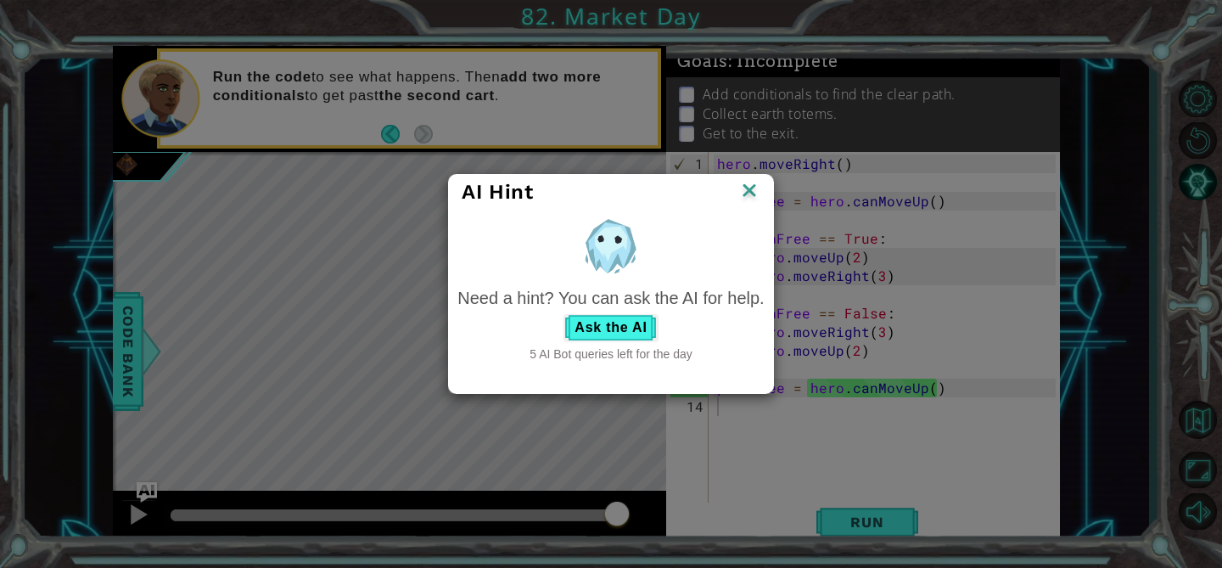
click at [748, 196] on img at bounding box center [749, 191] width 22 height 25
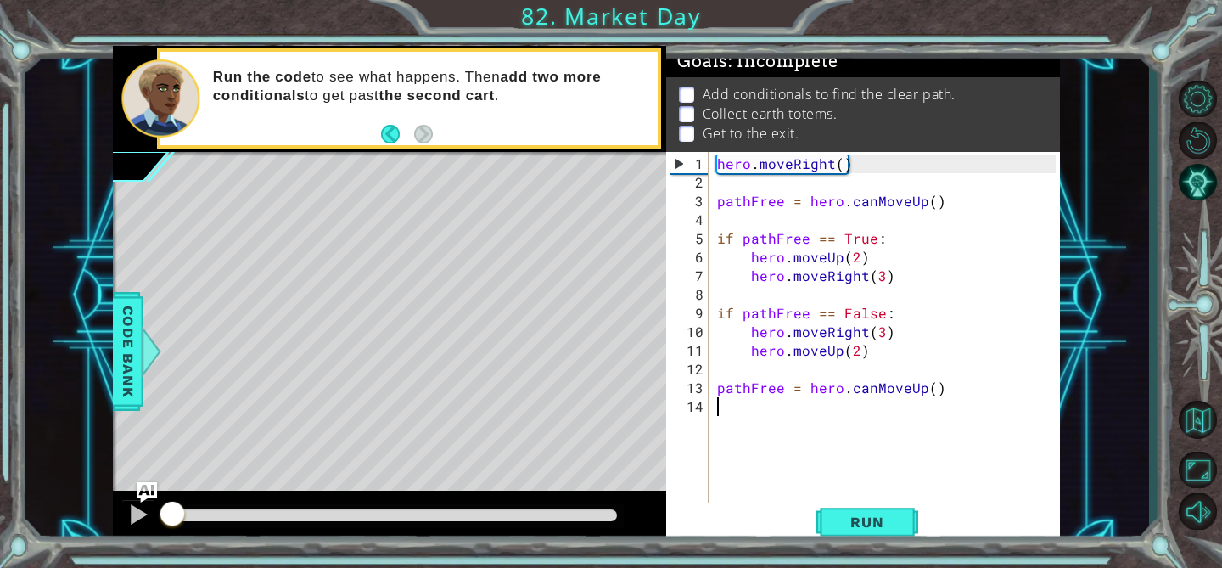
drag, startPoint x: 615, startPoint y: 512, endPoint x: 81, endPoint y: 498, distance: 534.7
click at [81, 498] on div "1 ההההההההההההההההההההההההההההההההההההההההההההההההההההההההההההההההההההההההההההה…" at bounding box center [587, 296] width 1124 height 500
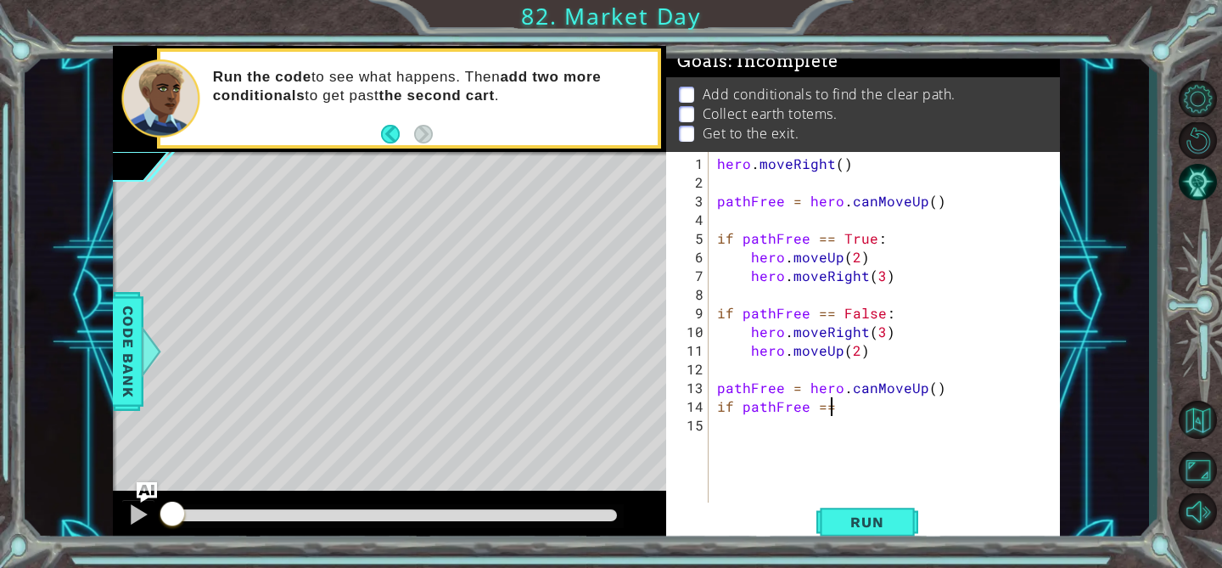
scroll to position [0, 6]
type textarea "if pathFree == True"
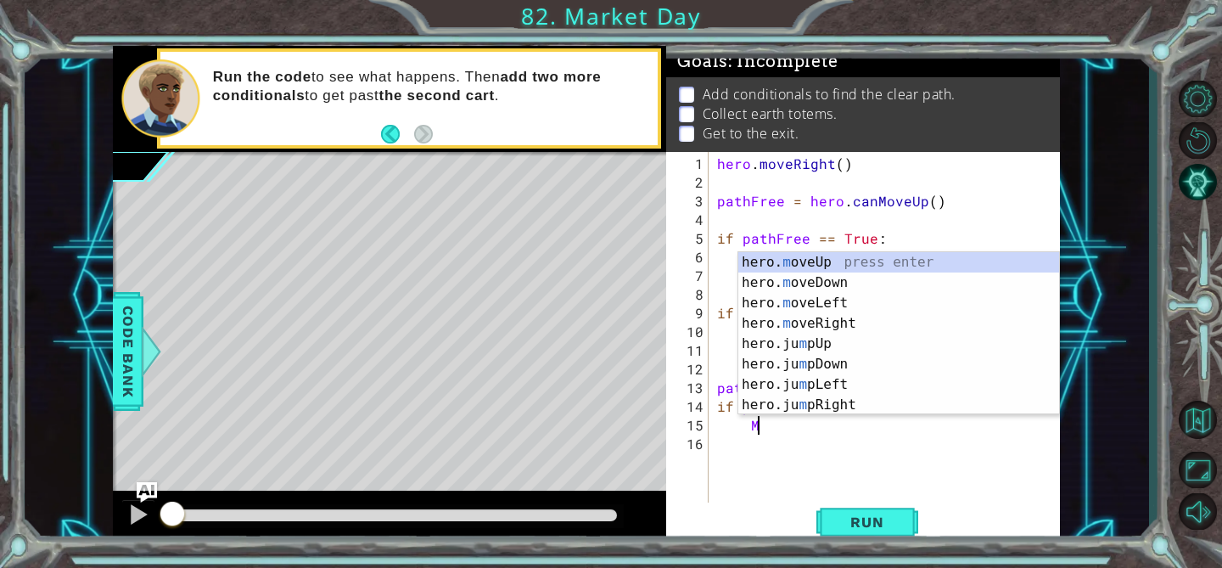
scroll to position [0, 2]
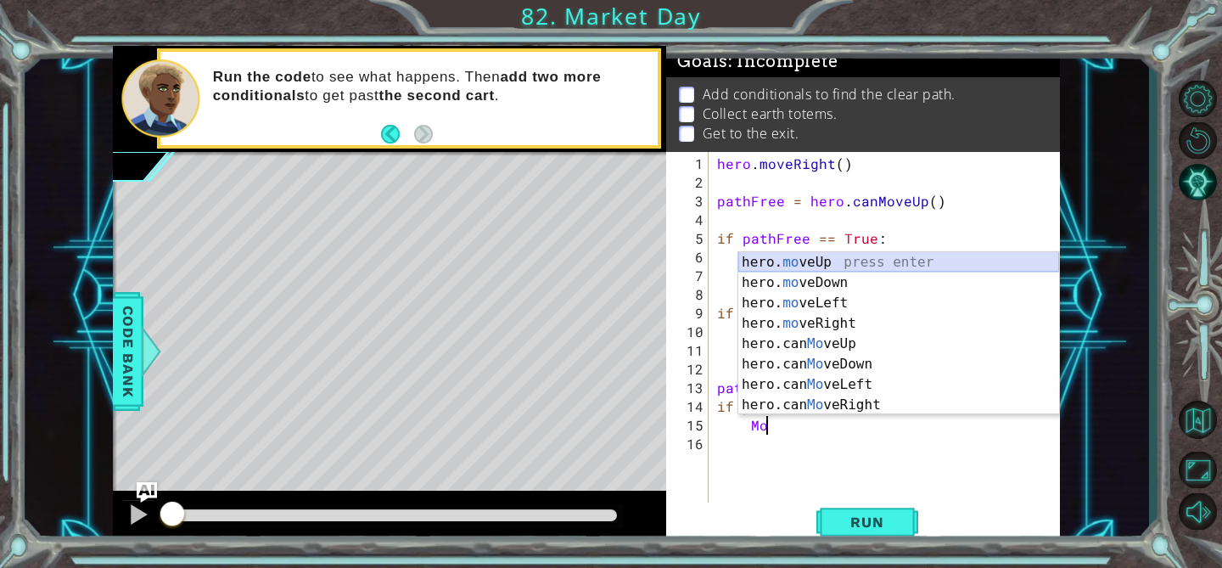
click at [831, 265] on div "hero. mo veUp press enter hero. mo veDown press enter hero. mo veLeft press ent…" at bounding box center [898, 354] width 321 height 204
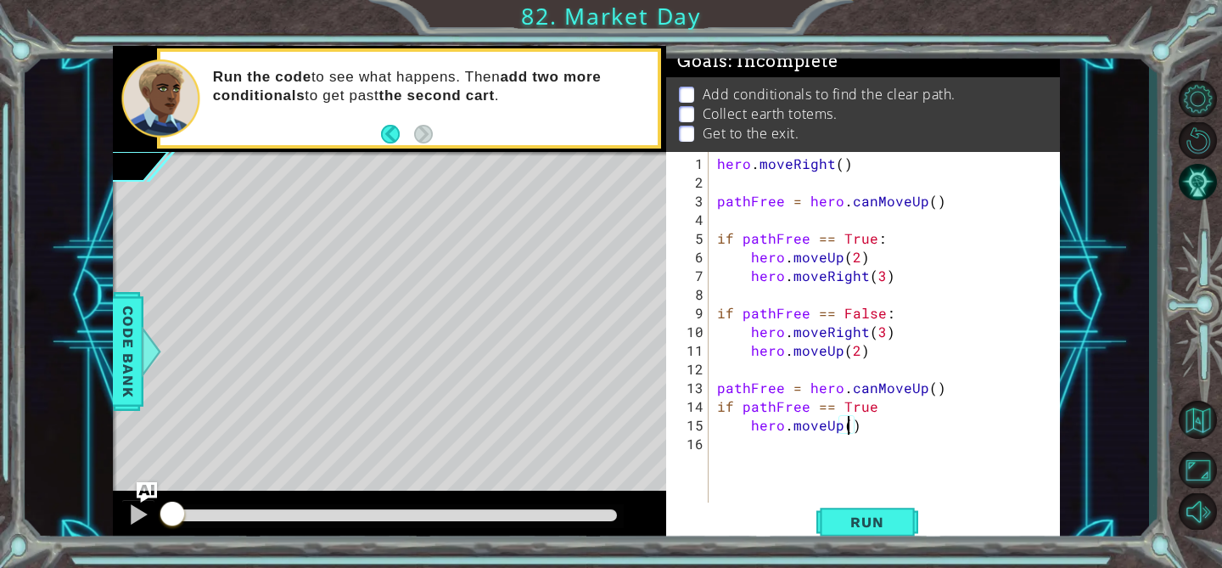
type textarea "hero.moveUp(2)"
click at [839, 444] on div "hero . moveRight ( ) pathFree = hero . canMoveUp ( ) if pathFree == True : hero…" at bounding box center [889, 350] width 350 height 392
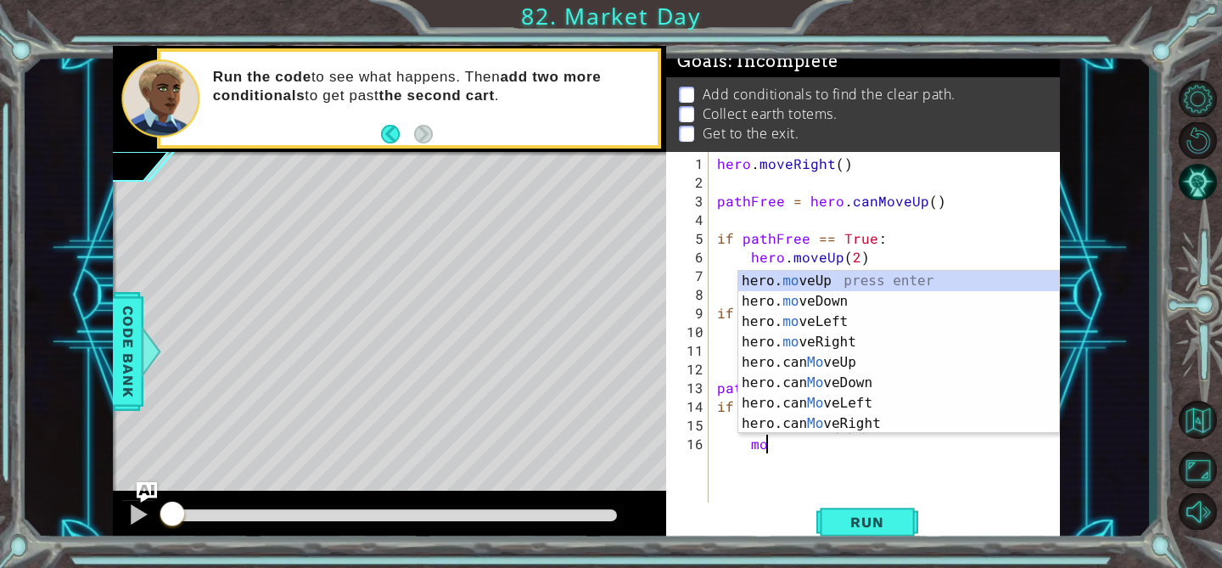
scroll to position [0, 2]
click at [877, 342] on div "hero. mo veUp press enter hero. mo veDown press enter hero. mo veLeft press ent…" at bounding box center [898, 373] width 321 height 204
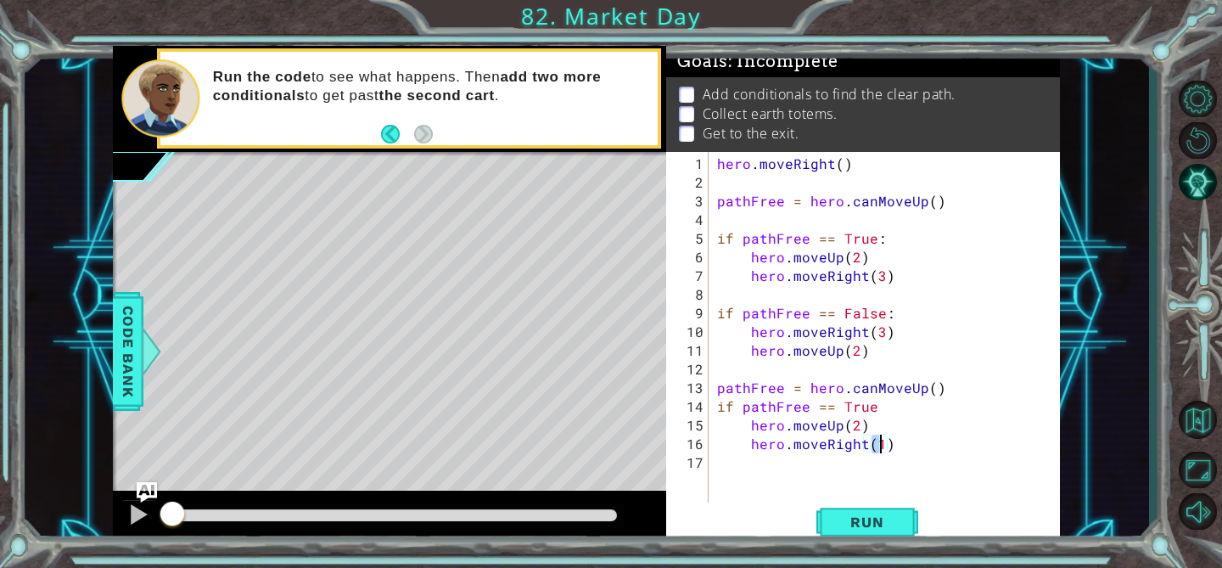
type textarea "hero.moveRight(3)"
click at [822, 463] on div "hero . moveRight ( ) pathFree = hero . canMoveUp ( ) if pathFree == True : hero…" at bounding box center [889, 350] width 350 height 392
click at [893, 417] on div "hero . moveRight ( ) pathFree = hero . canMoveUp ( ) if pathFree == True : hero…" at bounding box center [889, 350] width 350 height 392
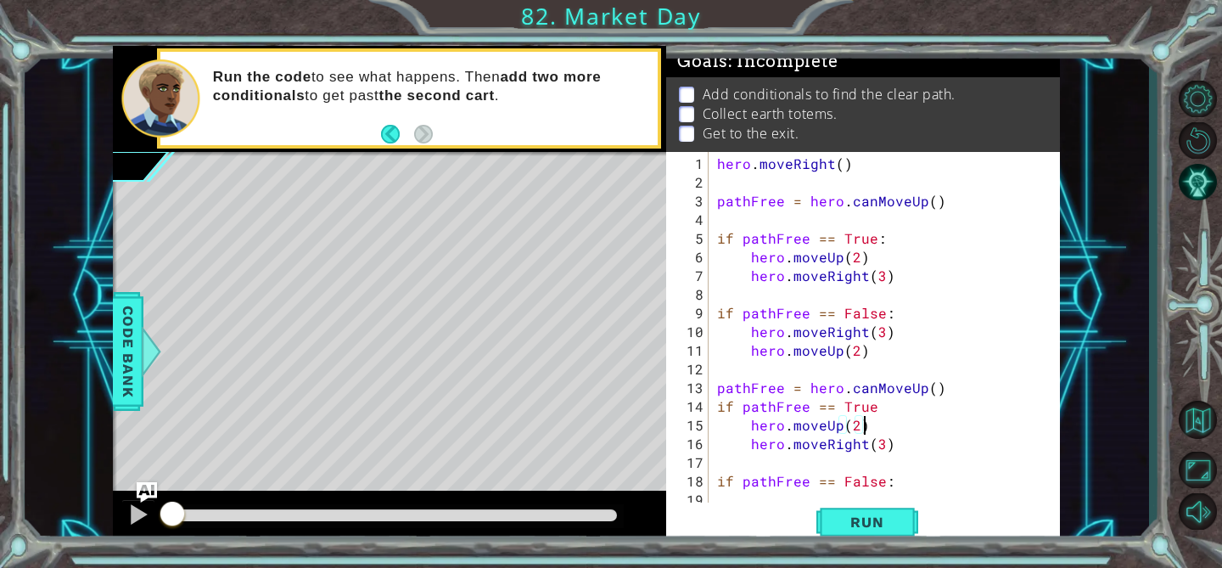
click at [889, 415] on div "hero . moveRight ( ) pathFree = hero . canMoveUp ( ) if pathFree == True : hero…" at bounding box center [889, 350] width 350 height 392
click at [887, 406] on div "hero . moveRight ( ) pathFree = hero . canMoveUp ( ) if pathFree == True : hero…" at bounding box center [889, 350] width 350 height 392
click at [903, 486] on div "hero . moveRight ( ) pathFree = hero . canMoveUp ( ) if pathFree == True : hero…" at bounding box center [889, 350] width 350 height 392
type textarea "if pathFree == False:"
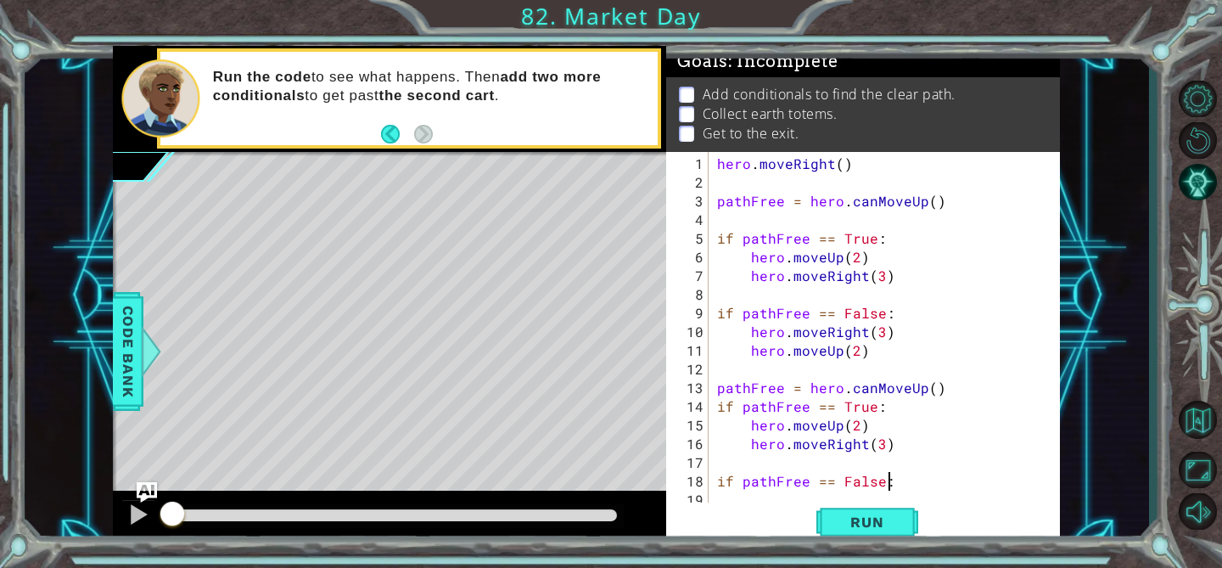
scroll to position [19, 0]
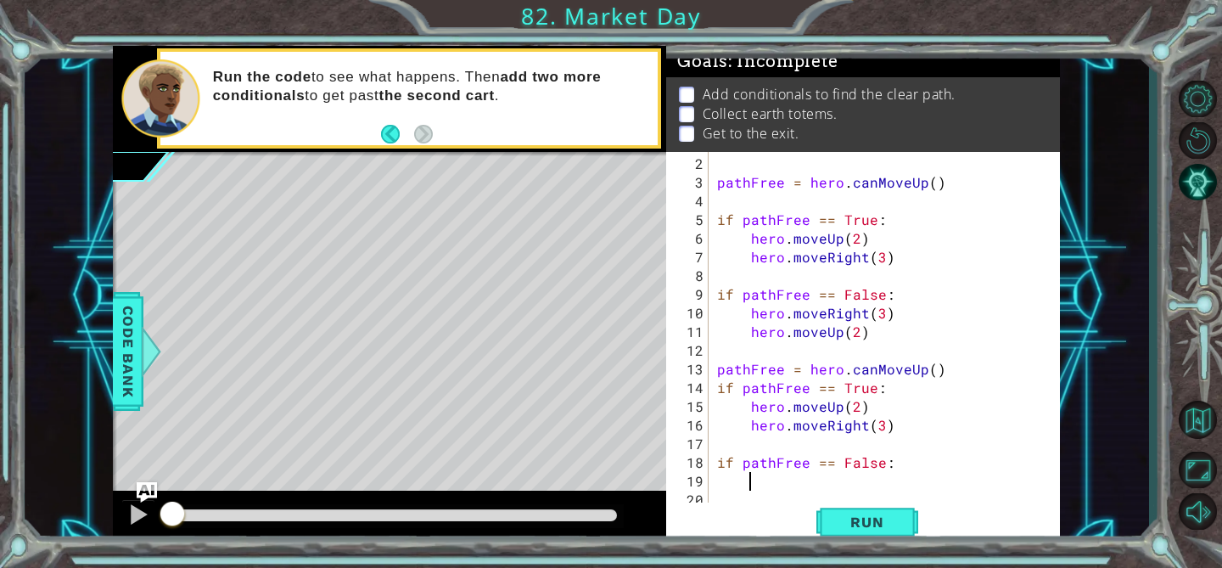
type textarea "N"
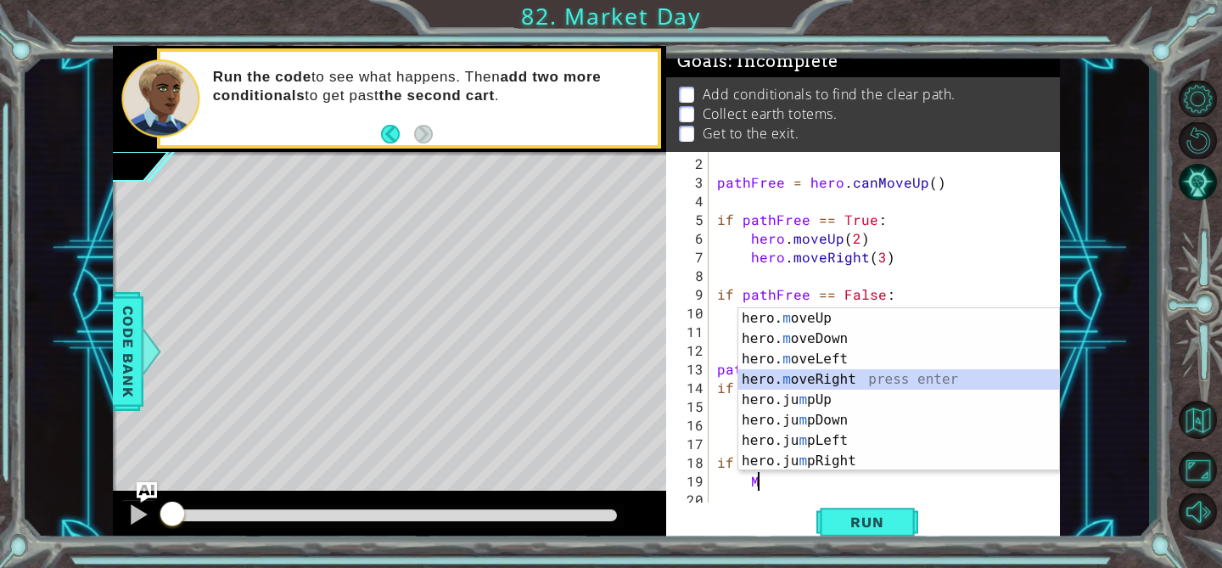
click at [876, 380] on div "hero. m oveUp press enter hero. m oveDown press enter hero. m oveLeft press ent…" at bounding box center [898, 410] width 321 height 204
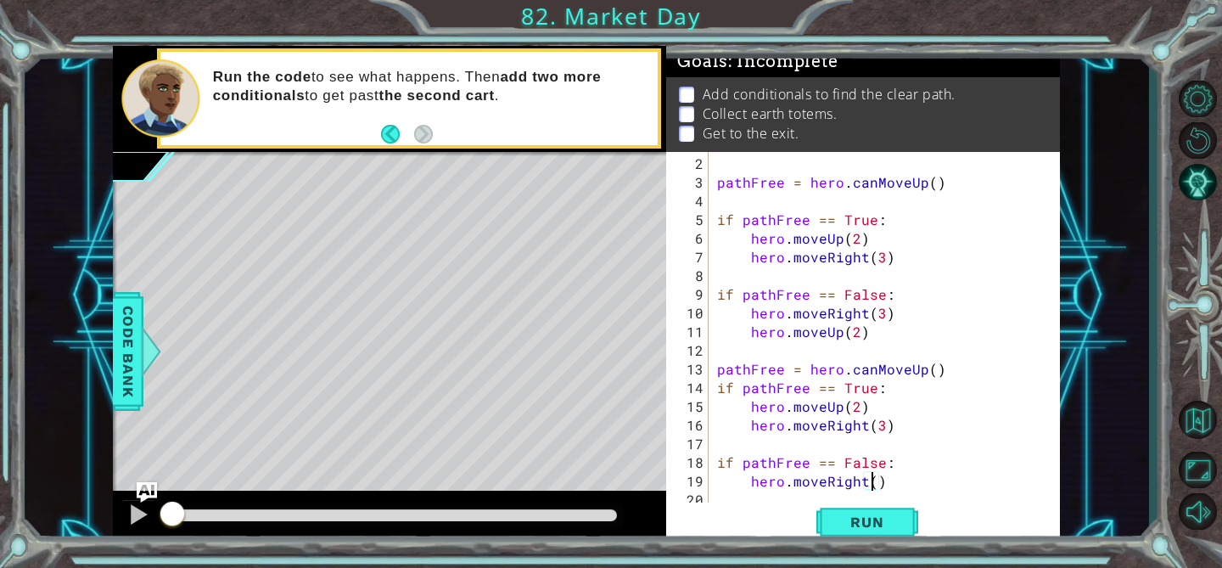
scroll to position [0, 9]
type textarea "hero.moveRight(2)"
click at [761, 495] on div "pathFree = hero . canMoveUp ( ) if pathFree == True : hero . moveUp ( 2 ) hero …" at bounding box center [889, 350] width 350 height 392
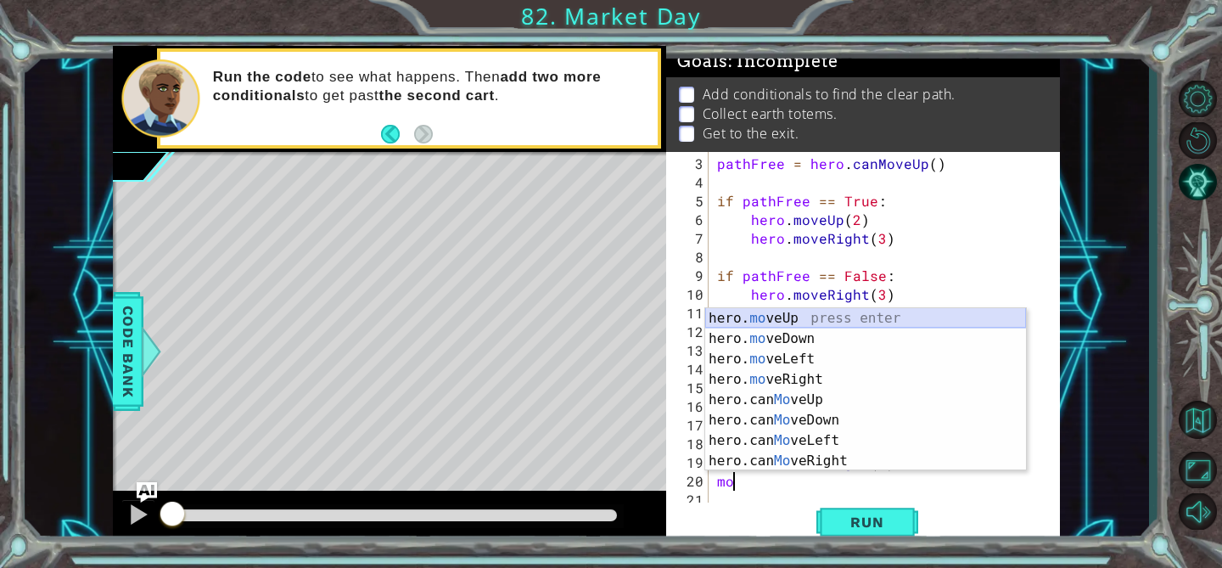
click at [810, 321] on div "hero. mo veUp press enter hero. mo veDown press enter hero. mo veLeft press ent…" at bounding box center [865, 410] width 321 height 204
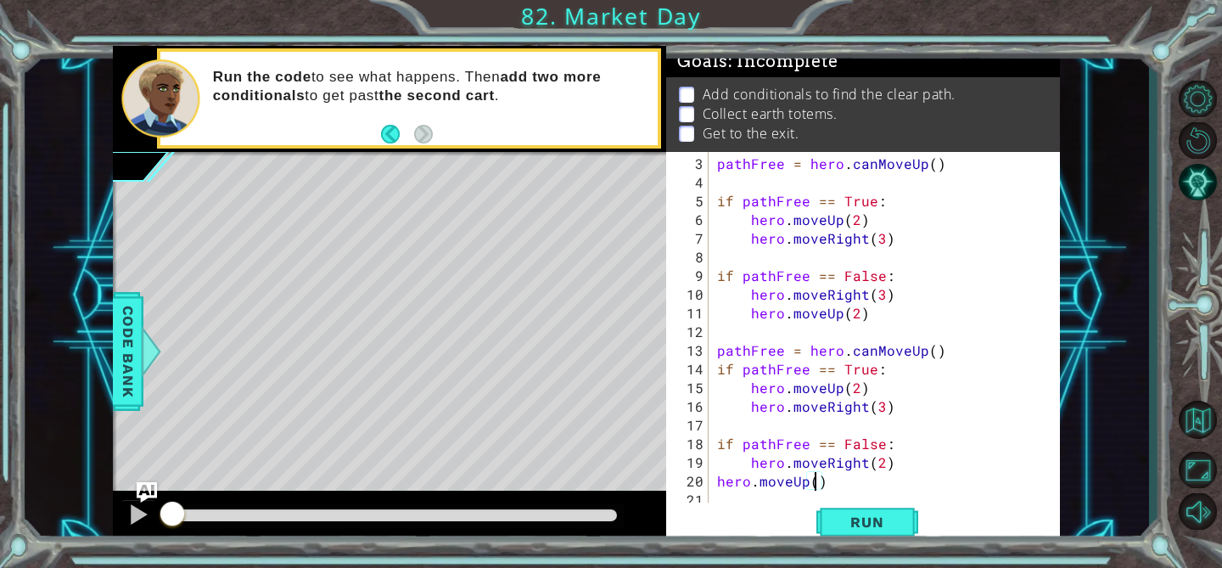
scroll to position [0, 6]
type textarea "hero.moveUp(2)"
click at [733, 502] on div "Run" at bounding box center [867, 521] width 394 height 39
click at [733, 494] on div "pathFree = hero . canMoveUp ( ) if pathFree == True : hero . moveUp ( 2 ) hero …" at bounding box center [889, 350] width 350 height 392
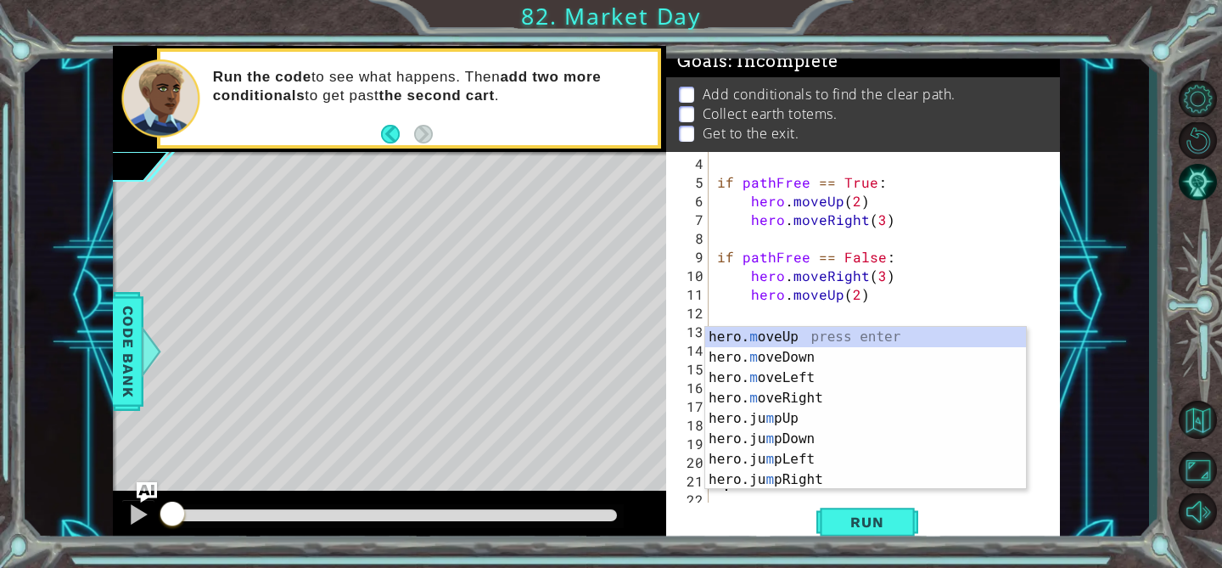
scroll to position [56, 0]
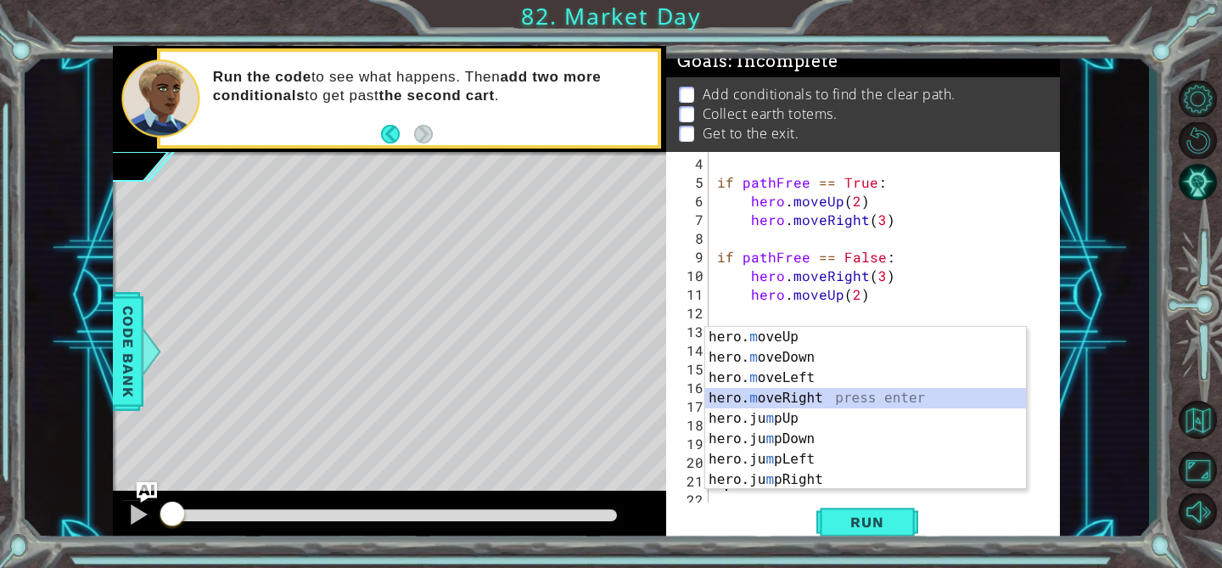
click at [765, 394] on div "hero. m oveUp press enter hero. m oveDown press enter hero. m oveLeft press ent…" at bounding box center [865, 429] width 321 height 204
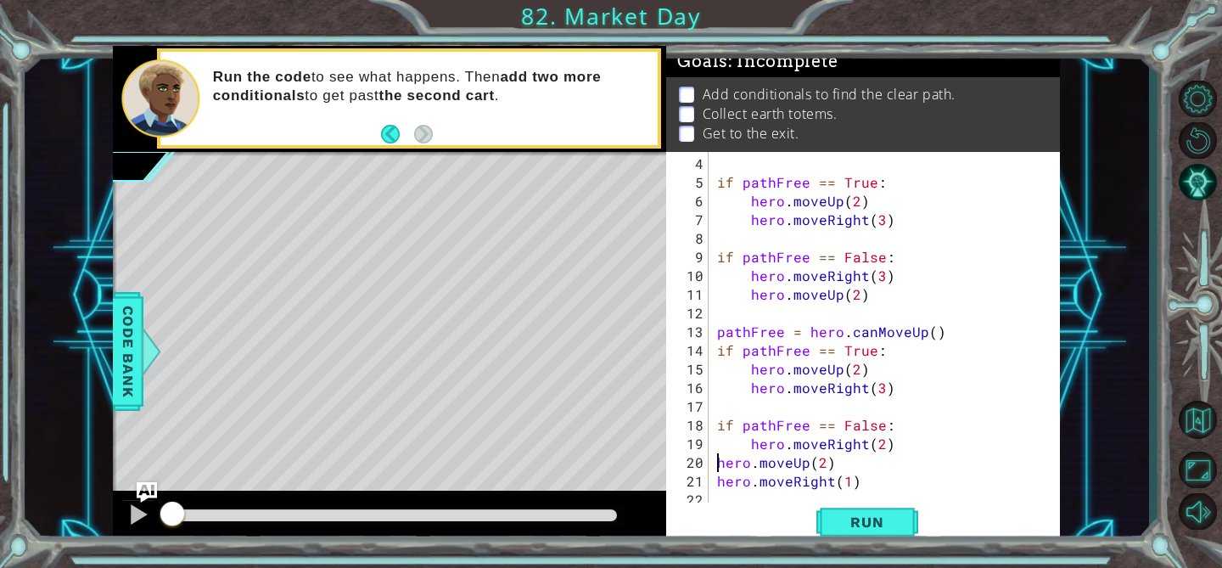
click at [719, 468] on div "if pathFree == True : hero . moveUp ( 2 ) hero . moveRight ( 3 ) if pathFree ==…" at bounding box center [889, 350] width 350 height 392
type textarea "hero.moveUp(2)"
click at [717, 488] on div "if pathFree == True : hero . moveUp ( 2 ) hero . moveRight ( 3 ) if pathFree ==…" at bounding box center [889, 350] width 350 height 392
click at [720, 481] on div "if pathFree == True : hero . moveUp ( 2 ) hero . moveRight ( 3 ) if pathFree ==…" at bounding box center [889, 350] width 350 height 392
type textarea "hero.moveRight(1)"
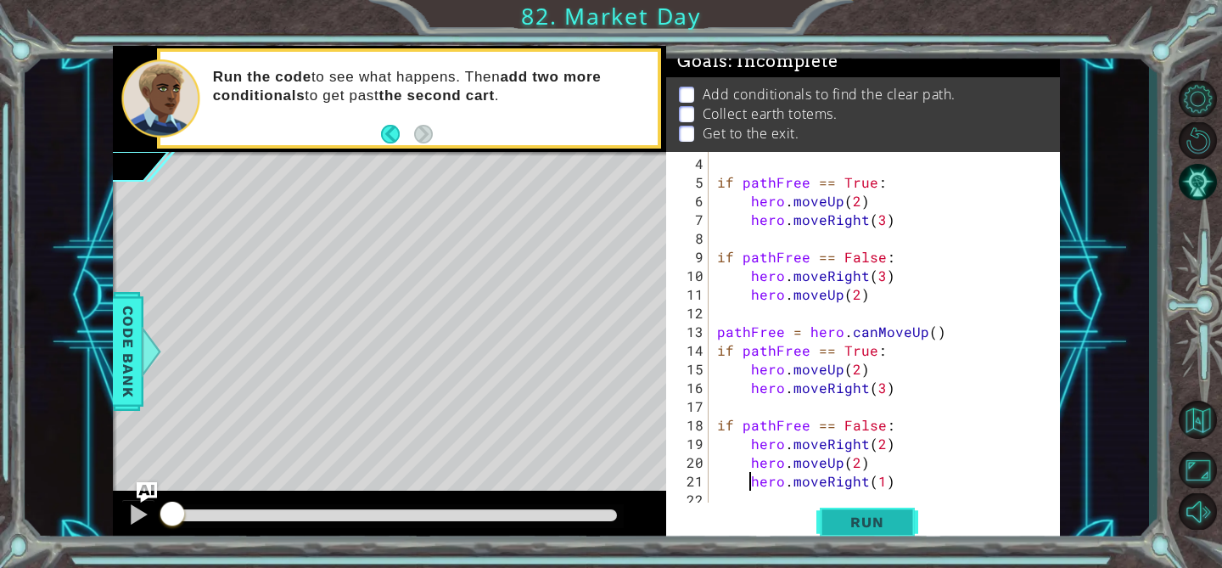
click at [835, 521] on span "Run" at bounding box center [866, 521] width 67 height 17
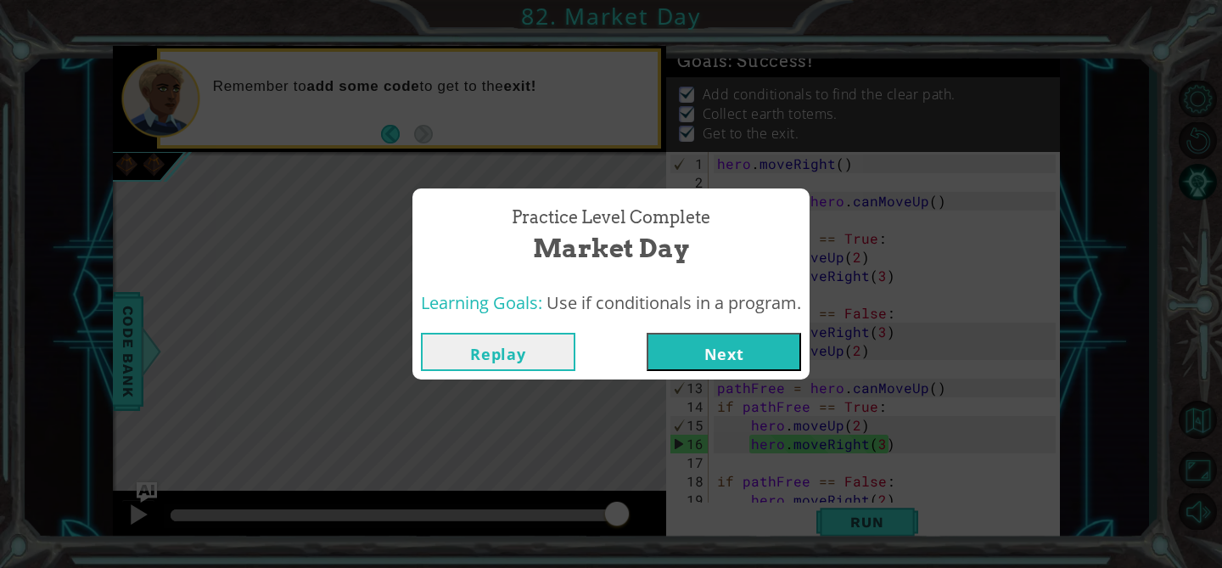
click at [699, 342] on button "Next" at bounding box center [724, 352] width 154 height 38
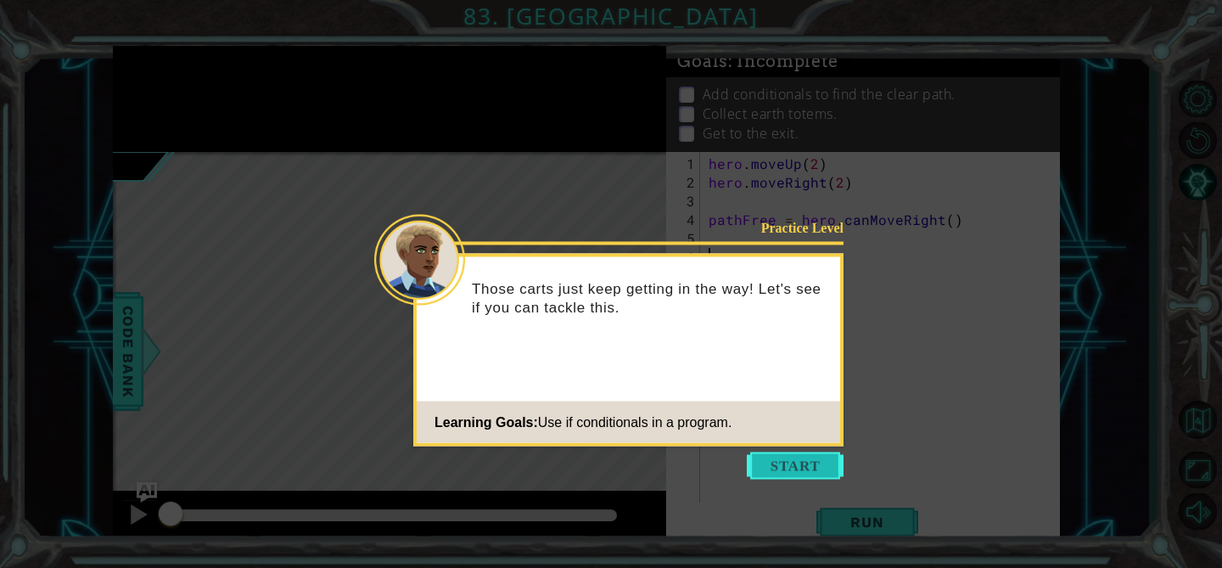
click at [779, 452] on button "Start" at bounding box center [795, 465] width 97 height 27
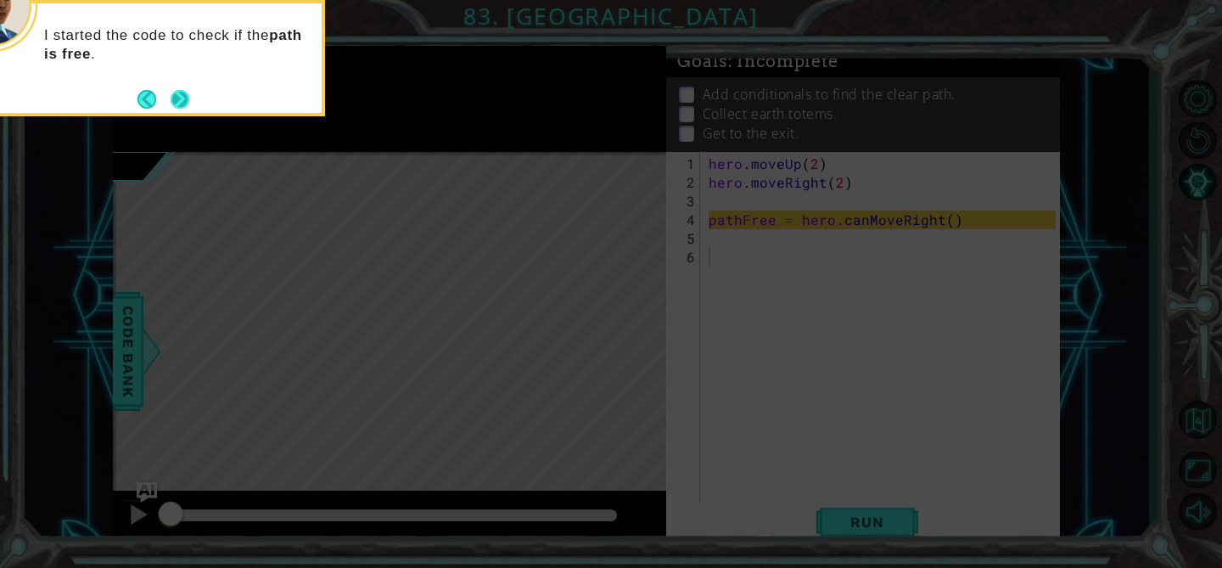
click at [183, 100] on button "Next" at bounding box center [180, 99] width 19 height 19
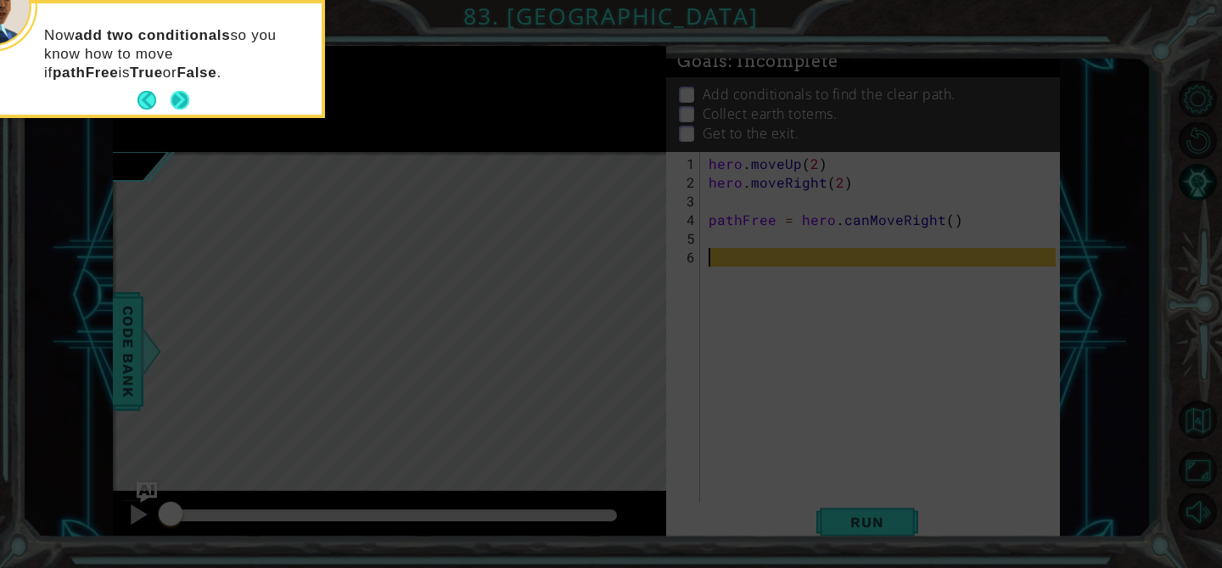
click at [182, 98] on button "Next" at bounding box center [180, 100] width 19 height 19
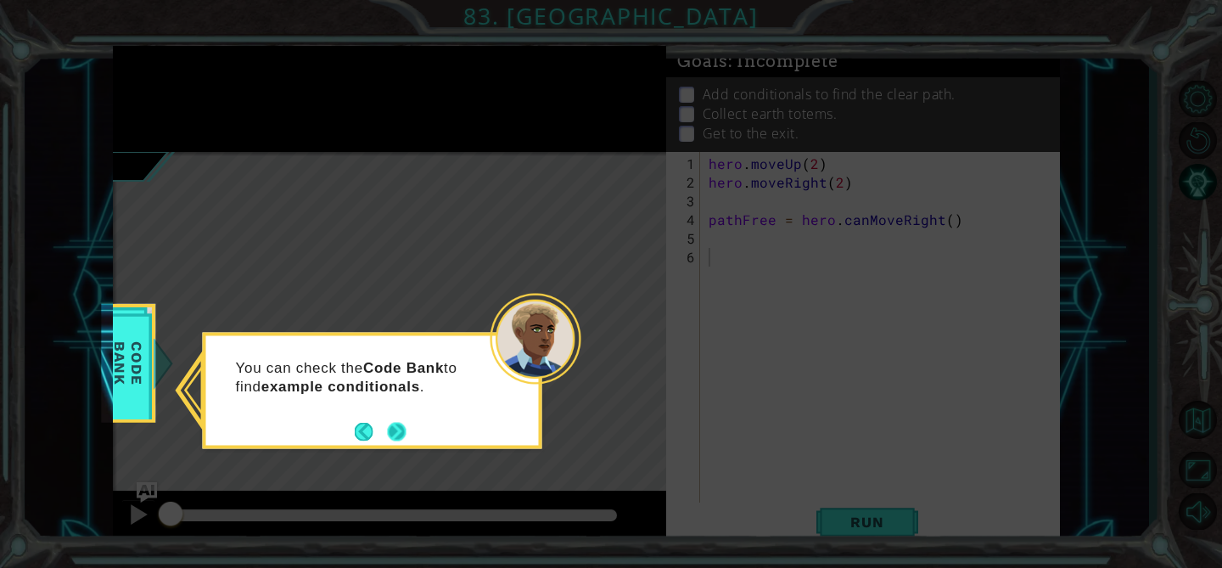
click at [400, 427] on button "Next" at bounding box center [397, 431] width 19 height 19
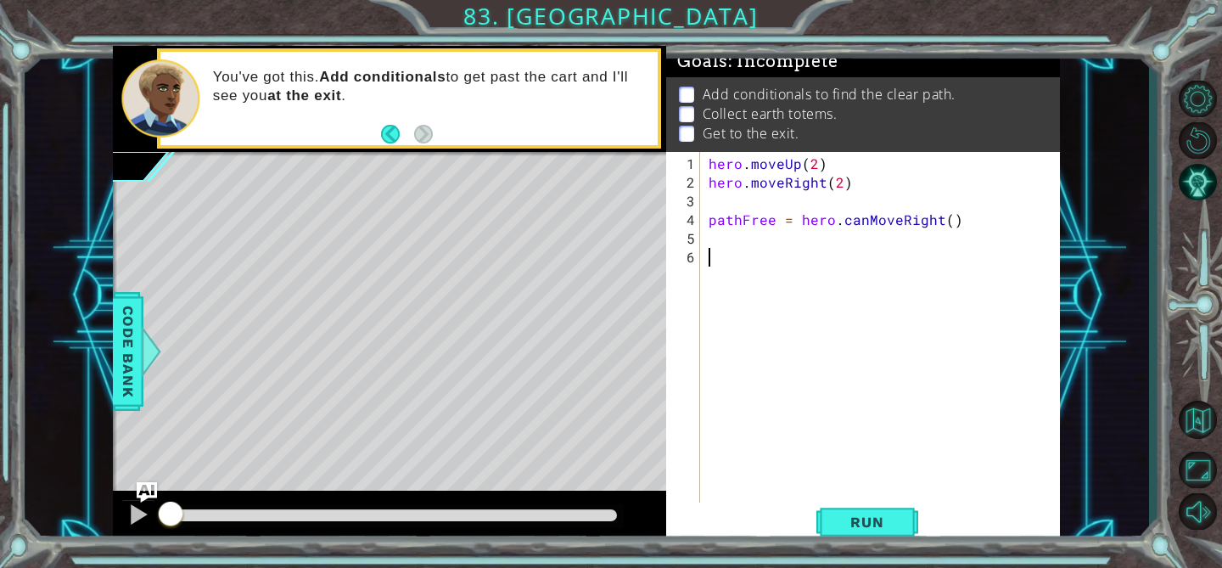
type textarea "m"
type textarea "if Pathfree == True:"
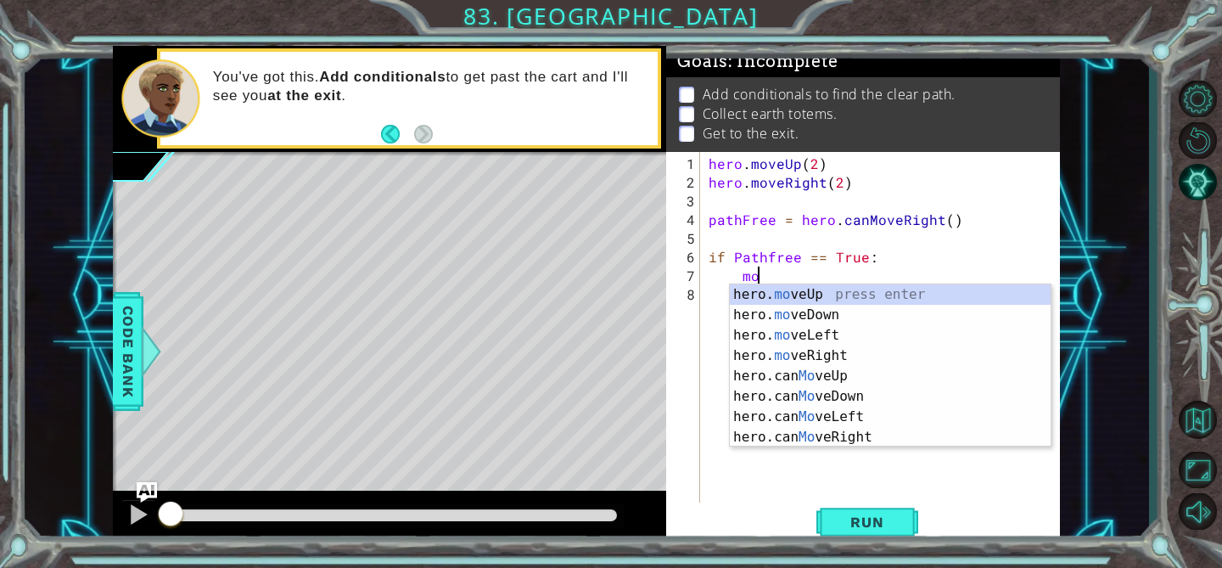
scroll to position [0, 3]
click at [774, 354] on div "hero. mov eUp press enter hero. mov eDown press enter hero. mov eLeft press ent…" at bounding box center [890, 386] width 321 height 204
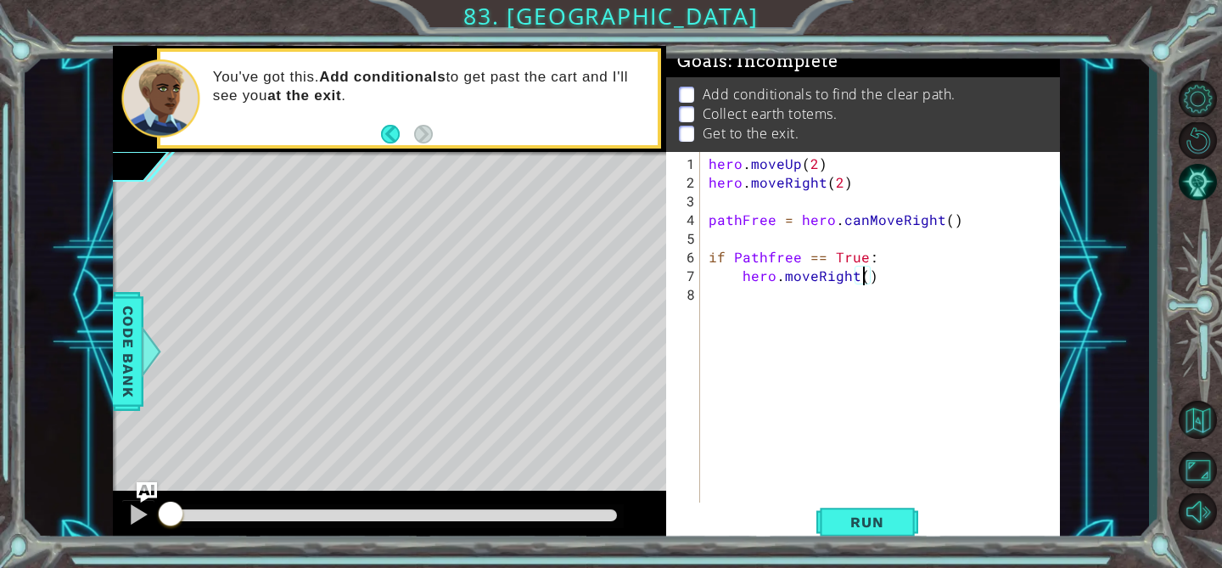
type textarea "hero.moveRight(2)"
click at [840, 297] on div "hero . moveUp ( 2 ) hero . moveRight ( 2 ) pathFree = hero . canMoveRight ( ) i…" at bounding box center [884, 350] width 359 height 392
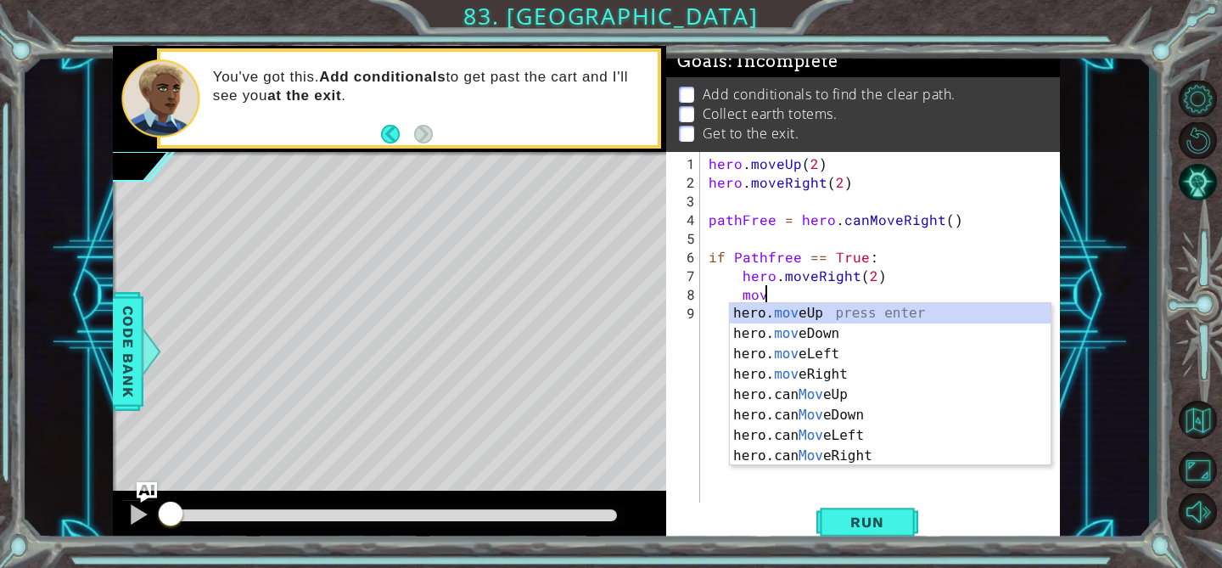
scroll to position [0, 3]
click at [864, 312] on div "hero. mov eUp press enter hero. mov eDown press enter hero. mov eLeft press ent…" at bounding box center [890, 405] width 321 height 204
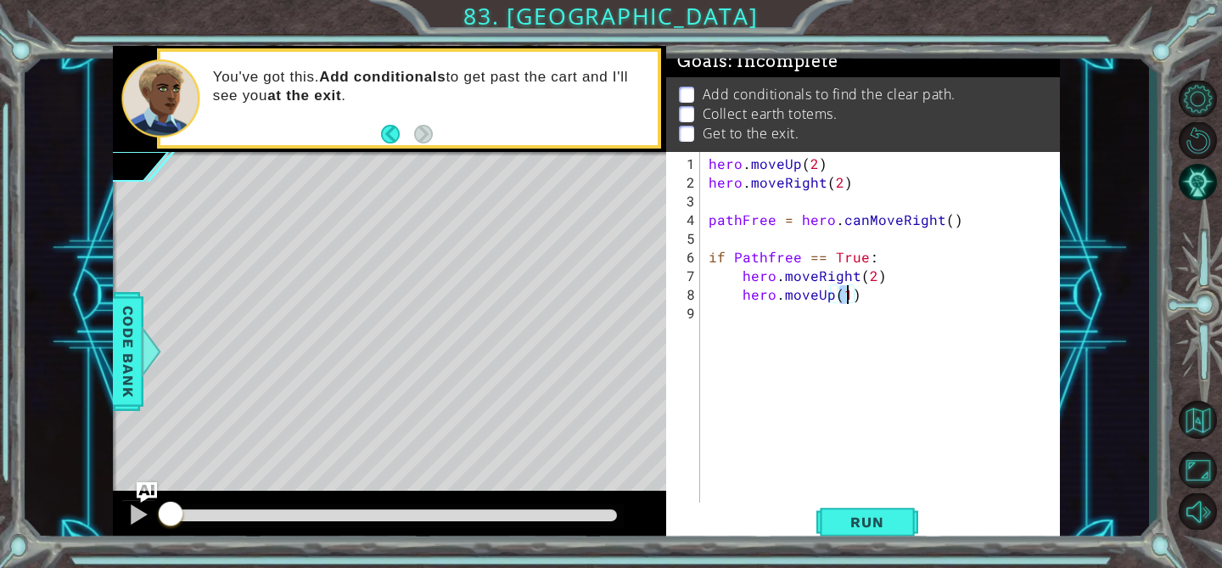
type textarea "hero.moveUp(3)"
click at [814, 315] on div "hero . moveUp ( 2 ) hero . moveRight ( 2 ) pathFree = hero . canMoveRight ( ) i…" at bounding box center [884, 350] width 359 height 392
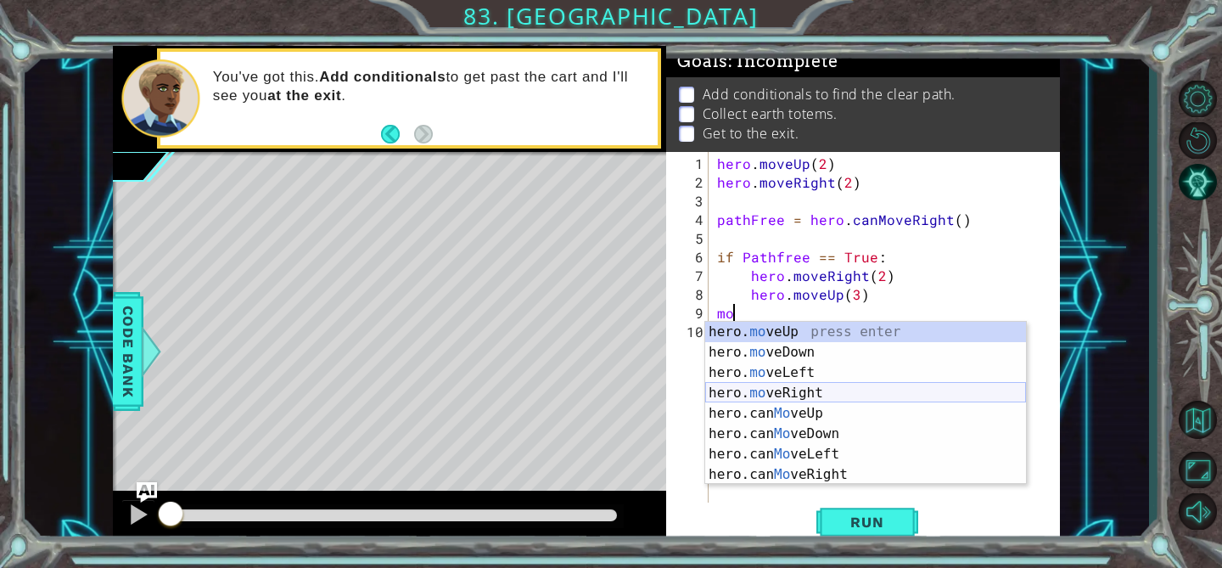
click at [800, 388] on div "hero. mo veUp press enter hero. mo veDown press enter hero. mo veLeft press ent…" at bounding box center [865, 424] width 321 height 204
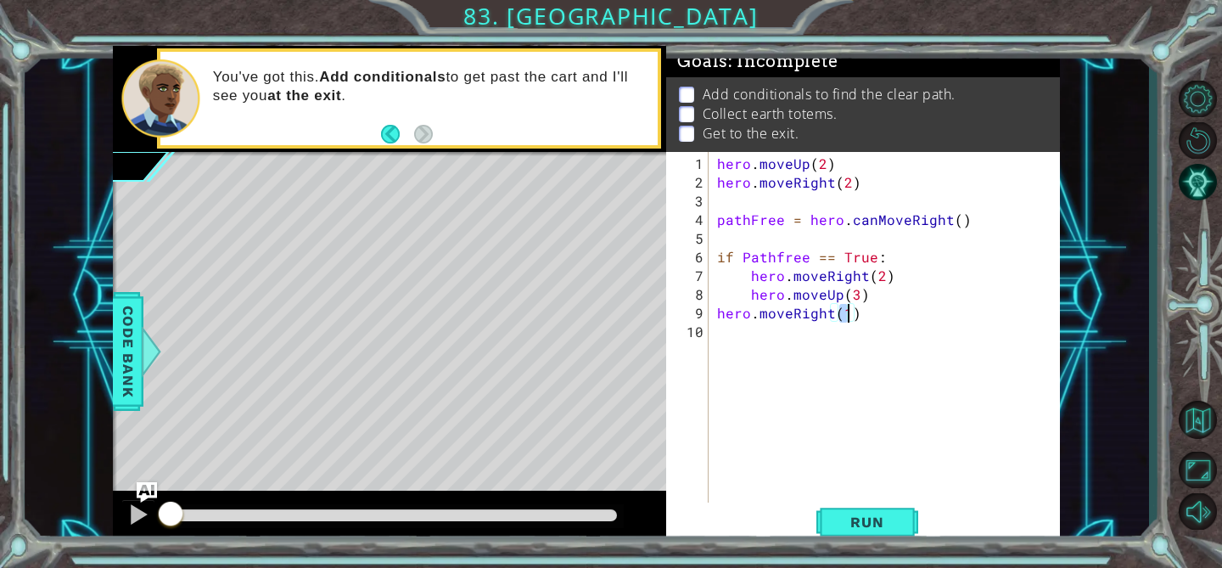
click at [714, 312] on div "hero . moveUp ( 2 ) hero . moveRight ( 2 ) pathFree = hero . canMoveRight ( ) i…" at bounding box center [889, 350] width 351 height 392
type textarea "hero.moveRight(1)"
click at [725, 337] on div "hero . moveUp ( 2 ) hero . moveRight ( 2 ) pathFree = hero . canMoveRight ( ) i…" at bounding box center [889, 350] width 351 height 392
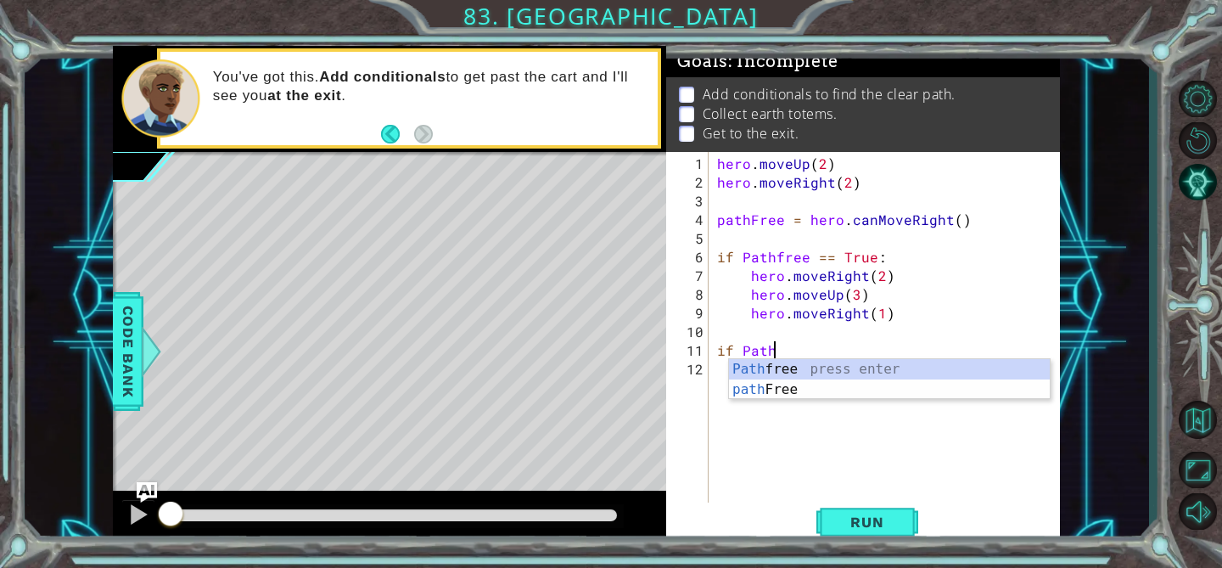
scroll to position [0, 3]
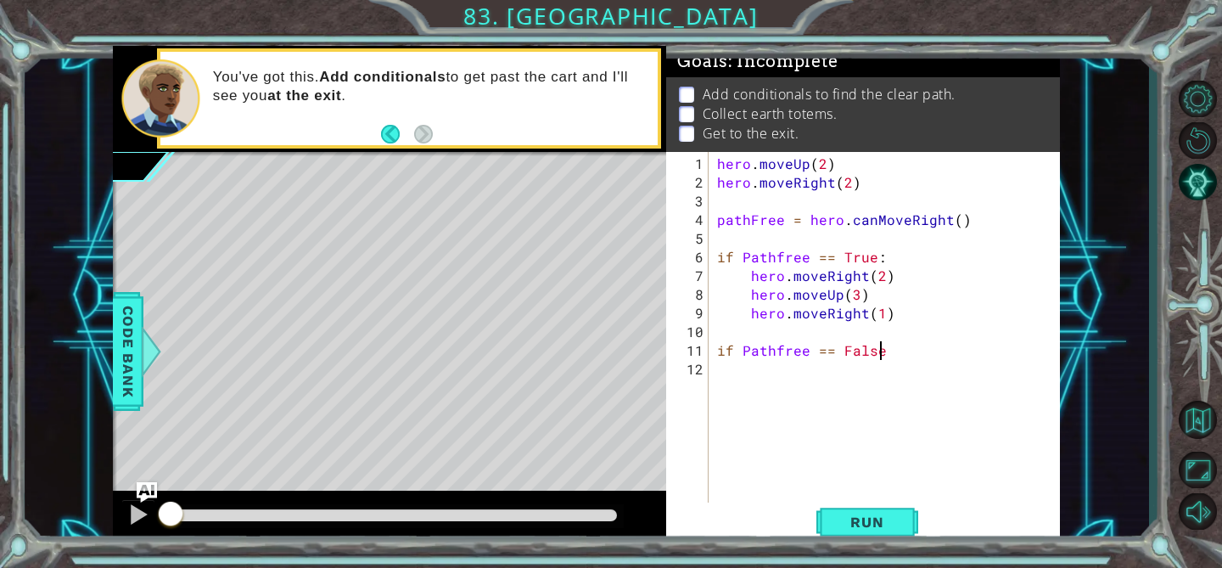
type textarea "if Pathfree == False:"
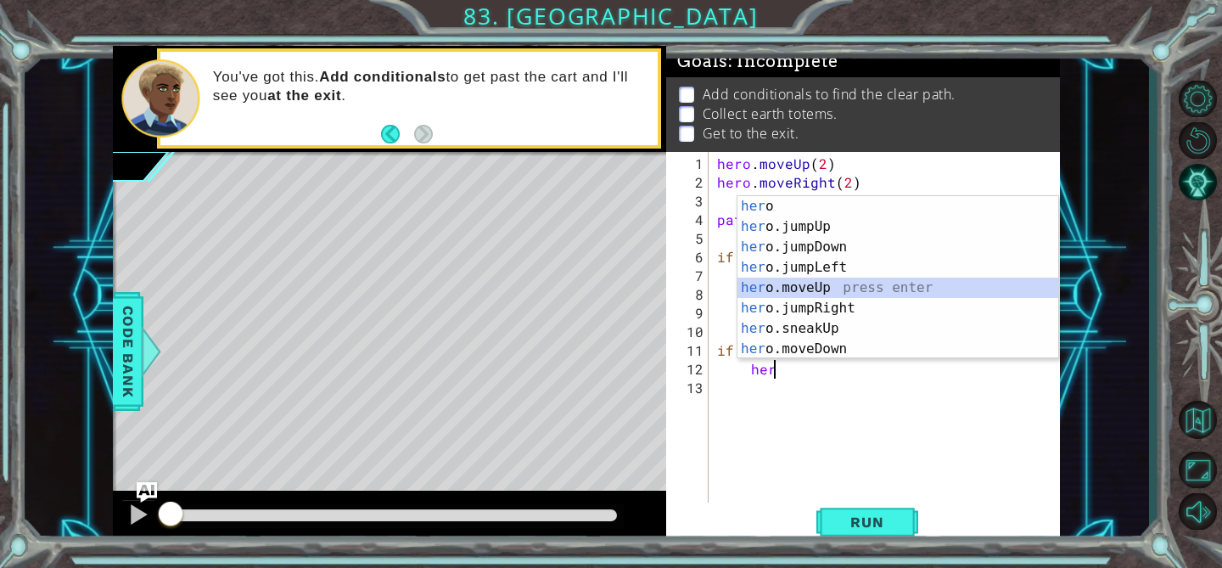
click at [812, 282] on div "her o press enter her o.jumpUp press enter her o.jumpDown press enter her o.jum…" at bounding box center [897, 298] width 321 height 204
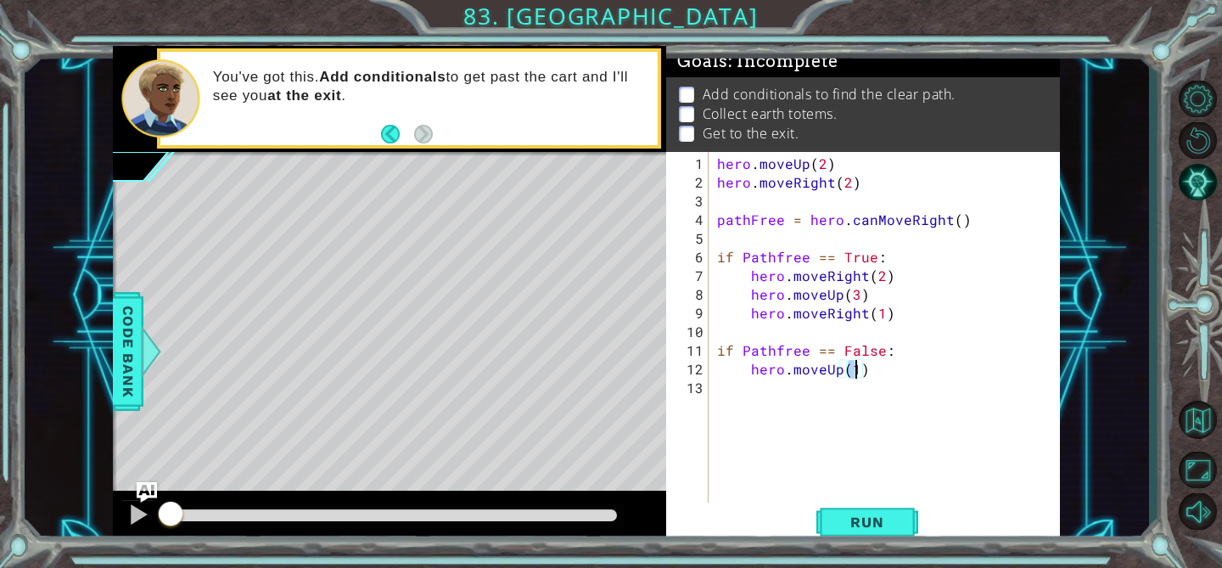
type textarea "hero.moveUp(2)"
click at [770, 384] on div "hero . moveUp ( 2 ) hero . moveRight ( 2 ) pathFree = hero . canMoveRight ( ) i…" at bounding box center [889, 350] width 351 height 392
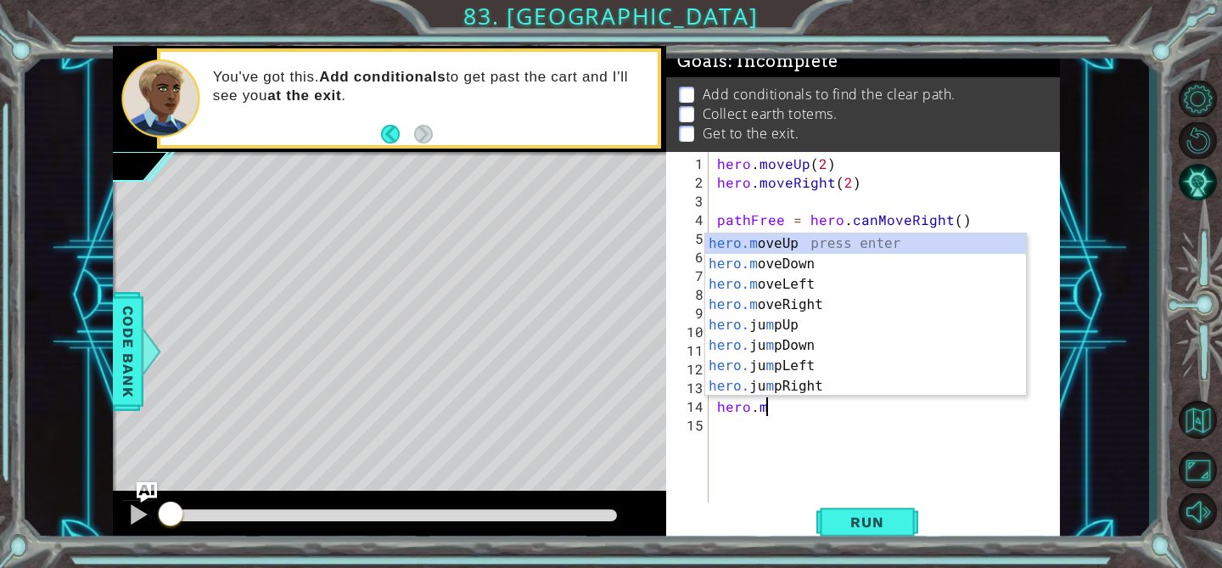
scroll to position [0, 3]
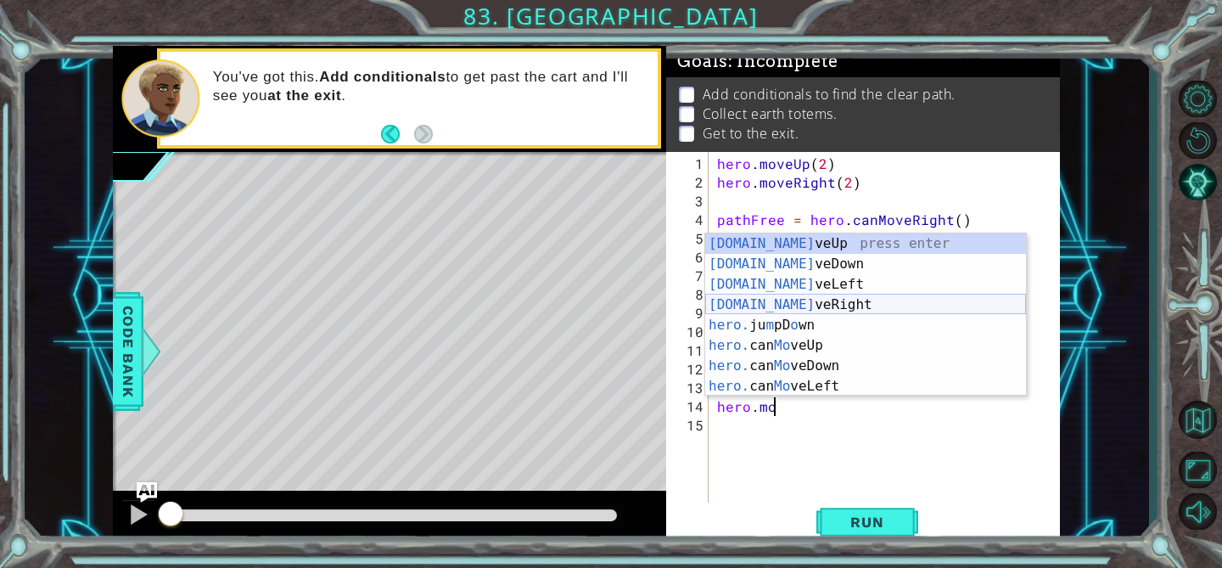
click at [819, 302] on div "hero.mo veUp press enter hero.mo veDown press enter hero.mo veLeft press enter …" at bounding box center [865, 335] width 321 height 204
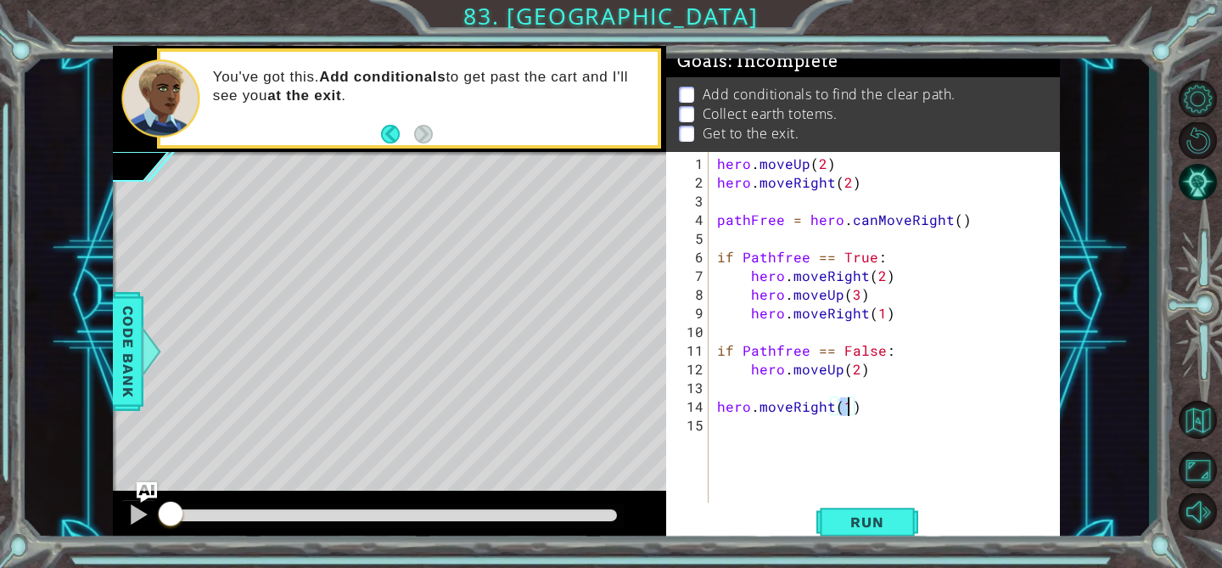
scroll to position [0, 8]
click at [714, 412] on div "hero . moveUp ( 2 ) hero . moveRight ( 2 ) pathFree = hero . canMoveRight ( ) i…" at bounding box center [889, 350] width 351 height 392
type textarea "hero.moveRight(2)"
click at [899, 384] on div "hero . moveUp ( 2 ) hero . moveRight ( 2 ) pathFree = hero . canMoveRight ( ) i…" at bounding box center [889, 350] width 351 height 392
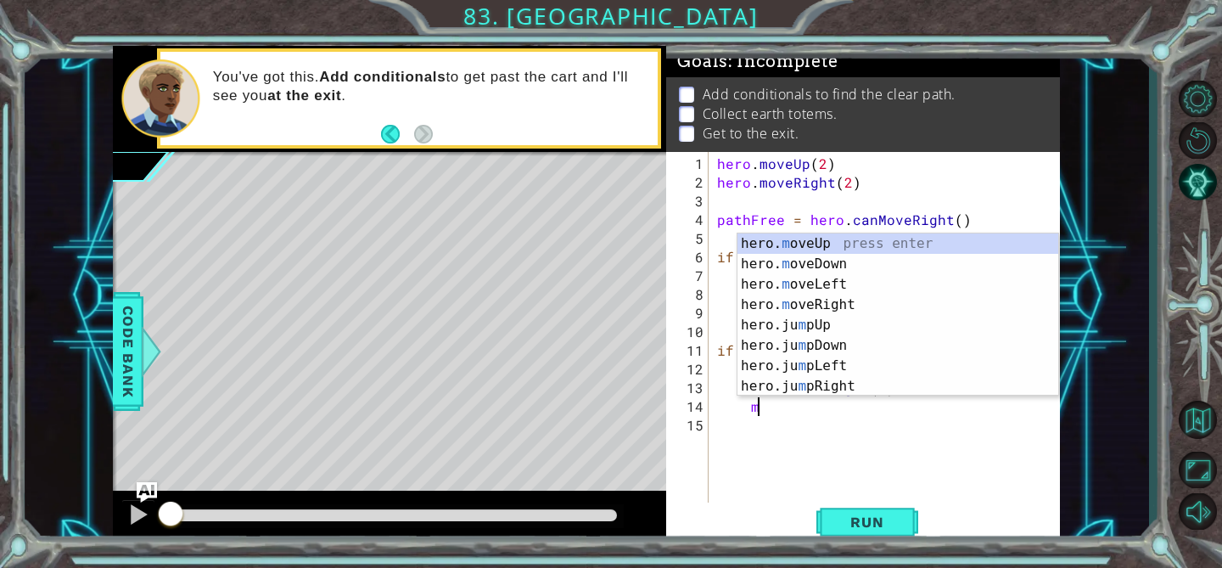
type textarea "mo"
click at [890, 440] on div "hero . moveUp ( 2 ) hero . moveRight ( 2 ) pathFree = hero . canMoveRight ( ) i…" at bounding box center [889, 350] width 351 height 392
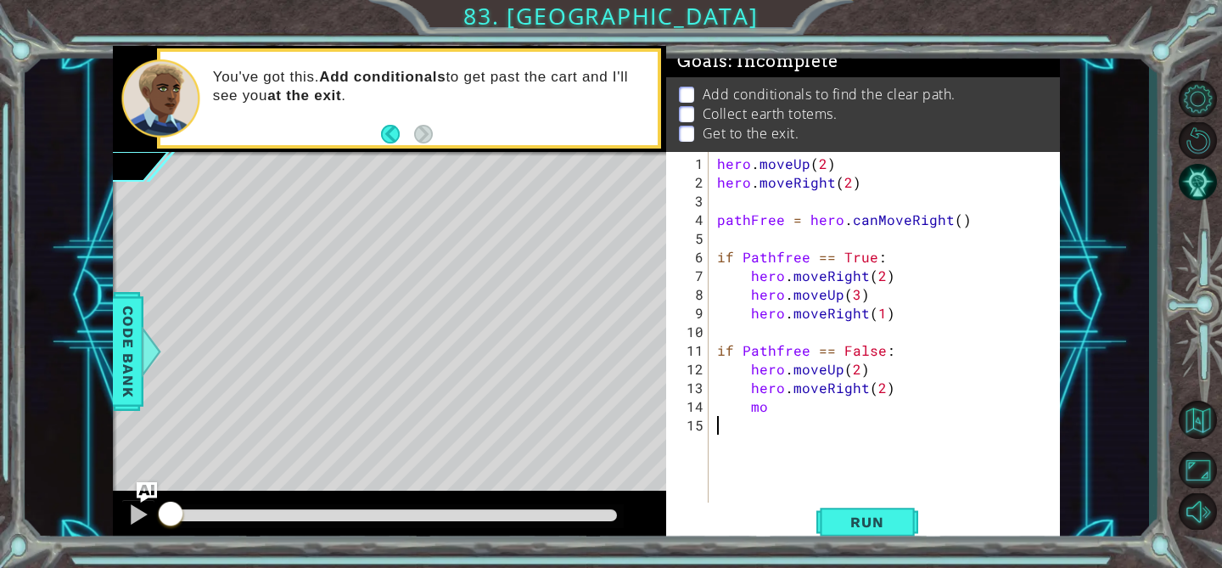
click at [865, 415] on div "hero . moveUp ( 2 ) hero . moveRight ( 2 ) pathFree = hero . canMoveRight ( ) i…" at bounding box center [889, 350] width 351 height 392
click at [854, 400] on div "hero . moveUp ( 2 ) hero . moveRight ( 2 ) pathFree = hero . canMoveRight ( ) i…" at bounding box center [889, 350] width 351 height 392
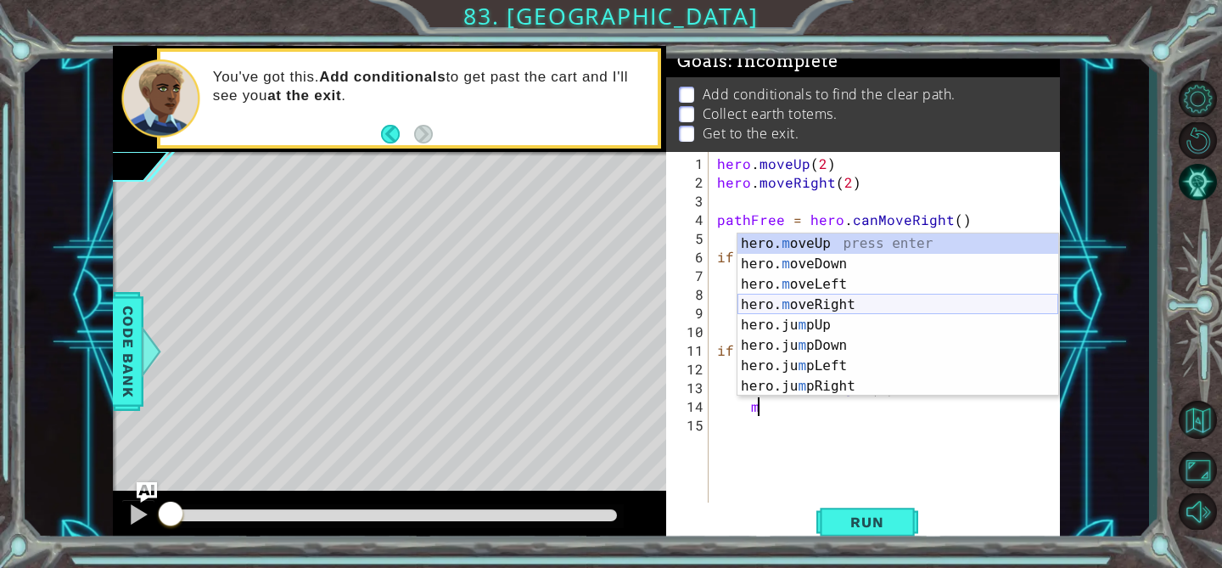
type textarea "hero.moveUp(1)"
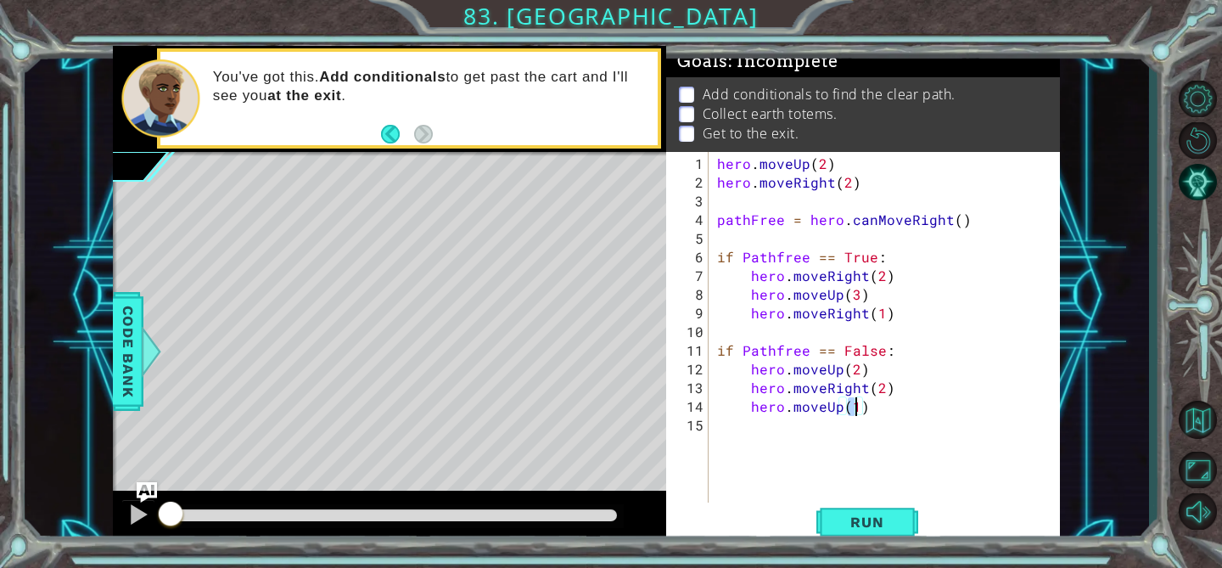
click at [879, 415] on div "hero . moveUp ( 2 ) hero . moveRight ( 2 ) pathFree = hero . canMoveRight ( ) i…" at bounding box center [889, 350] width 351 height 392
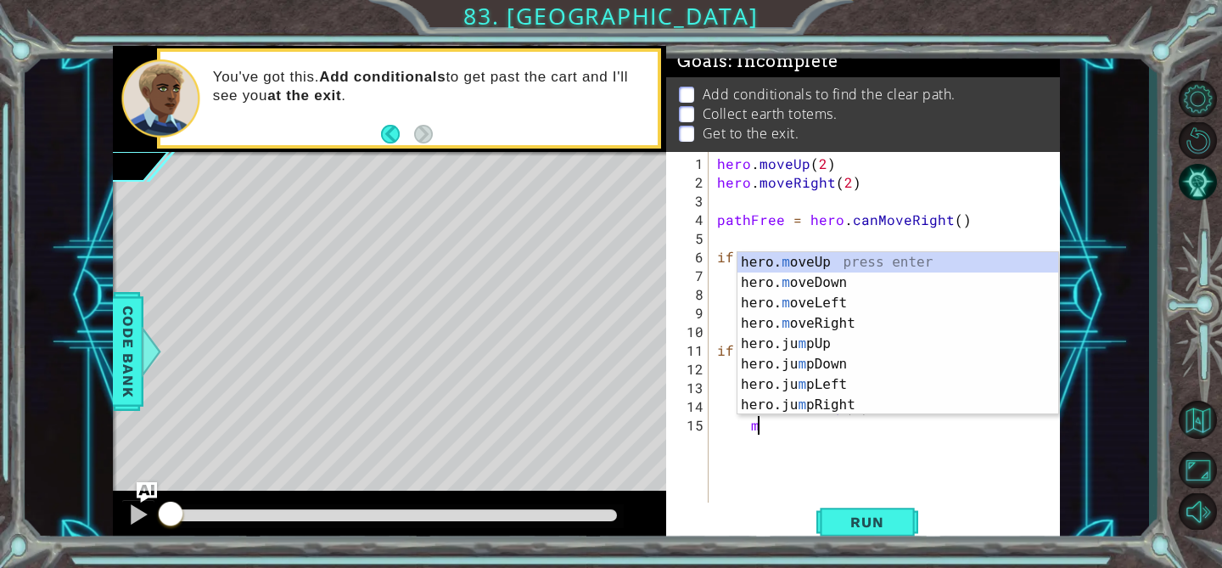
scroll to position [0, 2]
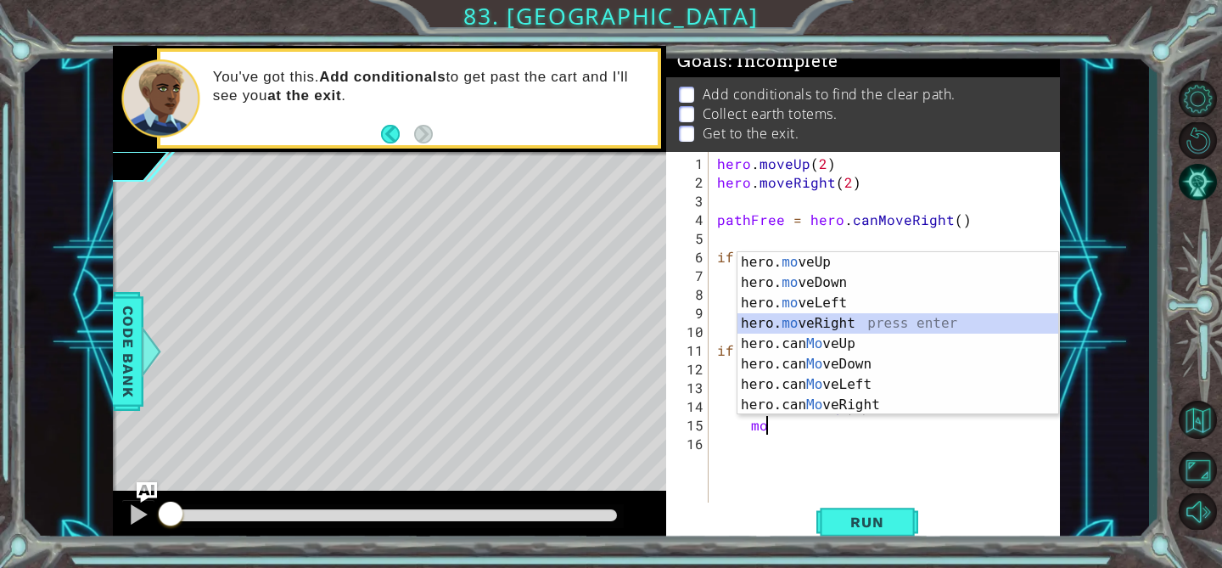
click at [879, 316] on div "hero. mo veUp press enter hero. mo veDown press enter hero. mo veLeft press ent…" at bounding box center [897, 354] width 321 height 204
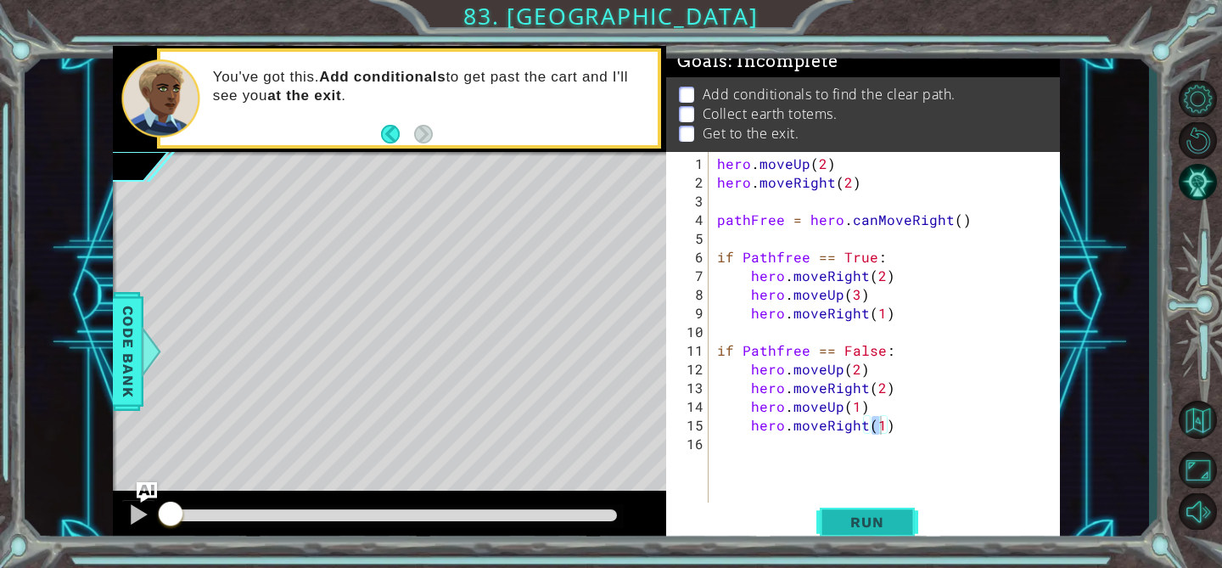
click at [878, 516] on span "Run" at bounding box center [866, 521] width 67 height 17
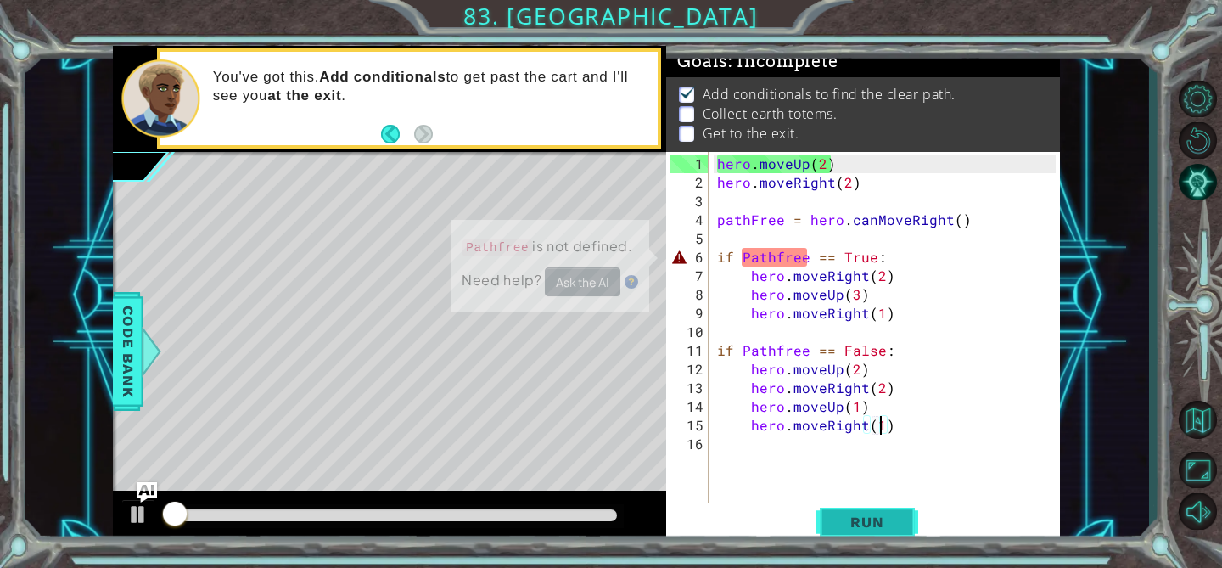
scroll to position [0, 0]
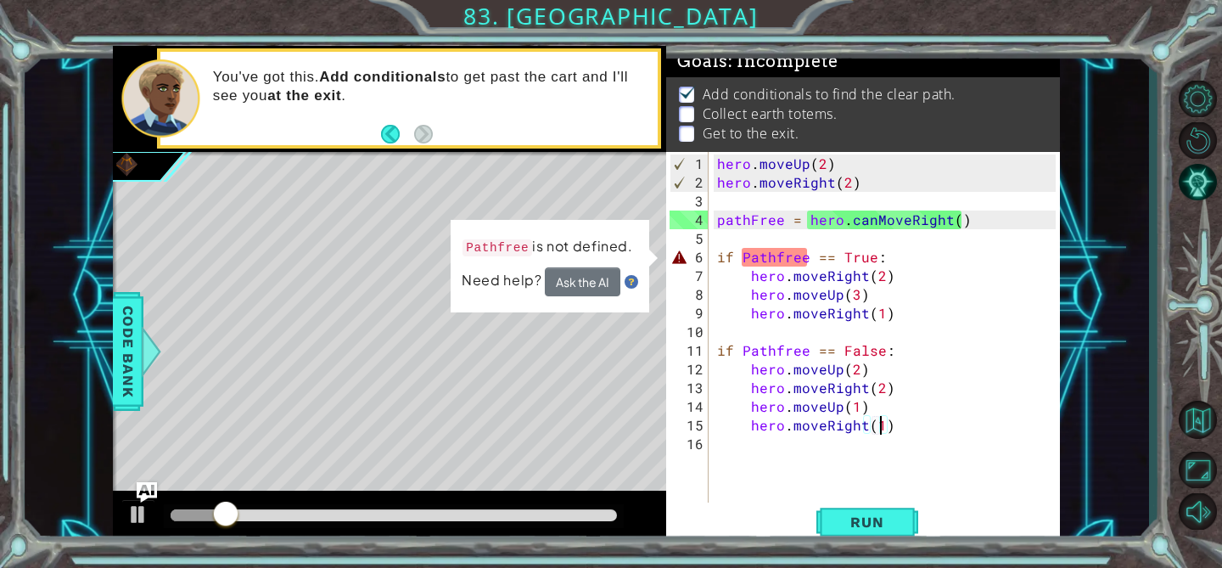
click at [749, 264] on div "hero . moveUp ( 2 ) hero . moveRight ( 2 ) pathFree = hero . canMoveRight ( ) i…" at bounding box center [889, 350] width 351 height 392
click at [748, 259] on div "hero . moveUp ( 2 ) hero . moveRight ( 2 ) pathFree = hero . canMoveRight ( ) i…" at bounding box center [889, 350] width 351 height 392
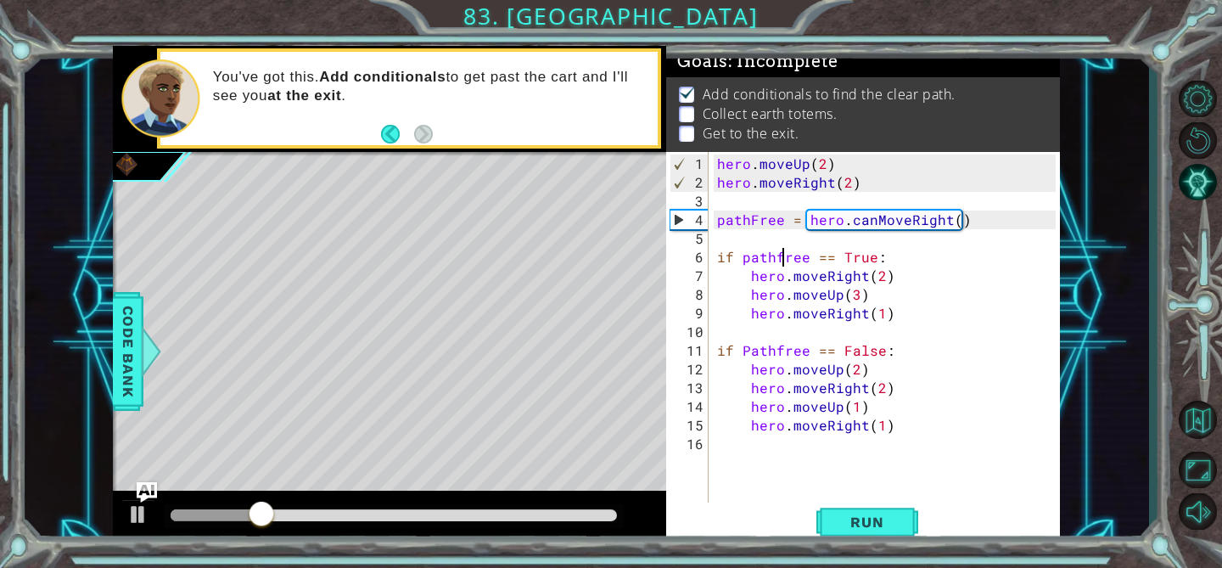
click at [779, 252] on div "hero . moveUp ( 2 ) hero . moveRight ( 2 ) pathFree = hero . canMoveRight ( ) i…" at bounding box center [889, 350] width 351 height 392
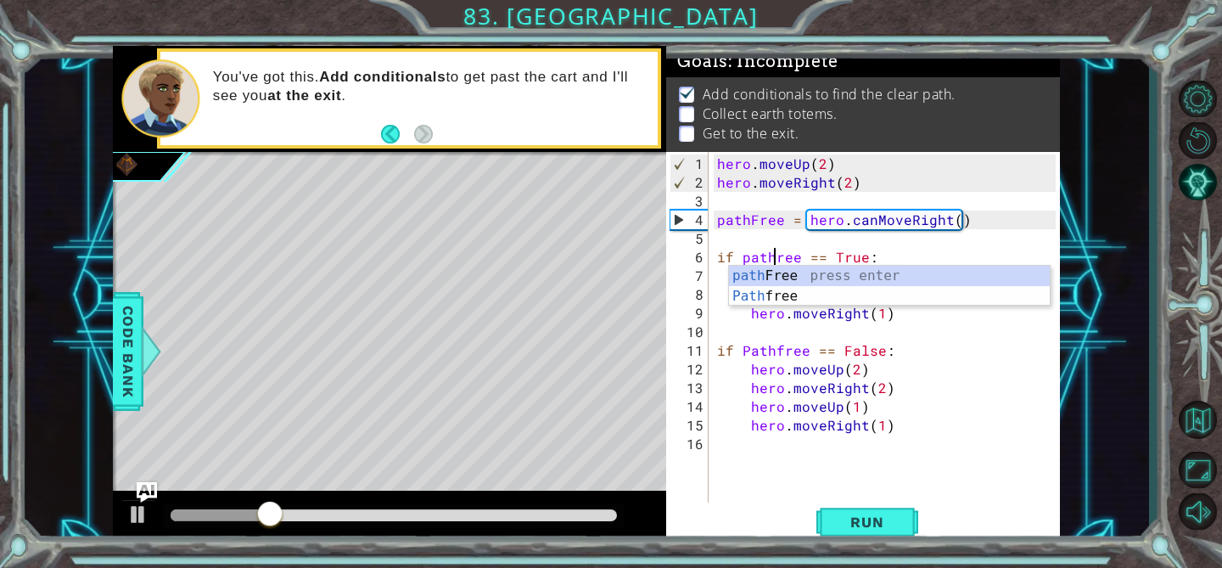
scroll to position [0, 3]
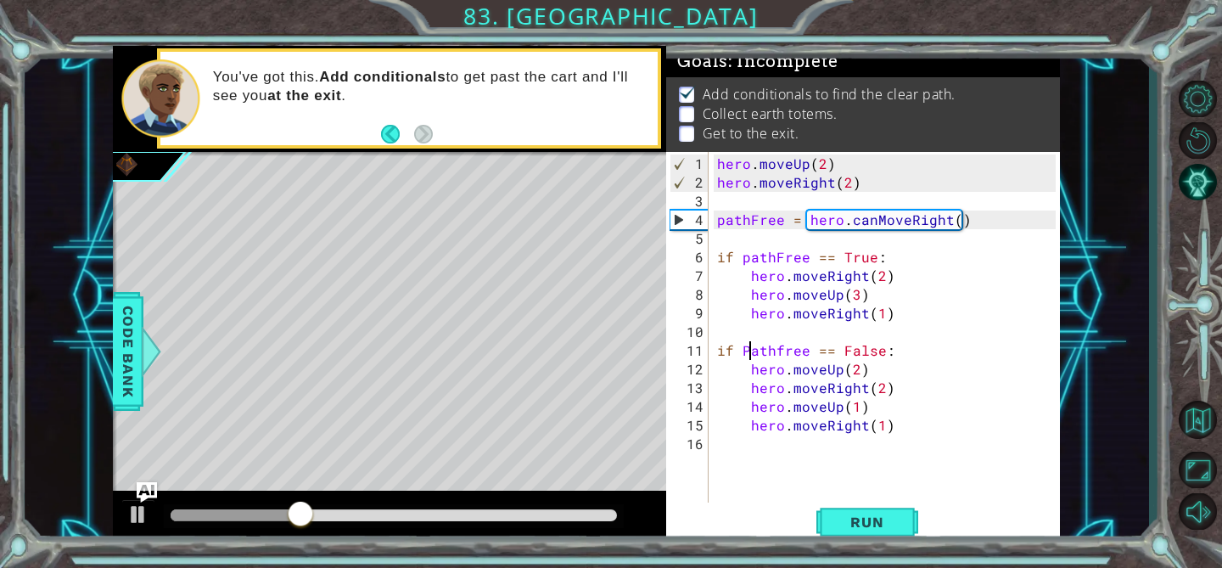
click at [746, 351] on div "hero . moveUp ( 2 ) hero . moveRight ( 2 ) pathFree = hero . canMoveRight ( ) i…" at bounding box center [889, 350] width 351 height 392
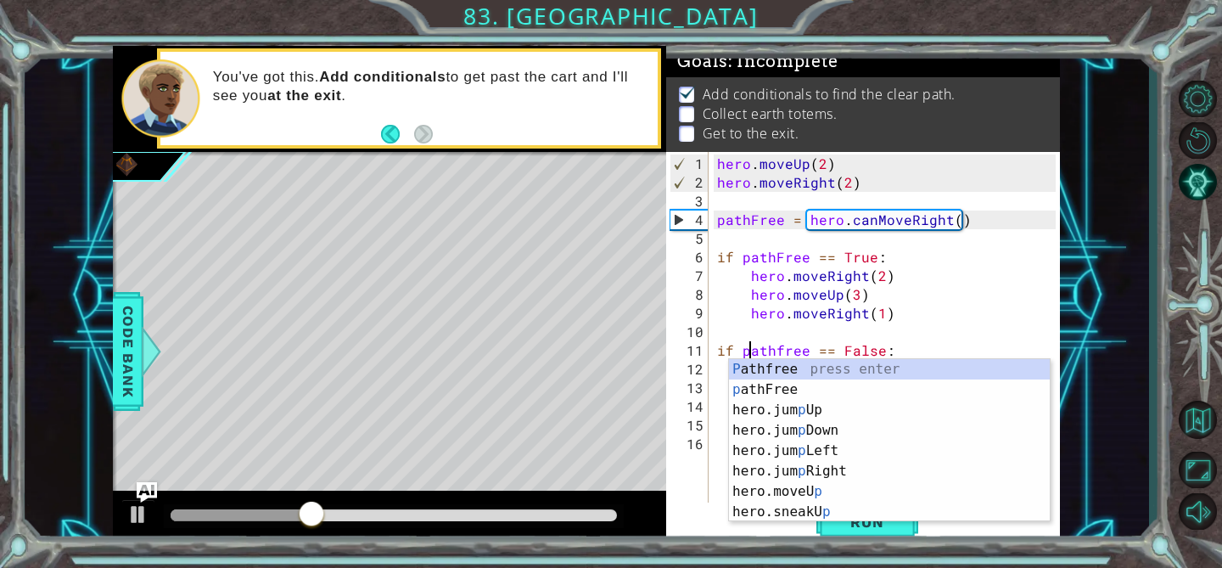
scroll to position [0, 2]
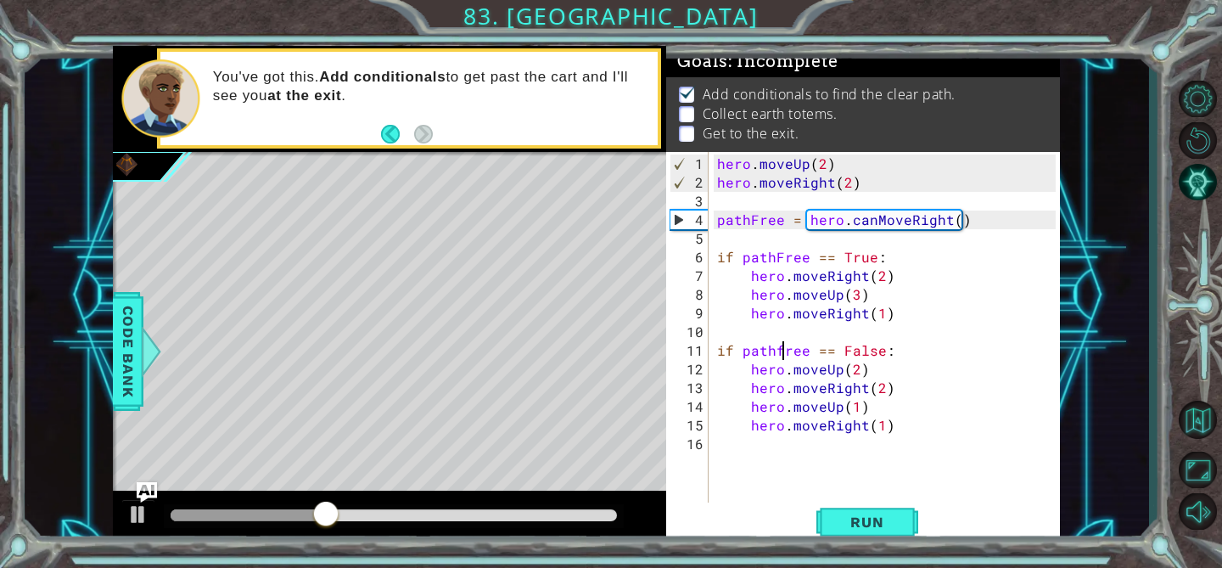
click at [778, 354] on div "hero . moveUp ( 2 ) hero . moveRight ( 2 ) pathFree = hero . canMoveRight ( ) i…" at bounding box center [889, 350] width 351 height 392
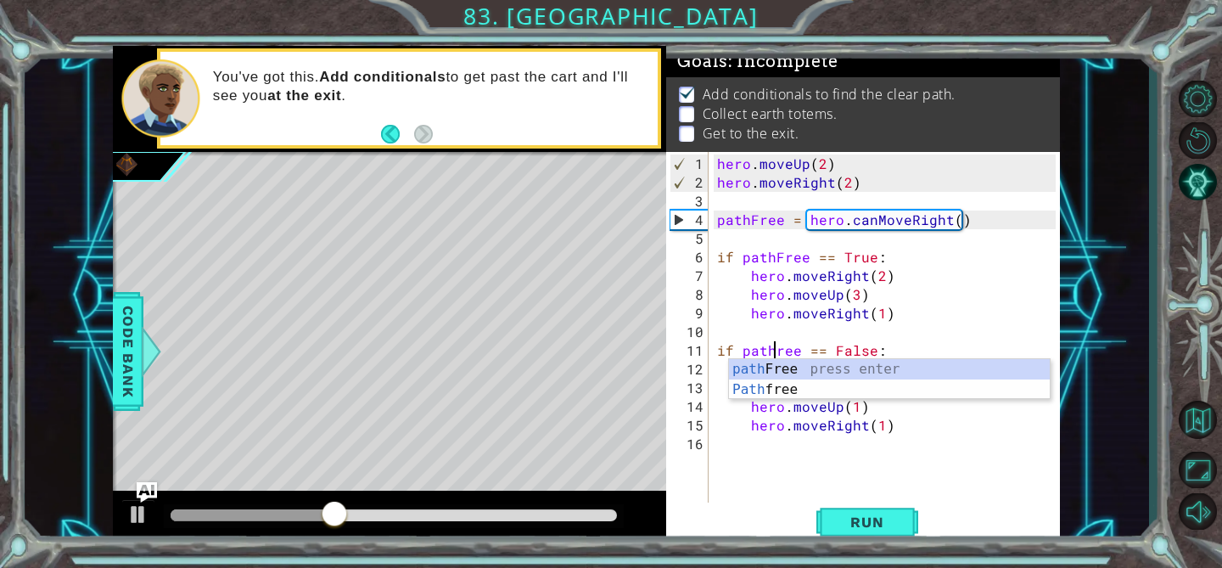
scroll to position [0, 3]
type textarea "if pathFree == False:"
click at [851, 507] on button "Run" at bounding box center [867, 521] width 102 height 39
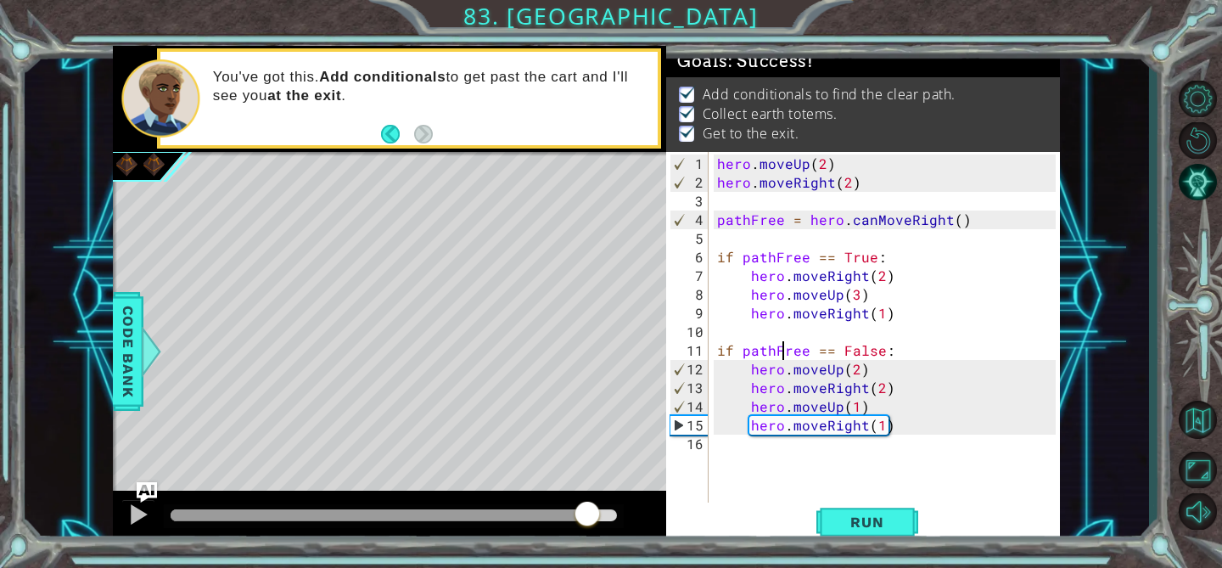
drag, startPoint x: 231, startPoint y: 508, endPoint x: 591, endPoint y: 518, distance: 359.9
click at [592, 518] on div at bounding box center [587, 515] width 31 height 31
